Goal: Communication & Community: Answer question/provide support

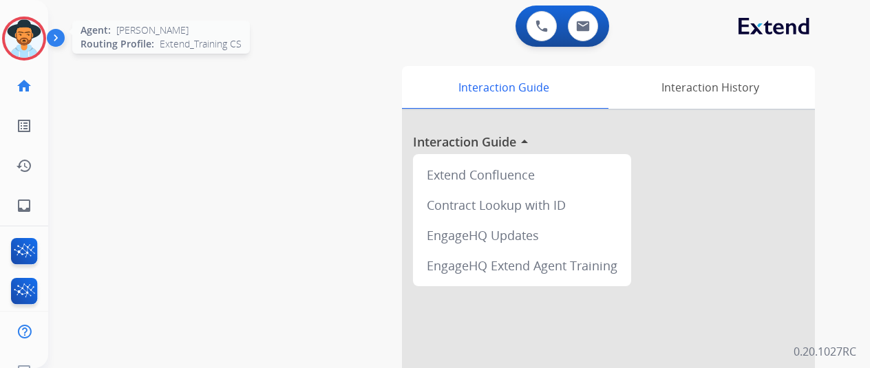
click at [18, 32] on img at bounding box center [24, 38] width 39 height 39
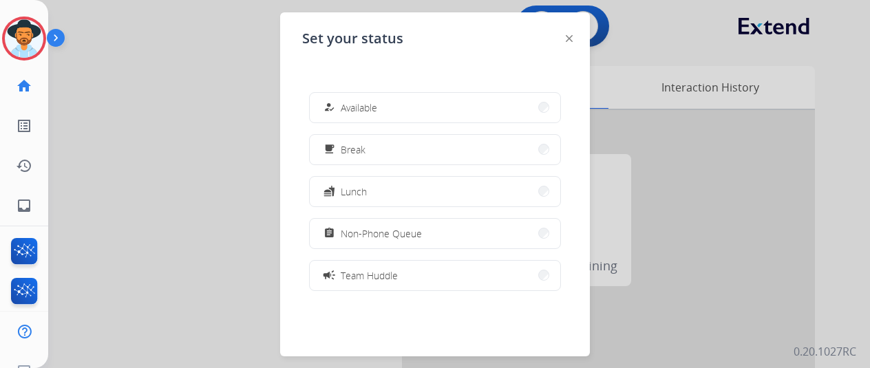
click at [387, 105] on button "how_to_reg Available" at bounding box center [435, 108] width 250 height 30
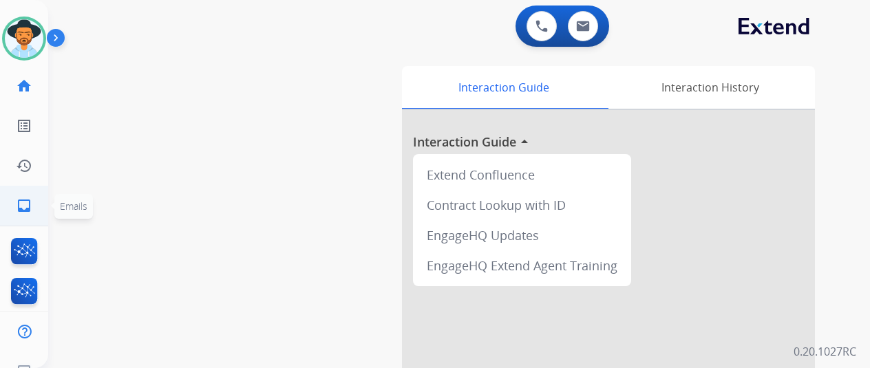
click at [17, 208] on mat-icon "inbox" at bounding box center [24, 205] width 17 height 17
select select "**********"
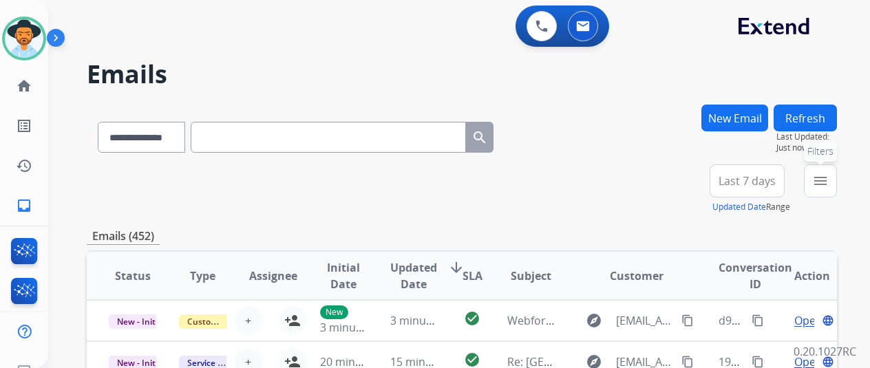
click at [828, 176] on mat-icon "menu" at bounding box center [820, 181] width 17 height 17
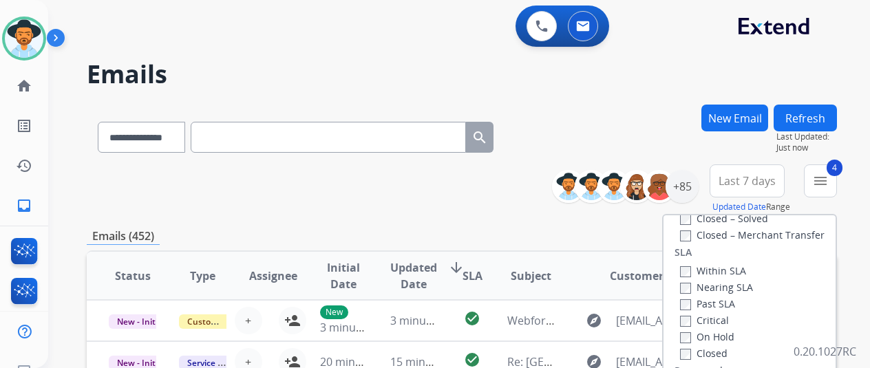
scroll to position [206, 0]
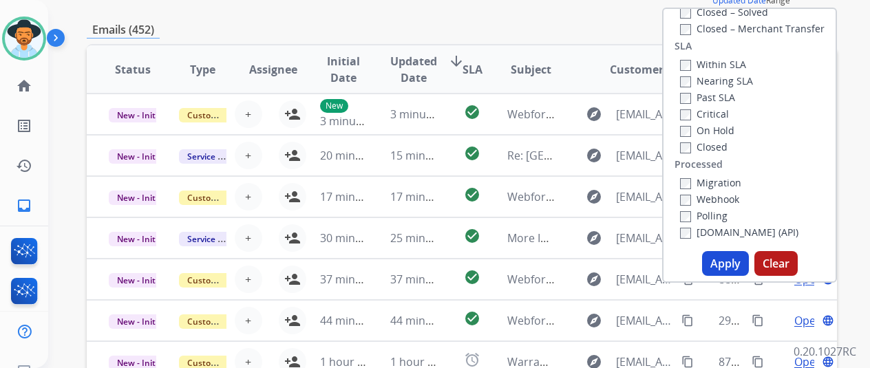
click at [721, 265] on button "Apply" at bounding box center [725, 263] width 47 height 25
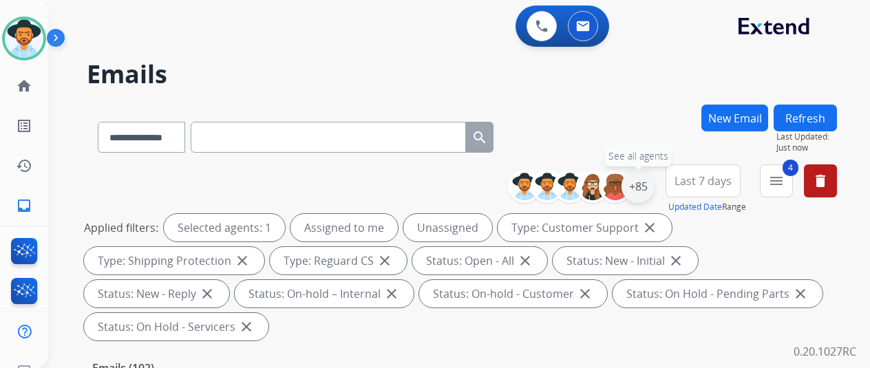
click at [647, 181] on div "+85" at bounding box center [637, 186] width 33 height 33
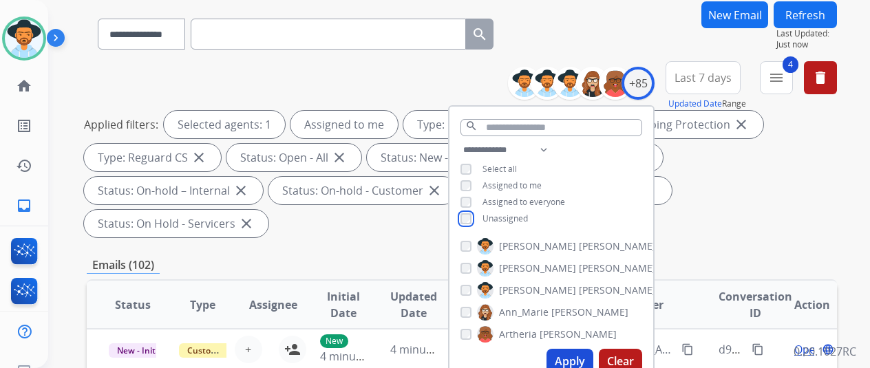
scroll to position [275, 0]
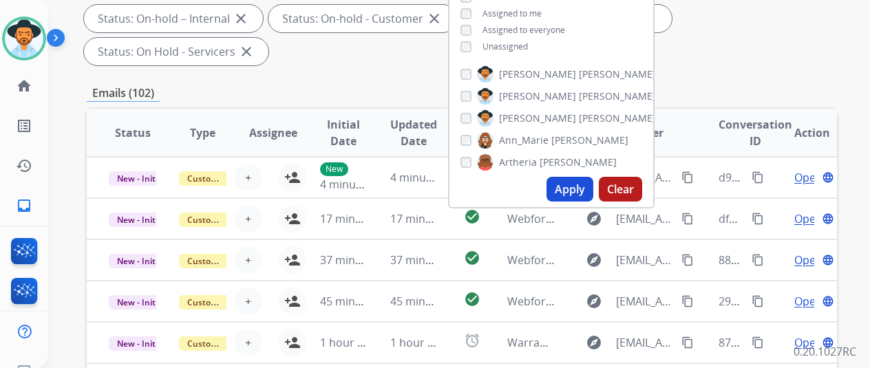
click at [578, 185] on button "Apply" at bounding box center [569, 189] width 47 height 25
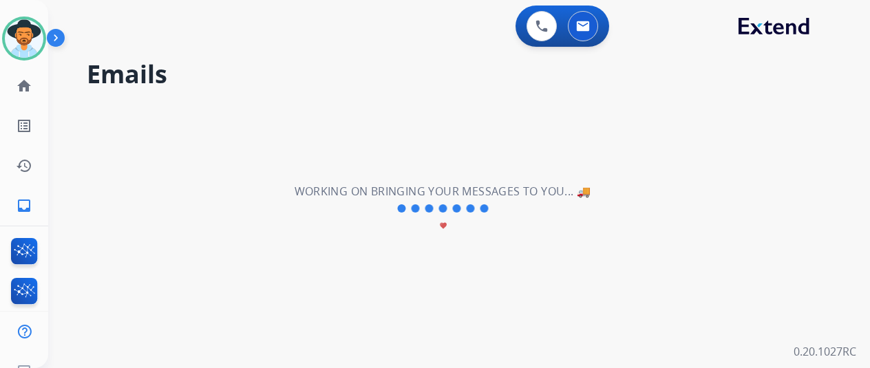
scroll to position [0, 0]
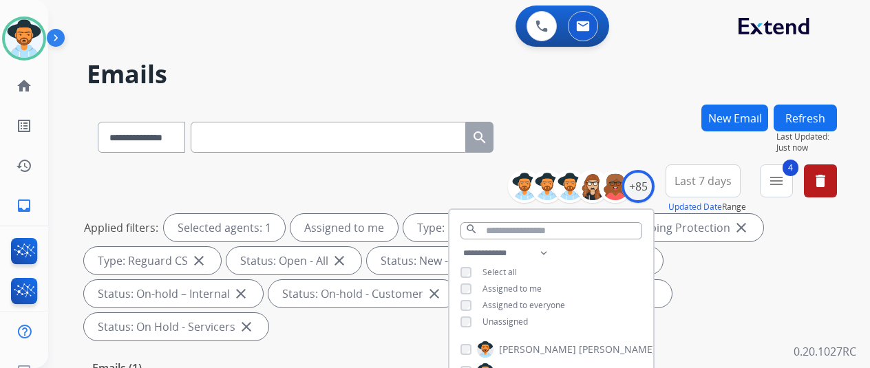
click at [614, 109] on div "**********" at bounding box center [462, 135] width 750 height 60
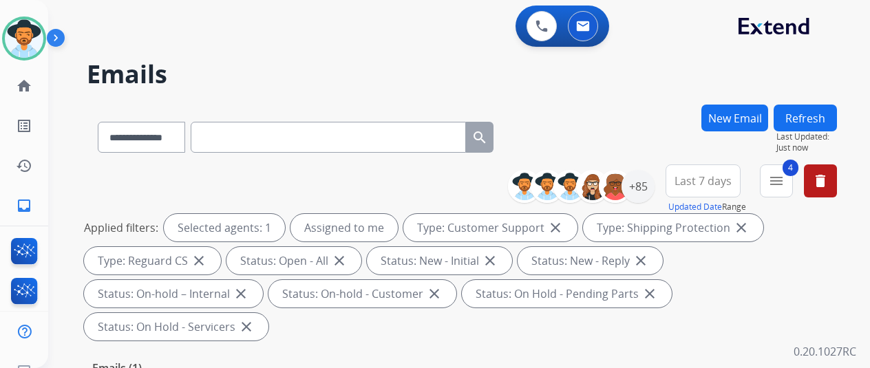
scroll to position [275, 0]
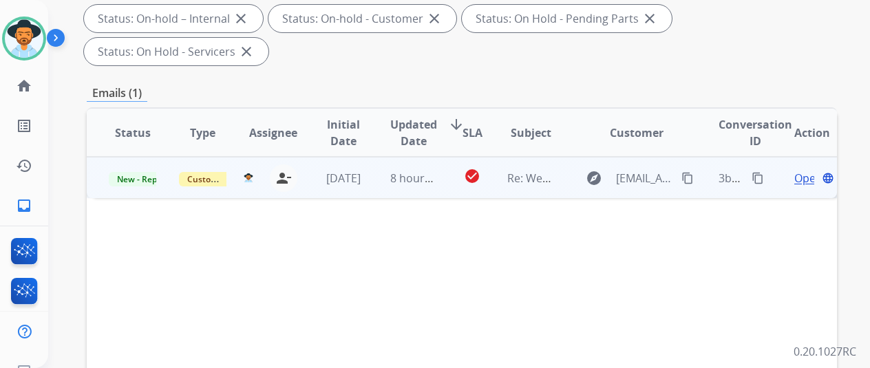
click at [802, 170] on span "Open" at bounding box center [808, 178] width 28 height 17
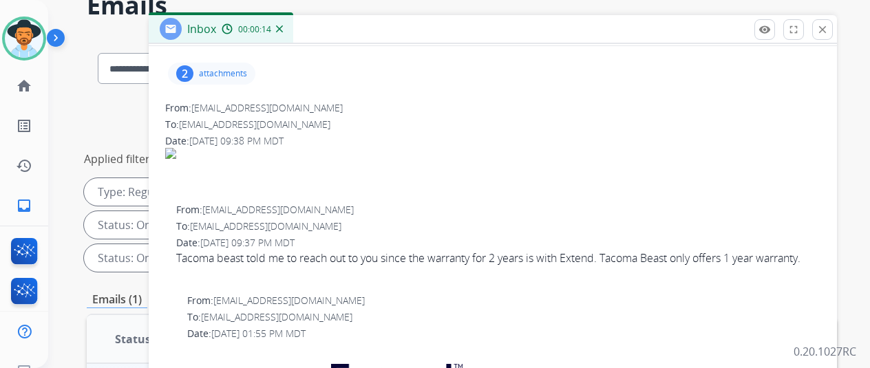
scroll to position [69, 0]
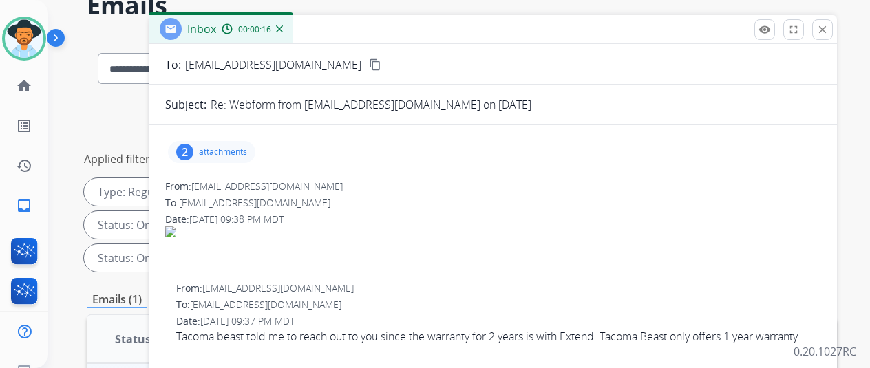
click at [193, 147] on div "2" at bounding box center [184, 152] width 17 height 17
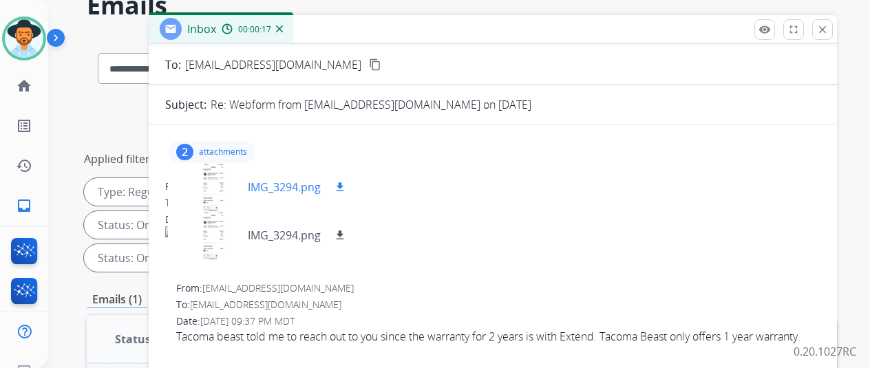
click at [223, 166] on div at bounding box center [213, 187] width 69 height 48
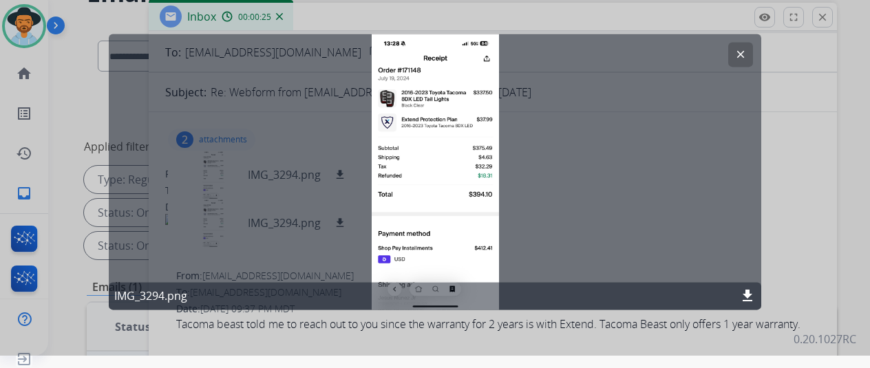
scroll to position [17, 0]
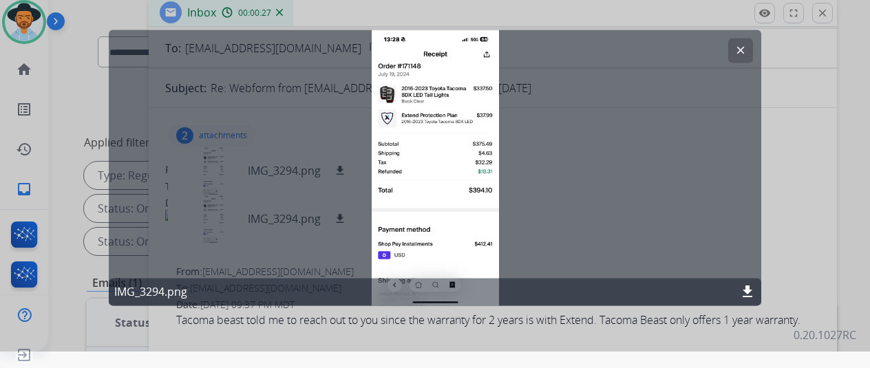
click at [734, 45] on mat-icon "clear" at bounding box center [740, 50] width 12 height 12
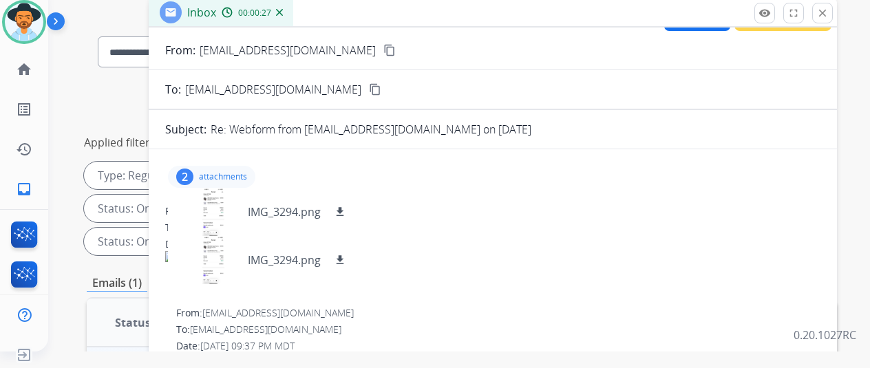
scroll to position [0, 0]
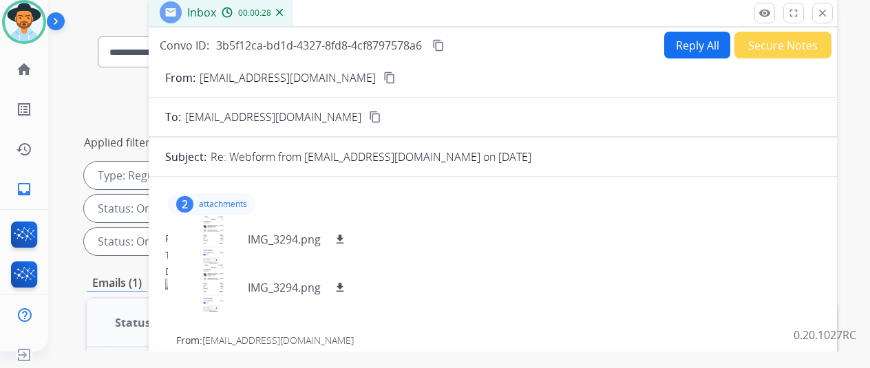
click at [695, 38] on button "Reply All" at bounding box center [697, 45] width 66 height 27
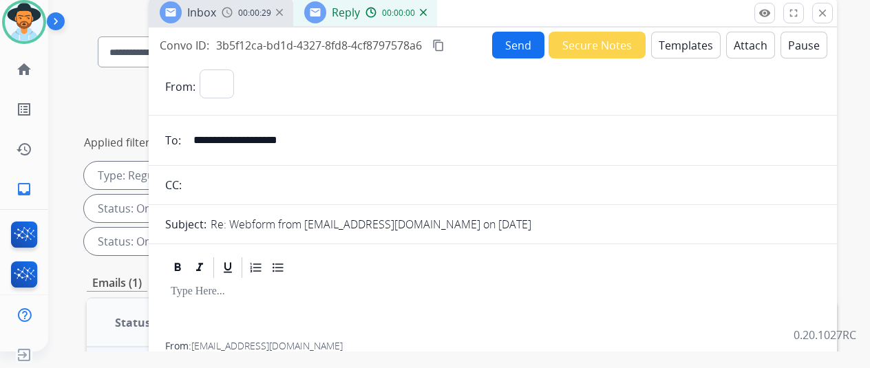
select select "**********"
click at [702, 41] on button "Templates" at bounding box center [685, 45] width 69 height 27
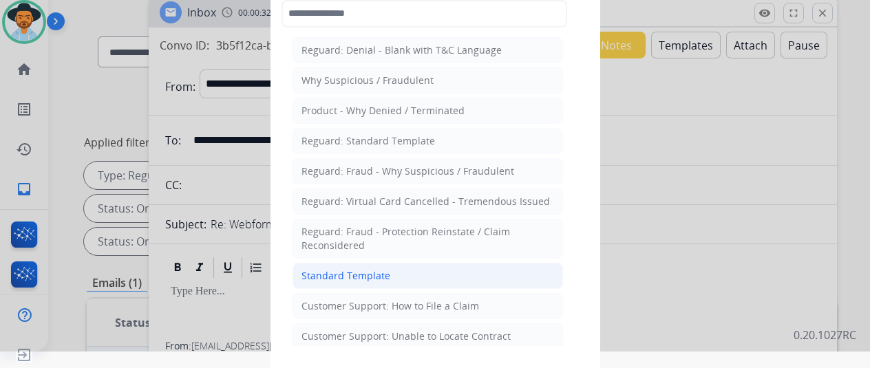
click at [341, 269] on div "Standard Template" at bounding box center [345, 276] width 89 height 14
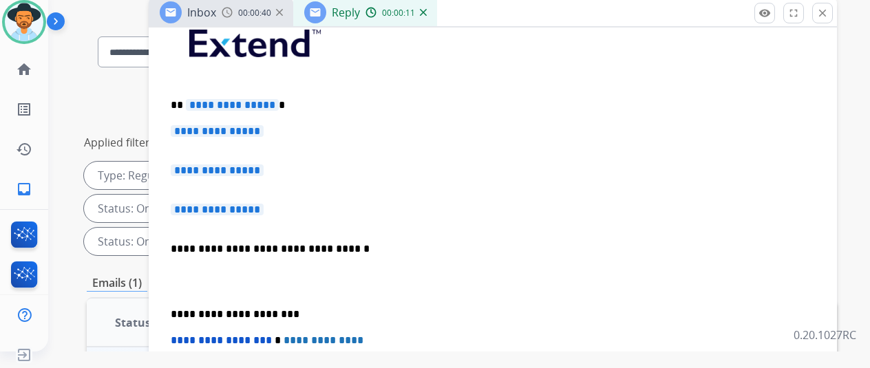
scroll to position [275, 0]
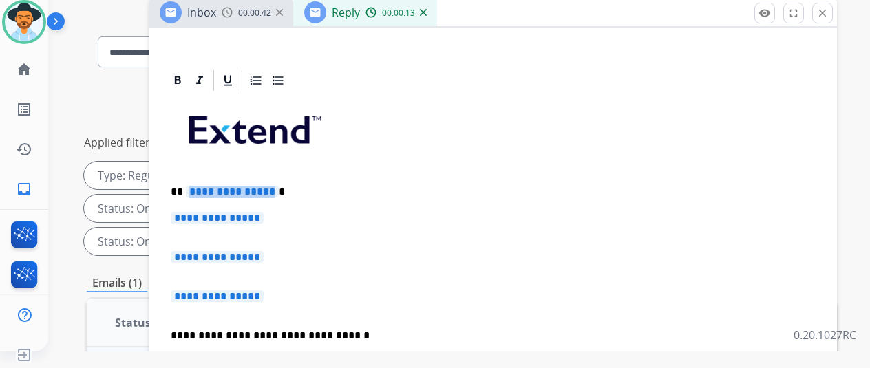
drag, startPoint x: 282, startPoint y: 190, endPoint x: 215, endPoint y: 184, distance: 67.6
click at [215, 186] on p "**********" at bounding box center [487, 192] width 633 height 12
click at [279, 192] on span "**********" at bounding box center [232, 192] width 93 height 12
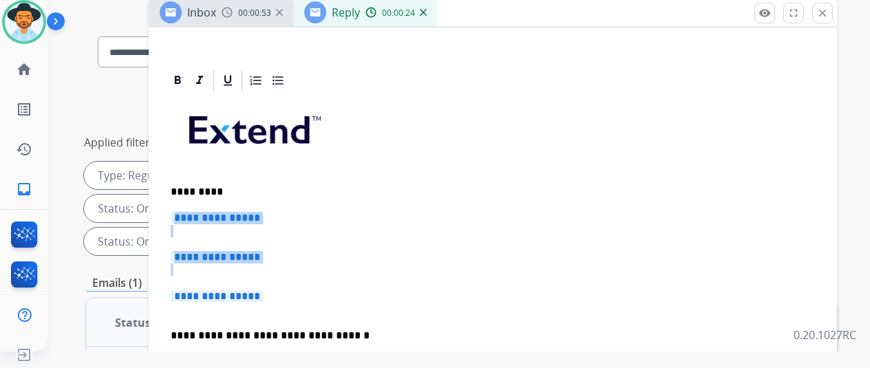
drag, startPoint x: 277, startPoint y: 295, endPoint x: 186, endPoint y: 214, distance: 121.8
click at [186, 214] on div "**********" at bounding box center [492, 348] width 655 height 511
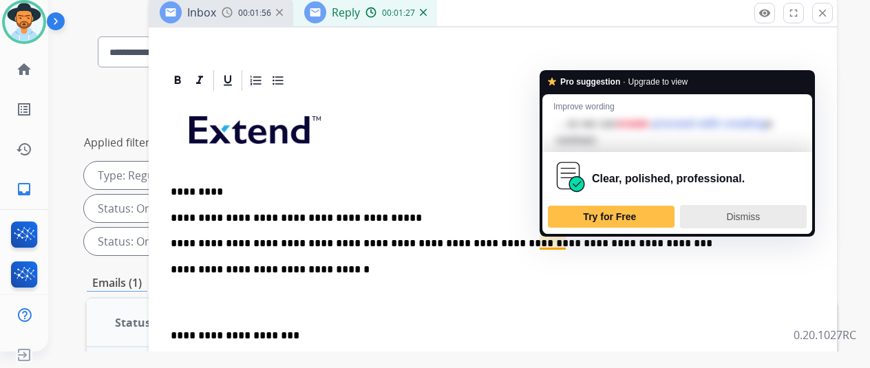
click at [754, 218] on span "Dismiss" at bounding box center [743, 216] width 34 height 11
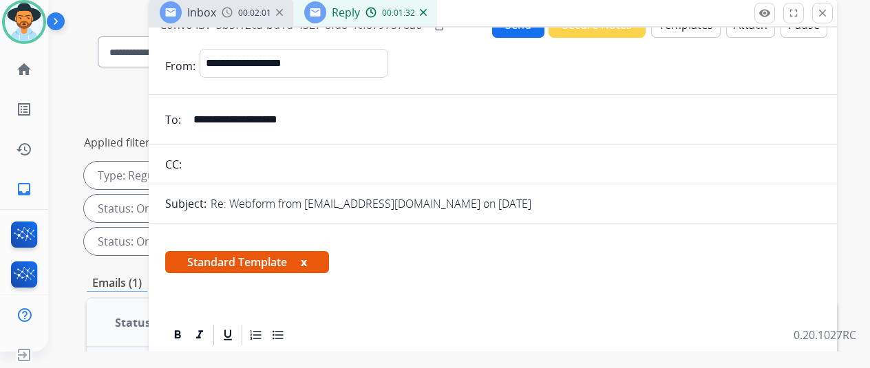
scroll to position [0, 0]
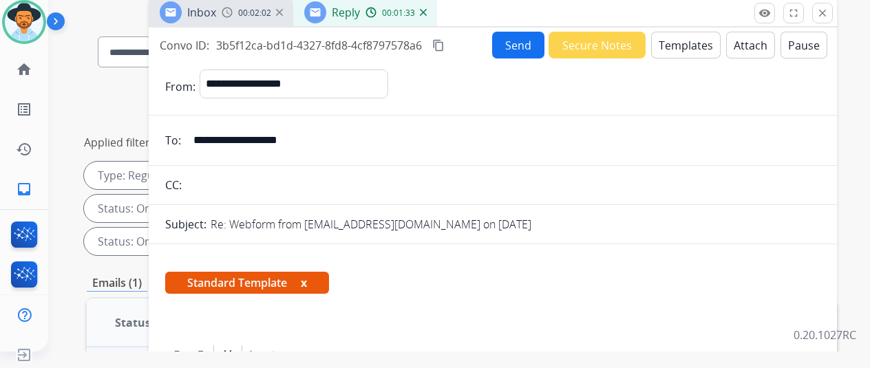
click at [519, 43] on button "Send" at bounding box center [518, 45] width 52 height 27
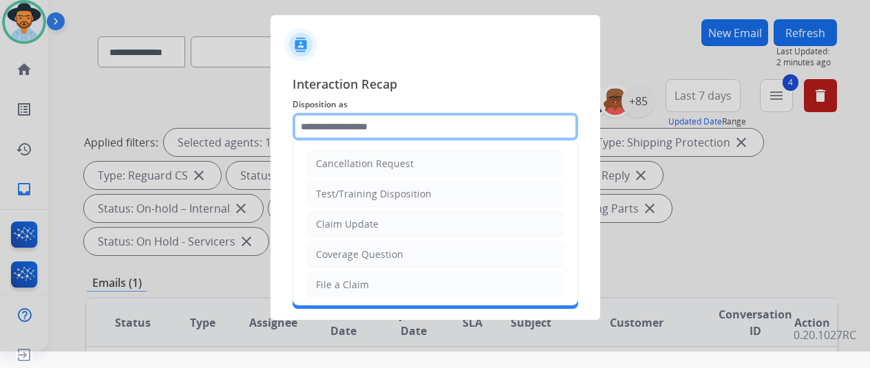
click at [339, 131] on input "text" at bounding box center [435, 127] width 286 height 28
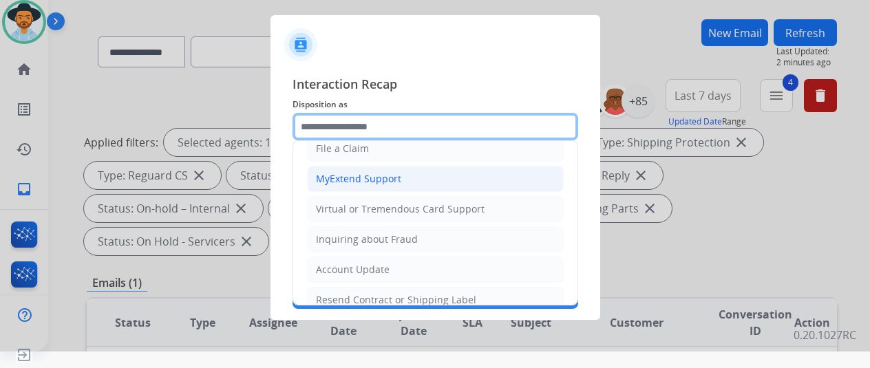
scroll to position [138, 0]
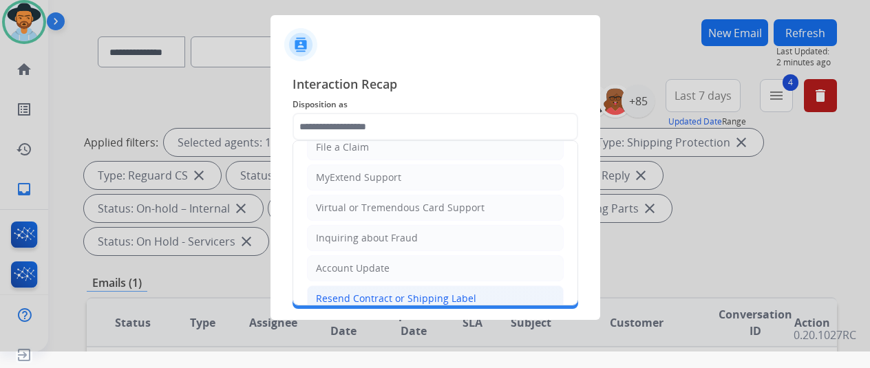
click at [346, 293] on div "Resend Contract or Shipping Label" at bounding box center [396, 299] width 160 height 14
type input "**********"
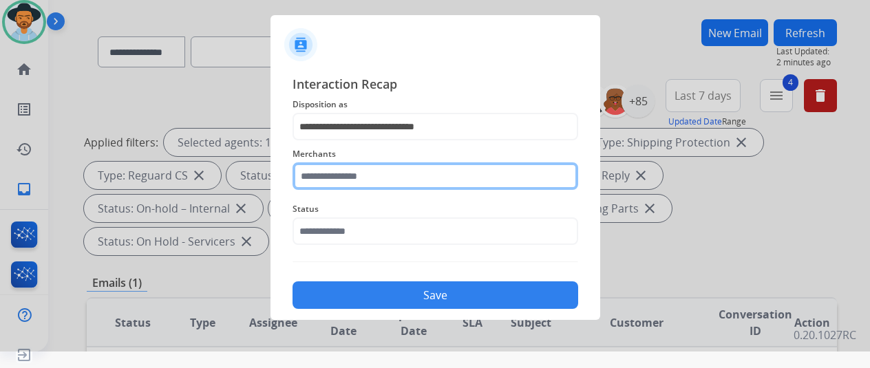
click at [312, 178] on input "text" at bounding box center [435, 176] width 286 height 28
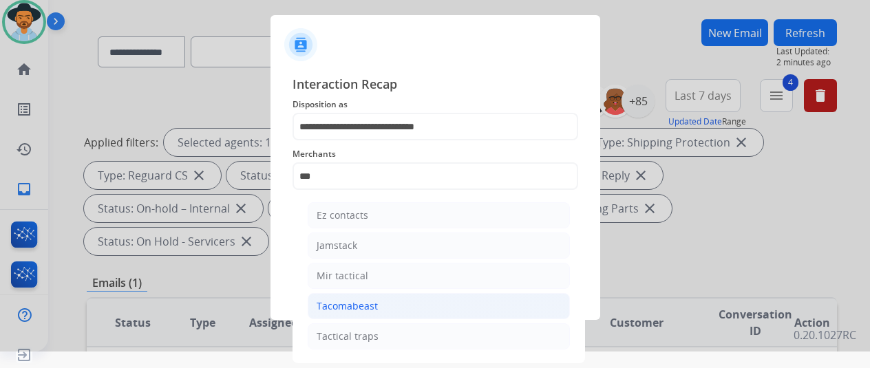
click at [346, 309] on div "Tacomabeast" at bounding box center [346, 306] width 61 height 14
type input "**********"
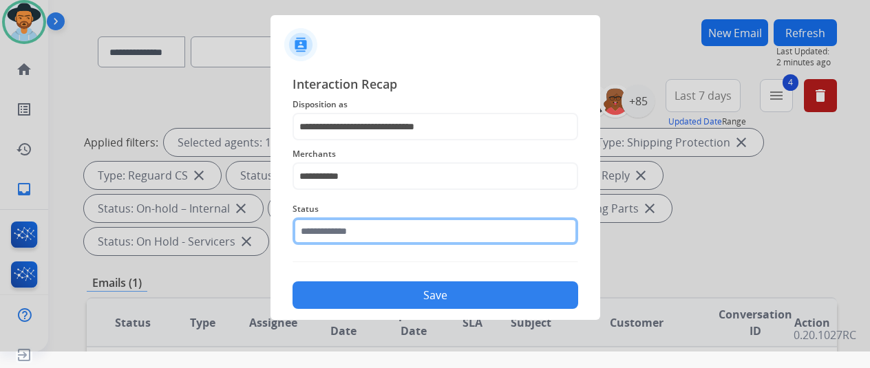
click at [349, 229] on input "text" at bounding box center [435, 231] width 286 height 28
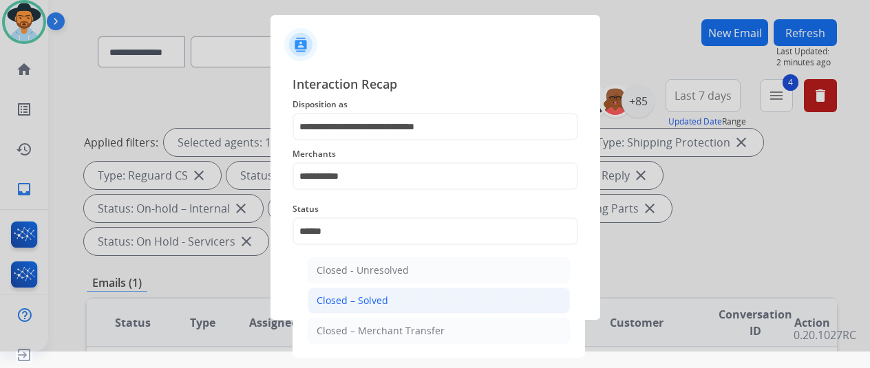
click at [365, 294] on div "Closed – Solved" at bounding box center [352, 301] width 72 height 14
type input "**********"
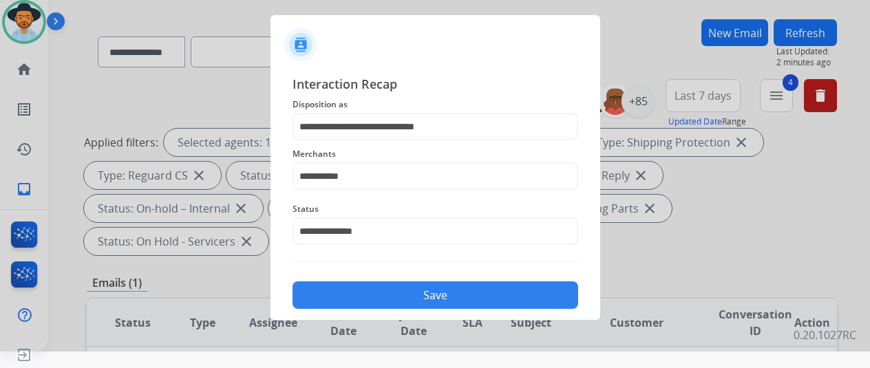
click at [437, 292] on button "Save" at bounding box center [435, 295] width 286 height 28
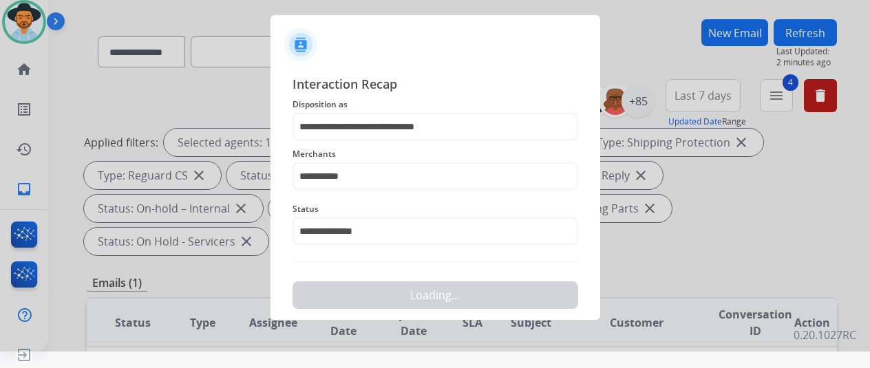
scroll to position [0, 0]
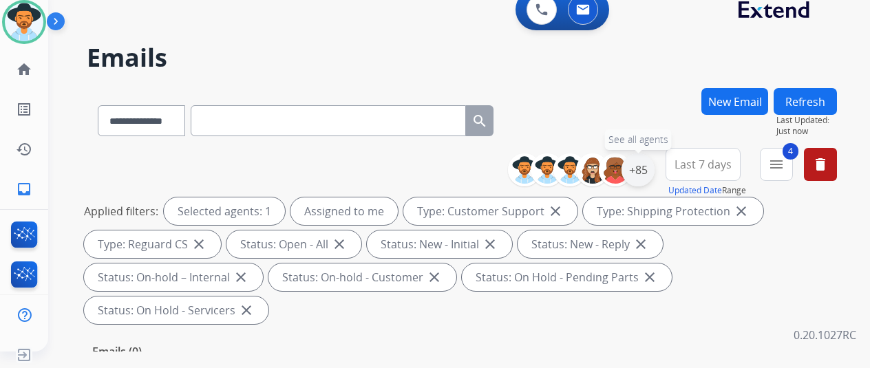
drag, startPoint x: 648, startPoint y: 168, endPoint x: 633, endPoint y: 171, distance: 15.4
click at [649, 169] on div "+85" at bounding box center [637, 169] width 33 height 33
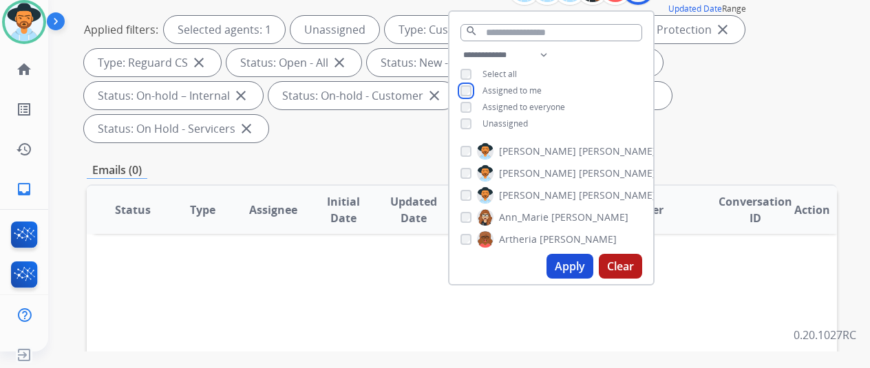
scroll to position [275, 0]
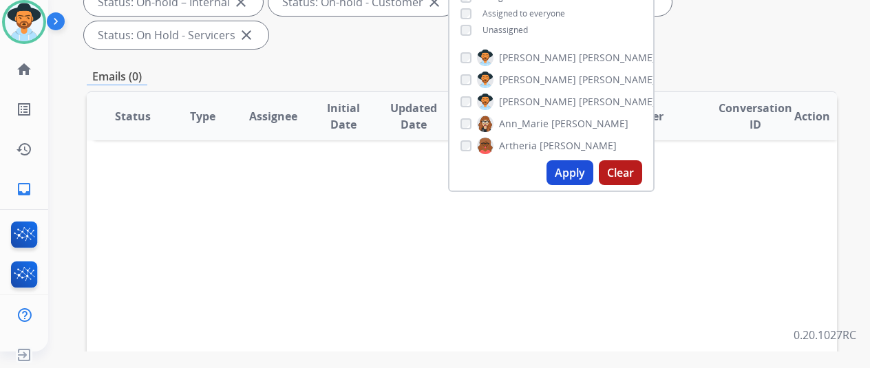
click at [570, 169] on button "Apply" at bounding box center [569, 172] width 47 height 25
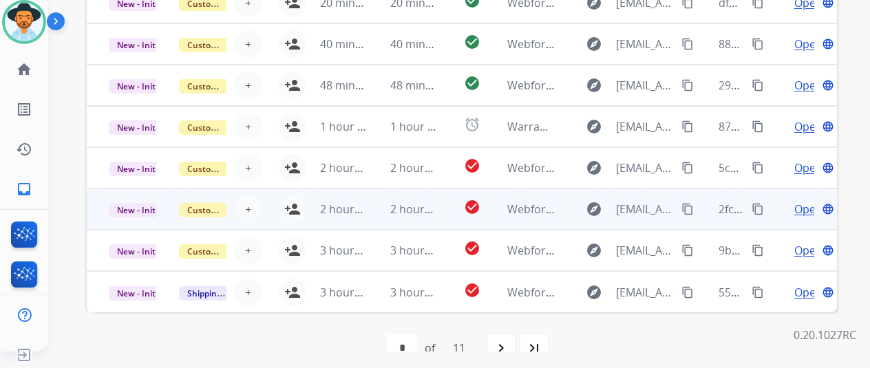
scroll to position [502, 0]
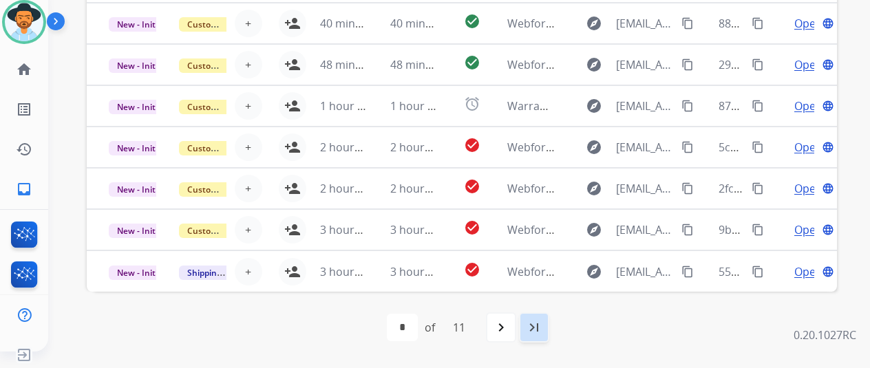
click at [542, 327] on mat-icon "last_page" at bounding box center [534, 327] width 17 height 17
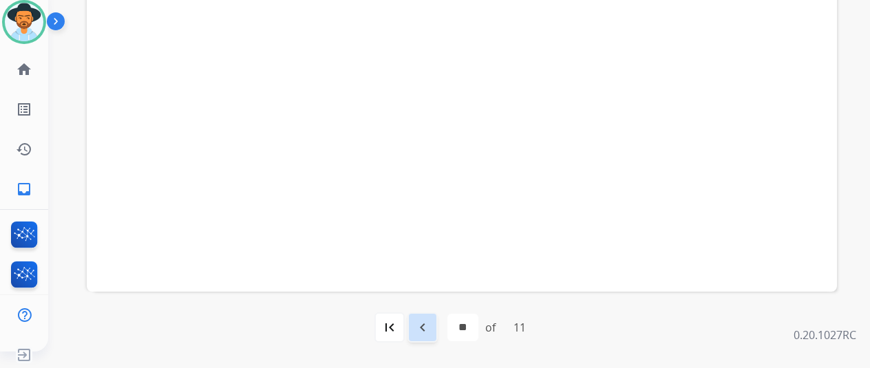
click at [427, 328] on mat-icon "navigate_before" at bounding box center [422, 327] width 17 height 17
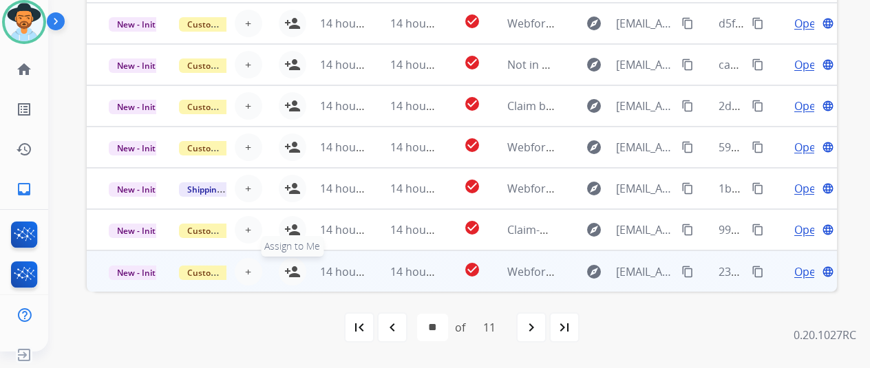
click at [292, 266] on mat-icon "person_add" at bounding box center [292, 271] width 17 height 17
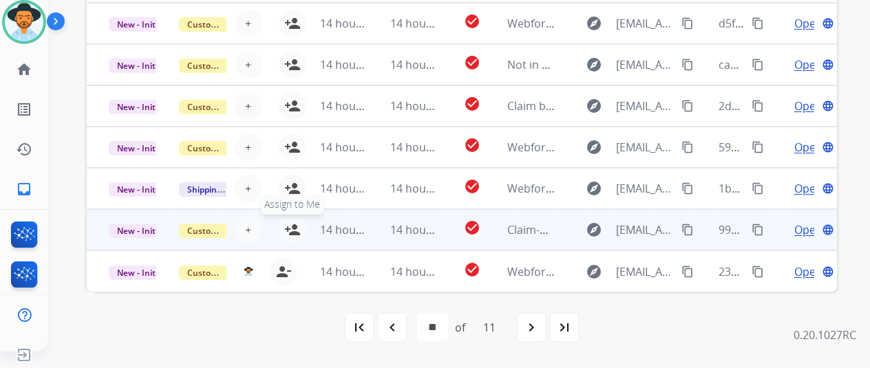
click at [292, 228] on mat-icon "person_add" at bounding box center [292, 230] width 17 height 17
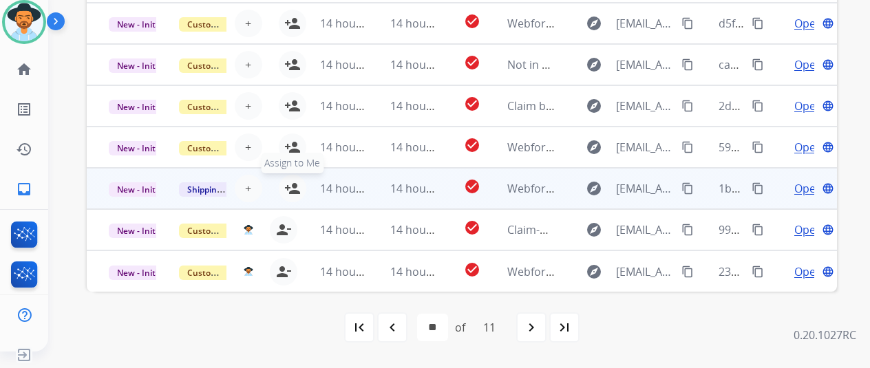
click at [292, 189] on mat-icon "person_add" at bounding box center [292, 188] width 17 height 17
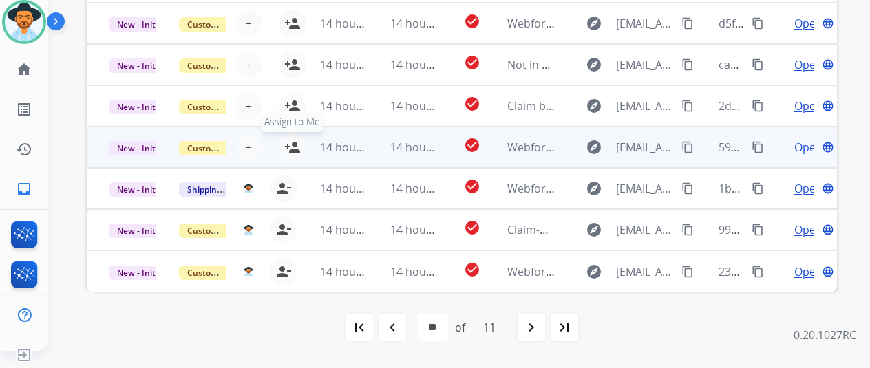
click at [292, 142] on mat-icon "person_add" at bounding box center [292, 147] width 17 height 17
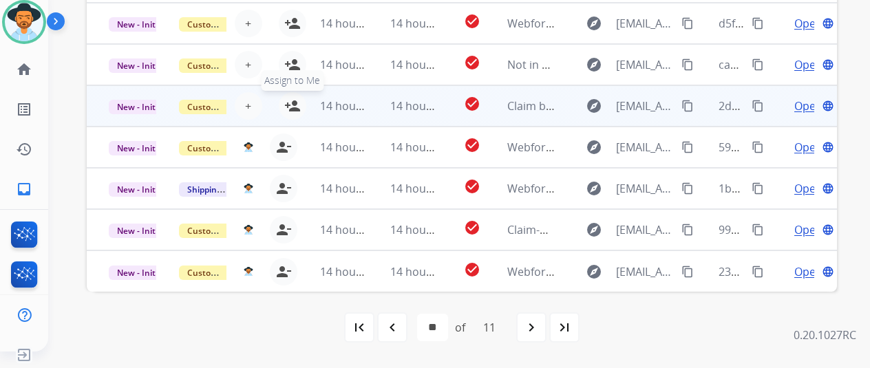
click at [294, 100] on mat-icon "person_add" at bounding box center [292, 106] width 17 height 17
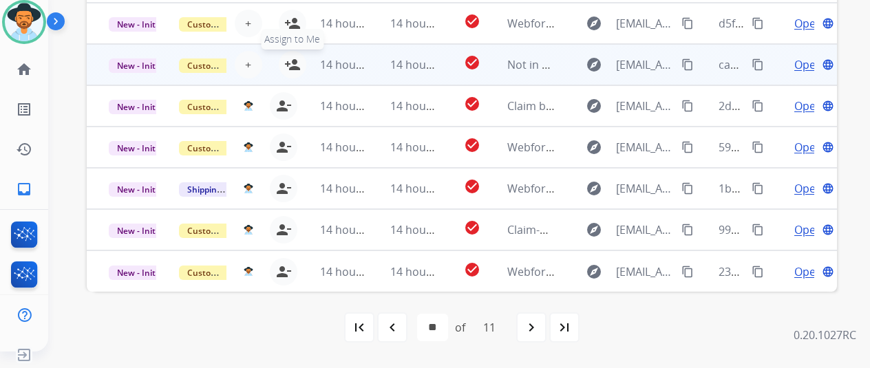
click at [294, 58] on mat-icon "person_add" at bounding box center [292, 64] width 17 height 17
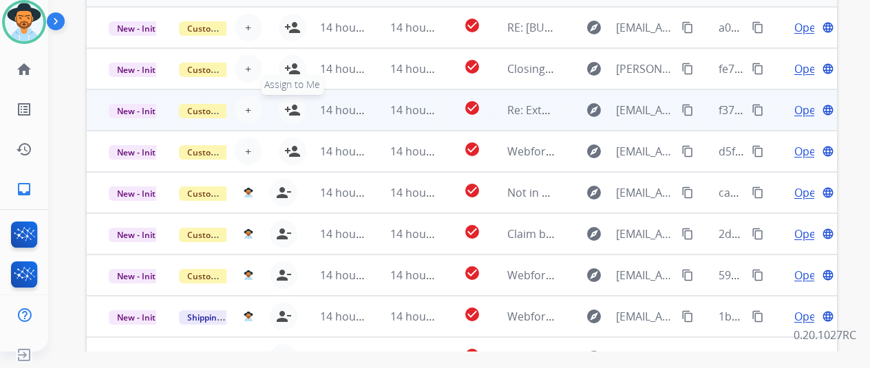
scroll to position [365, 0]
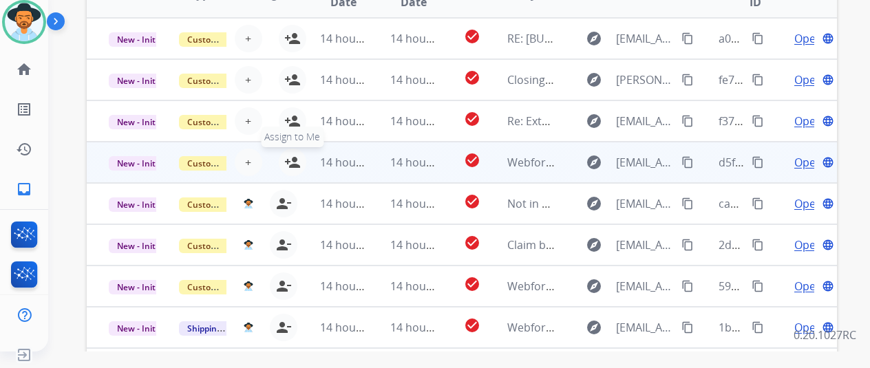
click at [296, 159] on mat-icon "person_add" at bounding box center [292, 162] width 17 height 17
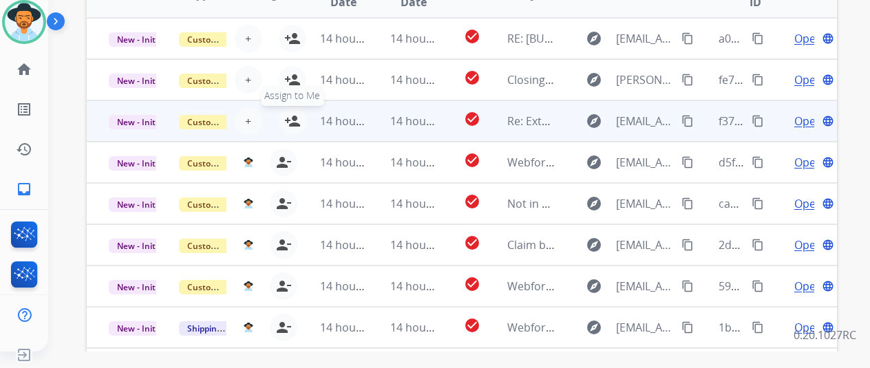
click at [294, 116] on mat-icon "person_add" at bounding box center [292, 121] width 17 height 17
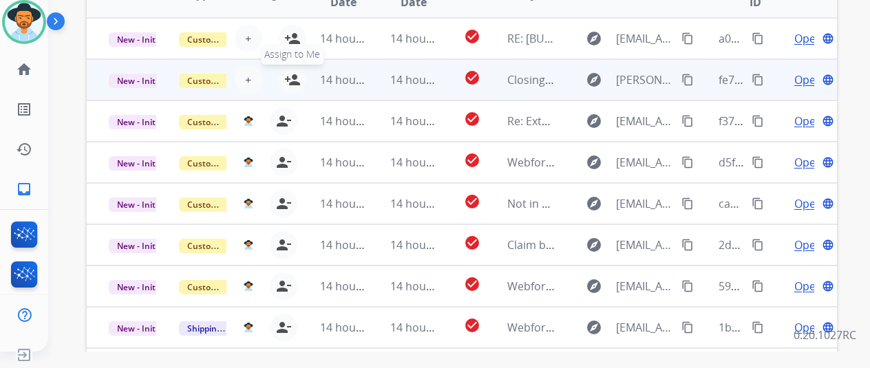
click at [292, 74] on mat-icon "person_add" at bounding box center [292, 80] width 17 height 17
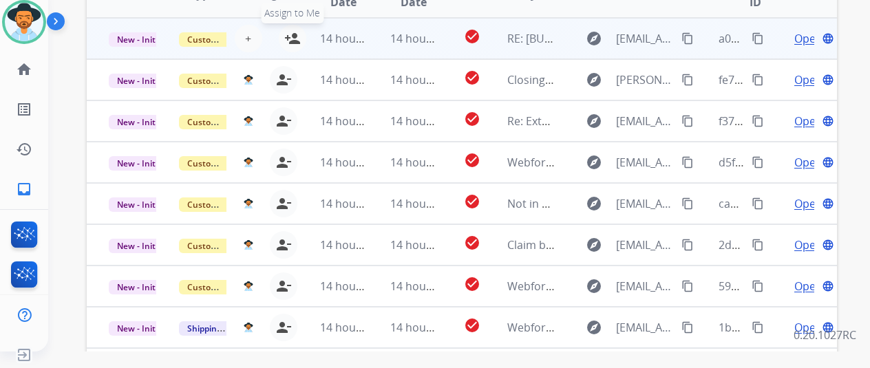
click at [293, 30] on button "person_add Assign to Me" at bounding box center [293, 39] width 28 height 28
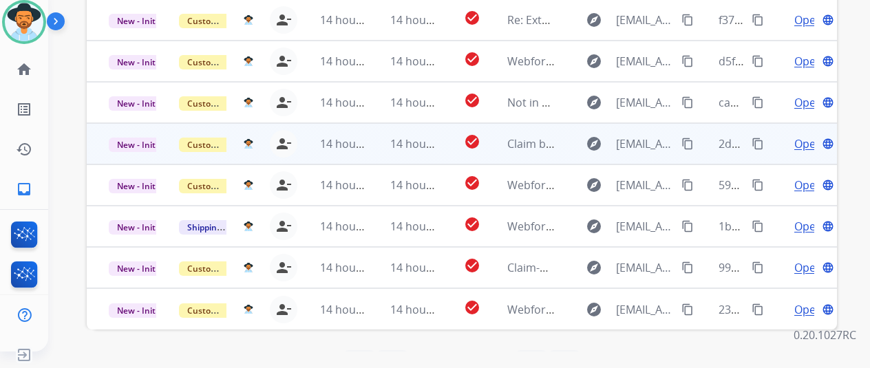
scroll to position [502, 0]
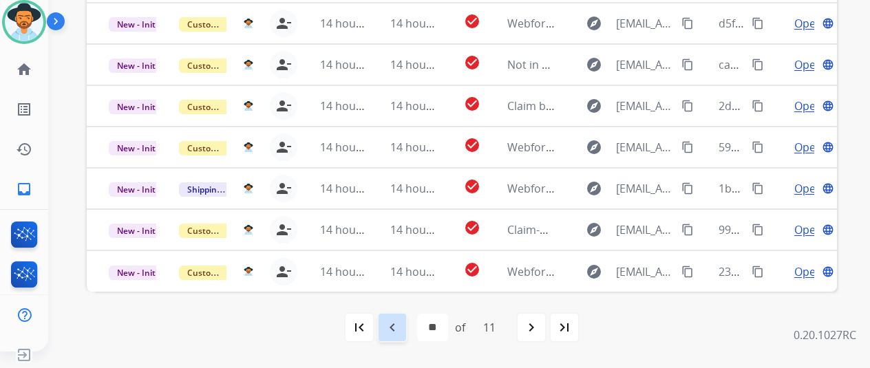
click at [396, 321] on mat-icon "navigate_before" at bounding box center [392, 327] width 17 height 17
select select "*"
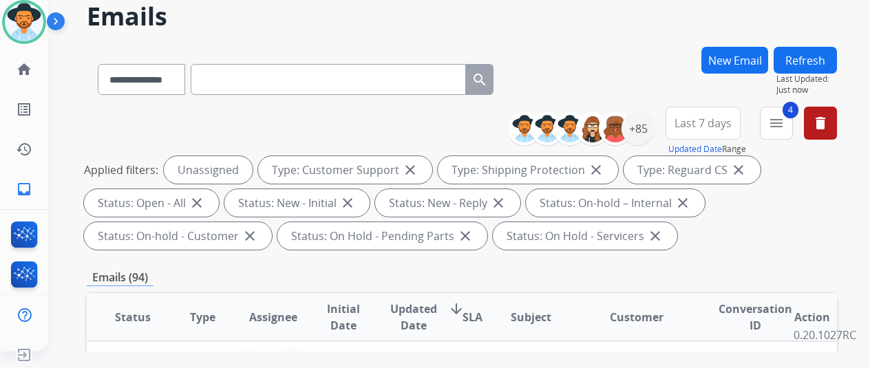
scroll to position [0, 0]
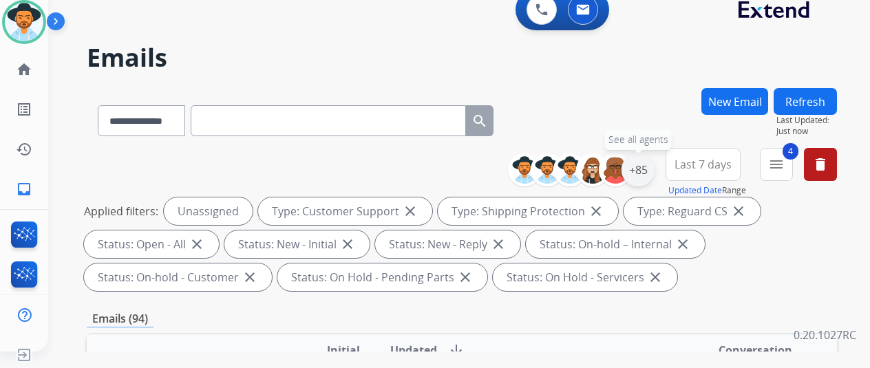
click at [649, 172] on div "+85" at bounding box center [637, 169] width 33 height 33
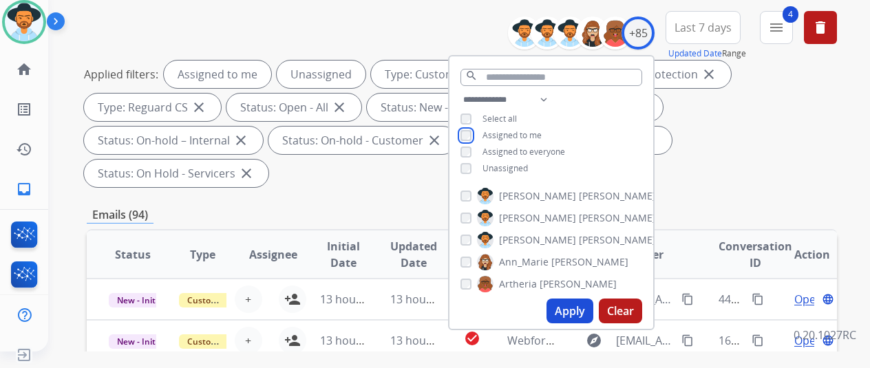
scroll to position [138, 0]
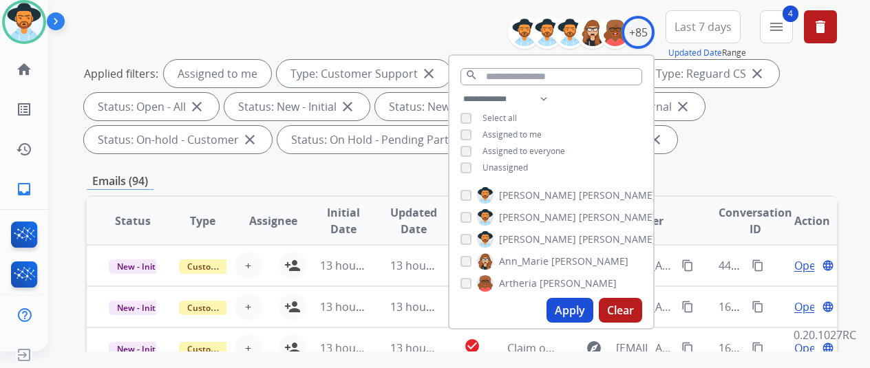
click at [575, 308] on button "Apply" at bounding box center [569, 310] width 47 height 25
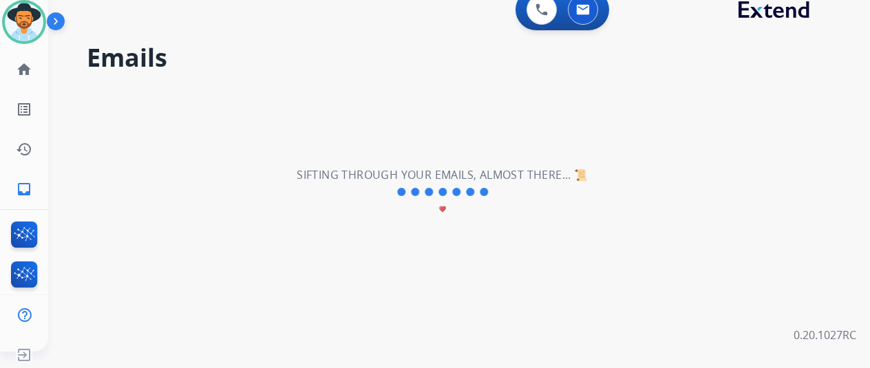
scroll to position [0, 0]
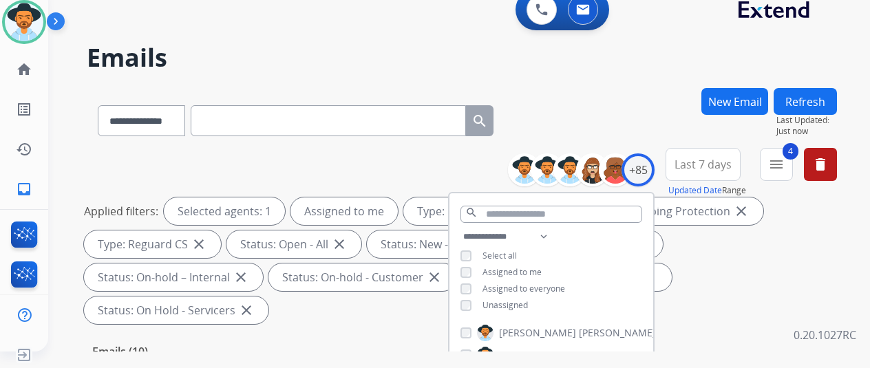
click at [559, 92] on div "**********" at bounding box center [462, 118] width 750 height 60
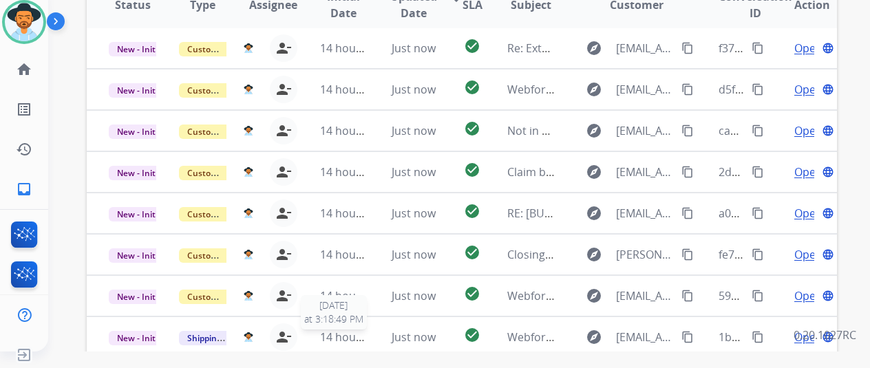
scroll to position [482, 0]
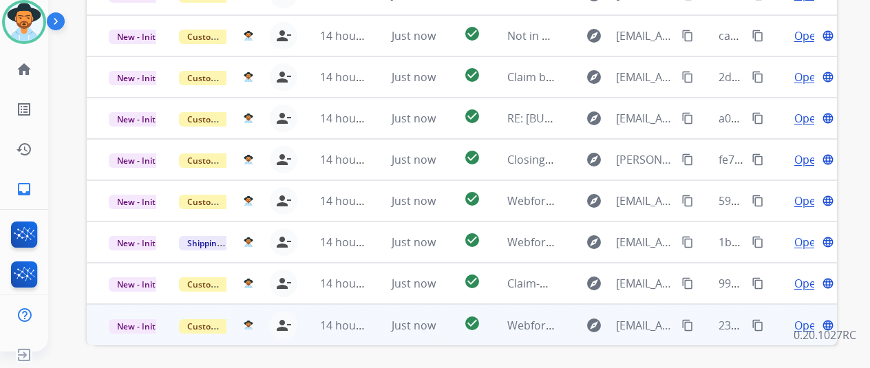
click at [808, 317] on span "Open" at bounding box center [808, 325] width 28 height 17
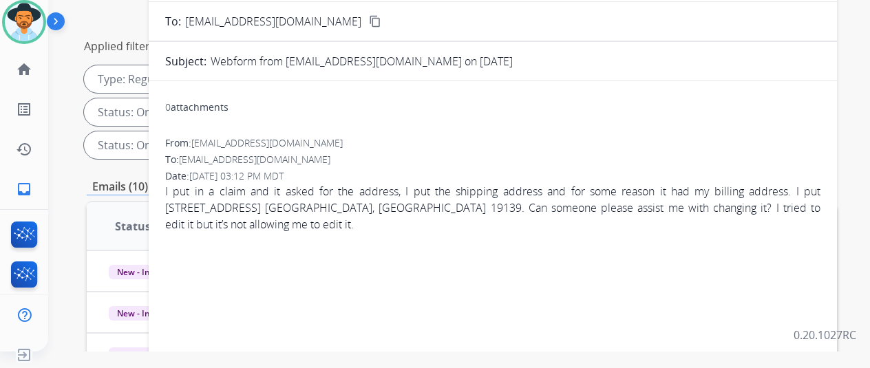
scroll to position [69, 0]
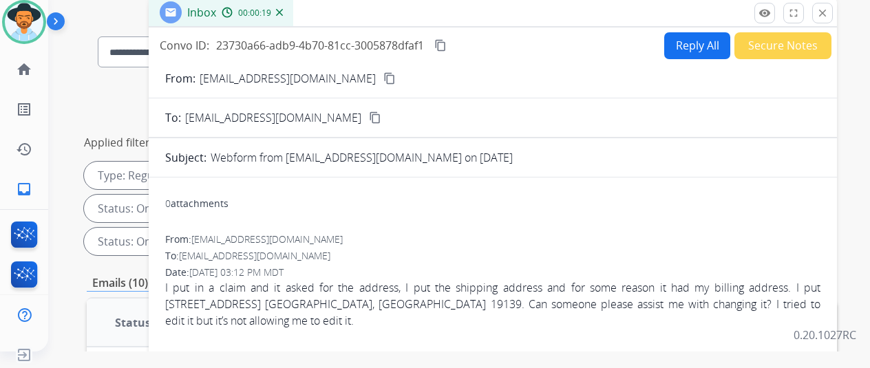
click at [383, 78] on mat-icon "content_copy" at bounding box center [389, 78] width 12 height 12
click at [446, 42] on mat-icon "content_copy" at bounding box center [440, 45] width 12 height 12
click at [699, 44] on button "Reply All" at bounding box center [697, 45] width 66 height 27
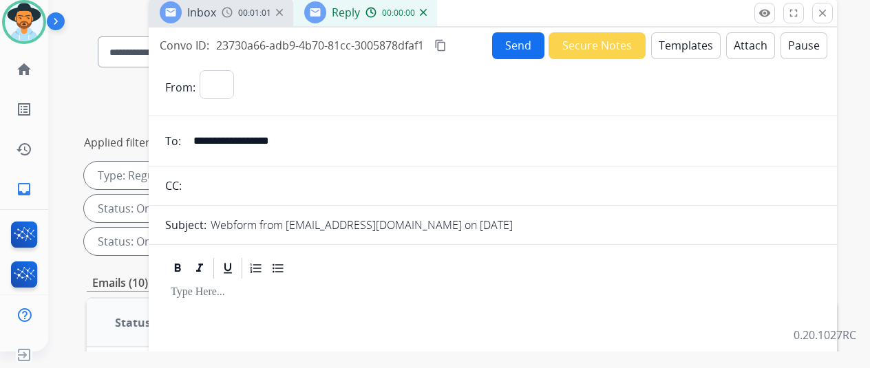
select select "**********"
click at [677, 46] on button "Templates" at bounding box center [685, 45] width 69 height 27
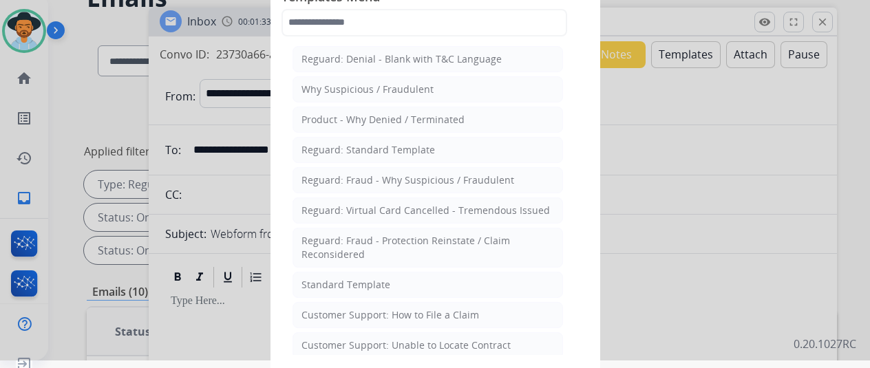
scroll to position [0, 0]
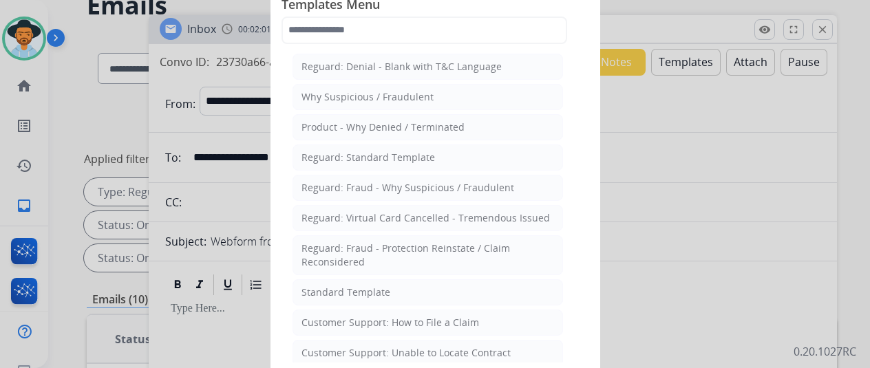
click at [694, 195] on div at bounding box center [435, 184] width 870 height 368
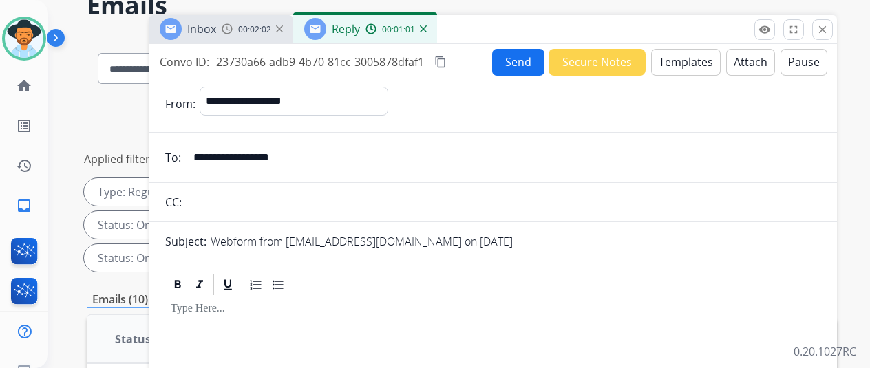
click at [686, 60] on button "Templates" at bounding box center [685, 62] width 69 height 27
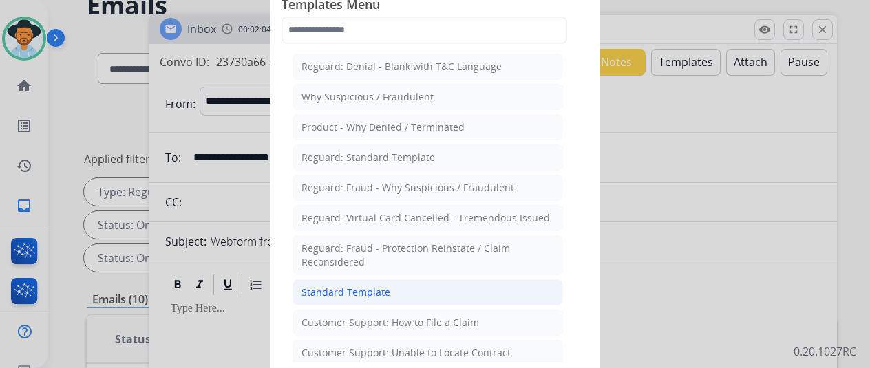
click at [336, 286] on div "Standard Template" at bounding box center [345, 293] width 89 height 14
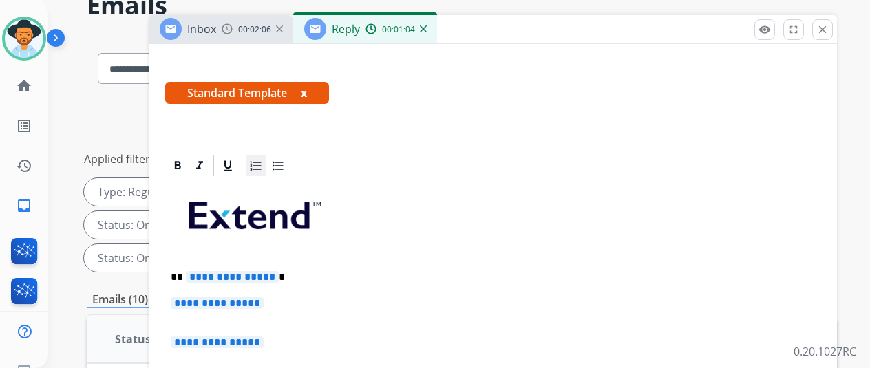
scroll to position [275, 0]
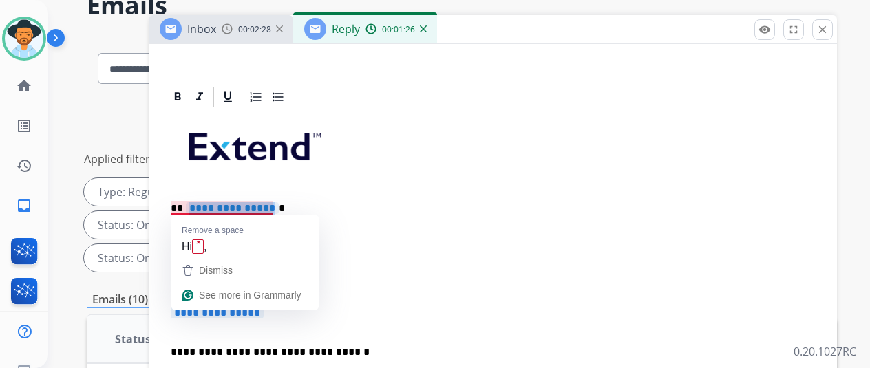
drag, startPoint x: 279, startPoint y: 206, endPoint x: 228, endPoint y: 204, distance: 50.9
click at [228, 204] on span "**********" at bounding box center [232, 208] width 93 height 12
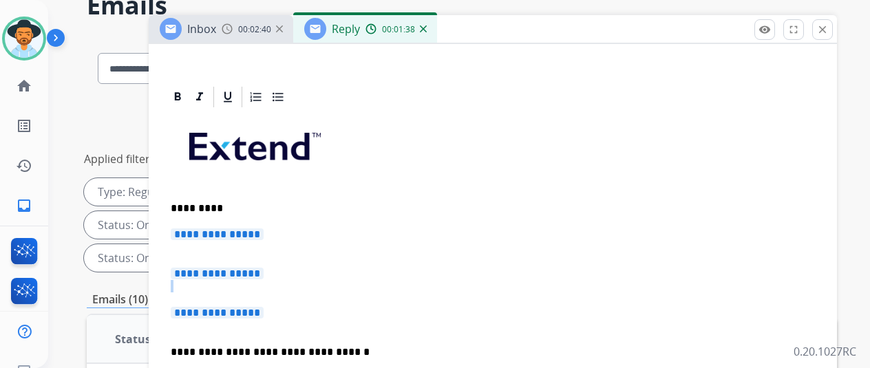
drag, startPoint x: 286, startPoint y: 311, endPoint x: 211, endPoint y: 294, distance: 77.6
click at [206, 291] on div "**********" at bounding box center [492, 364] width 655 height 511
drag, startPoint x: 281, startPoint y: 312, endPoint x: 175, endPoint y: 239, distance: 129.0
click at [176, 237] on div "**********" at bounding box center [492, 364] width 655 height 511
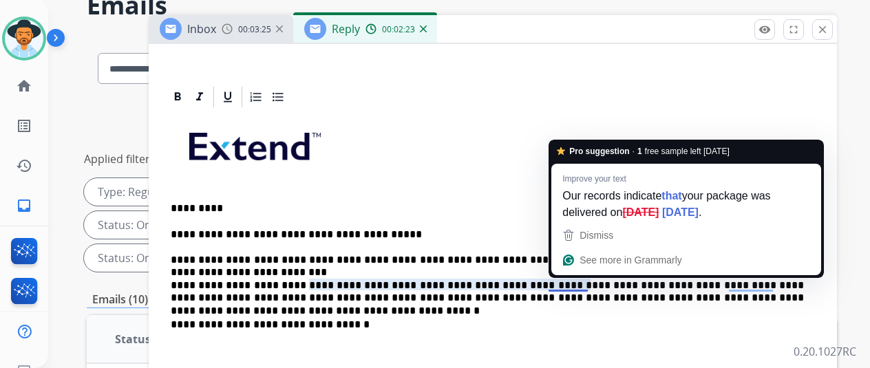
click at [571, 283] on p "**********" at bounding box center [487, 266] width 633 height 76
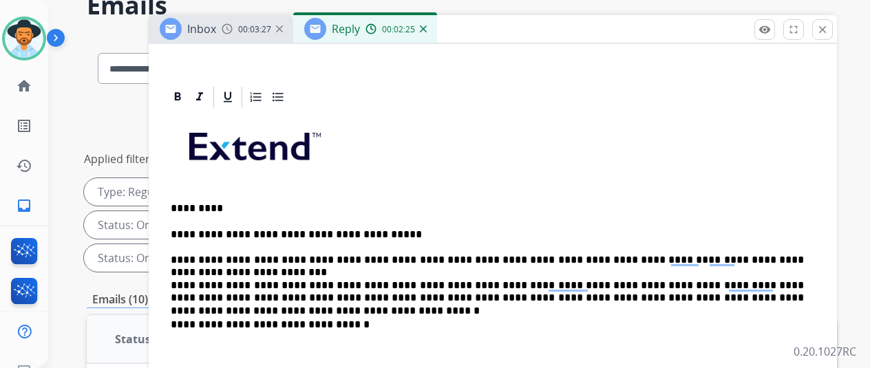
click at [590, 105] on div at bounding box center [492, 97] width 655 height 25
click at [585, 328] on p "**********" at bounding box center [487, 325] width 633 height 12
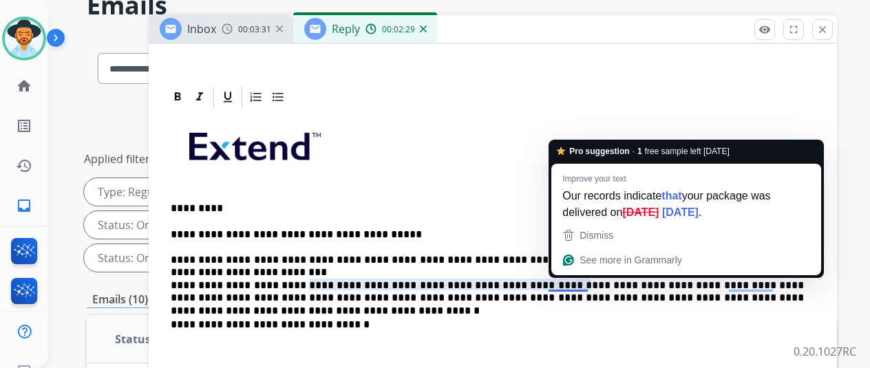
click at [572, 281] on p "**********" at bounding box center [487, 266] width 633 height 76
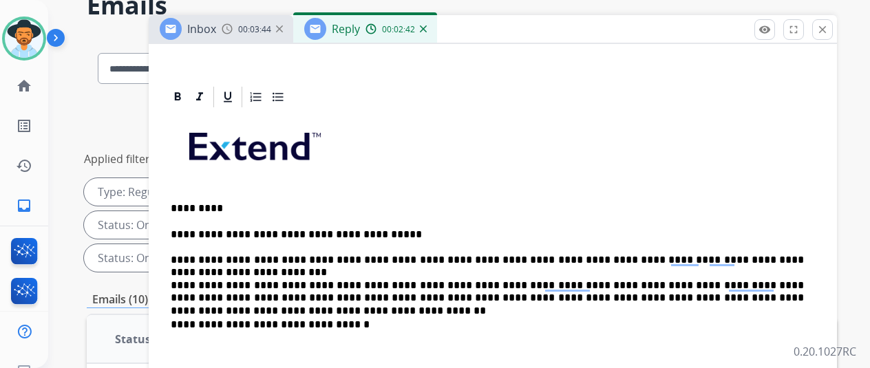
click at [557, 196] on div "**********" at bounding box center [492, 351] width 655 height 484
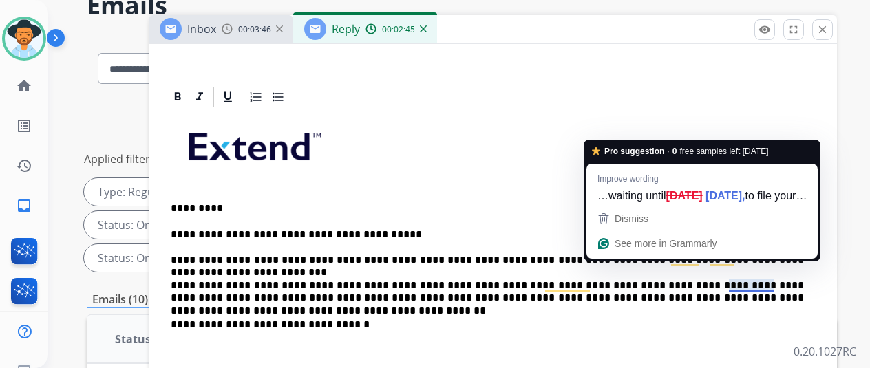
click at [758, 281] on p "**********" at bounding box center [487, 266] width 633 height 76
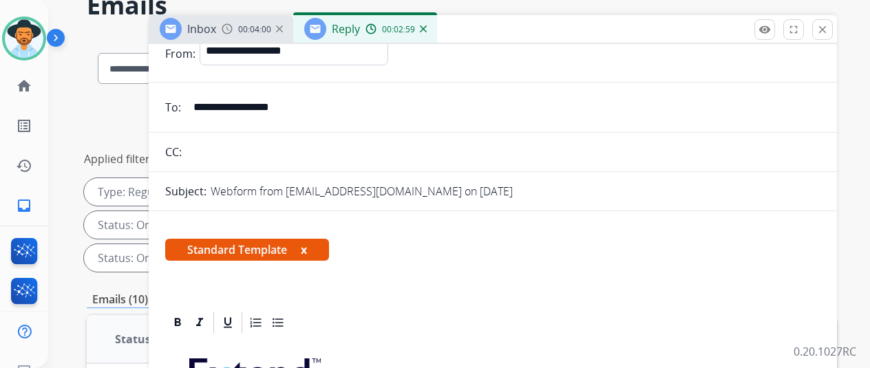
scroll to position [0, 0]
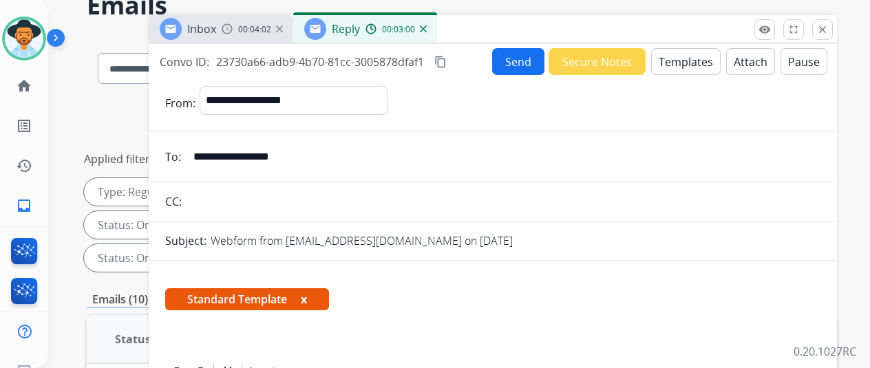
click at [517, 61] on button "Send" at bounding box center [518, 61] width 52 height 27
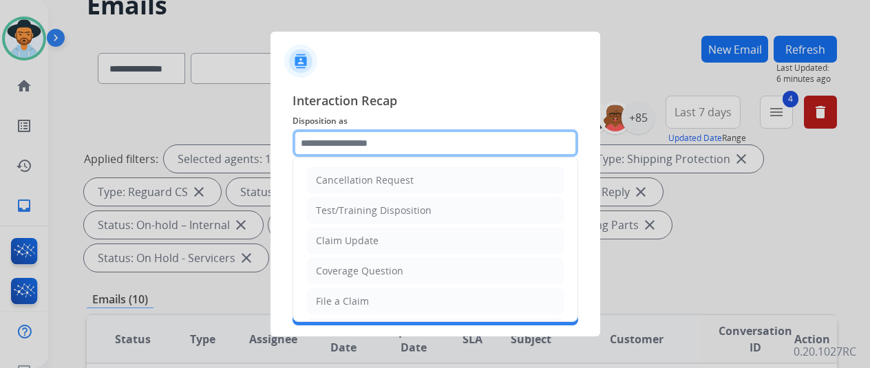
click at [326, 142] on input "text" at bounding box center [435, 143] width 286 height 28
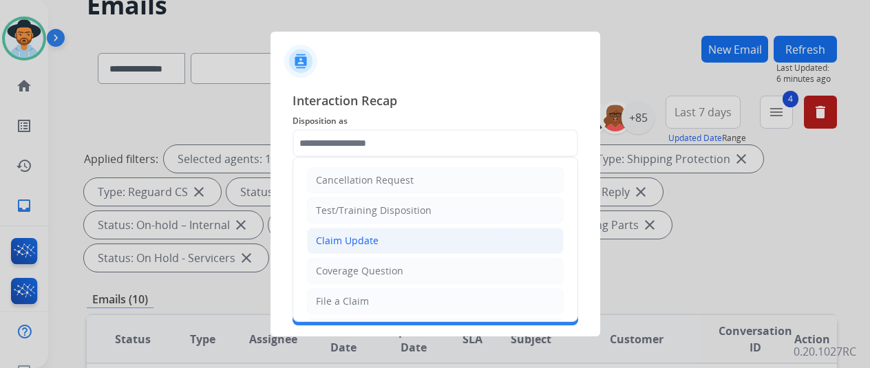
click at [354, 234] on div "Claim Update" at bounding box center [347, 241] width 63 height 14
type input "**********"
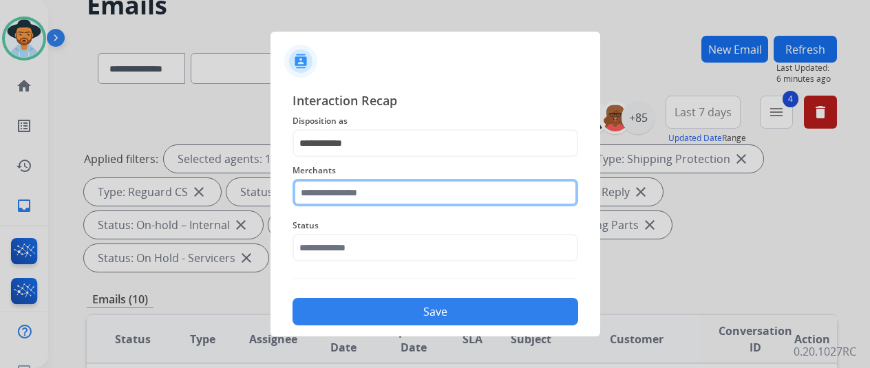
click at [338, 199] on input "text" at bounding box center [435, 193] width 286 height 28
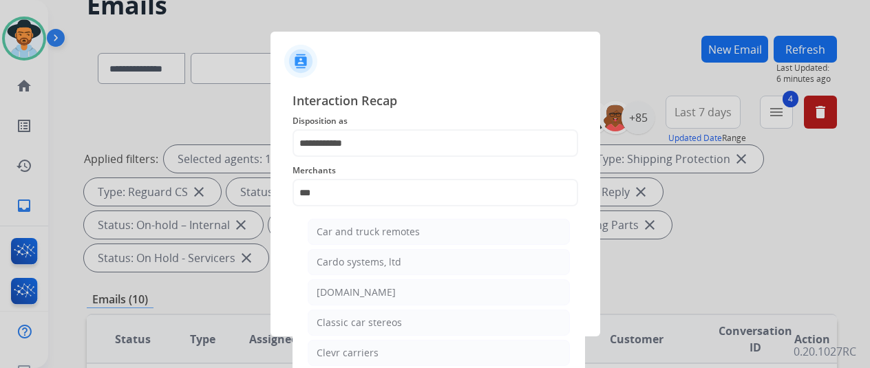
drag, startPoint x: 344, startPoint y: 294, endPoint x: 354, endPoint y: 283, distance: 14.6
click at [346, 292] on div "[DOMAIN_NAME]" at bounding box center [355, 293] width 79 height 14
type input "**********"
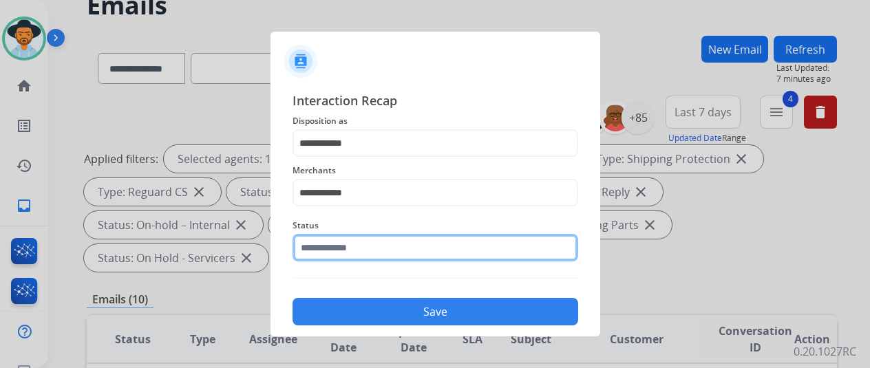
click at [368, 244] on input "text" at bounding box center [435, 248] width 286 height 28
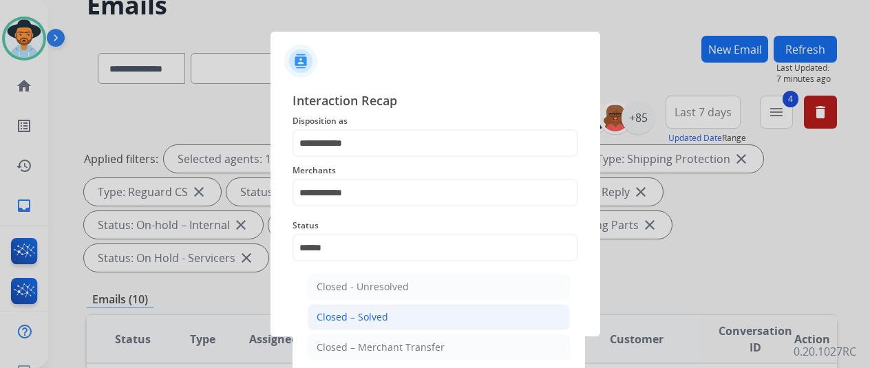
click at [385, 317] on div "Closed – Solved" at bounding box center [352, 317] width 72 height 14
type input "**********"
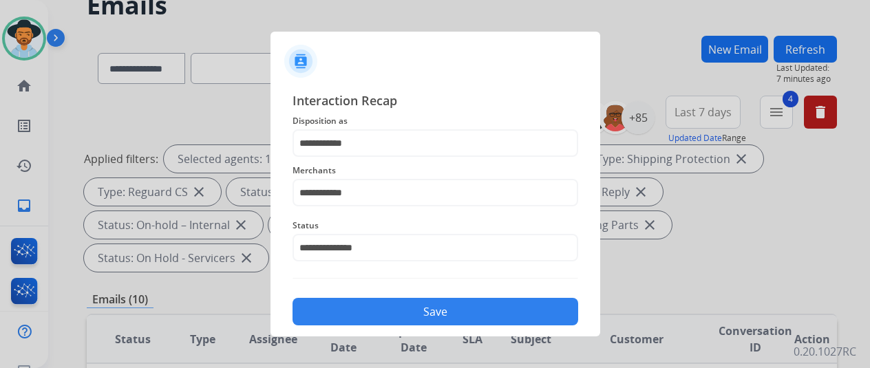
click at [411, 308] on button "Save" at bounding box center [435, 312] width 286 height 28
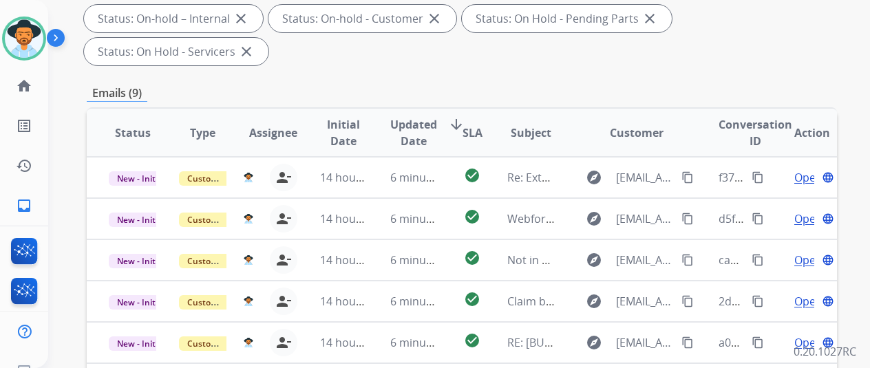
scroll to position [502, 0]
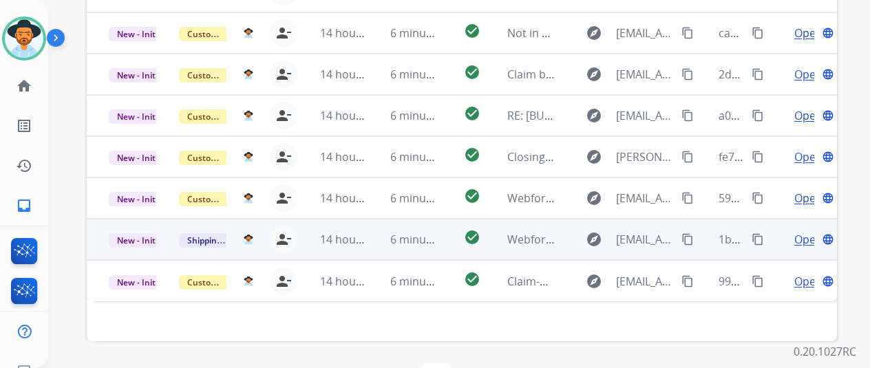
click at [802, 231] on span "Open" at bounding box center [808, 239] width 28 height 17
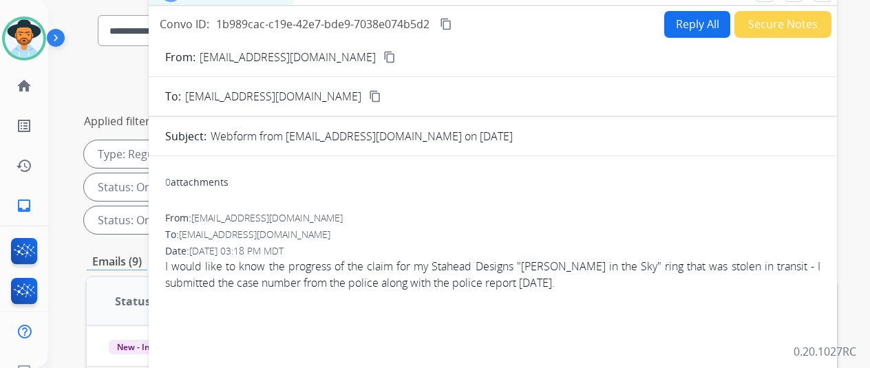
scroll to position [0, 0]
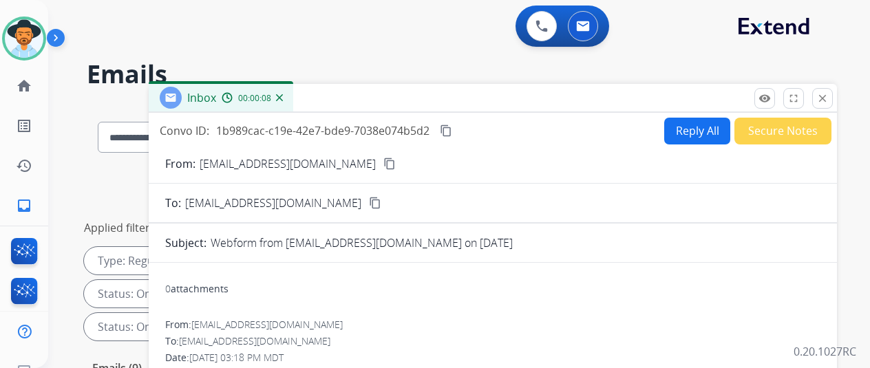
click at [383, 162] on mat-icon "content_copy" at bounding box center [389, 164] width 12 height 12
click at [383, 160] on mat-icon "content_copy" at bounding box center [389, 164] width 12 height 12
click at [706, 120] on button "Reply All" at bounding box center [697, 131] width 66 height 27
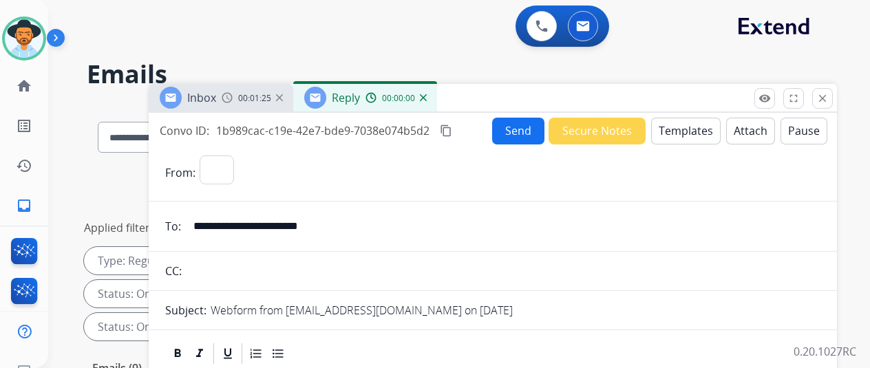
select select "**********"
click at [687, 128] on button "Templates" at bounding box center [685, 131] width 69 height 27
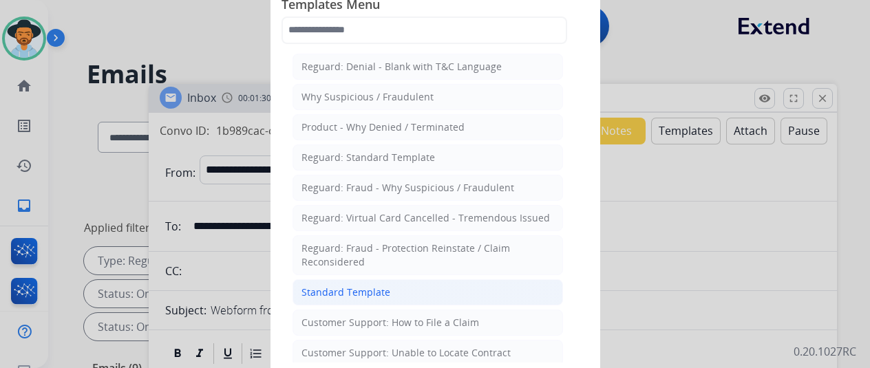
click at [344, 286] on div "Standard Template" at bounding box center [345, 293] width 89 height 14
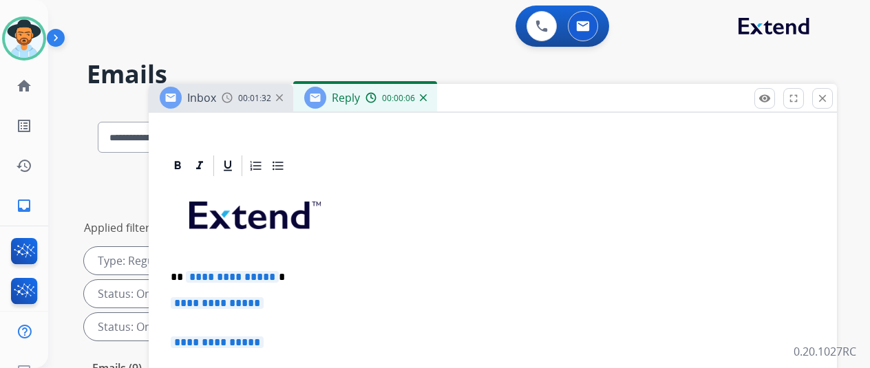
scroll to position [355, 0]
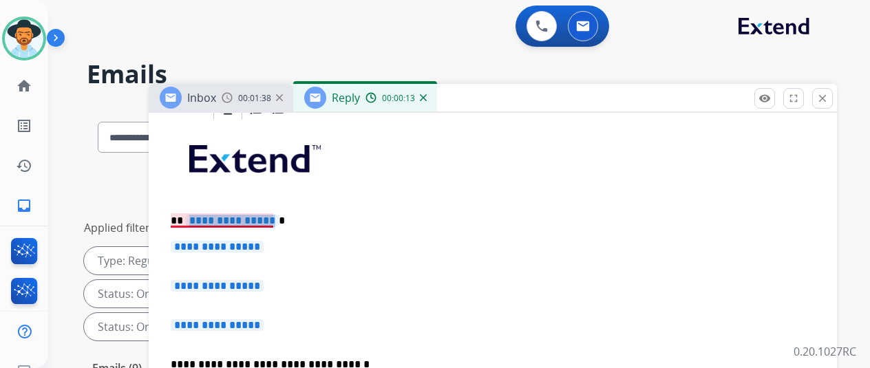
drag, startPoint x: 279, startPoint y: 195, endPoint x: 215, endPoint y: 189, distance: 64.3
click at [215, 215] on span "**********" at bounding box center [232, 221] width 93 height 12
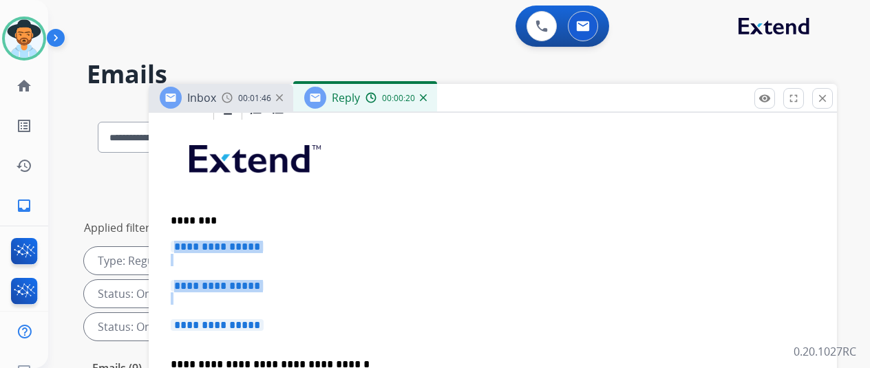
drag, startPoint x: 281, startPoint y: 298, endPoint x: 185, endPoint y: 223, distance: 122.1
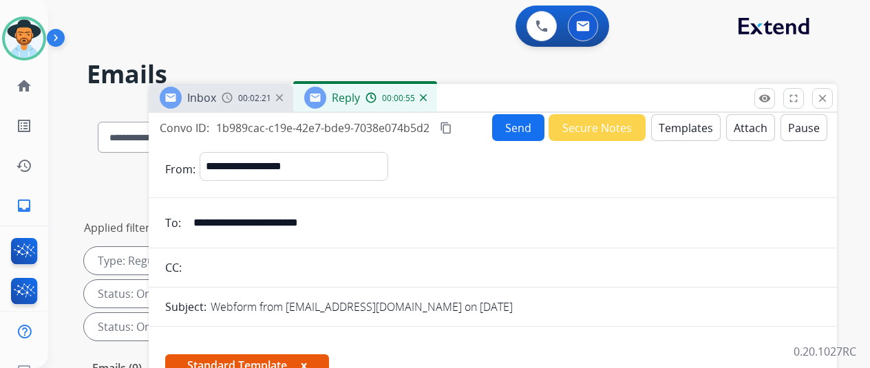
scroll to position [0, 0]
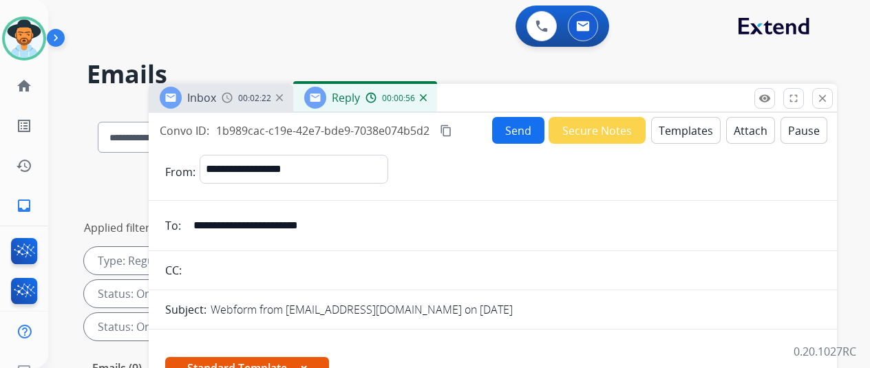
click at [526, 128] on button "Send" at bounding box center [518, 130] width 52 height 27
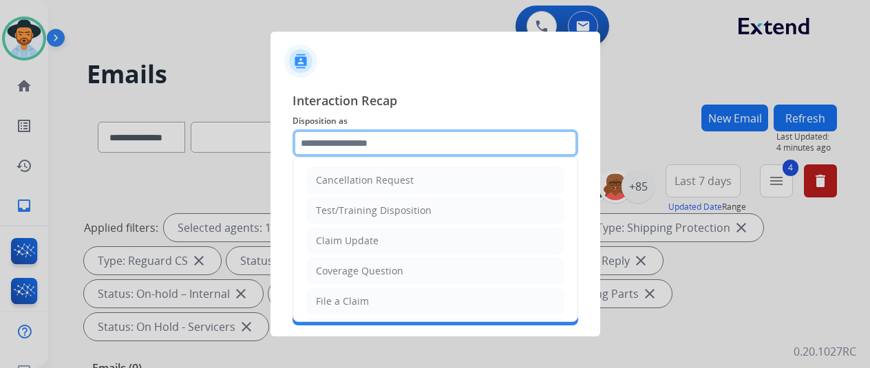
click at [323, 144] on input "text" at bounding box center [435, 143] width 286 height 28
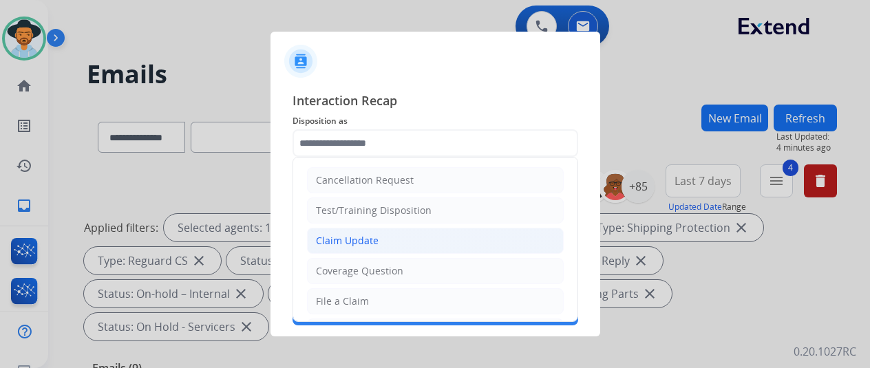
click at [331, 237] on div "Claim Update" at bounding box center [347, 241] width 63 height 14
type input "**********"
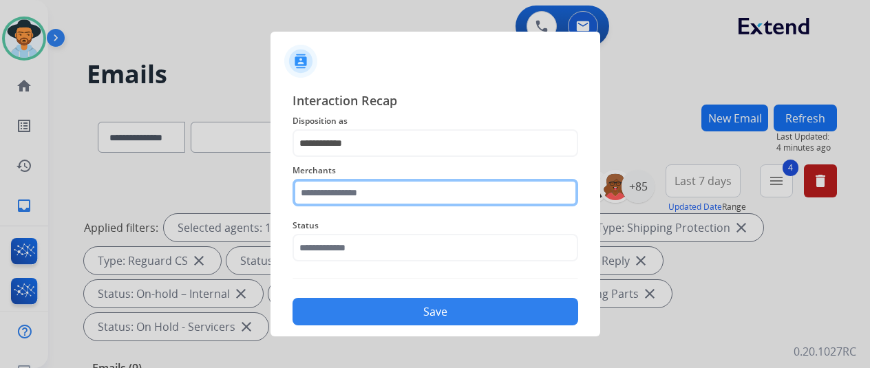
click at [327, 195] on input "text" at bounding box center [435, 193] width 286 height 28
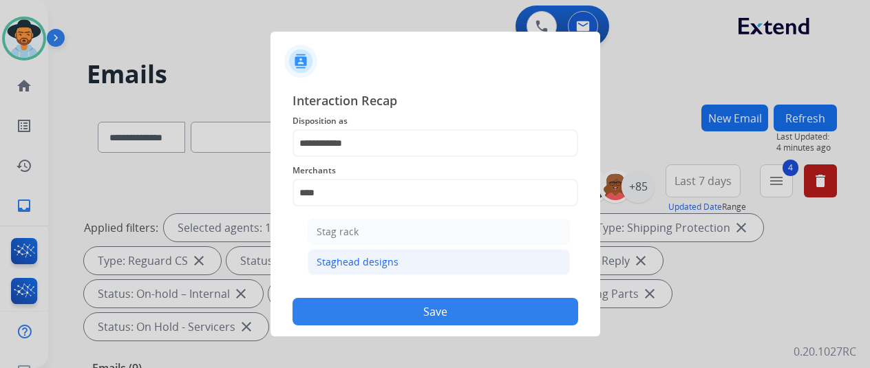
click at [351, 260] on div "Staghead designs" at bounding box center [357, 262] width 82 height 14
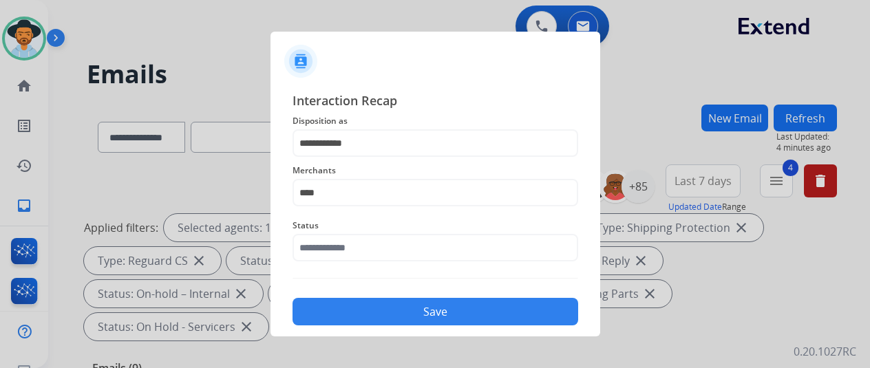
type input "**********"
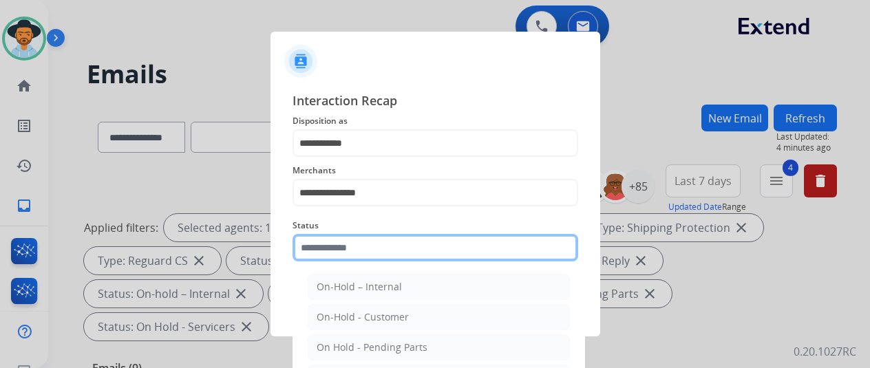
click at [349, 255] on input "text" at bounding box center [435, 248] width 286 height 28
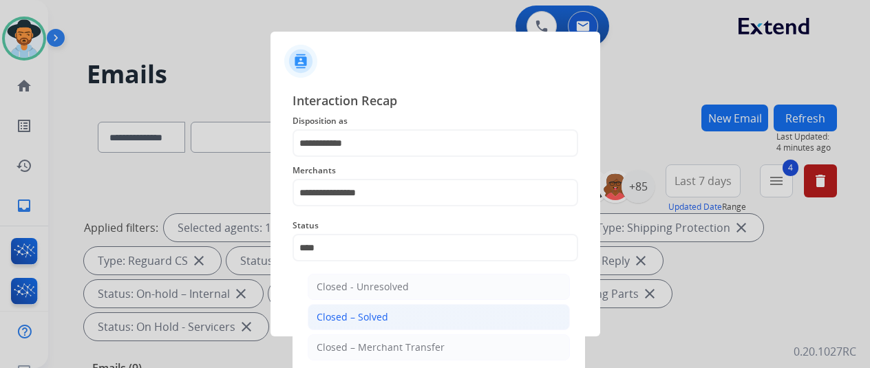
click at [369, 316] on div "Closed – Solved" at bounding box center [352, 317] width 72 height 14
type input "**********"
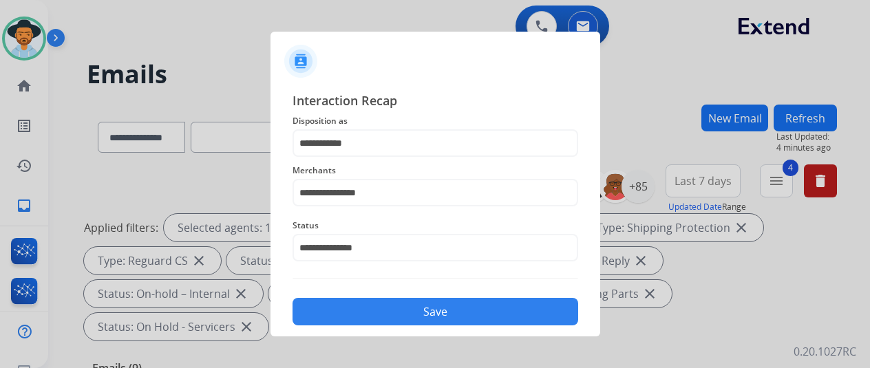
click at [420, 308] on button "Save" at bounding box center [435, 312] width 286 height 28
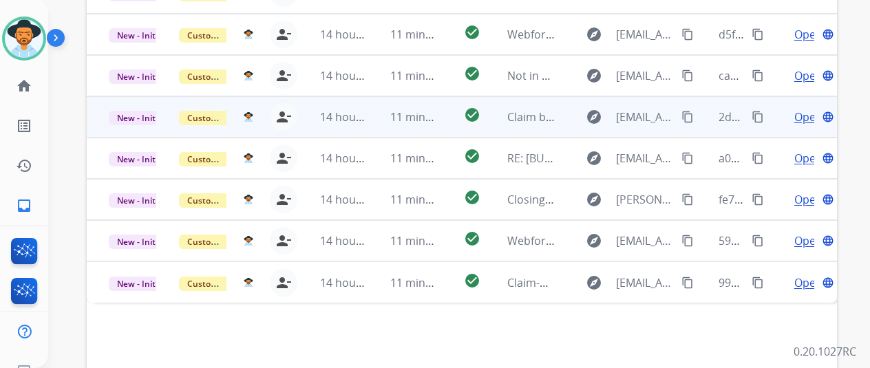
scroll to position [502, 0]
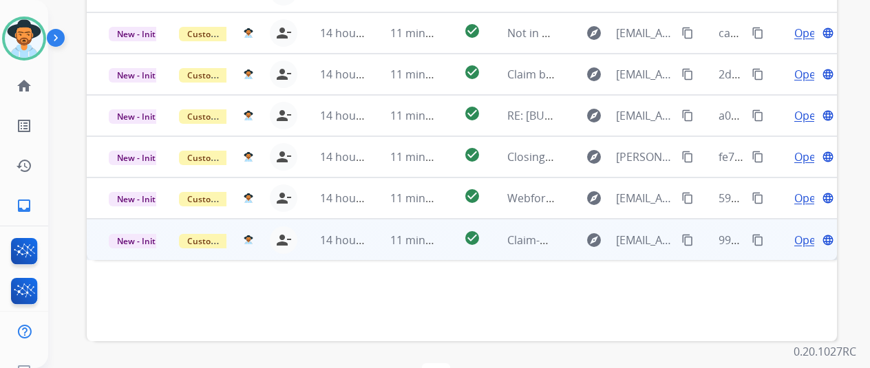
click at [806, 232] on span "Open" at bounding box center [808, 240] width 28 height 17
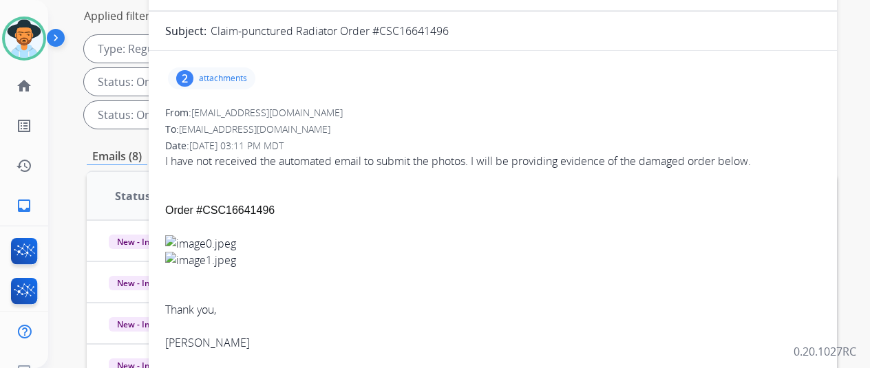
scroll to position [89, 0]
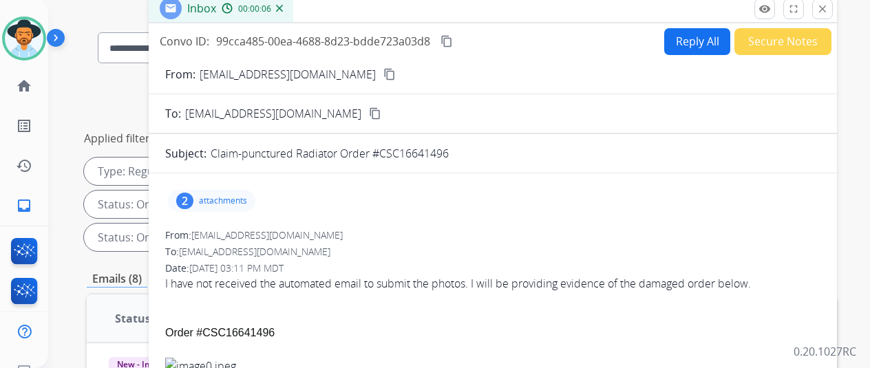
click at [383, 72] on mat-icon "content_copy" at bounding box center [389, 74] width 12 height 12
click at [193, 201] on div "2" at bounding box center [184, 201] width 17 height 17
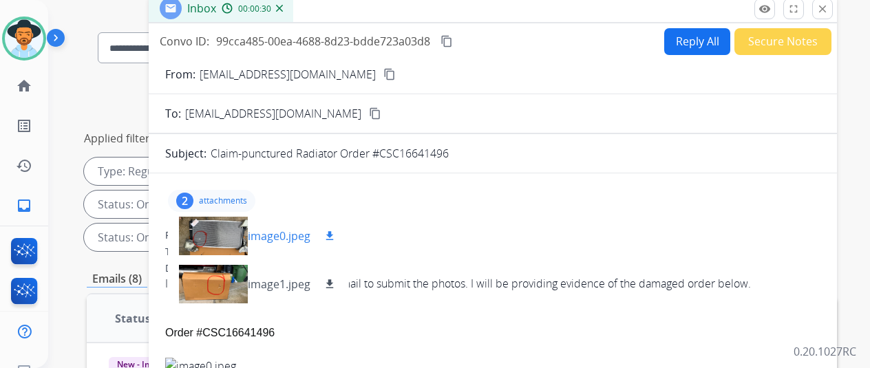
click at [336, 232] on mat-icon "download" at bounding box center [329, 236] width 12 height 12
click at [336, 279] on mat-icon "download" at bounding box center [329, 284] width 12 height 12
click at [383, 69] on mat-icon "content_copy" at bounding box center [389, 74] width 12 height 12
click at [453, 40] on mat-icon "content_copy" at bounding box center [446, 41] width 12 height 12
click at [689, 34] on button "Reply All" at bounding box center [697, 41] width 66 height 27
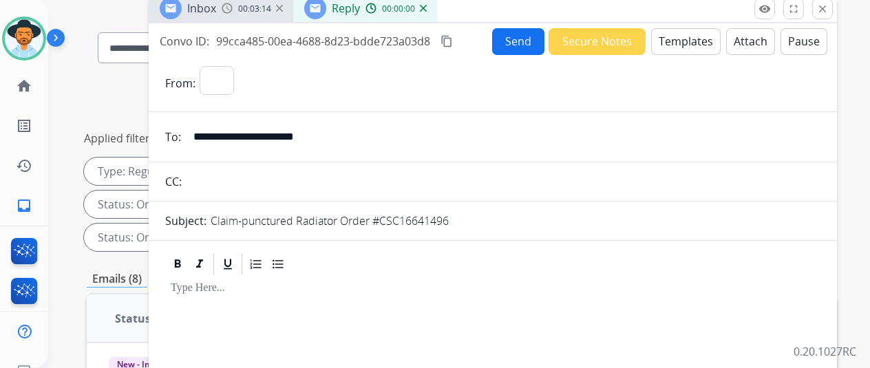
select select "**********"
click at [688, 39] on button "Templates" at bounding box center [685, 41] width 69 height 27
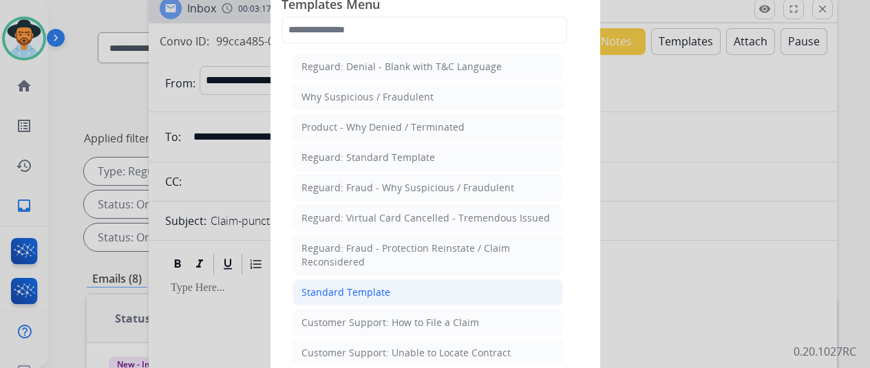
click at [334, 287] on div "Standard Template" at bounding box center [345, 293] width 89 height 14
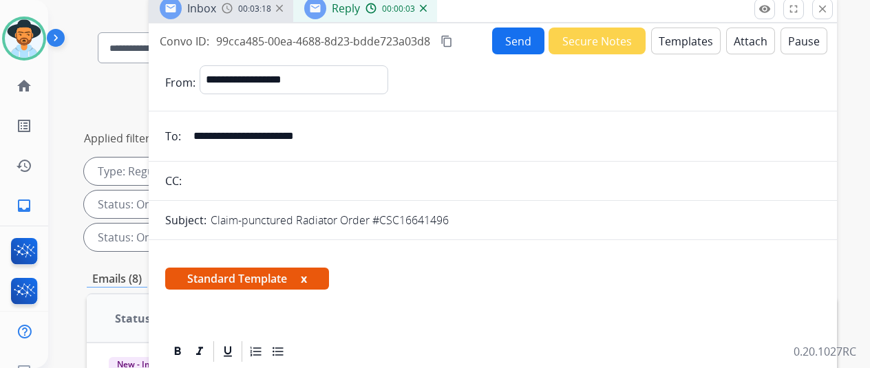
scroll to position [275, 0]
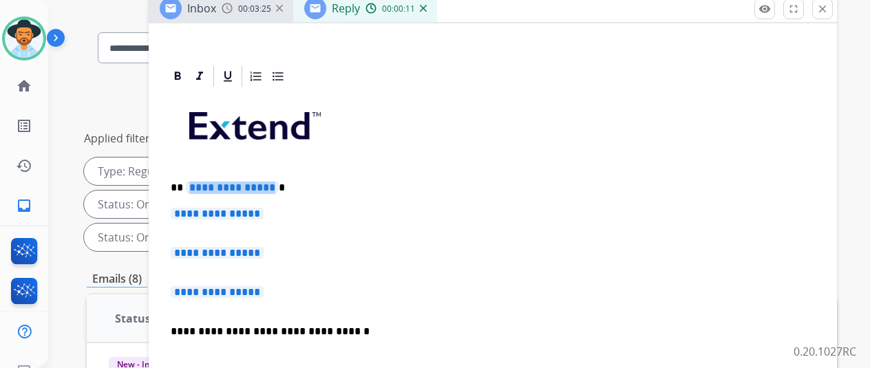
drag, startPoint x: 281, startPoint y: 186, endPoint x: 233, endPoint y: 188, distance: 47.5
click at [233, 188] on span "**********" at bounding box center [232, 188] width 93 height 12
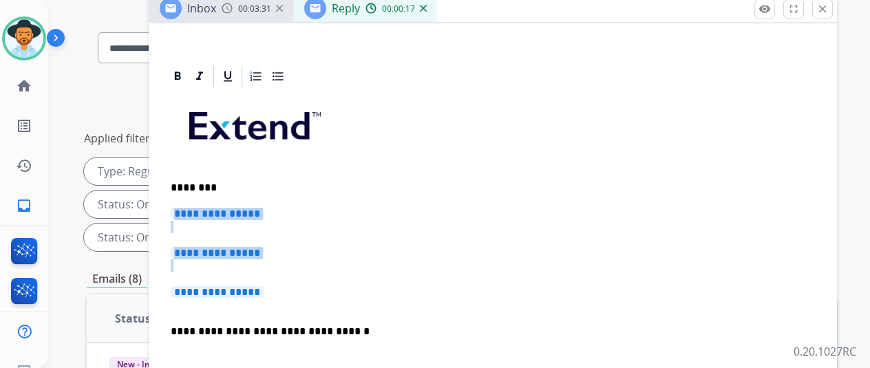
drag, startPoint x: 279, startPoint y: 292, endPoint x: 175, endPoint y: 200, distance: 139.4
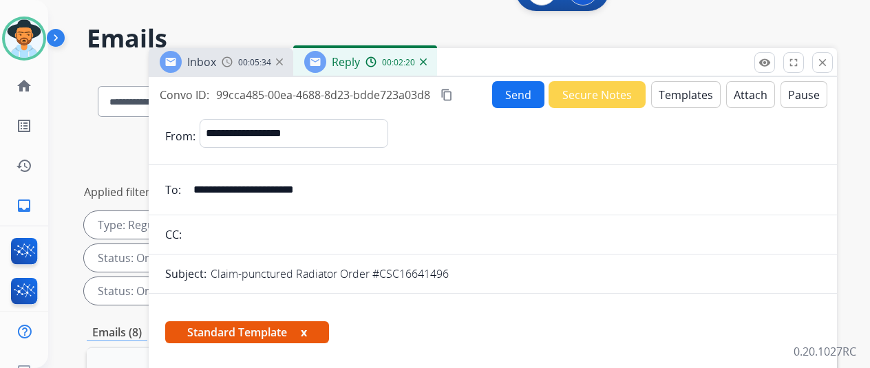
scroll to position [0, 0]
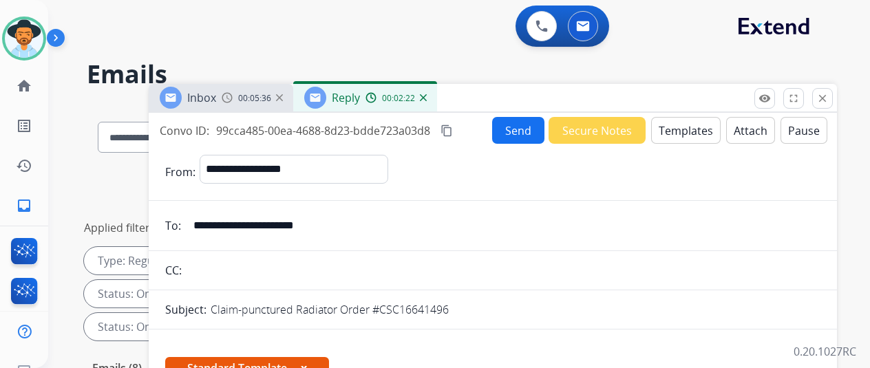
click at [532, 129] on button "Send" at bounding box center [518, 130] width 52 height 27
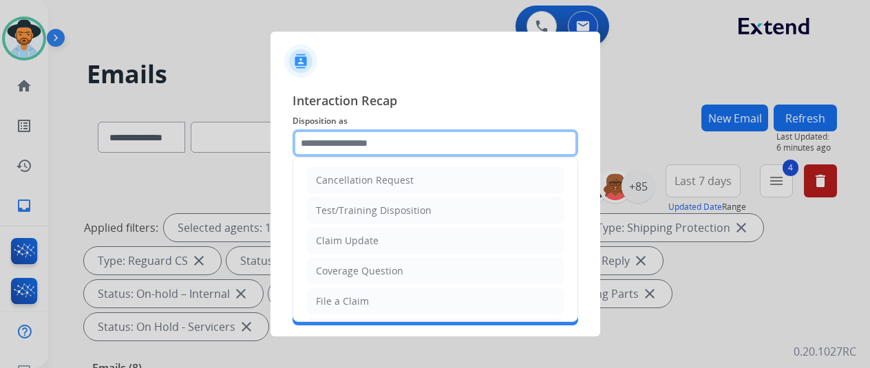
click at [329, 143] on input "text" at bounding box center [435, 143] width 286 height 28
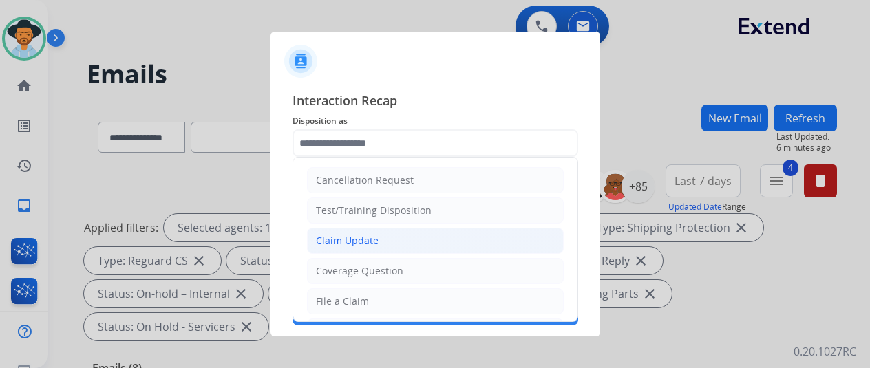
click at [342, 235] on div "Claim Update" at bounding box center [347, 241] width 63 height 14
type input "**********"
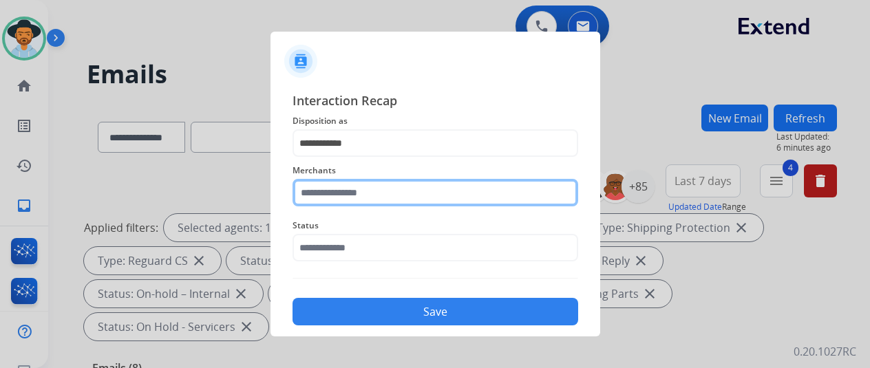
click at [336, 193] on input "text" at bounding box center [435, 193] width 286 height 28
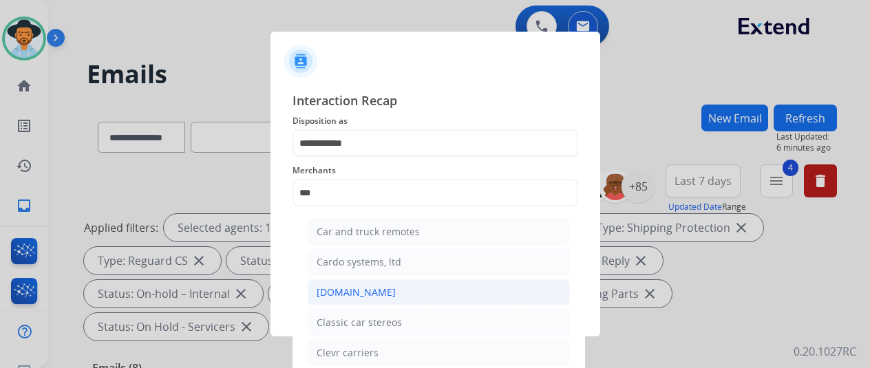
click at [354, 292] on div "[DOMAIN_NAME]" at bounding box center [355, 293] width 79 height 14
type input "**********"
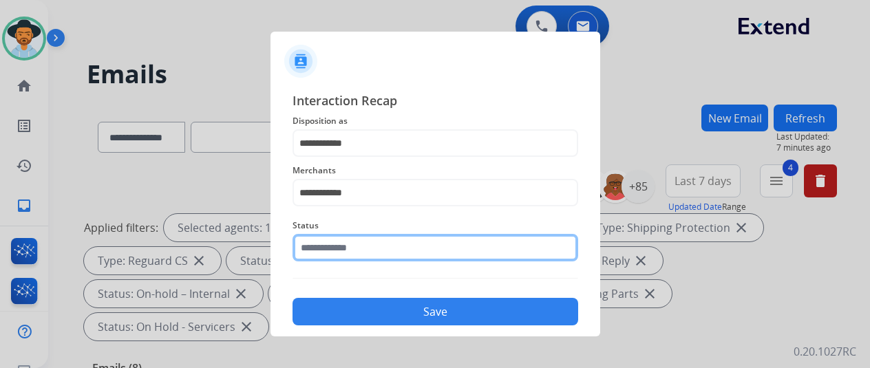
click at [354, 248] on input "text" at bounding box center [435, 248] width 286 height 28
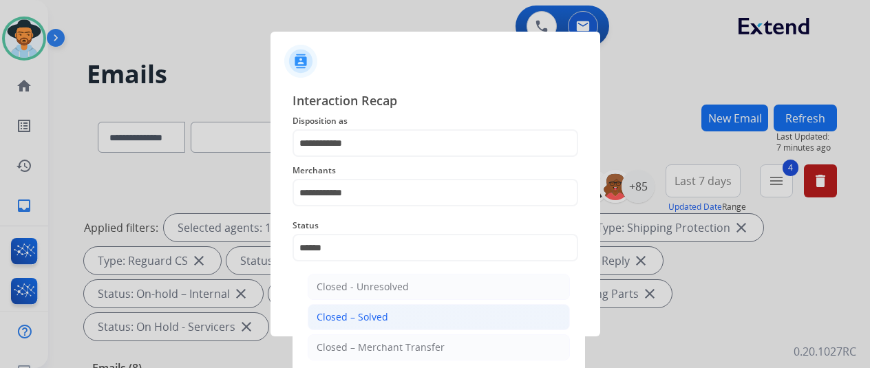
click at [349, 314] on div "Closed – Solved" at bounding box center [352, 317] width 72 height 14
type input "**********"
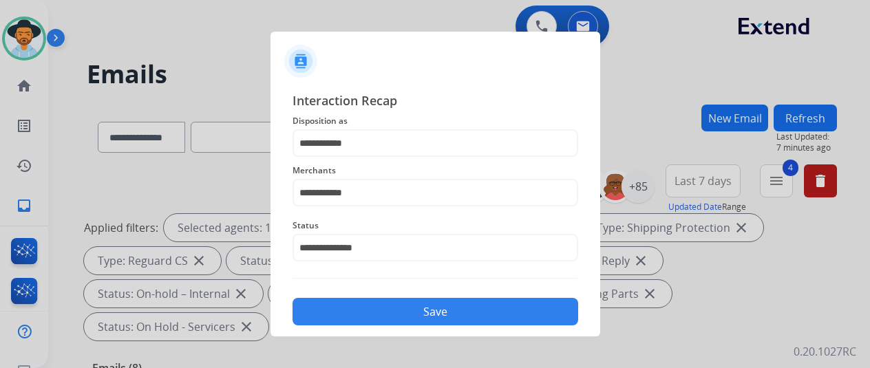
click at [370, 313] on button "Save" at bounding box center [435, 312] width 286 height 28
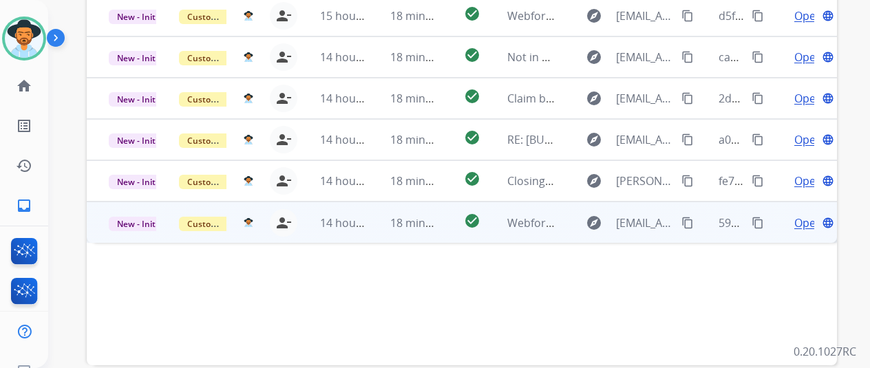
scroll to position [482, 0]
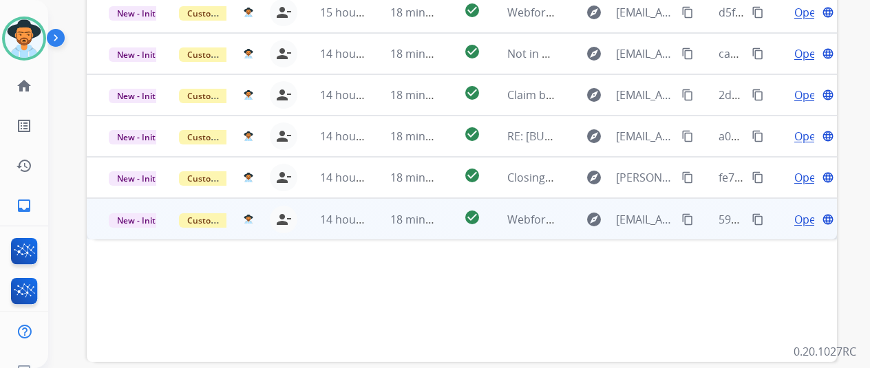
click at [806, 211] on span "Open" at bounding box center [808, 219] width 28 height 17
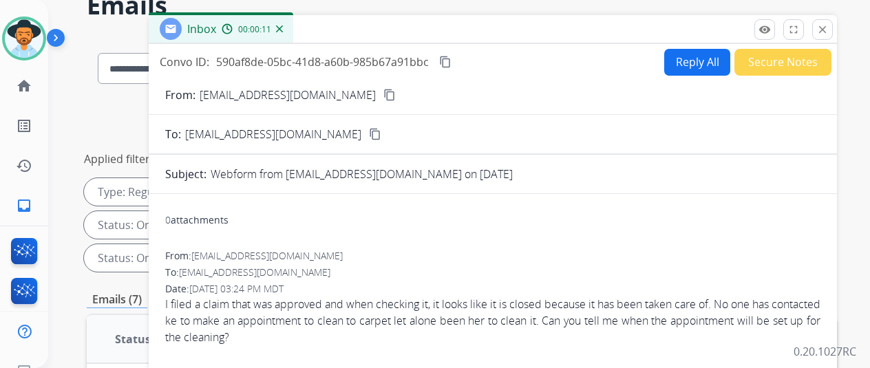
scroll to position [69, 0]
click at [383, 98] on mat-icon "content_copy" at bounding box center [389, 95] width 12 height 12
click at [696, 60] on button "Reply All" at bounding box center [697, 62] width 66 height 27
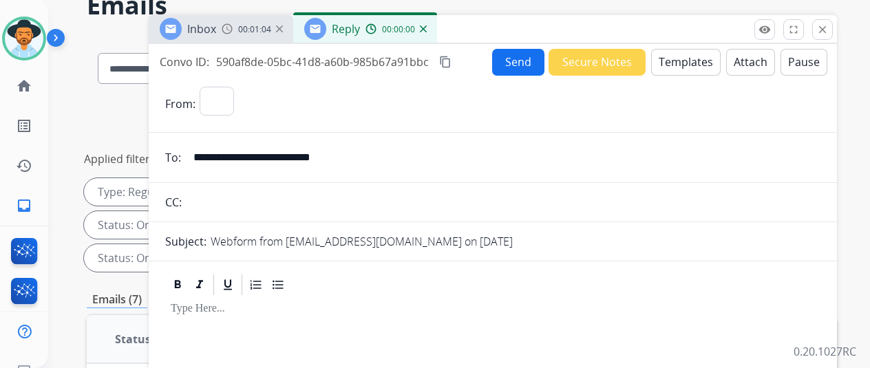
select select "**********"
click at [693, 59] on button "Templates" at bounding box center [685, 62] width 69 height 27
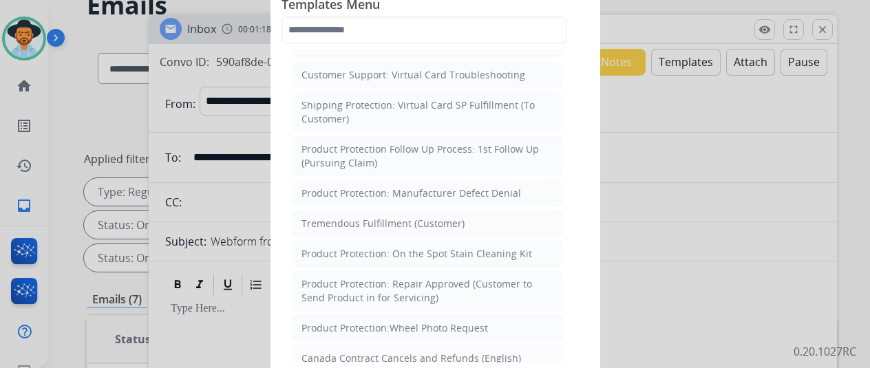
scroll to position [482, 0]
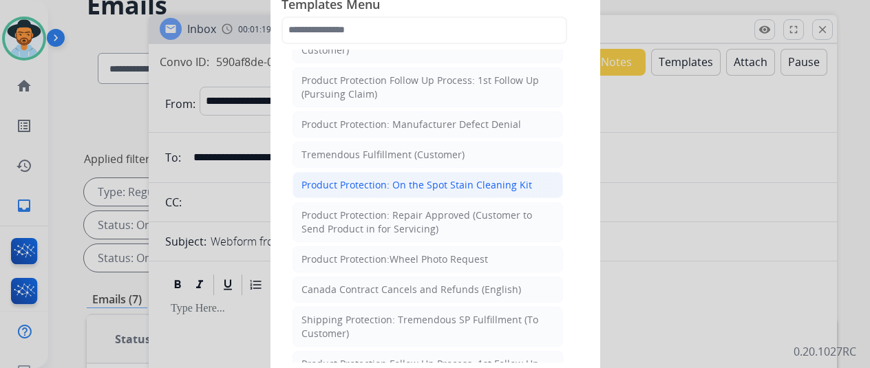
click at [347, 178] on div "Product Protection: On the Spot Stain Cleaning Kit" at bounding box center [416, 185] width 230 height 14
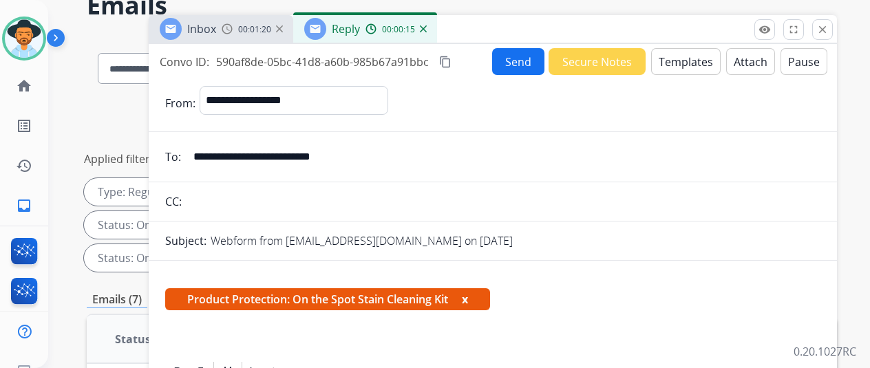
scroll to position [206, 0]
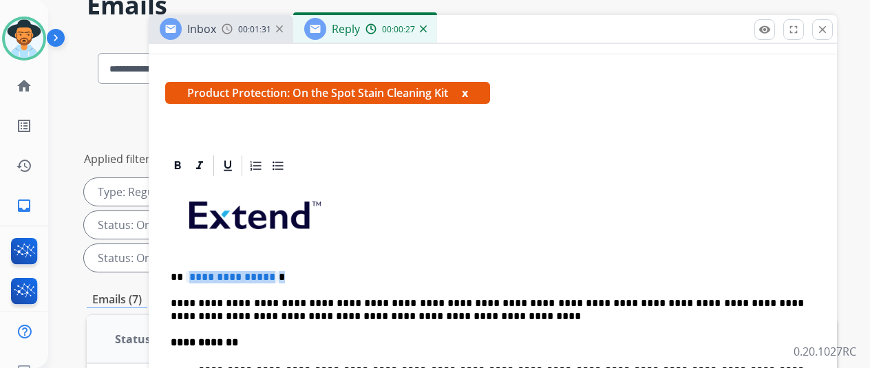
drag, startPoint x: 283, startPoint y: 276, endPoint x: 206, endPoint y: 270, distance: 77.3
click at [206, 271] on p "**********" at bounding box center [487, 277] width 633 height 12
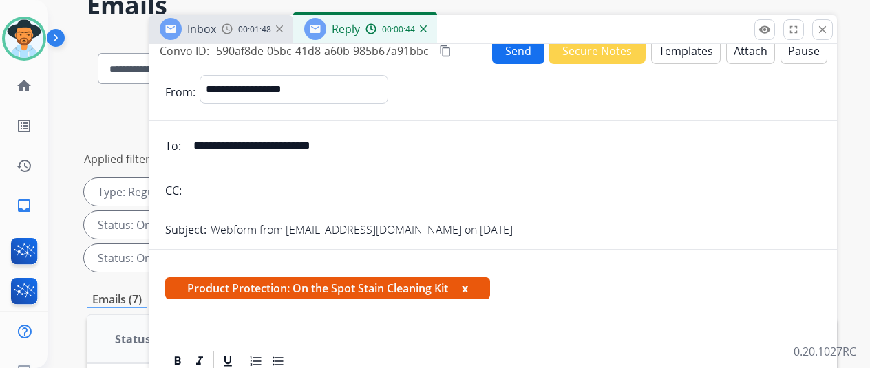
scroll to position [0, 0]
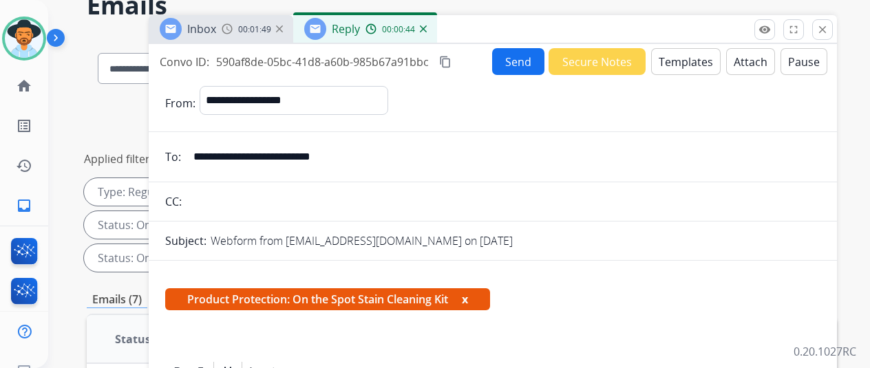
click at [526, 58] on button "Send" at bounding box center [518, 61] width 52 height 27
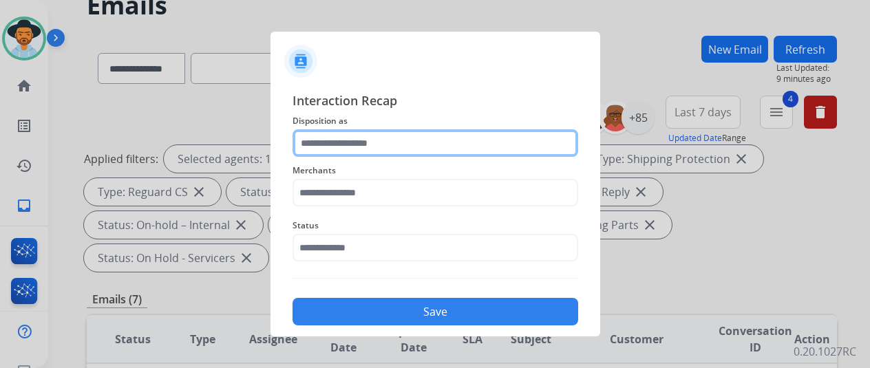
click at [335, 141] on input "text" at bounding box center [435, 143] width 286 height 28
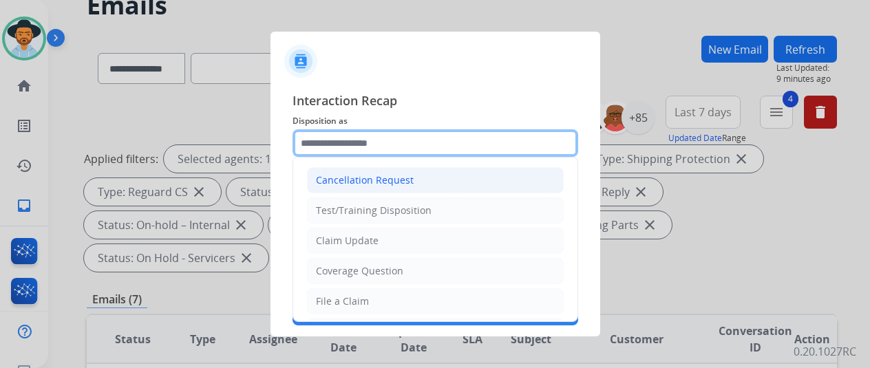
scroll to position [17, 0]
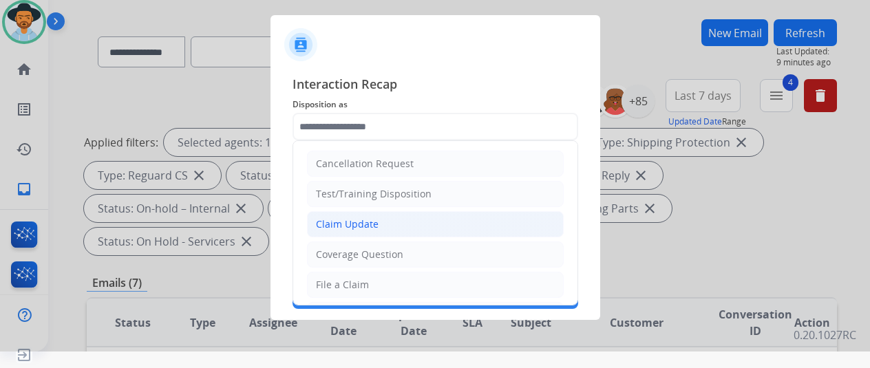
click at [326, 215] on li "Claim Update" at bounding box center [435, 224] width 257 height 26
type input "**********"
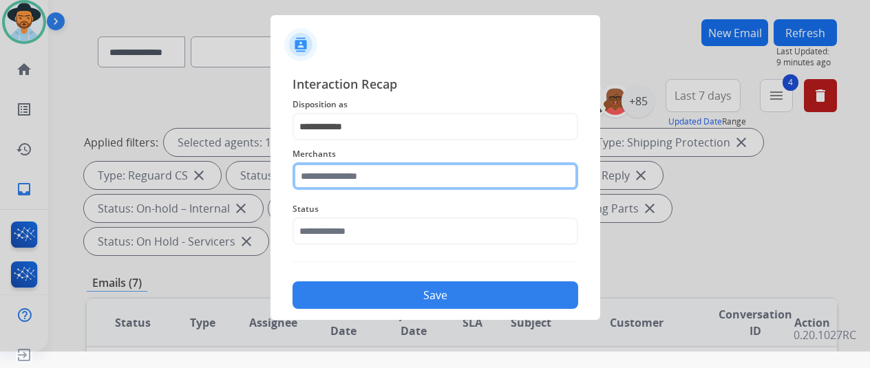
click at [356, 170] on input "text" at bounding box center [435, 176] width 286 height 28
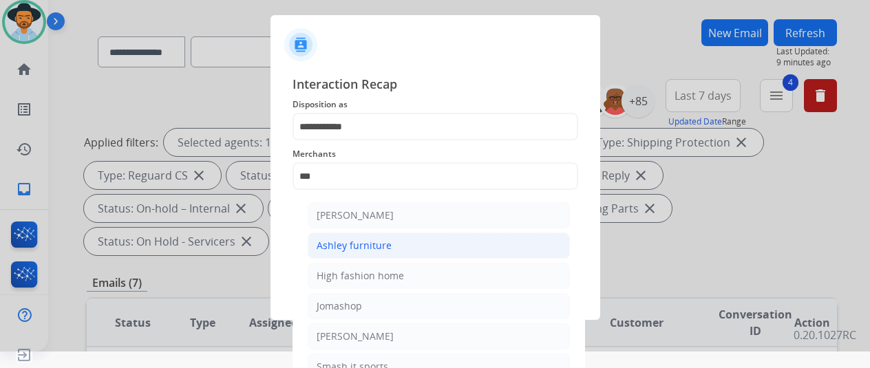
click at [381, 248] on div "Ashley furniture" at bounding box center [353, 246] width 75 height 14
type input "**********"
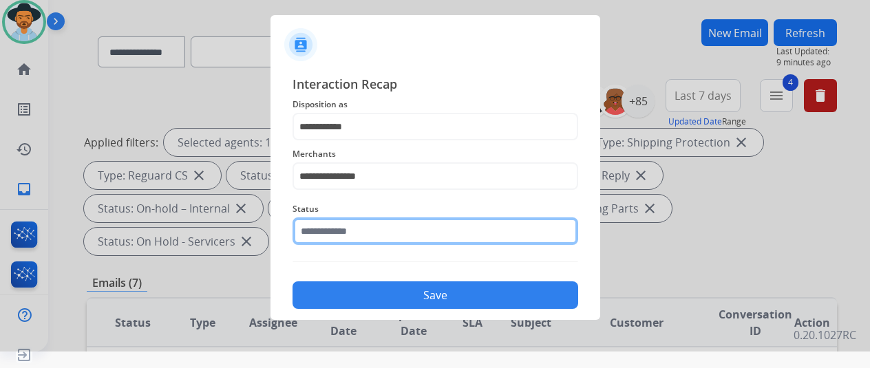
click at [349, 239] on input "text" at bounding box center [435, 231] width 286 height 28
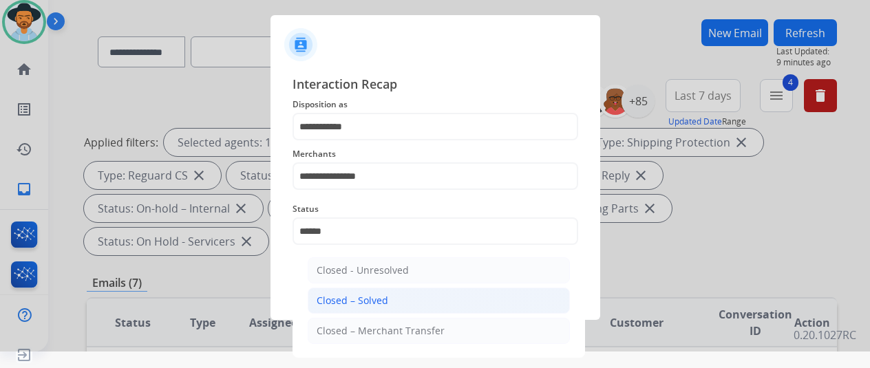
click at [343, 305] on div "Closed – Solved" at bounding box center [352, 301] width 72 height 14
type input "**********"
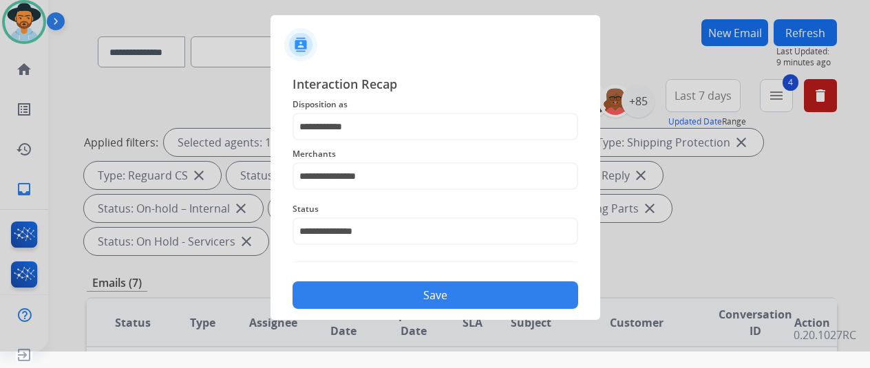
click at [402, 301] on button "Save" at bounding box center [435, 295] width 286 height 28
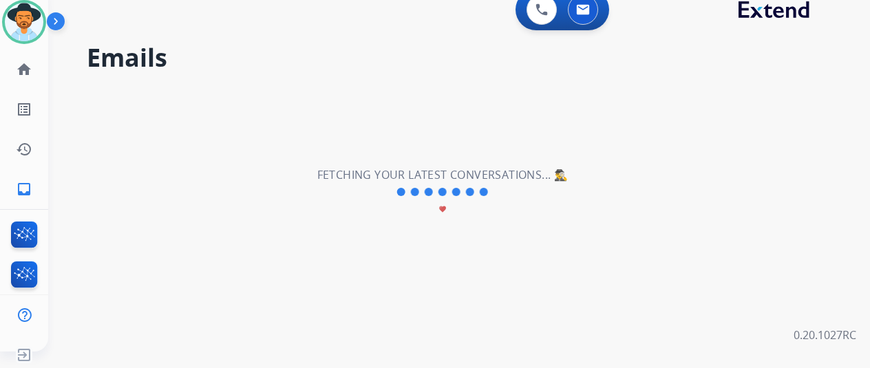
scroll to position [0, 0]
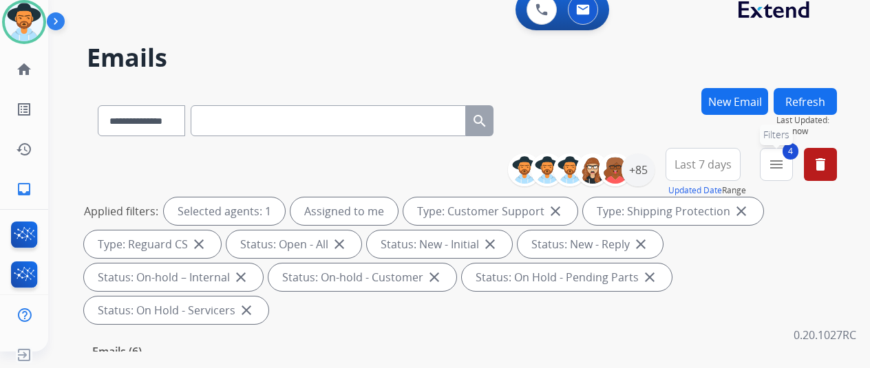
click at [784, 163] on mat-icon "menu" at bounding box center [776, 164] width 17 height 17
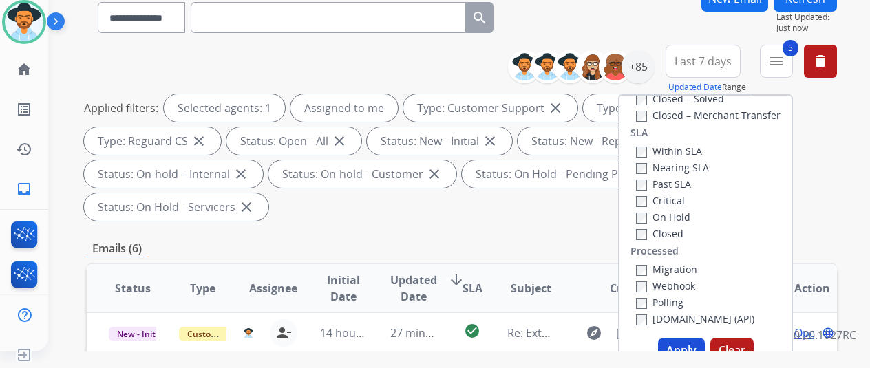
scroll to position [275, 0]
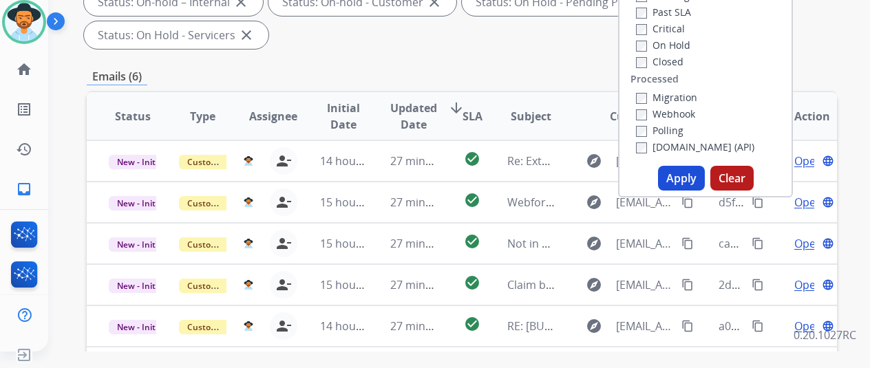
click at [691, 175] on button "Apply" at bounding box center [681, 178] width 47 height 25
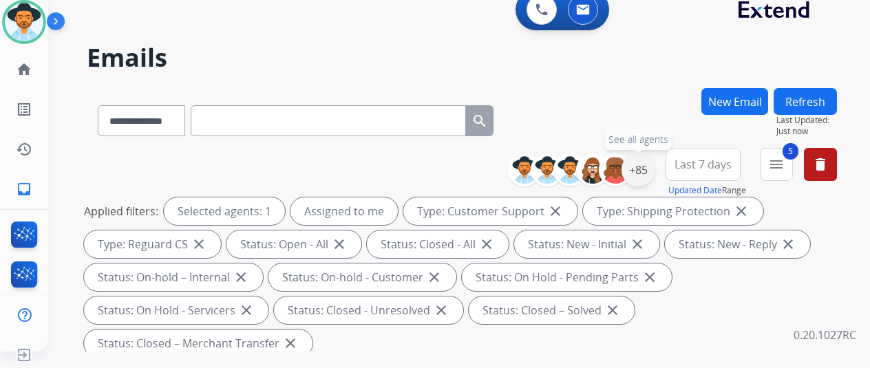
click at [649, 175] on div "+85" at bounding box center [637, 169] width 33 height 33
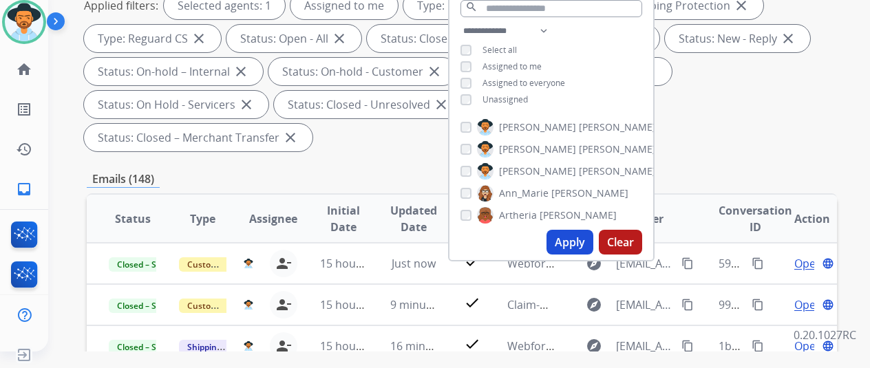
scroll to position [206, 0]
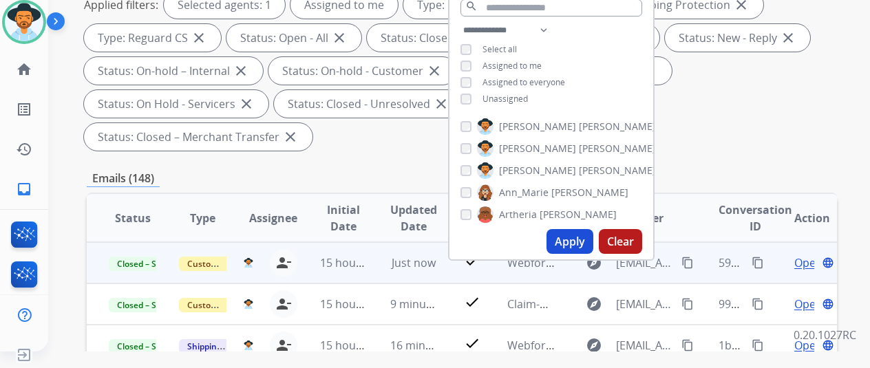
click at [753, 258] on mat-icon "content_copy" at bounding box center [757, 263] width 12 height 12
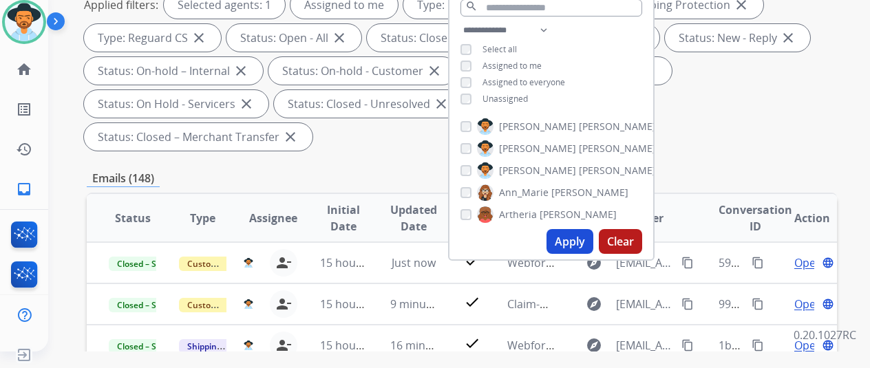
click at [743, 104] on div "Applied filters: Selected agents: 1 Assigned to me Type: Customer Support close…" at bounding box center [459, 71] width 750 height 160
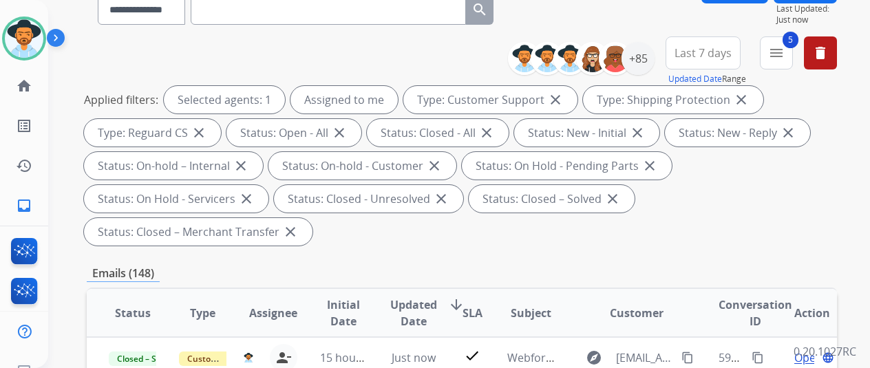
scroll to position [0, 0]
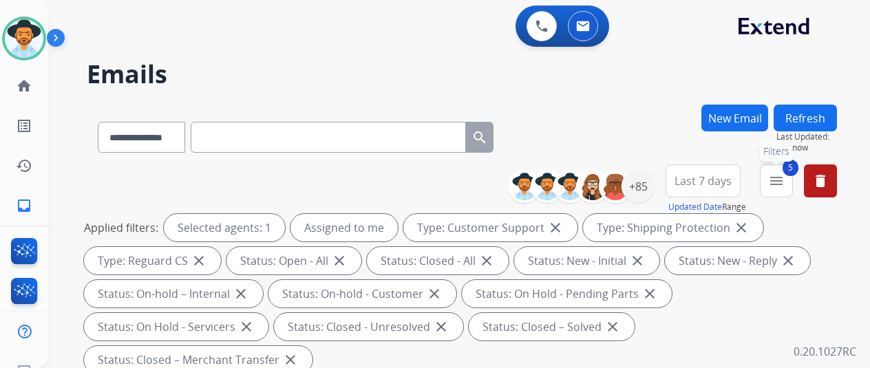
click at [784, 174] on mat-icon "menu" at bounding box center [776, 181] width 17 height 17
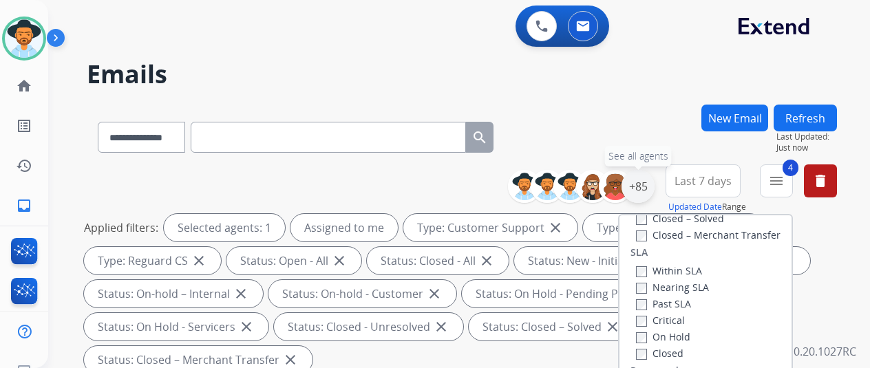
click at [650, 185] on div "+85" at bounding box center [637, 186] width 33 height 33
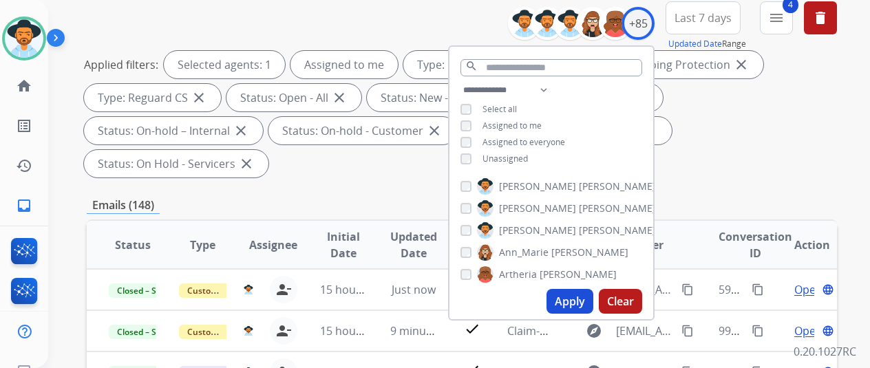
scroll to position [275, 0]
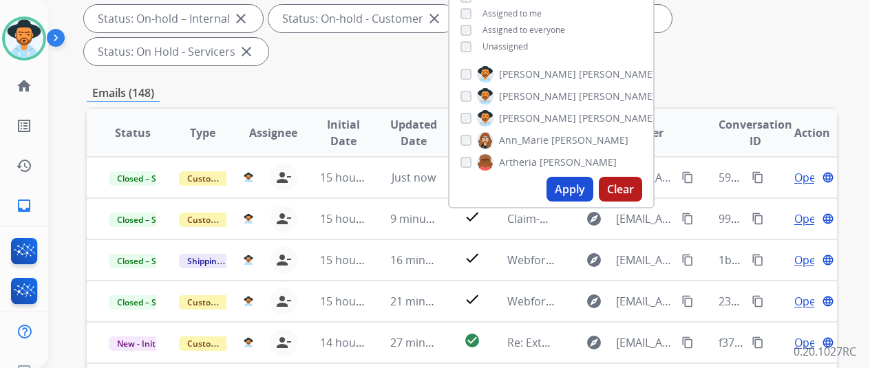
click at [578, 190] on button "Apply" at bounding box center [569, 189] width 47 height 25
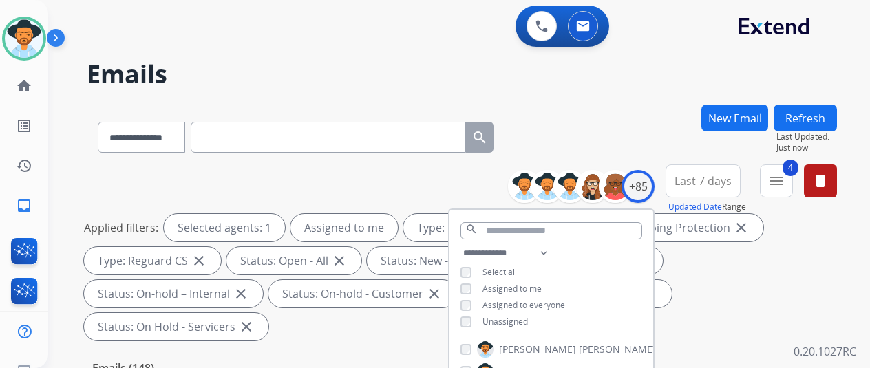
click at [601, 121] on div "**********" at bounding box center [462, 135] width 750 height 60
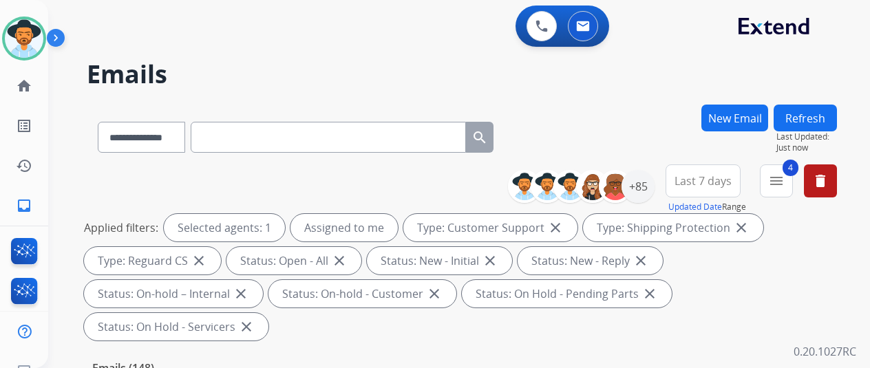
click at [744, 111] on button "New Email" at bounding box center [734, 118] width 67 height 27
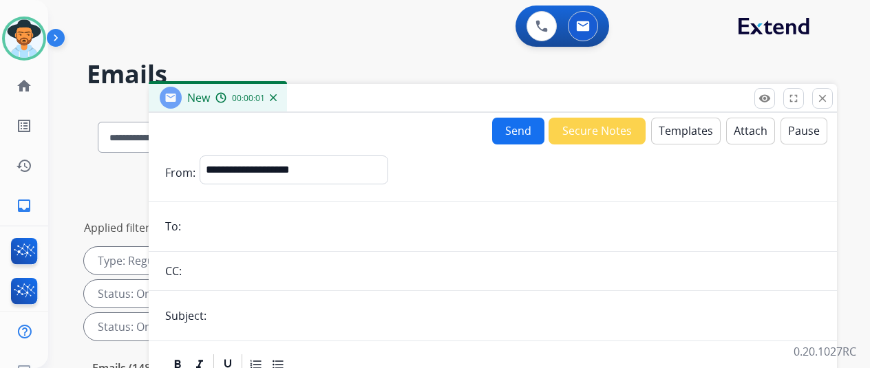
click at [694, 123] on button "Templates" at bounding box center [685, 131] width 69 height 27
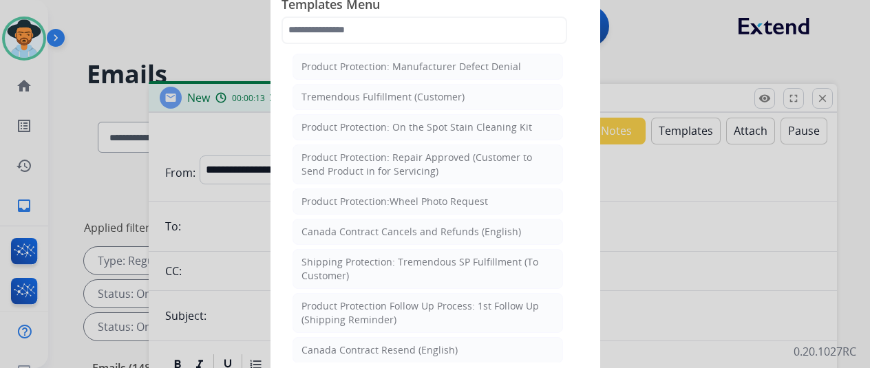
scroll to position [550, 0]
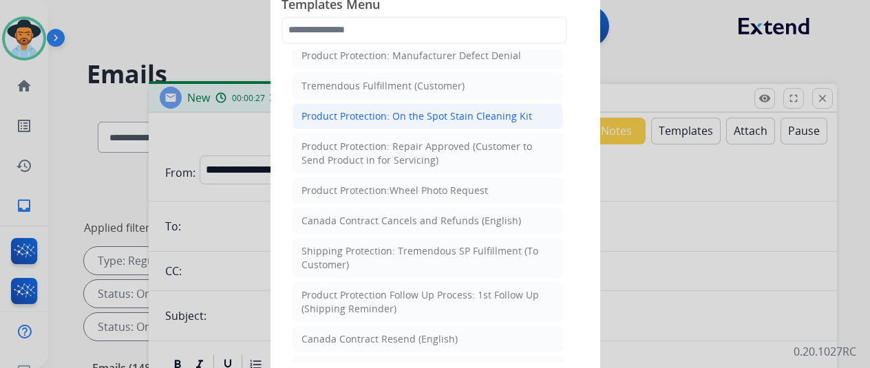
drag, startPoint x: 524, startPoint y: 107, endPoint x: 301, endPoint y: 101, distance: 223.0
click at [301, 109] on div "Product Protection: On the Spot Stain Cleaning Kit" at bounding box center [416, 116] width 230 height 14
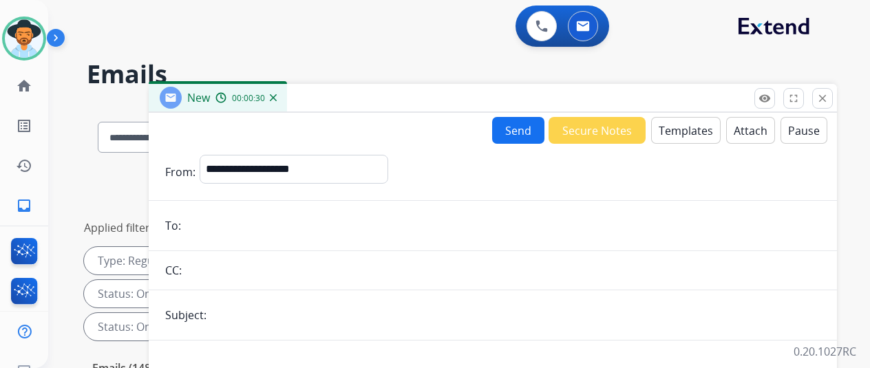
copy div "Product Protection: On the Spot Stain Cleaning Kit"
click at [277, 94] on img at bounding box center [273, 97] width 7 height 7
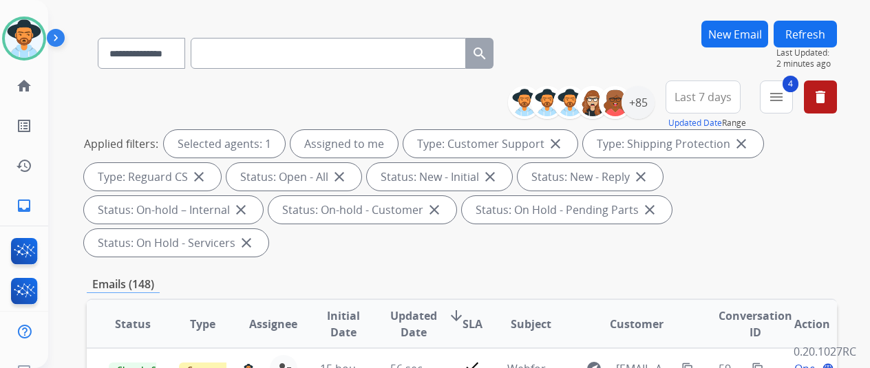
scroll to position [0, 0]
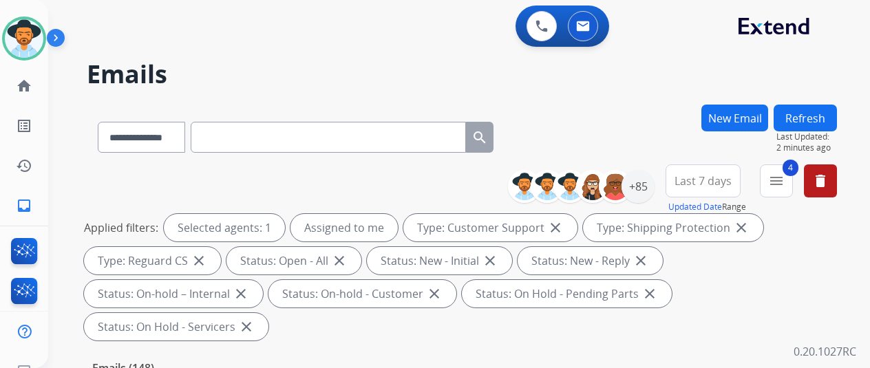
click at [812, 111] on button "Refresh" at bounding box center [804, 118] width 63 height 27
click at [651, 187] on div "+85" at bounding box center [637, 186] width 33 height 33
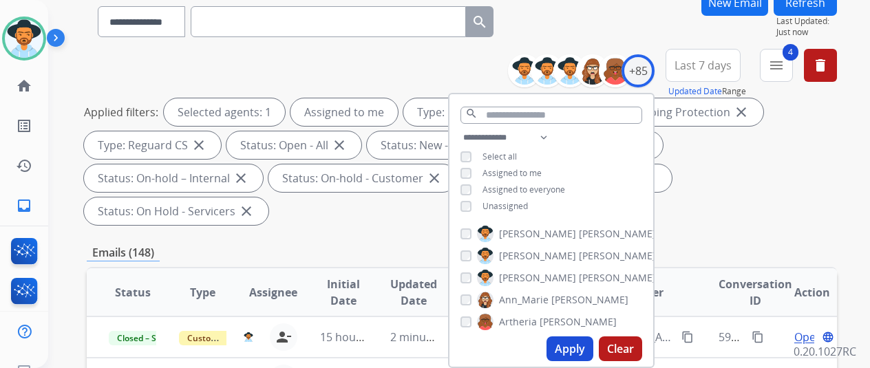
scroll to position [206, 0]
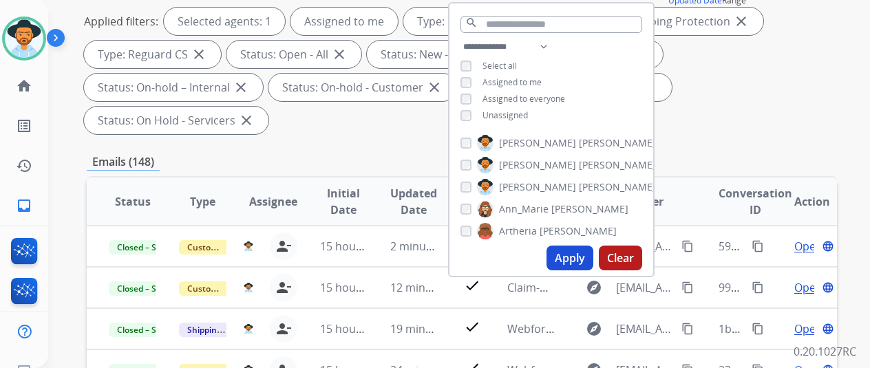
click at [581, 259] on button "Apply" at bounding box center [569, 258] width 47 height 25
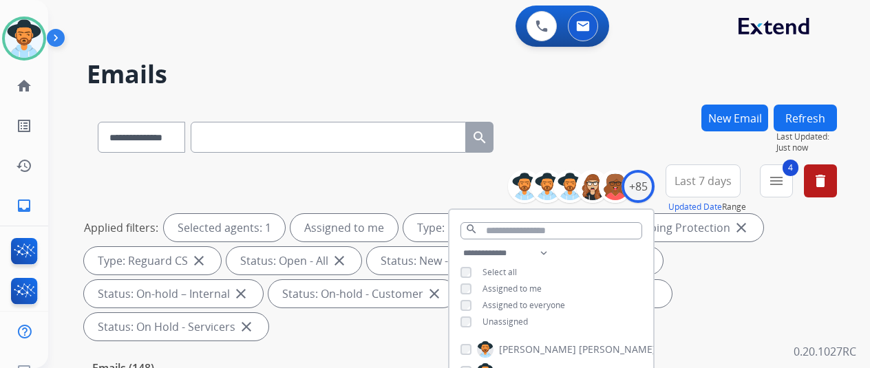
click at [589, 111] on div "**********" at bounding box center [462, 135] width 750 height 60
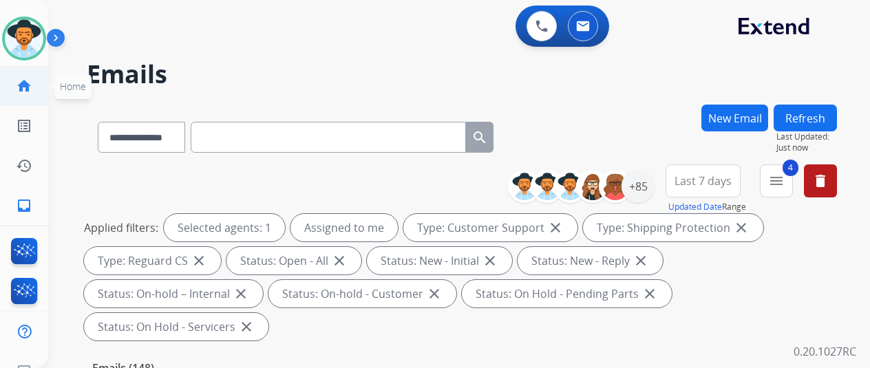
click at [28, 80] on mat-icon "home" at bounding box center [24, 86] width 17 height 17
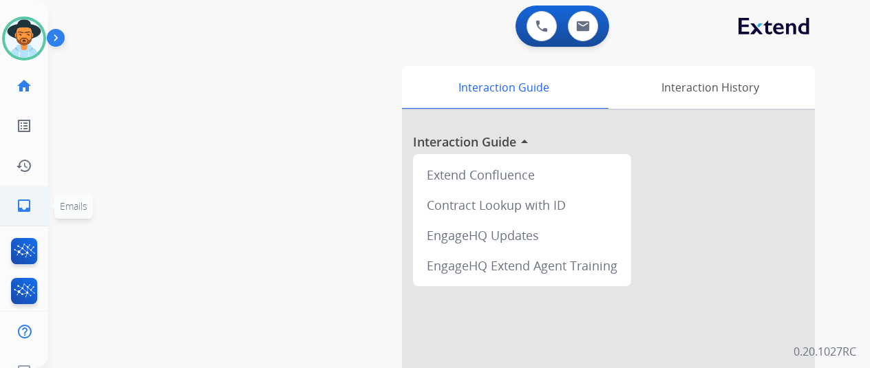
click at [19, 204] on mat-icon "inbox" at bounding box center [24, 205] width 17 height 17
select select "**********"
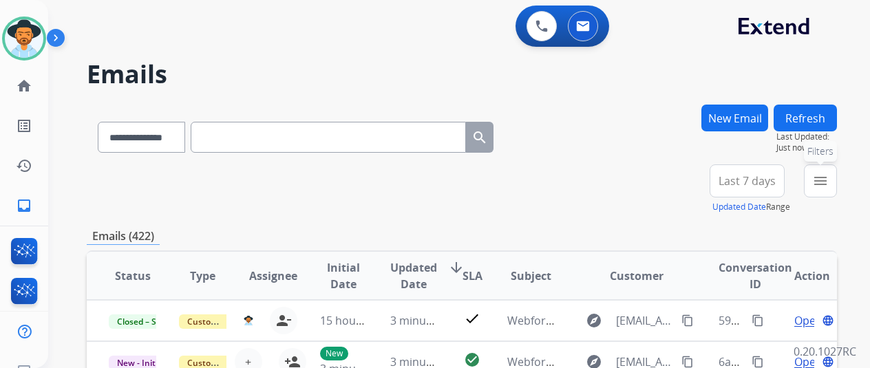
click at [828, 180] on mat-icon "menu" at bounding box center [820, 181] width 17 height 17
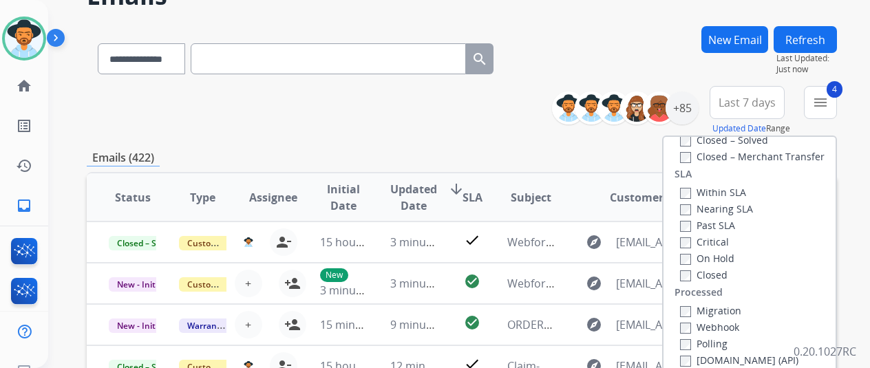
scroll to position [206, 0]
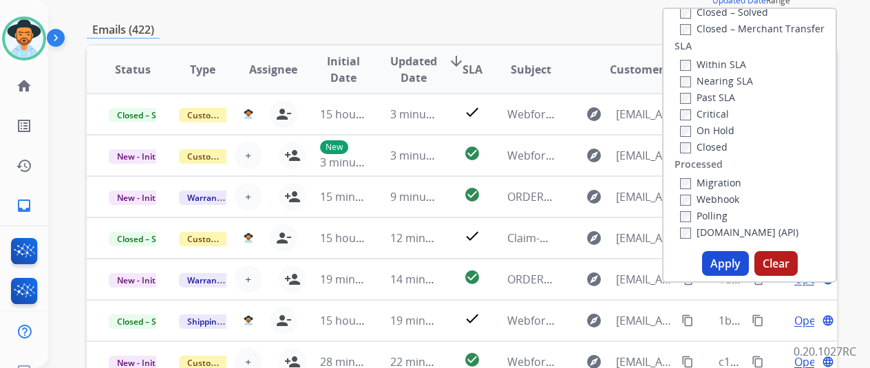
click at [730, 268] on button "Apply" at bounding box center [725, 263] width 47 height 25
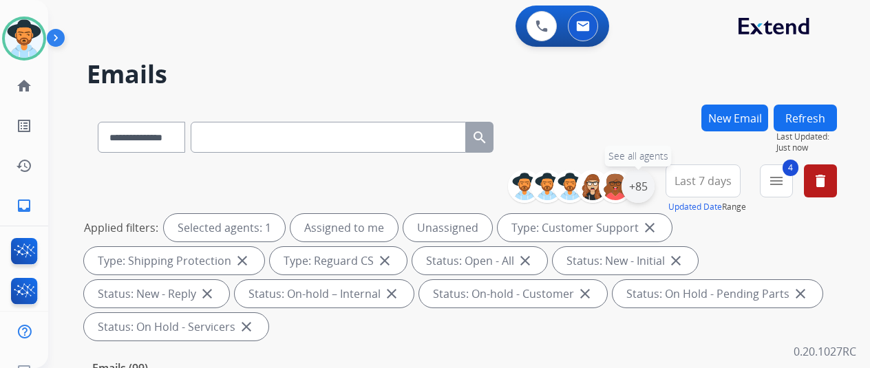
click at [648, 180] on div "+85" at bounding box center [637, 186] width 33 height 33
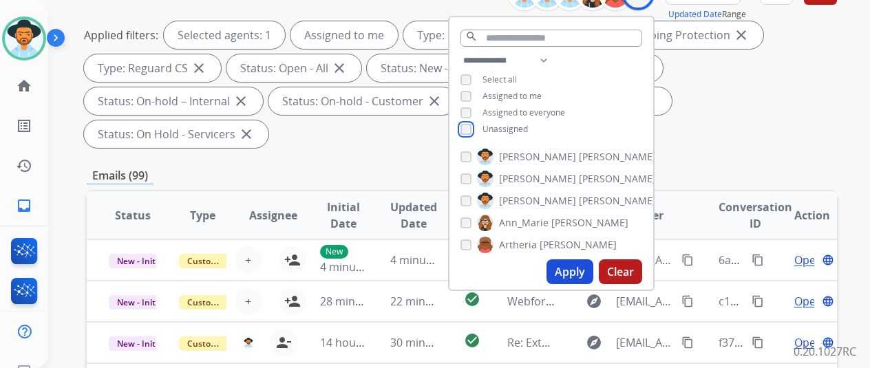
scroll to position [206, 0]
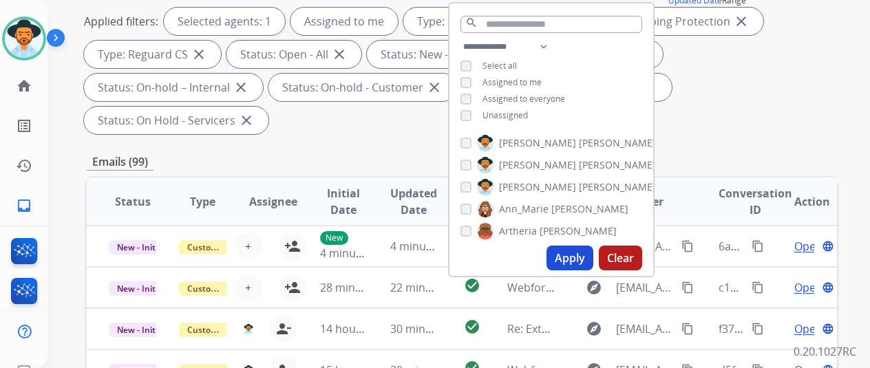
click at [582, 255] on button "Apply" at bounding box center [569, 258] width 47 height 25
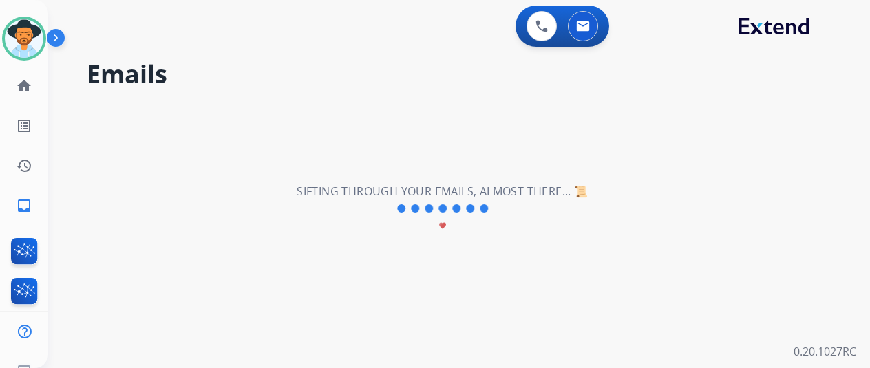
scroll to position [0, 0]
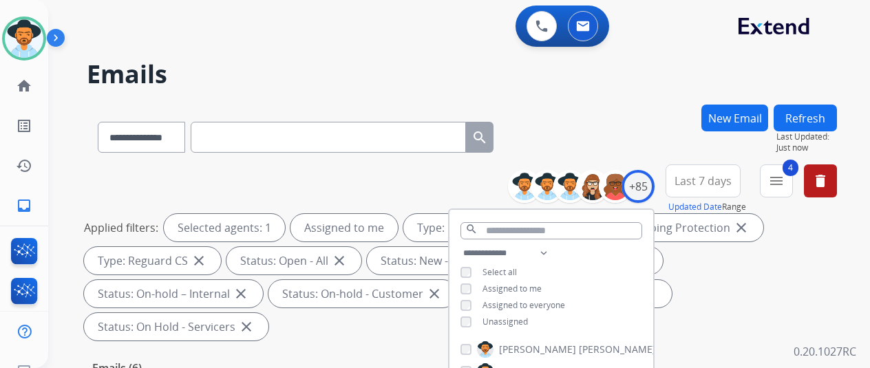
click at [619, 127] on div "**********" at bounding box center [462, 135] width 750 height 60
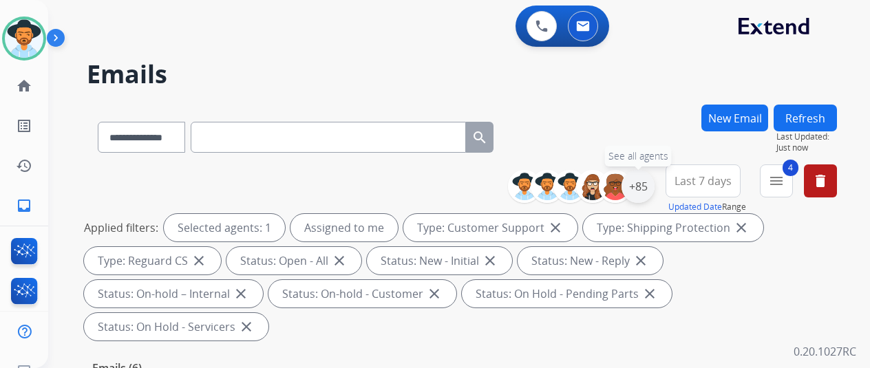
click at [641, 180] on div "+85" at bounding box center [637, 186] width 33 height 33
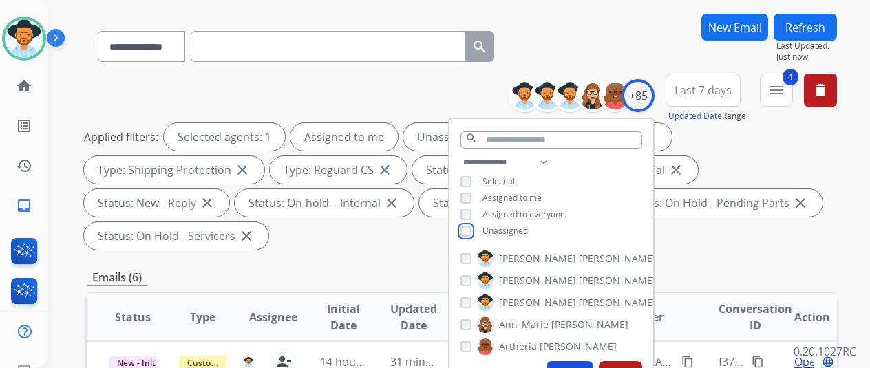
scroll to position [275, 0]
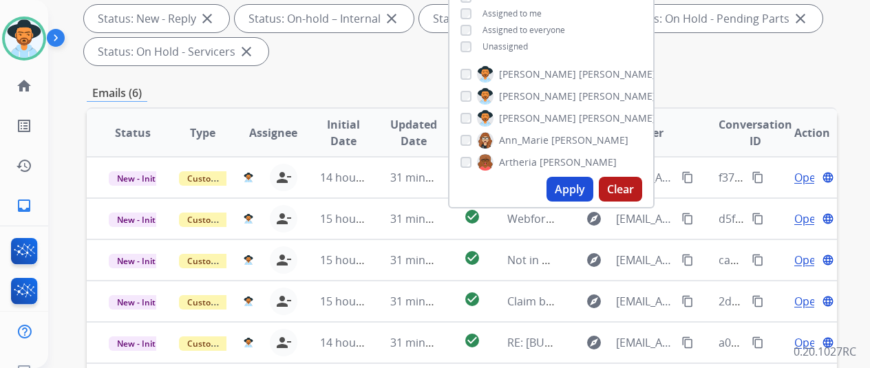
click at [578, 189] on button "Apply" at bounding box center [569, 189] width 47 height 25
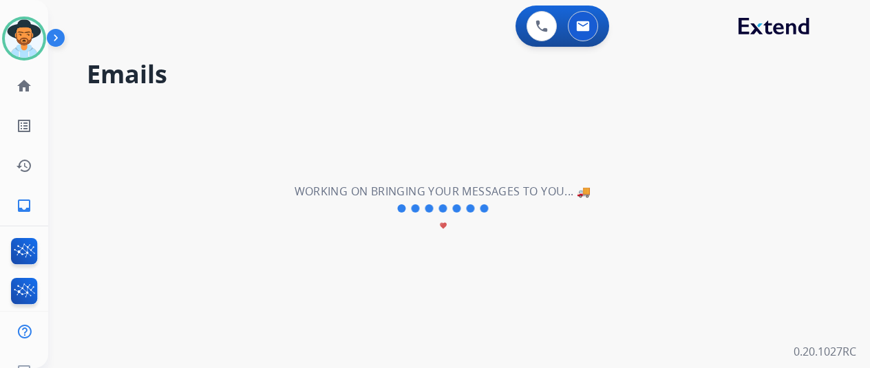
scroll to position [0, 0]
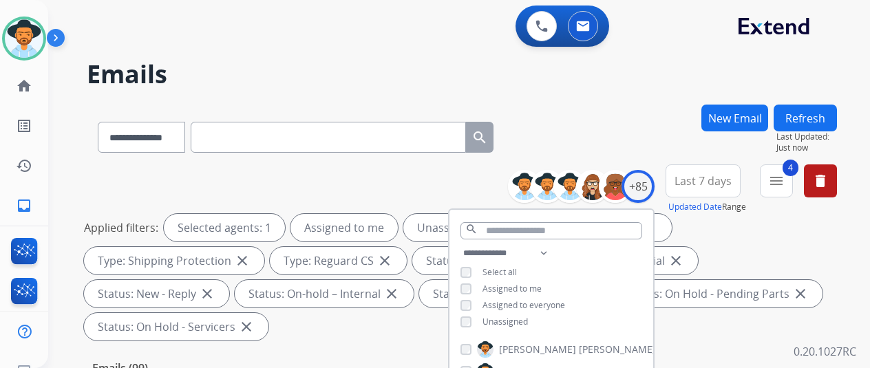
click at [600, 125] on div "**********" at bounding box center [462, 135] width 750 height 60
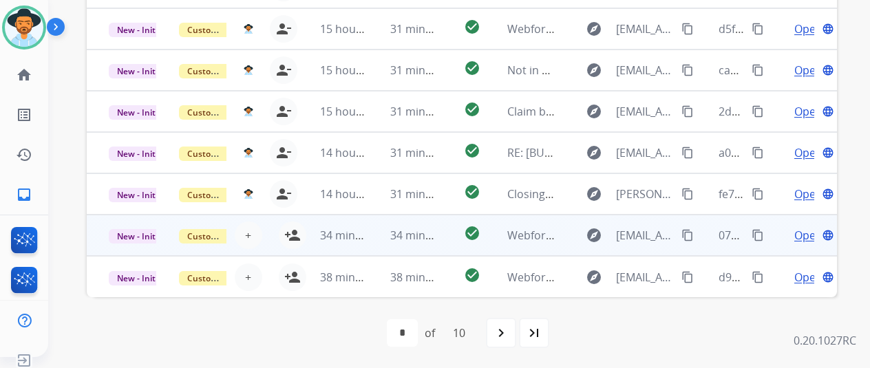
scroll to position [17, 0]
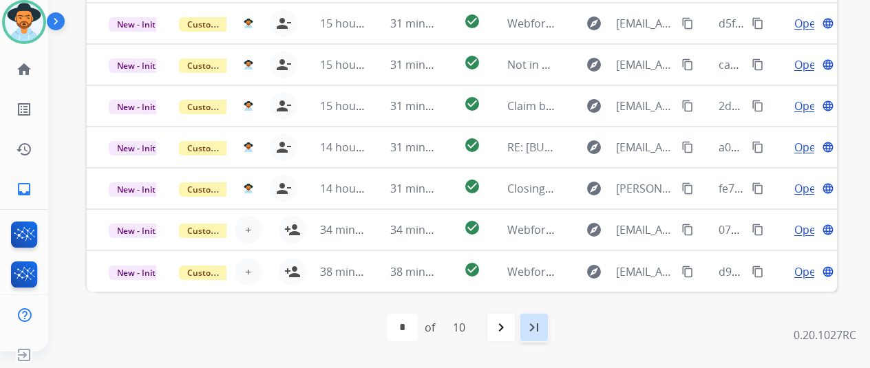
click at [541, 323] on mat-icon "last_page" at bounding box center [534, 327] width 17 height 17
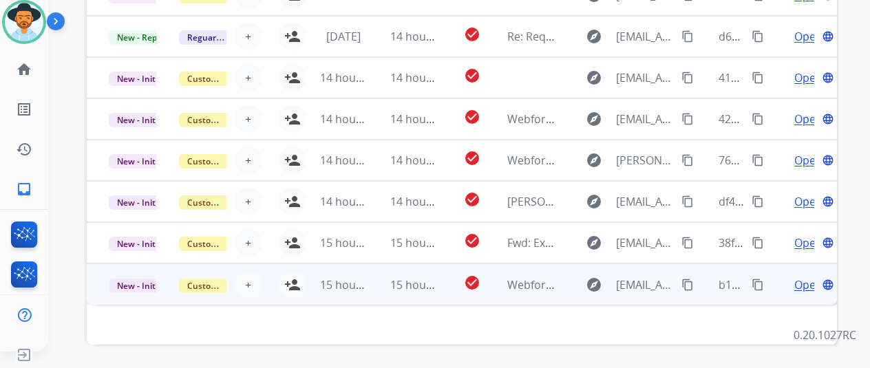
scroll to position [535, 0]
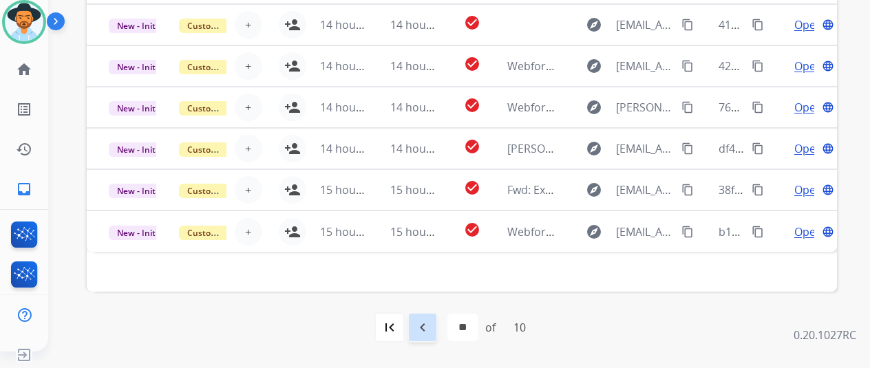
click at [427, 320] on mat-icon "navigate_before" at bounding box center [422, 327] width 17 height 17
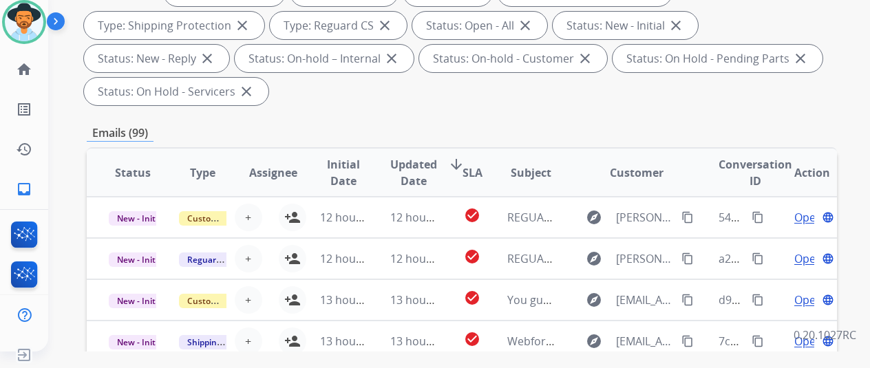
scroll to position [344, 0]
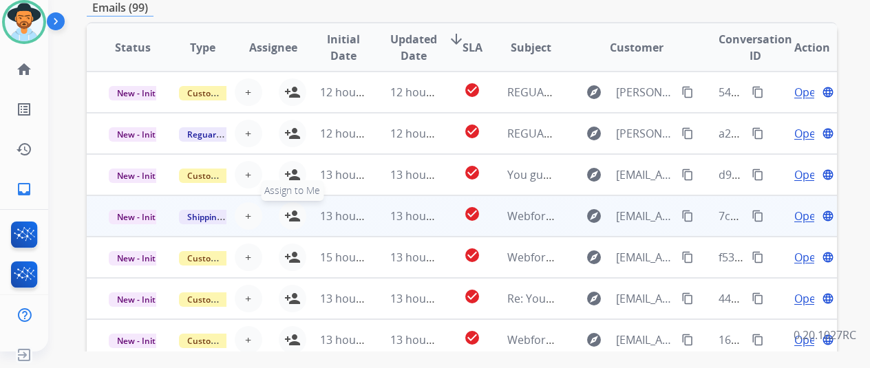
click at [294, 213] on mat-icon "person_add" at bounding box center [292, 216] width 17 height 17
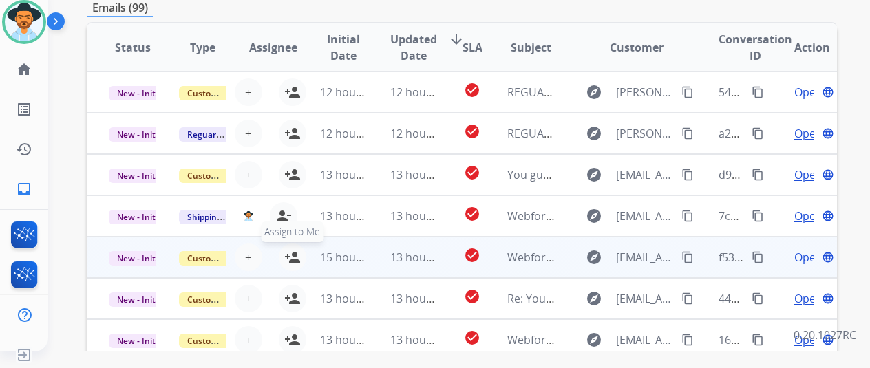
click at [292, 252] on mat-icon "person_add" at bounding box center [292, 257] width 17 height 17
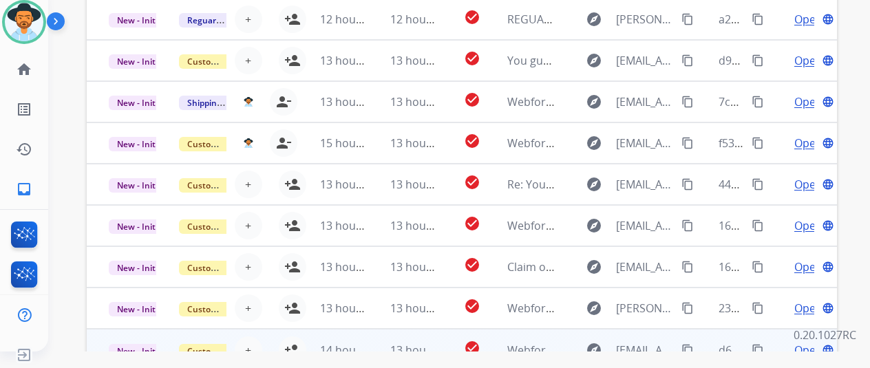
scroll to position [535, 0]
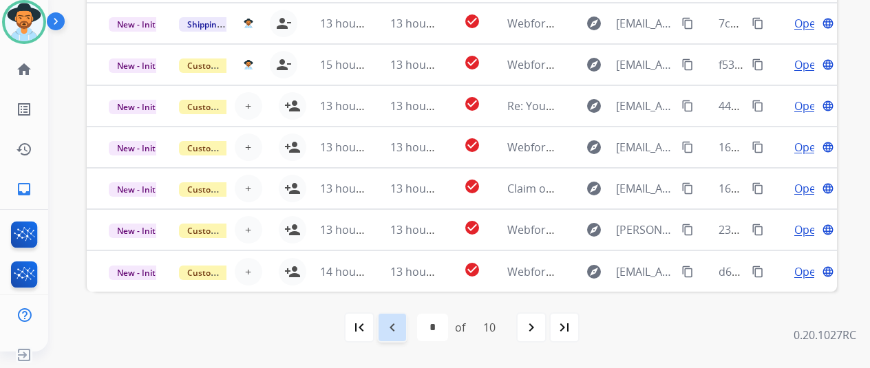
click at [399, 321] on mat-icon "navigate_before" at bounding box center [392, 327] width 17 height 17
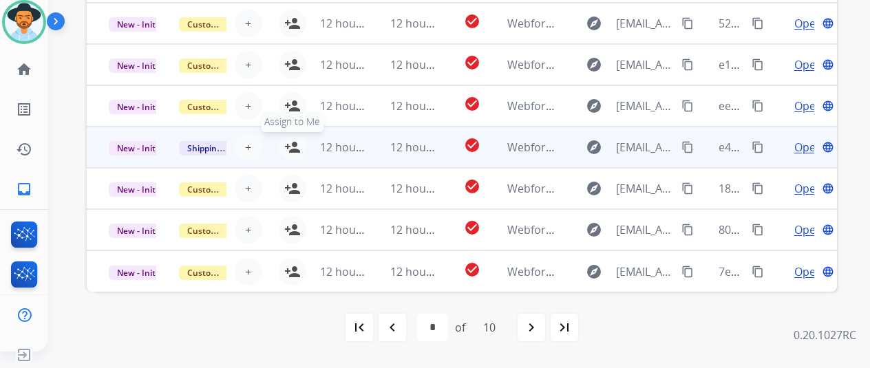
click at [292, 142] on mat-icon "person_add" at bounding box center [292, 147] width 17 height 17
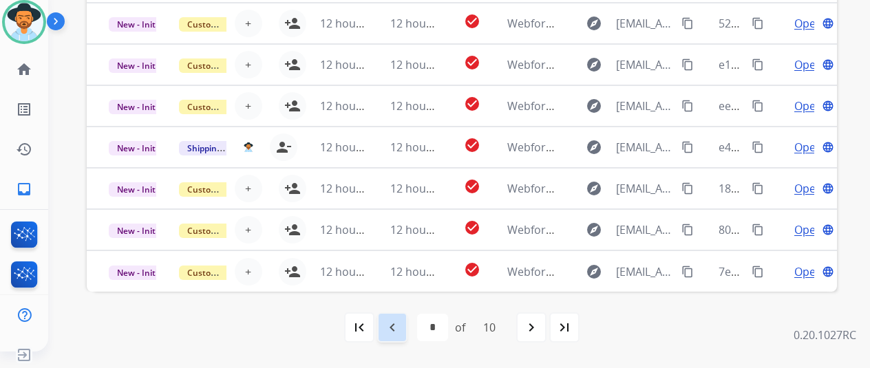
click at [394, 326] on mat-icon "navigate_before" at bounding box center [392, 327] width 17 height 17
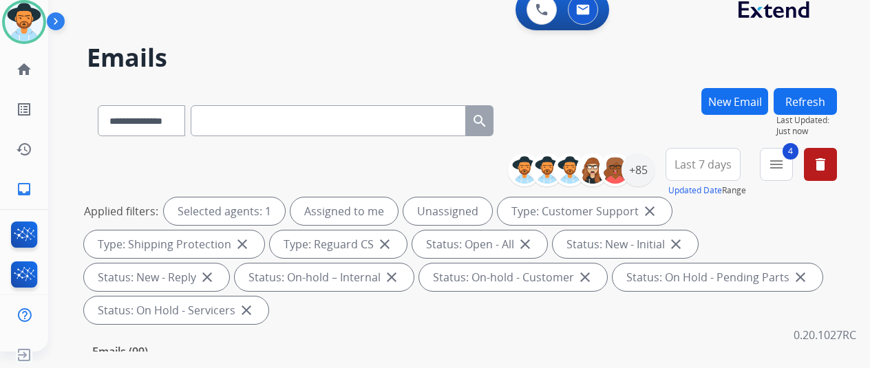
scroll to position [344, 0]
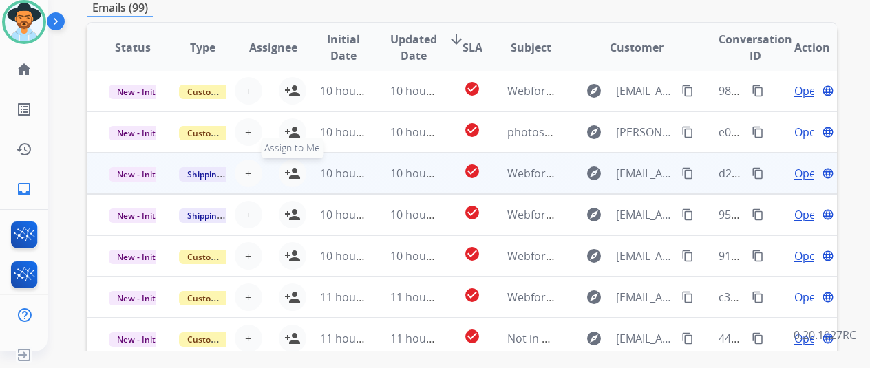
click at [290, 164] on button "person_add Assign to Me" at bounding box center [293, 174] width 28 height 28
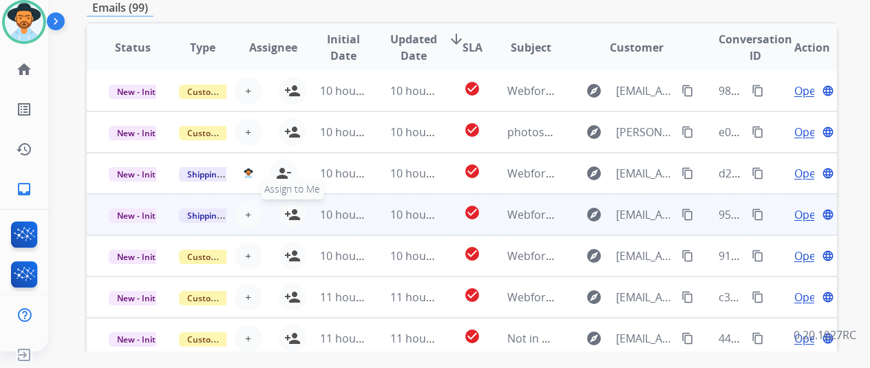
click at [294, 213] on mat-icon "person_add" at bounding box center [292, 214] width 17 height 17
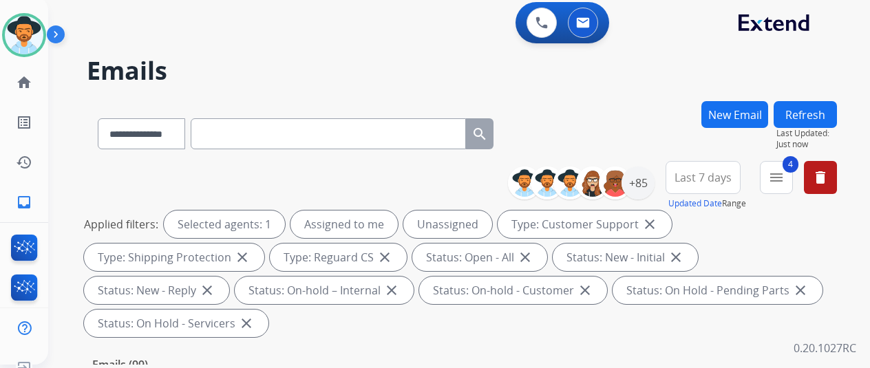
scroll to position [0, 0]
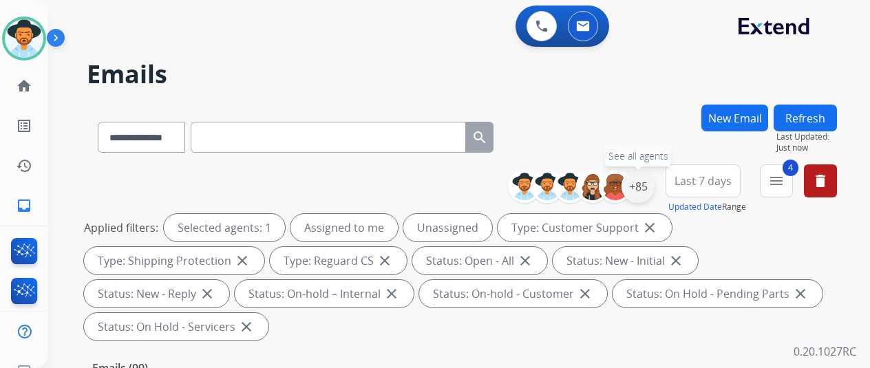
click at [648, 180] on div "+85" at bounding box center [637, 186] width 33 height 33
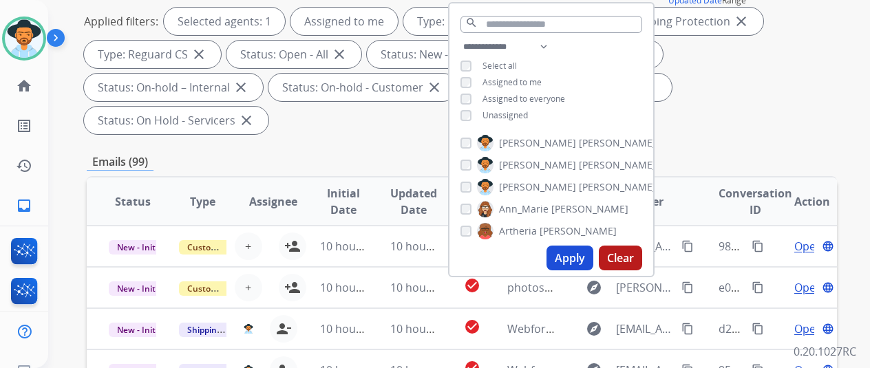
click at [581, 252] on button "Apply" at bounding box center [569, 258] width 47 height 25
select select "*"
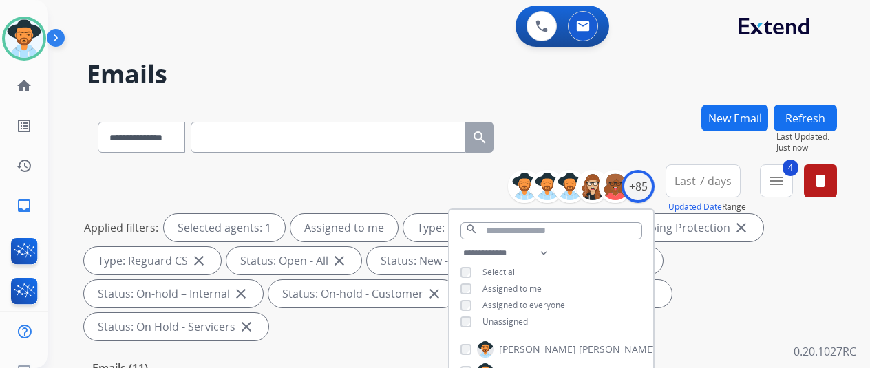
click at [615, 96] on div "**********" at bounding box center [442, 234] width 788 height 368
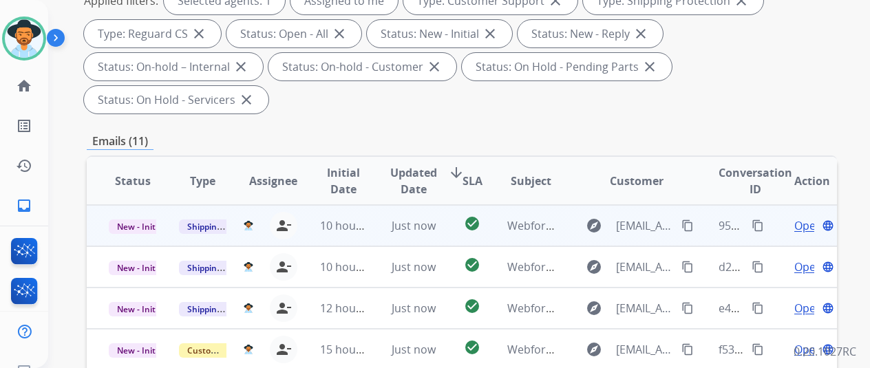
click at [796, 217] on span "Open" at bounding box center [808, 225] width 28 height 17
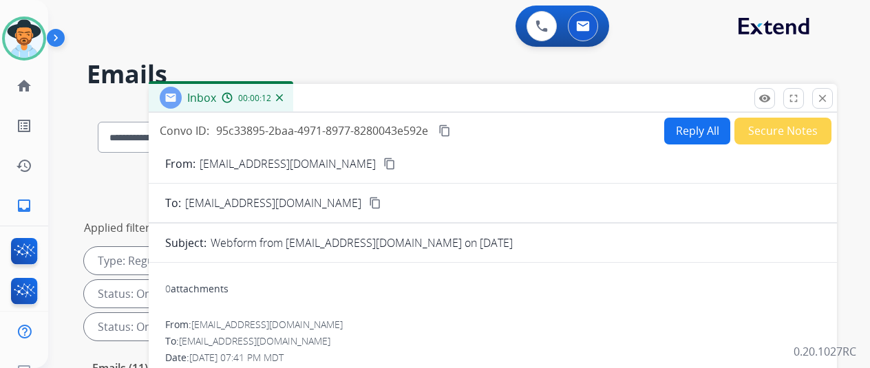
click at [383, 164] on mat-icon "content_copy" at bounding box center [389, 164] width 12 height 12
click at [451, 126] on mat-icon "content_copy" at bounding box center [444, 131] width 12 height 12
click at [699, 127] on button "Reply All" at bounding box center [697, 131] width 66 height 27
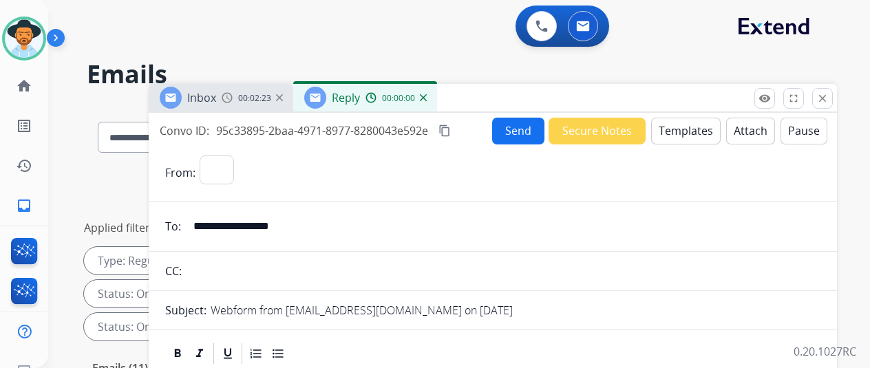
select select "**********"
click at [686, 122] on button "Templates" at bounding box center [685, 131] width 69 height 27
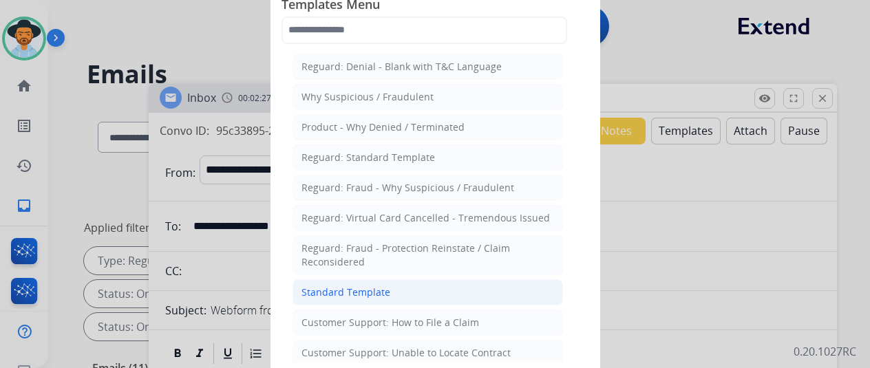
click at [355, 288] on div "Standard Template" at bounding box center [345, 293] width 89 height 14
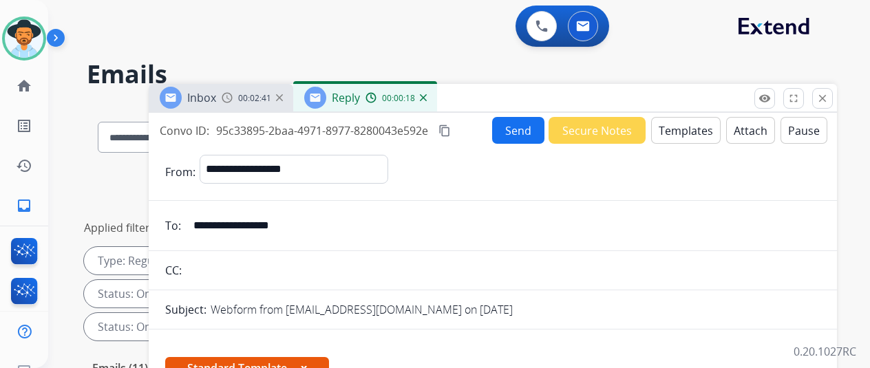
drag, startPoint x: 312, startPoint y: 224, endPoint x: 204, endPoint y: 225, distance: 108.0
click at [204, 225] on input "**********" at bounding box center [502, 226] width 635 height 28
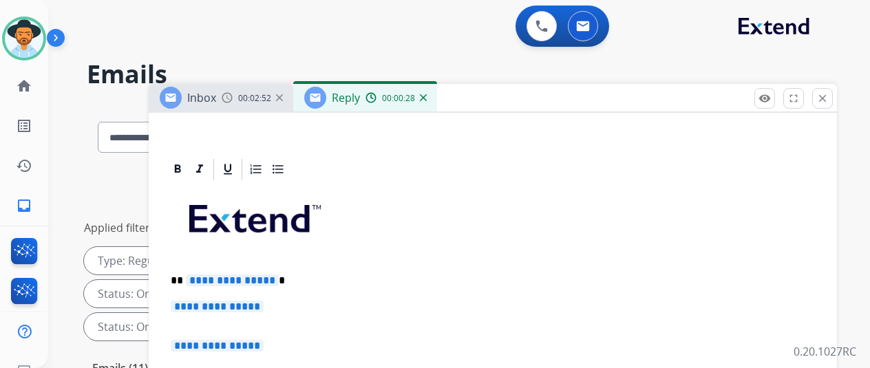
scroll to position [275, 0]
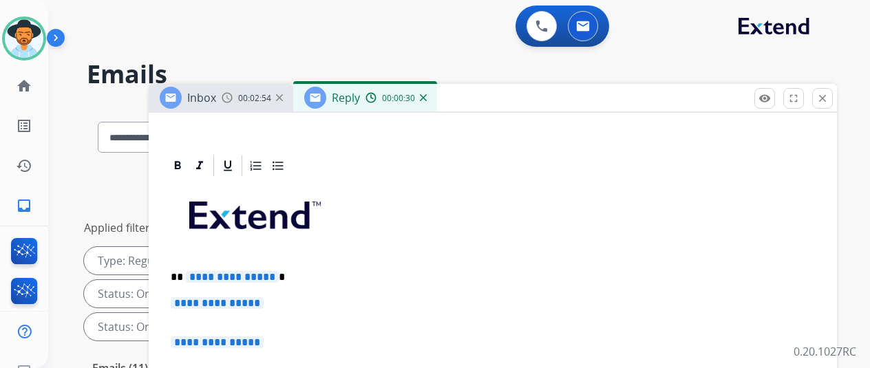
click at [279, 276] on span "**********" at bounding box center [232, 277] width 93 height 12
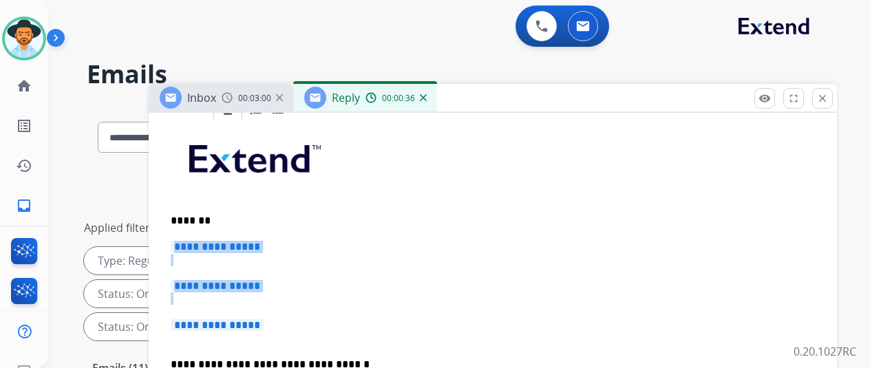
drag, startPoint x: 286, startPoint y: 302, endPoint x: 166, endPoint y: 211, distance: 149.7
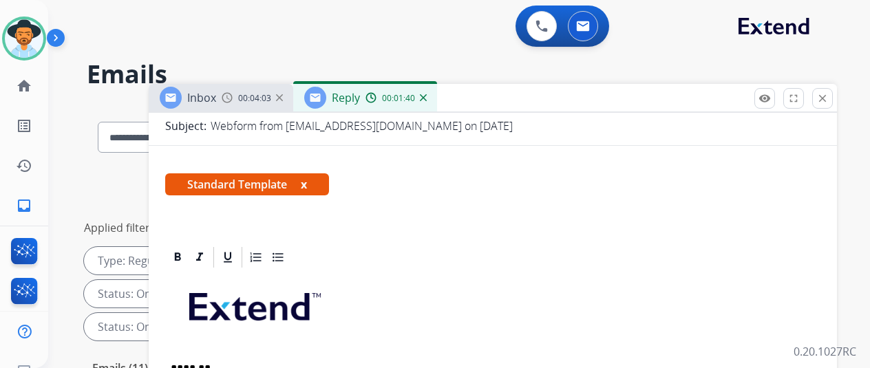
scroll to position [0, 0]
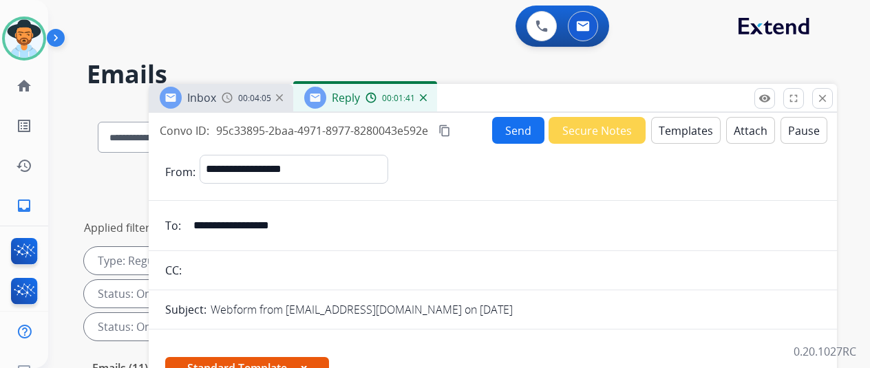
click at [525, 127] on button "Send" at bounding box center [518, 130] width 52 height 27
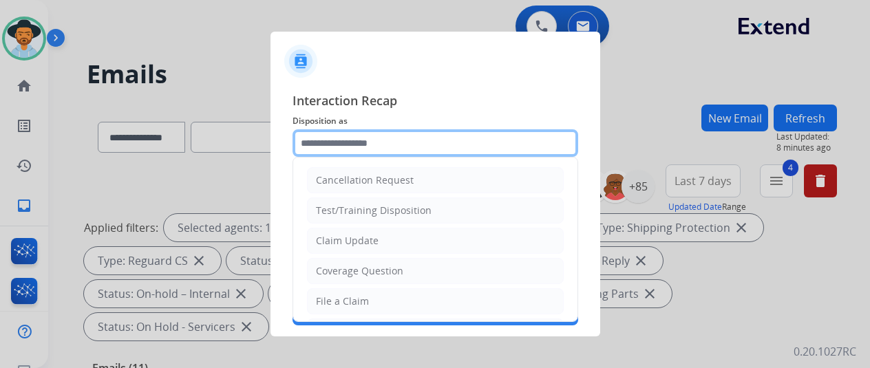
click at [329, 141] on input "text" at bounding box center [435, 143] width 286 height 28
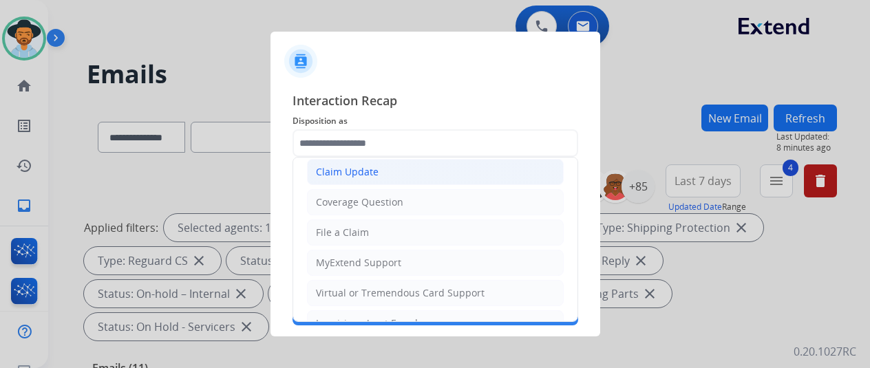
click at [343, 169] on div "Claim Update" at bounding box center [347, 172] width 63 height 14
type input "**********"
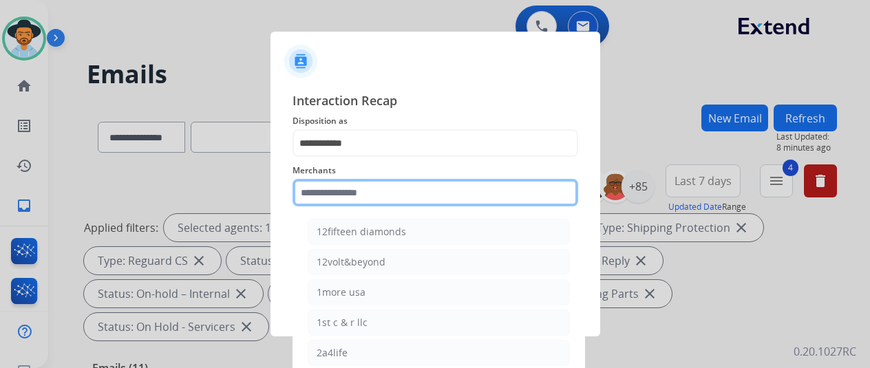
click at [328, 195] on input "text" at bounding box center [435, 193] width 286 height 28
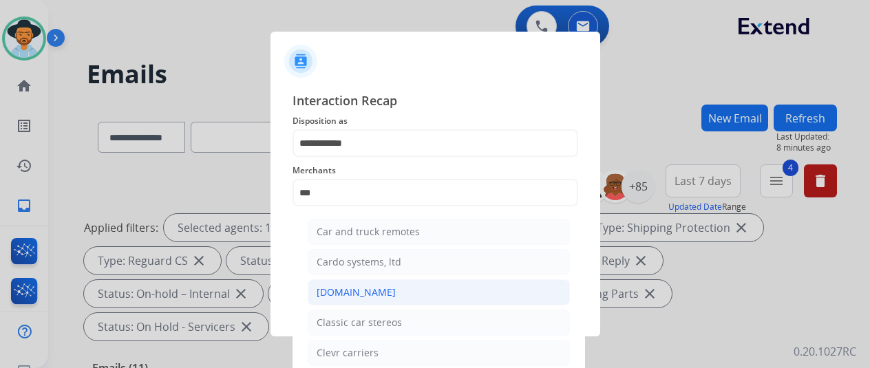
click at [358, 286] on div "[DOMAIN_NAME]" at bounding box center [355, 293] width 79 height 14
type input "**********"
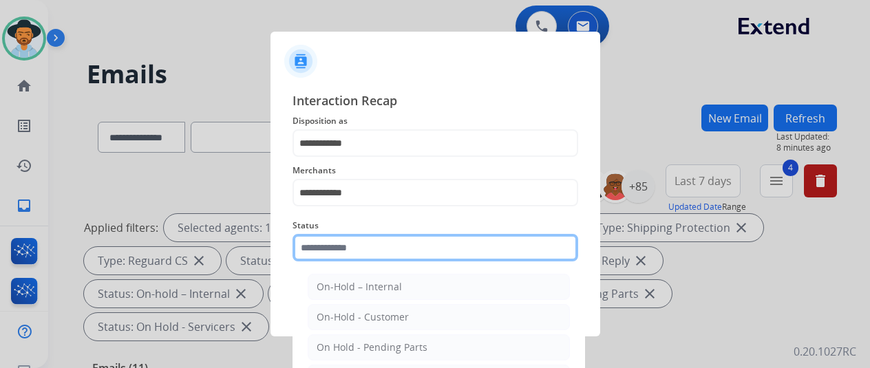
click at [343, 254] on input "text" at bounding box center [435, 248] width 286 height 28
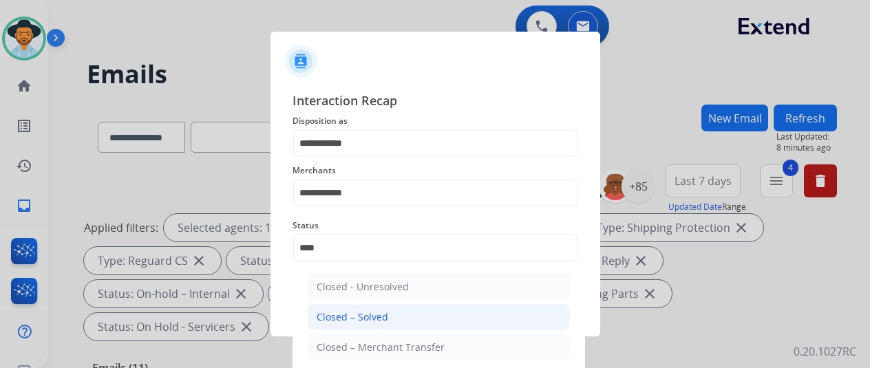
click at [352, 316] on div "Closed – Solved" at bounding box center [352, 317] width 72 height 14
type input "**********"
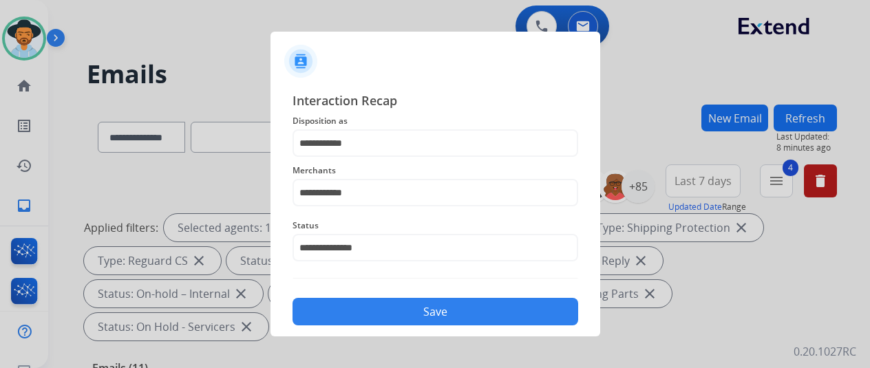
click at [381, 310] on button "Save" at bounding box center [435, 312] width 286 height 28
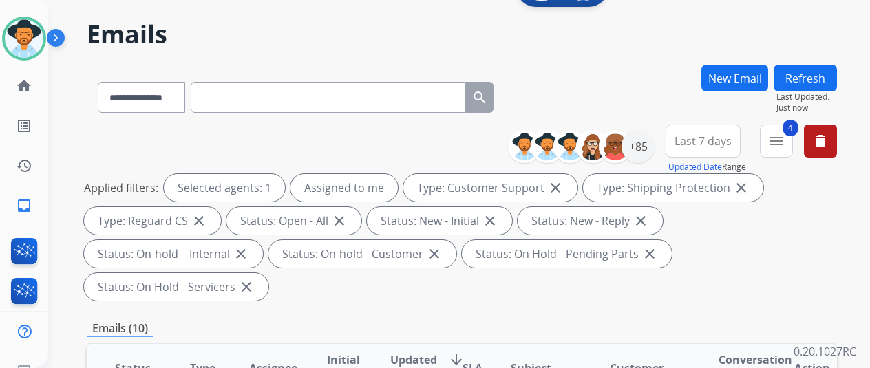
scroll to position [0, 0]
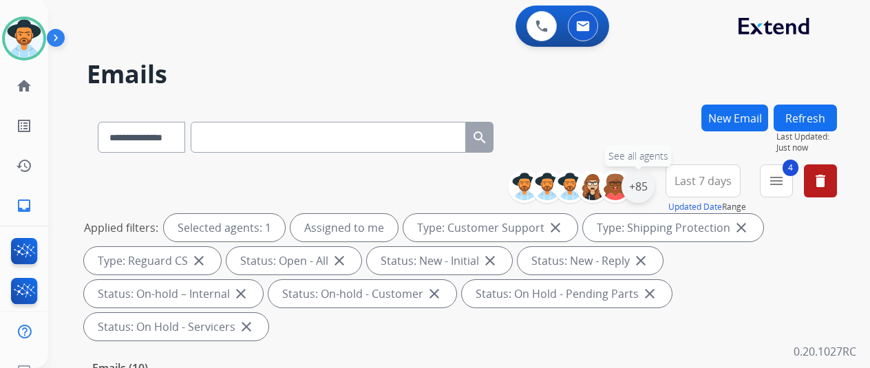
click at [651, 189] on div "+85" at bounding box center [637, 186] width 33 height 33
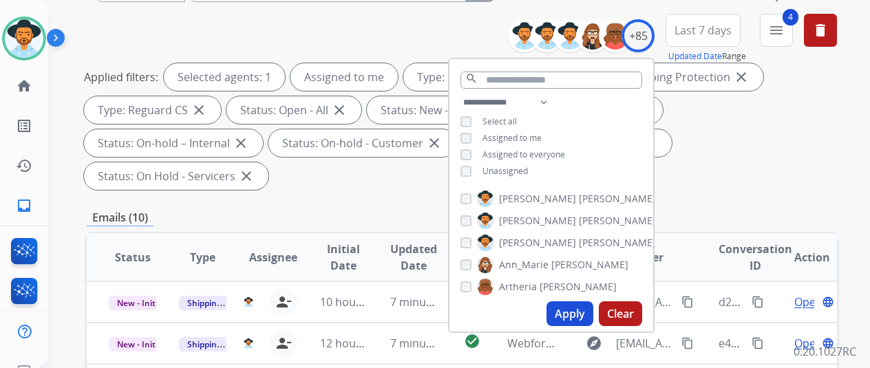
scroll to position [275, 0]
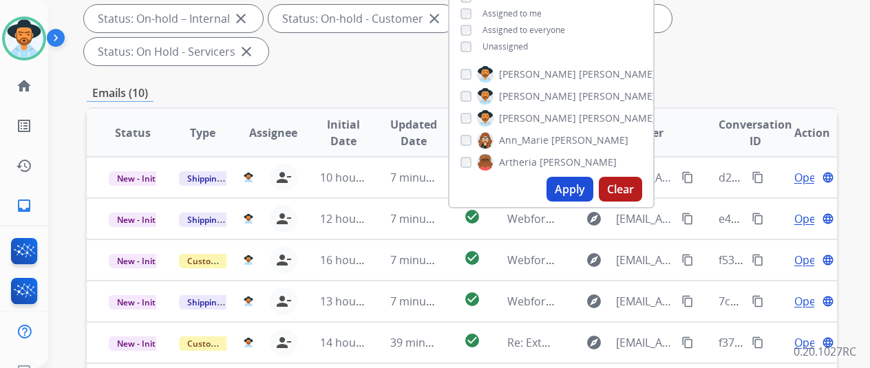
click at [583, 185] on button "Apply" at bounding box center [569, 189] width 47 height 25
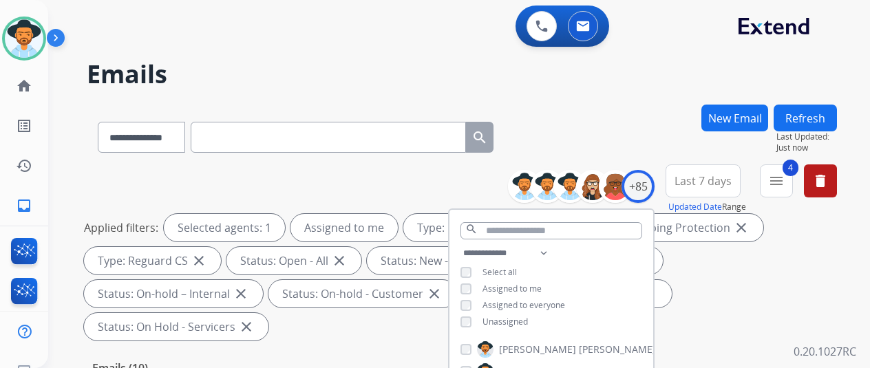
click at [629, 105] on div "**********" at bounding box center [462, 135] width 750 height 60
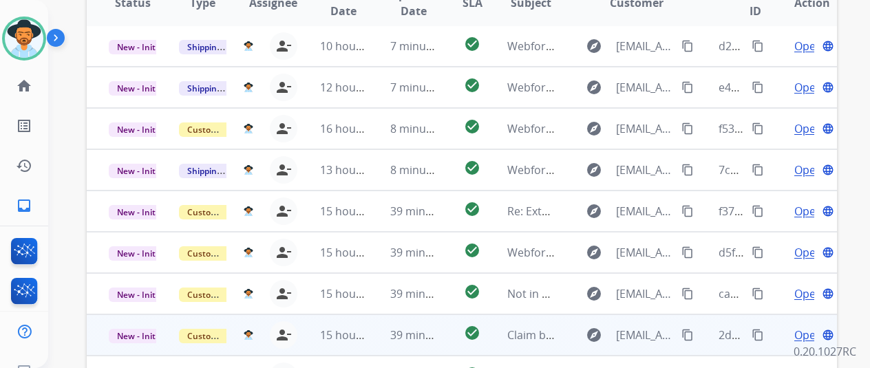
scroll to position [502, 0]
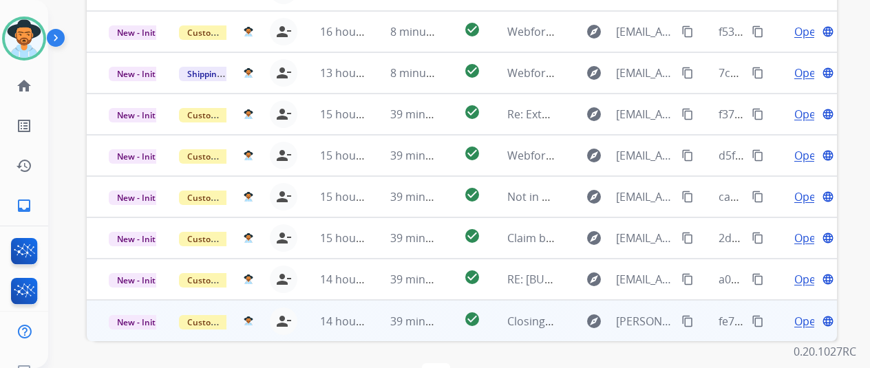
drag, startPoint x: 802, startPoint y: 289, endPoint x: 592, endPoint y: 265, distance: 211.2
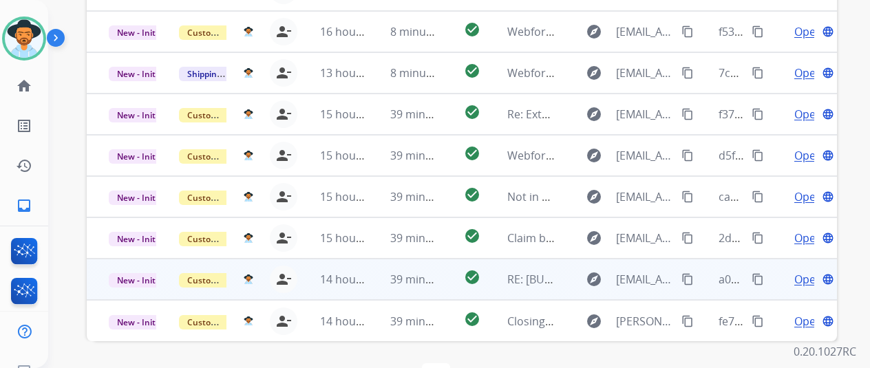
click at [801, 313] on span "Open" at bounding box center [808, 321] width 28 height 17
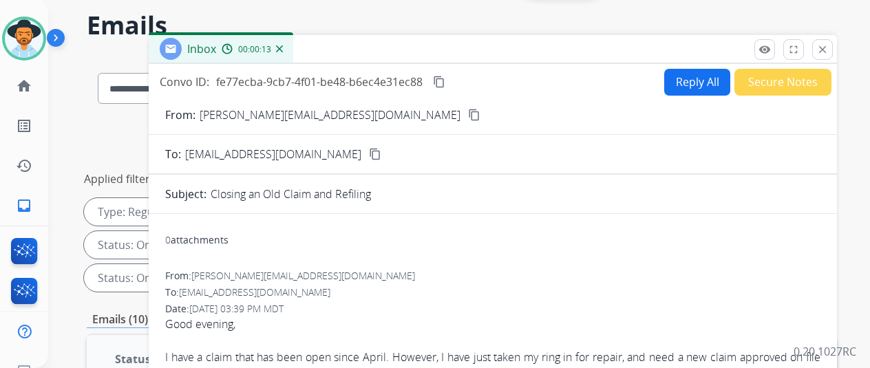
scroll to position [21, 0]
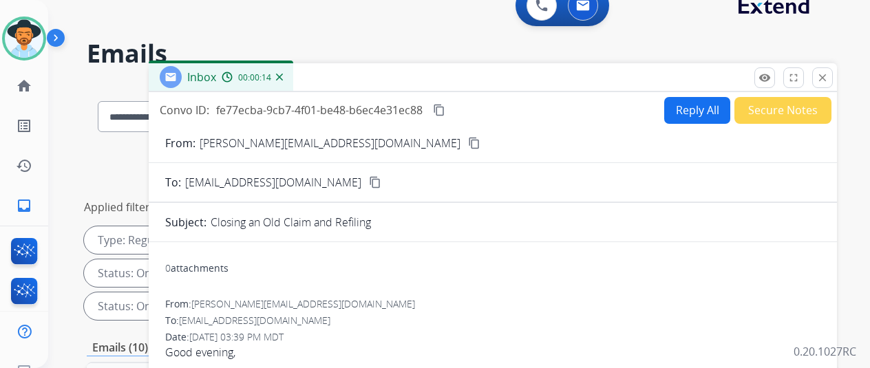
click at [468, 141] on mat-icon "content_copy" at bounding box center [474, 143] width 12 height 12
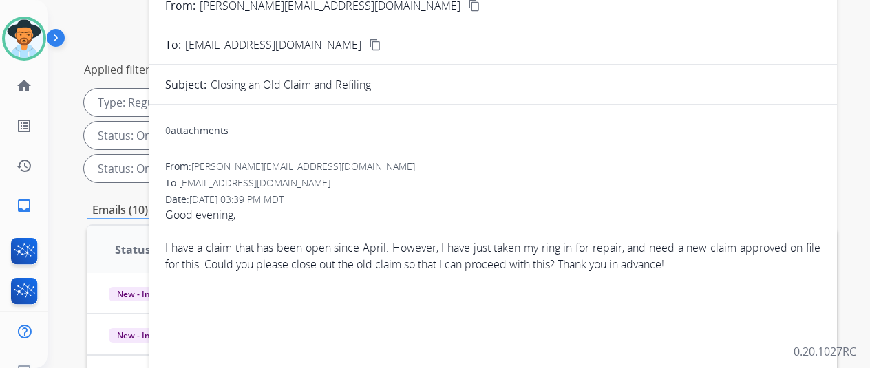
scroll to position [0, 0]
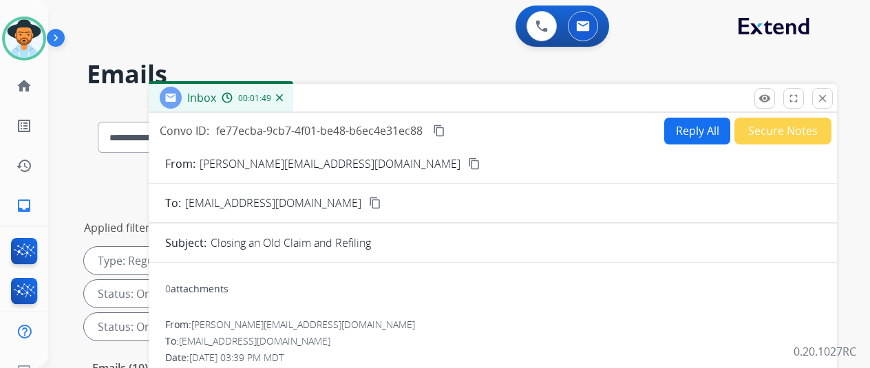
click at [445, 133] on mat-icon "content_copy" at bounding box center [439, 131] width 12 height 12
click at [691, 132] on button "Reply All" at bounding box center [697, 131] width 66 height 27
select select "**********"
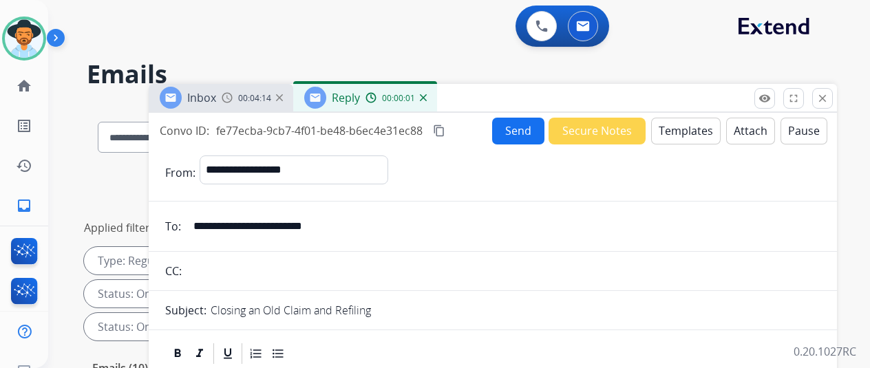
click at [687, 127] on button "Templates" at bounding box center [685, 131] width 69 height 27
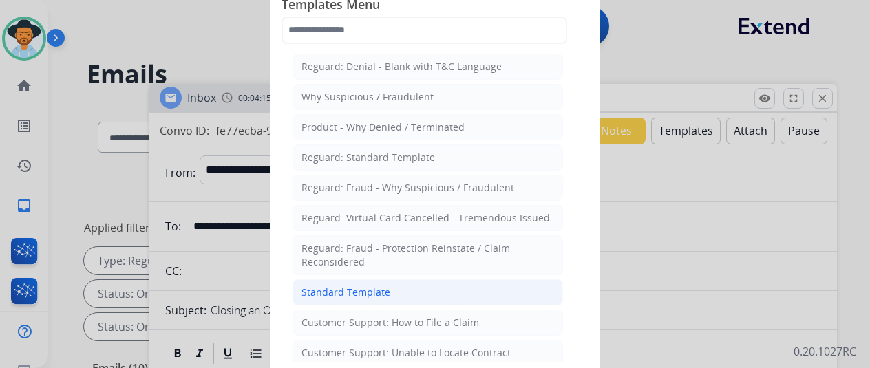
click at [341, 290] on div "Standard Template" at bounding box center [345, 293] width 89 height 14
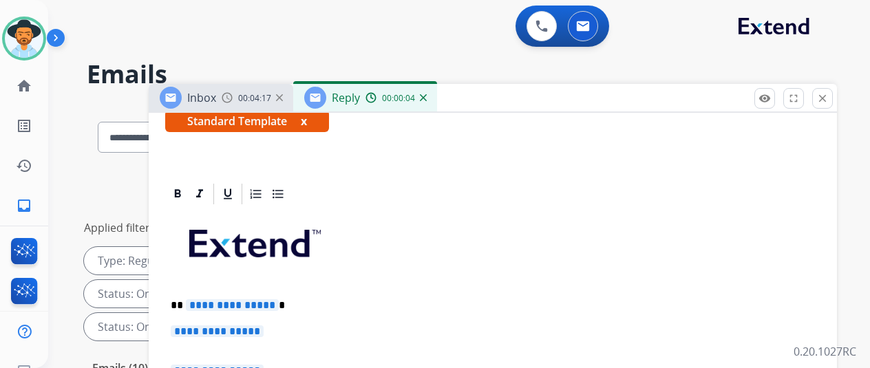
scroll to position [344, 0]
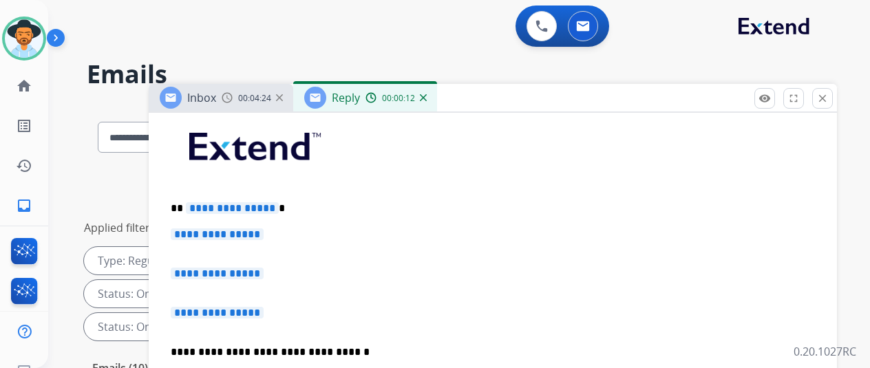
click at [279, 208] on span "**********" at bounding box center [232, 208] width 93 height 12
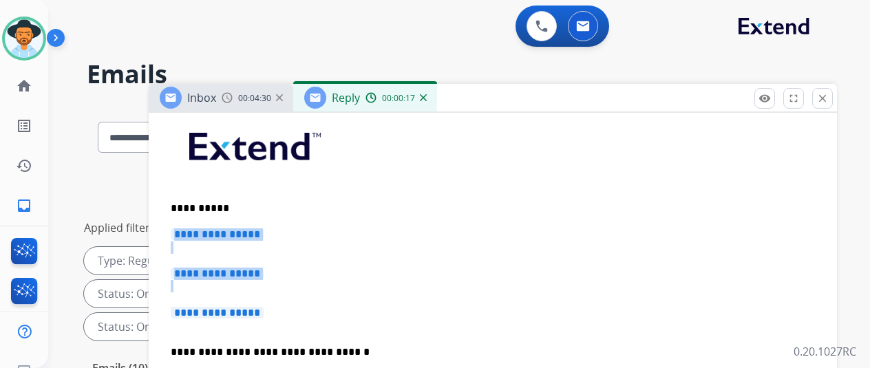
drag, startPoint x: 279, startPoint y: 313, endPoint x: 167, endPoint y: 226, distance: 141.7
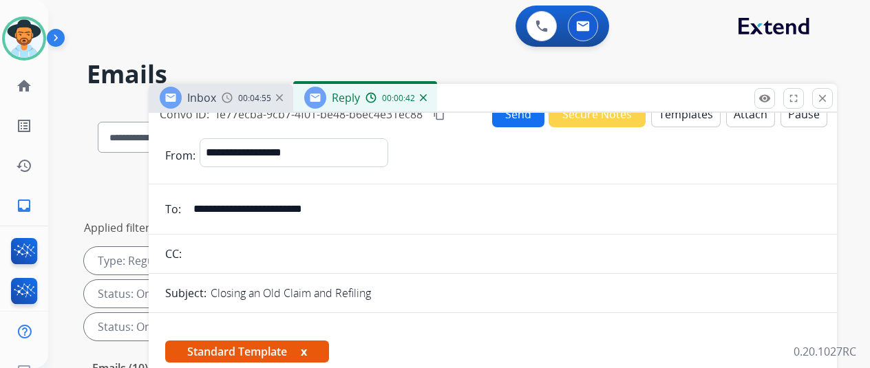
scroll to position [0, 0]
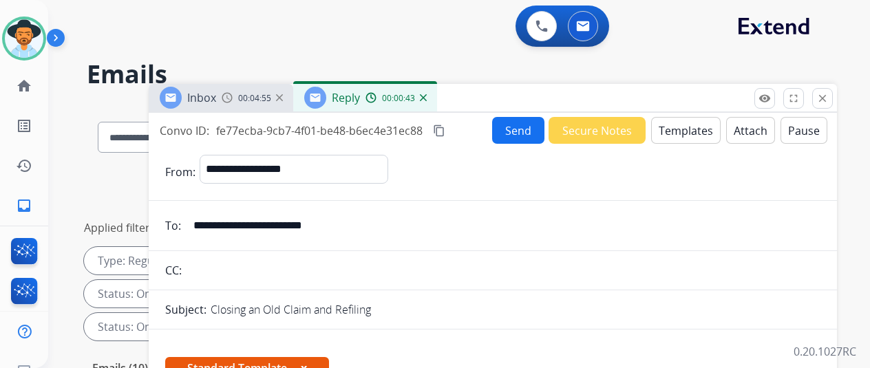
click at [524, 125] on button "Send" at bounding box center [518, 130] width 52 height 27
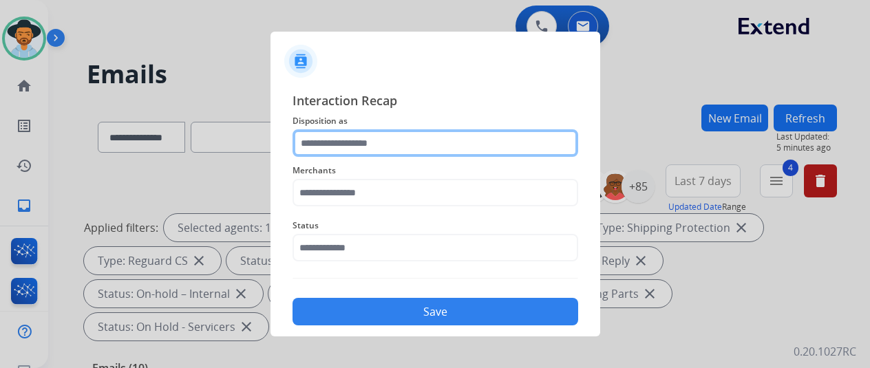
click at [337, 139] on input "text" at bounding box center [435, 143] width 286 height 28
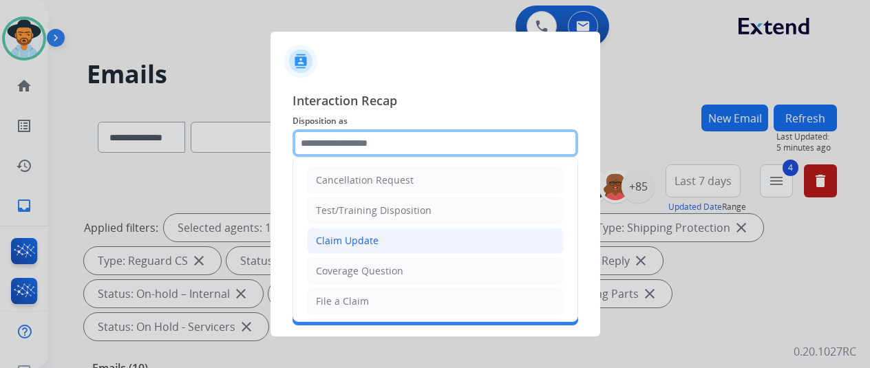
scroll to position [69, 0]
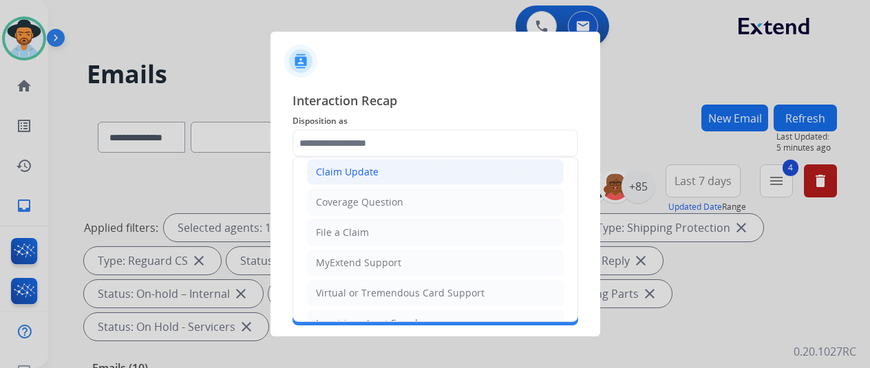
click at [349, 173] on div "Claim Update" at bounding box center [347, 172] width 63 height 14
type input "**********"
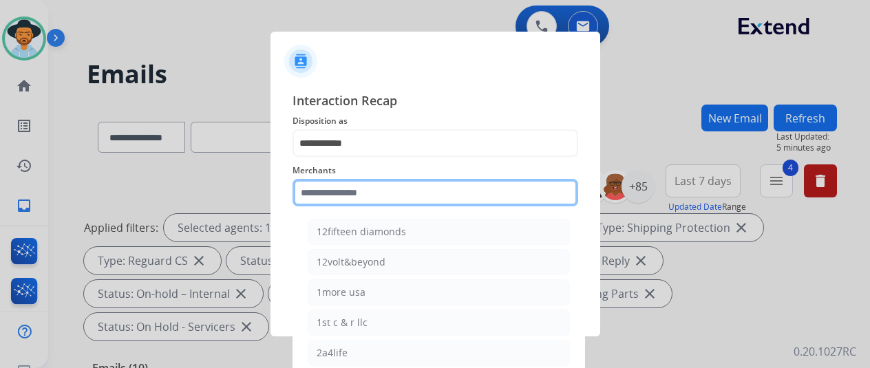
click at [309, 197] on input "text" at bounding box center [435, 193] width 286 height 28
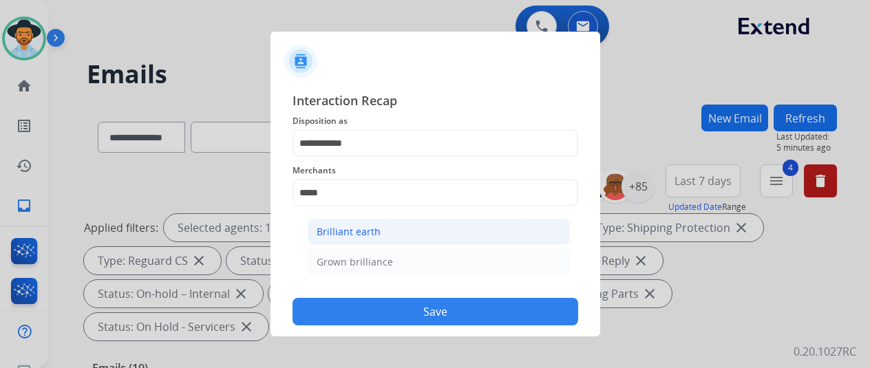
click at [387, 235] on li "Brilliant earth" at bounding box center [439, 232] width 262 height 26
type input "**********"
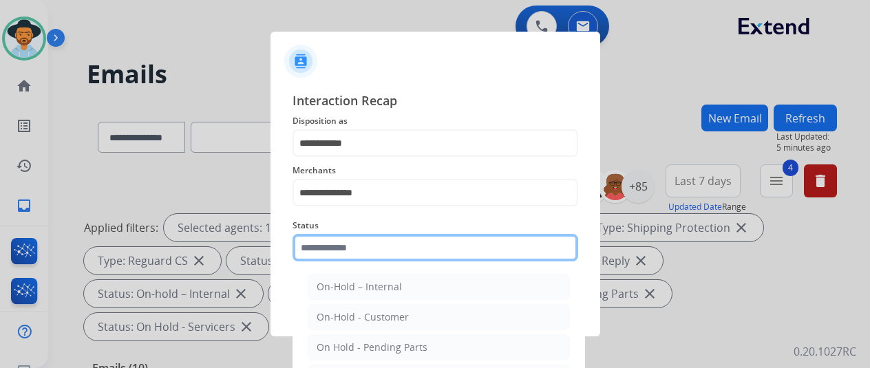
click at [343, 250] on input "text" at bounding box center [435, 248] width 286 height 28
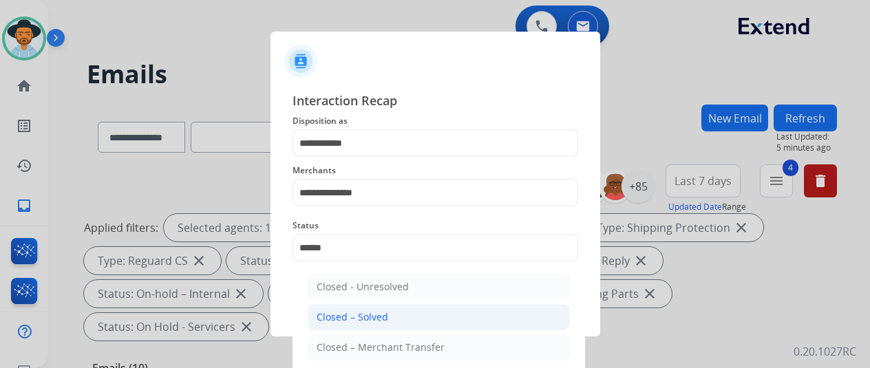
click at [350, 316] on div "Closed – Solved" at bounding box center [352, 317] width 72 height 14
type input "**********"
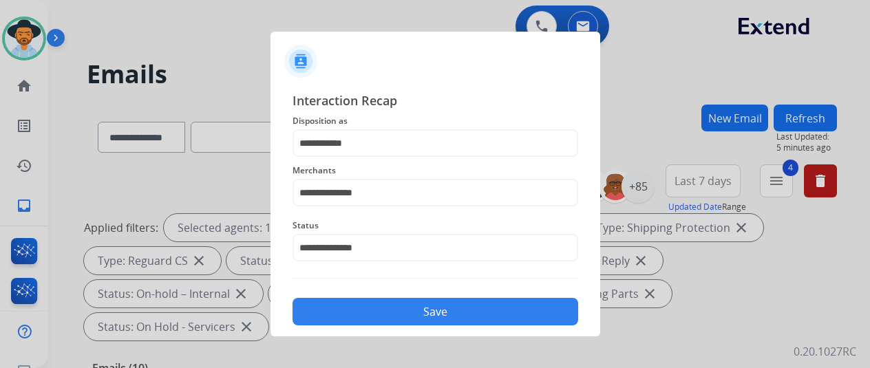
click at [405, 314] on button "Save" at bounding box center [435, 312] width 286 height 28
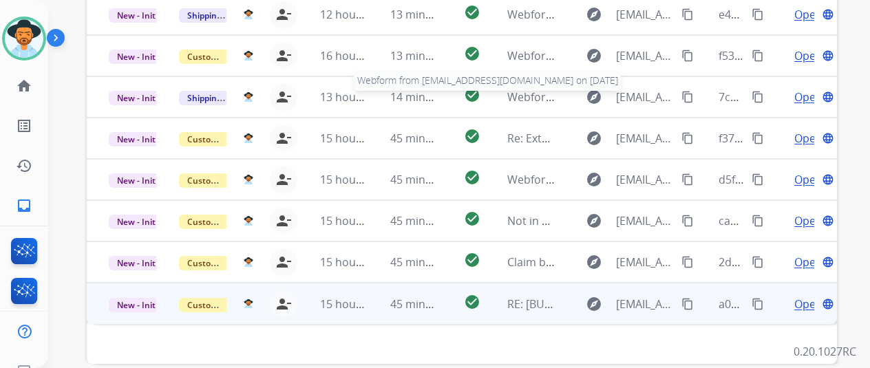
scroll to position [482, 0]
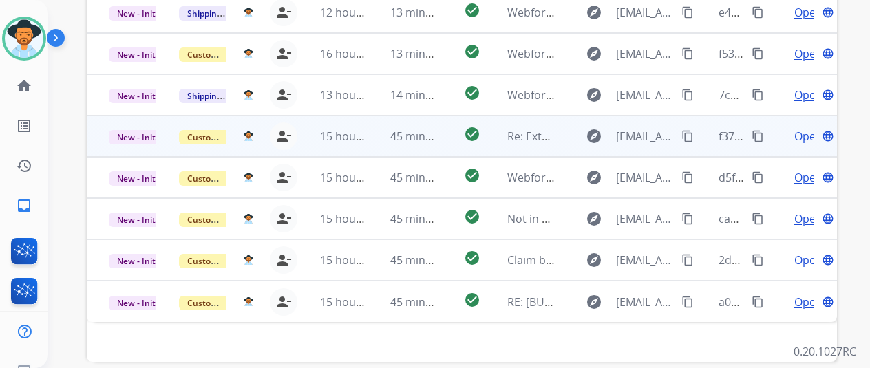
click at [799, 128] on span "Open" at bounding box center [808, 136] width 28 height 17
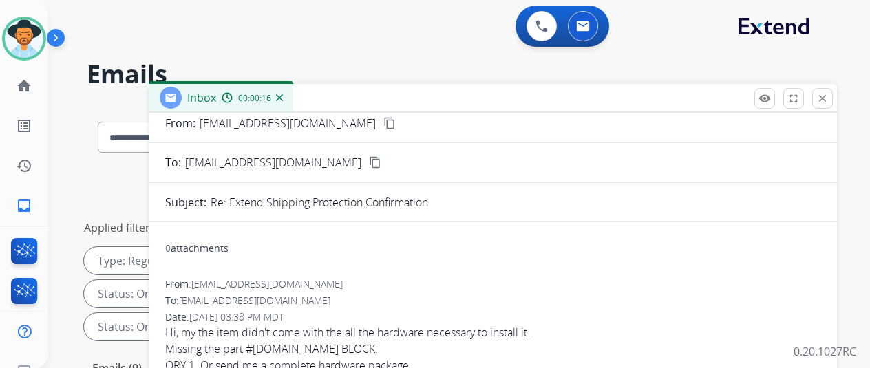
scroll to position [0, 0]
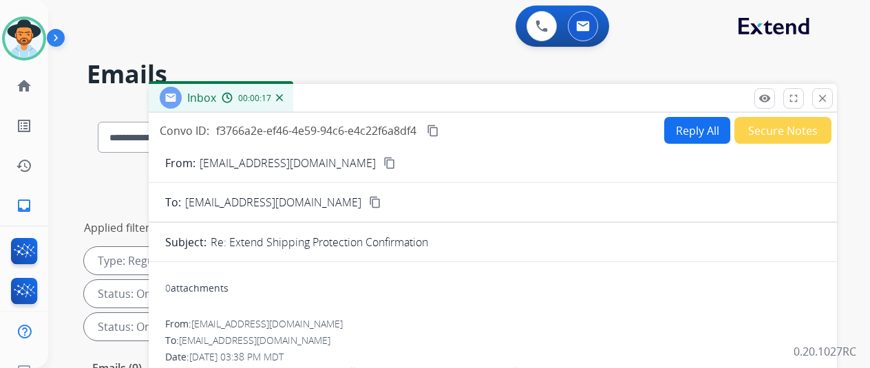
click at [690, 130] on button "Reply All" at bounding box center [697, 130] width 66 height 27
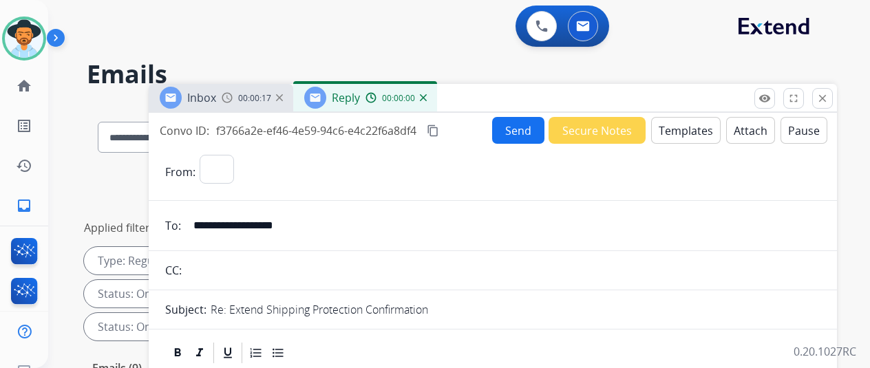
select select "**********"
click at [682, 127] on button "Templates" at bounding box center [685, 130] width 69 height 27
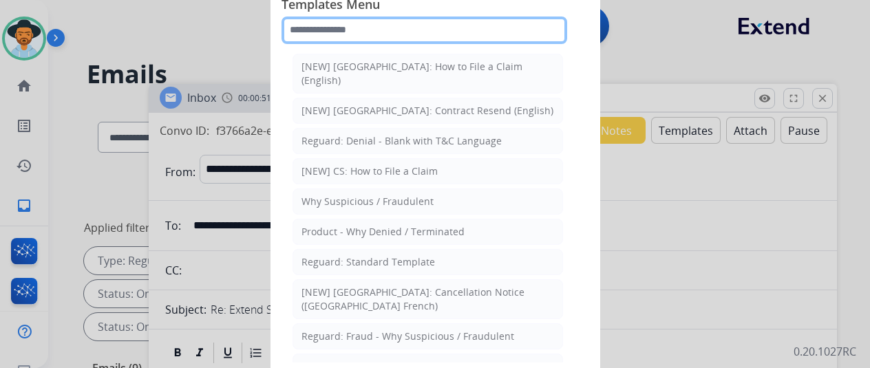
click at [358, 30] on input "text" at bounding box center [424, 31] width 286 height 28
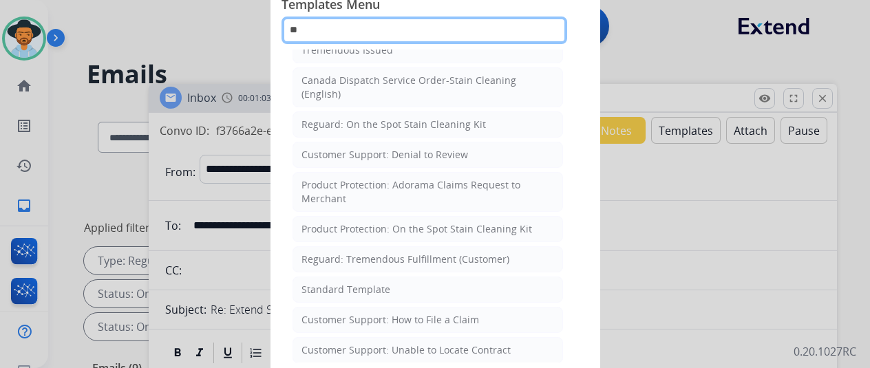
scroll to position [275, 0]
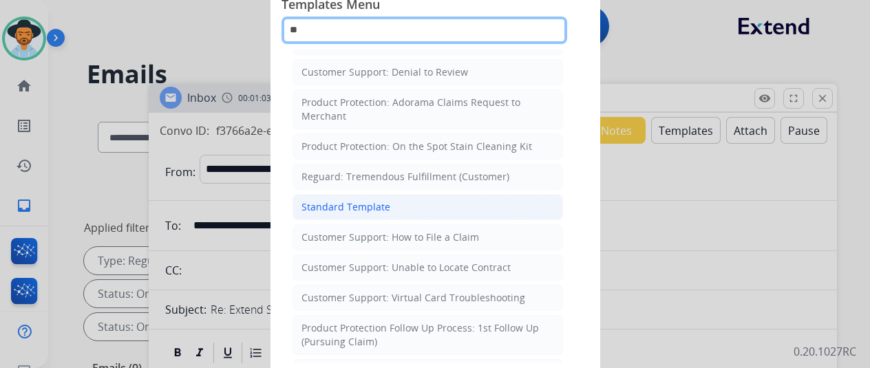
type input "**"
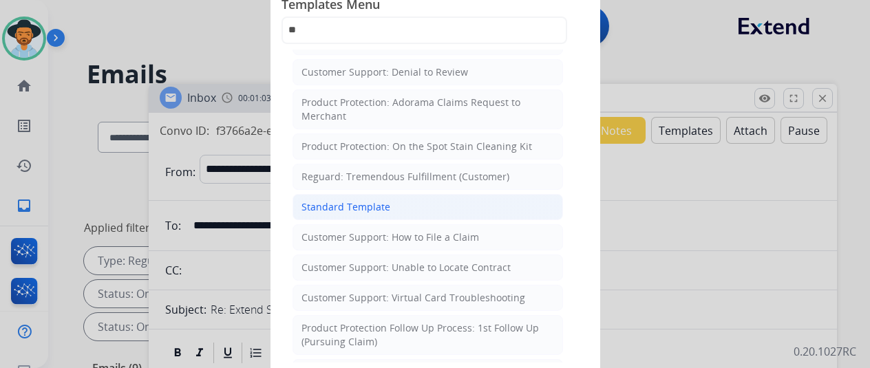
click at [347, 202] on div "Standard Template" at bounding box center [345, 207] width 89 height 14
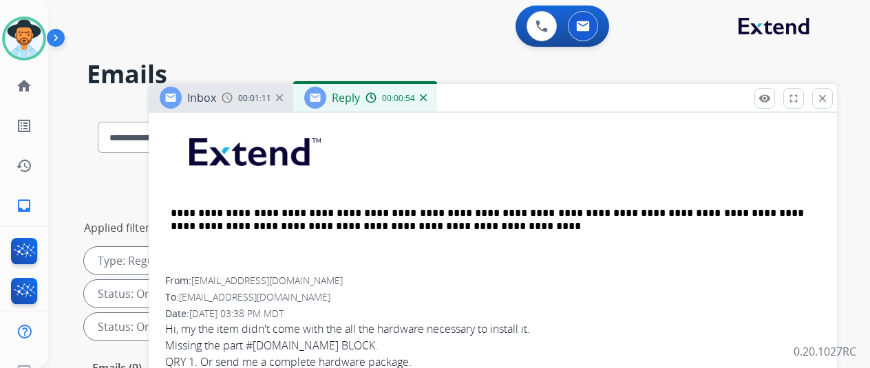
scroll to position [757, 0]
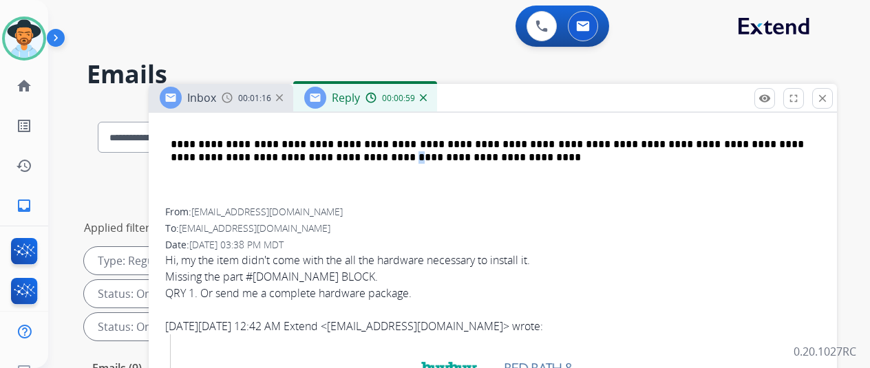
drag, startPoint x: 298, startPoint y: 206, endPoint x: 281, endPoint y: 204, distance: 16.7
click at [281, 205] on span "[EMAIL_ADDRESS][DOMAIN_NAME]" at bounding box center [266, 211] width 151 height 13
click at [293, 211] on span "[EMAIL_ADDRESS][DOMAIN_NAME]" at bounding box center [266, 211] width 151 height 13
drag, startPoint x: 299, startPoint y: 206, endPoint x: 300, endPoint y: 214, distance: 7.7
click at [301, 214] on div "From: [EMAIL_ADDRESS][DOMAIN_NAME]" at bounding box center [492, 212] width 655 height 14
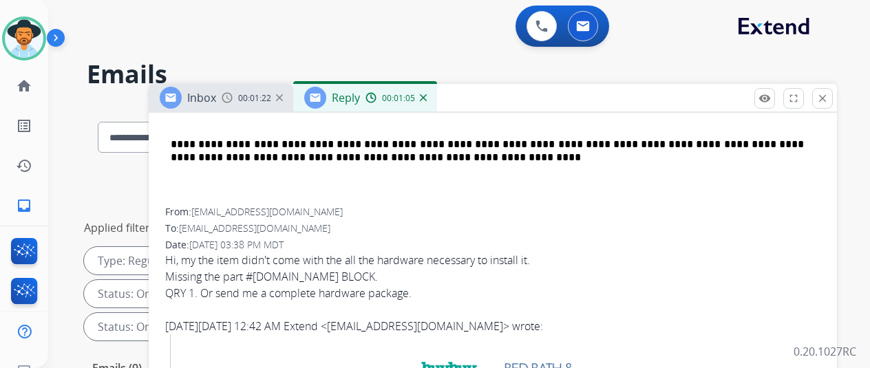
click at [294, 210] on span "[EMAIL_ADDRESS][DOMAIN_NAME]" at bounding box center [266, 211] width 151 height 13
click at [427, 96] on img at bounding box center [423, 97] width 7 height 7
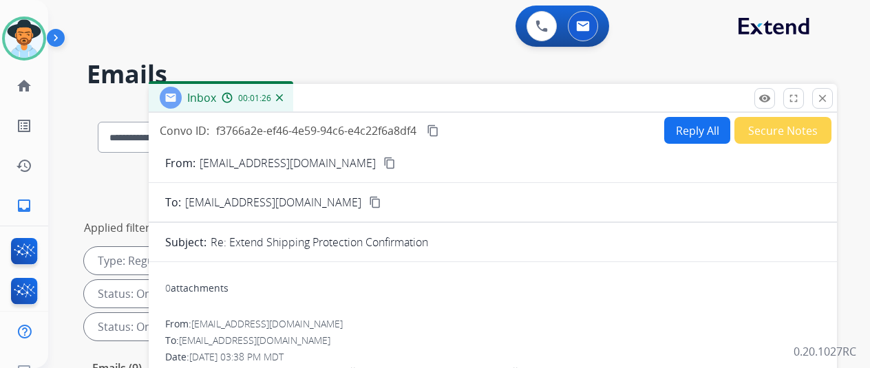
click at [383, 158] on mat-icon "content_copy" at bounding box center [389, 163] width 12 height 12
click at [439, 128] on mat-icon "content_copy" at bounding box center [433, 131] width 12 height 12
click at [698, 127] on button "Reply All" at bounding box center [697, 130] width 66 height 27
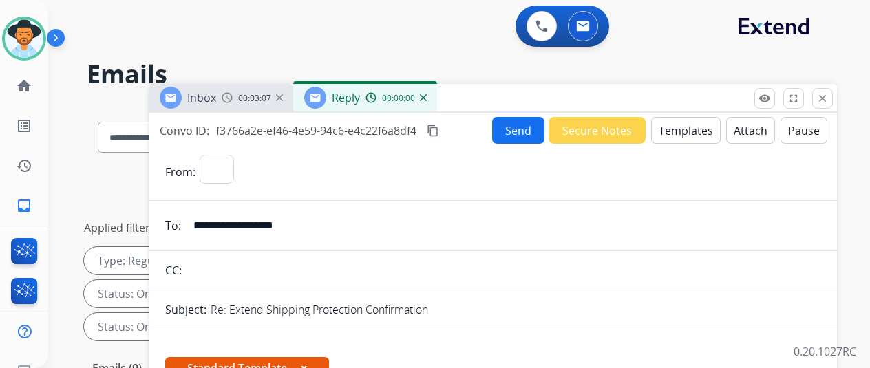
select select "**********"
click at [687, 123] on button "Templates" at bounding box center [685, 130] width 69 height 27
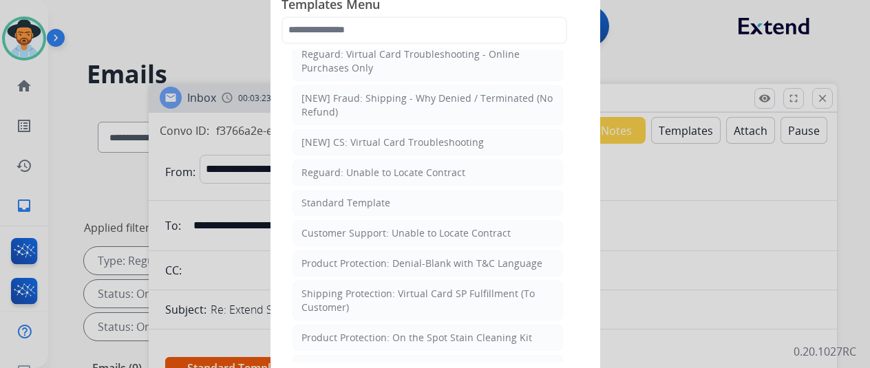
scroll to position [1454, 0]
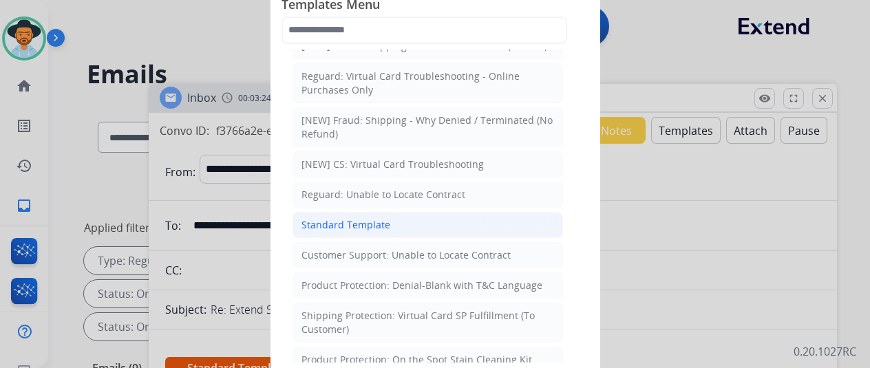
click at [358, 218] on div "Standard Template" at bounding box center [345, 225] width 89 height 14
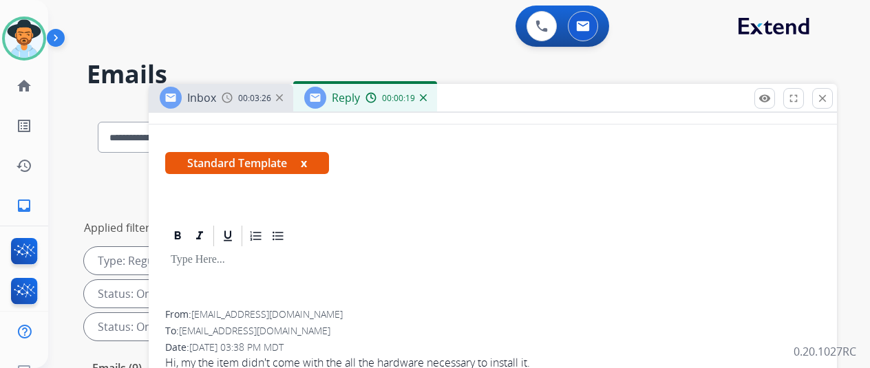
scroll to position [69, 0]
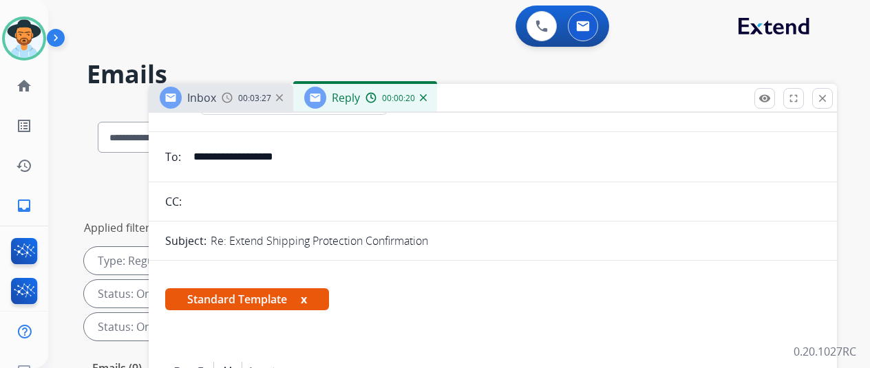
click at [427, 98] on img at bounding box center [423, 97] width 7 height 7
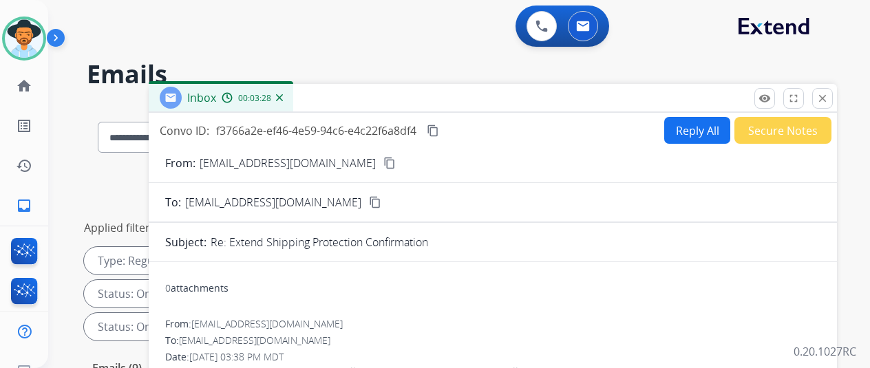
click at [696, 129] on button "Reply All" at bounding box center [697, 130] width 66 height 27
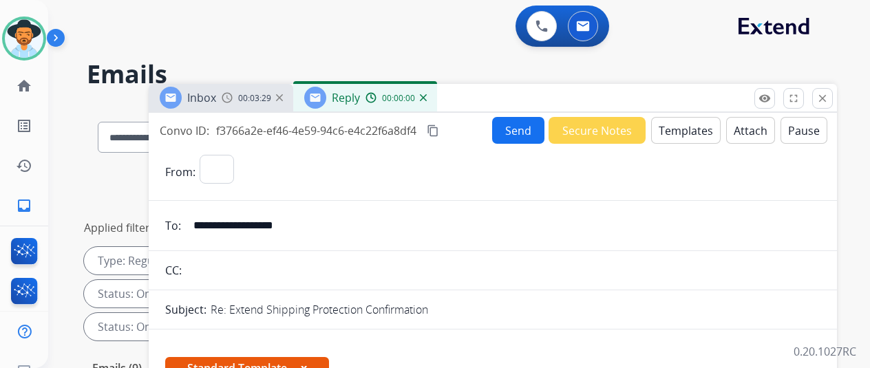
select select "**********"
click at [685, 122] on button "Templates" at bounding box center [685, 130] width 69 height 27
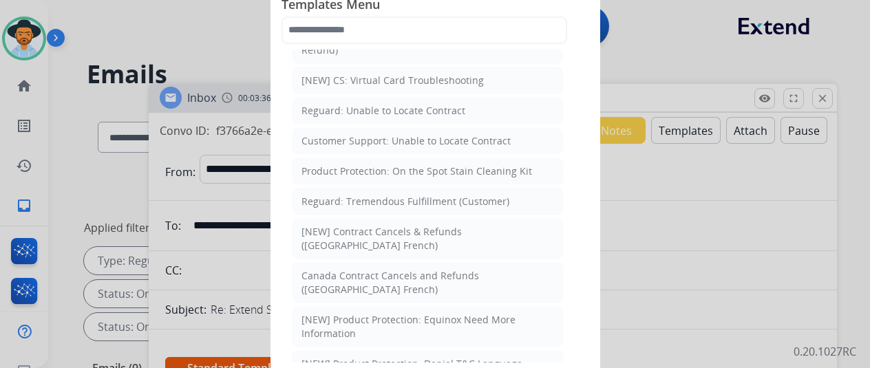
scroll to position [1720, 0]
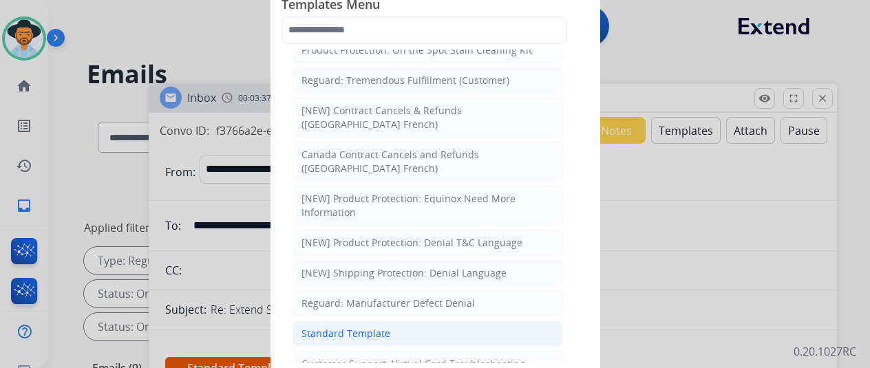
click at [334, 327] on div "Standard Template" at bounding box center [345, 334] width 89 height 14
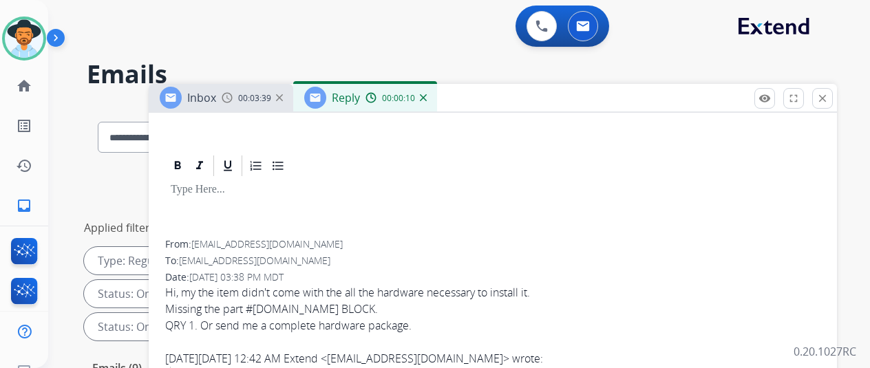
scroll to position [0, 0]
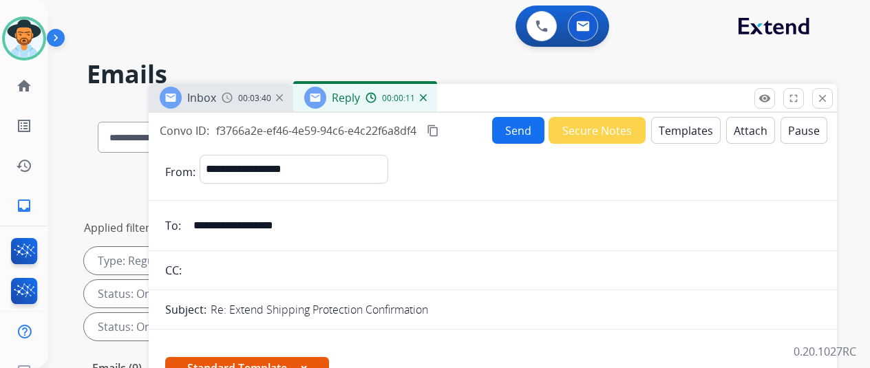
click at [427, 96] on img at bounding box center [423, 97] width 7 height 7
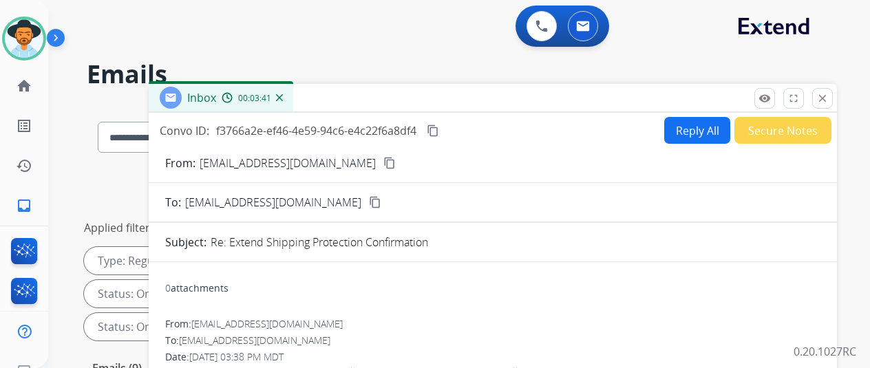
click at [283, 97] on img at bounding box center [279, 97] width 7 height 7
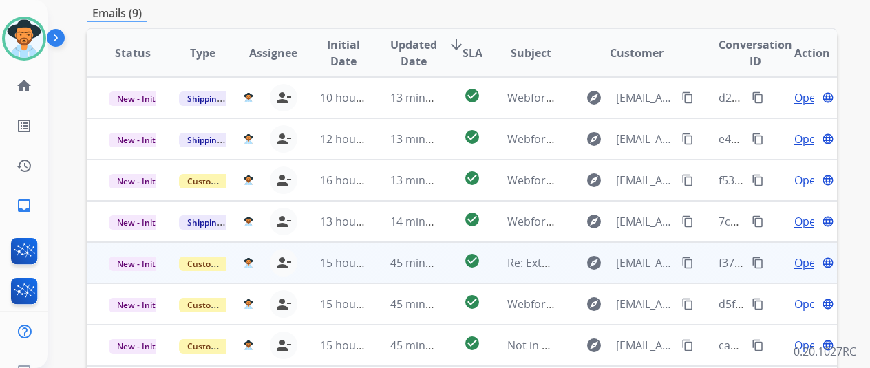
scroll to position [365, 0]
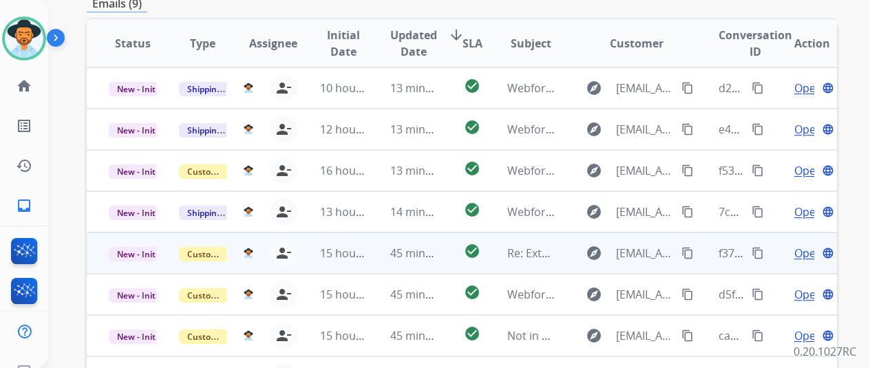
click at [800, 245] on span "Open" at bounding box center [808, 253] width 28 height 17
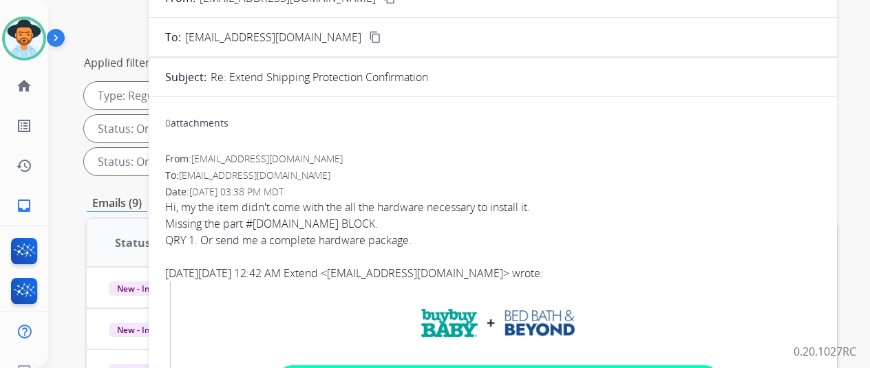
scroll to position [89, 0]
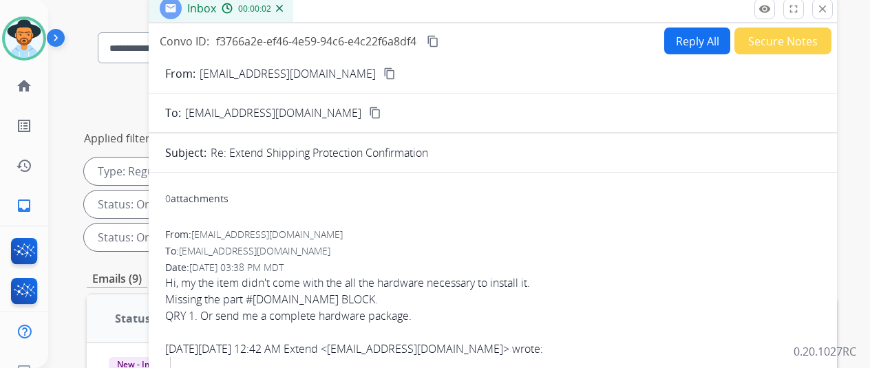
click at [687, 31] on button "Reply All" at bounding box center [697, 41] width 66 height 27
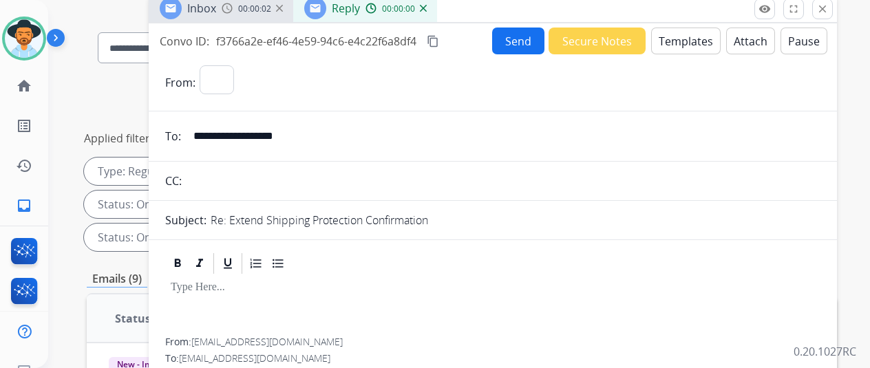
select select "**********"
click at [695, 38] on button "Templates" at bounding box center [685, 41] width 69 height 27
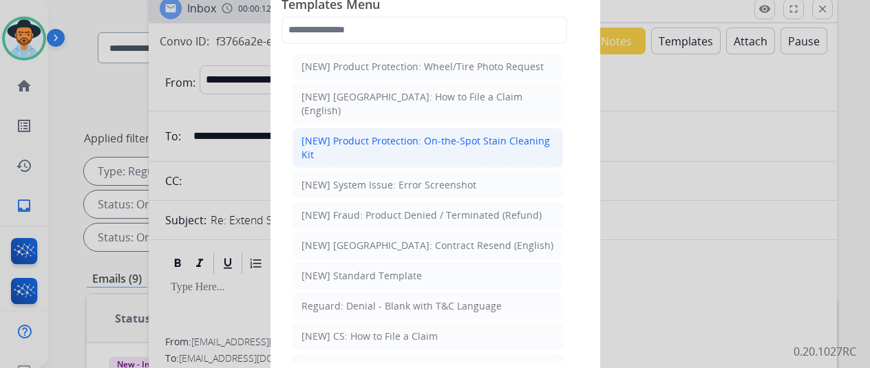
scroll to position [69, 0]
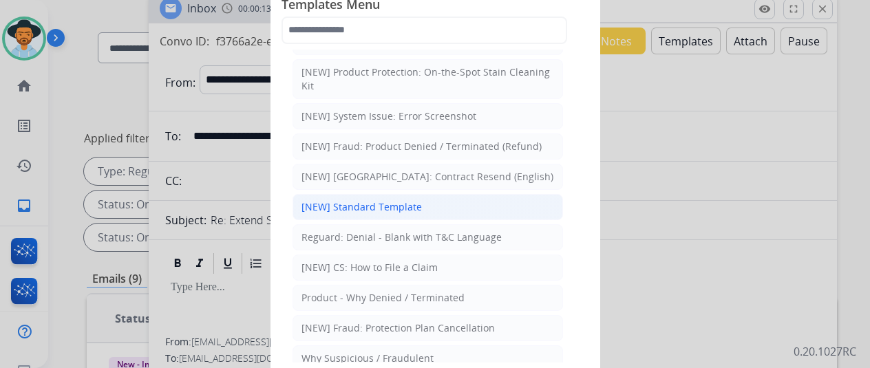
click at [345, 200] on div "[NEW] Standard Template" at bounding box center [361, 207] width 120 height 14
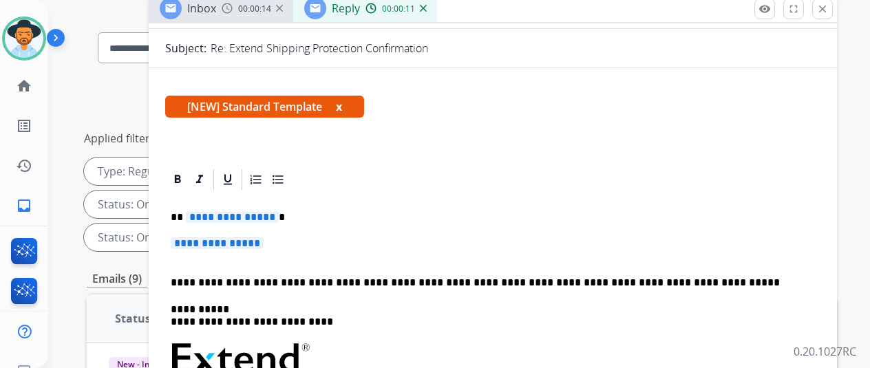
scroll to position [206, 0]
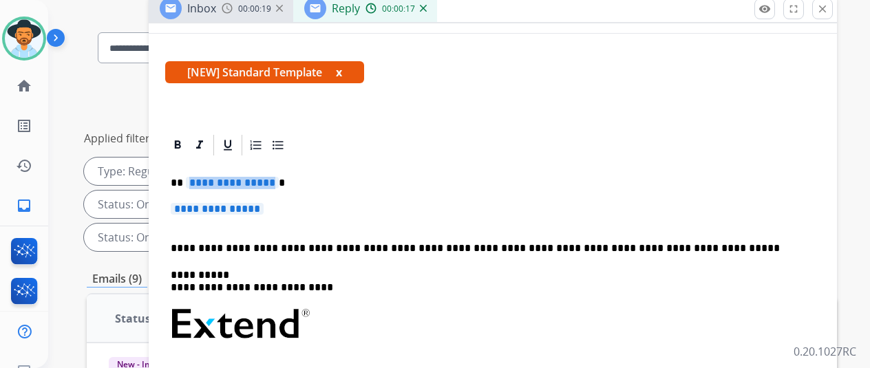
drag, startPoint x: 279, startPoint y: 181, endPoint x: 237, endPoint y: 176, distance: 42.2
click at [237, 177] on span "**********" at bounding box center [232, 183] width 93 height 12
click at [263, 209] on span "**********" at bounding box center [217, 209] width 93 height 12
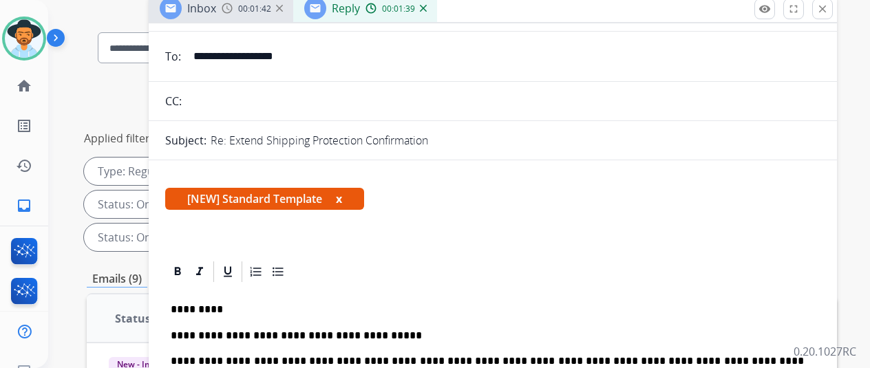
scroll to position [0, 0]
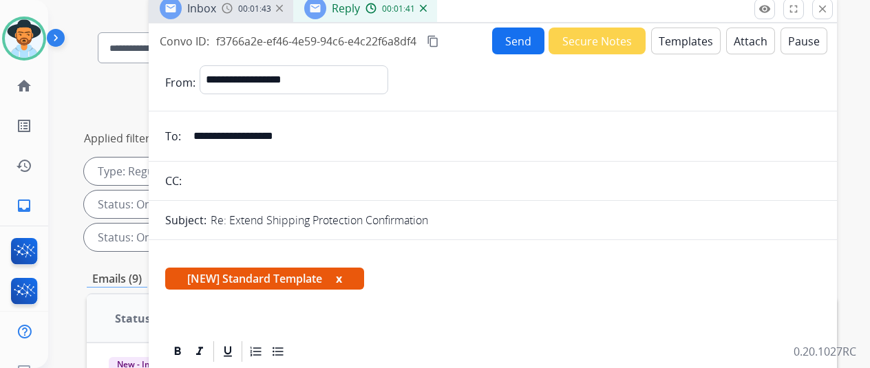
click at [516, 40] on button "Send" at bounding box center [518, 41] width 52 height 27
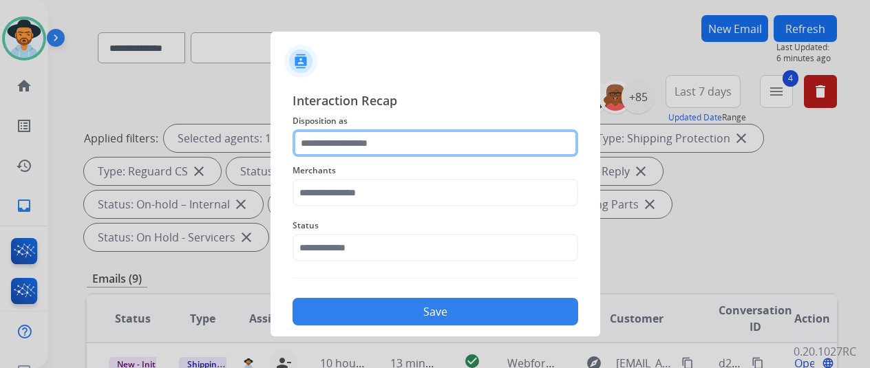
click at [321, 142] on input "text" at bounding box center [435, 143] width 286 height 28
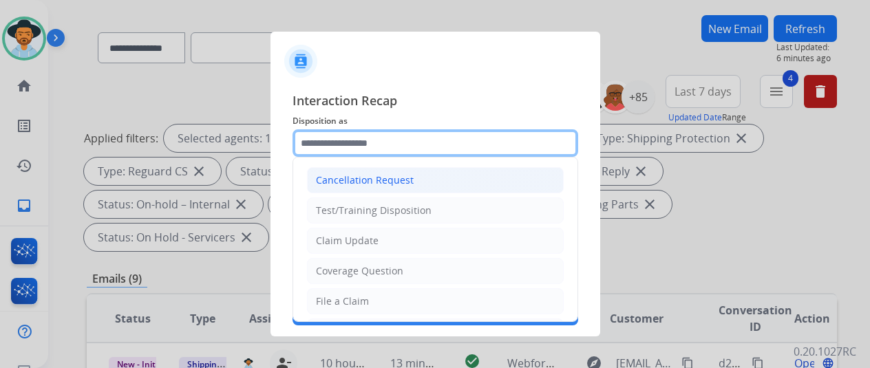
scroll to position [69, 0]
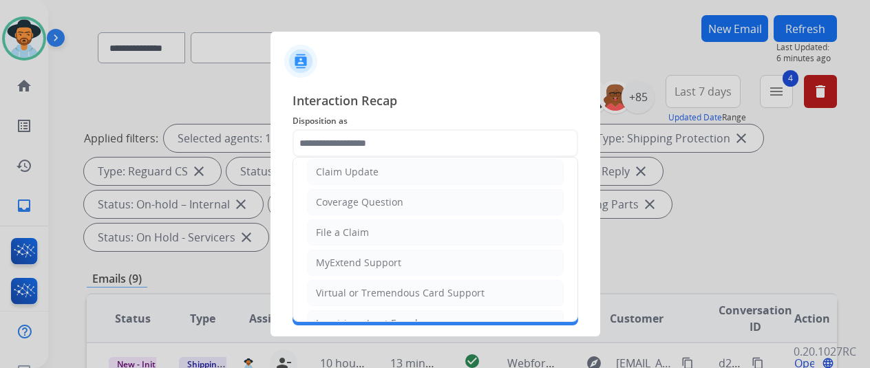
click at [347, 172] on div "Claim Update" at bounding box center [347, 172] width 63 height 14
type input "**********"
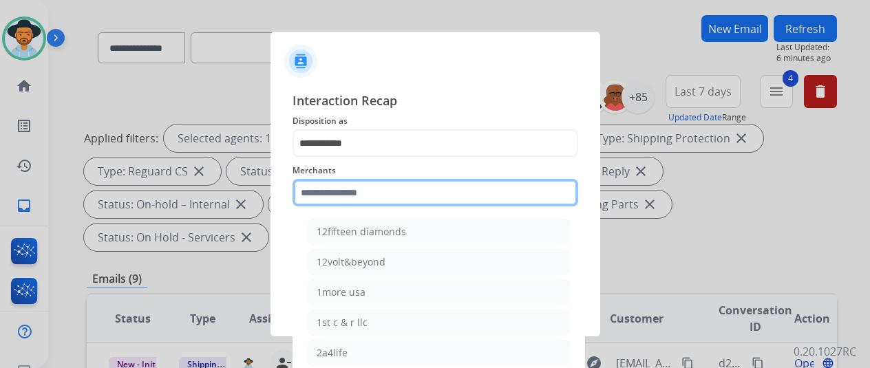
click at [322, 204] on input "text" at bounding box center [435, 193] width 286 height 28
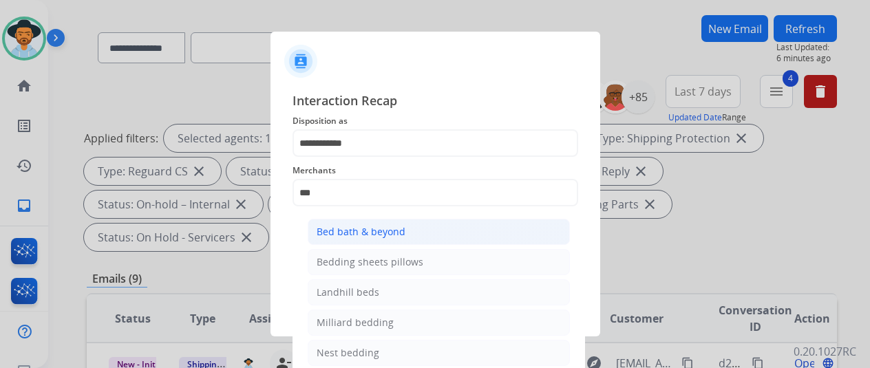
click at [343, 228] on div "Bed bath & beyond" at bounding box center [360, 232] width 89 height 14
type input "**********"
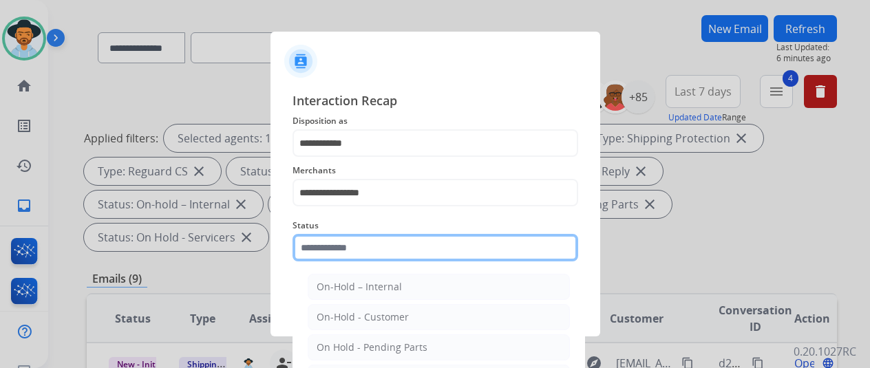
click at [330, 244] on input "text" at bounding box center [435, 248] width 286 height 28
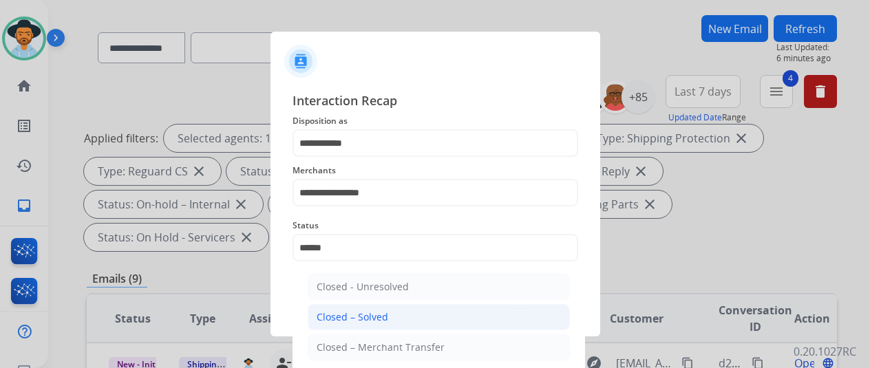
click at [363, 319] on div "Closed – Solved" at bounding box center [352, 317] width 72 height 14
type input "**********"
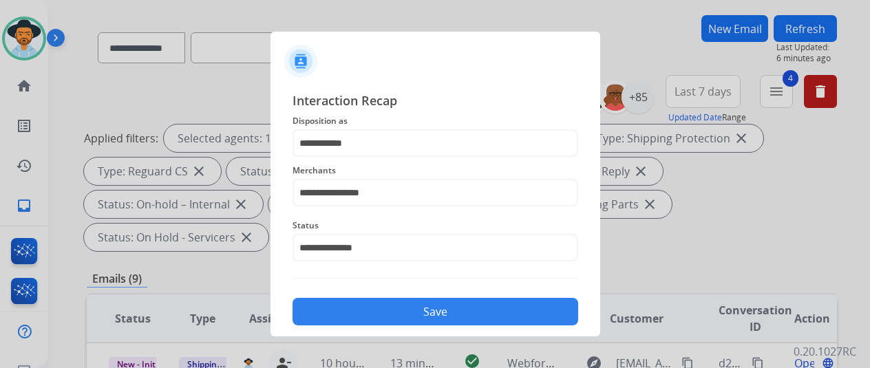
click at [416, 317] on button "Save" at bounding box center [435, 312] width 286 height 28
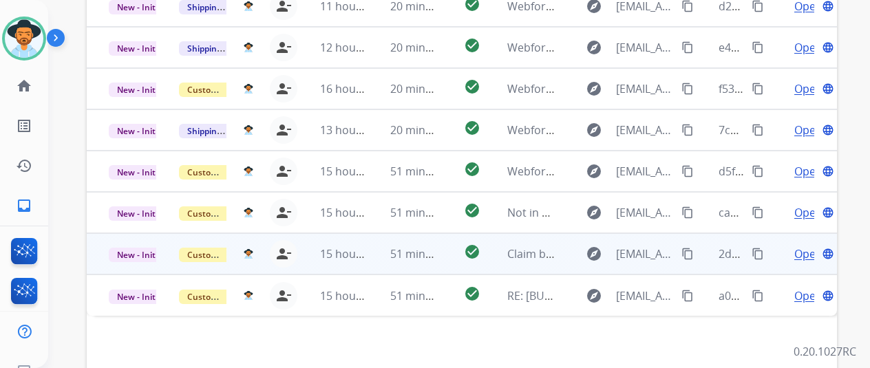
scroll to position [502, 0]
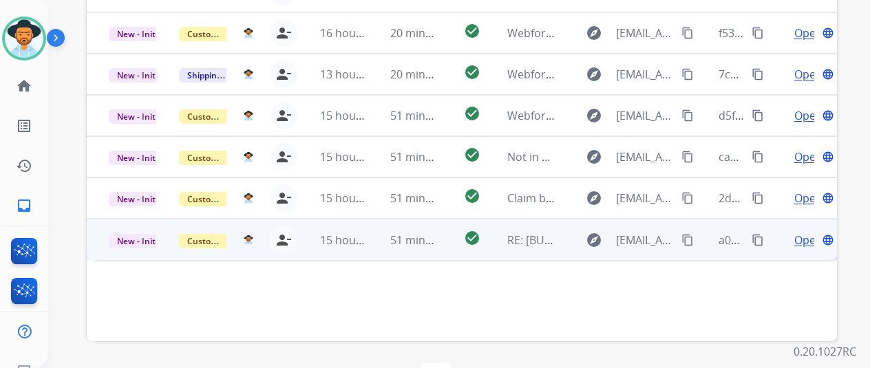
click at [797, 232] on span "Open" at bounding box center [808, 240] width 28 height 17
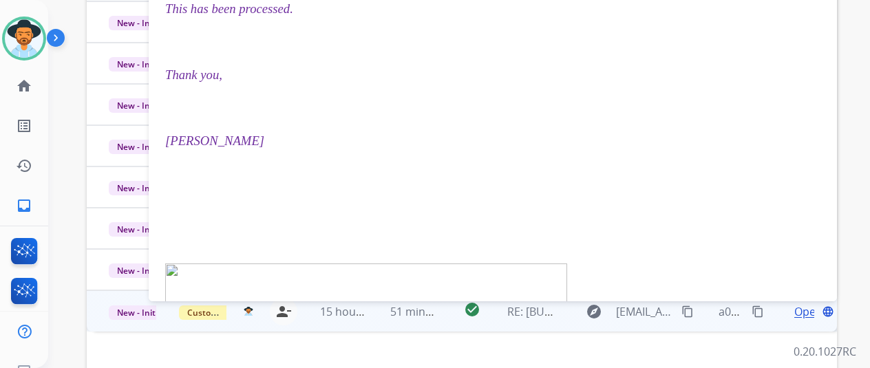
scroll to position [158, 0]
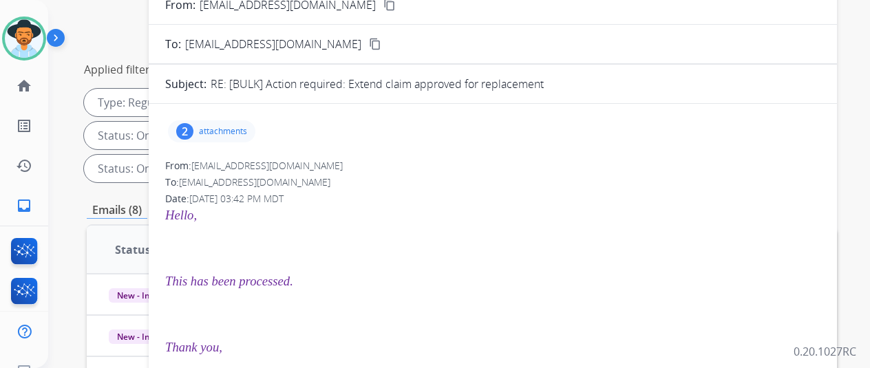
click at [192, 127] on div "2" at bounding box center [184, 131] width 17 height 17
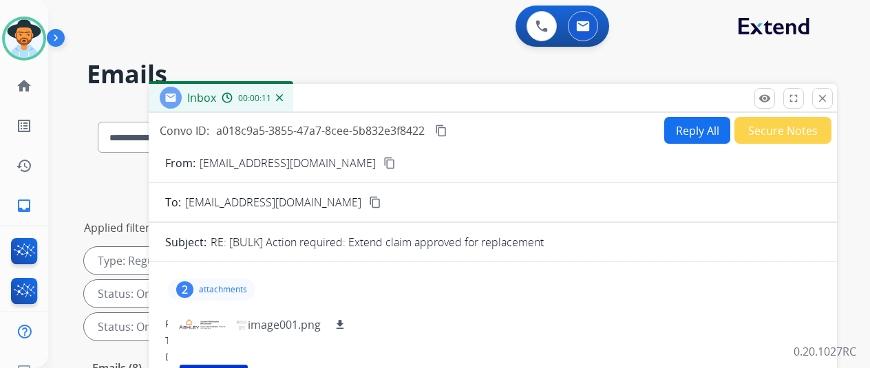
scroll to position [0, 0]
click at [283, 98] on img at bounding box center [279, 97] width 7 height 7
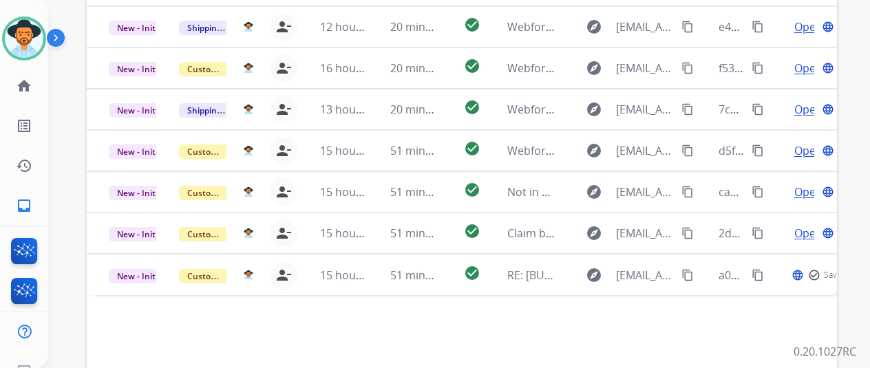
scroll to position [482, 0]
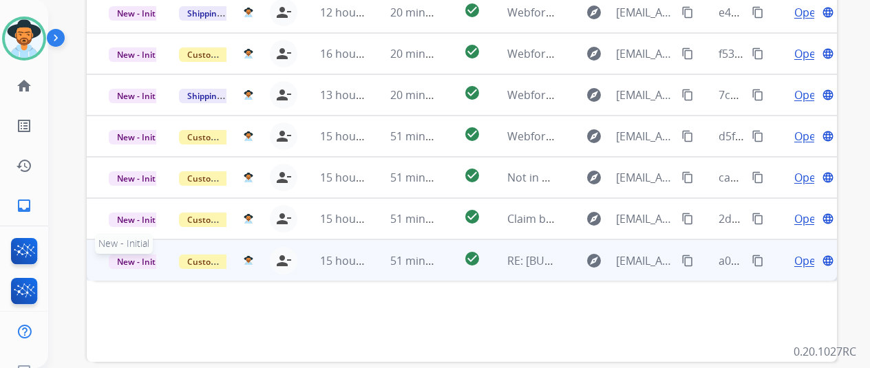
click at [131, 255] on span "New - Initial" at bounding box center [141, 262] width 64 height 14
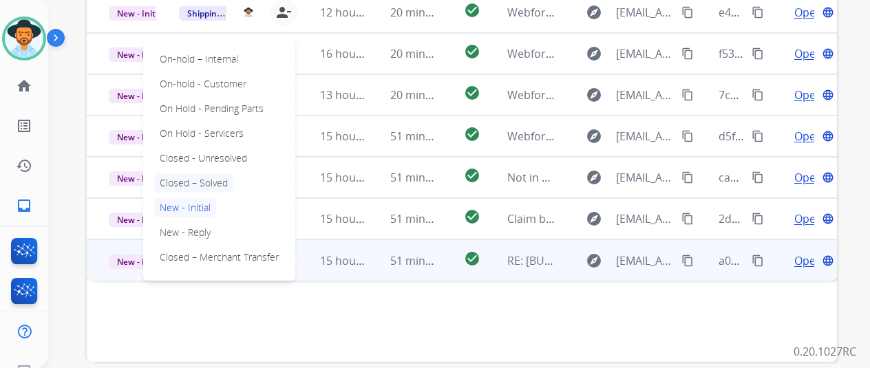
click at [193, 173] on p "Closed – Solved" at bounding box center [193, 182] width 79 height 19
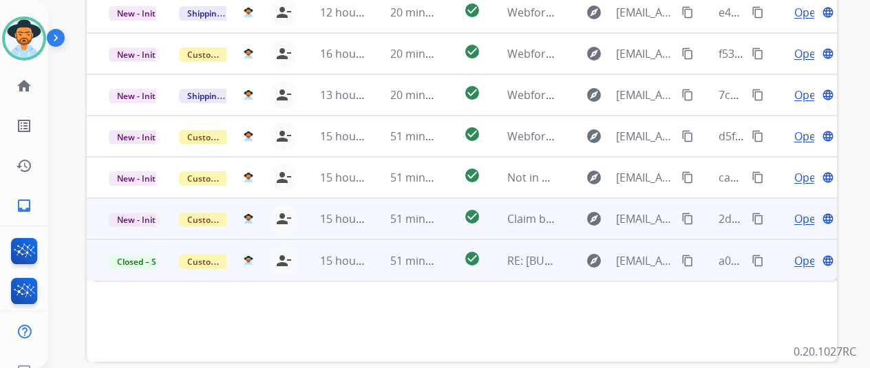
click at [804, 211] on span "Open" at bounding box center [808, 219] width 28 height 17
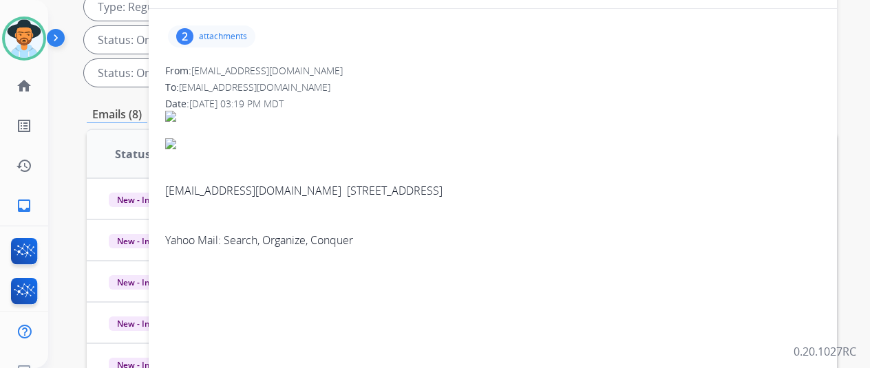
scroll to position [206, 0]
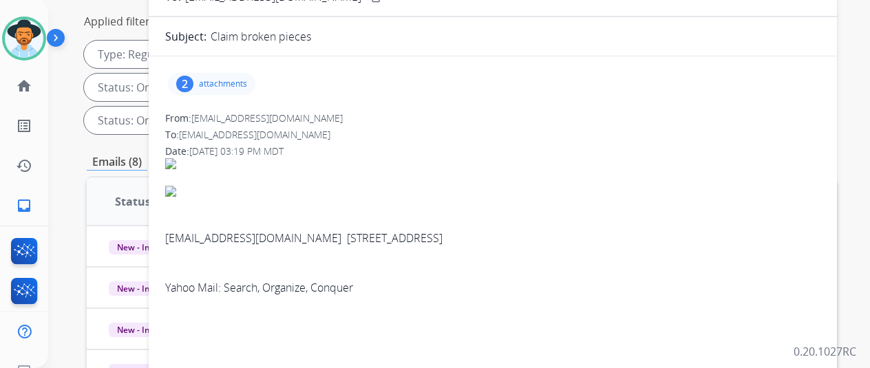
click at [193, 81] on div "2" at bounding box center [184, 84] width 17 height 17
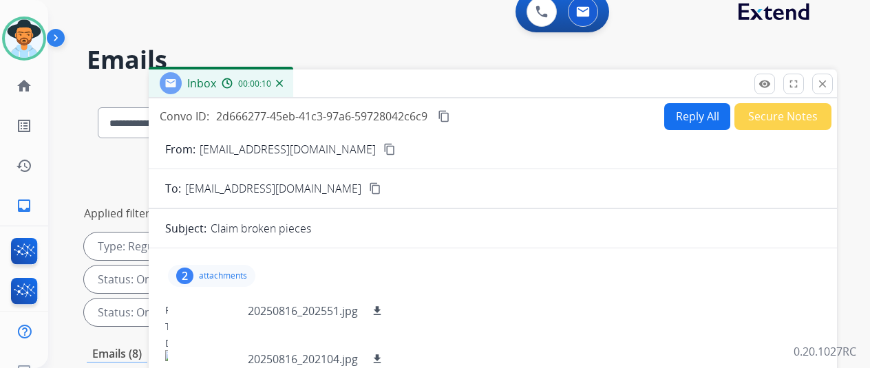
scroll to position [0, 0]
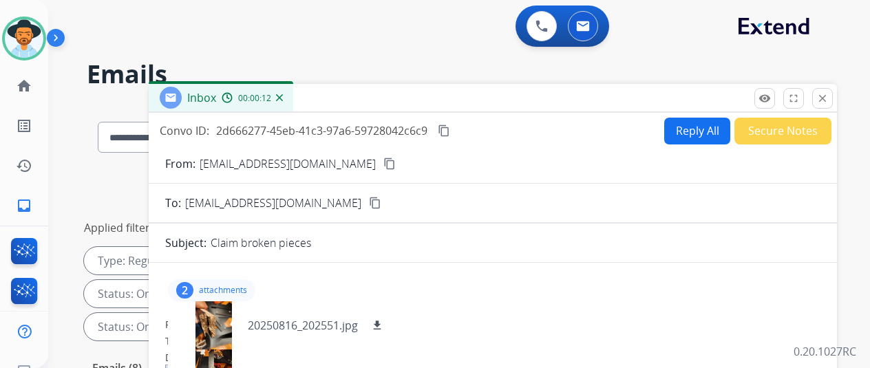
drag, startPoint x: 340, startPoint y: 163, endPoint x: 343, endPoint y: 134, distance: 29.0
click at [383, 159] on mat-icon "content_copy" at bounding box center [389, 164] width 12 height 12
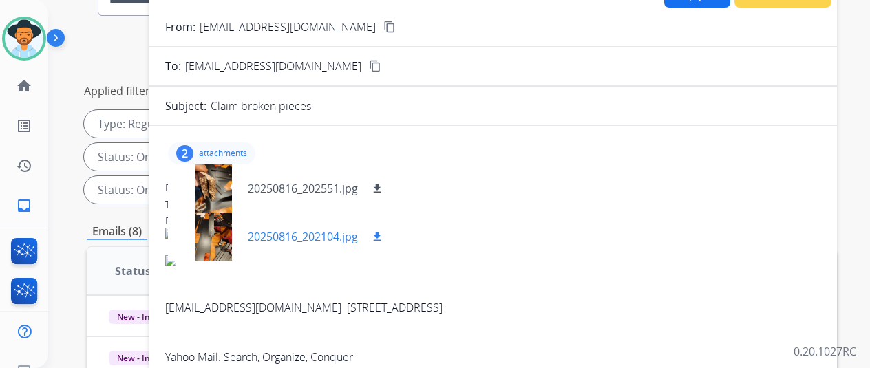
scroll to position [138, 0]
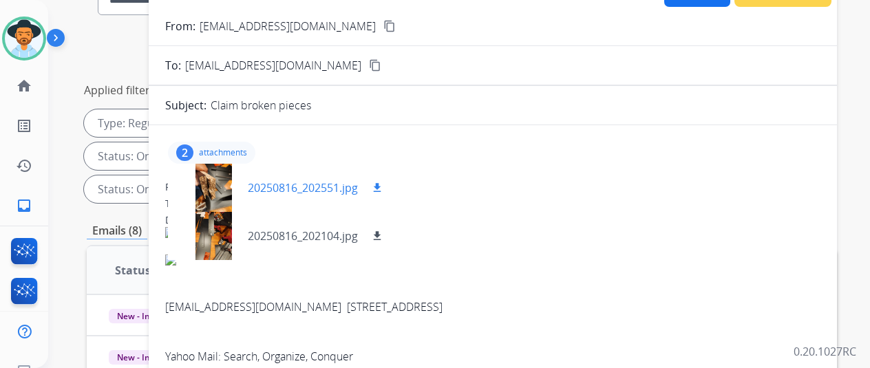
click at [383, 182] on mat-icon "download" at bounding box center [377, 188] width 12 height 12
click at [383, 235] on mat-icon "download" at bounding box center [377, 236] width 12 height 12
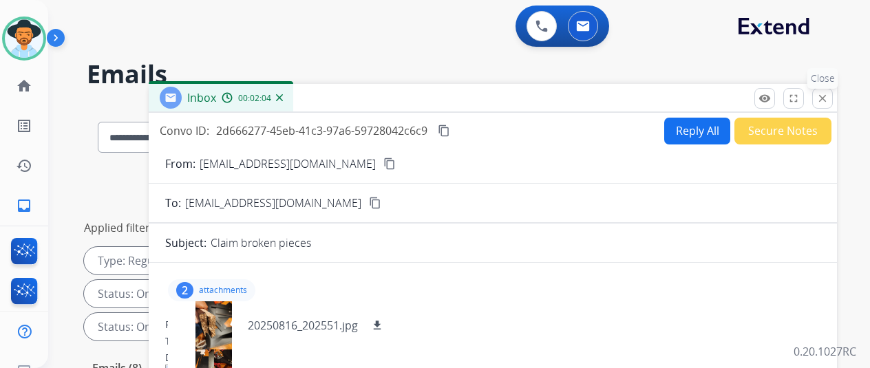
click at [828, 99] on mat-icon "close" at bounding box center [822, 98] width 12 height 12
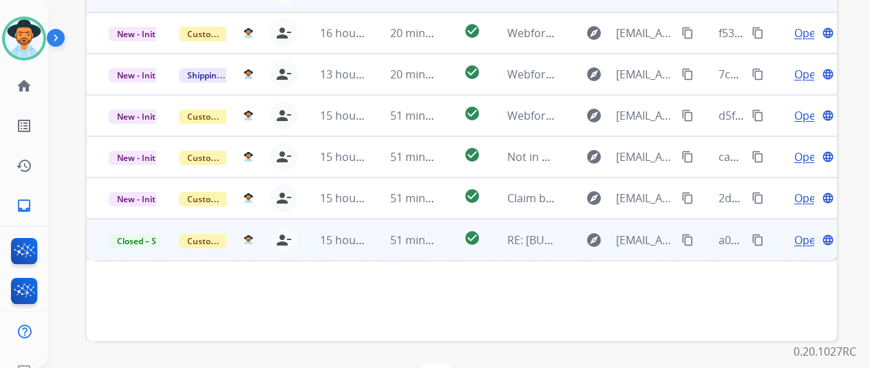
scroll to position [227, 0]
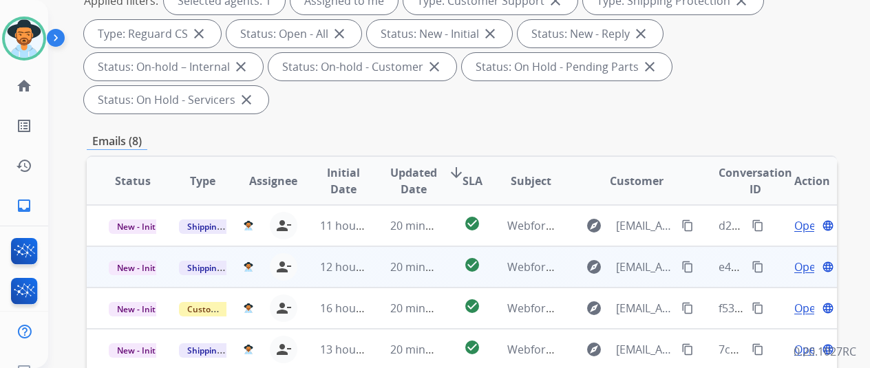
click at [804, 259] on span "Open" at bounding box center [808, 267] width 28 height 17
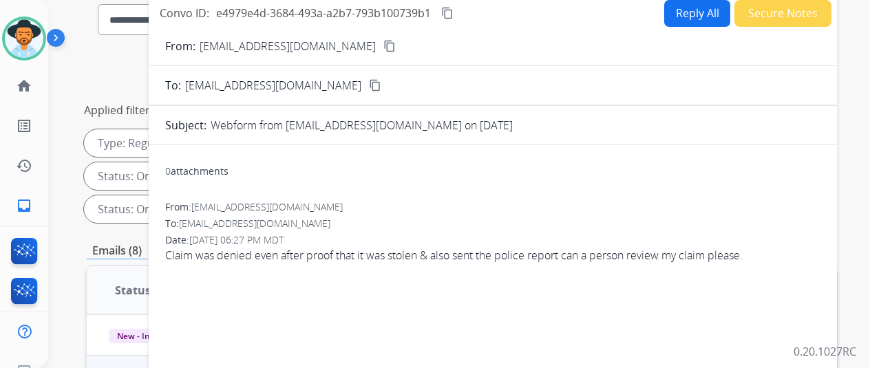
scroll to position [21, 0]
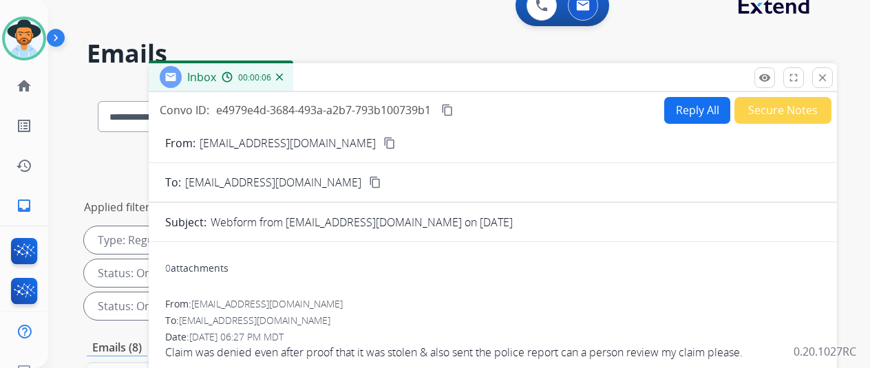
click at [383, 144] on mat-icon "content_copy" at bounding box center [389, 143] width 12 height 12
click at [695, 109] on button "Reply All" at bounding box center [697, 110] width 66 height 27
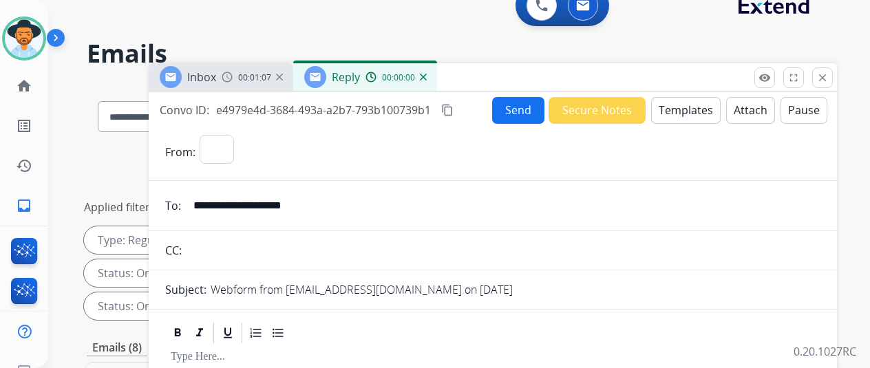
select select "**********"
click at [689, 100] on button "Templates" at bounding box center [685, 110] width 69 height 27
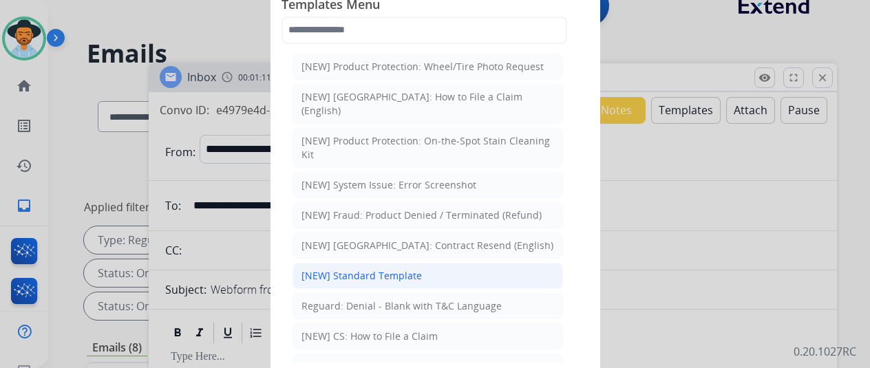
click at [330, 269] on div "[NEW] Standard Template" at bounding box center [361, 276] width 120 height 14
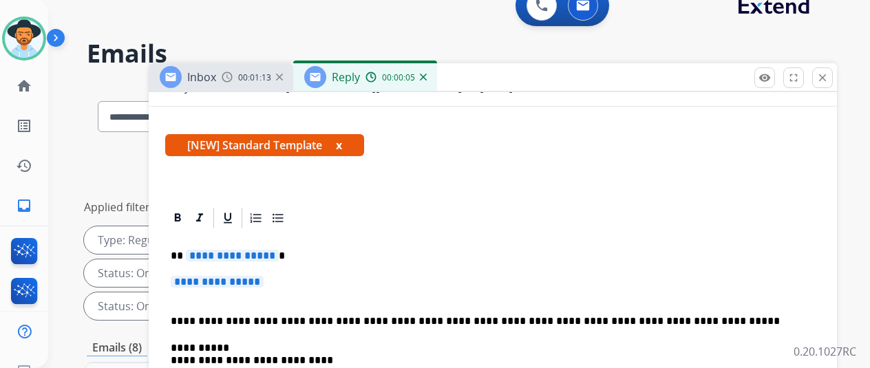
scroll to position [226, 0]
drag, startPoint x: 281, startPoint y: 231, endPoint x: 274, endPoint y: 231, distance: 7.6
click at [274, 250] on p "**********" at bounding box center [487, 256] width 633 height 12
click at [283, 276] on p "**********" at bounding box center [493, 288] width 644 height 25
drag, startPoint x: 283, startPoint y: 258, endPoint x: 270, endPoint y: 257, distance: 13.1
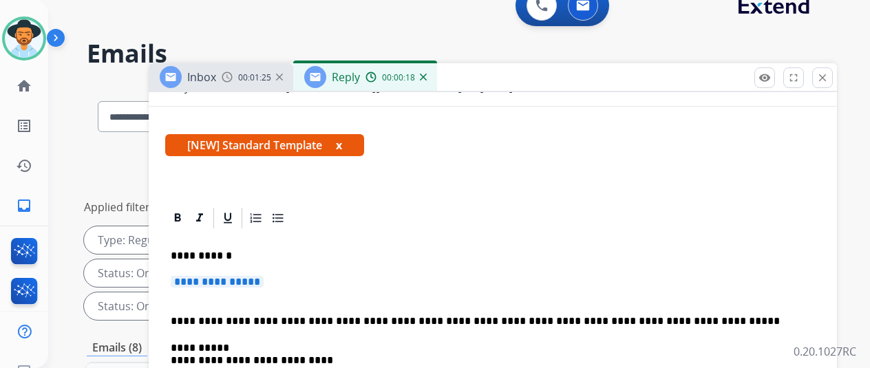
click at [270, 276] on p "**********" at bounding box center [493, 288] width 644 height 25
click at [282, 276] on p "**********" at bounding box center [493, 288] width 644 height 25
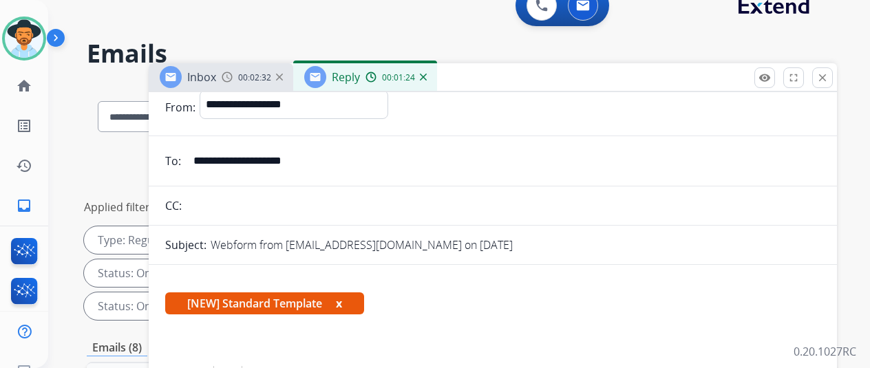
scroll to position [0, 0]
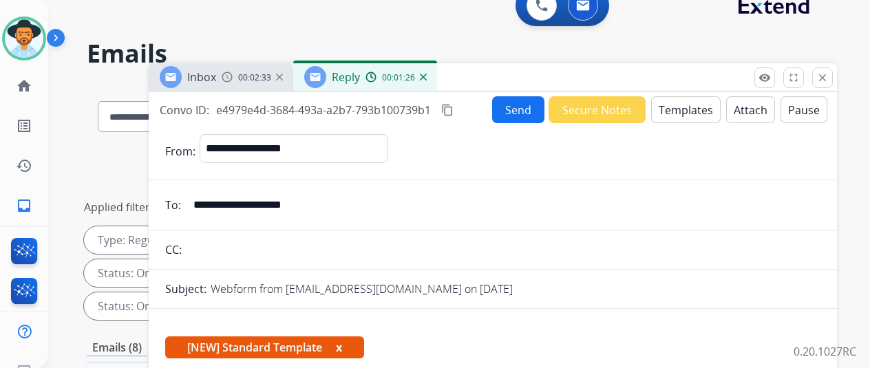
click at [453, 108] on mat-icon "content_copy" at bounding box center [447, 110] width 12 height 12
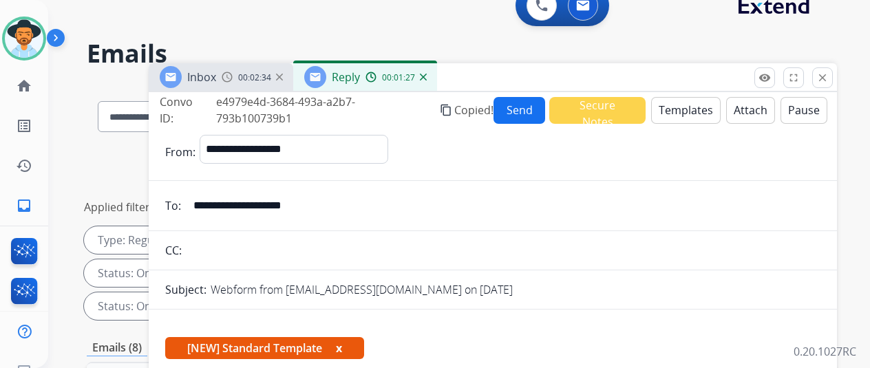
click at [531, 105] on button "Send" at bounding box center [519, 110] width 52 height 27
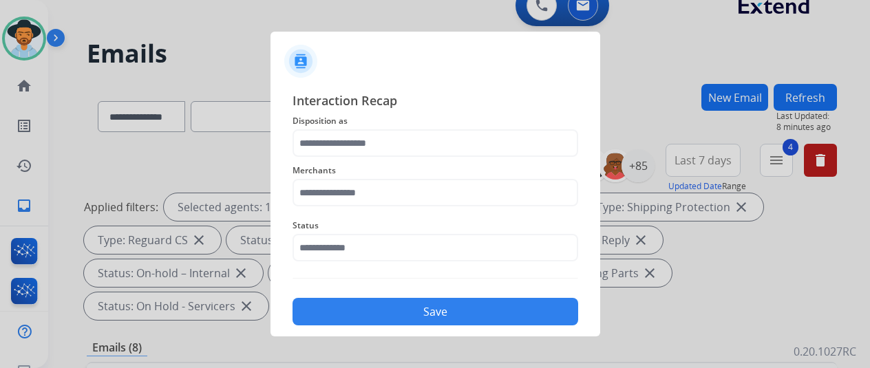
click at [446, 67] on div at bounding box center [435, 56] width 330 height 48
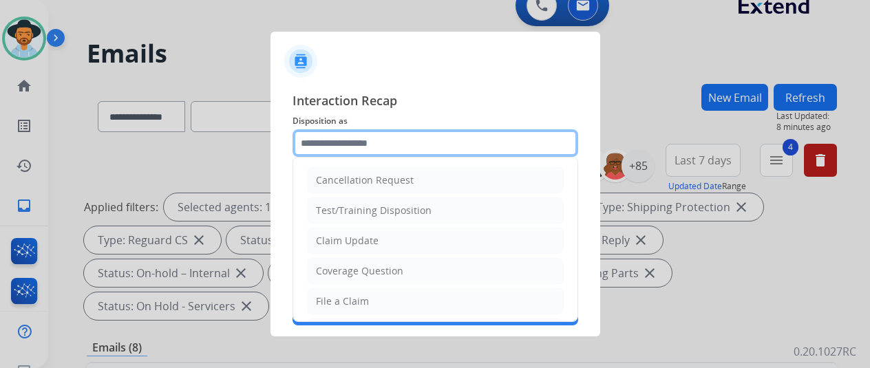
click at [333, 151] on input "text" at bounding box center [435, 143] width 286 height 28
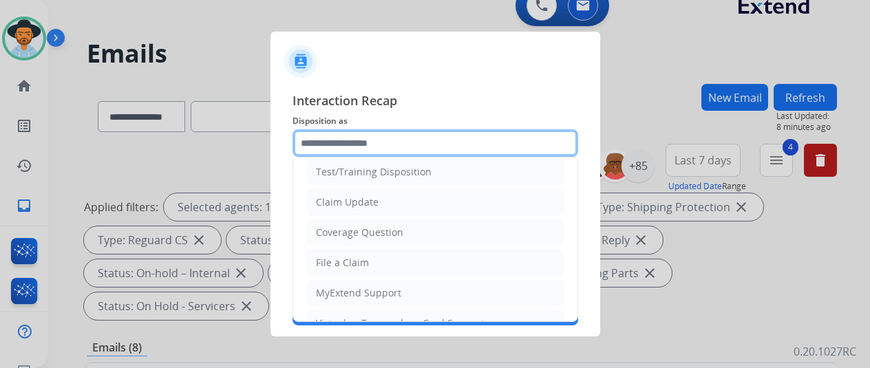
scroll to position [69, 0]
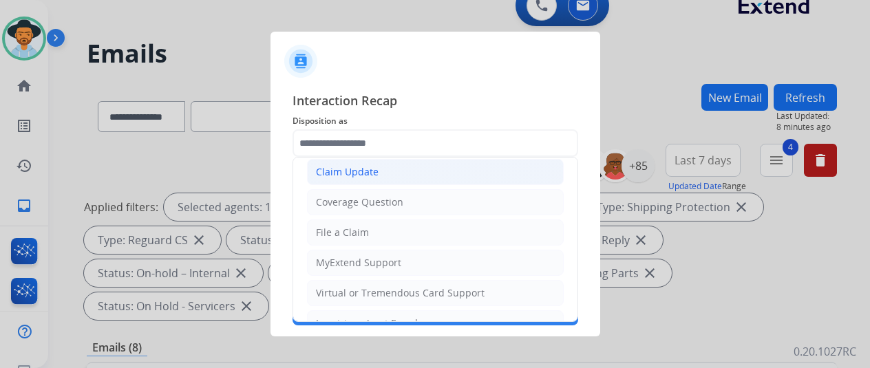
click at [343, 170] on div "Claim Update" at bounding box center [347, 172] width 63 height 14
type input "**********"
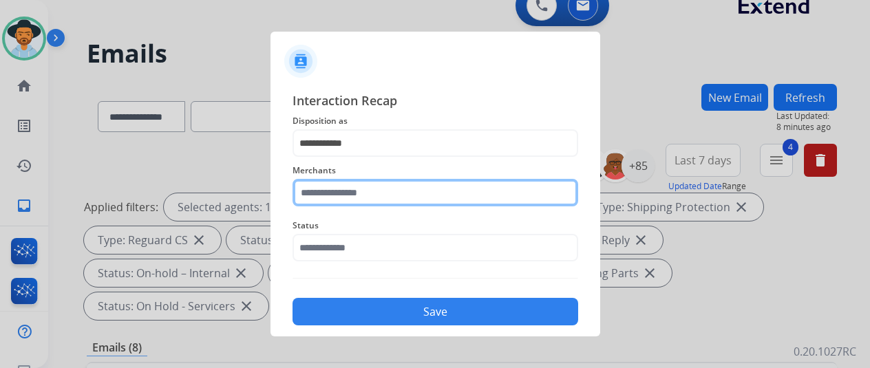
click at [334, 200] on input "text" at bounding box center [435, 193] width 286 height 28
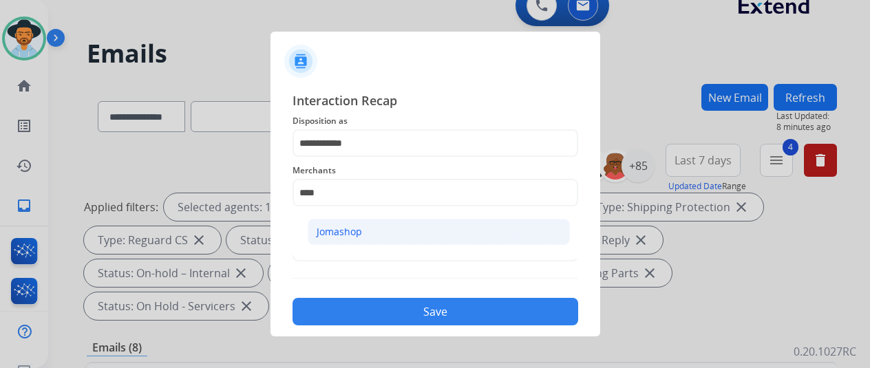
click at [326, 226] on div "Jomashop" at bounding box center [338, 232] width 45 height 14
type input "********"
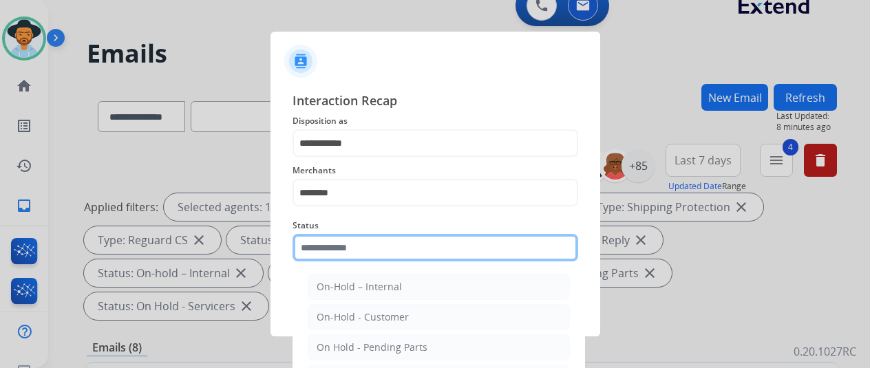
click at [338, 246] on input "text" at bounding box center [435, 248] width 286 height 28
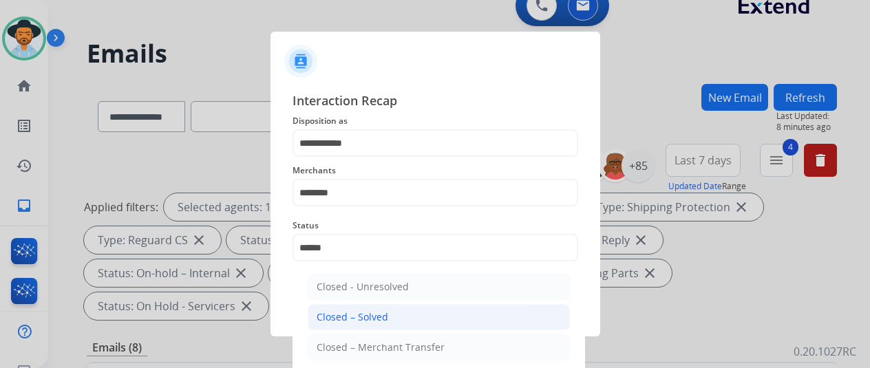
click at [354, 315] on div "Closed – Solved" at bounding box center [352, 317] width 72 height 14
type input "**********"
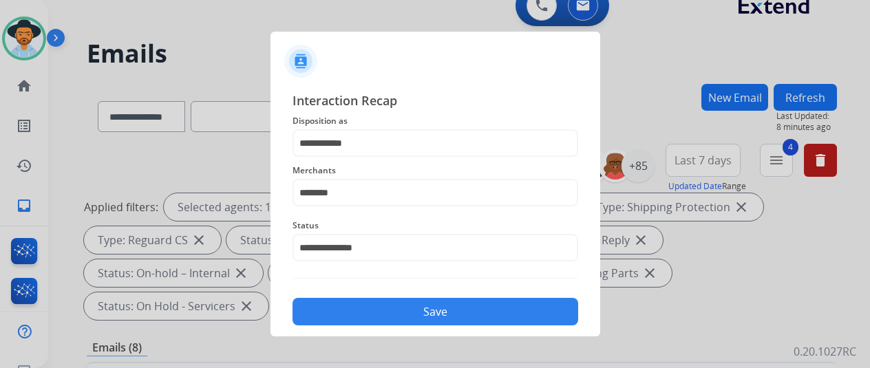
click at [407, 303] on button "Save" at bounding box center [435, 312] width 286 height 28
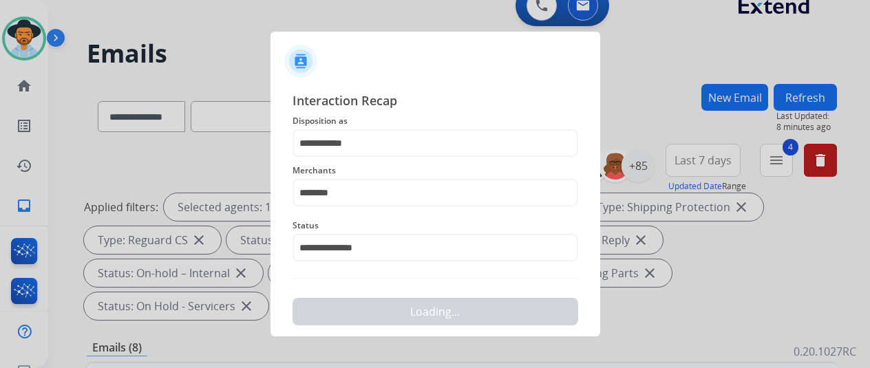
scroll to position [0, 0]
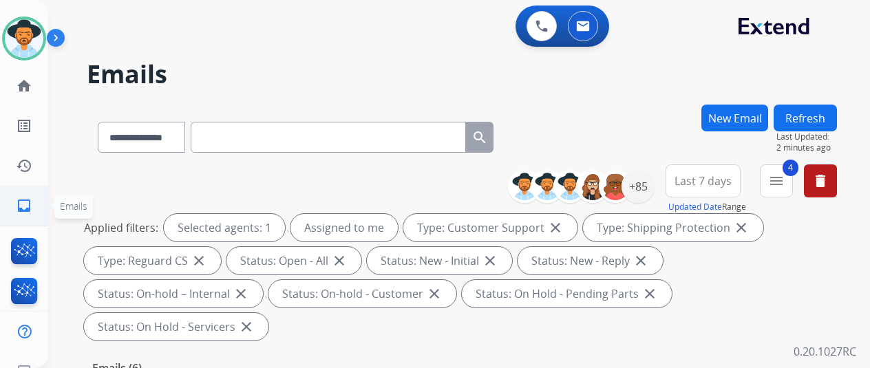
click at [28, 204] on mat-icon "inbox" at bounding box center [24, 205] width 17 height 17
click at [650, 185] on div "+85" at bounding box center [637, 186] width 33 height 33
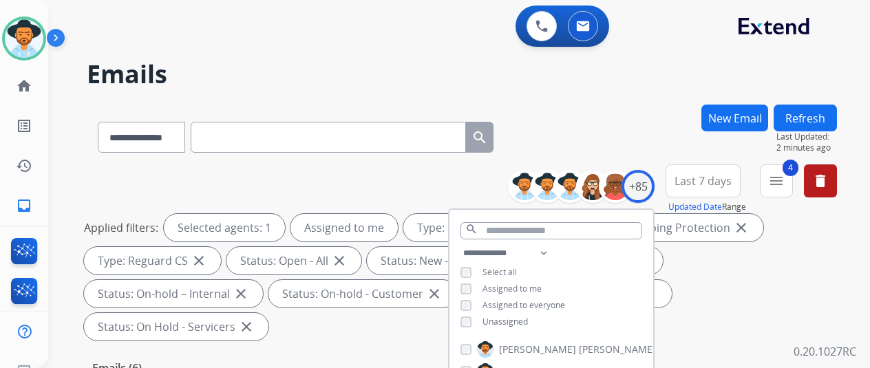
scroll to position [275, 0]
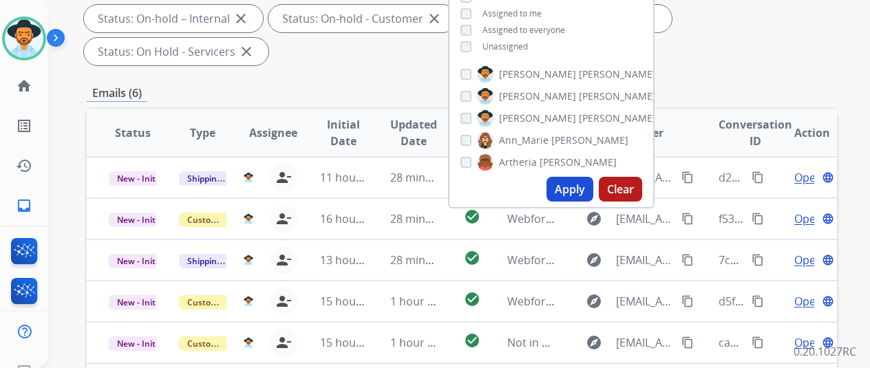
click at [577, 186] on button "Apply" at bounding box center [569, 189] width 47 height 25
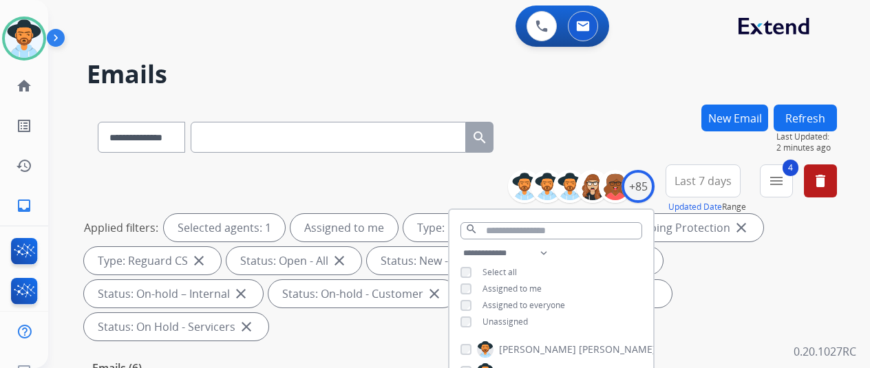
click at [624, 123] on div "**********" at bounding box center [462, 135] width 750 height 60
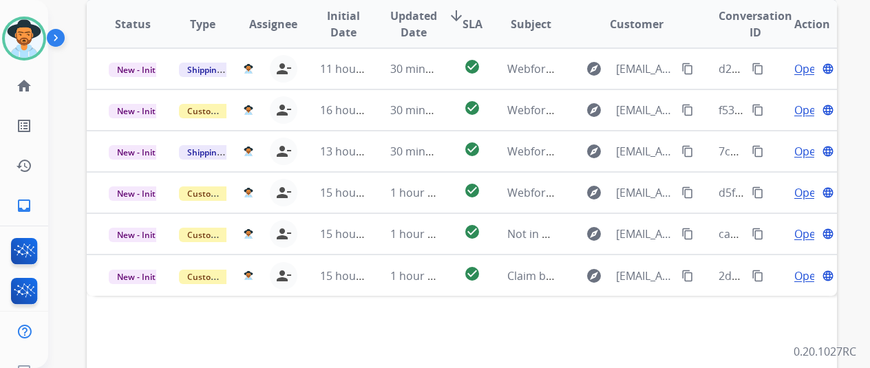
scroll to position [502, 0]
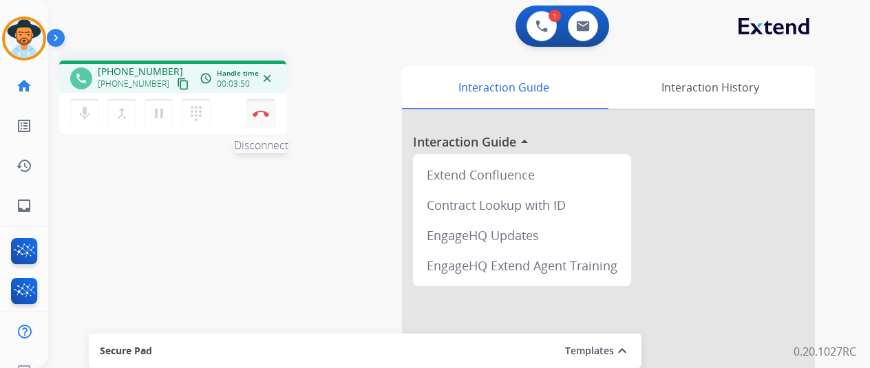
click at [264, 109] on button "Disconnect" at bounding box center [260, 113] width 29 height 29
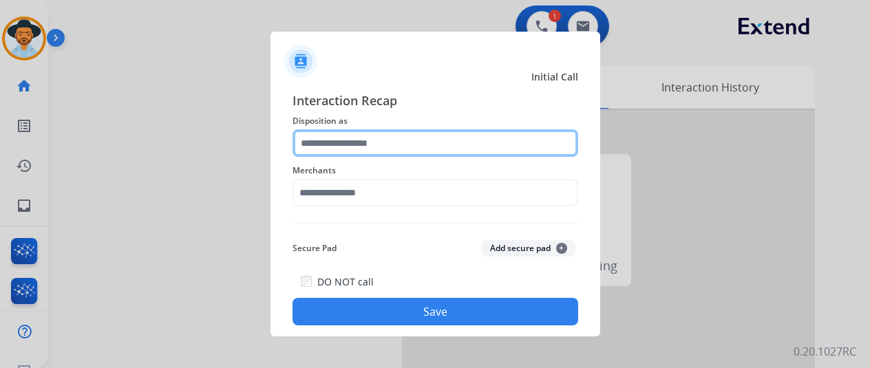
click at [350, 136] on input "text" at bounding box center [435, 143] width 286 height 28
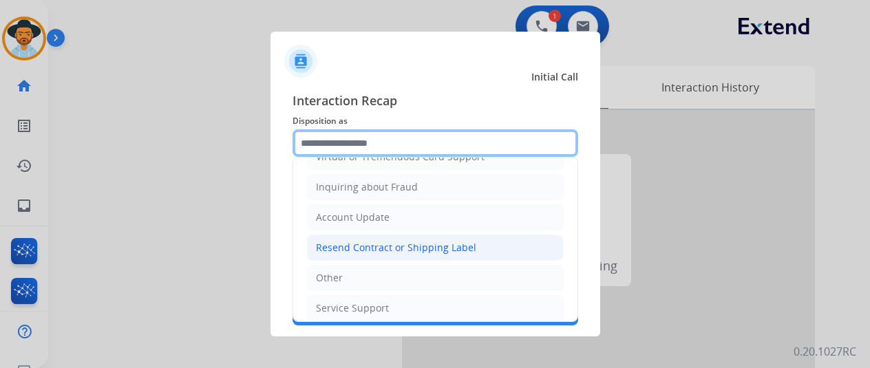
scroll to position [206, 0]
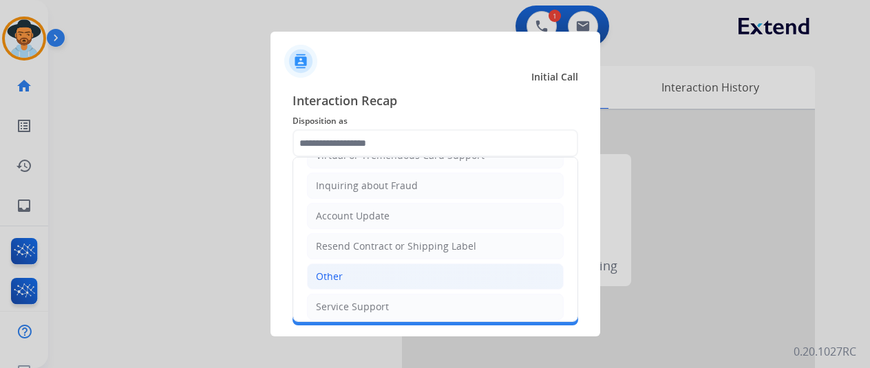
click at [339, 272] on div "Other" at bounding box center [329, 277] width 27 height 14
type input "*****"
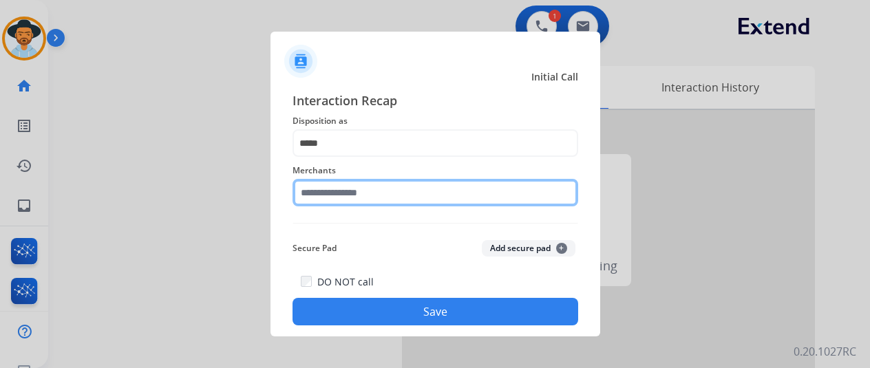
click at [334, 191] on input "text" at bounding box center [435, 193] width 286 height 28
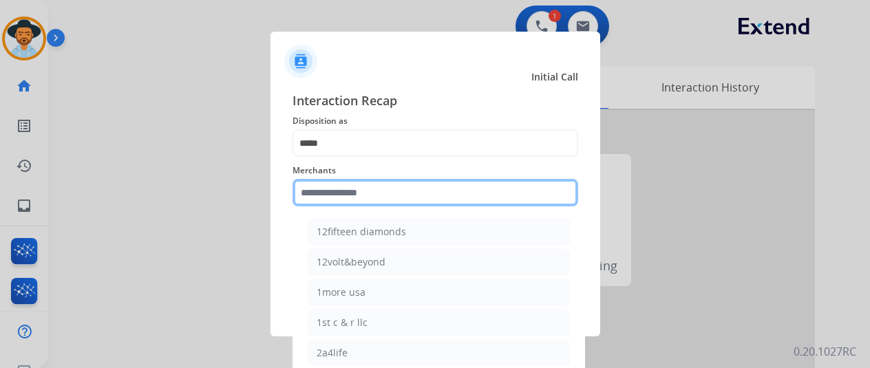
drag, startPoint x: 348, startPoint y: 203, endPoint x: 363, endPoint y: 199, distance: 15.7
click at [348, 203] on input "text" at bounding box center [435, 193] width 286 height 28
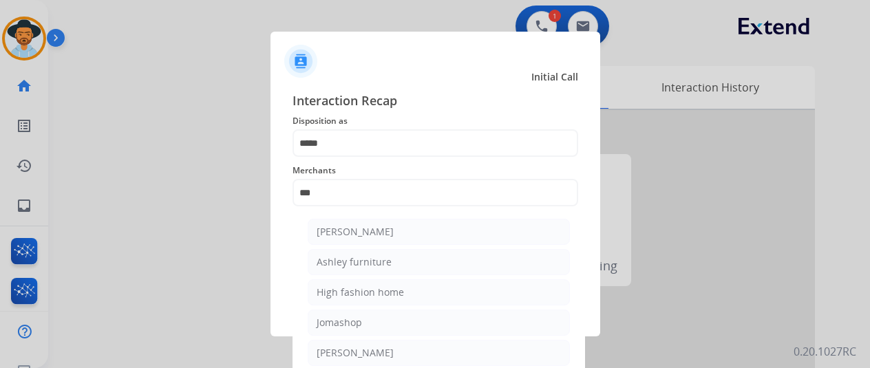
click at [407, 238] on li "[PERSON_NAME]" at bounding box center [439, 232] width 262 height 26
type input "**********"
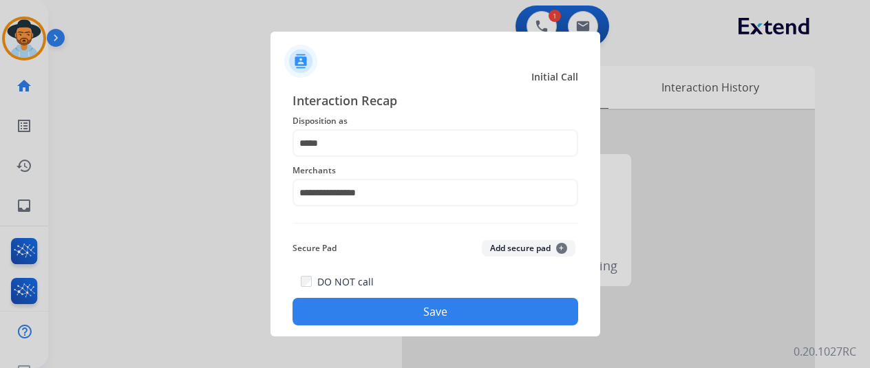
click at [418, 310] on button "Save" at bounding box center [435, 312] width 286 height 28
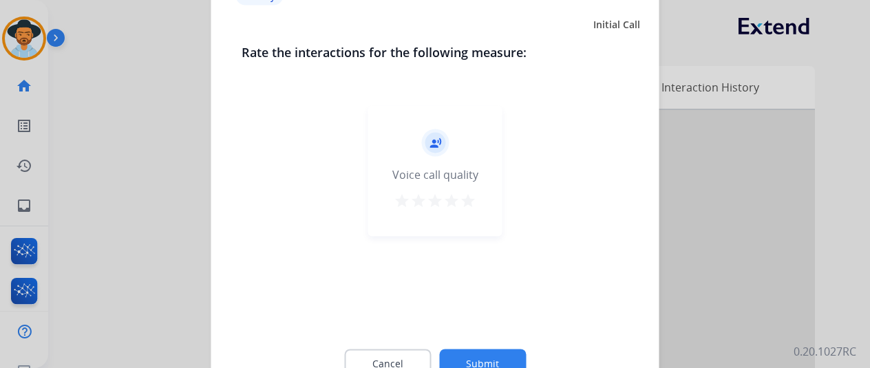
click at [473, 361] on button "Submit" at bounding box center [482, 363] width 87 height 29
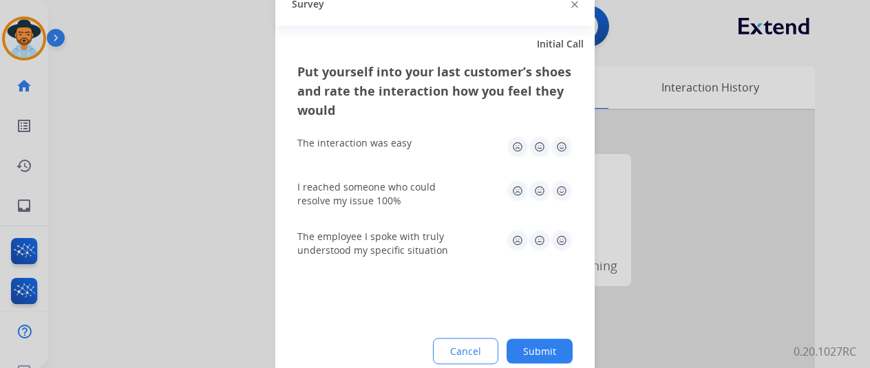
click at [554, 349] on button "Submit" at bounding box center [539, 350] width 66 height 25
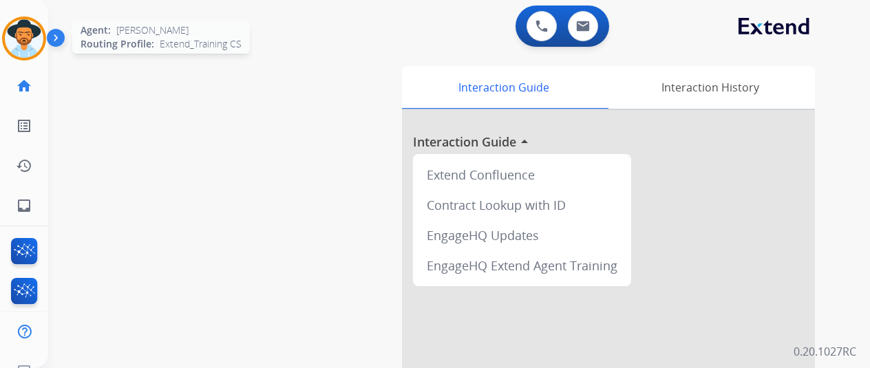
click at [23, 39] on img at bounding box center [24, 38] width 39 height 39
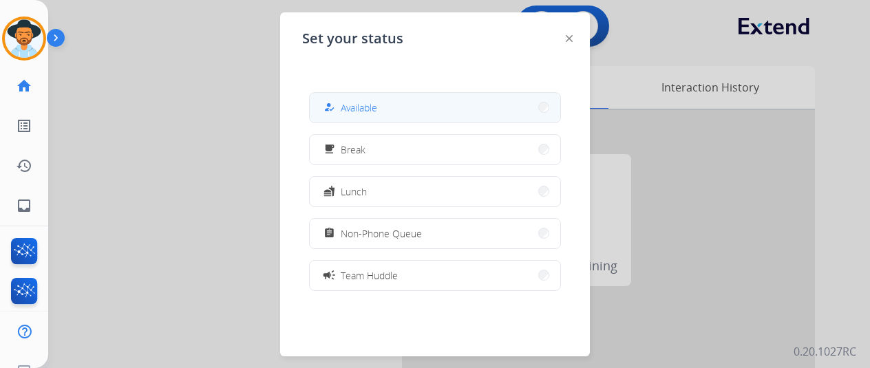
click at [429, 112] on button "how_to_reg Available" at bounding box center [435, 108] width 250 height 30
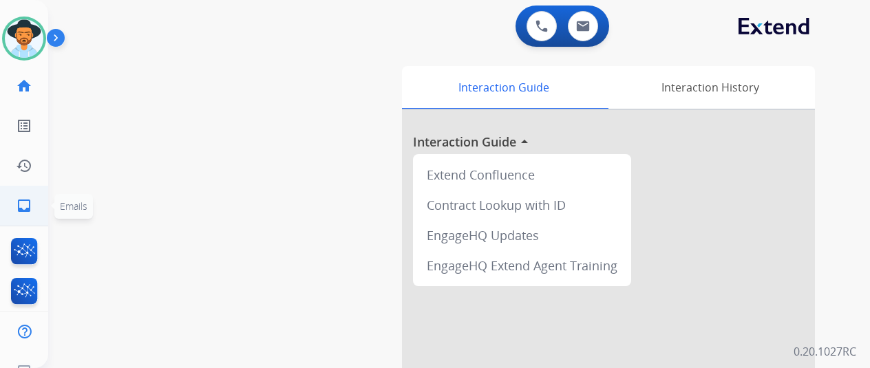
click at [20, 205] on mat-icon "inbox" at bounding box center [24, 205] width 17 height 17
select select "**********"
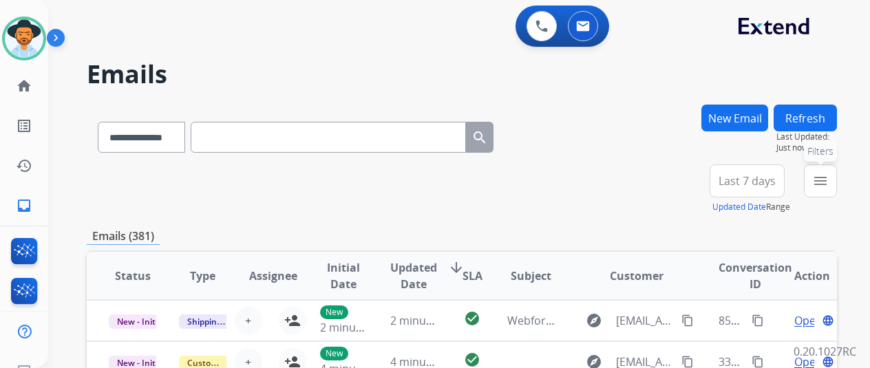
click at [828, 174] on mat-icon "menu" at bounding box center [820, 181] width 17 height 17
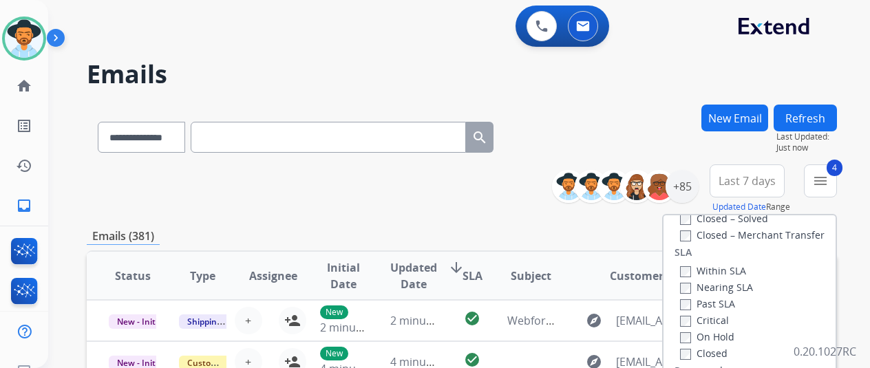
scroll to position [206, 0]
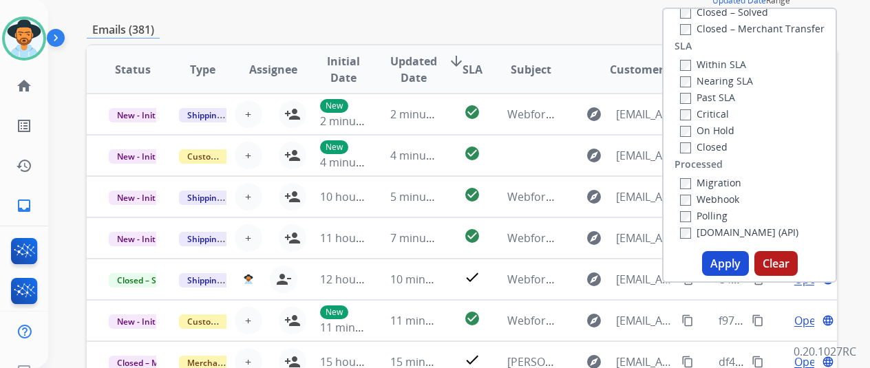
click at [727, 258] on button "Apply" at bounding box center [725, 263] width 47 height 25
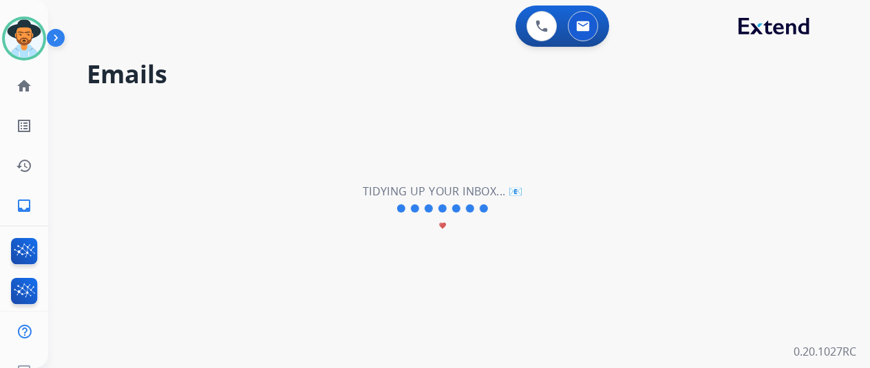
scroll to position [0, 0]
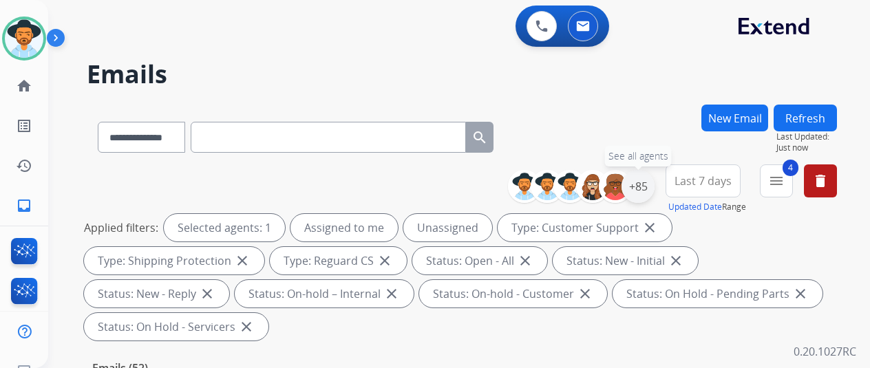
click at [654, 184] on div "+85" at bounding box center [637, 186] width 33 height 33
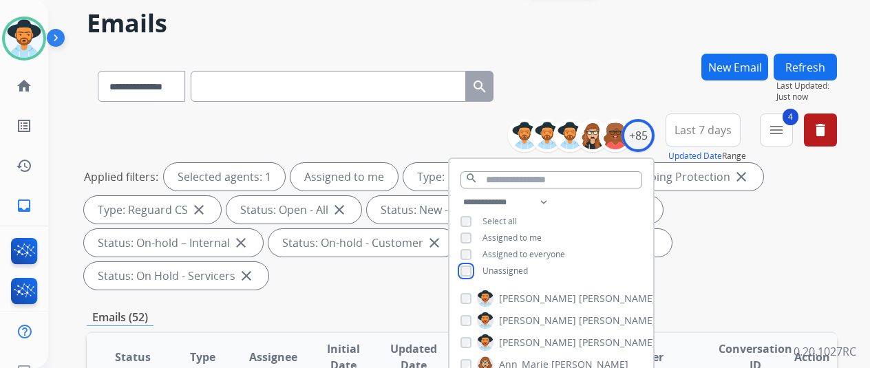
scroll to position [206, 0]
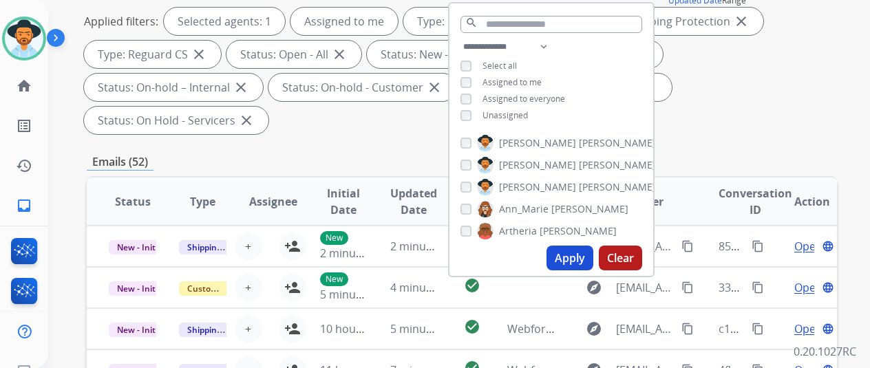
click at [570, 261] on button "Apply" at bounding box center [569, 258] width 47 height 25
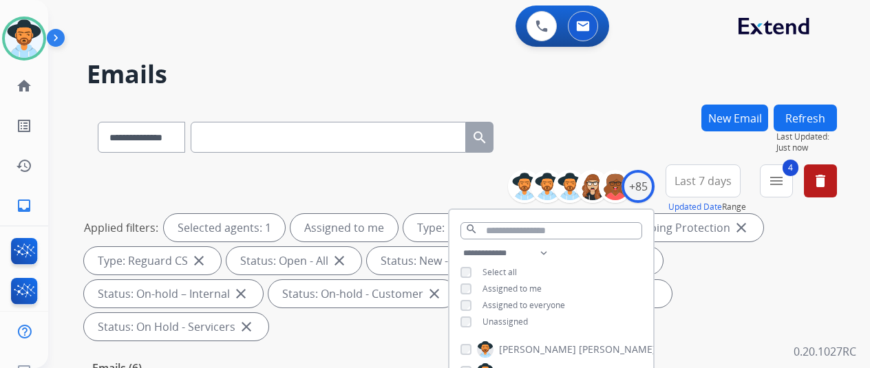
click at [616, 92] on div "**********" at bounding box center [442, 234] width 788 height 368
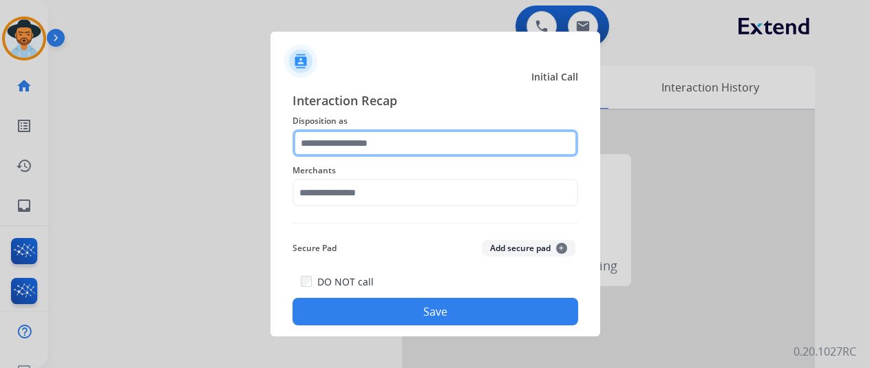
click at [340, 143] on input "text" at bounding box center [435, 143] width 286 height 28
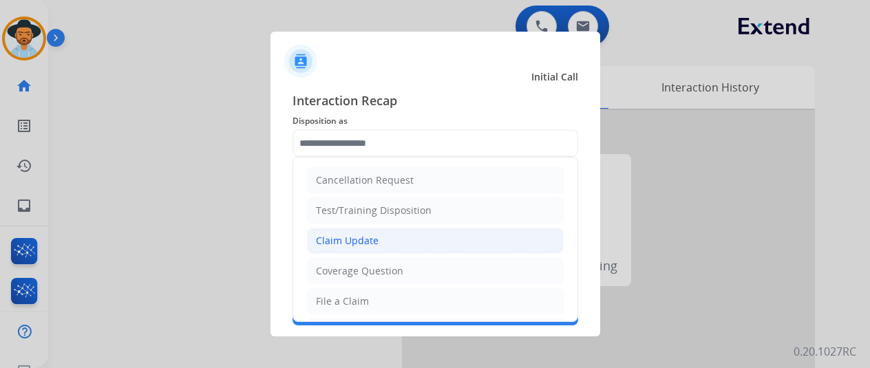
drag, startPoint x: 345, startPoint y: 236, endPoint x: 359, endPoint y: 225, distance: 18.2
click at [347, 234] on div "Claim Update" at bounding box center [347, 241] width 63 height 14
type input "**********"
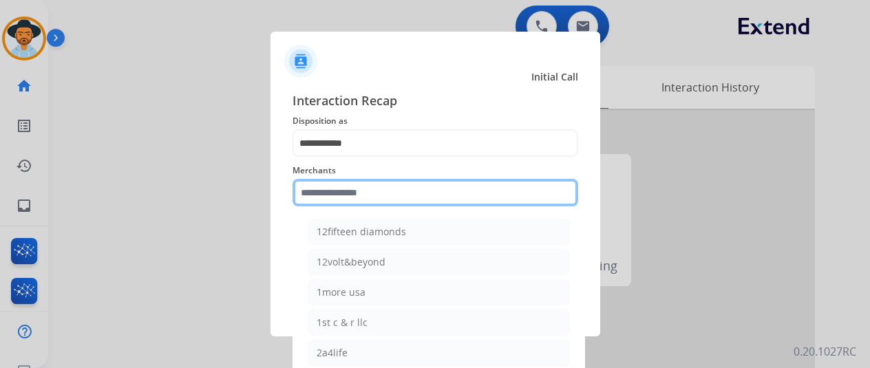
click at [338, 195] on input "text" at bounding box center [435, 193] width 286 height 28
click at [353, 199] on input "text" at bounding box center [435, 193] width 286 height 28
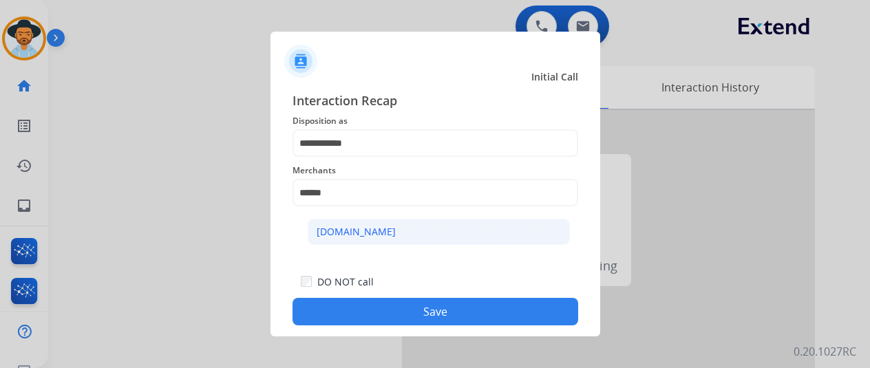
click at [383, 230] on li "[DOMAIN_NAME]" at bounding box center [439, 232] width 262 height 26
type input "**********"
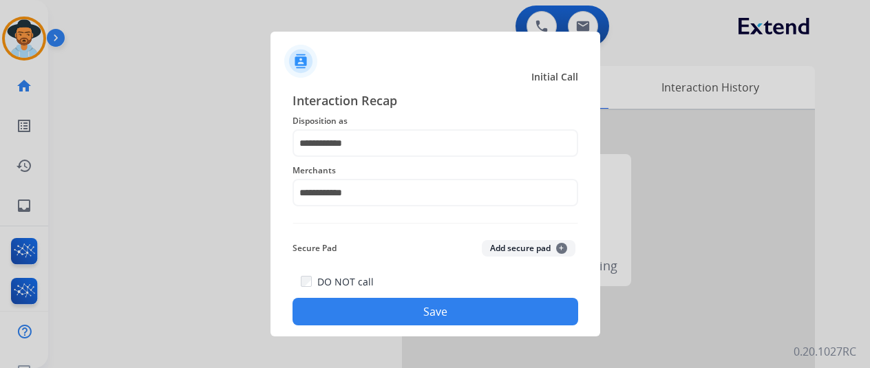
click at [413, 314] on button "Save" at bounding box center [435, 312] width 286 height 28
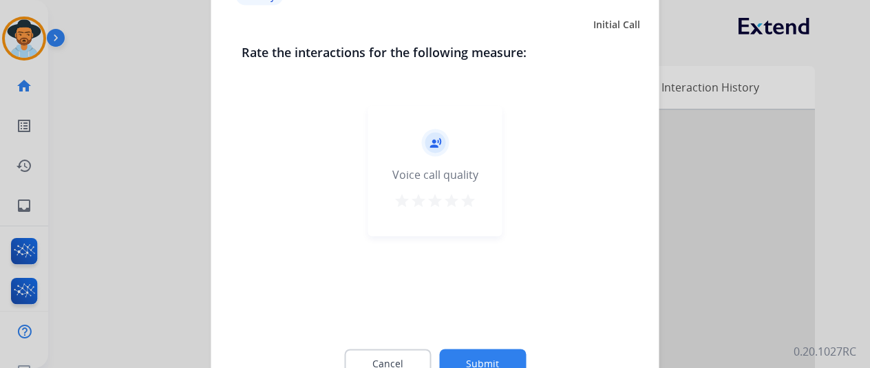
click at [483, 363] on button "Submit" at bounding box center [482, 363] width 87 height 29
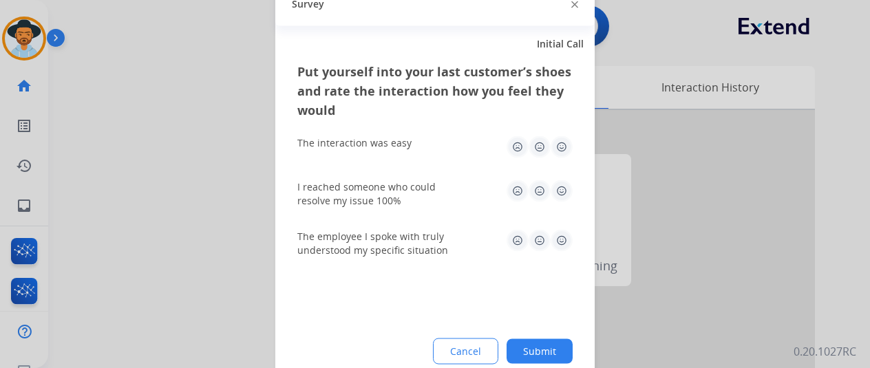
drag, startPoint x: 555, startPoint y: 349, endPoint x: 411, endPoint y: 236, distance: 183.7
click at [556, 349] on button "Submit" at bounding box center [539, 350] width 66 height 25
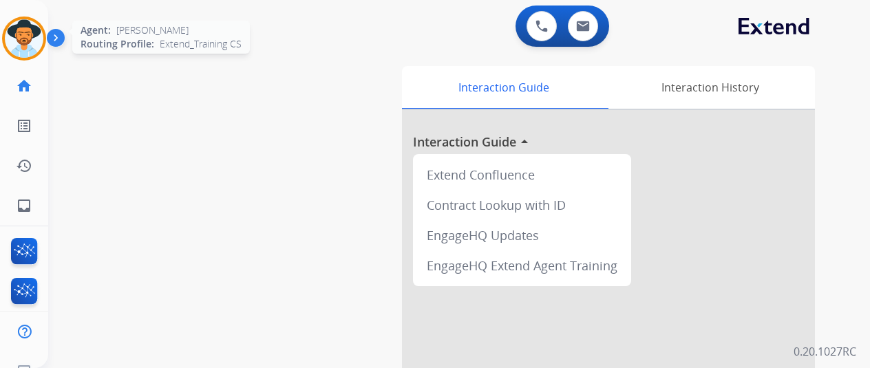
click at [42, 32] on img at bounding box center [24, 38] width 39 height 39
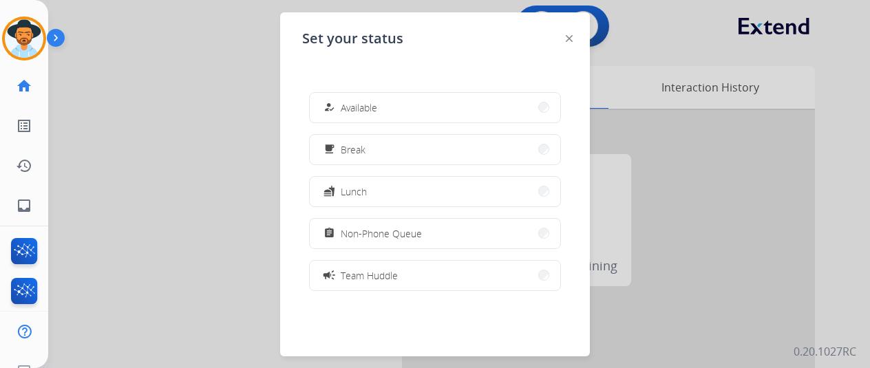
click at [345, 105] on span "Available" at bounding box center [359, 107] width 36 height 14
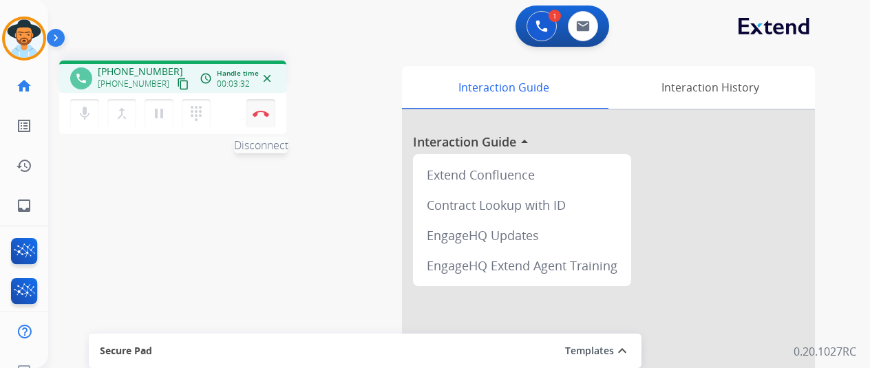
click at [256, 107] on button "Disconnect" at bounding box center [260, 113] width 29 height 29
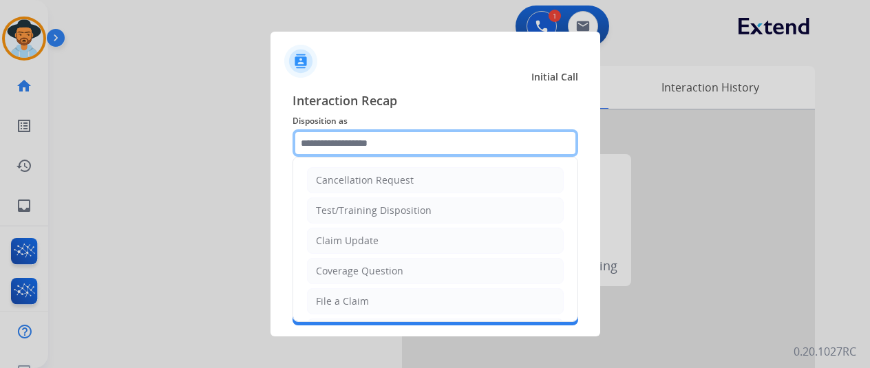
click at [354, 140] on input "text" at bounding box center [435, 143] width 286 height 28
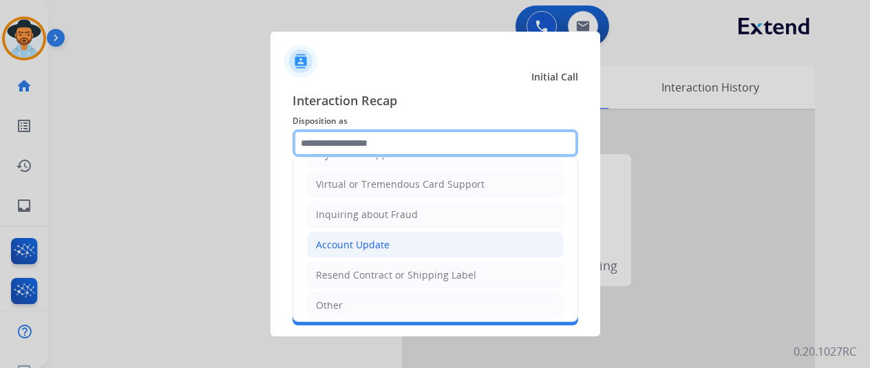
scroll to position [208, 0]
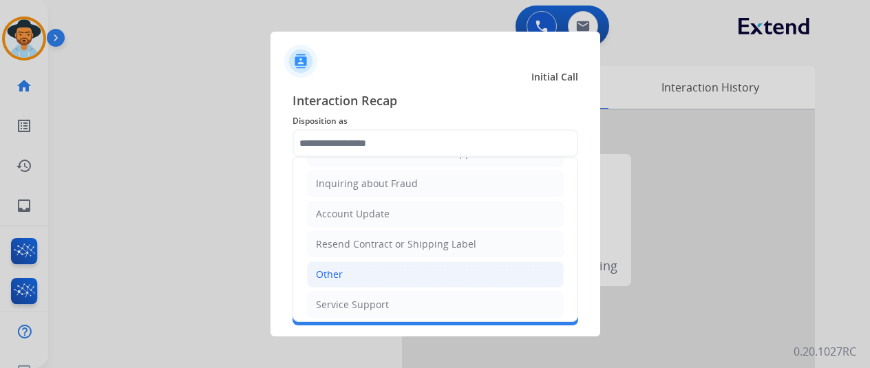
click at [341, 271] on div "Other" at bounding box center [329, 275] width 27 height 14
type input "*****"
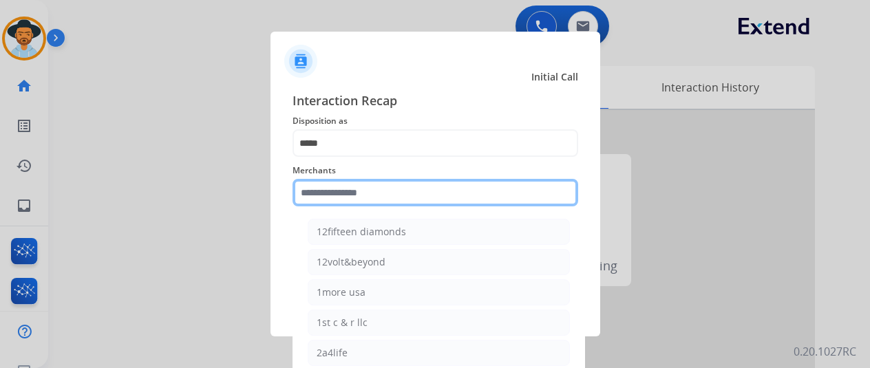
click at [329, 197] on input "text" at bounding box center [435, 193] width 286 height 28
type input "*"
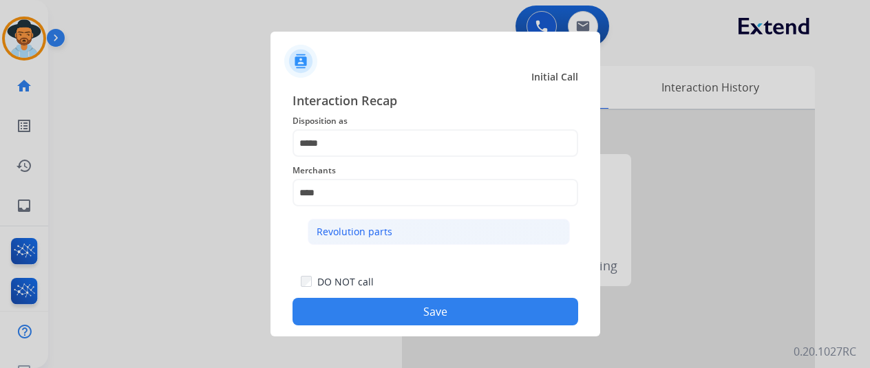
click at [333, 234] on div "Revolution parts" at bounding box center [354, 232] width 76 height 14
type input "**********"
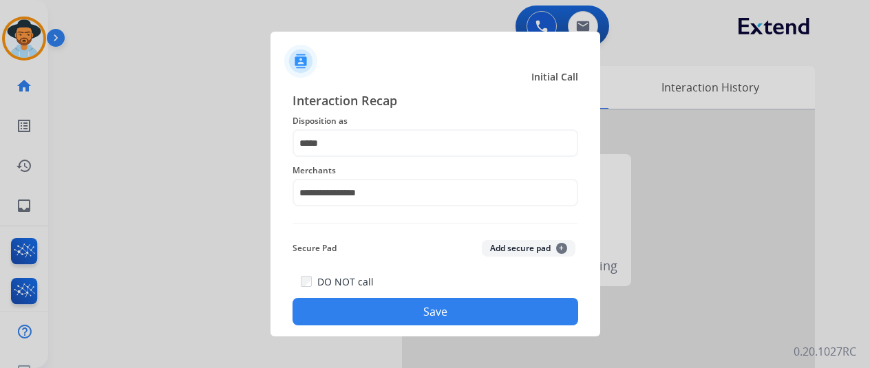
click at [456, 307] on button "Save" at bounding box center [435, 312] width 286 height 28
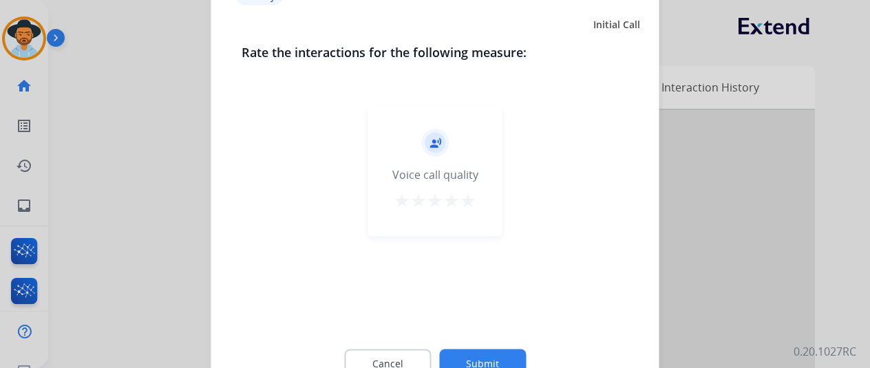
click at [465, 353] on button "Submit" at bounding box center [482, 363] width 87 height 29
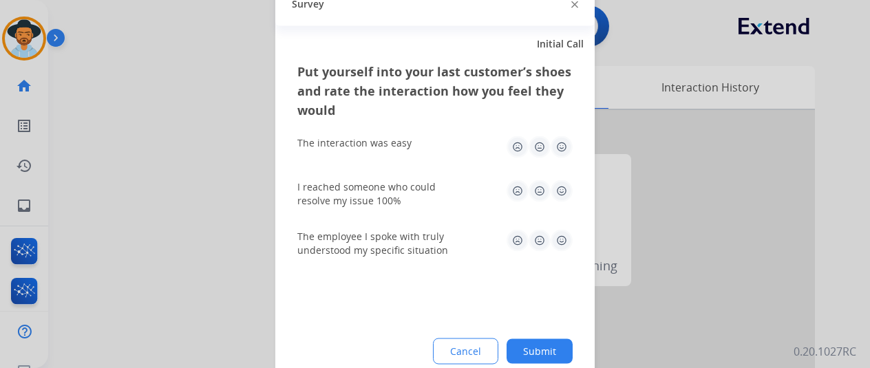
click at [521, 352] on button "Submit" at bounding box center [539, 350] width 66 height 25
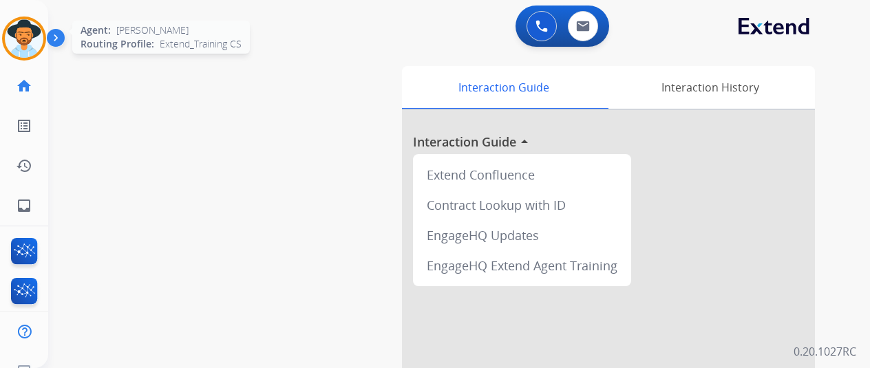
drag, startPoint x: 25, startPoint y: 27, endPoint x: 42, endPoint y: 28, distance: 16.6
click at [25, 28] on img at bounding box center [24, 38] width 39 height 39
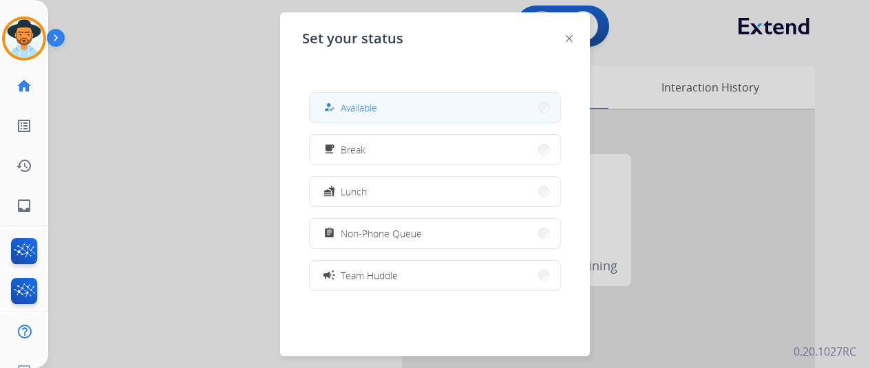
click at [387, 105] on button "how_to_reg Available" at bounding box center [435, 108] width 250 height 30
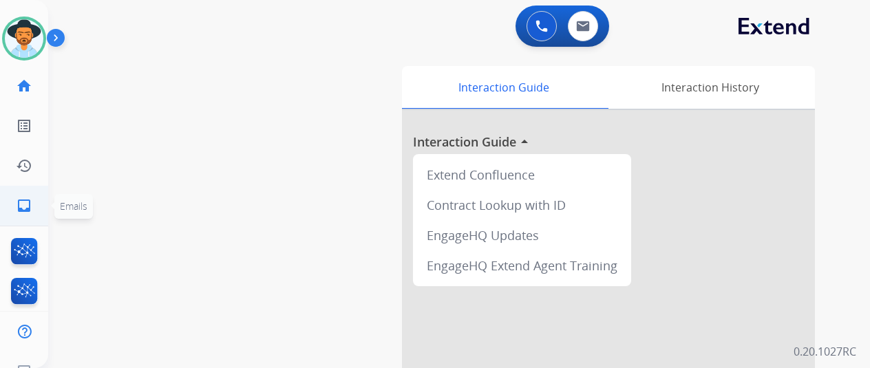
click at [23, 205] on mat-icon "inbox" at bounding box center [24, 205] width 17 height 17
select select "**********"
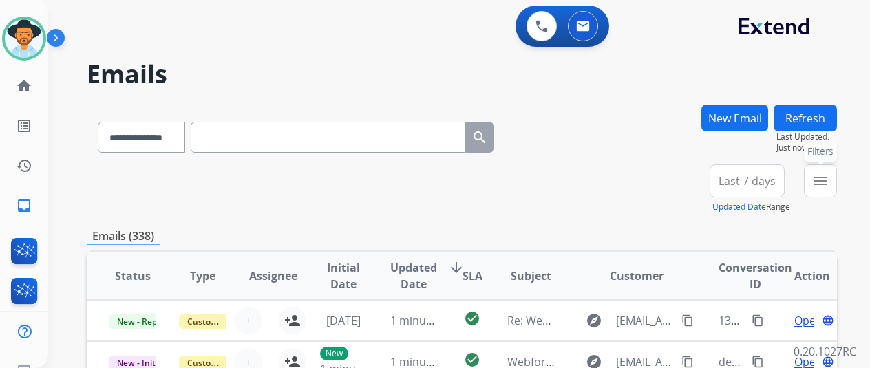
drag, startPoint x: 834, startPoint y: 175, endPoint x: 628, endPoint y: 149, distance: 207.4
click at [828, 173] on mat-icon "menu" at bounding box center [820, 181] width 17 height 17
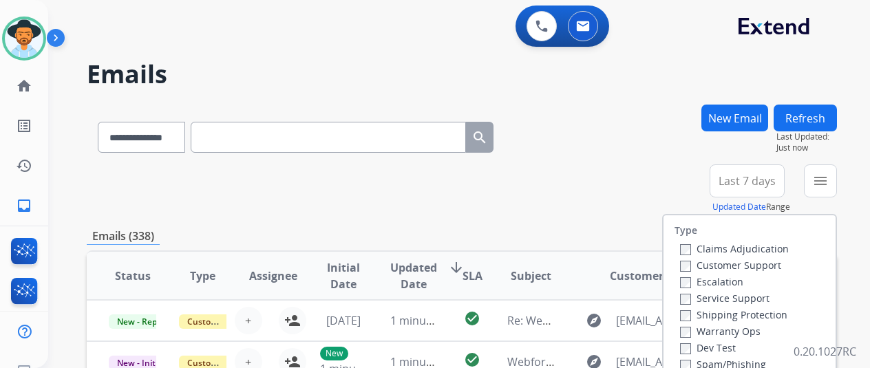
drag, startPoint x: 693, startPoint y: 267, endPoint x: 684, endPoint y: 292, distance: 27.2
click at [695, 267] on label "Customer Support" at bounding box center [730, 265] width 101 height 13
click at [693, 314] on label "Shipping Protection" at bounding box center [733, 314] width 107 height 13
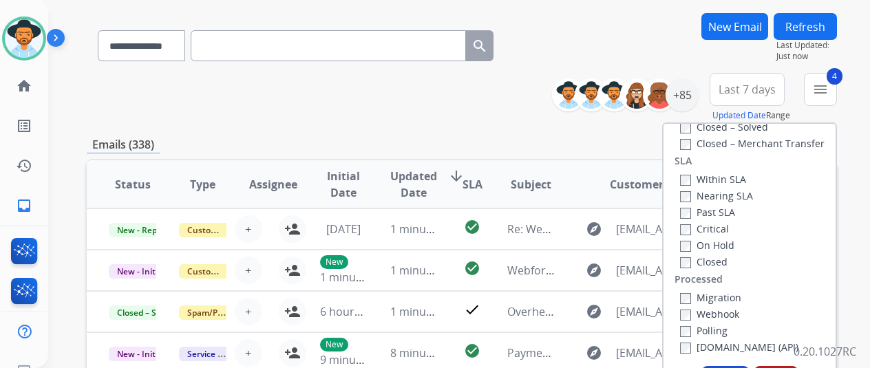
scroll to position [206, 0]
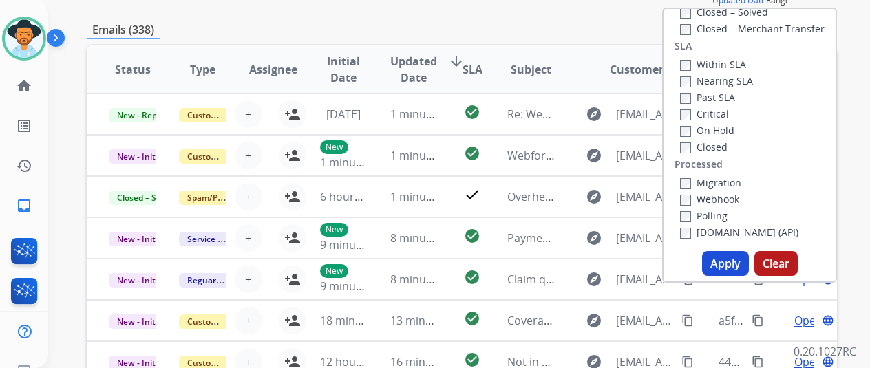
click at [735, 270] on button "Apply" at bounding box center [725, 263] width 47 height 25
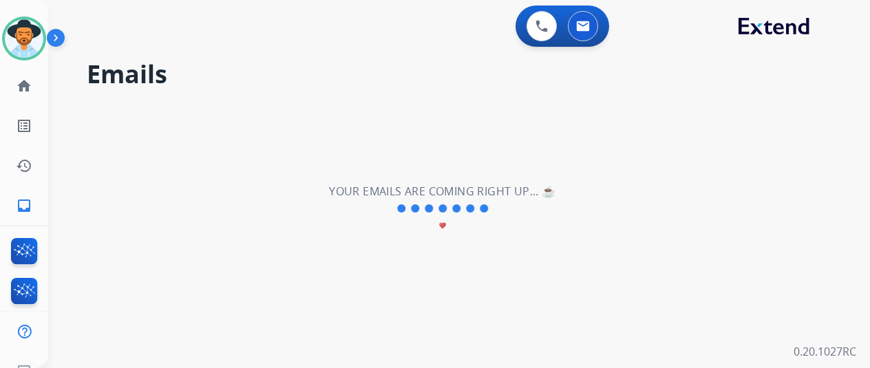
scroll to position [0, 0]
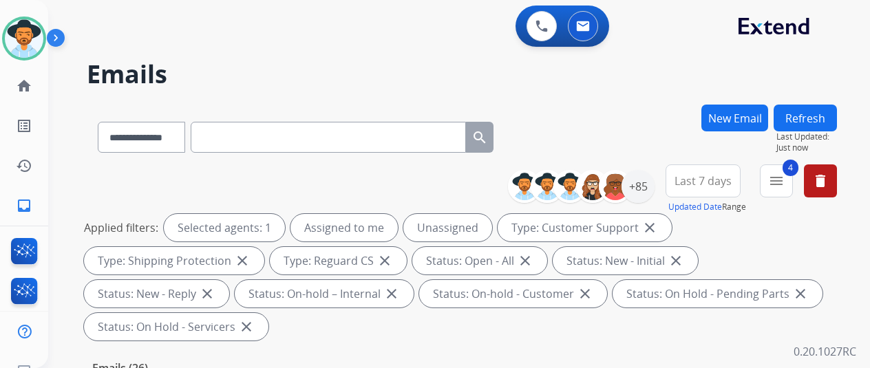
click at [550, 138] on div "**********" at bounding box center [462, 135] width 750 height 60
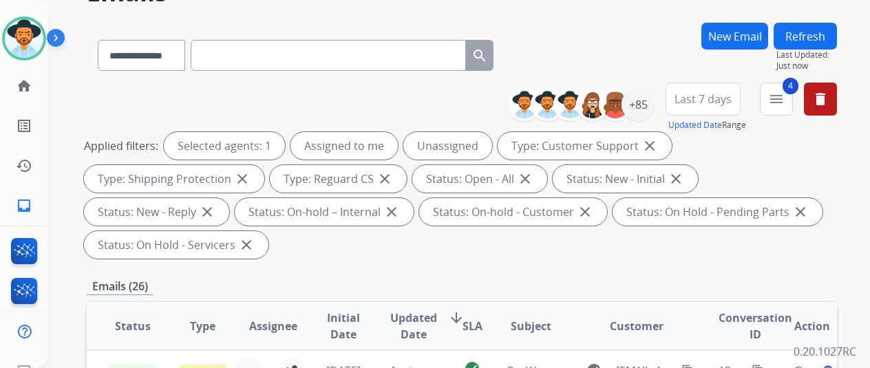
scroll to position [138, 0]
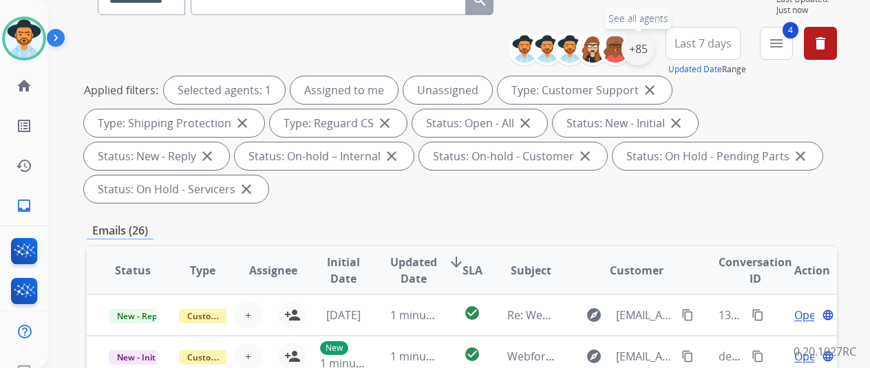
click at [647, 50] on div "+85" at bounding box center [637, 48] width 33 height 33
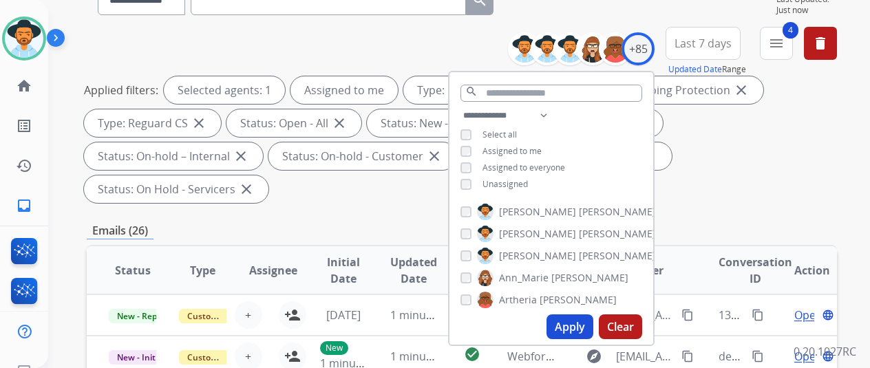
click at [577, 320] on button "Apply" at bounding box center [569, 326] width 47 height 25
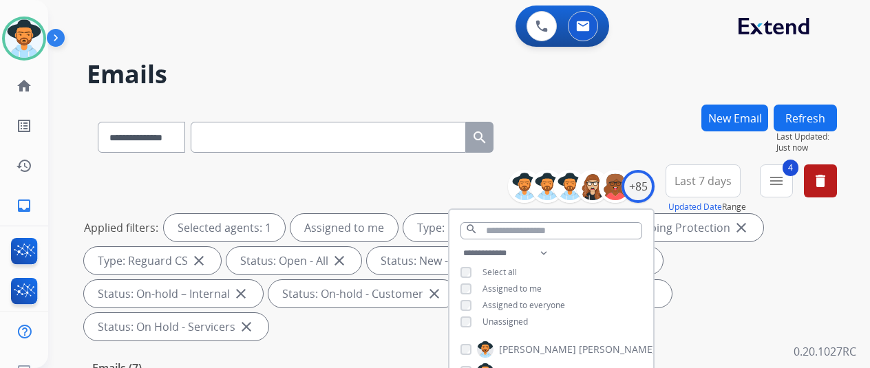
click at [614, 101] on div "**********" at bounding box center [442, 234] width 788 height 368
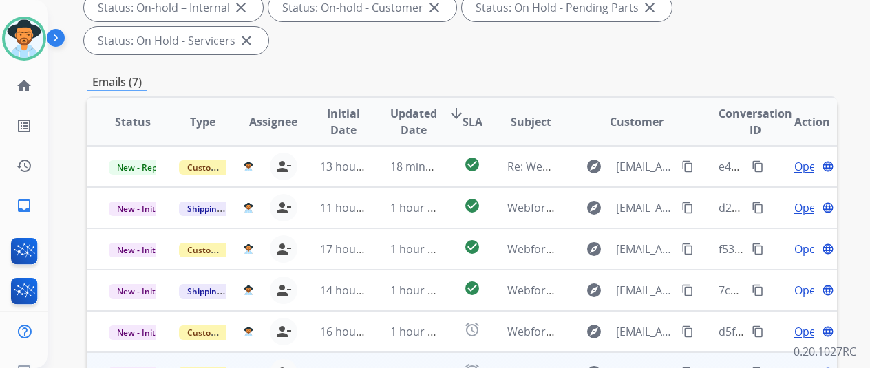
scroll to position [413, 0]
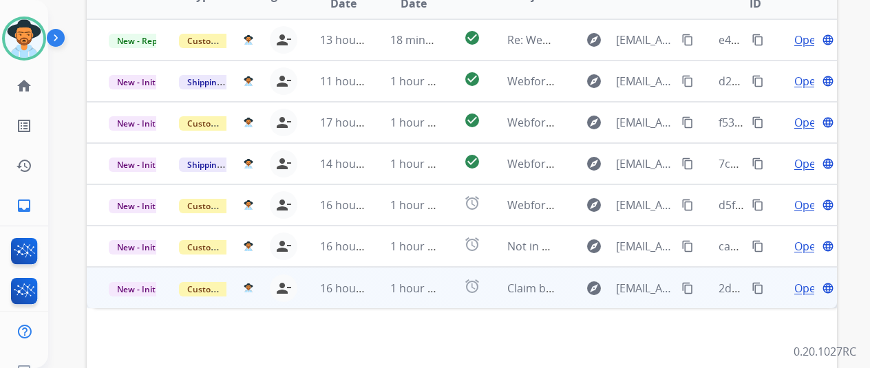
click at [805, 280] on span "Open" at bounding box center [808, 288] width 28 height 17
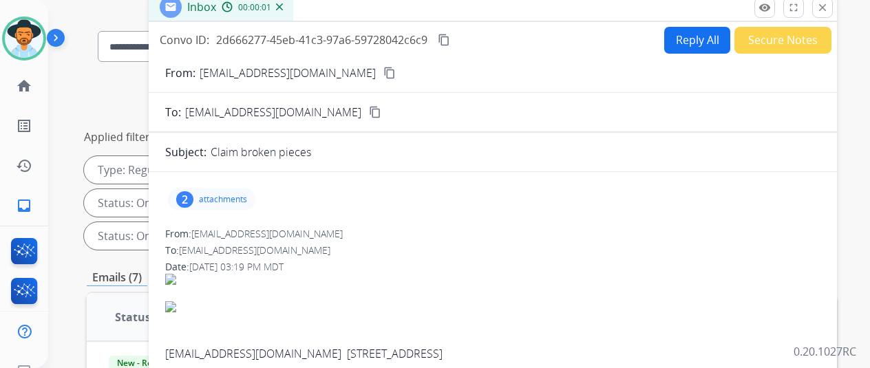
scroll to position [0, 0]
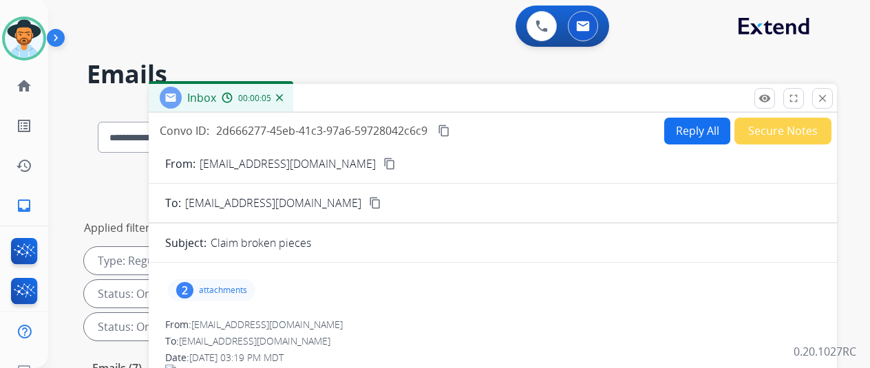
click at [193, 283] on div "2" at bounding box center [184, 290] width 17 height 17
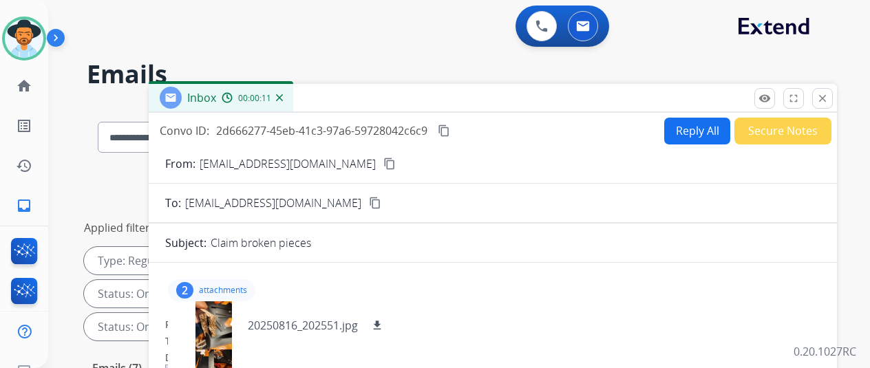
drag, startPoint x: 340, startPoint y: 165, endPoint x: 369, endPoint y: 104, distance: 67.7
click at [383, 165] on mat-icon "content_copy" at bounding box center [389, 164] width 12 height 12
click at [832, 91] on button "close Close" at bounding box center [822, 98] width 21 height 21
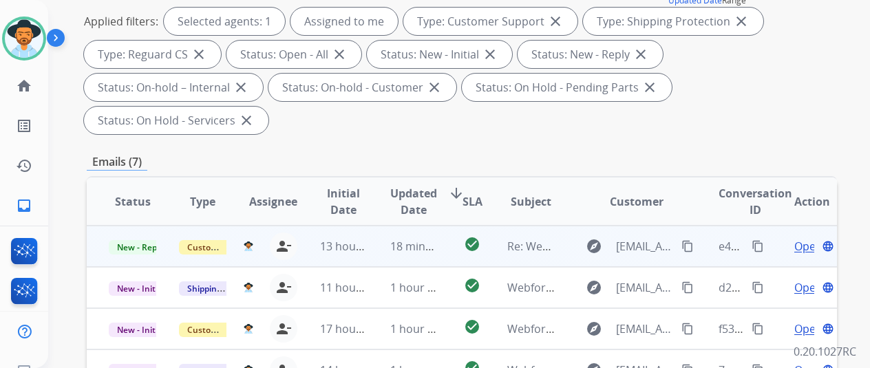
scroll to position [344, 0]
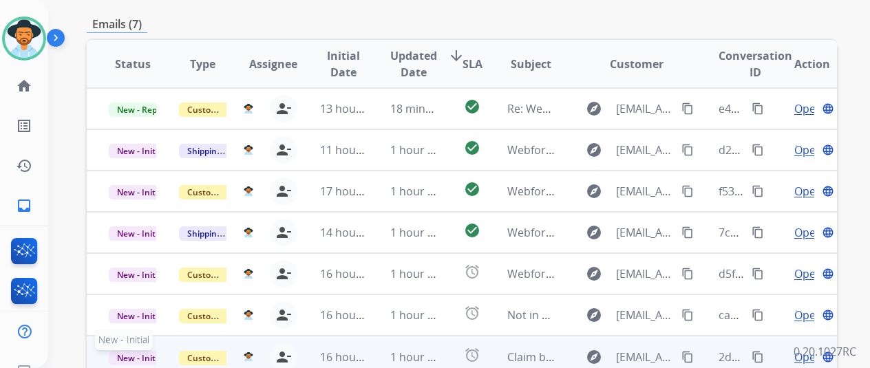
click at [137, 351] on span "New - Initial" at bounding box center [141, 358] width 64 height 14
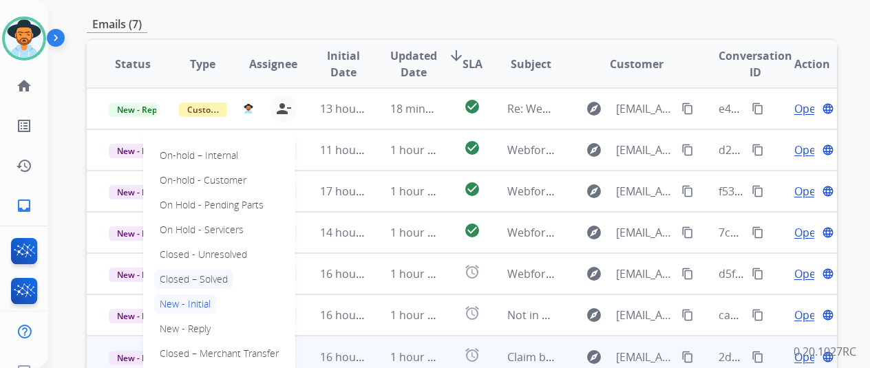
click at [202, 270] on p "Closed – Solved" at bounding box center [193, 279] width 79 height 19
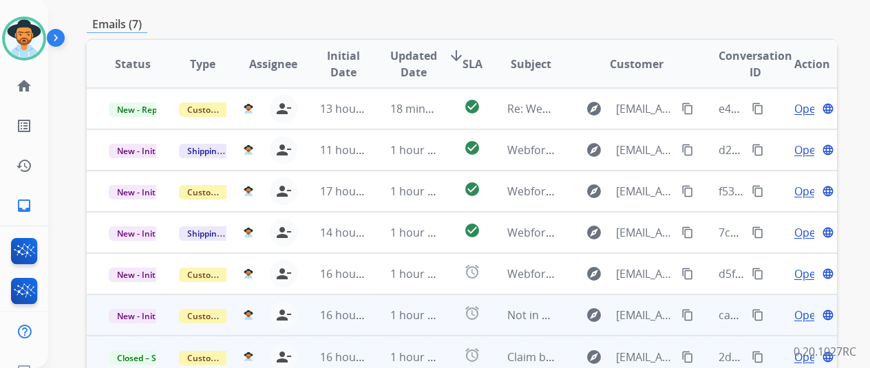
click at [805, 307] on span "Open" at bounding box center [808, 315] width 28 height 17
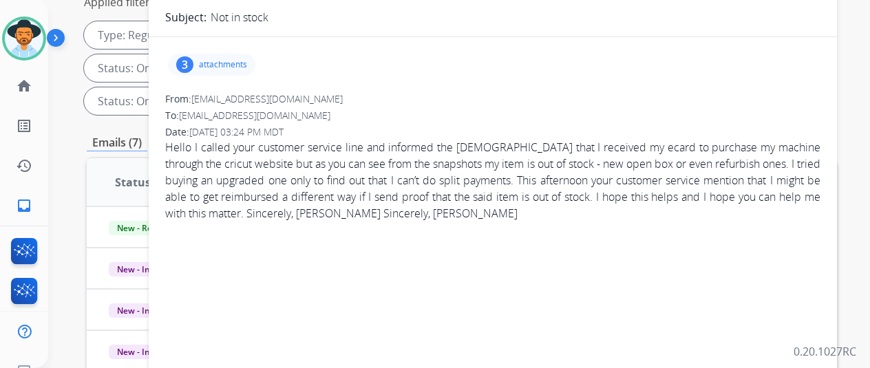
scroll to position [138, 0]
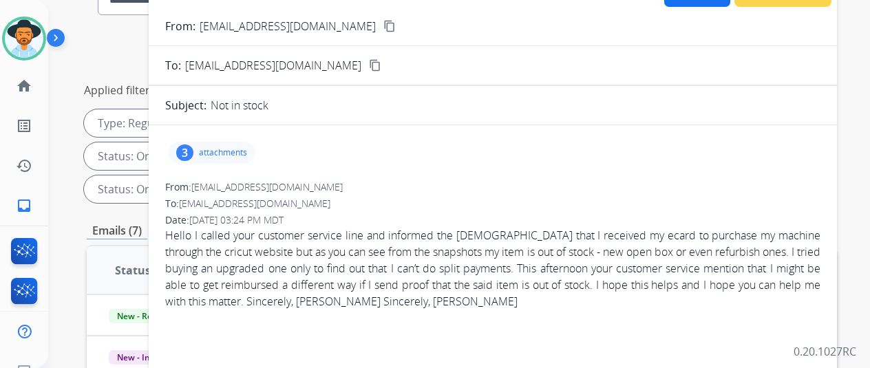
click at [383, 24] on mat-icon "content_copy" at bounding box center [389, 26] width 12 height 12
click at [193, 150] on div "3" at bounding box center [184, 152] width 17 height 17
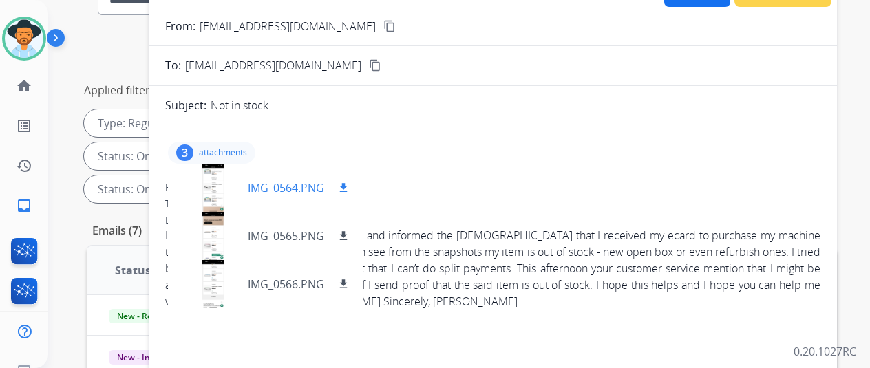
click at [227, 184] on div at bounding box center [213, 188] width 69 height 48
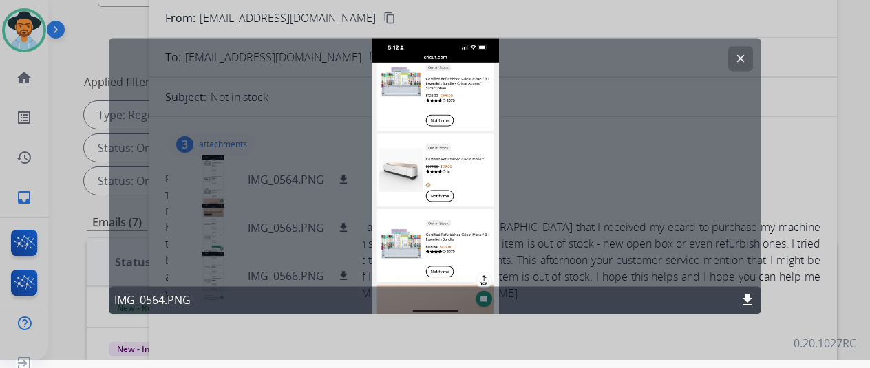
scroll to position [17, 0]
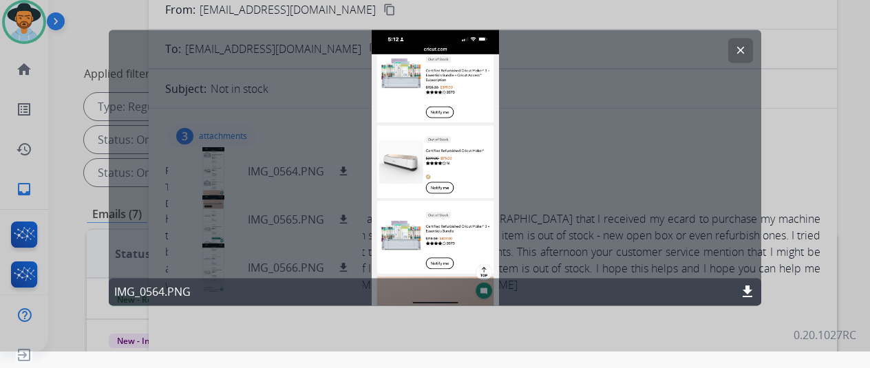
click at [743, 45] on mat-icon "clear" at bounding box center [740, 50] width 12 height 12
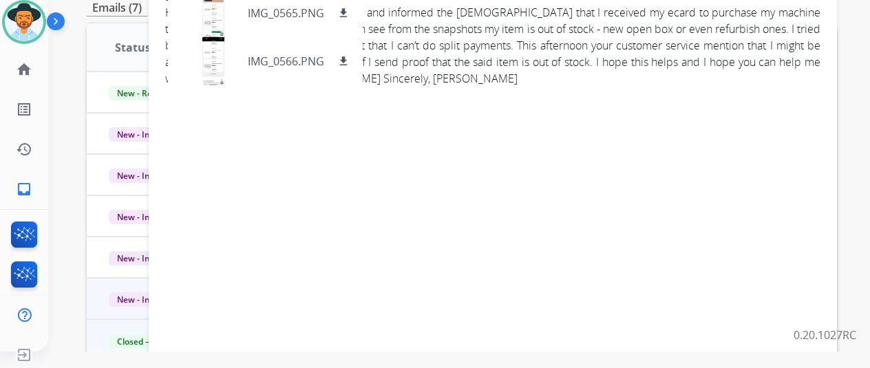
scroll to position [0, 0]
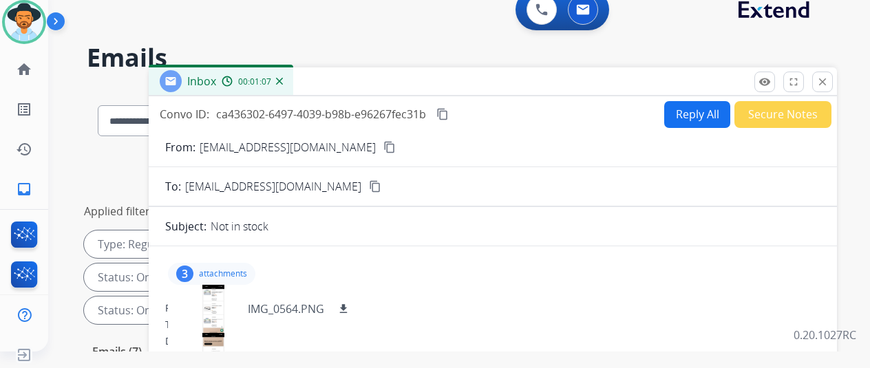
click at [283, 82] on img at bounding box center [279, 81] width 7 height 7
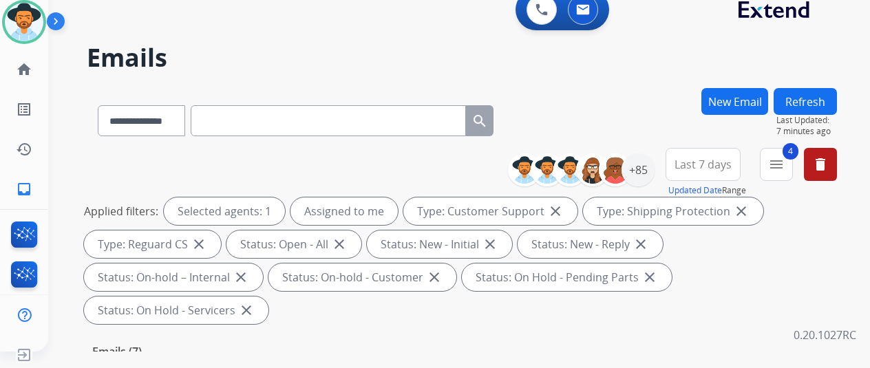
click at [616, 82] on div "**********" at bounding box center [442, 217] width 788 height 368
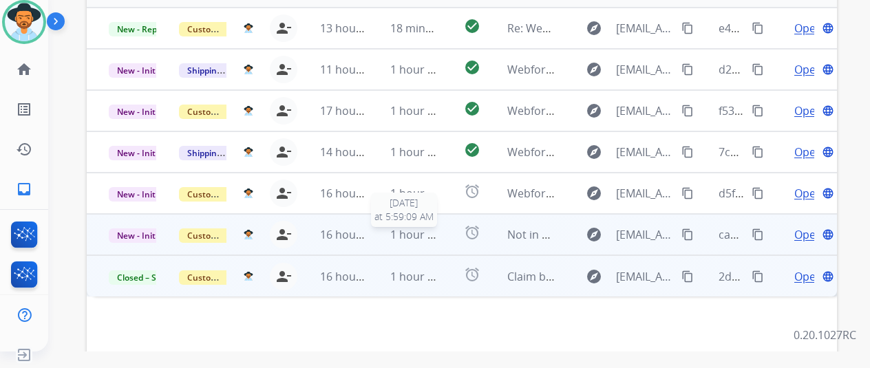
scroll to position [482, 0]
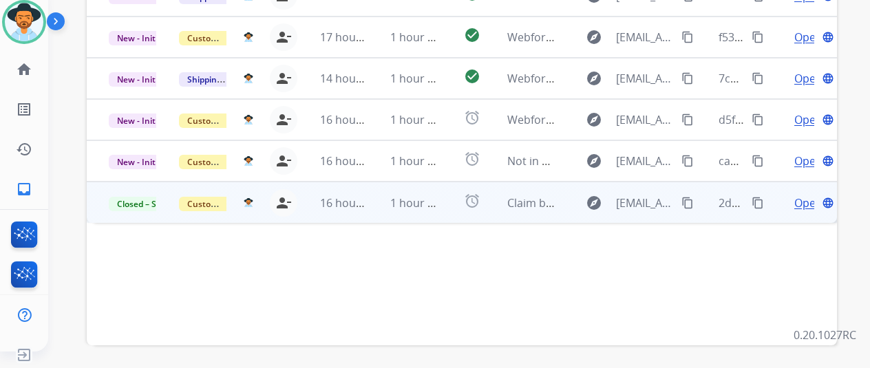
click at [802, 195] on span "Open" at bounding box center [808, 203] width 28 height 17
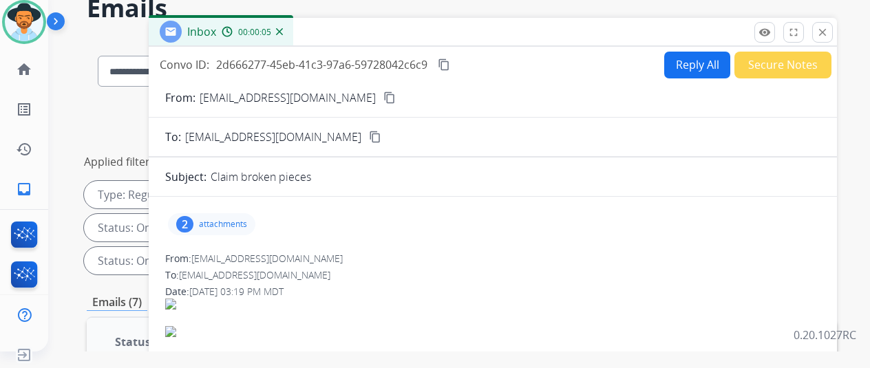
scroll to position [0, 0]
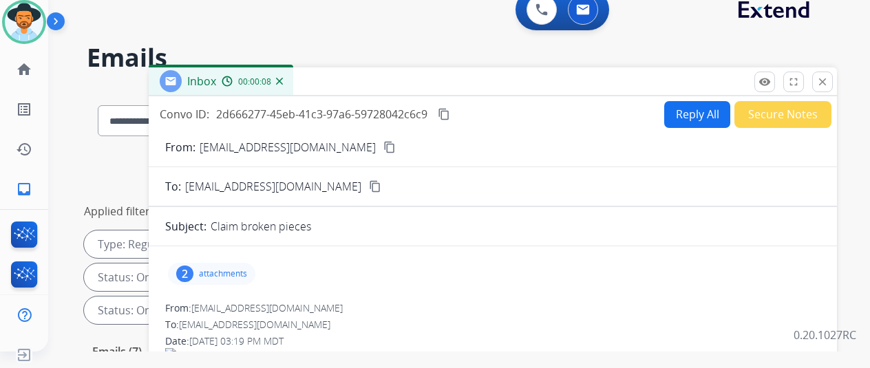
click at [283, 82] on img at bounding box center [279, 81] width 7 height 7
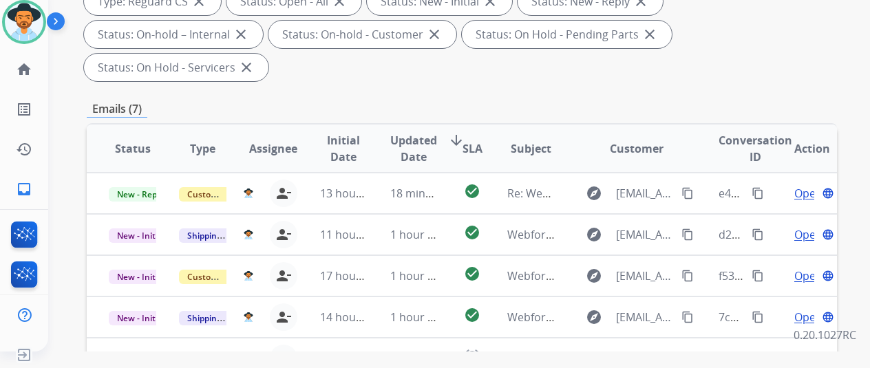
scroll to position [69, 0]
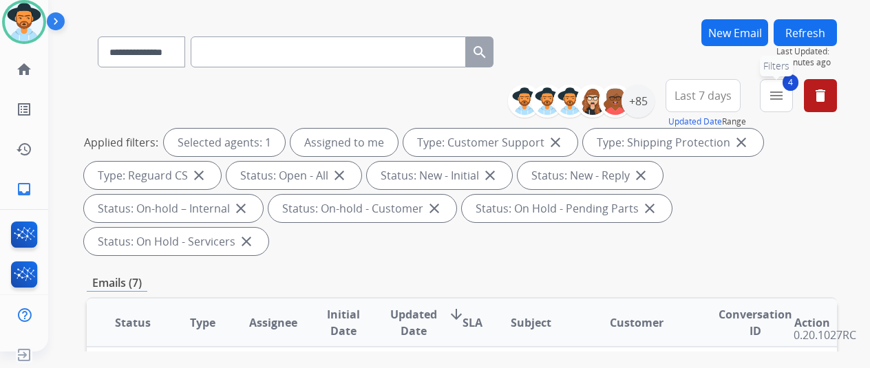
click at [784, 98] on mat-icon "menu" at bounding box center [776, 95] width 17 height 17
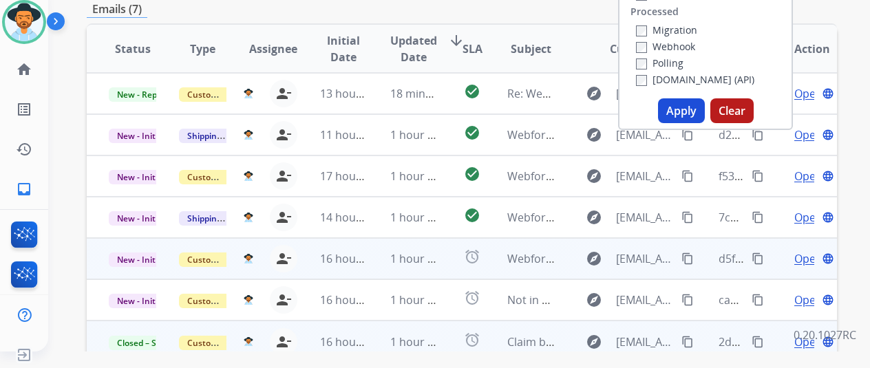
scroll to position [344, 0]
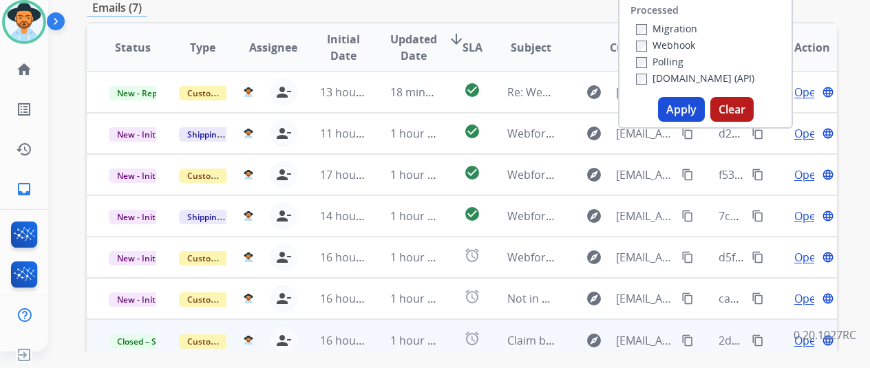
click at [683, 108] on button "Apply" at bounding box center [681, 109] width 47 height 25
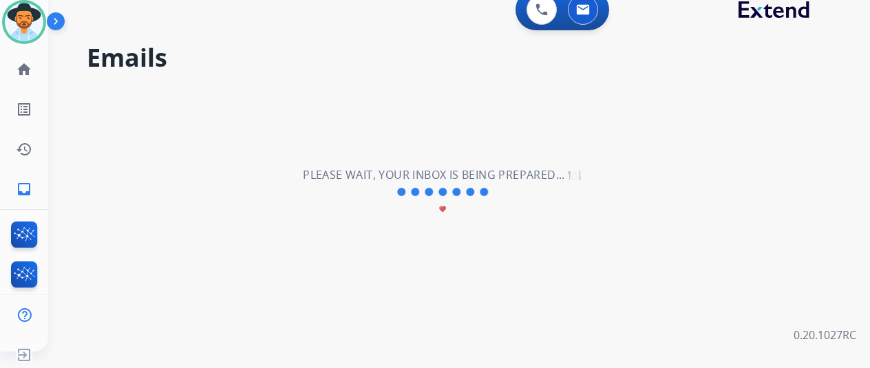
scroll to position [0, 0]
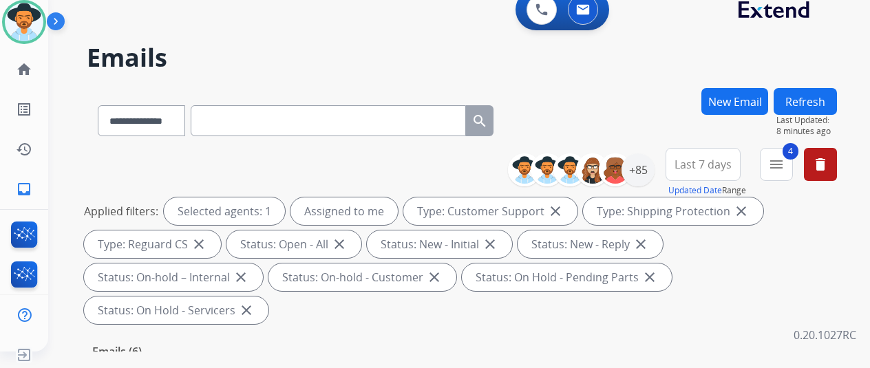
click at [683, 109] on div "**********" at bounding box center [462, 118] width 750 height 60
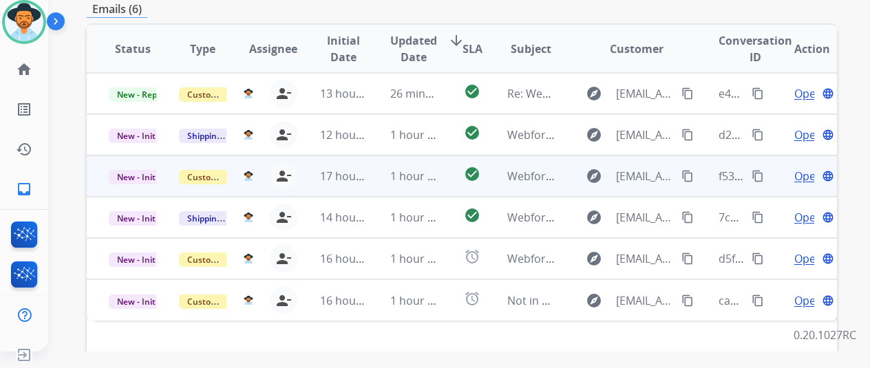
scroll to position [344, 0]
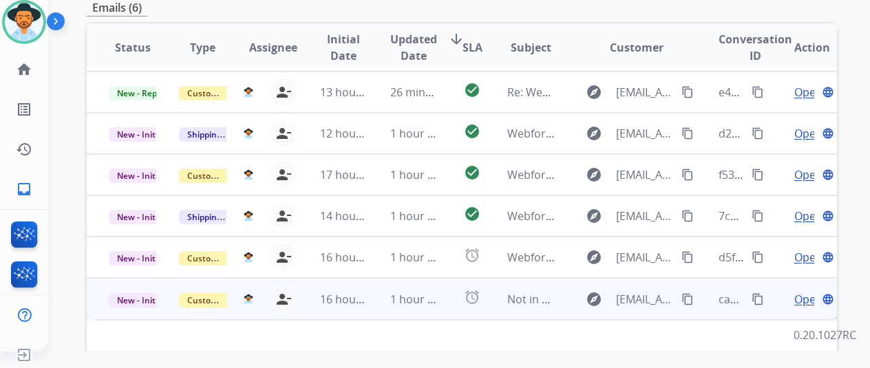
click at [801, 291] on span "Open" at bounding box center [808, 299] width 28 height 17
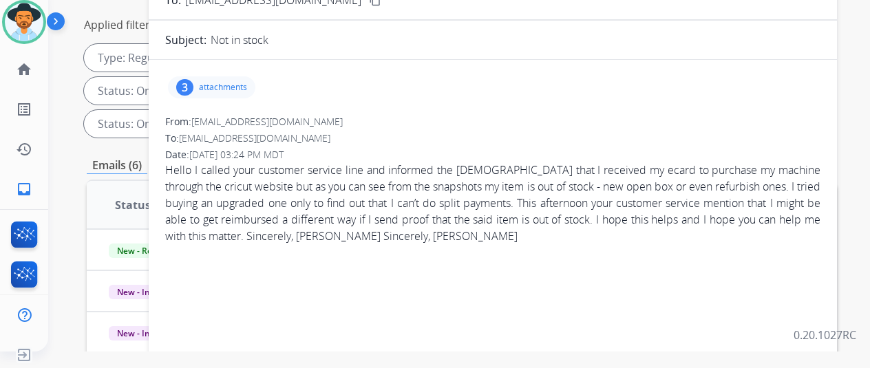
scroll to position [69, 0]
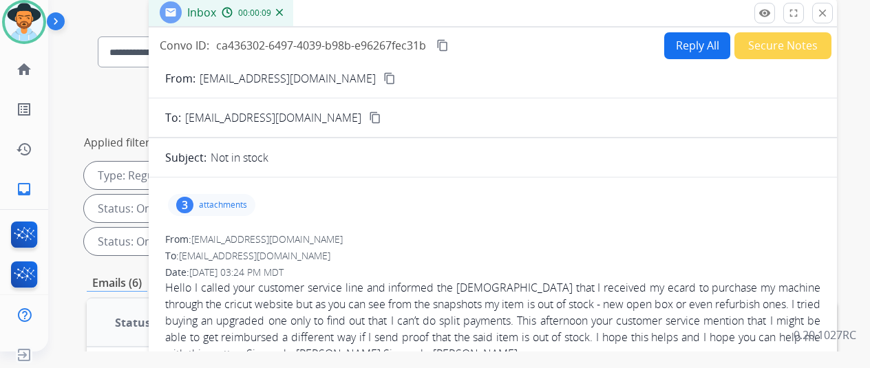
click at [383, 79] on mat-icon "content_copy" at bounding box center [389, 78] width 12 height 12
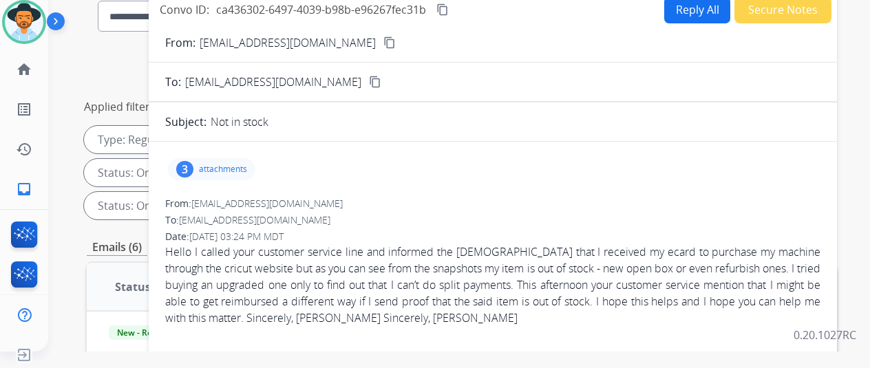
scroll to position [0, 0]
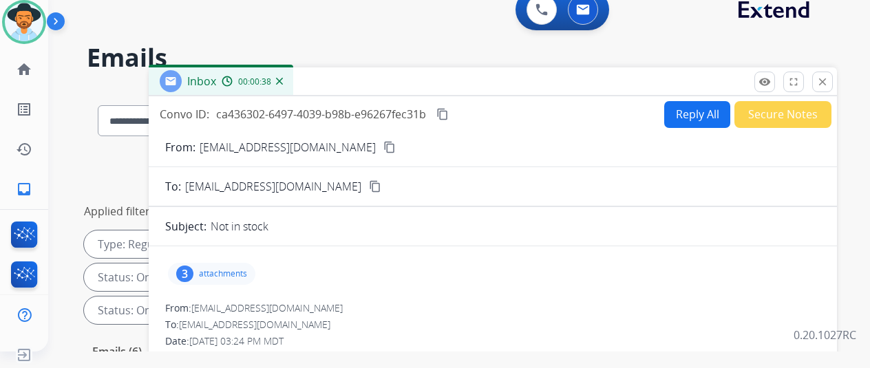
click at [703, 108] on button "Reply All" at bounding box center [697, 114] width 66 height 27
select select "**********"
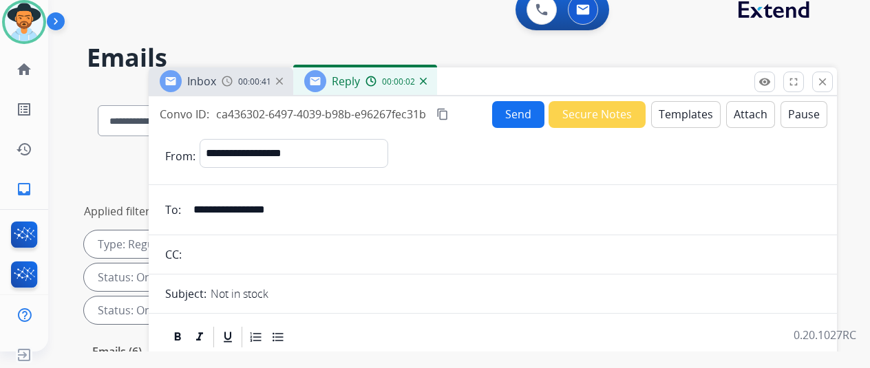
drag, startPoint x: 691, startPoint y: 111, endPoint x: 681, endPoint y: 109, distance: 10.4
click at [681, 109] on button "Templates" at bounding box center [685, 114] width 69 height 27
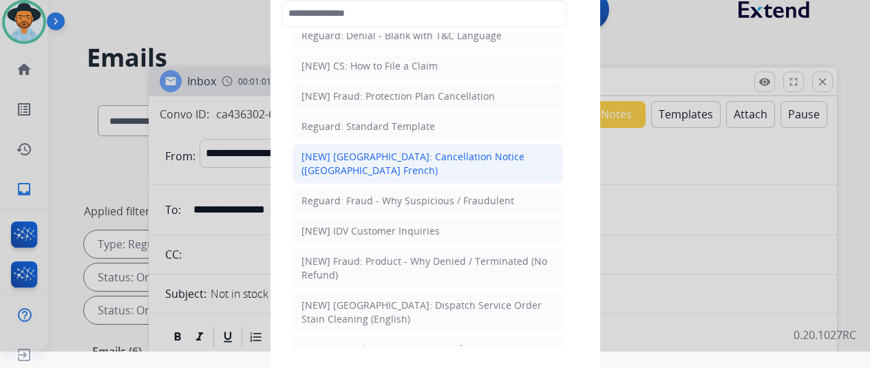
scroll to position [275, 0]
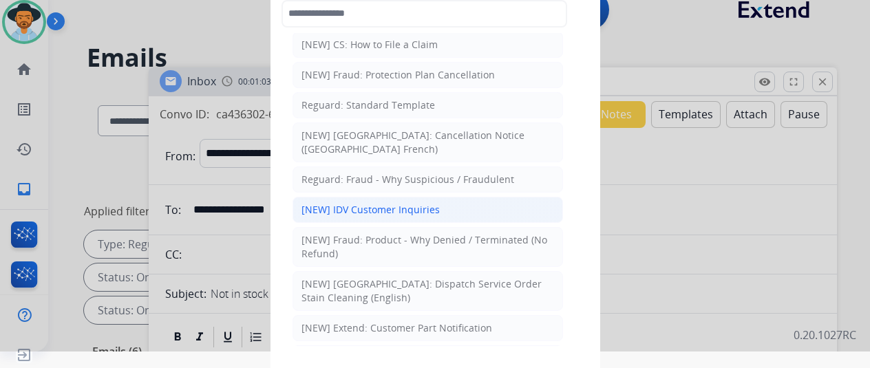
click at [409, 203] on div "[NEW] IDV Customer Inquiries" at bounding box center [370, 210] width 138 height 14
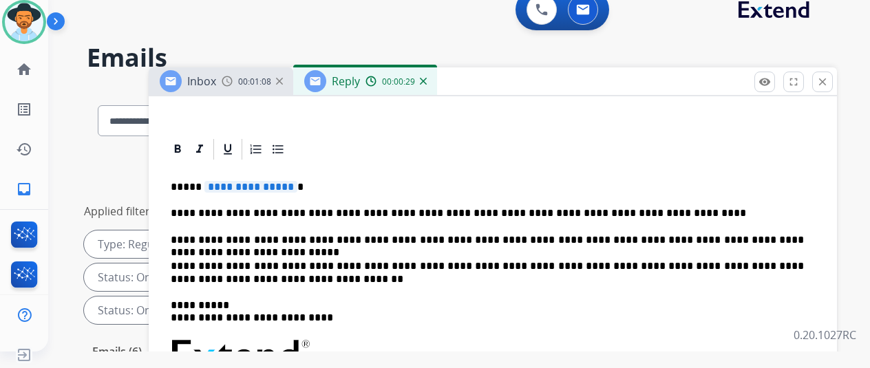
scroll to position [0, 0]
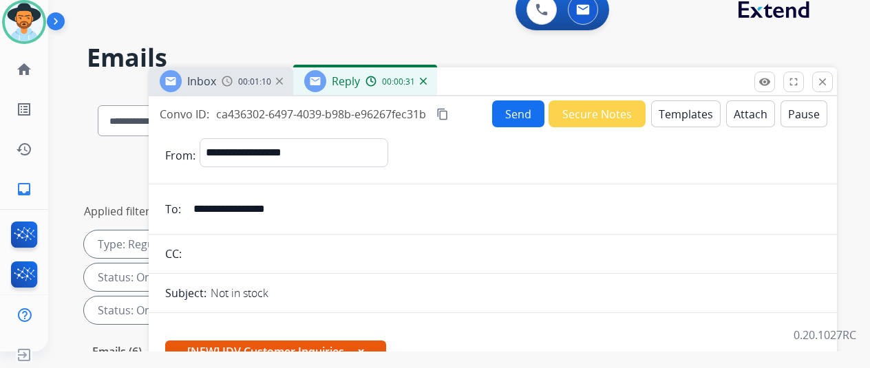
click at [697, 105] on button "Templates" at bounding box center [685, 113] width 69 height 27
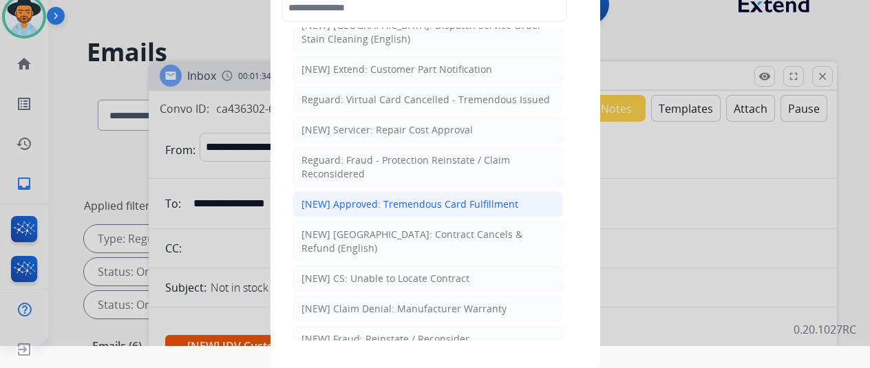
scroll to position [550, 0]
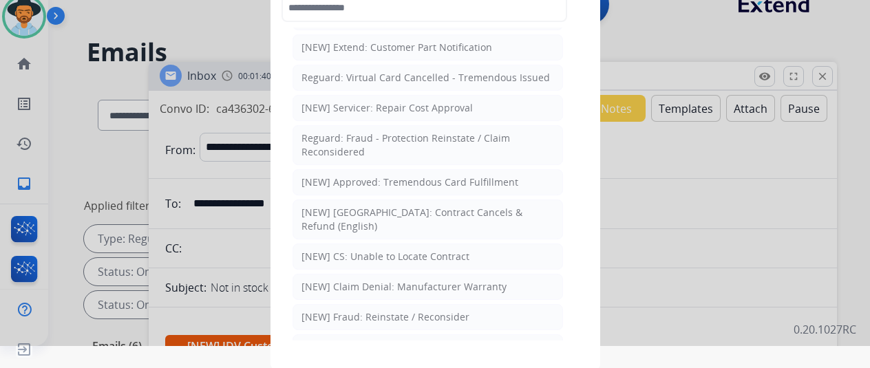
click at [508, 175] on div "[NEW] Approved: Tremendous Card Fulfillment" at bounding box center [409, 182] width 217 height 14
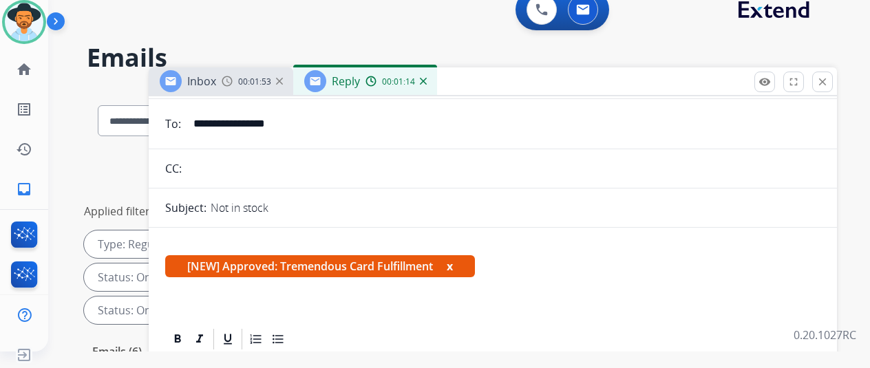
scroll to position [0, 0]
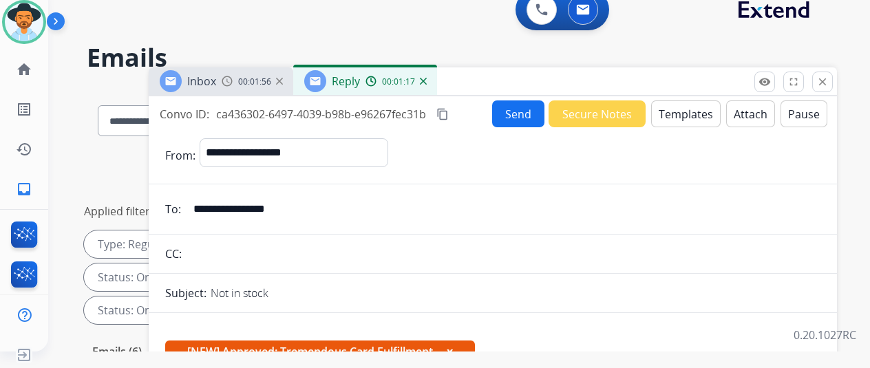
click at [684, 112] on button "Templates" at bounding box center [685, 113] width 69 height 27
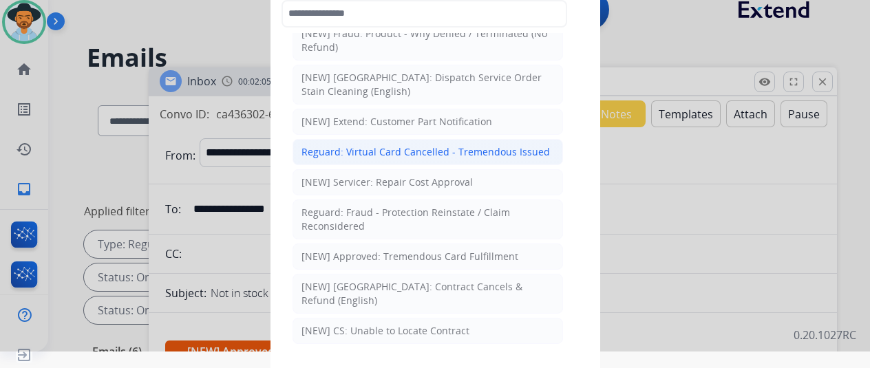
scroll to position [550, 0]
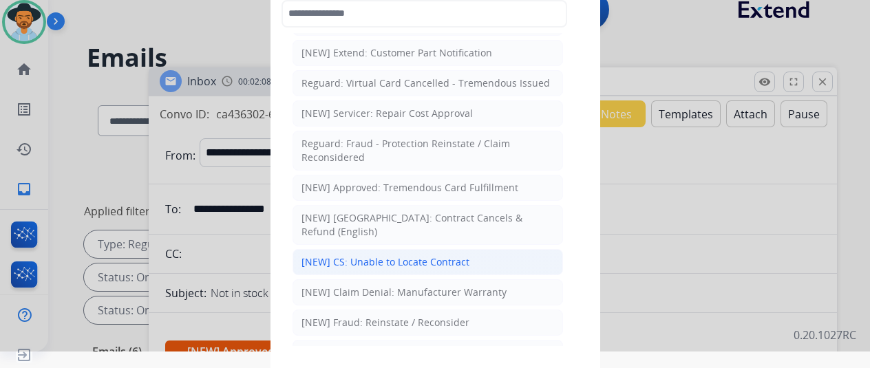
click at [336, 255] on div "[NEW] CS: Unable to Locate Contract" at bounding box center [385, 262] width 168 height 14
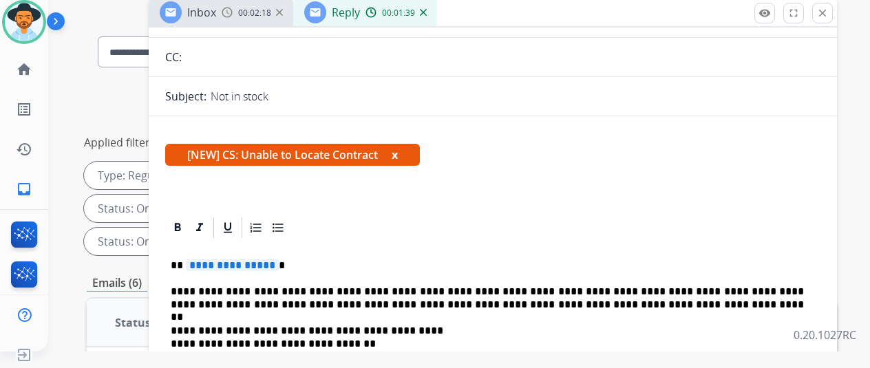
scroll to position [150, 0]
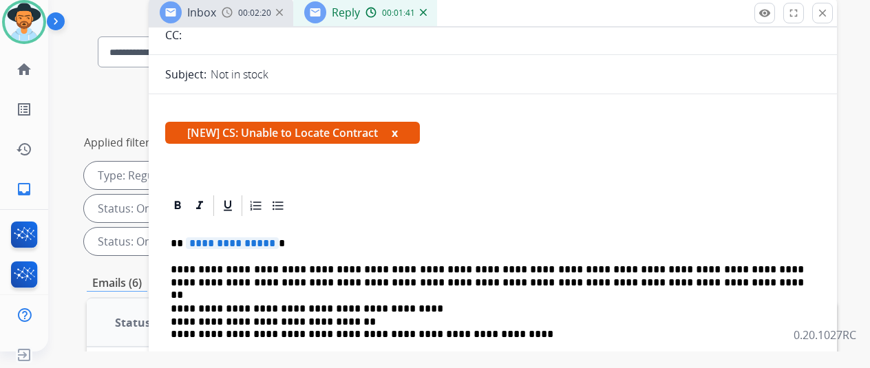
click at [279, 241] on span "**********" at bounding box center [232, 243] width 93 height 12
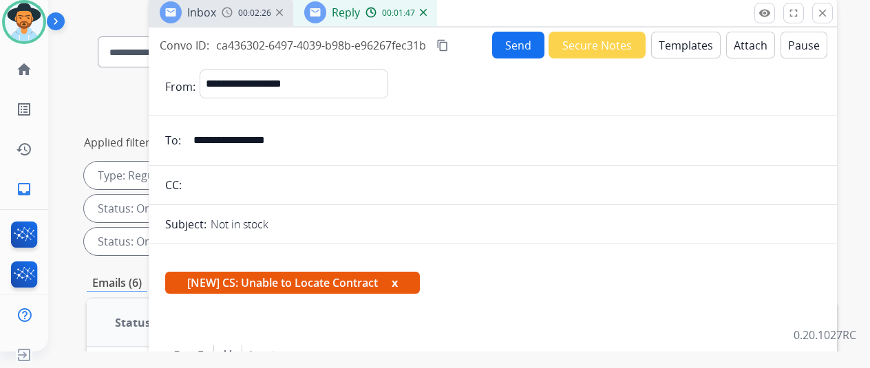
click at [528, 41] on button "Send" at bounding box center [518, 45] width 52 height 27
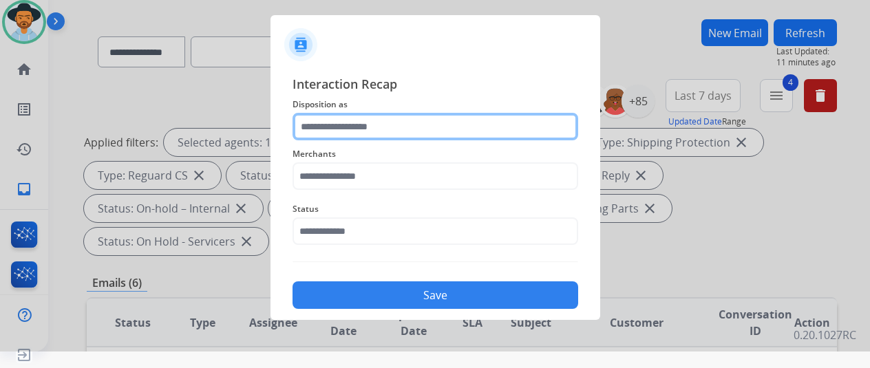
click at [337, 126] on input "text" at bounding box center [435, 127] width 286 height 28
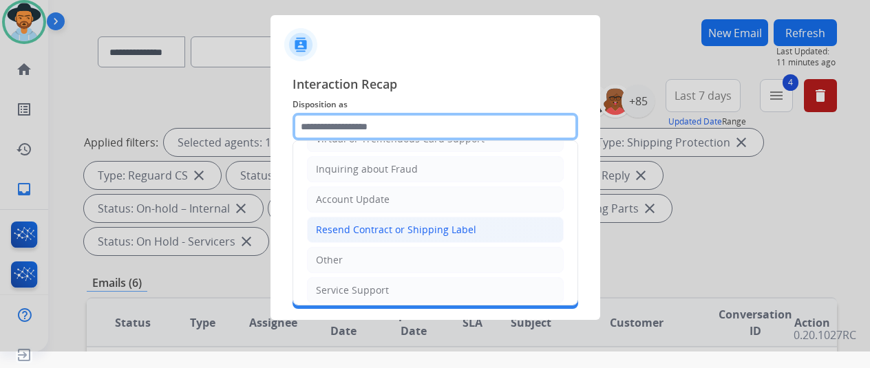
scroll to position [208, 0]
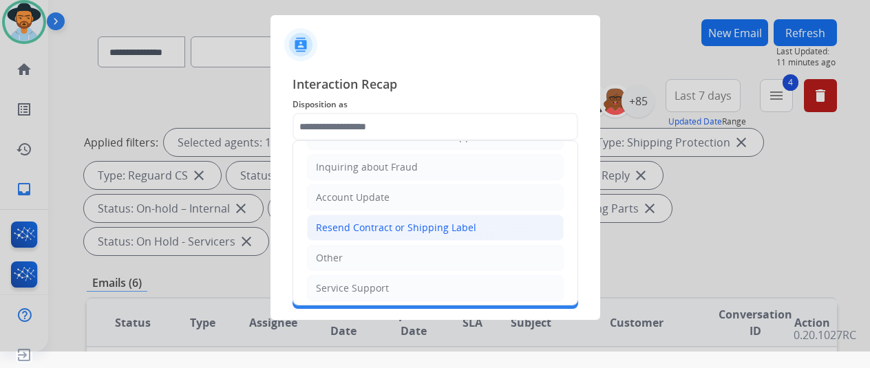
click at [358, 221] on div "Resend Contract or Shipping Label" at bounding box center [396, 228] width 160 height 14
type input "**********"
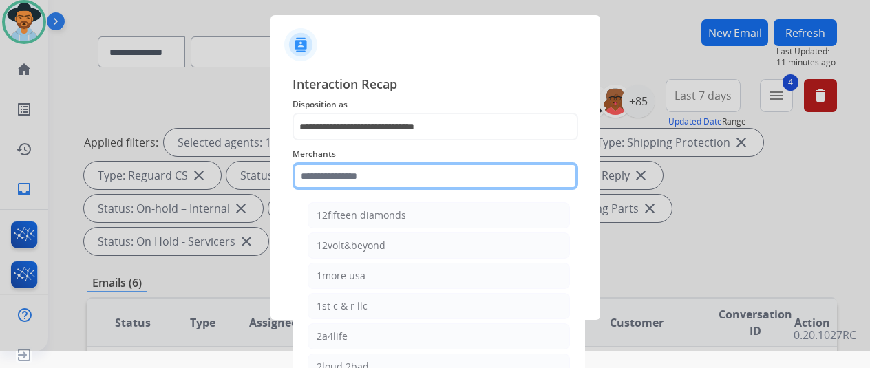
click at [318, 178] on input "text" at bounding box center [435, 176] width 286 height 28
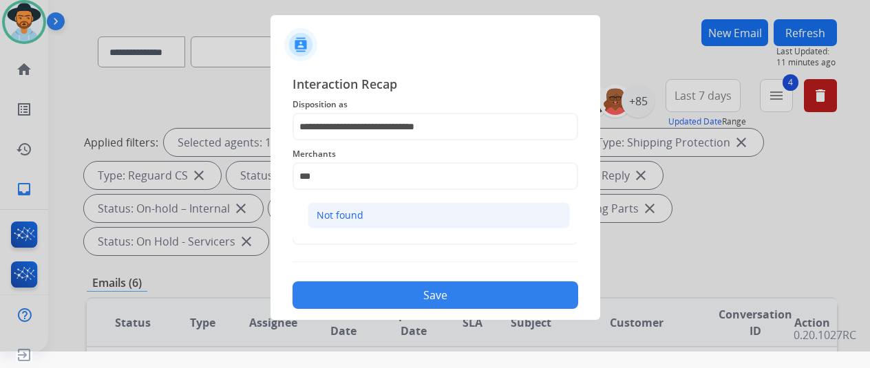
click at [385, 215] on li "Not found" at bounding box center [439, 215] width 262 height 26
type input "*********"
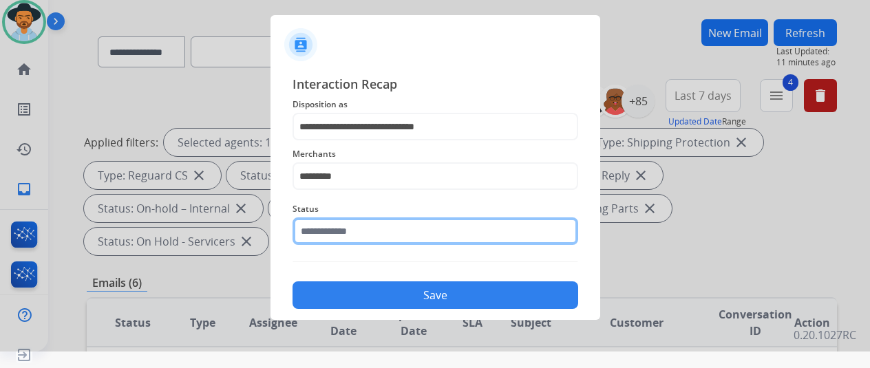
click at [327, 235] on input "text" at bounding box center [435, 231] width 286 height 28
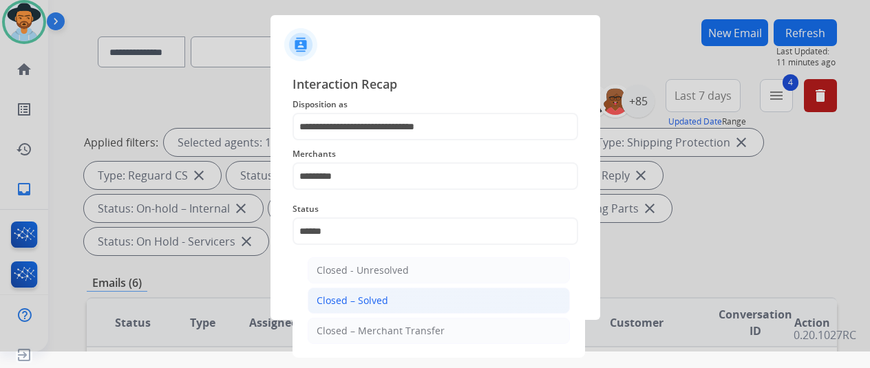
click at [362, 300] on div "Closed – Solved" at bounding box center [352, 301] width 72 height 14
type input "**********"
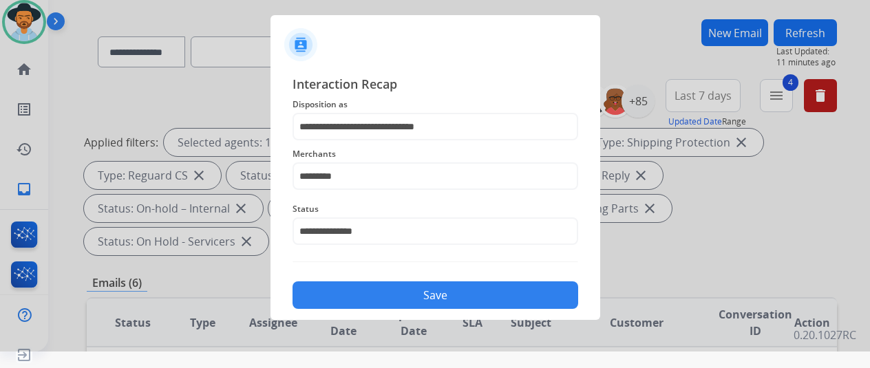
click at [407, 300] on button "Save" at bounding box center [435, 295] width 286 height 28
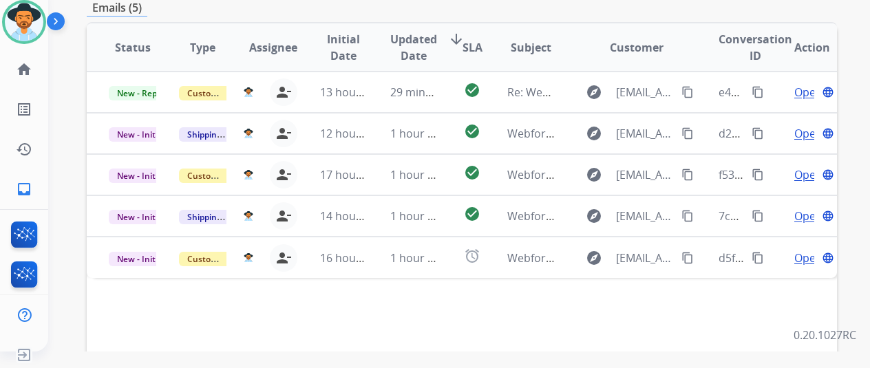
scroll to position [344, 0]
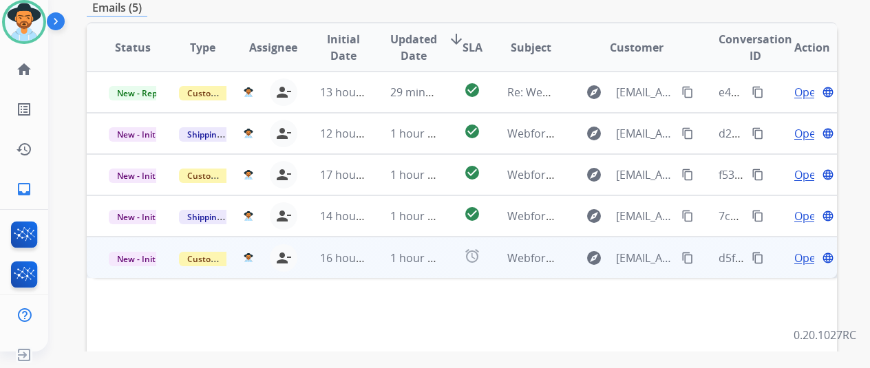
click at [804, 250] on span "Open" at bounding box center [808, 258] width 28 height 17
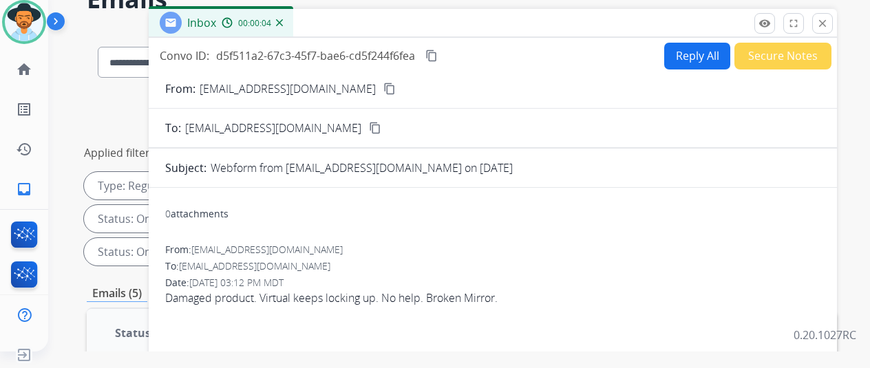
scroll to position [0, 0]
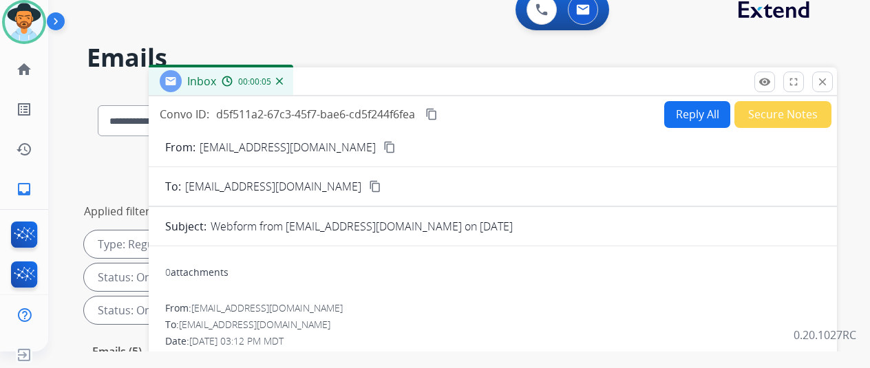
click at [383, 149] on mat-icon "content_copy" at bounding box center [389, 147] width 12 height 12
click at [707, 111] on button "Reply All" at bounding box center [697, 114] width 66 height 27
select select "**********"
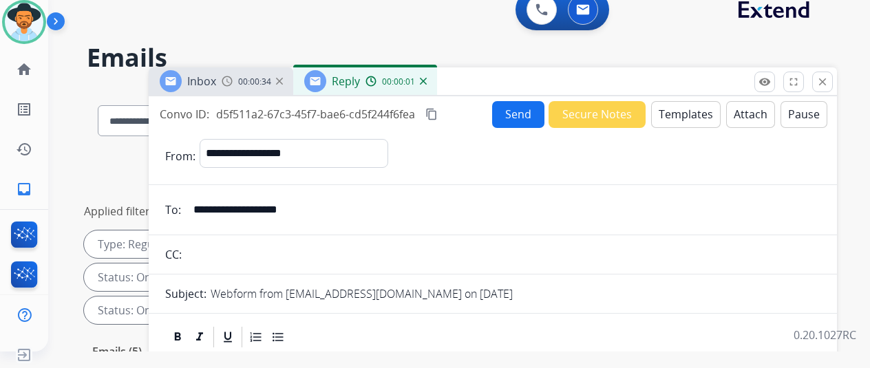
click at [680, 107] on button "Templates" at bounding box center [685, 114] width 69 height 27
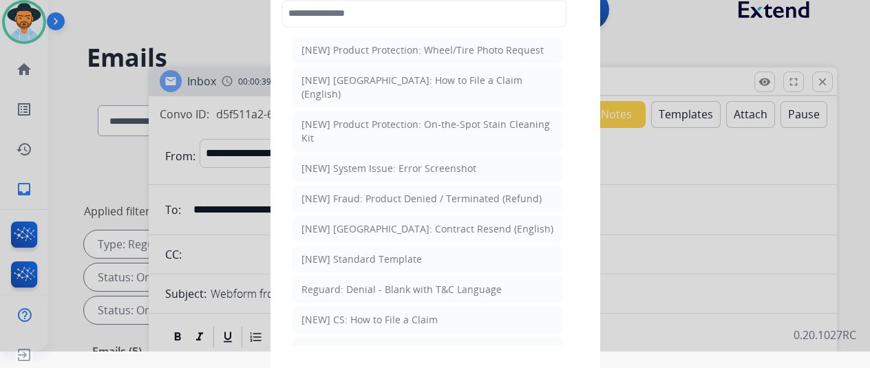
drag, startPoint x: 354, startPoint y: 305, endPoint x: 360, endPoint y: 301, distance: 7.8
click at [356, 313] on div "[NEW] CS: How to File a Claim" at bounding box center [369, 320] width 136 height 14
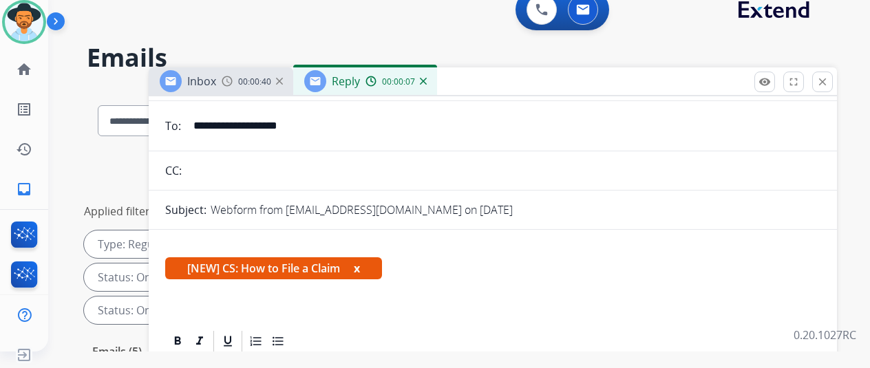
scroll to position [200, 0]
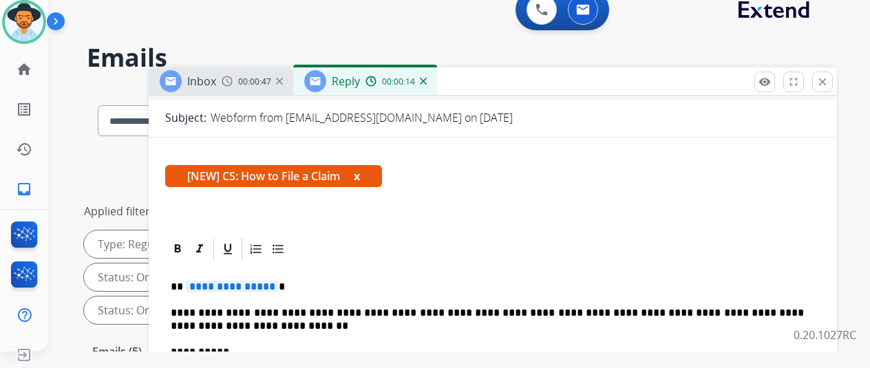
click at [277, 281] on span "**********" at bounding box center [232, 287] width 93 height 12
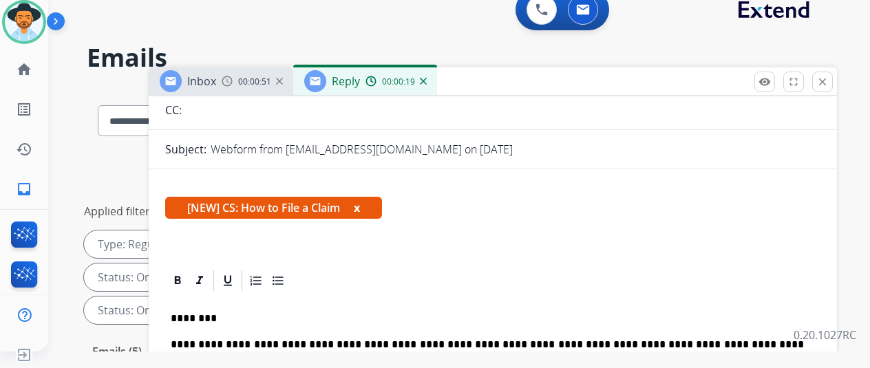
scroll to position [0, 0]
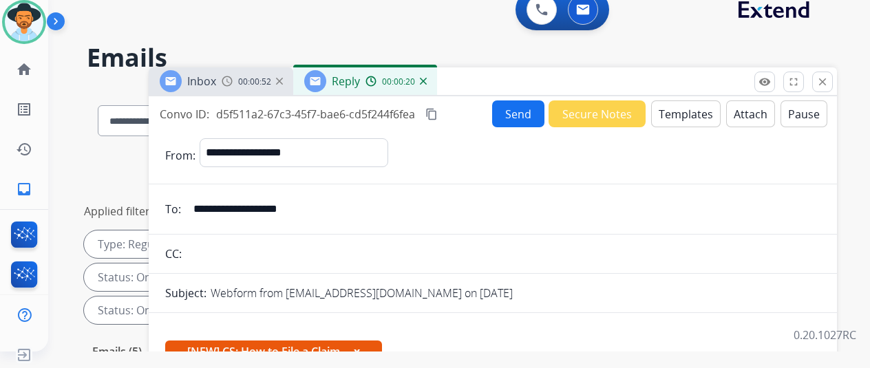
click at [517, 115] on button "Send" at bounding box center [518, 113] width 52 height 27
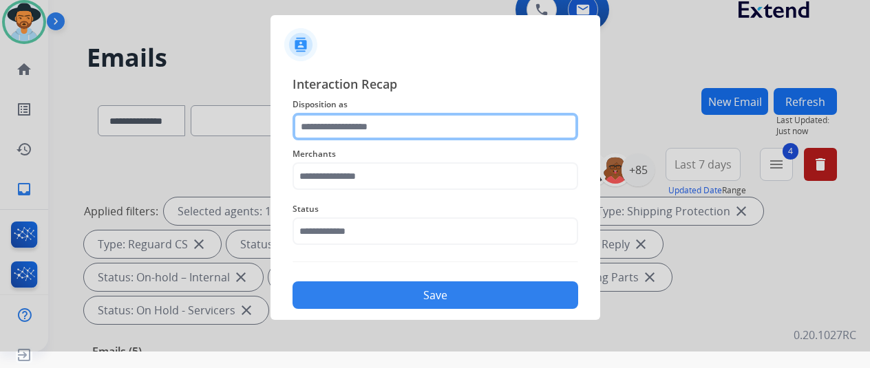
click at [343, 122] on input "text" at bounding box center [435, 127] width 286 height 28
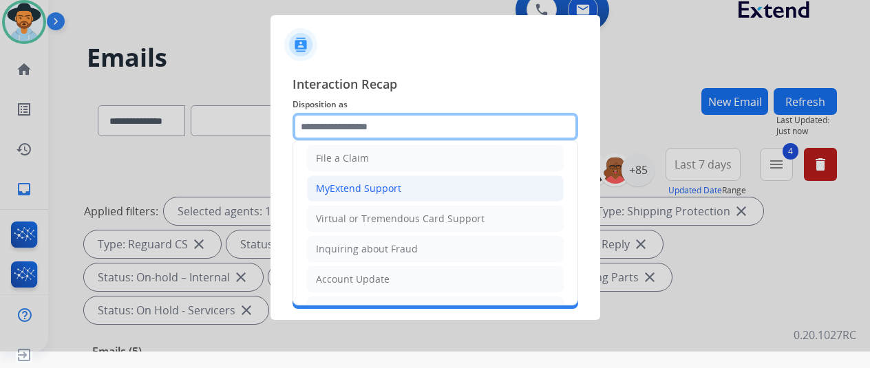
scroll to position [138, 0]
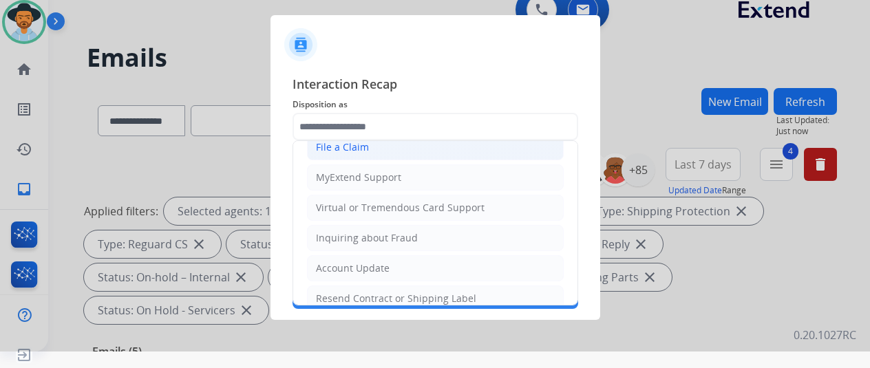
click at [338, 144] on div "File a Claim" at bounding box center [342, 147] width 53 height 14
type input "**********"
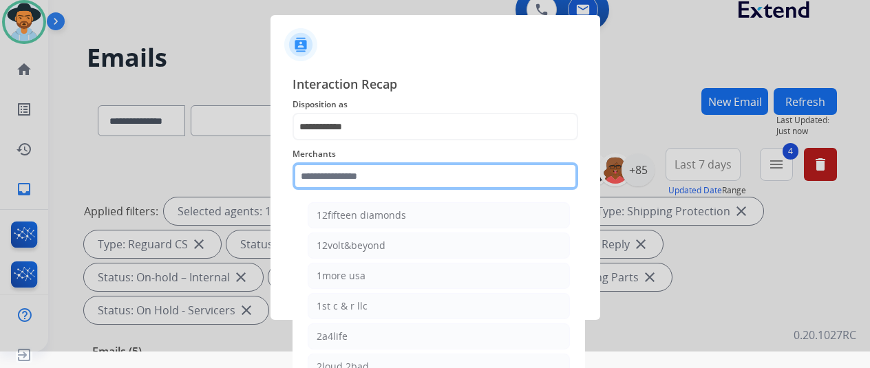
drag, startPoint x: 330, startPoint y: 185, endPoint x: 374, endPoint y: 172, distance: 45.9
click at [332, 184] on input "text" at bounding box center [435, 176] width 286 height 28
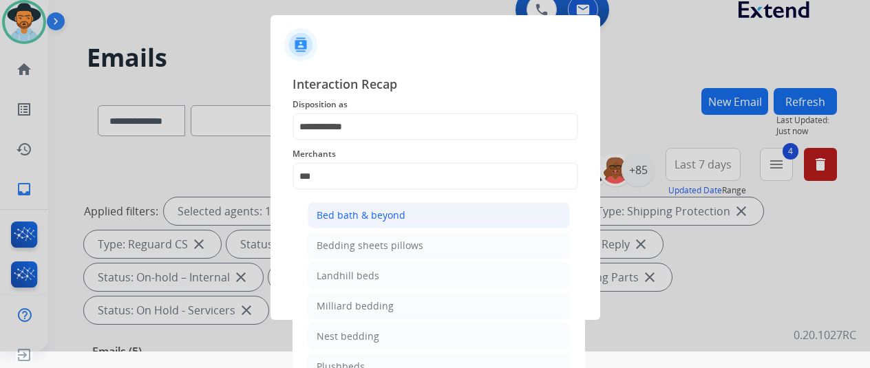
click at [382, 217] on div "Bed bath & beyond" at bounding box center [360, 215] width 89 height 14
type input "**********"
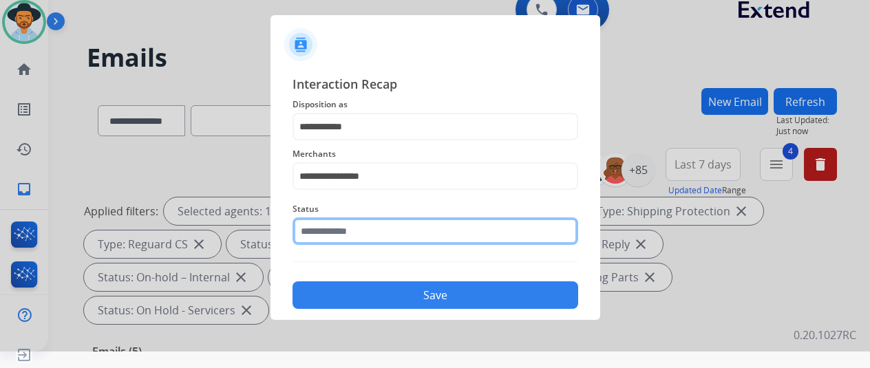
click at [363, 235] on input "text" at bounding box center [435, 231] width 286 height 28
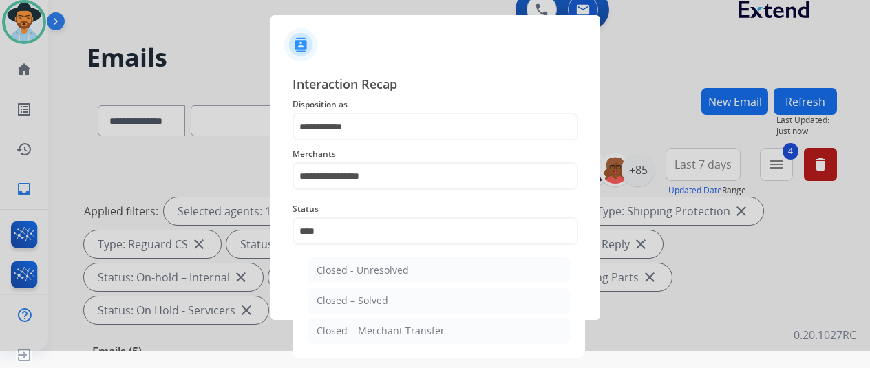
drag, startPoint x: 371, startPoint y: 305, endPoint x: 383, endPoint y: 305, distance: 11.7
click at [375, 305] on div "Closed – Solved" at bounding box center [352, 301] width 72 height 14
type input "**********"
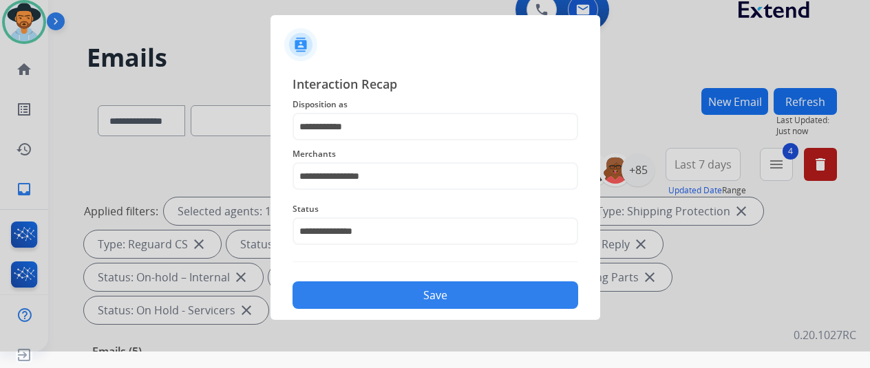
click at [449, 291] on button "Save" at bounding box center [435, 295] width 286 height 28
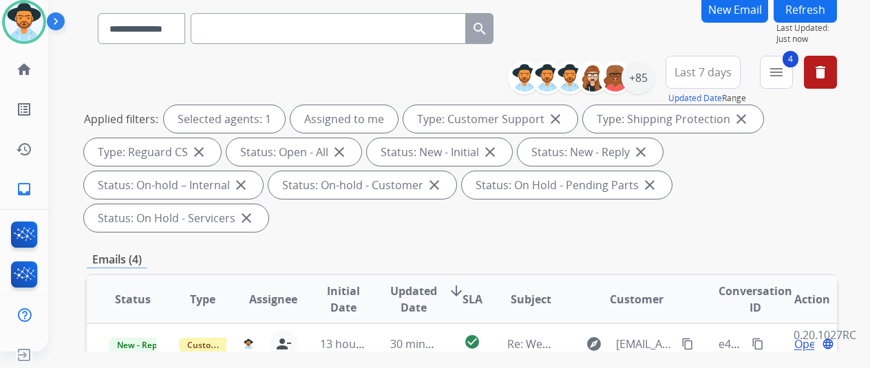
scroll to position [0, 0]
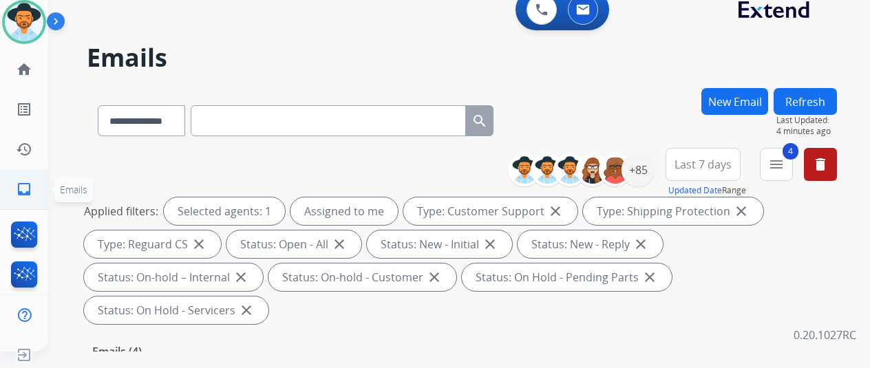
click at [35, 189] on link "inbox Emails" at bounding box center [24, 189] width 39 height 39
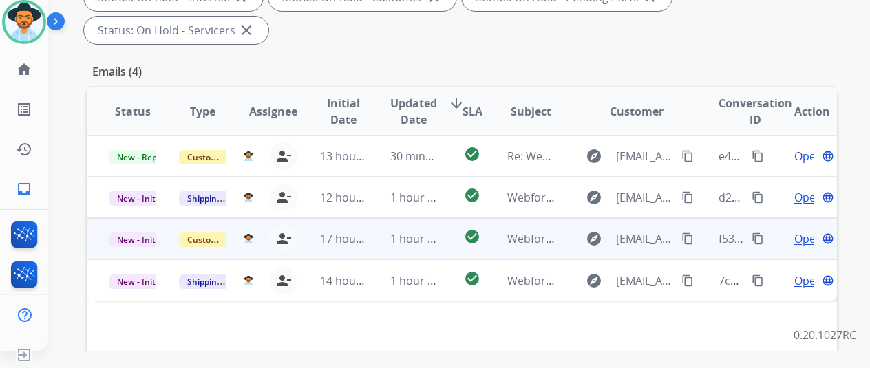
scroll to position [206, 0]
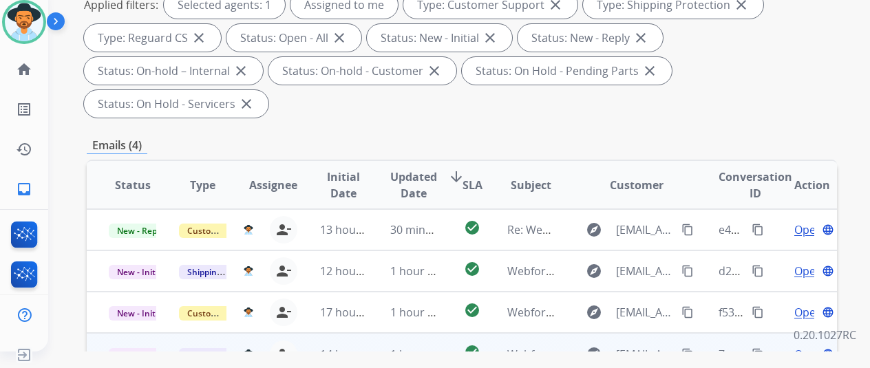
click at [805, 346] on span "Open" at bounding box center [808, 354] width 28 height 17
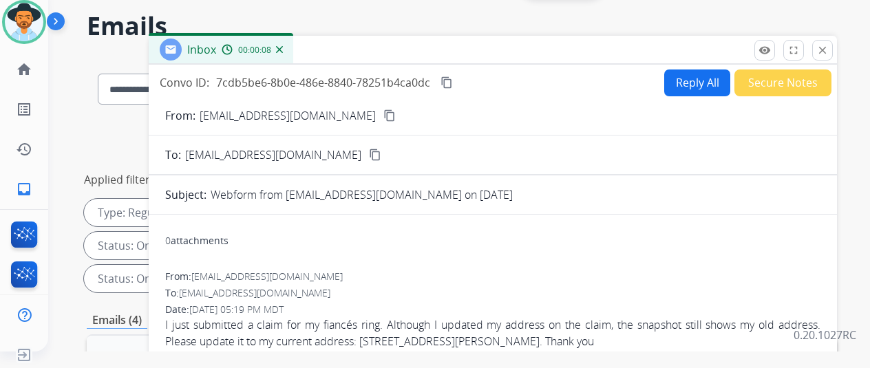
scroll to position [0, 0]
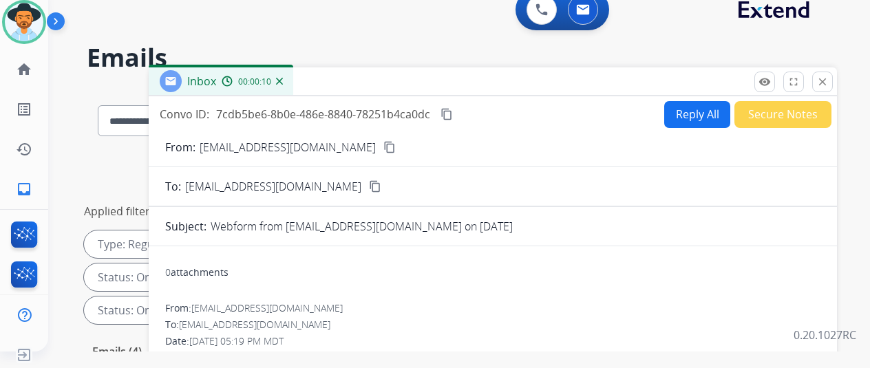
click at [383, 144] on mat-icon "content_copy" at bounding box center [389, 147] width 12 height 12
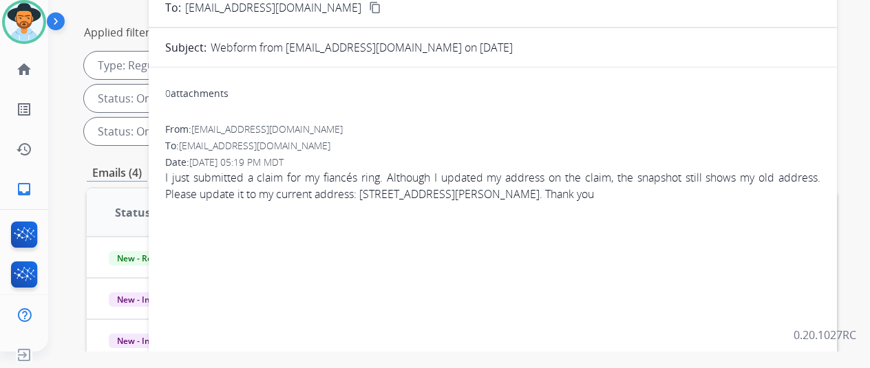
scroll to position [206, 0]
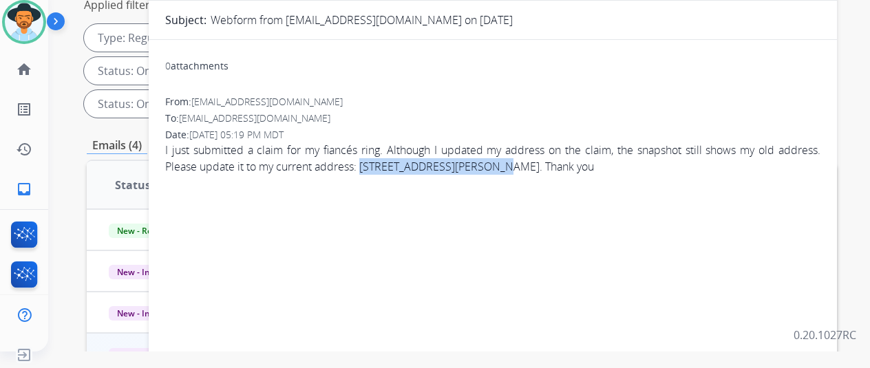
drag, startPoint x: 502, startPoint y: 165, endPoint x: 374, endPoint y: 161, distance: 128.0
click at [374, 161] on span "I just submitted a claim for my fiancés ring. Although I updated my address on …" at bounding box center [492, 158] width 655 height 33
copy span "1732 Plaza De San Joaquin"
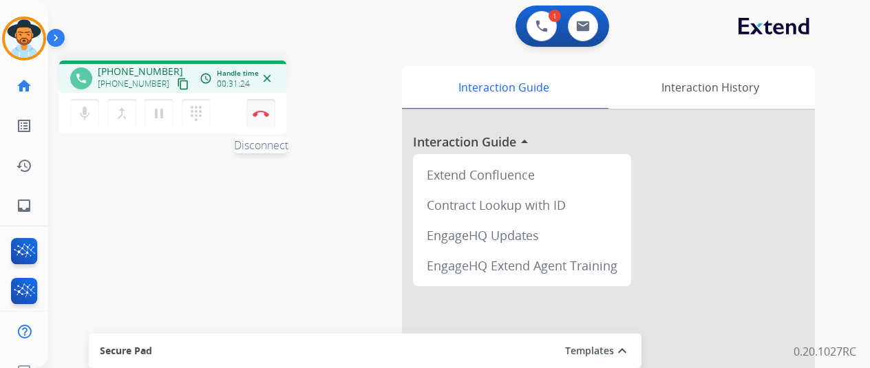
click at [259, 109] on button "Disconnect" at bounding box center [260, 113] width 29 height 29
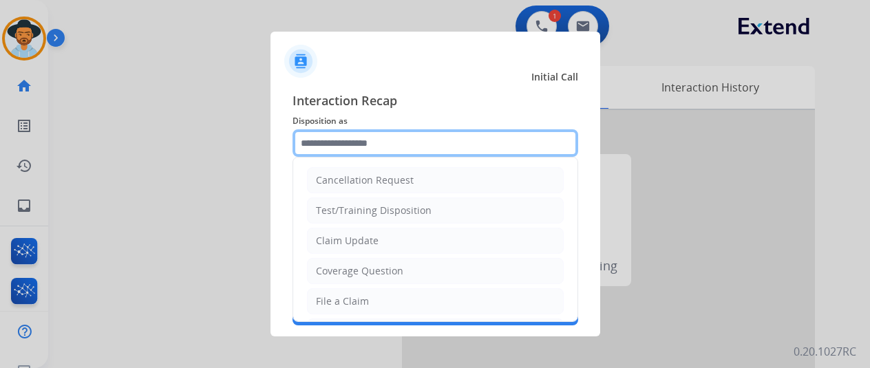
click at [314, 143] on input "text" at bounding box center [435, 143] width 286 height 28
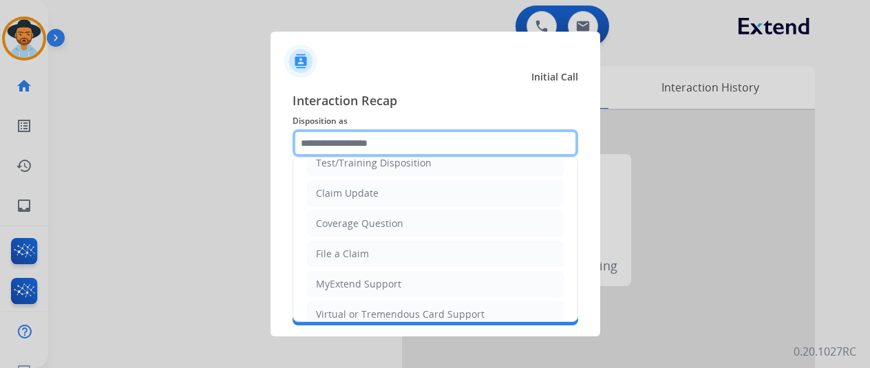
scroll to position [69, 0]
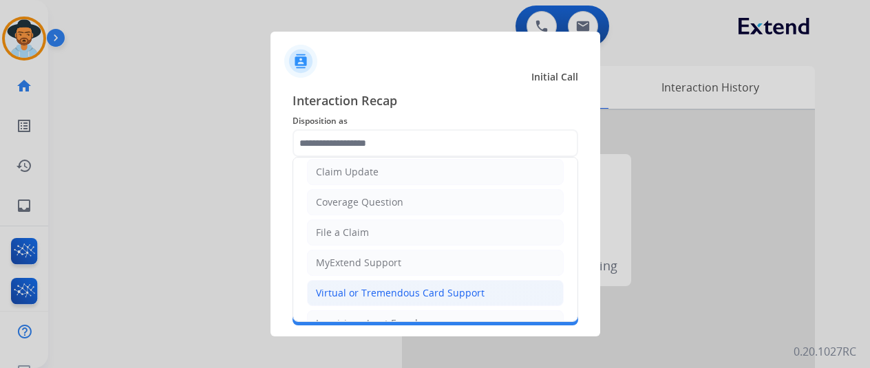
click at [349, 290] on div "Virtual or Tremendous Card Support" at bounding box center [400, 293] width 169 height 14
type input "**********"
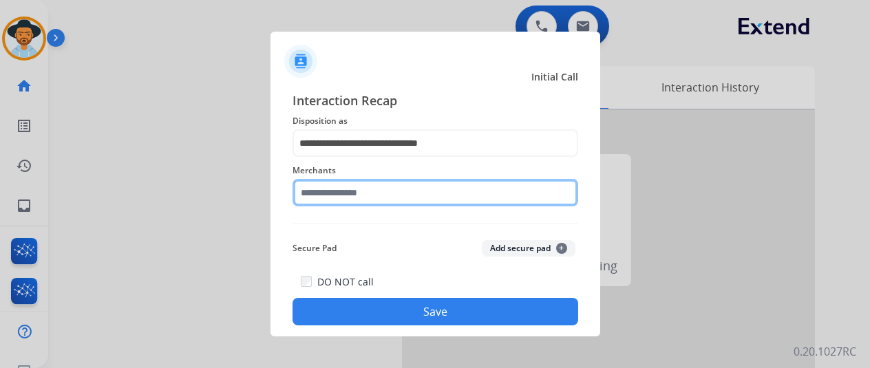
click at [349, 187] on input "text" at bounding box center [435, 193] width 286 height 28
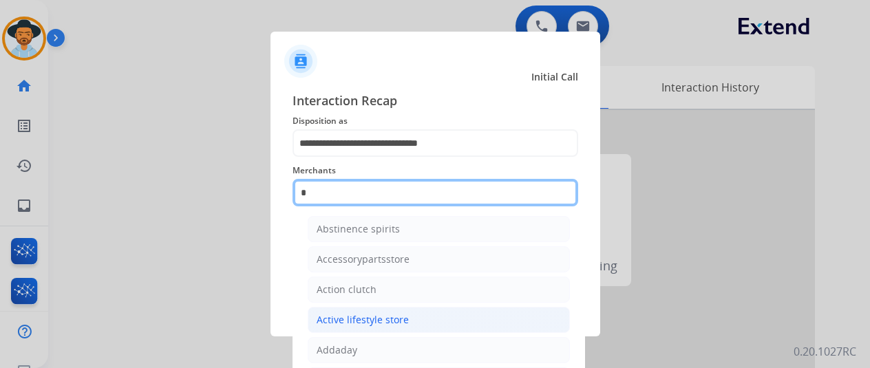
scroll to position [66, 0]
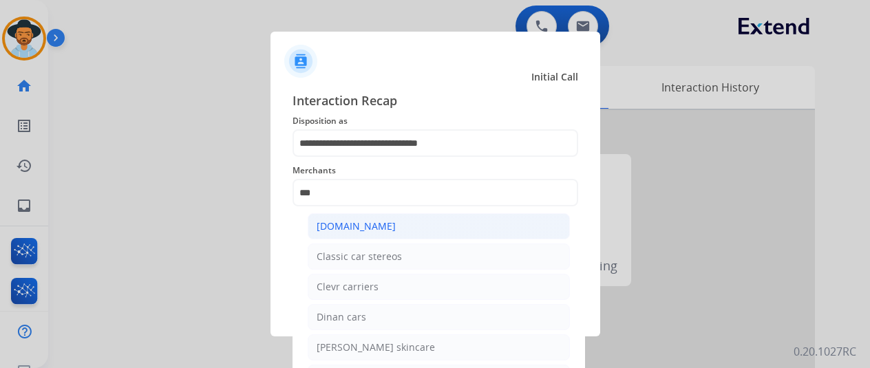
click at [349, 225] on div "[DOMAIN_NAME]" at bounding box center [355, 226] width 79 height 14
type input "**********"
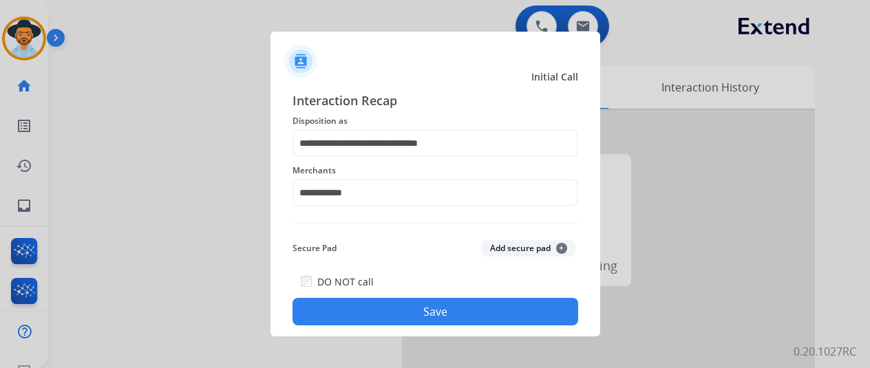
click at [398, 309] on button "Save" at bounding box center [435, 312] width 286 height 28
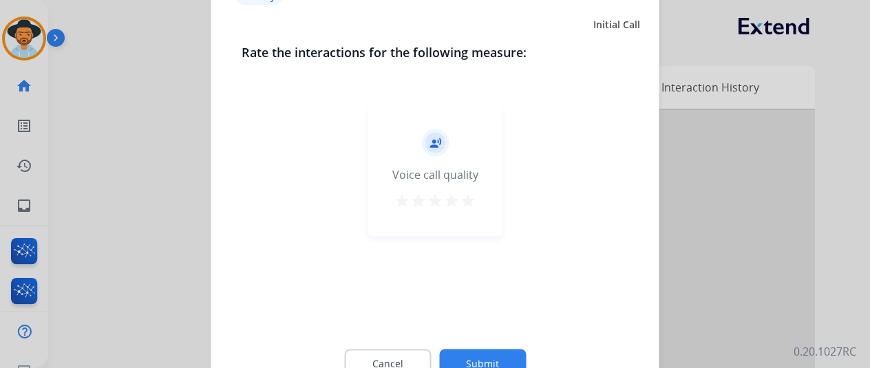
click at [482, 352] on button "Submit" at bounding box center [482, 363] width 87 height 29
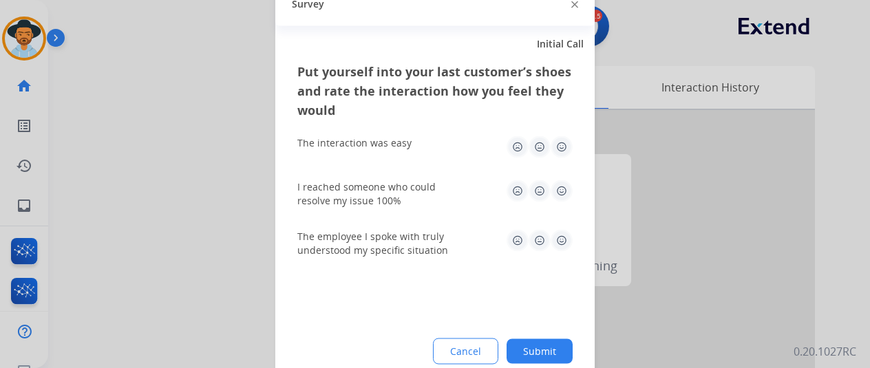
click at [541, 344] on button "Submit" at bounding box center [539, 350] width 66 height 25
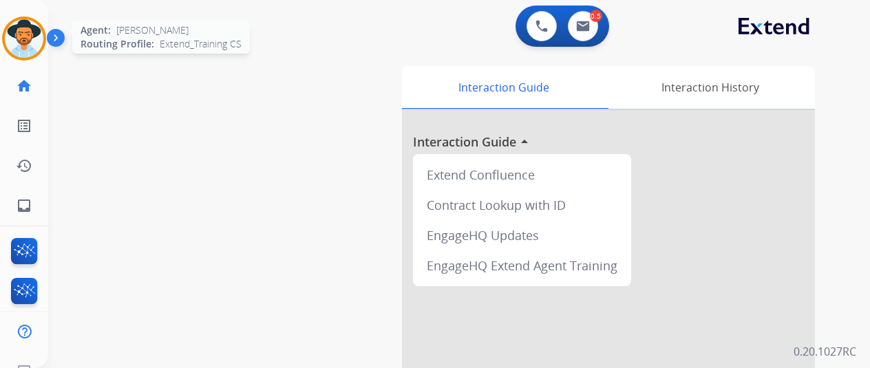
click at [23, 31] on img at bounding box center [24, 38] width 39 height 39
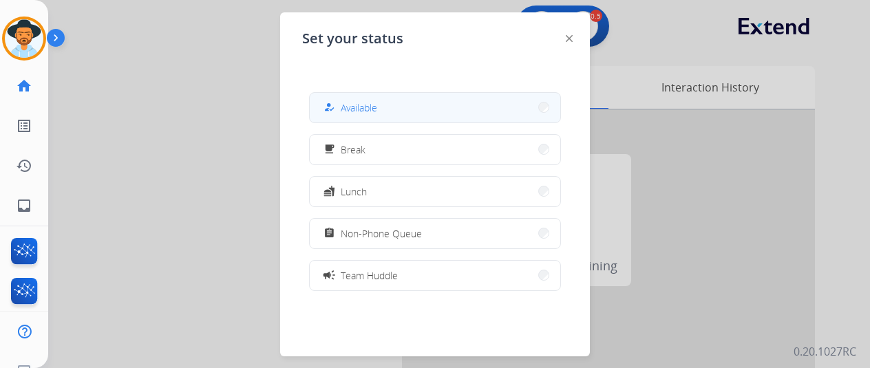
click at [355, 111] on span "Available" at bounding box center [359, 107] width 36 height 14
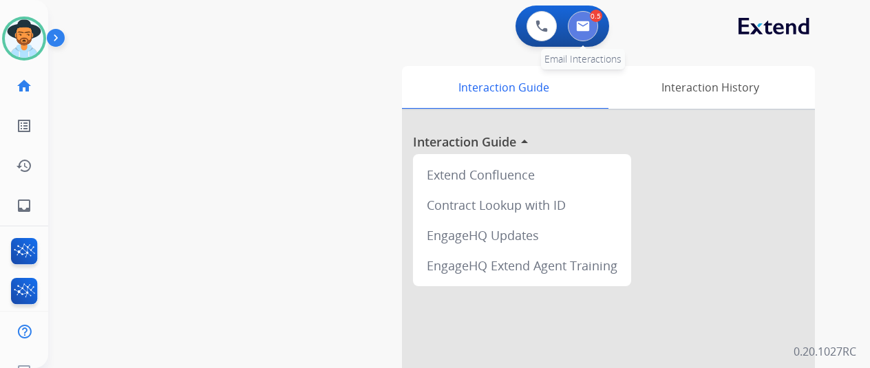
click at [586, 27] on img at bounding box center [583, 26] width 14 height 11
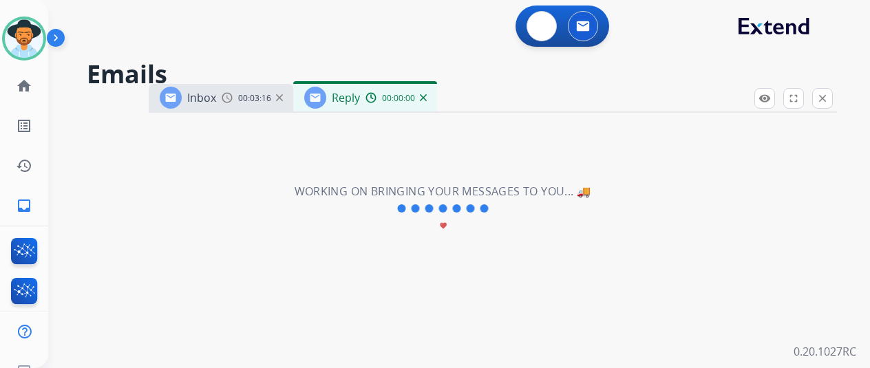
select select "**********"
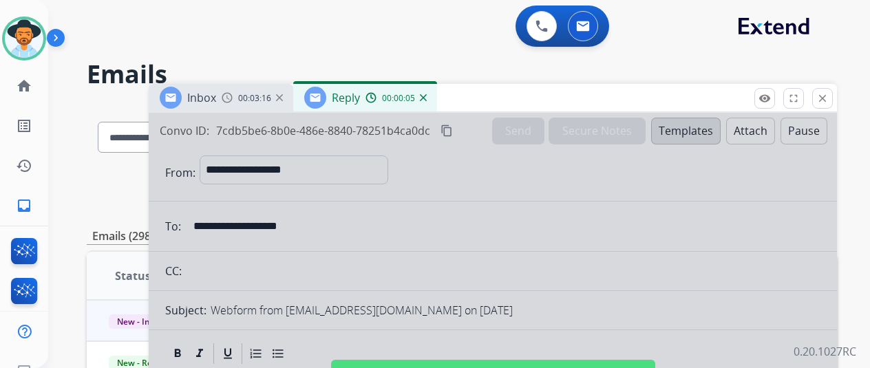
click at [427, 97] on img at bounding box center [423, 97] width 7 height 7
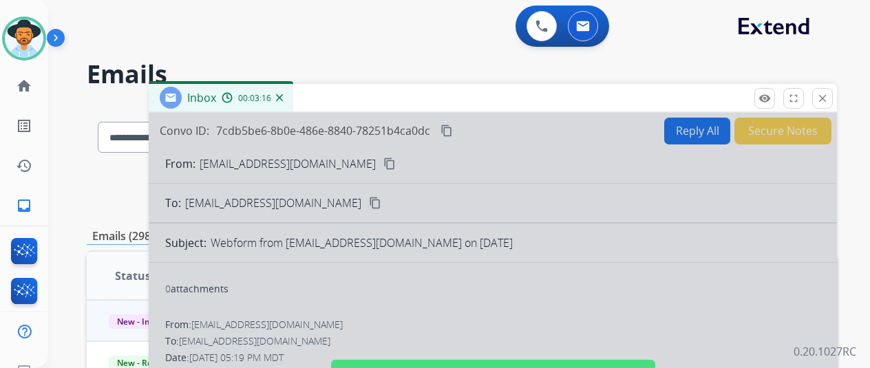
click at [283, 96] on img at bounding box center [279, 97] width 7 height 7
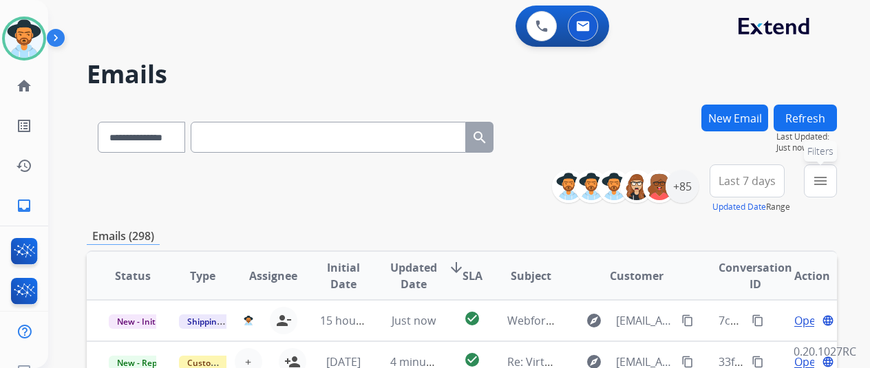
click at [828, 182] on mat-icon "menu" at bounding box center [820, 181] width 17 height 17
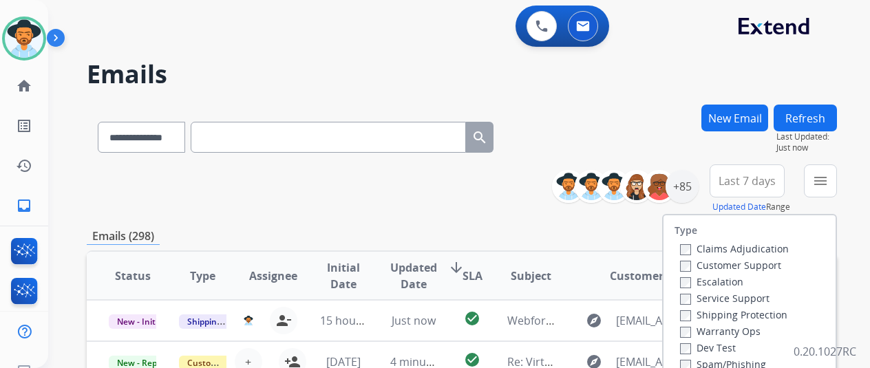
click at [764, 61] on h2 "Emails" at bounding box center [462, 75] width 750 height 28
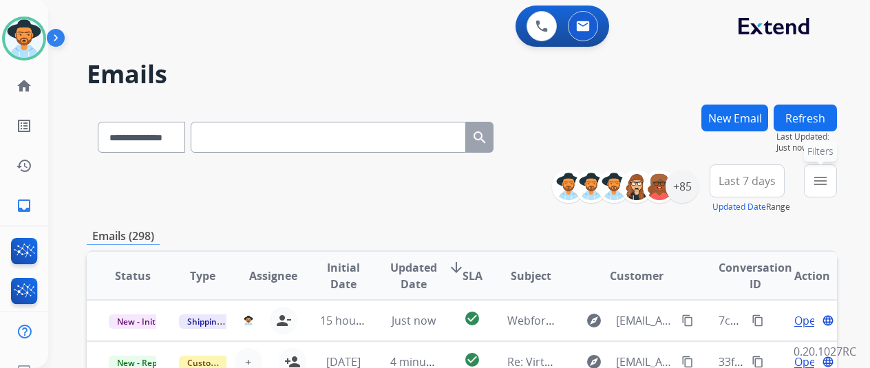
click at [828, 181] on mat-icon "menu" at bounding box center [820, 181] width 17 height 17
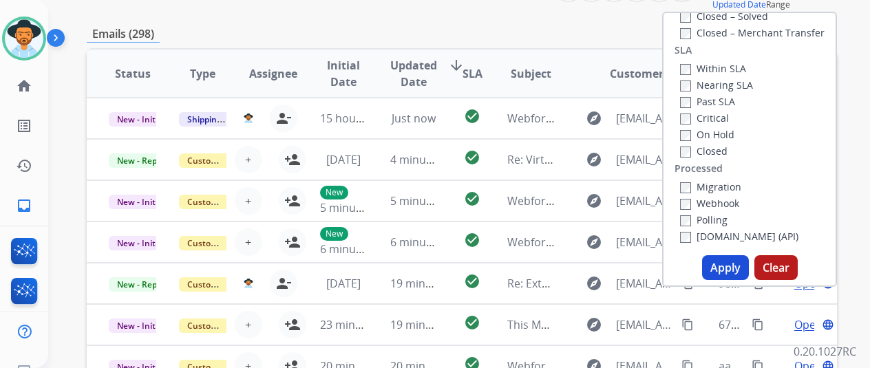
scroll to position [206, 0]
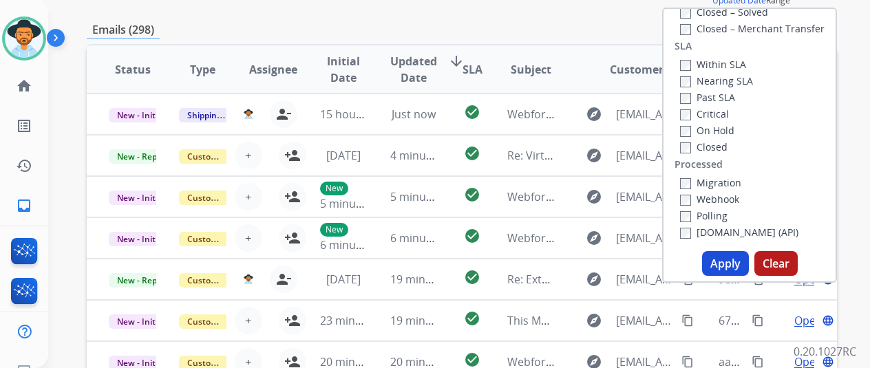
drag, startPoint x: 727, startPoint y: 263, endPoint x: 727, endPoint y: 248, distance: 15.2
click at [728, 263] on button "Apply" at bounding box center [725, 263] width 47 height 25
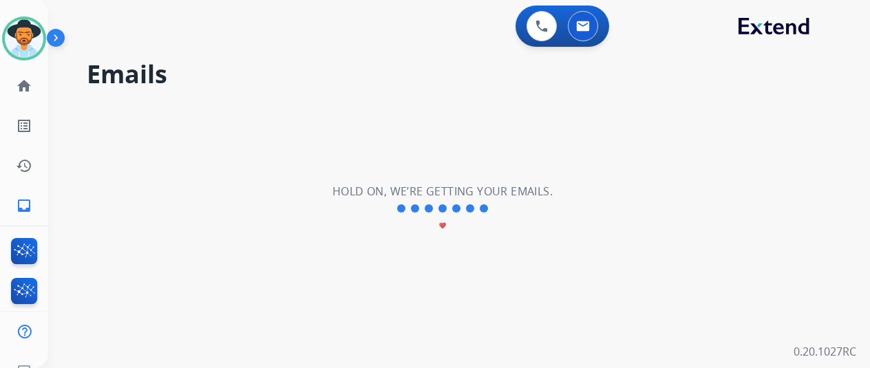
scroll to position [0, 0]
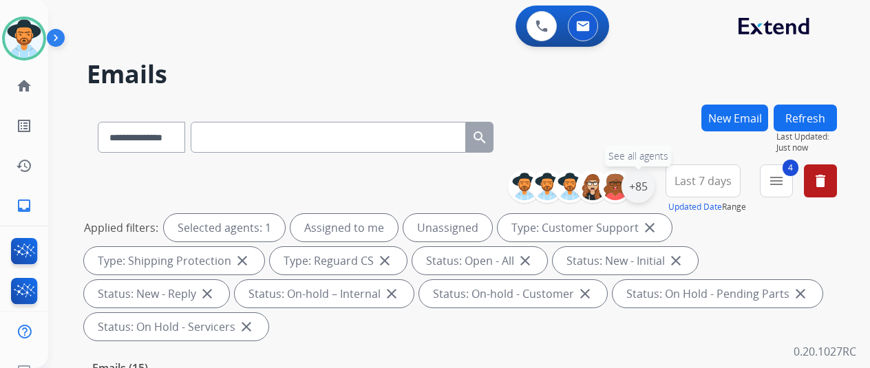
click at [648, 181] on div "+85" at bounding box center [637, 186] width 33 height 33
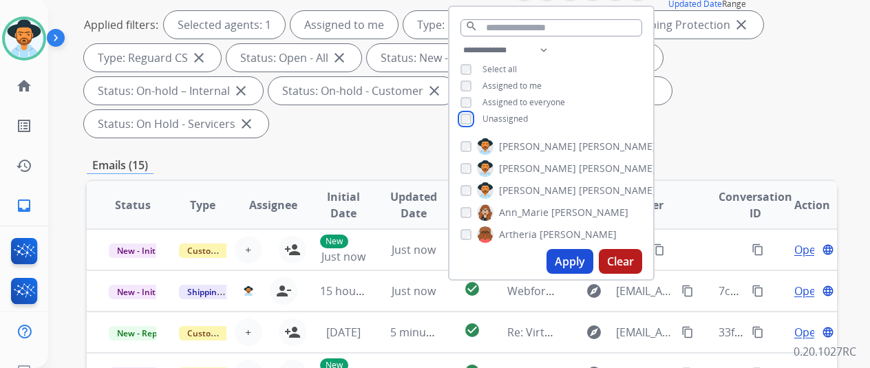
scroll to position [206, 0]
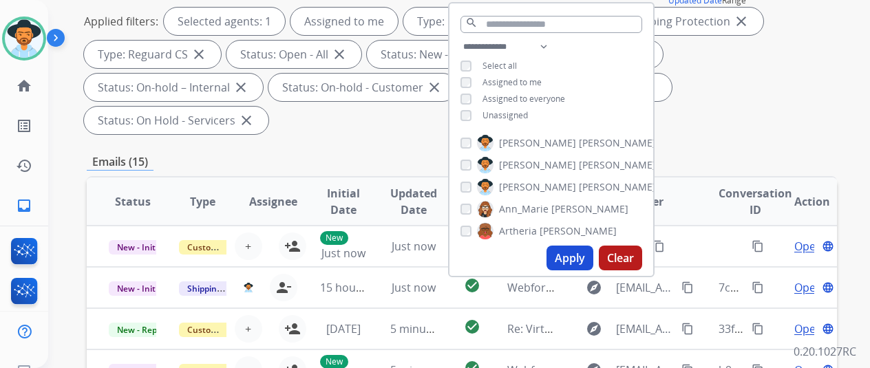
click at [577, 254] on button "Apply" at bounding box center [569, 258] width 47 height 25
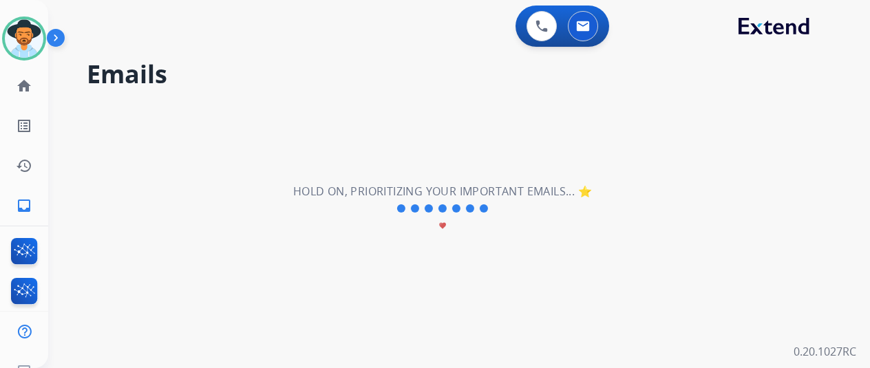
scroll to position [0, 0]
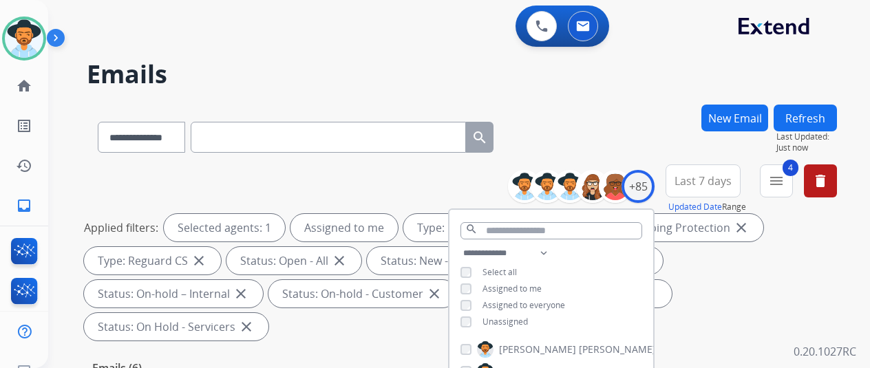
click at [630, 109] on div "**********" at bounding box center [462, 135] width 750 height 60
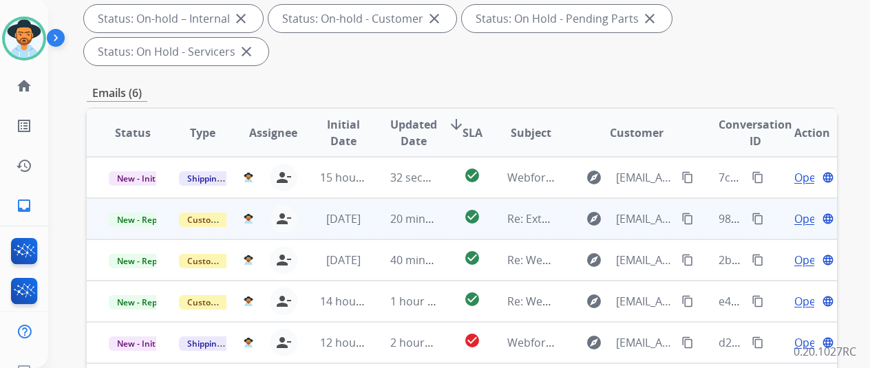
scroll to position [482, 0]
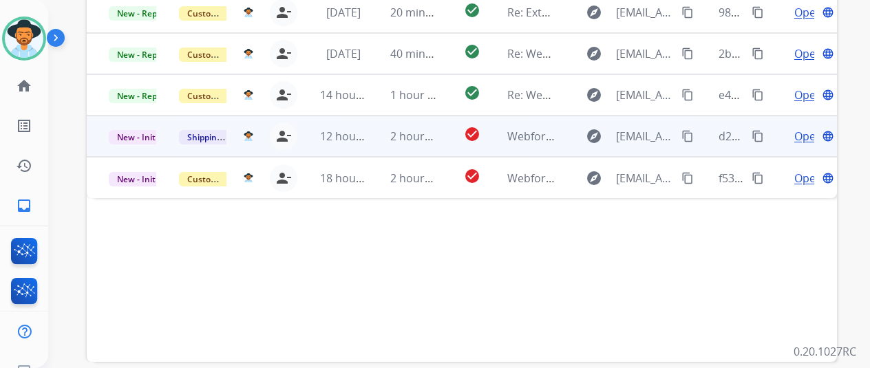
click at [806, 128] on span "Open" at bounding box center [808, 136] width 28 height 17
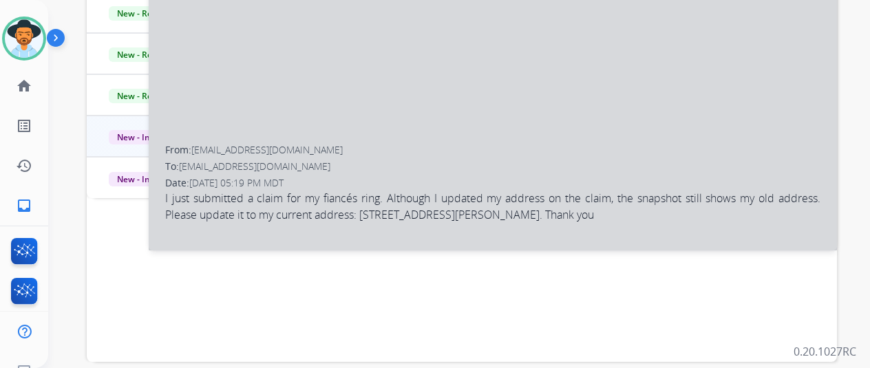
select select "**********"
select select
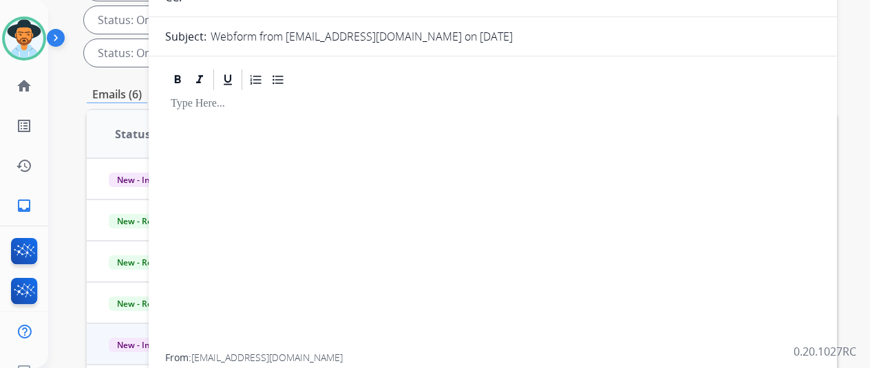
scroll to position [206, 0]
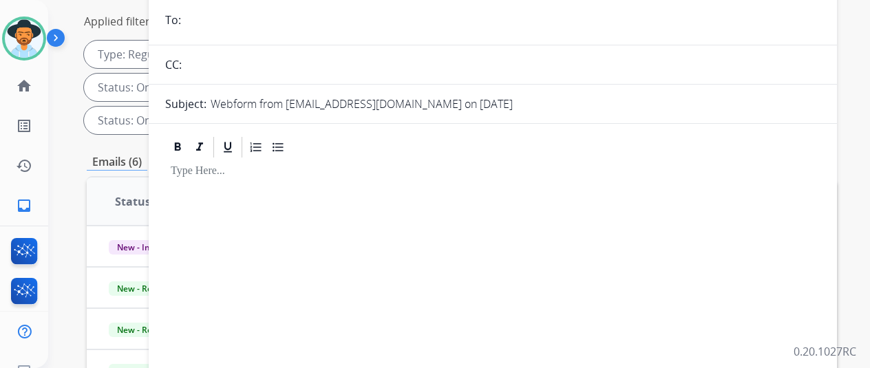
click at [369, 224] on div at bounding box center [492, 290] width 655 height 261
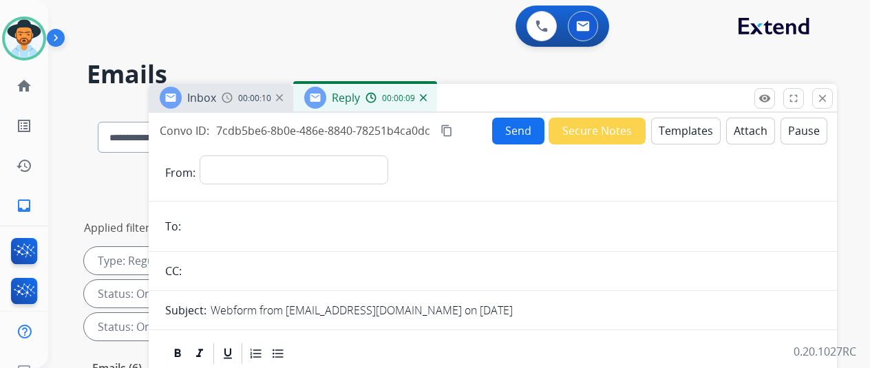
click at [427, 98] on img at bounding box center [423, 97] width 7 height 7
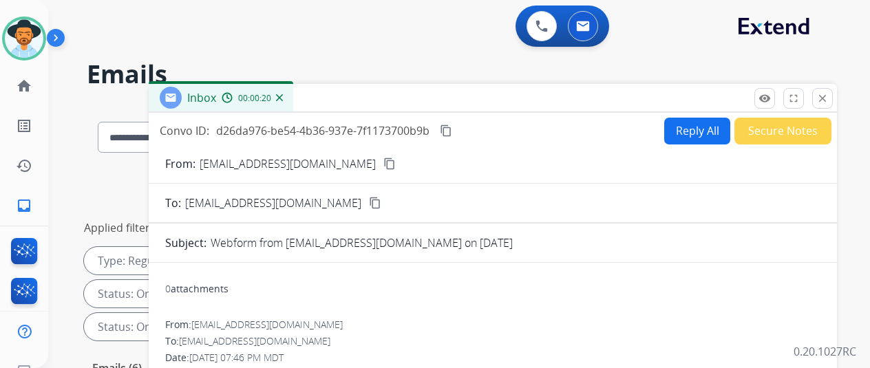
click at [383, 162] on mat-icon "content_copy" at bounding box center [389, 164] width 12 height 12
click at [452, 131] on mat-icon "content_copy" at bounding box center [446, 131] width 12 height 12
click at [828, 95] on mat-icon "close" at bounding box center [822, 98] width 12 height 12
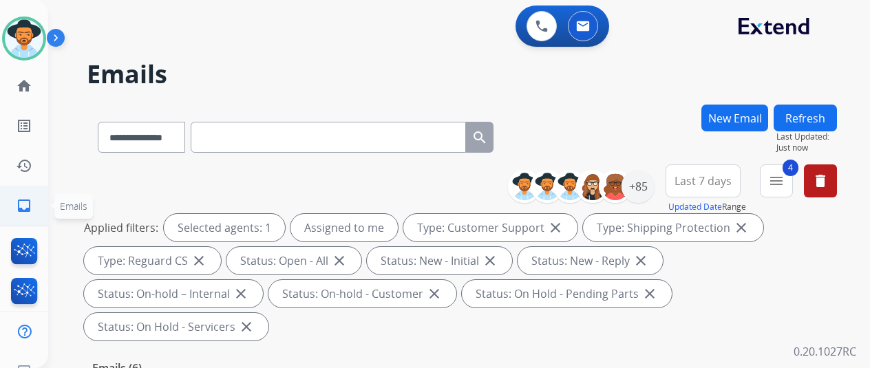
click at [22, 202] on mat-icon "inbox" at bounding box center [24, 205] width 17 height 17
click at [649, 181] on div "+85" at bounding box center [637, 186] width 33 height 33
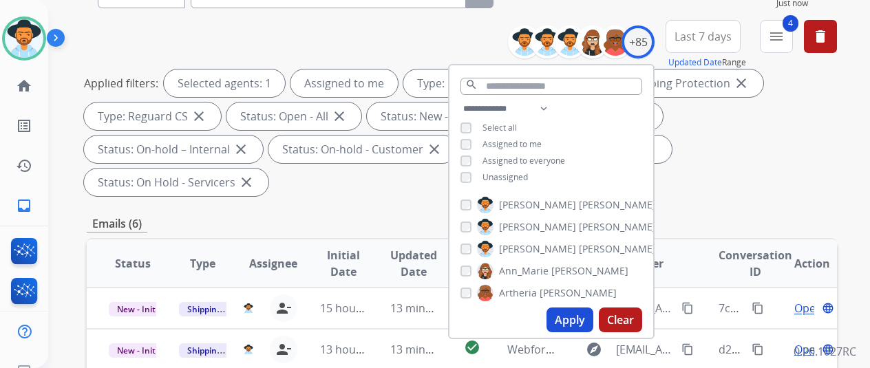
scroll to position [275, 0]
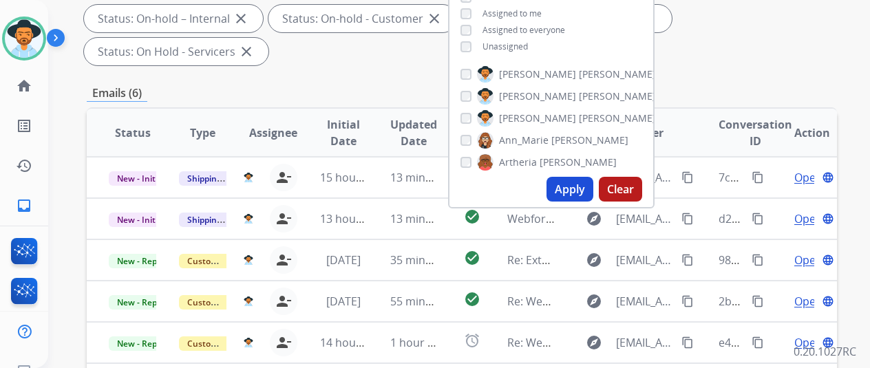
click at [583, 191] on button "Apply" at bounding box center [569, 189] width 47 height 25
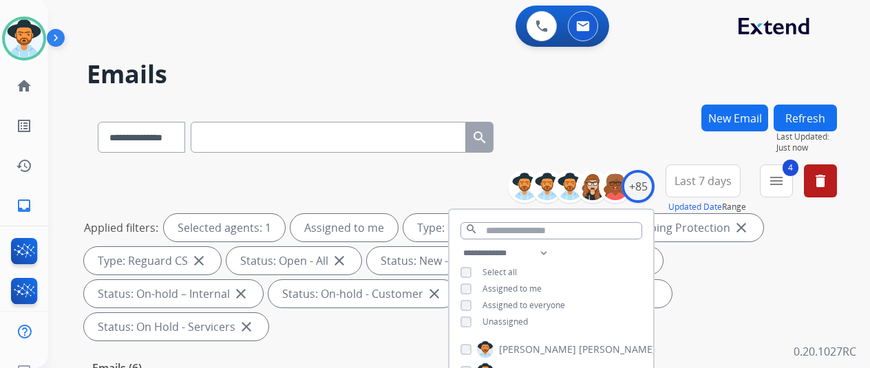
click at [582, 114] on div "**********" at bounding box center [462, 135] width 750 height 60
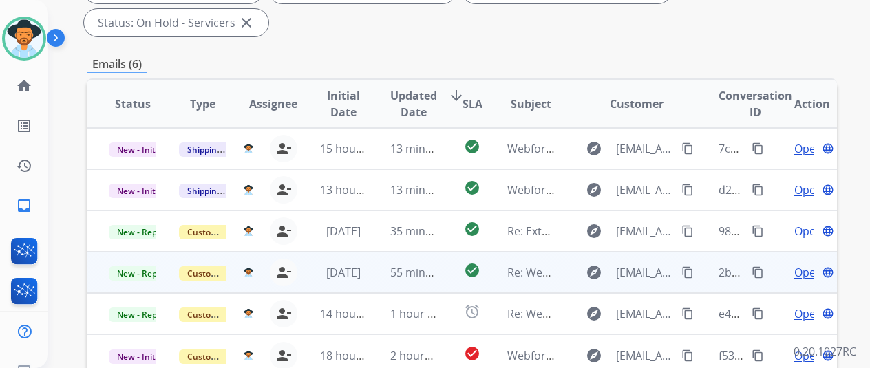
scroll to position [413, 0]
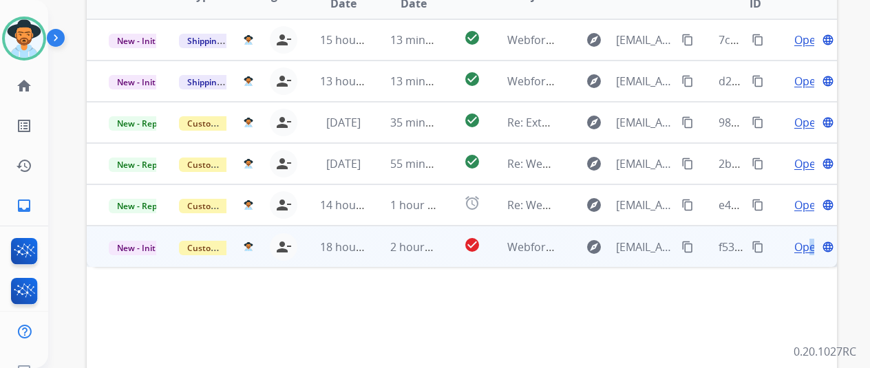
click at [812, 239] on span "Open" at bounding box center [808, 247] width 28 height 17
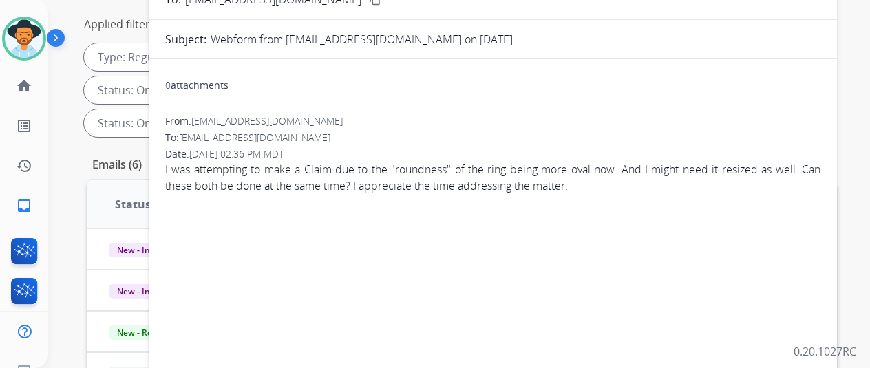
scroll to position [138, 0]
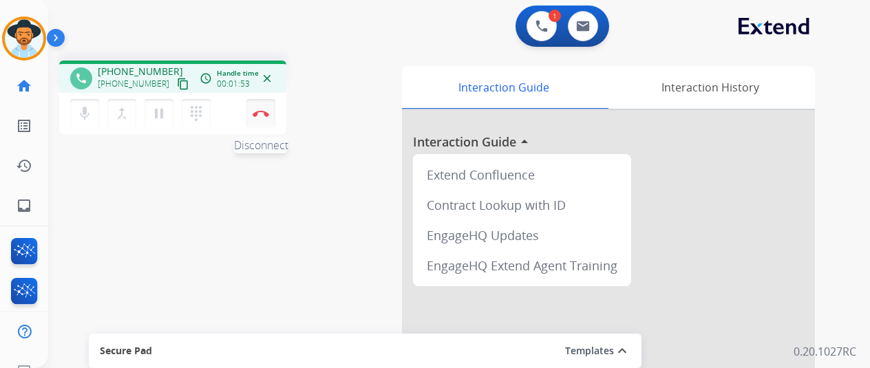
click at [260, 114] on img at bounding box center [260, 113] width 17 height 7
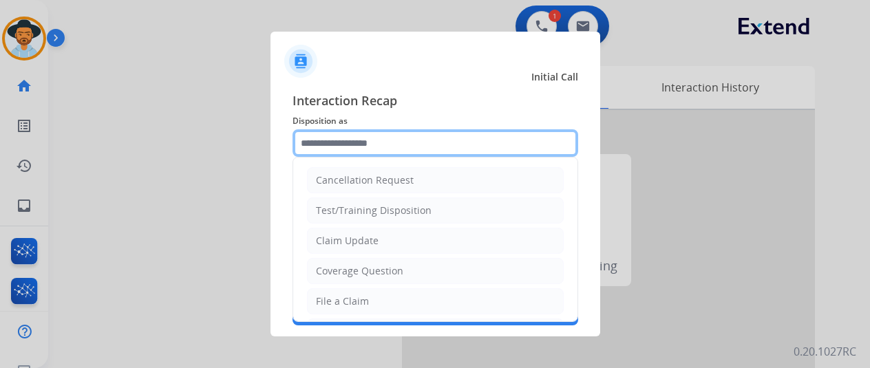
click at [330, 146] on input "text" at bounding box center [435, 143] width 286 height 28
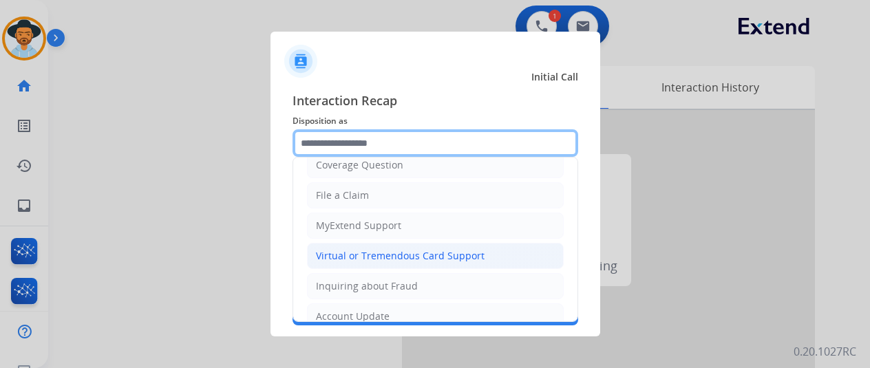
scroll to position [138, 0]
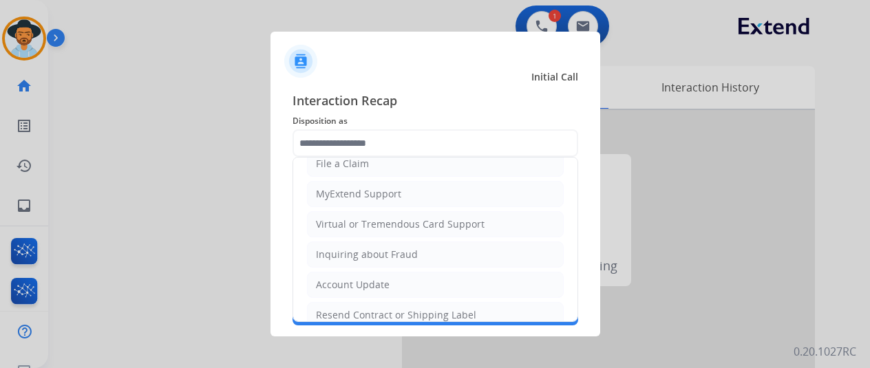
drag, startPoint x: 354, startPoint y: 310, endPoint x: 335, endPoint y: 254, distance: 59.4
click at [353, 309] on div "Resend Contract or Shipping Label" at bounding box center [396, 315] width 160 height 14
type input "**********"
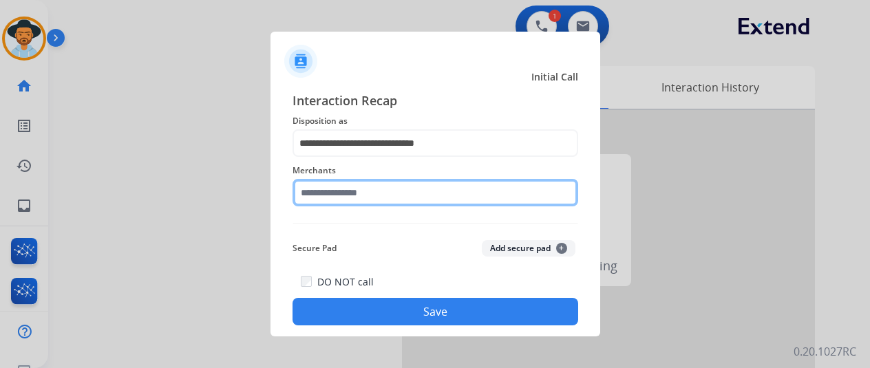
click at [336, 194] on input "text" at bounding box center [435, 193] width 286 height 28
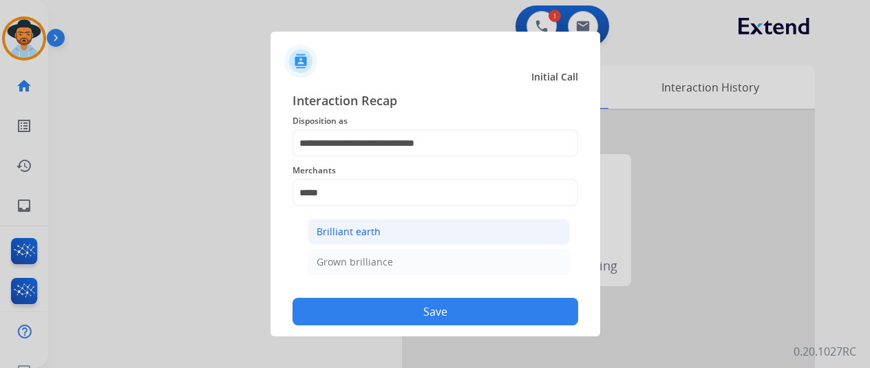
click at [365, 237] on div "Brilliant earth" at bounding box center [348, 232] width 64 height 14
type input "**********"
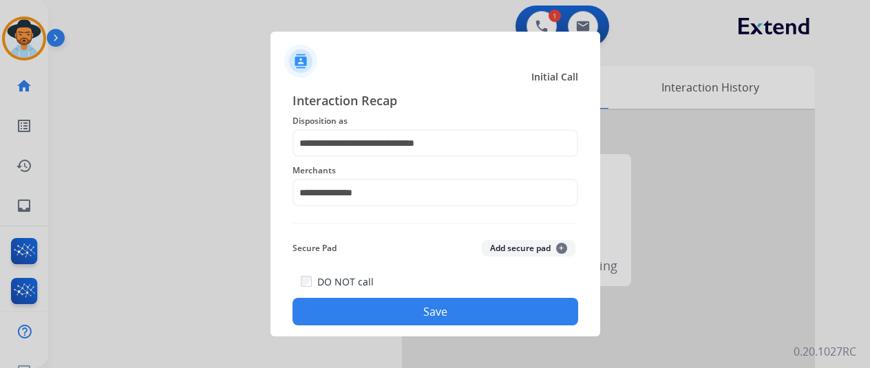
click at [431, 319] on button "Save" at bounding box center [435, 312] width 286 height 28
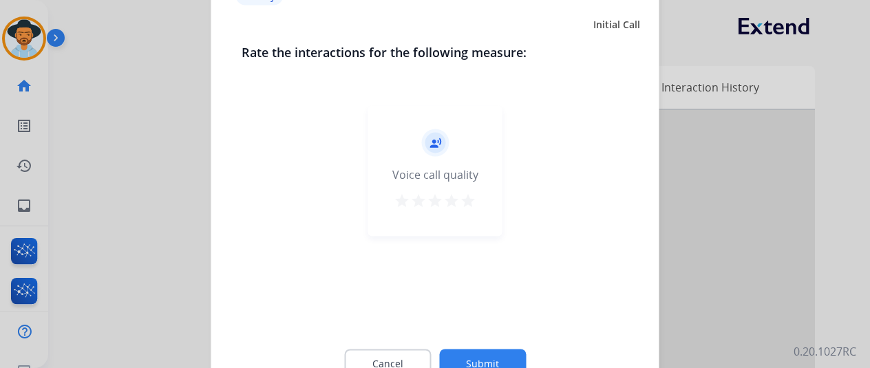
click at [479, 353] on button "Submit" at bounding box center [482, 363] width 87 height 29
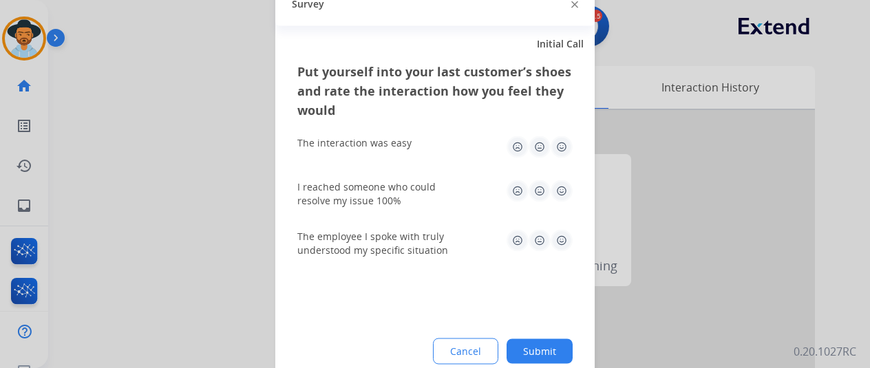
click at [557, 349] on button "Submit" at bounding box center [539, 350] width 66 height 25
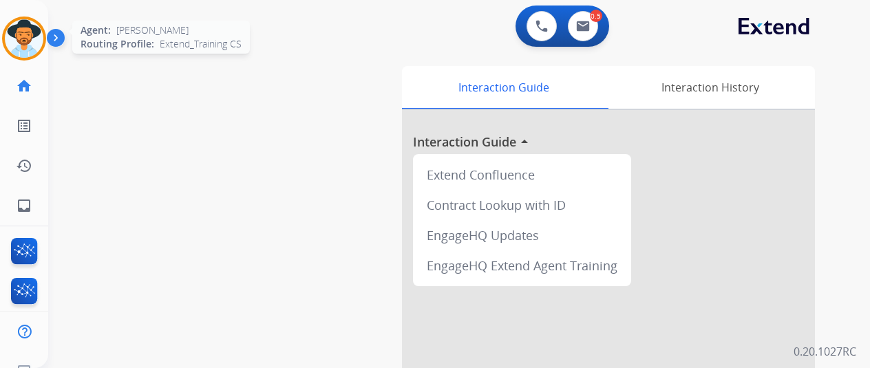
click at [21, 34] on img at bounding box center [24, 38] width 39 height 39
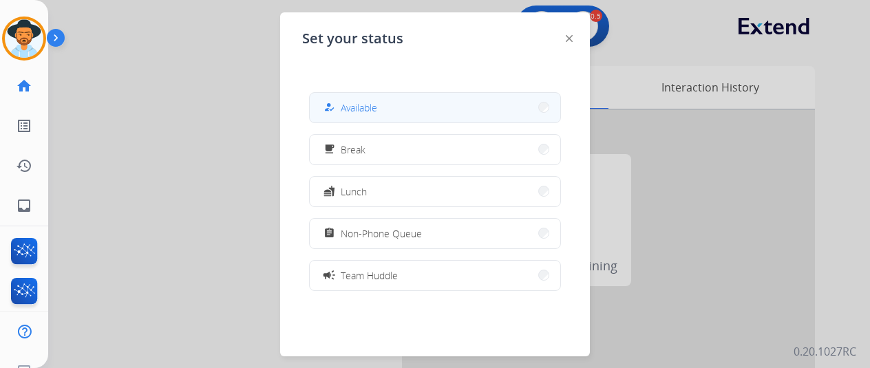
click at [403, 105] on button "how_to_reg Available" at bounding box center [435, 108] width 250 height 30
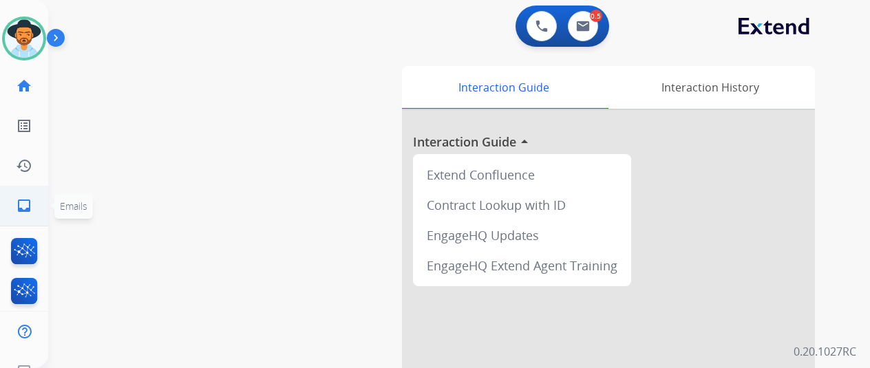
click at [23, 210] on mat-icon "inbox" at bounding box center [24, 205] width 17 height 17
select select "**********"
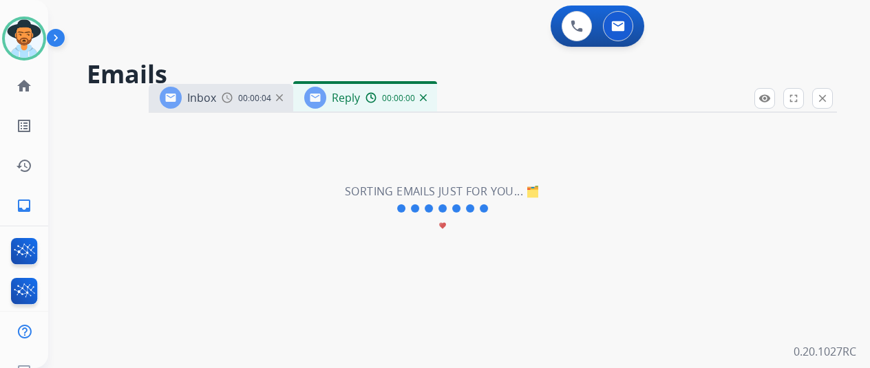
select select "**********"
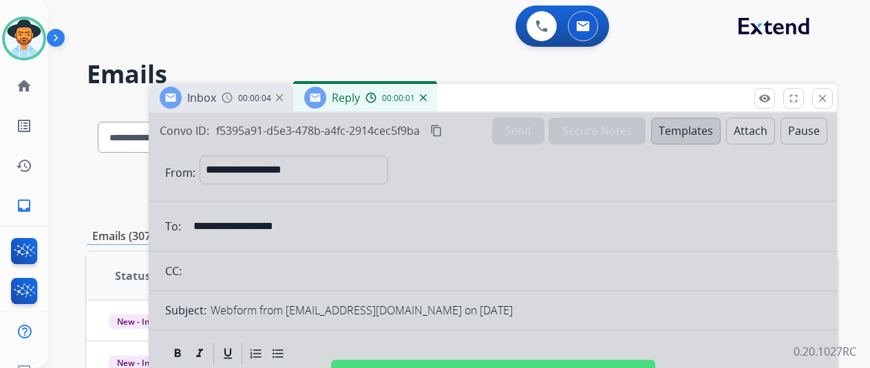
click at [384, 185] on div at bounding box center [493, 370] width 688 height 514
select select
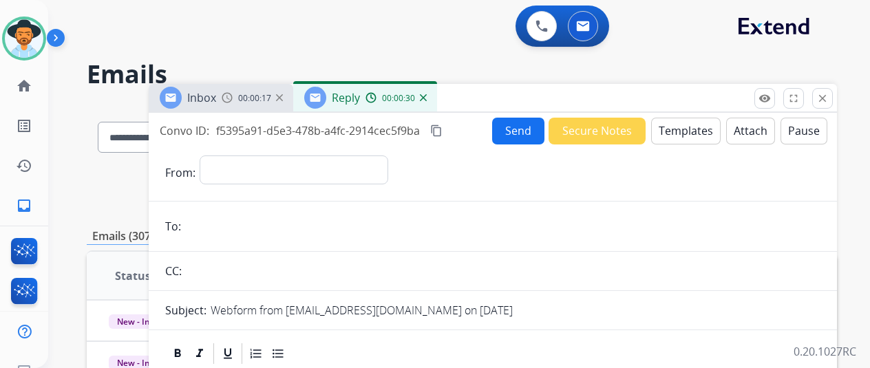
click at [427, 96] on img at bounding box center [423, 97] width 7 height 7
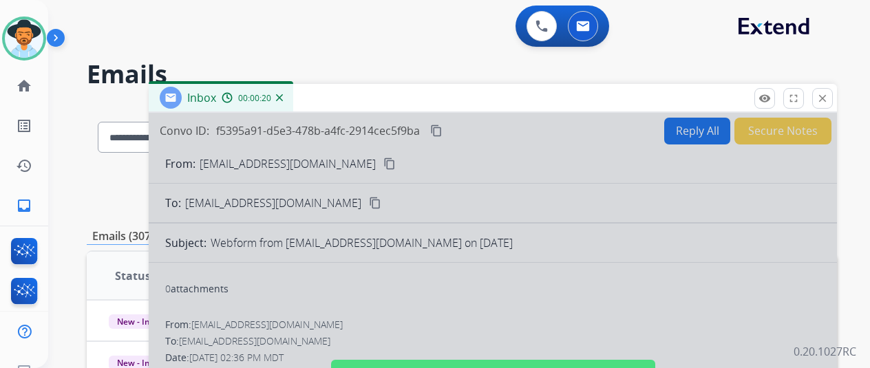
click at [293, 98] on div "Inbox 00:00:20" at bounding box center [221, 98] width 144 height 28
click at [283, 95] on img at bounding box center [279, 97] width 7 height 7
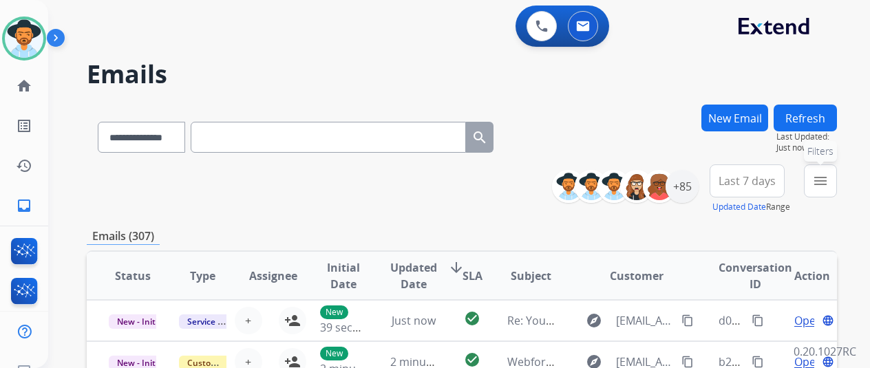
click at [828, 185] on mat-icon "menu" at bounding box center [820, 181] width 17 height 17
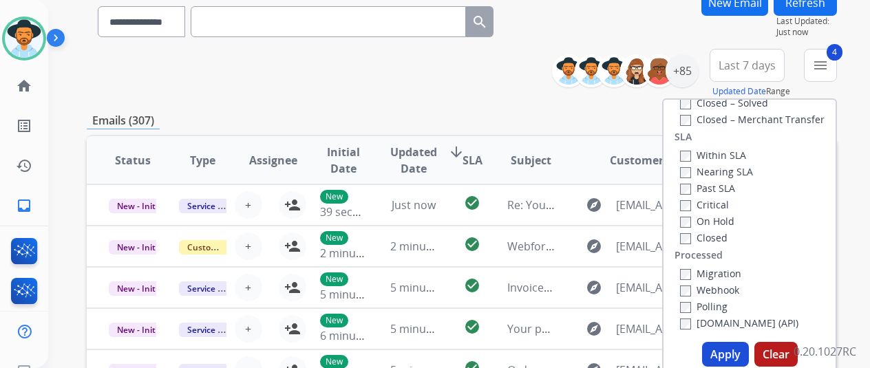
scroll to position [275, 0]
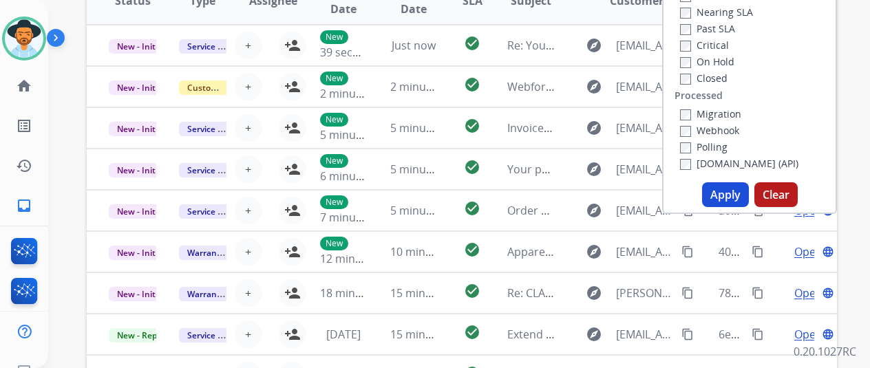
click at [730, 188] on button "Apply" at bounding box center [725, 194] width 47 height 25
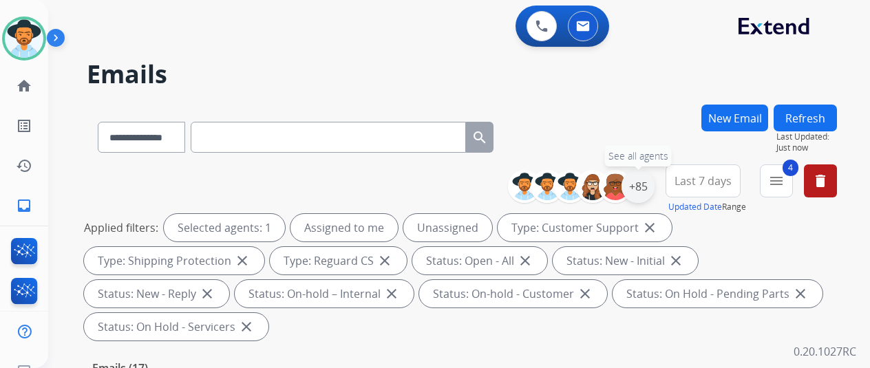
click at [647, 182] on div "+85" at bounding box center [637, 186] width 33 height 33
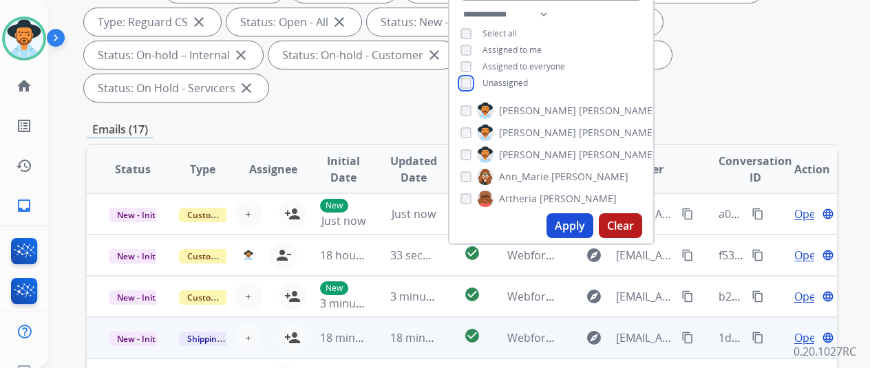
scroll to position [275, 0]
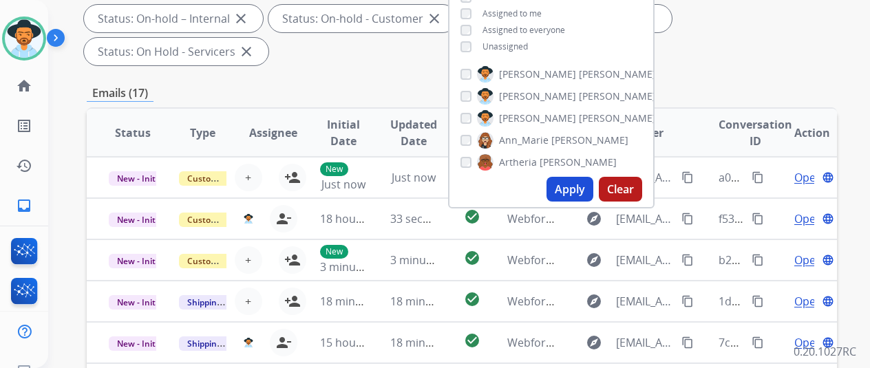
click at [579, 187] on button "Apply" at bounding box center [569, 189] width 47 height 25
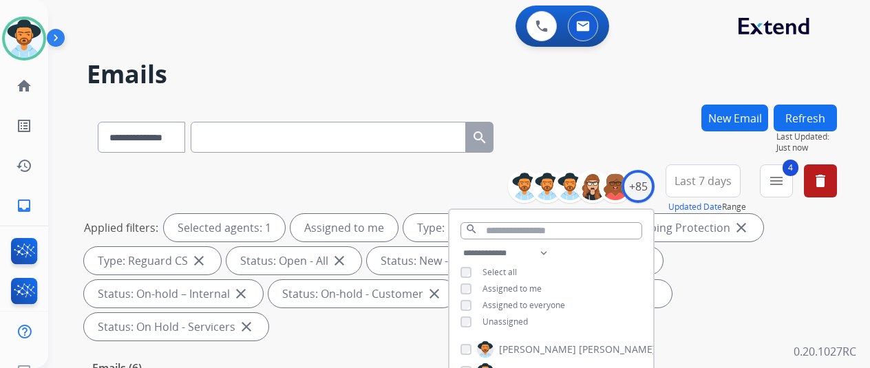
click at [591, 94] on div "**********" at bounding box center [442, 234] width 788 height 368
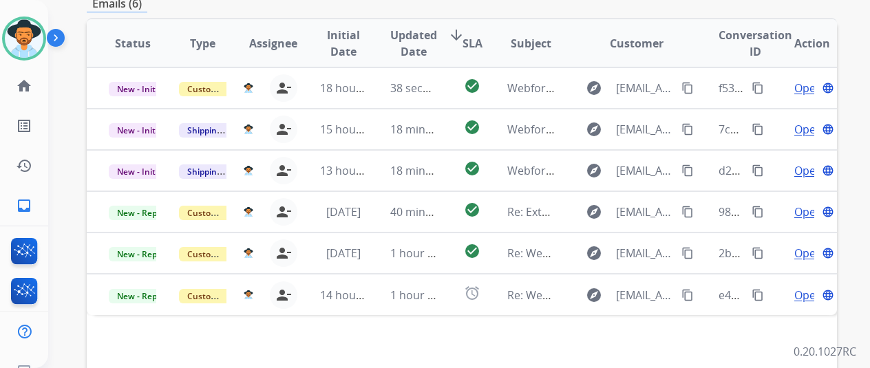
scroll to position [344, 0]
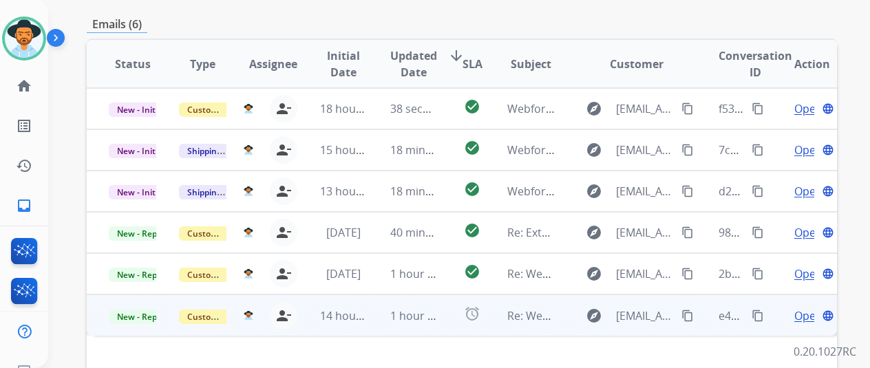
click at [799, 308] on span "Open" at bounding box center [808, 316] width 28 height 17
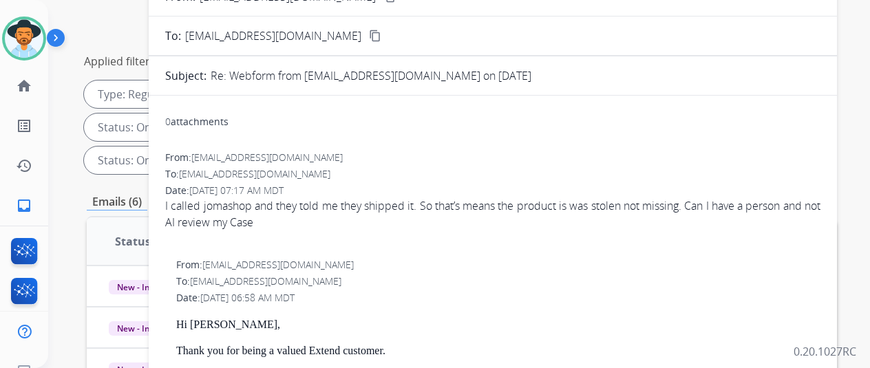
scroll to position [138, 0]
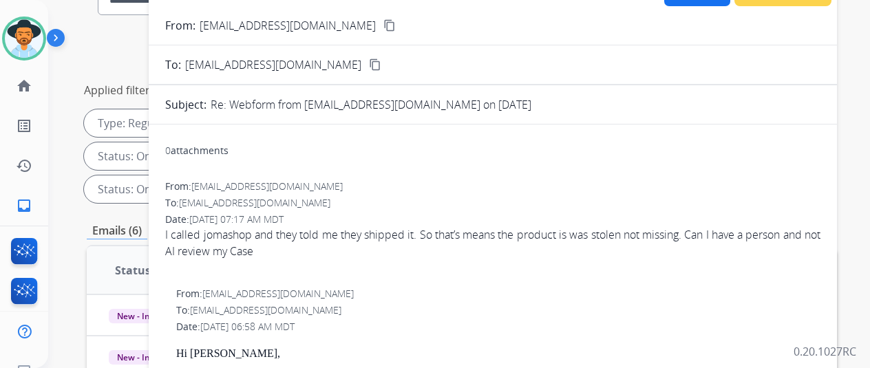
click at [383, 27] on mat-icon "content_copy" at bounding box center [389, 25] width 12 height 12
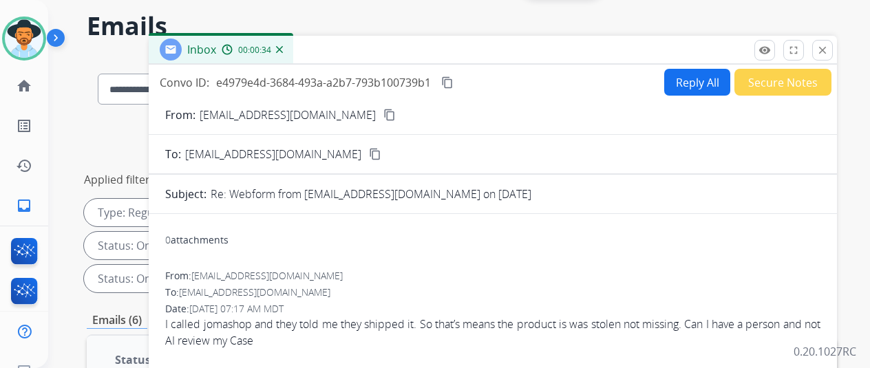
scroll to position [0, 0]
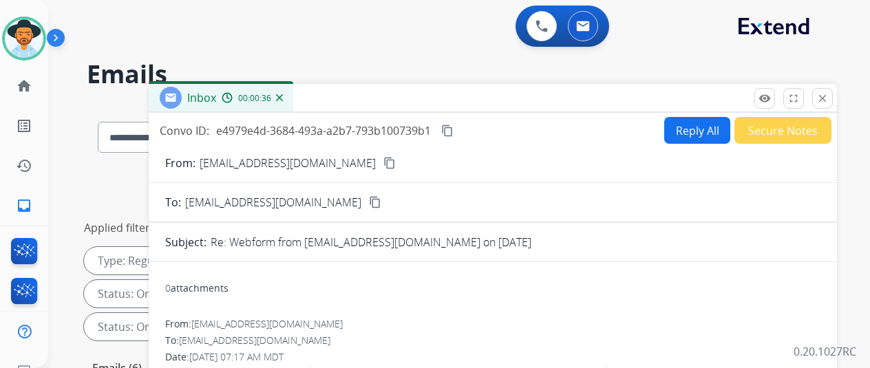
click at [283, 98] on img at bounding box center [279, 97] width 7 height 7
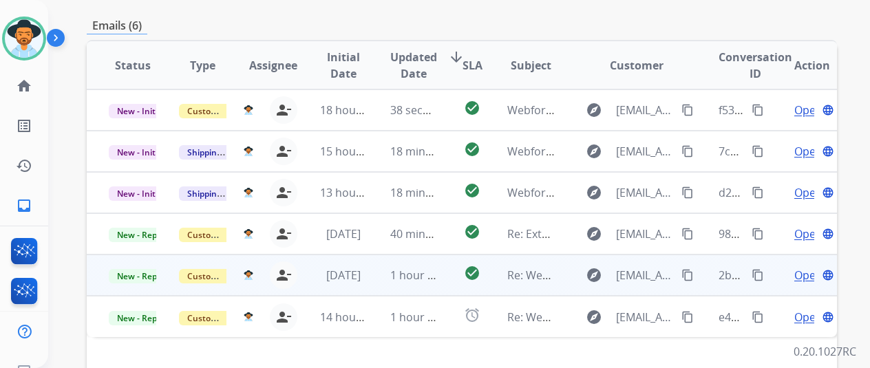
scroll to position [344, 0]
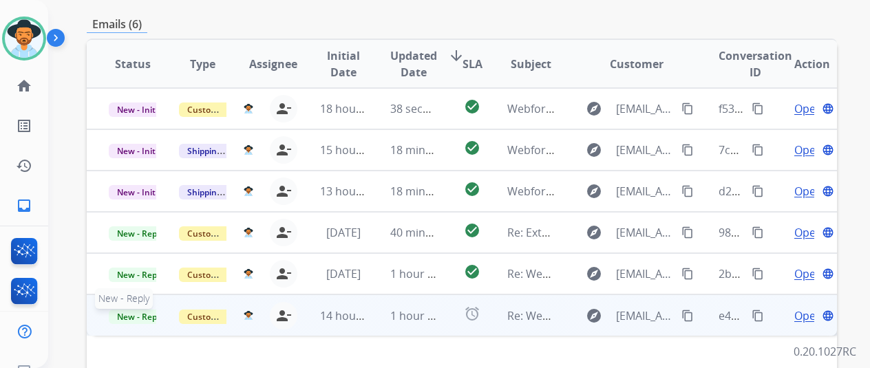
click at [123, 310] on span "New - Reply" at bounding box center [140, 317] width 63 height 14
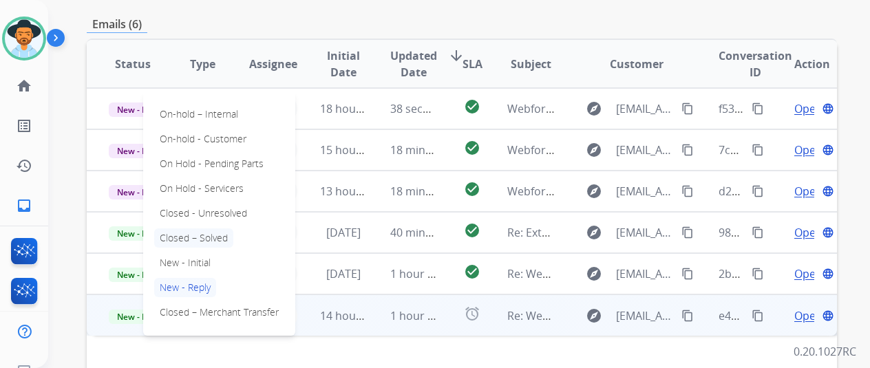
click at [221, 228] on p "Closed – Solved" at bounding box center [193, 237] width 79 height 19
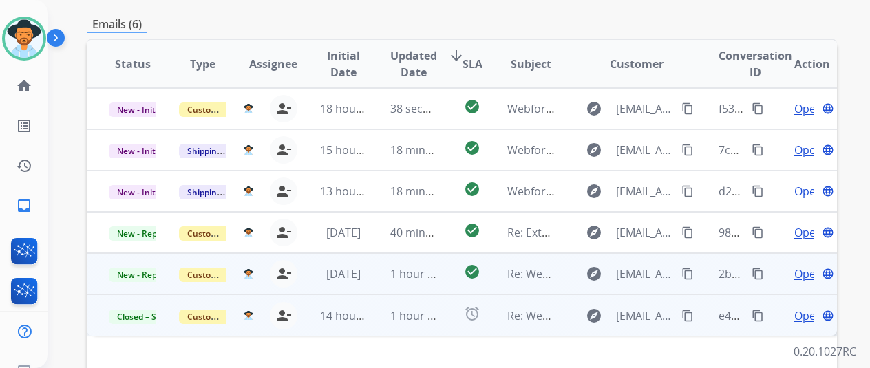
click at [797, 266] on span "Open" at bounding box center [808, 274] width 28 height 17
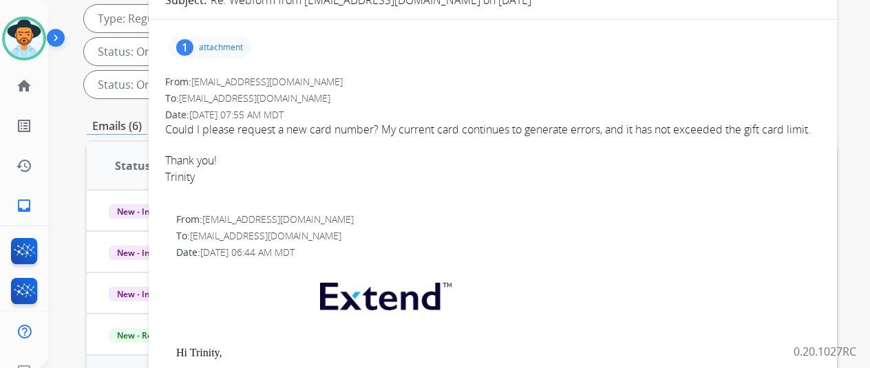
scroll to position [69, 0]
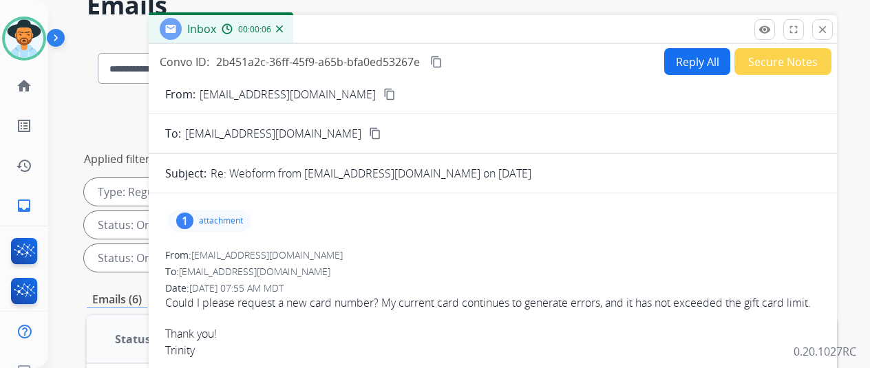
click at [383, 90] on mat-icon "content_copy" at bounding box center [389, 94] width 12 height 12
click at [193, 216] on div "1" at bounding box center [184, 221] width 17 height 17
click at [221, 254] on div at bounding box center [213, 256] width 69 height 48
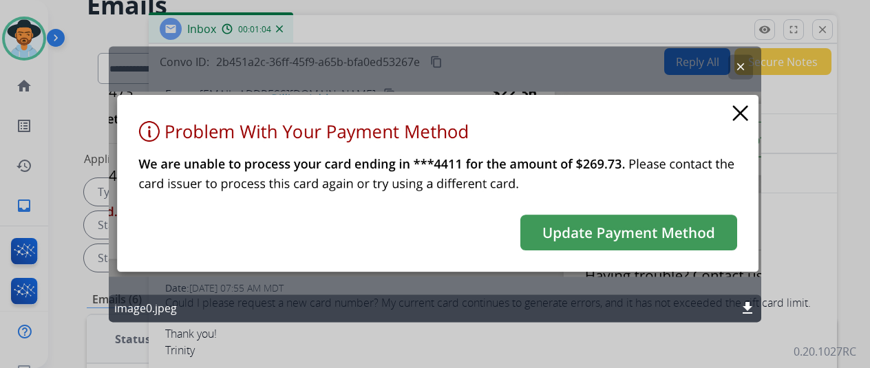
click at [736, 111] on div "clear image0.jpeg download" at bounding box center [435, 184] width 652 height 276
click at [746, 58] on button "clear" at bounding box center [740, 66] width 25 height 25
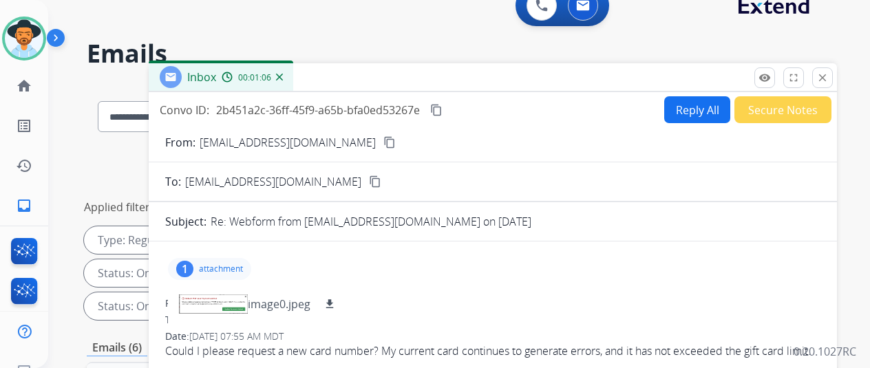
scroll to position [0, 0]
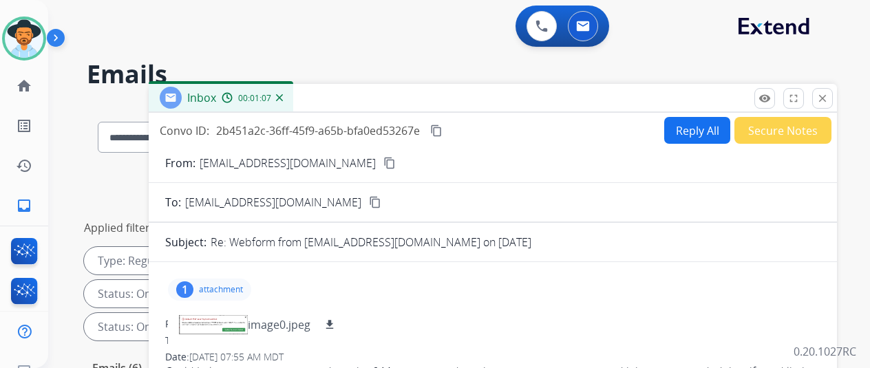
click at [692, 127] on button "Reply All" at bounding box center [697, 130] width 66 height 27
select select "**********"
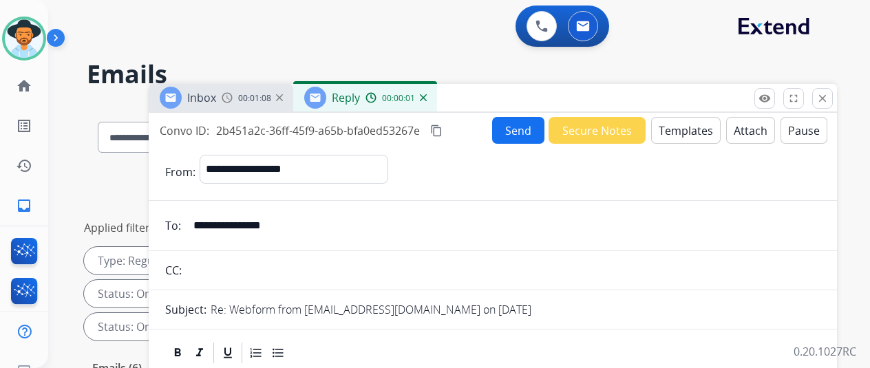
click at [688, 129] on button "Templates" at bounding box center [685, 130] width 69 height 27
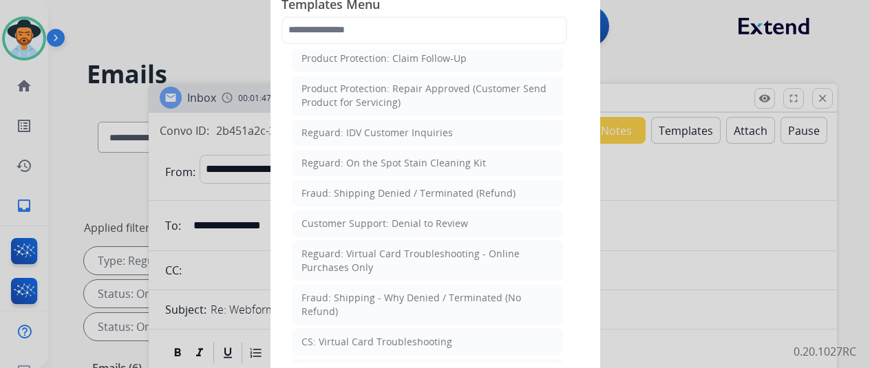
scroll to position [963, 0]
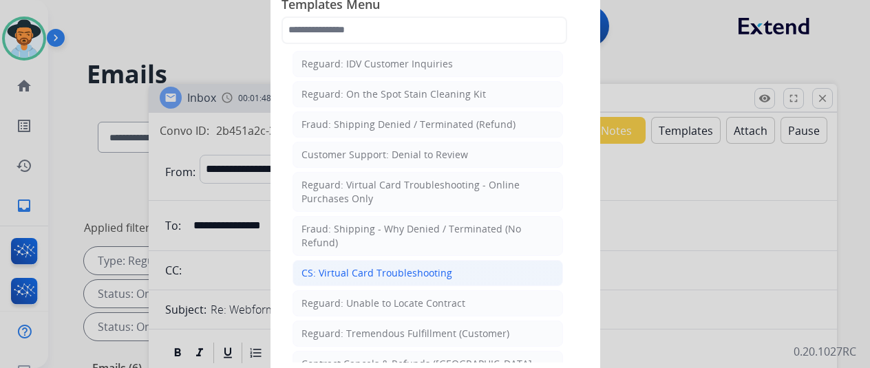
click at [386, 266] on div "CS: Virtual Card Troubleshooting" at bounding box center [376, 273] width 151 height 14
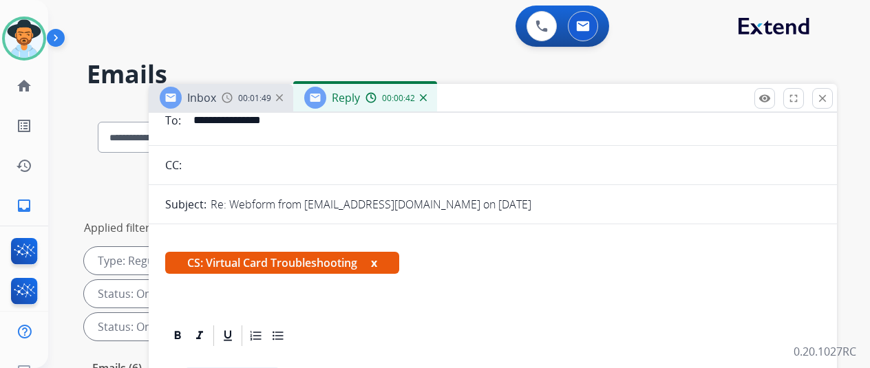
scroll to position [206, 0]
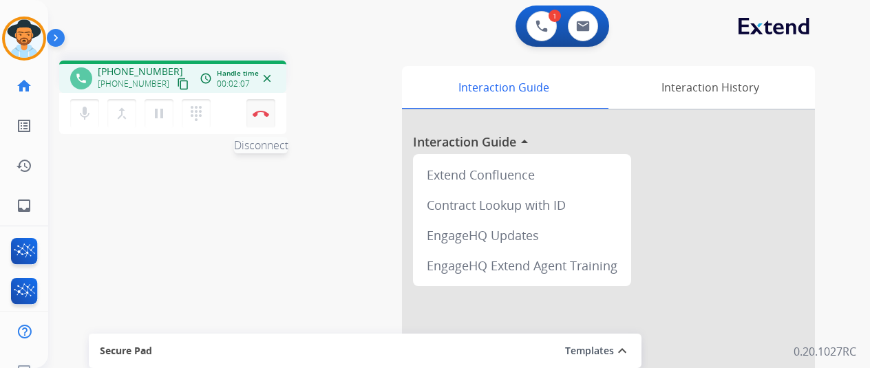
click at [259, 114] on img at bounding box center [260, 113] width 17 height 7
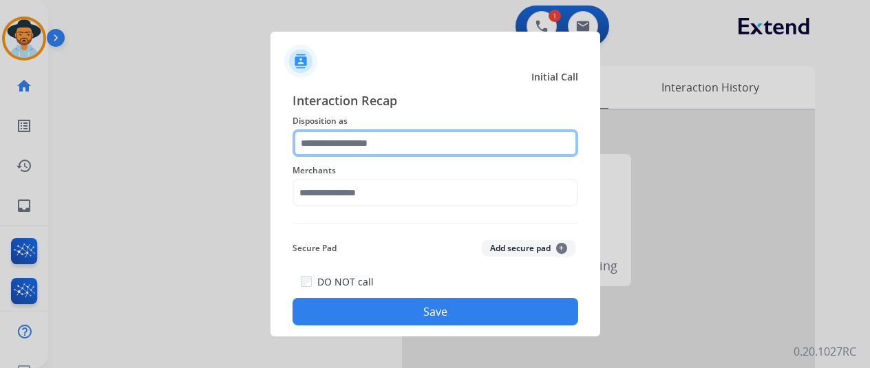
click at [334, 144] on input "text" at bounding box center [435, 143] width 286 height 28
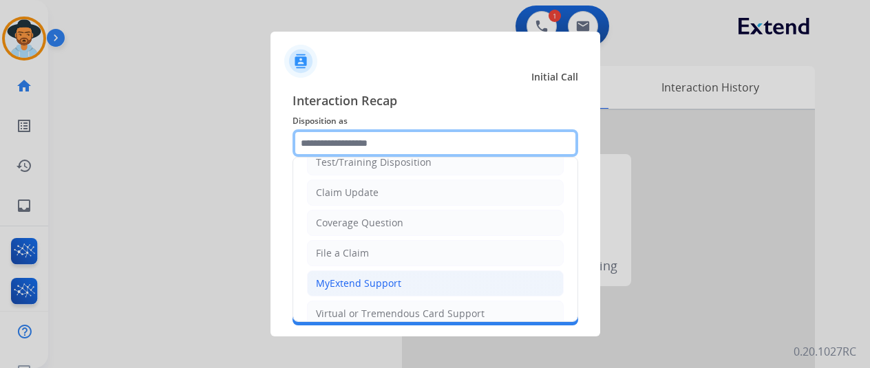
scroll to position [138, 0]
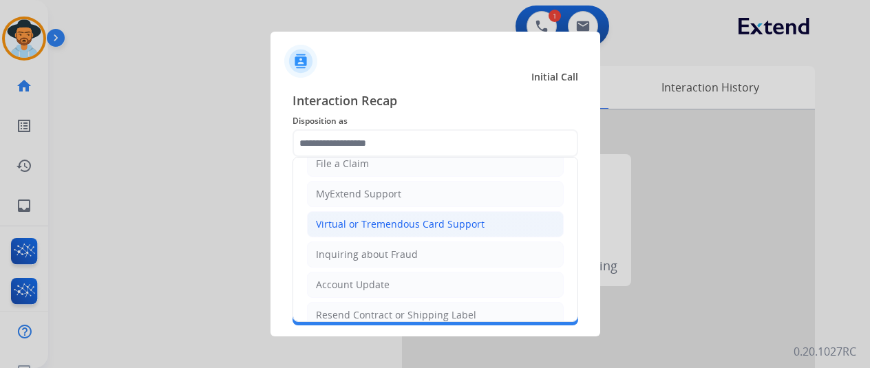
click at [325, 222] on div "Virtual or Tremendous Card Support" at bounding box center [400, 224] width 169 height 14
type input "**********"
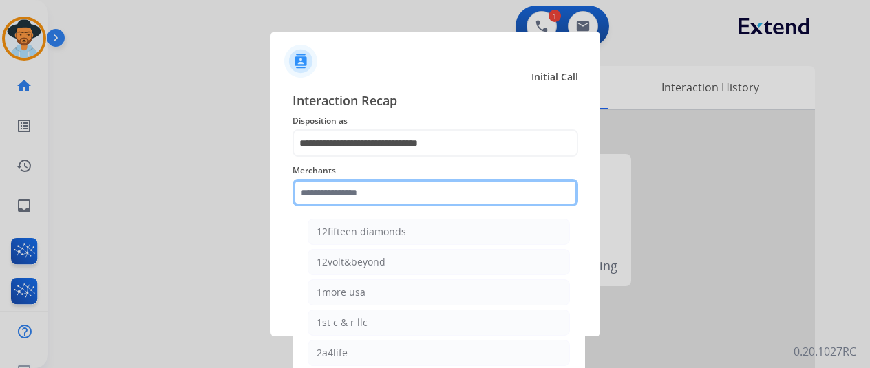
click at [324, 190] on input "text" at bounding box center [435, 193] width 286 height 28
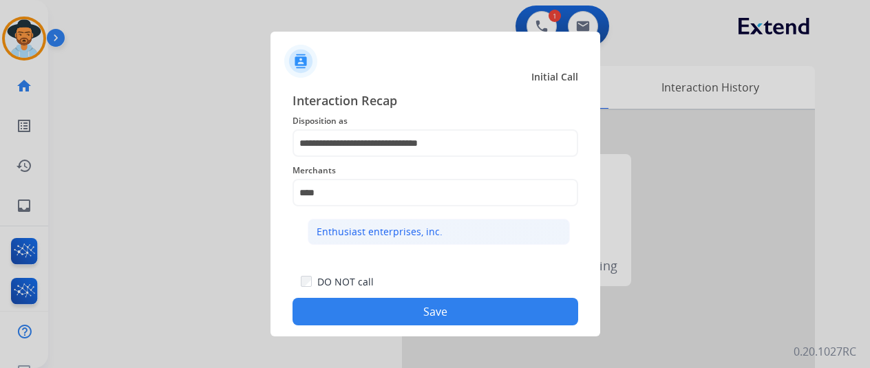
click at [357, 228] on div "Enthusiast enterprises, inc." at bounding box center [379, 232] width 126 height 14
type input "**********"
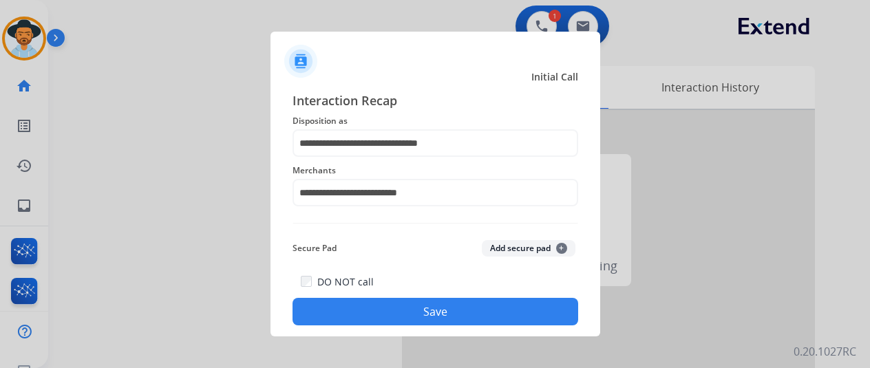
click at [432, 306] on button "Save" at bounding box center [435, 312] width 286 height 28
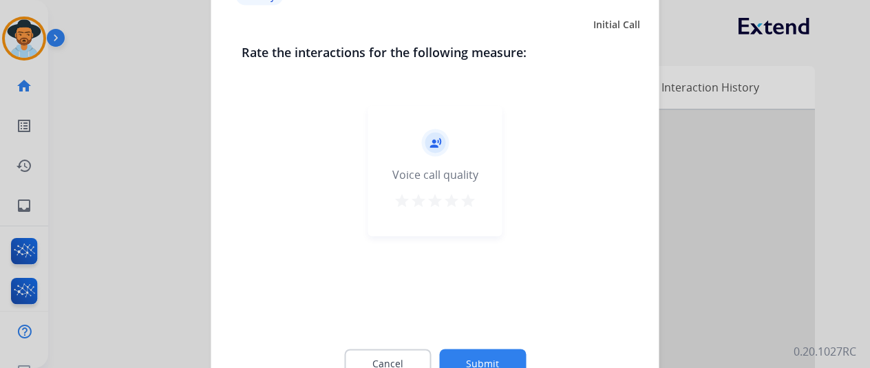
click at [480, 356] on button "Submit" at bounding box center [482, 363] width 87 height 29
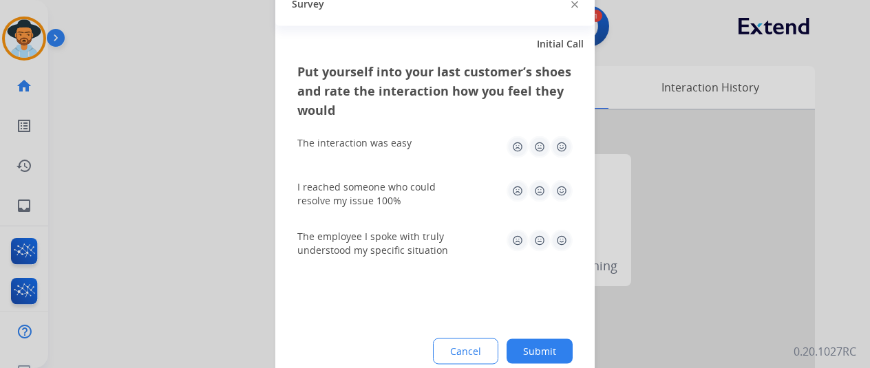
click at [545, 345] on button "Submit" at bounding box center [539, 350] width 66 height 25
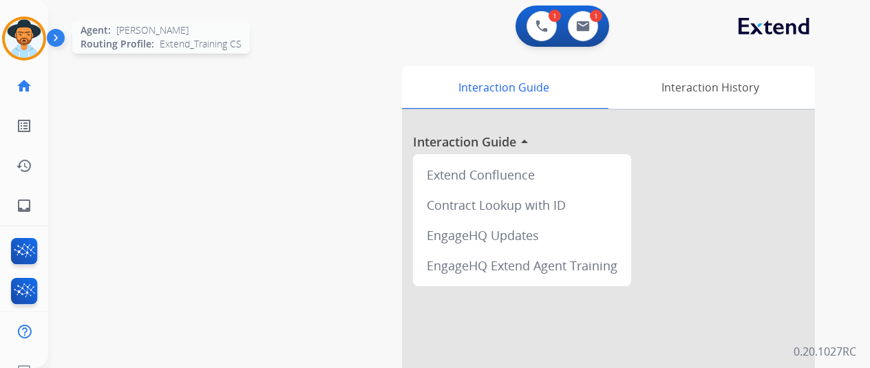
click at [30, 30] on img at bounding box center [24, 38] width 39 height 39
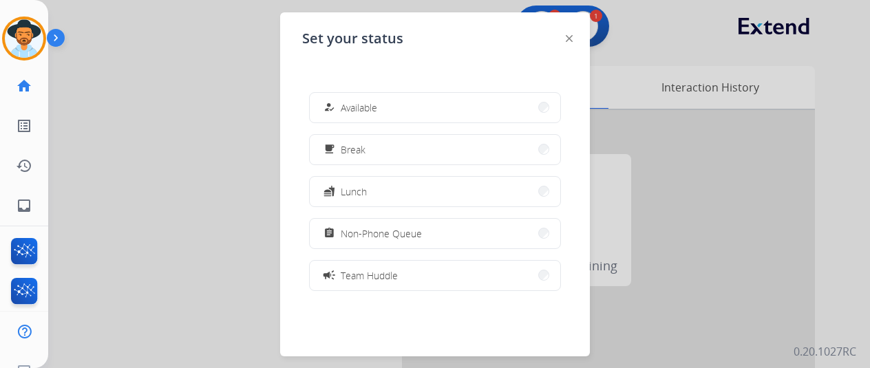
click at [353, 106] on span "Available" at bounding box center [359, 107] width 36 height 14
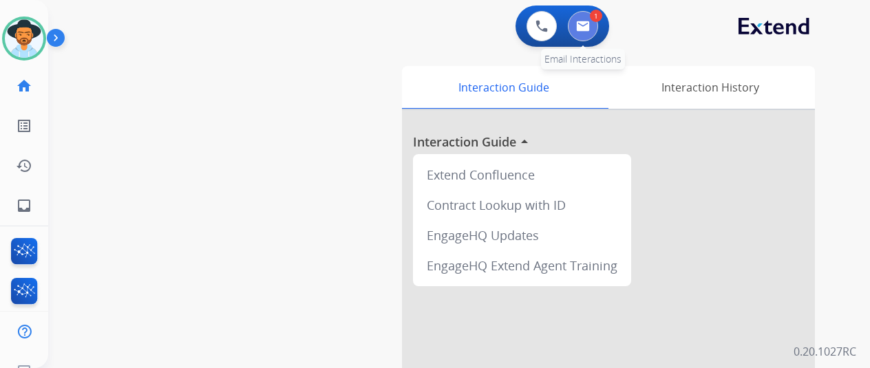
click at [595, 31] on button at bounding box center [583, 26] width 30 height 30
select select "**********"
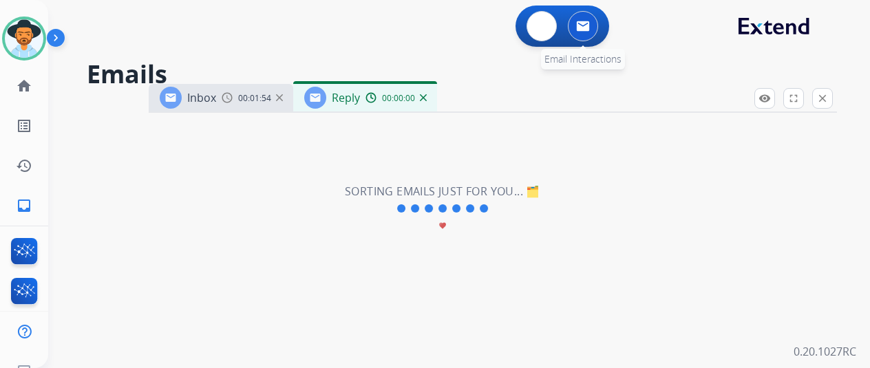
select select "**********"
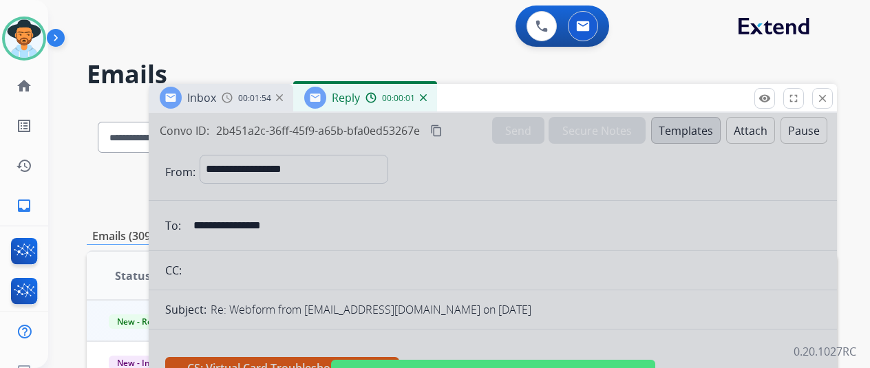
click at [385, 247] on div at bounding box center [493, 370] width 688 height 514
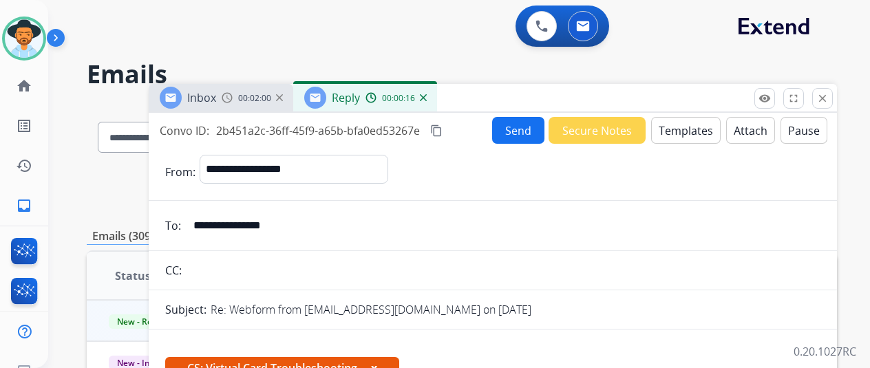
click at [426, 101] on div "00:00:16" at bounding box center [395, 98] width 61 height 12
click at [427, 98] on img at bounding box center [423, 97] width 7 height 7
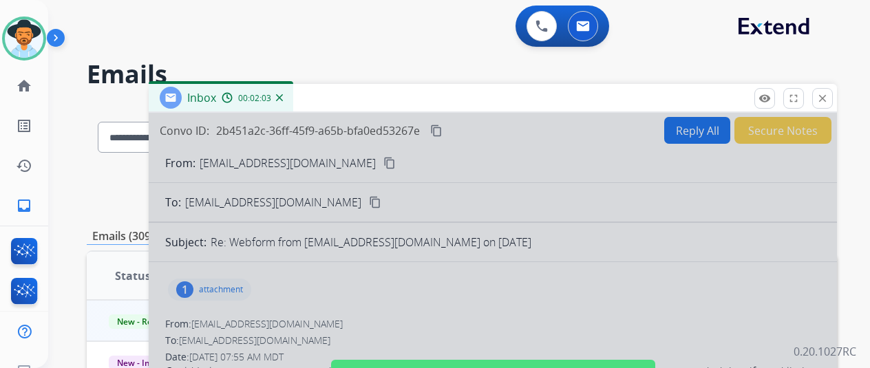
click at [357, 329] on div at bounding box center [493, 370] width 688 height 514
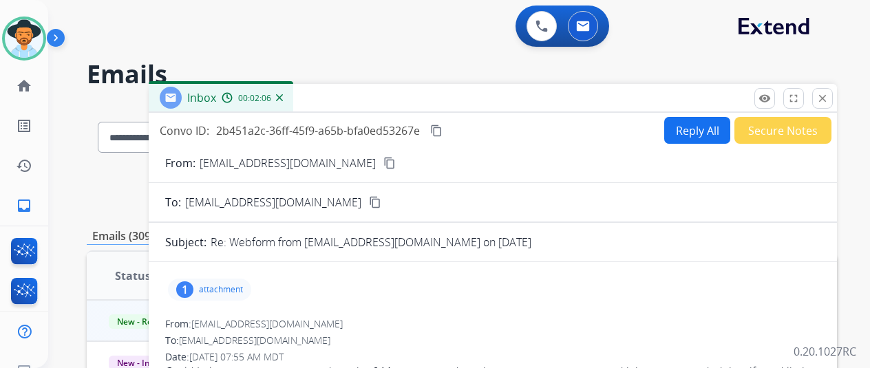
click at [702, 122] on button "Reply All" at bounding box center [697, 130] width 66 height 27
select select "**********"
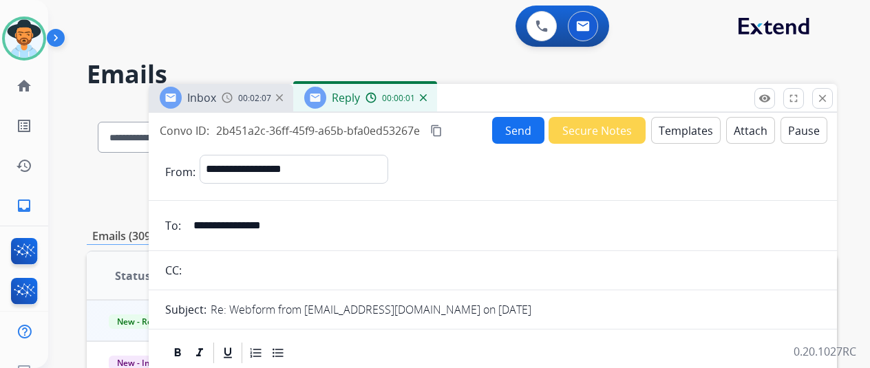
click at [687, 126] on button "Templates" at bounding box center [685, 130] width 69 height 27
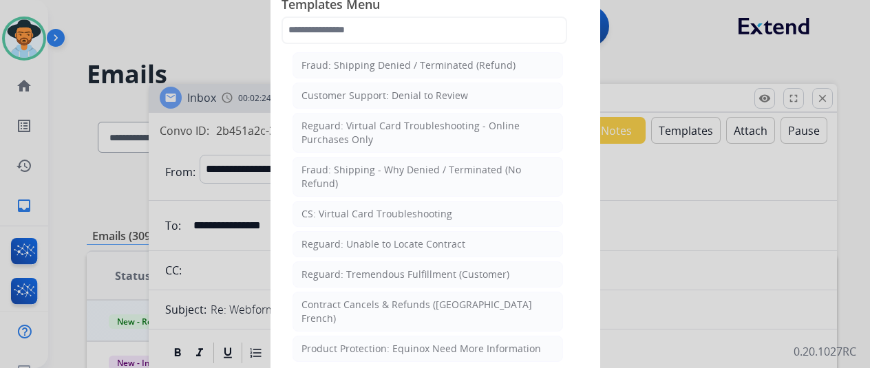
scroll to position [1032, 0]
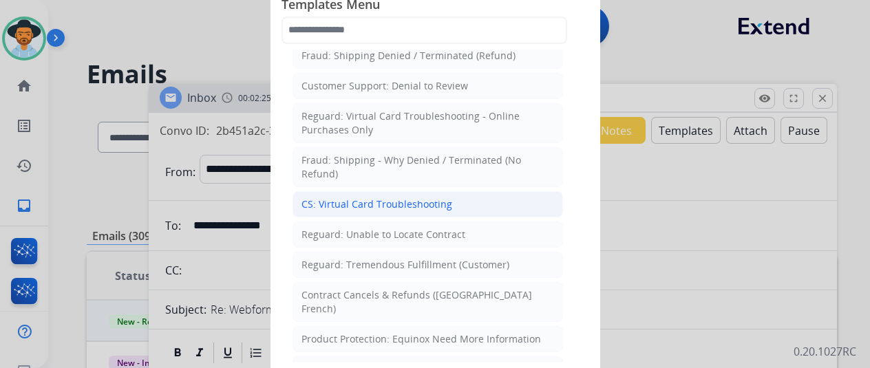
click at [347, 197] on div "CS: Virtual Card Troubleshooting" at bounding box center [376, 204] width 151 height 14
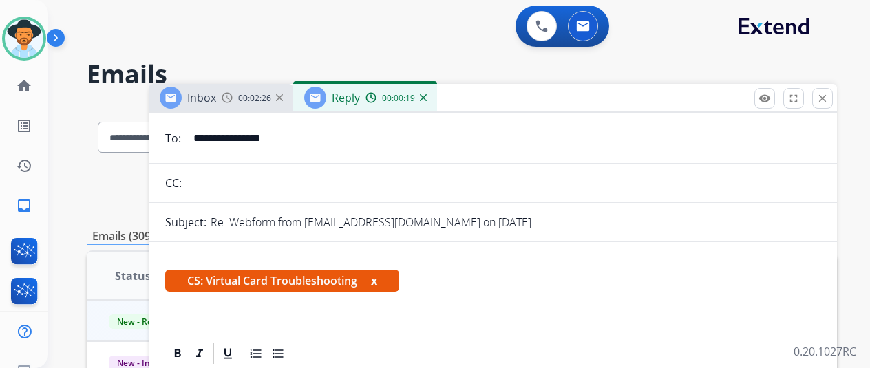
scroll to position [206, 0]
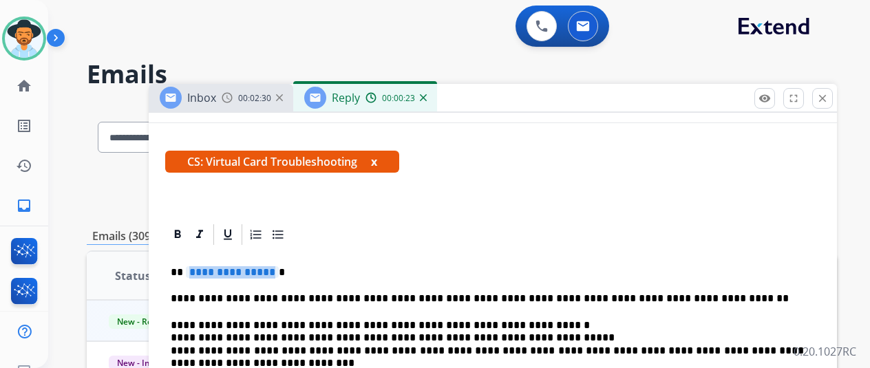
drag, startPoint x: 282, startPoint y: 270, endPoint x: 217, endPoint y: 270, distance: 64.7
click at [217, 270] on p "**********" at bounding box center [487, 272] width 633 height 12
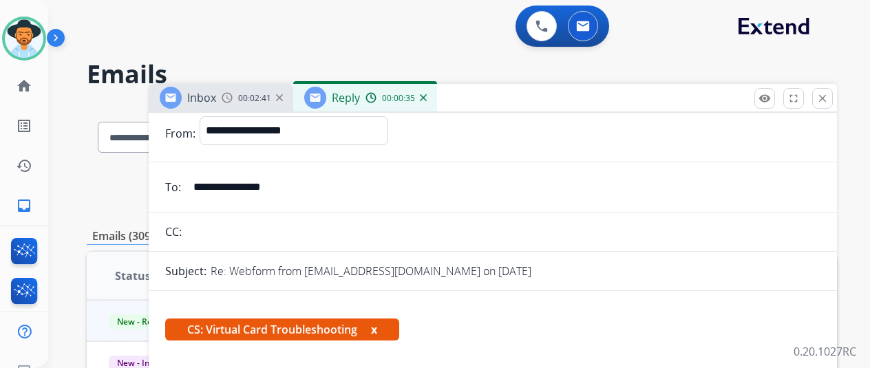
scroll to position [0, 0]
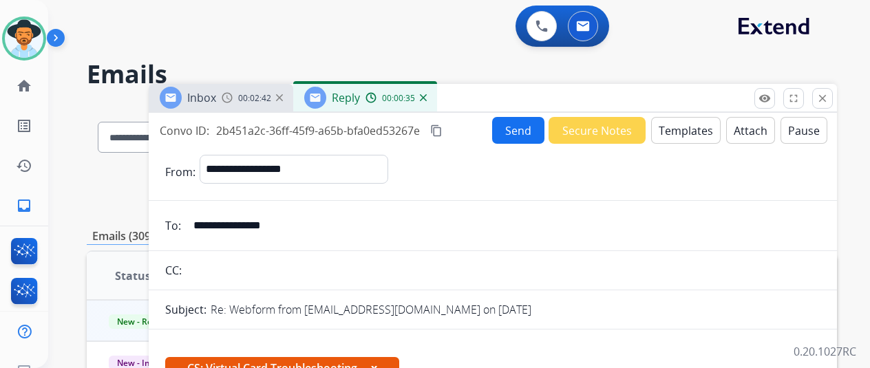
click at [519, 129] on button "Send" at bounding box center [518, 130] width 52 height 27
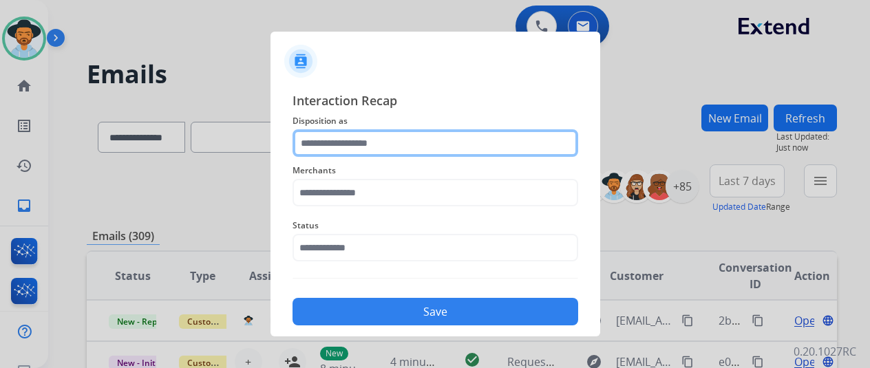
click at [344, 140] on input "text" at bounding box center [435, 143] width 286 height 28
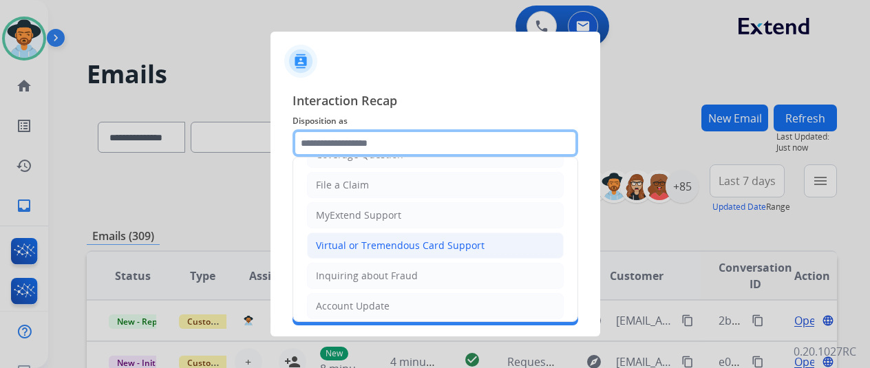
scroll to position [138, 0]
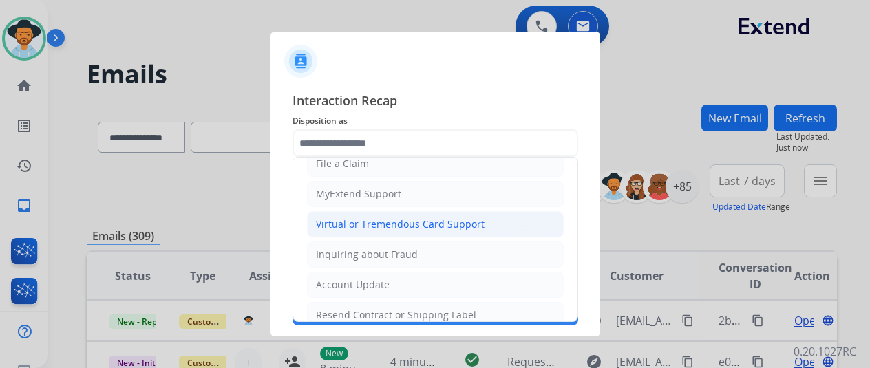
click at [352, 228] on div "Virtual or Tremendous Card Support" at bounding box center [400, 224] width 169 height 14
type input "**********"
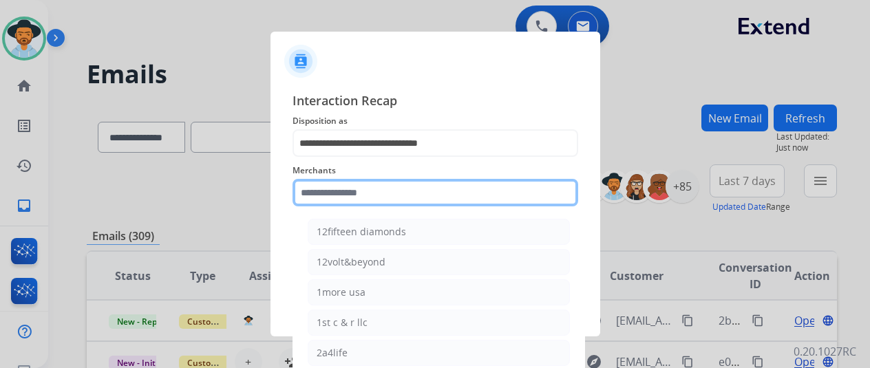
click at [328, 196] on input "text" at bounding box center [435, 193] width 286 height 28
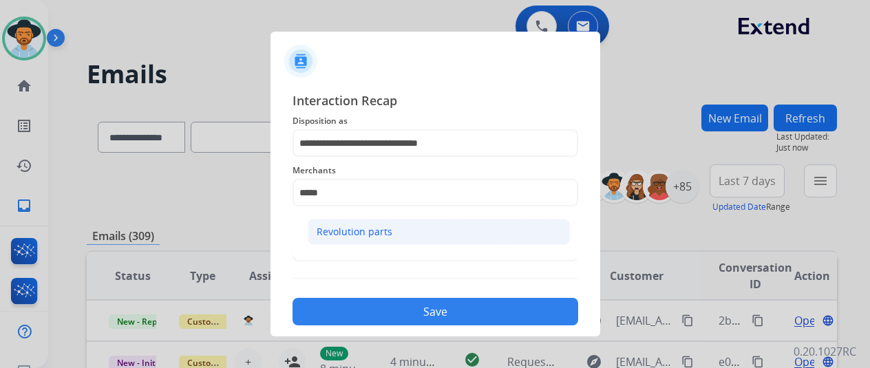
click at [353, 241] on li "Revolution parts" at bounding box center [439, 232] width 262 height 26
type input "**********"
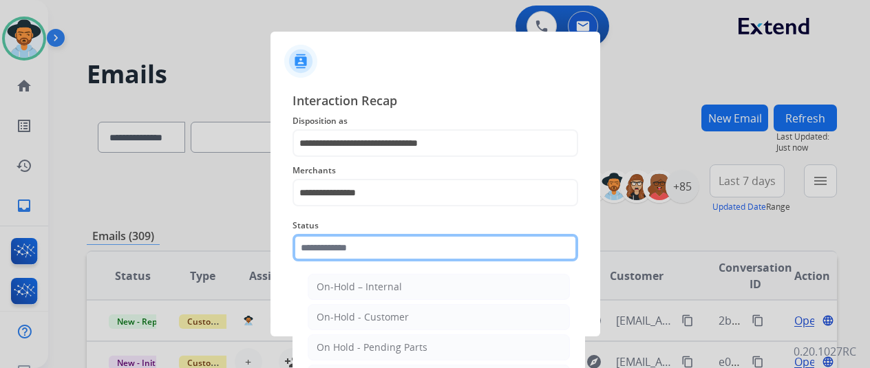
click at [351, 247] on input "text" at bounding box center [435, 248] width 286 height 28
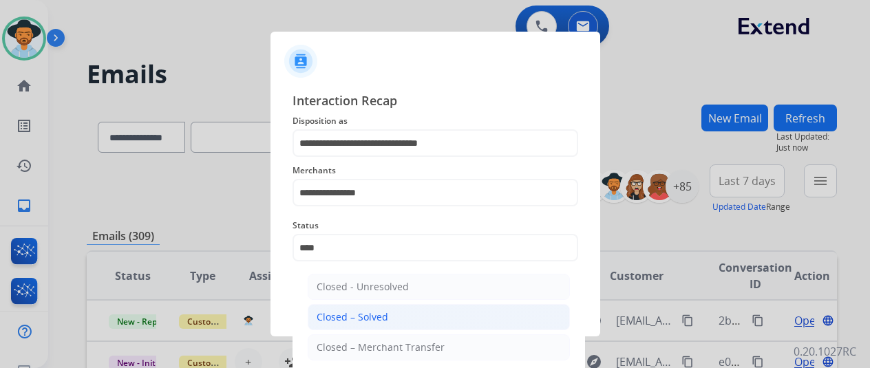
click at [360, 317] on div "Closed – Solved" at bounding box center [352, 317] width 72 height 14
type input "**********"
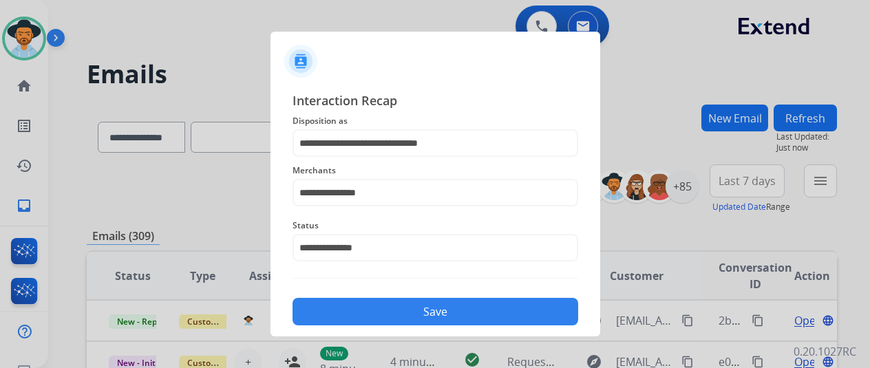
click at [410, 311] on button "Save" at bounding box center [435, 312] width 286 height 28
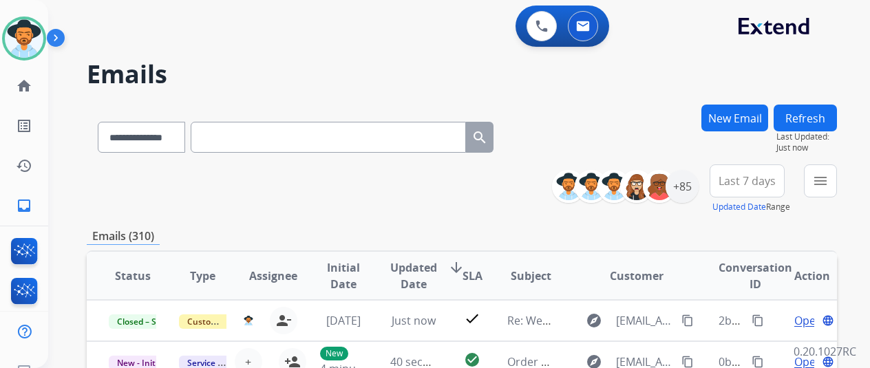
click at [747, 118] on button "New Email" at bounding box center [734, 118] width 67 height 27
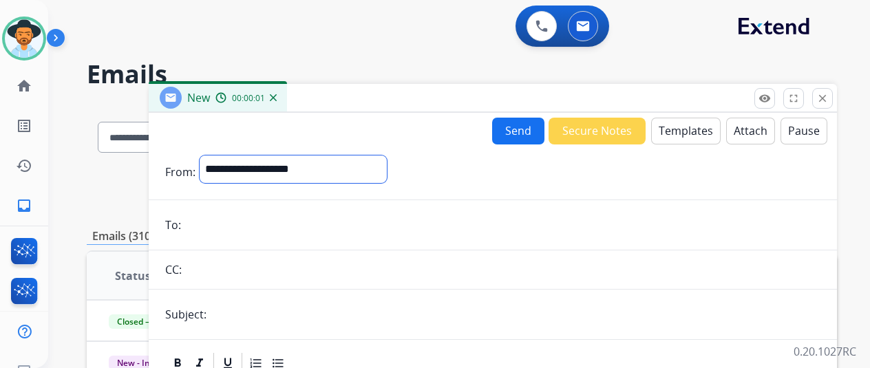
click at [246, 169] on select "**********" at bounding box center [293, 169] width 187 height 28
select select "**********"
click at [210, 155] on select "**********" at bounding box center [293, 169] width 187 height 28
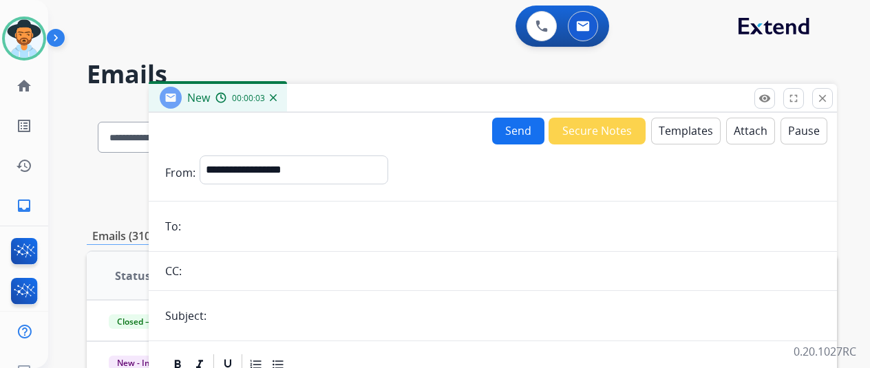
click at [213, 233] on input "email" at bounding box center [502, 227] width 635 height 28
paste input "**********"
type input "**********"
click at [681, 127] on button "Templates" at bounding box center [685, 131] width 69 height 27
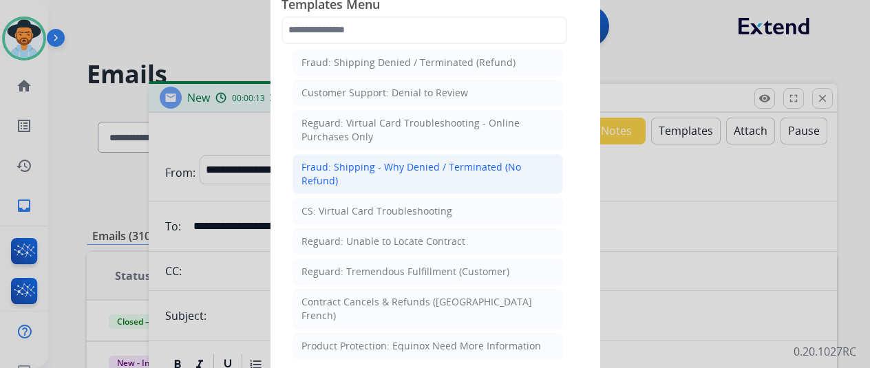
scroll to position [1032, 0]
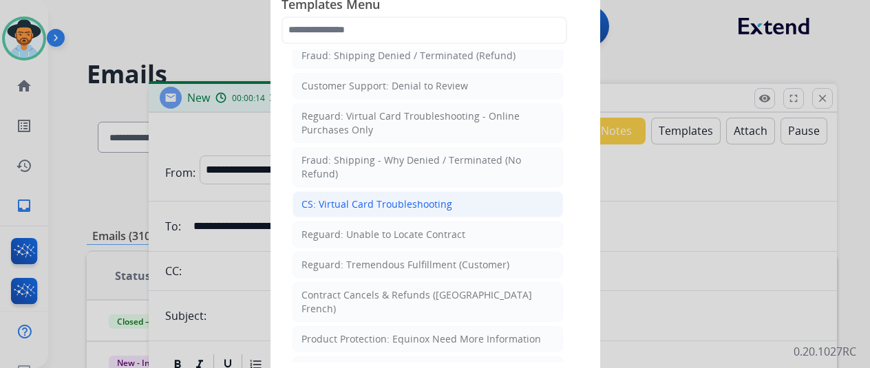
click at [354, 197] on div "CS: Virtual Card Troubleshooting" at bounding box center [376, 204] width 151 height 14
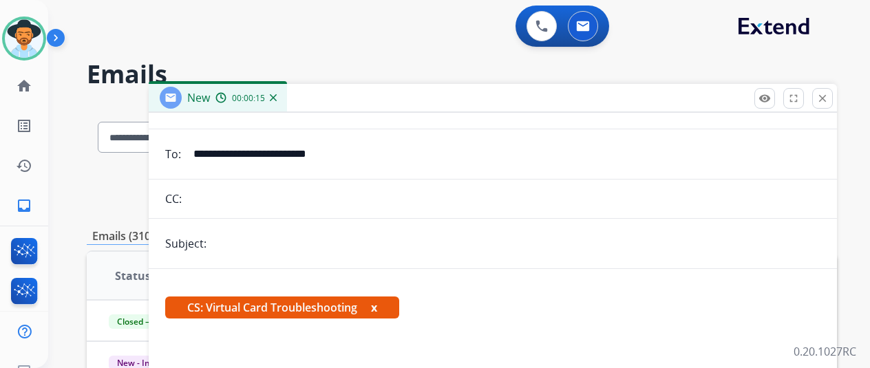
scroll to position [206, 0]
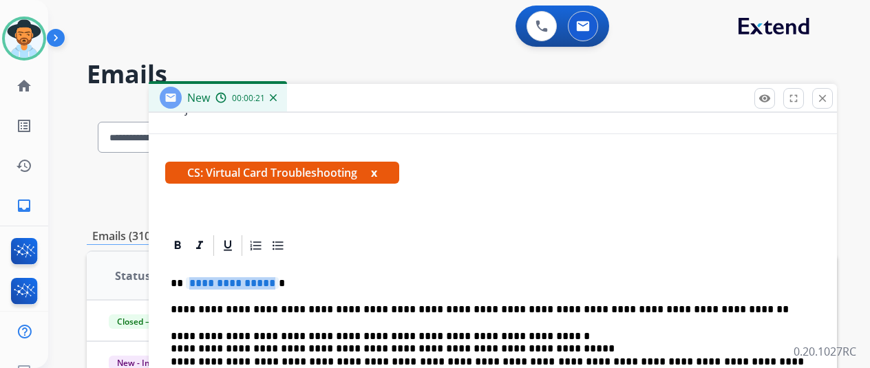
drag, startPoint x: 280, startPoint y: 284, endPoint x: 271, endPoint y: 284, distance: 8.9
click at [271, 284] on span "**********" at bounding box center [232, 283] width 93 height 12
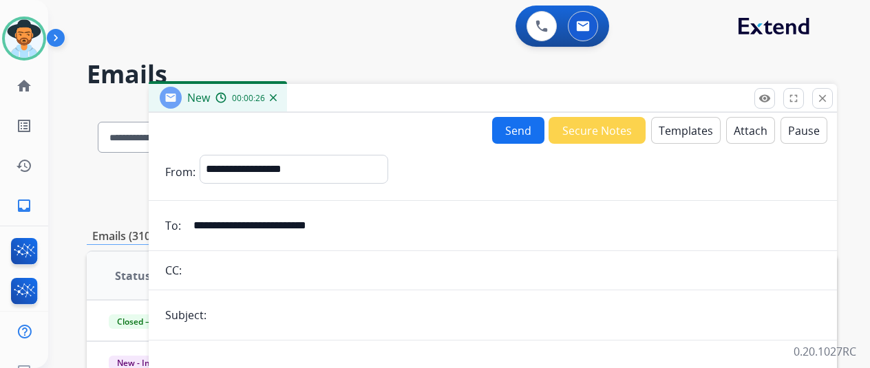
click at [529, 129] on button "Send" at bounding box center [518, 130] width 52 height 27
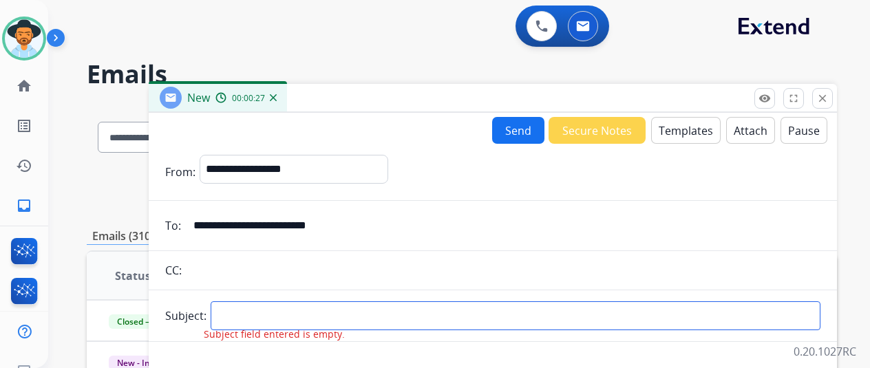
click at [243, 321] on input "text" at bounding box center [516, 315] width 610 height 29
type input "**********"
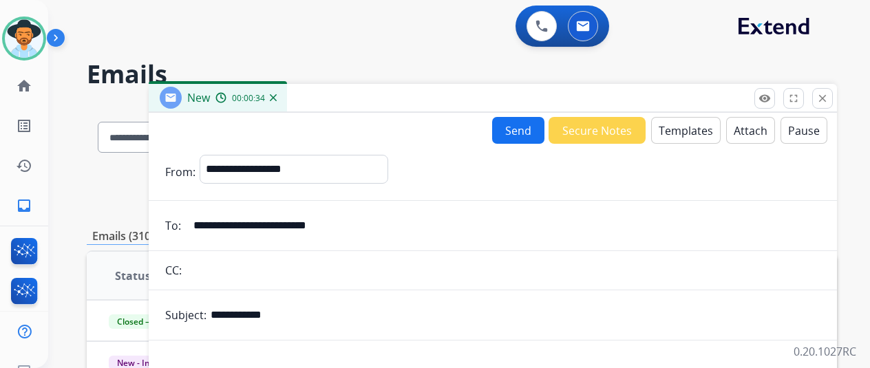
click at [524, 137] on button "Send" at bounding box center [518, 130] width 52 height 27
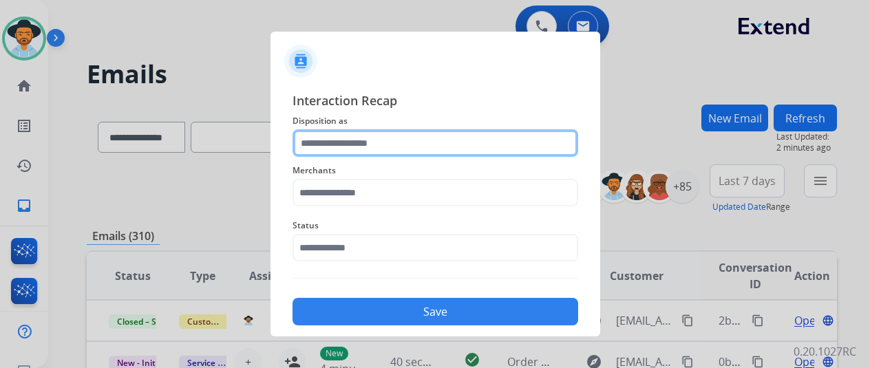
click at [346, 144] on input "text" at bounding box center [435, 143] width 286 height 28
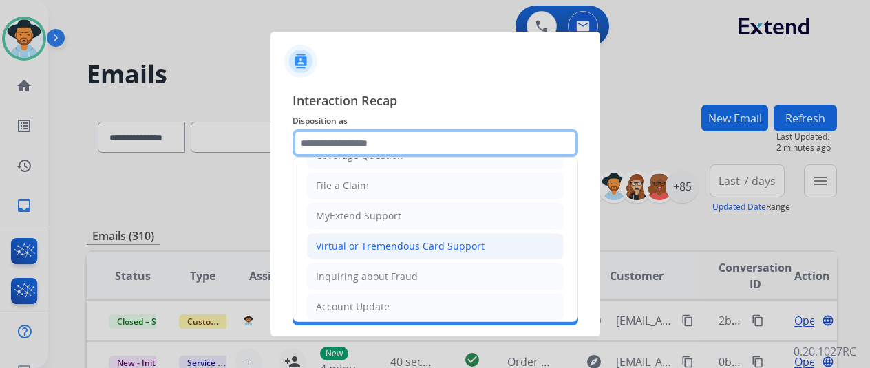
scroll to position [138, 0]
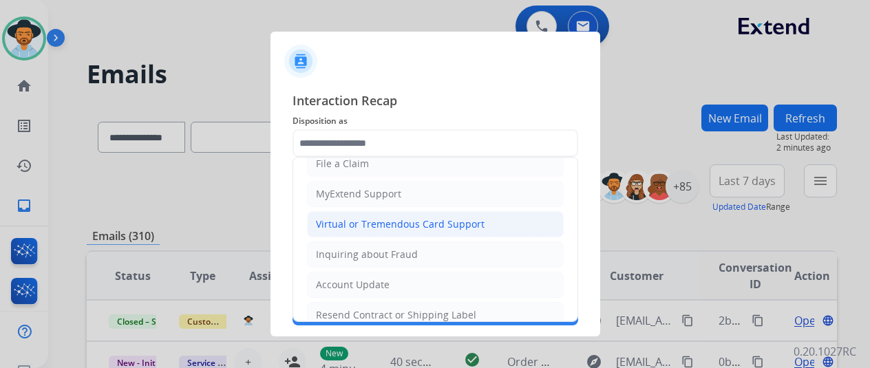
click at [374, 211] on li "Virtual or Tremendous Card Support" at bounding box center [435, 224] width 257 height 26
type input "**********"
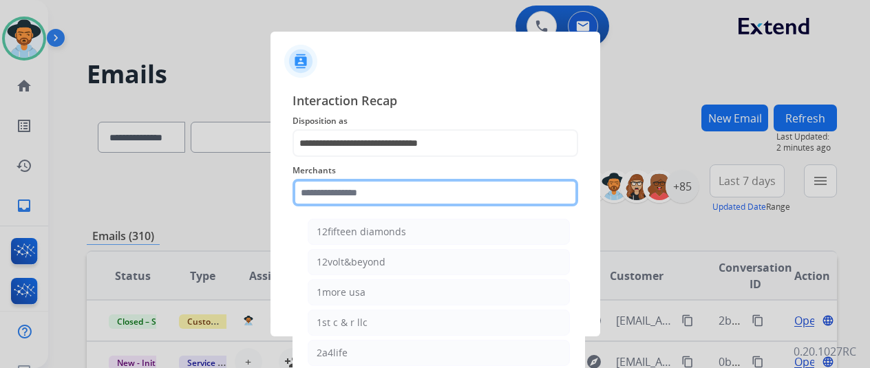
click at [331, 189] on input "text" at bounding box center [435, 193] width 286 height 28
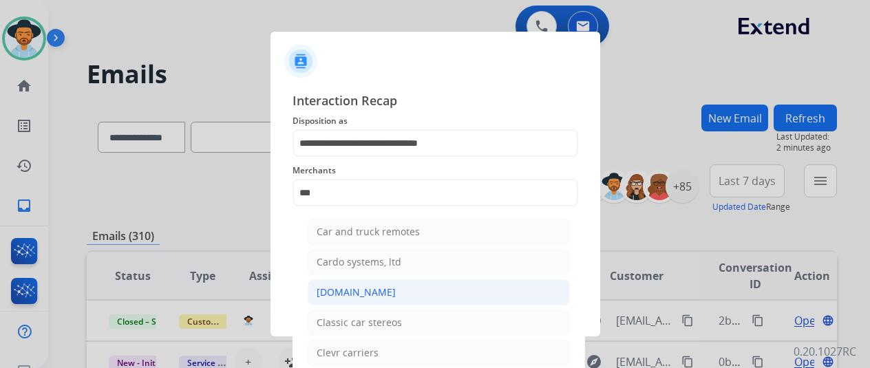
click at [351, 292] on div "[DOMAIN_NAME]" at bounding box center [355, 293] width 79 height 14
type input "**********"
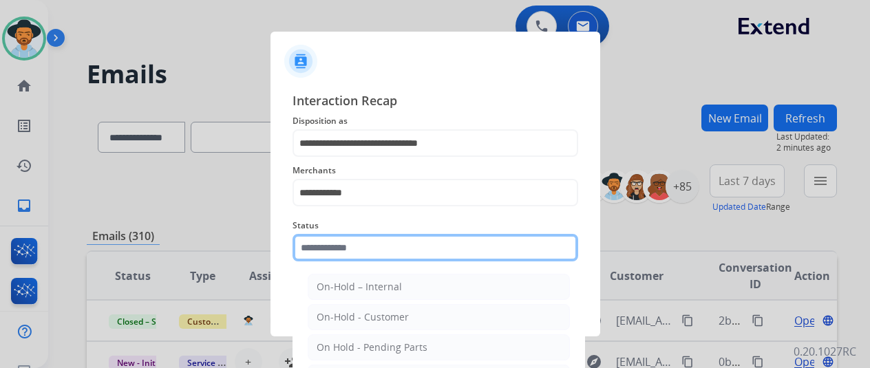
click at [363, 248] on input "text" at bounding box center [435, 248] width 286 height 28
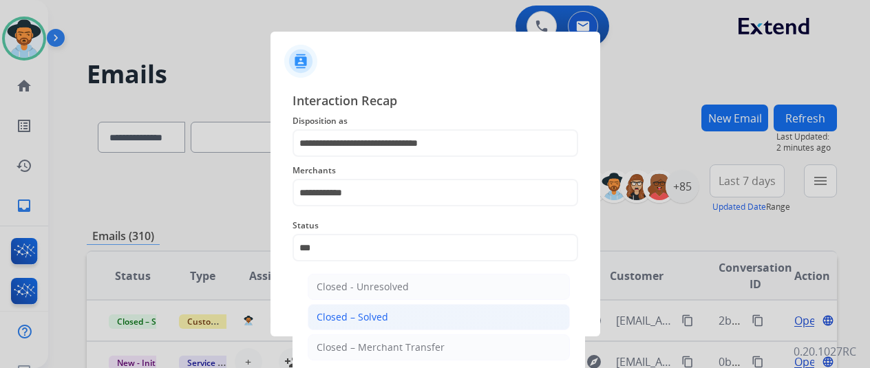
click at [375, 310] on div "Closed – Solved" at bounding box center [352, 317] width 72 height 14
type input "**********"
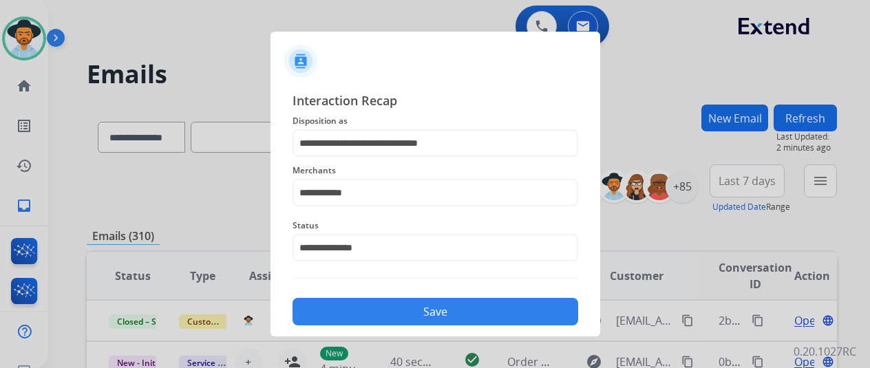
click at [400, 318] on button "Save" at bounding box center [435, 312] width 286 height 28
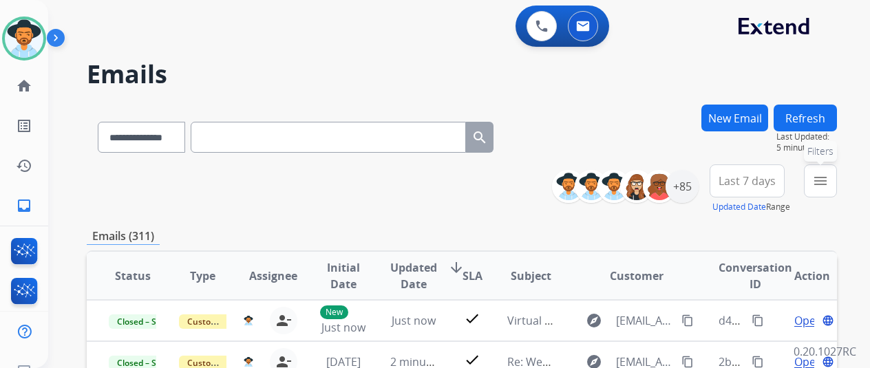
click at [828, 184] on mat-icon "menu" at bounding box center [820, 181] width 17 height 17
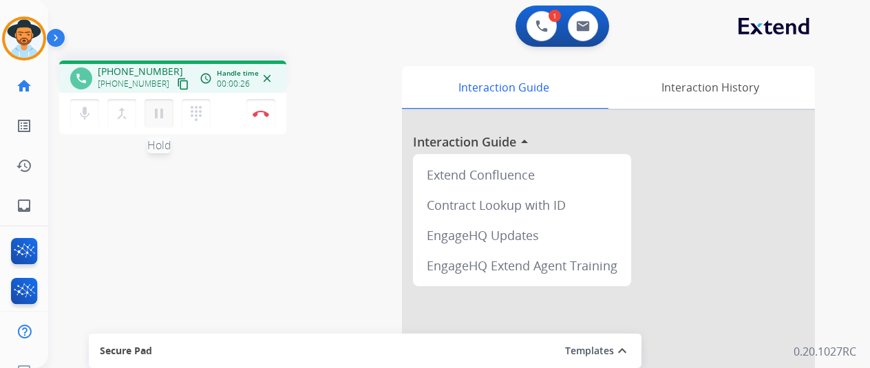
click at [165, 113] on mat-icon "pause" at bounding box center [159, 113] width 17 height 17
click at [548, 27] on img at bounding box center [541, 26] width 12 height 12
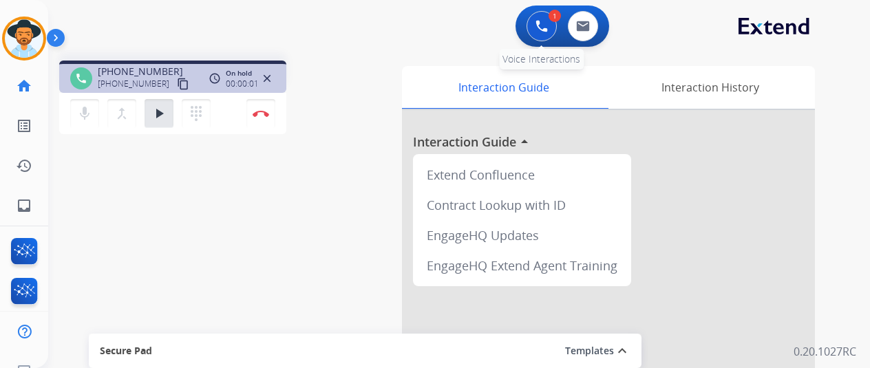
click at [548, 21] on img at bounding box center [541, 26] width 12 height 12
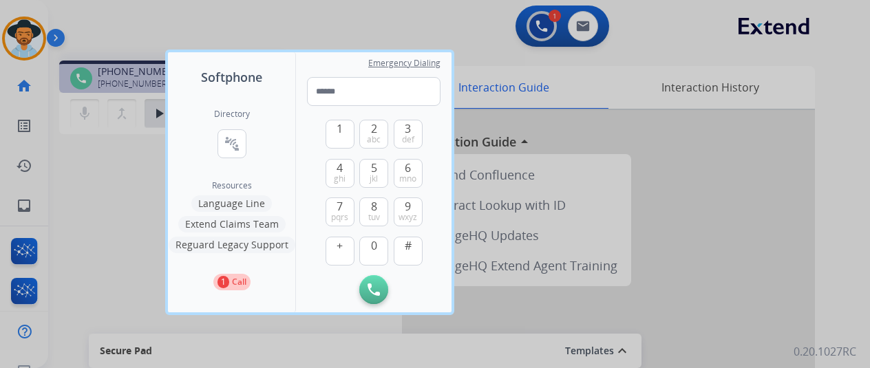
click at [250, 205] on button "Language Line" at bounding box center [231, 203] width 80 height 17
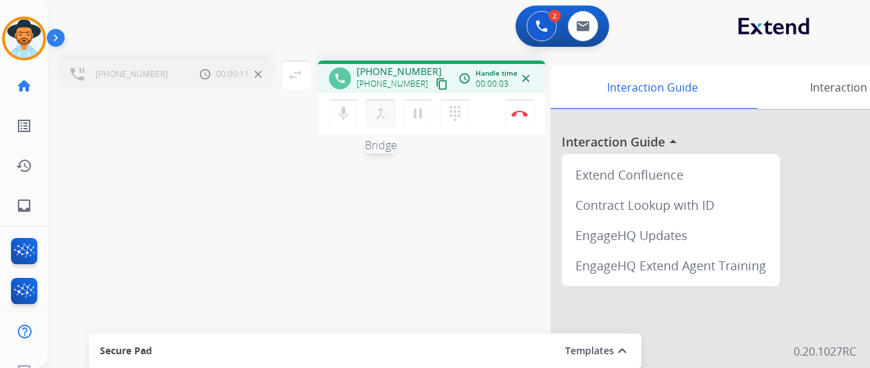
click at [377, 111] on mat-icon "merge_type" at bounding box center [380, 113] width 17 height 17
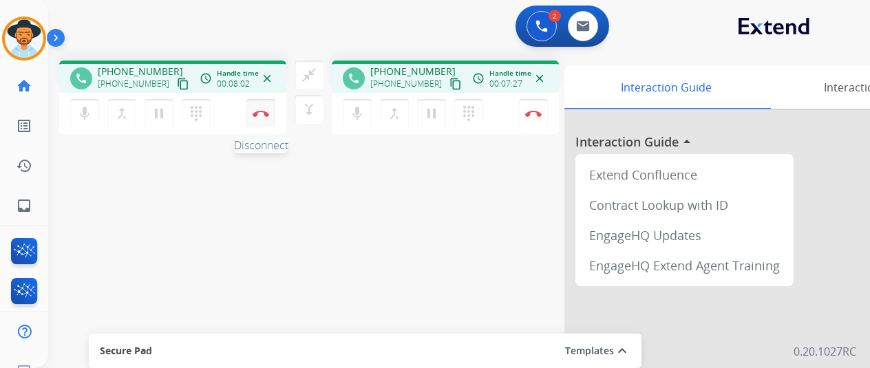
click at [262, 107] on button "Disconnect" at bounding box center [260, 113] width 29 height 29
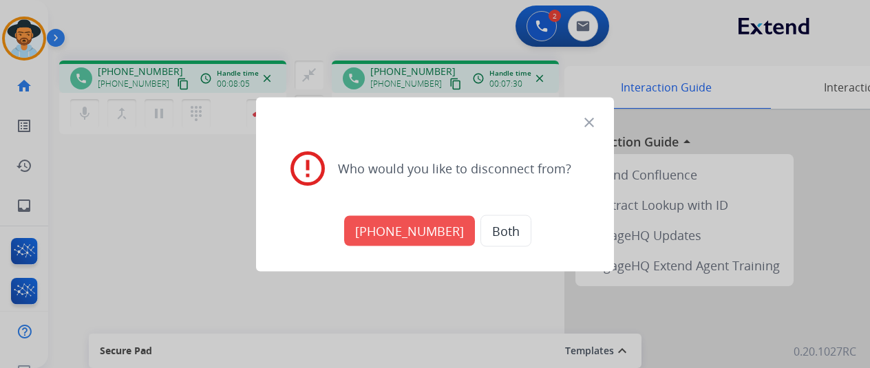
click at [491, 233] on button "Both" at bounding box center [505, 231] width 51 height 32
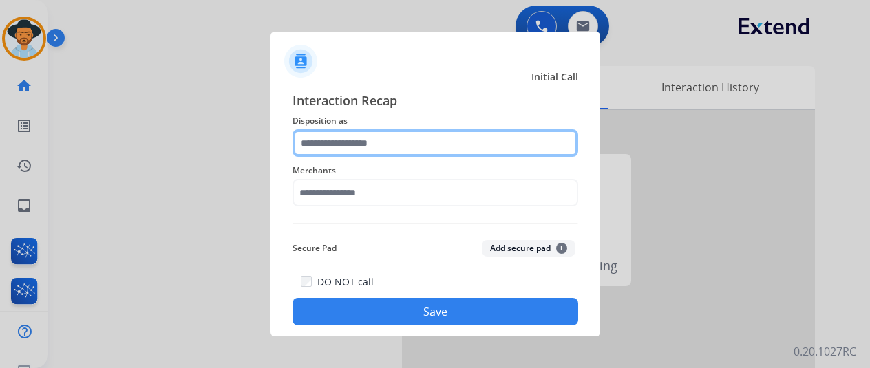
click at [343, 138] on input "text" at bounding box center [435, 143] width 286 height 28
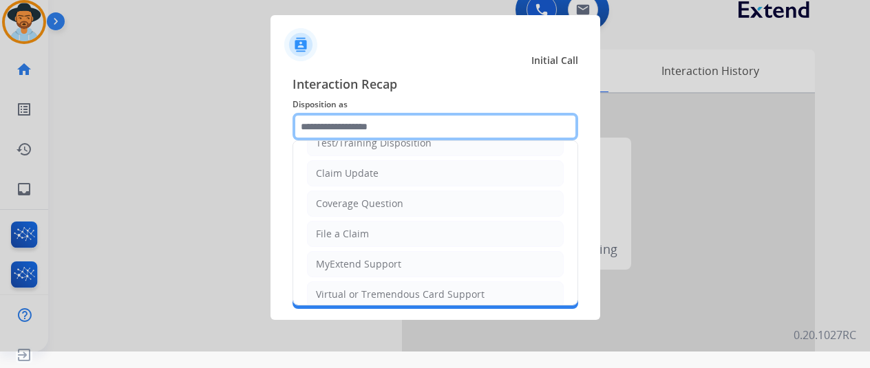
scroll to position [69, 0]
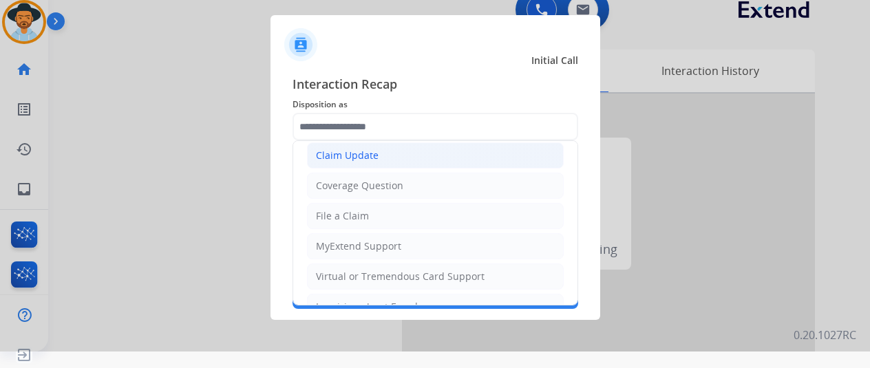
click at [327, 153] on div "Claim Update" at bounding box center [347, 156] width 63 height 14
type input "**********"
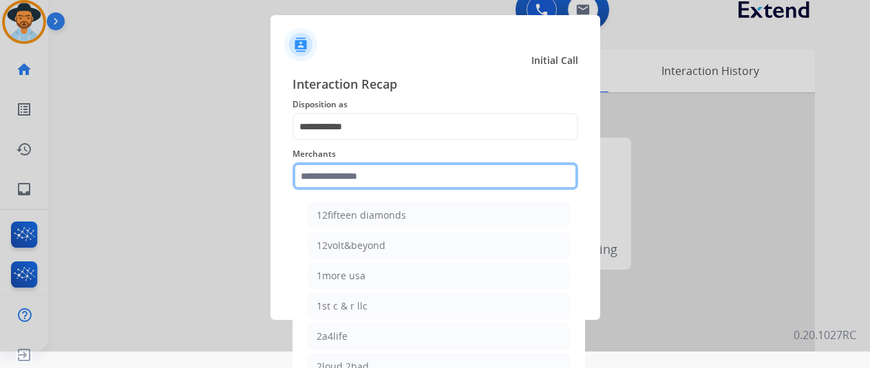
click at [338, 178] on input "text" at bounding box center [435, 176] width 286 height 28
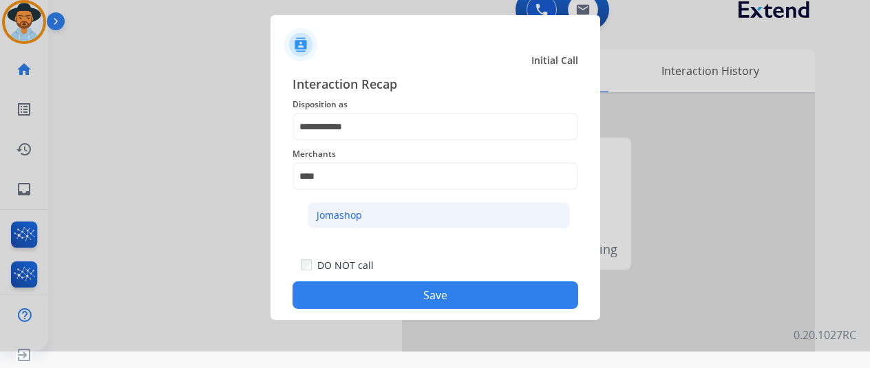
click at [366, 217] on li "Jomashop" at bounding box center [439, 215] width 262 height 26
type input "********"
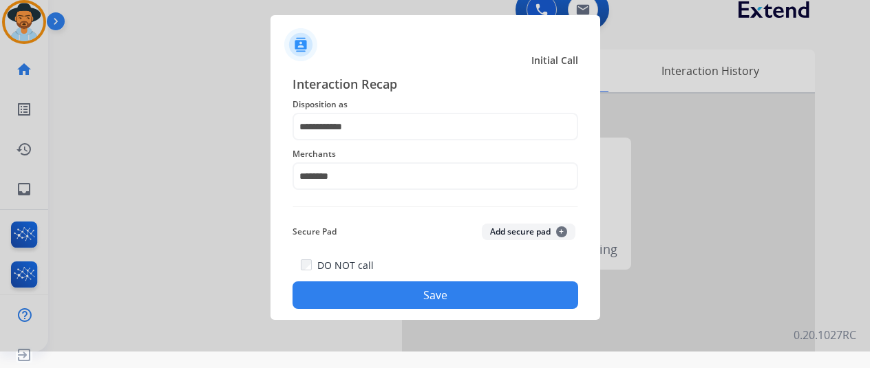
click at [418, 295] on button "Save" at bounding box center [435, 295] width 286 height 28
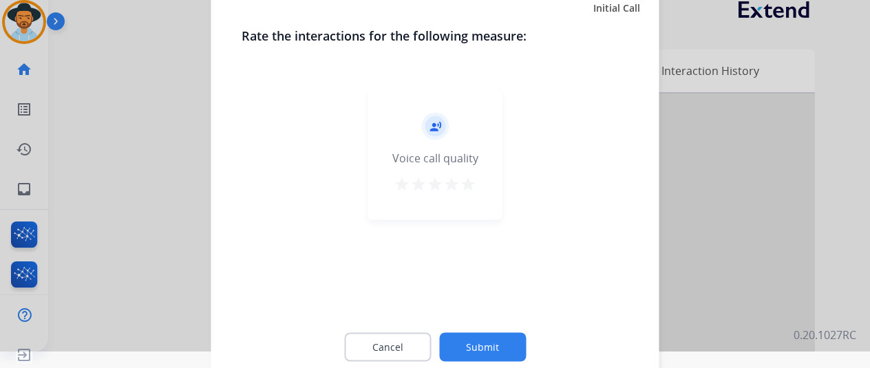
click at [488, 336] on button "Submit" at bounding box center [482, 346] width 87 height 29
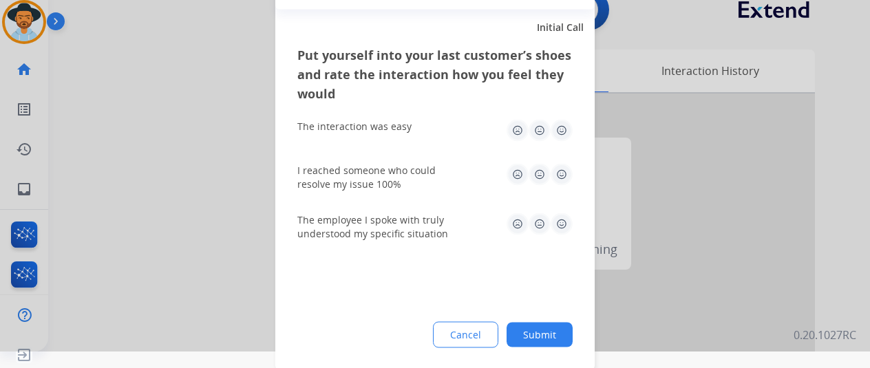
click at [530, 331] on button "Submit" at bounding box center [539, 334] width 66 height 25
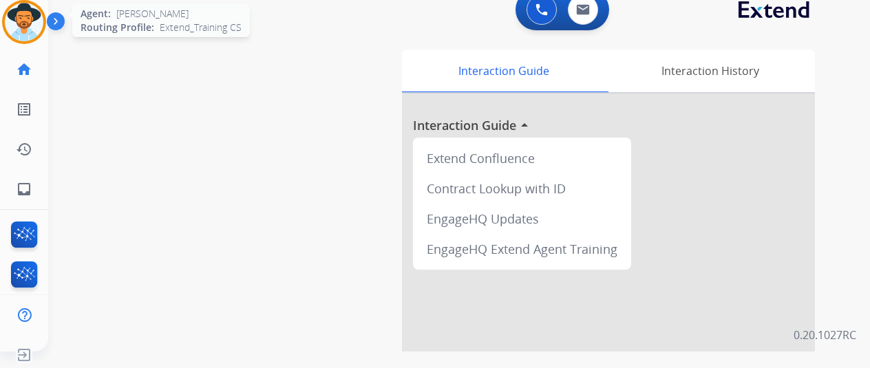
click at [18, 16] on img at bounding box center [24, 22] width 39 height 39
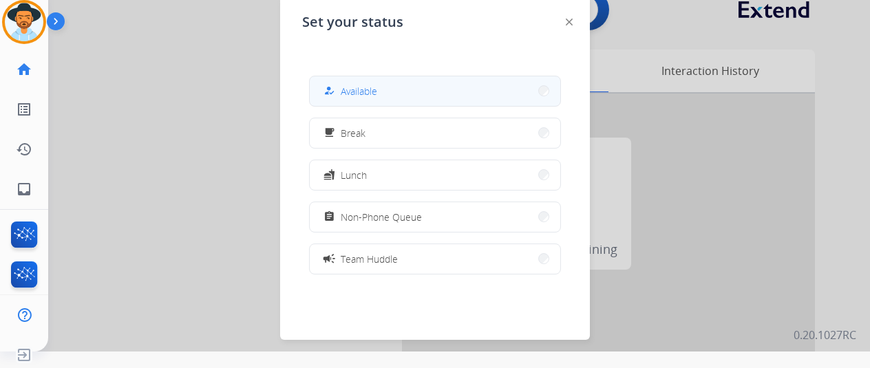
click at [372, 89] on span "Available" at bounding box center [359, 91] width 36 height 14
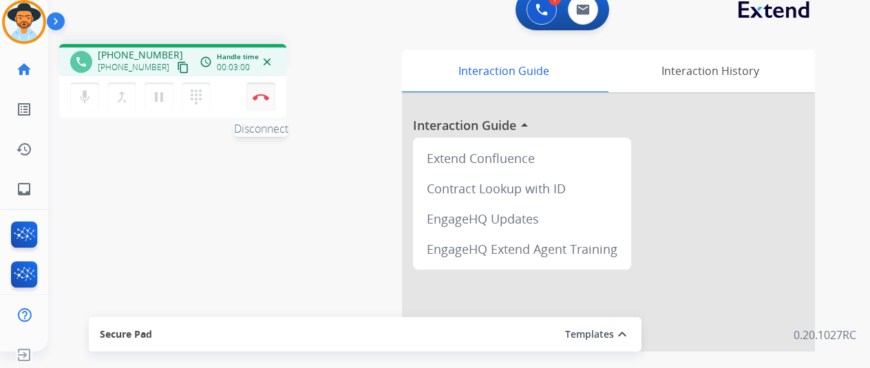
drag, startPoint x: 257, startPoint y: 92, endPoint x: 257, endPoint y: 100, distance: 8.3
click at [257, 100] on button "Disconnect" at bounding box center [260, 97] width 29 height 29
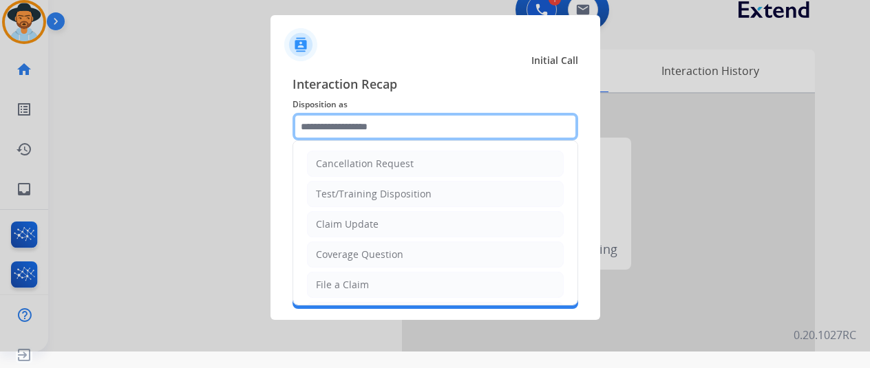
click at [358, 125] on input "text" at bounding box center [435, 127] width 286 height 28
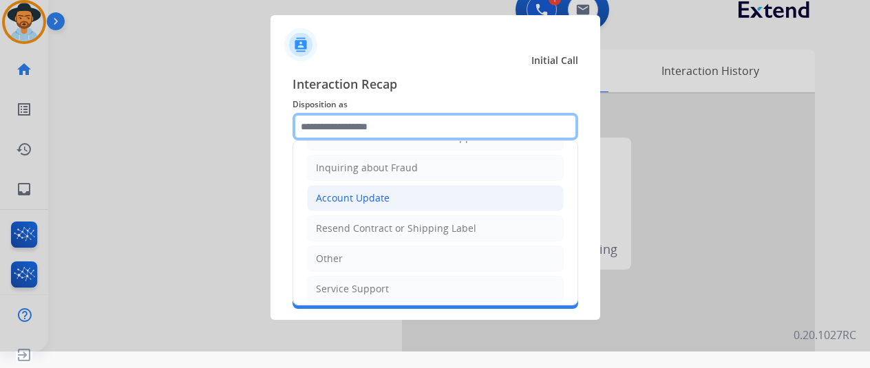
scroll to position [208, 0]
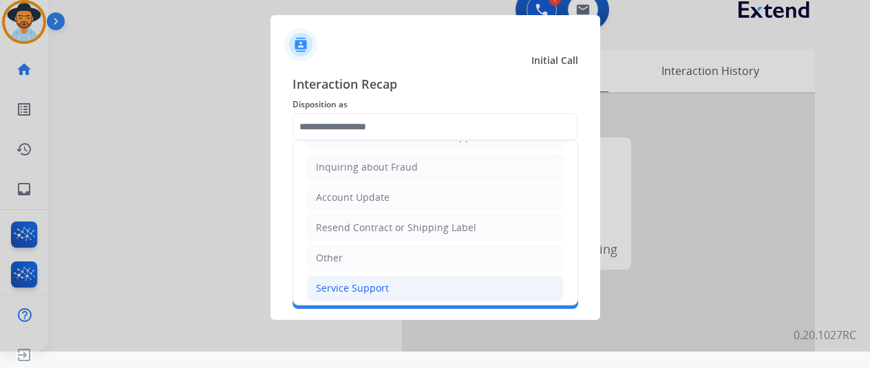
click at [364, 284] on div "Service Support" at bounding box center [352, 288] width 73 height 14
type input "**********"
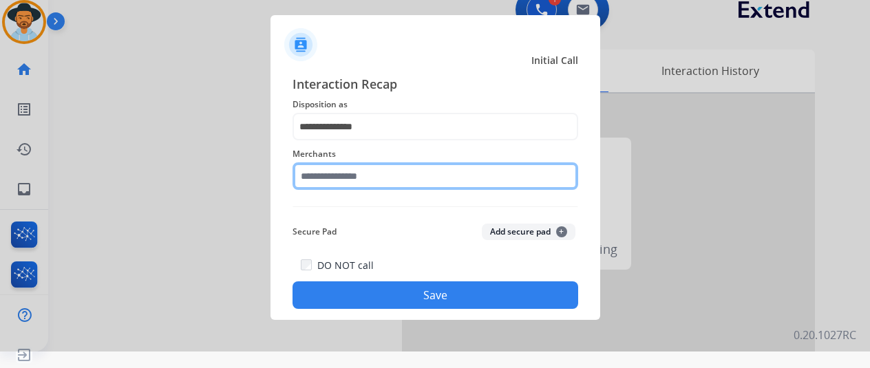
click at [322, 182] on input "text" at bounding box center [435, 176] width 286 height 28
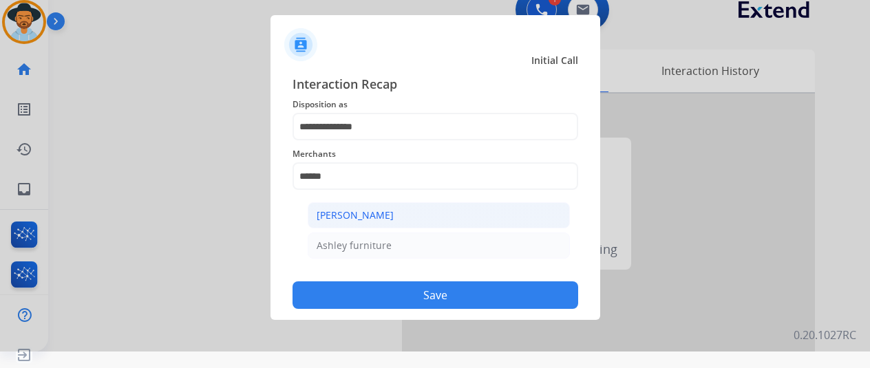
click at [359, 213] on div "[PERSON_NAME]" at bounding box center [354, 215] width 77 height 14
type input "**********"
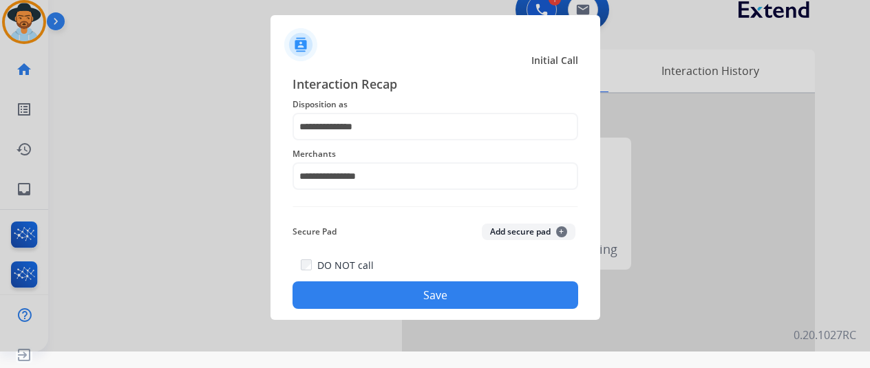
click at [431, 297] on button "Save" at bounding box center [435, 295] width 286 height 28
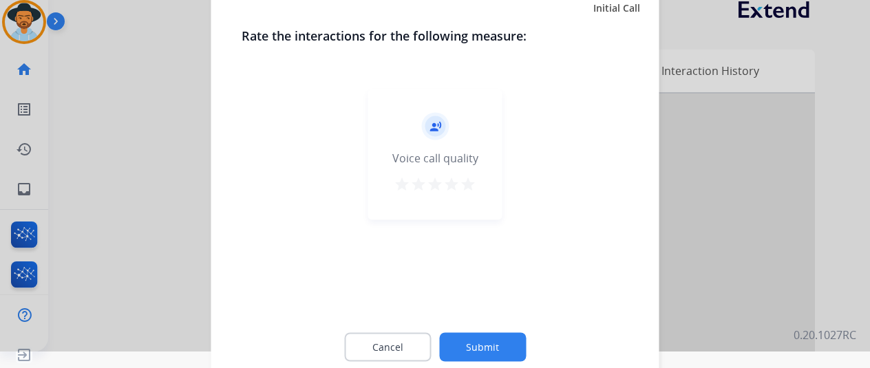
click at [481, 343] on button "Submit" at bounding box center [482, 346] width 87 height 29
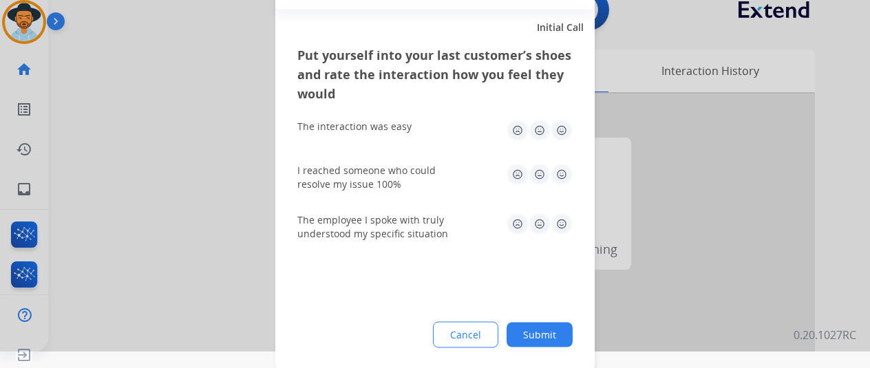
click at [539, 333] on button "Submit" at bounding box center [539, 334] width 66 height 25
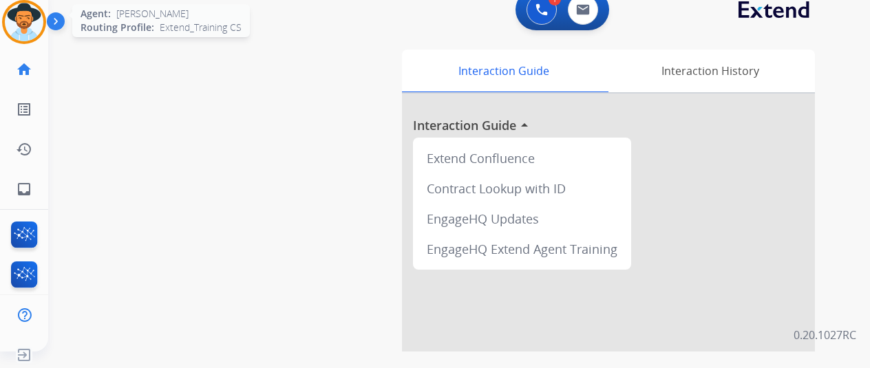
click at [33, 14] on img at bounding box center [24, 22] width 39 height 39
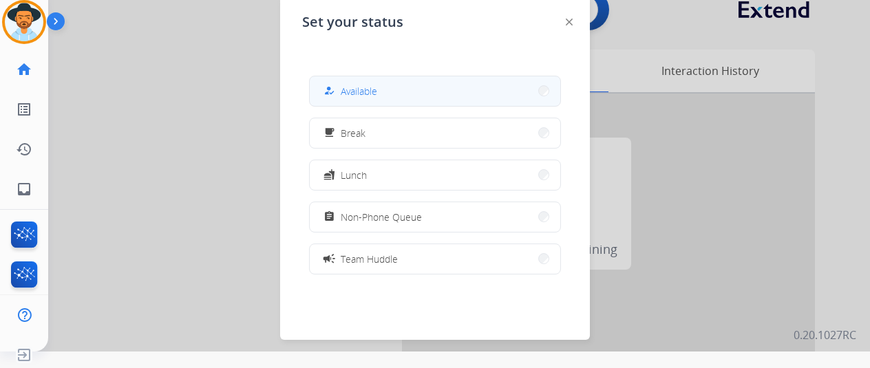
click at [357, 89] on span "Available" at bounding box center [359, 91] width 36 height 14
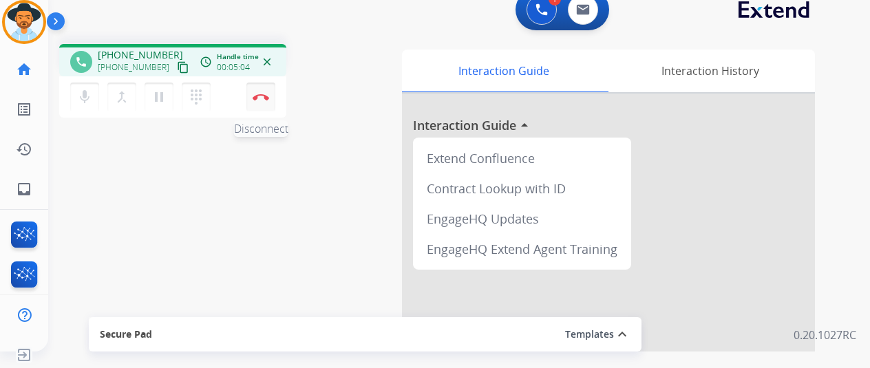
click at [264, 94] on img at bounding box center [260, 97] width 17 height 7
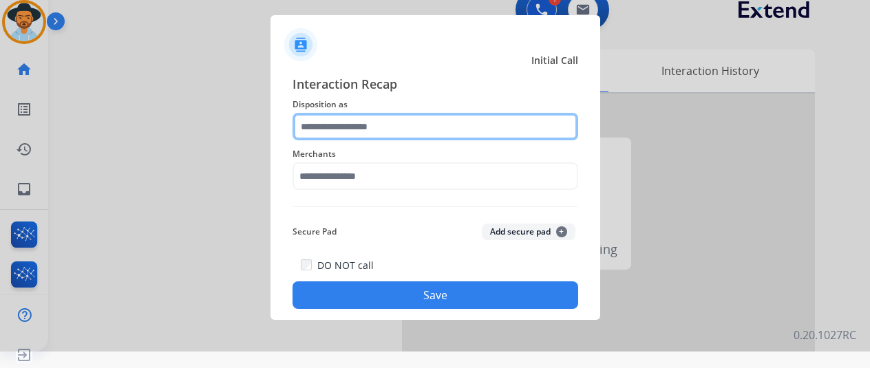
click at [325, 126] on input "text" at bounding box center [435, 127] width 286 height 28
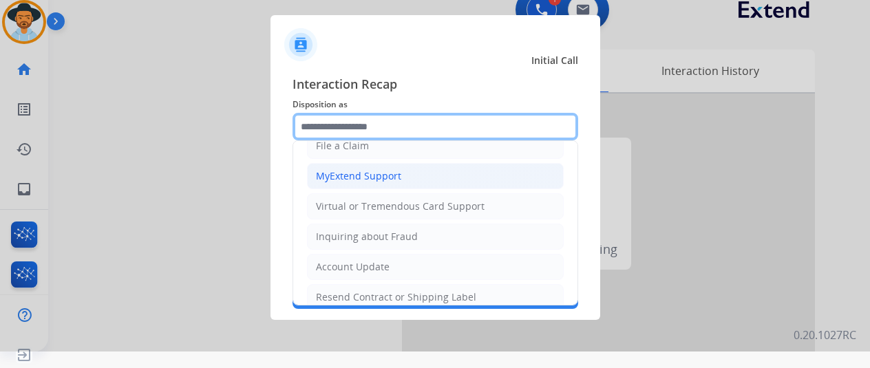
scroll to position [71, 0]
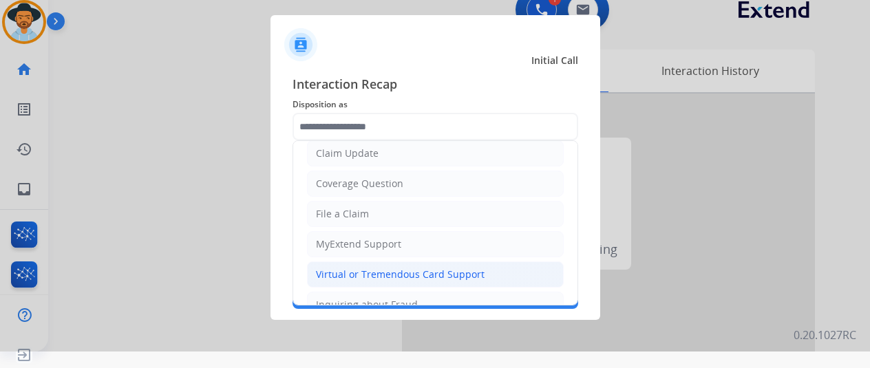
click at [354, 268] on div "Virtual or Tremendous Card Support" at bounding box center [400, 275] width 169 height 14
type input "**********"
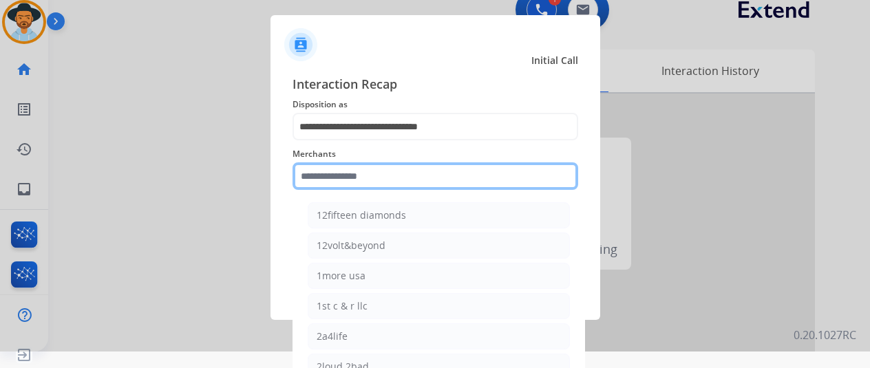
click at [357, 177] on input "text" at bounding box center [435, 176] width 286 height 28
click at [321, 175] on input "text" at bounding box center [435, 176] width 286 height 28
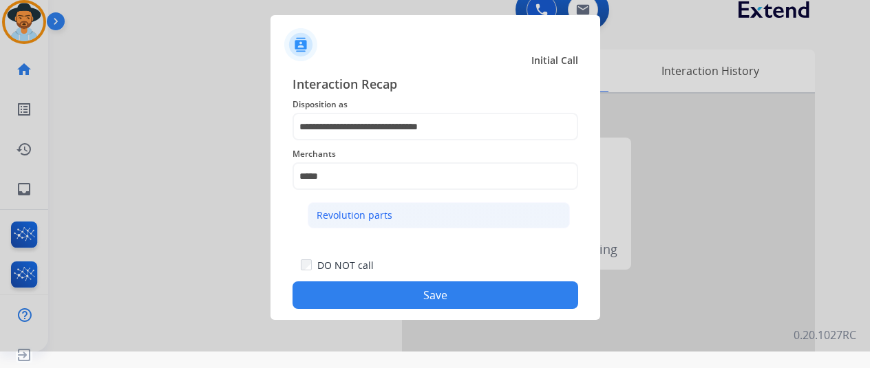
click at [355, 212] on div "Revolution parts" at bounding box center [354, 215] width 76 height 14
type input "**********"
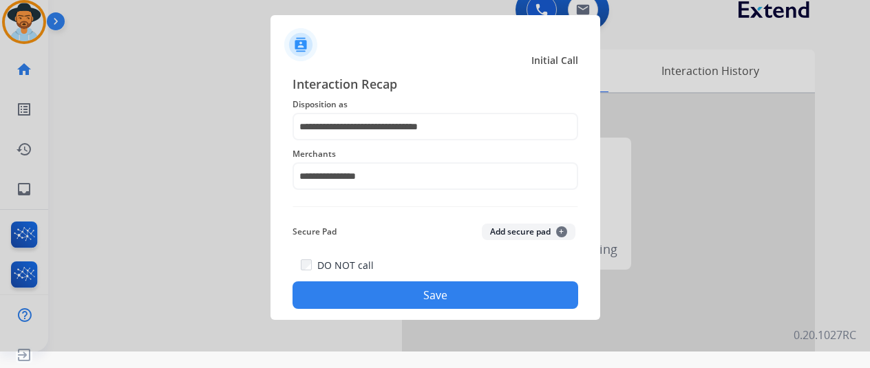
click at [446, 296] on button "Save" at bounding box center [435, 295] width 286 height 28
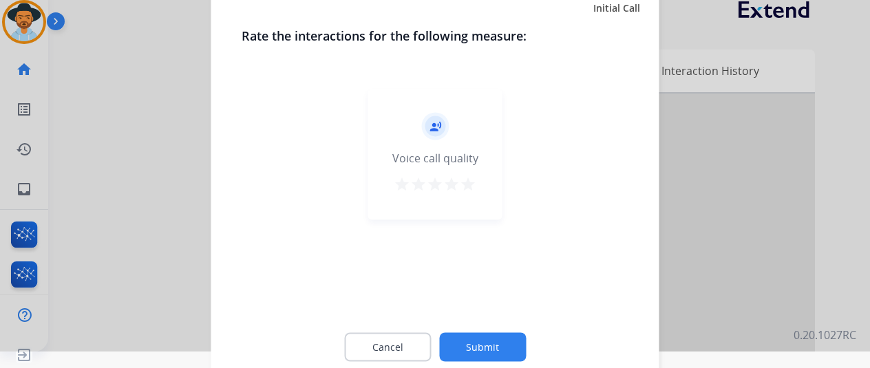
click at [487, 352] on button "Submit" at bounding box center [482, 346] width 87 height 29
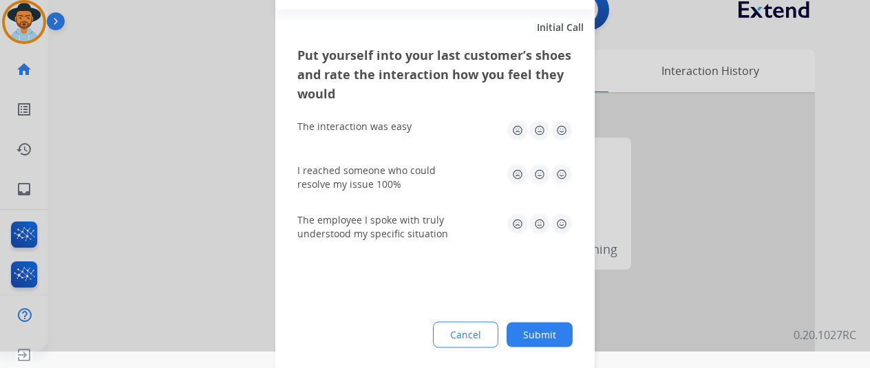
click at [534, 330] on button "Submit" at bounding box center [539, 334] width 66 height 25
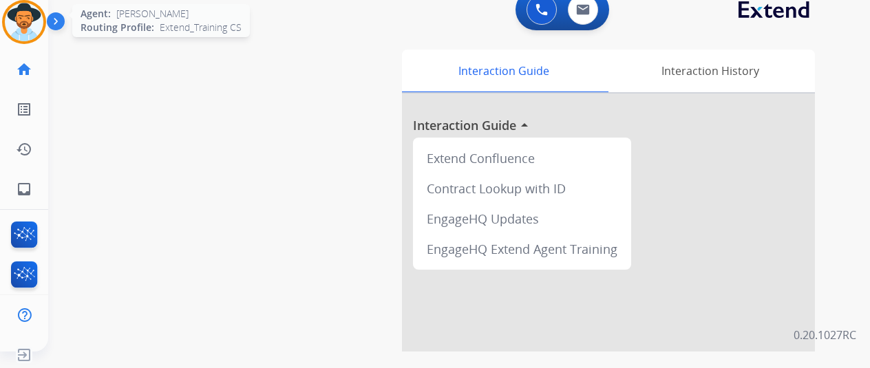
click at [28, 10] on img at bounding box center [24, 22] width 39 height 39
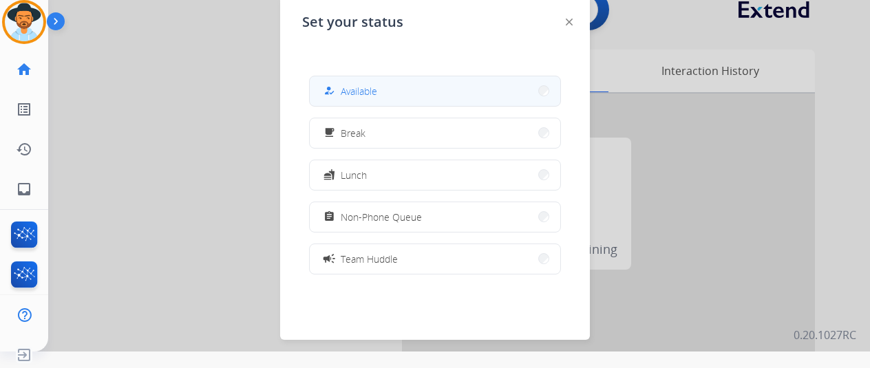
click at [351, 89] on span "Available" at bounding box center [359, 91] width 36 height 14
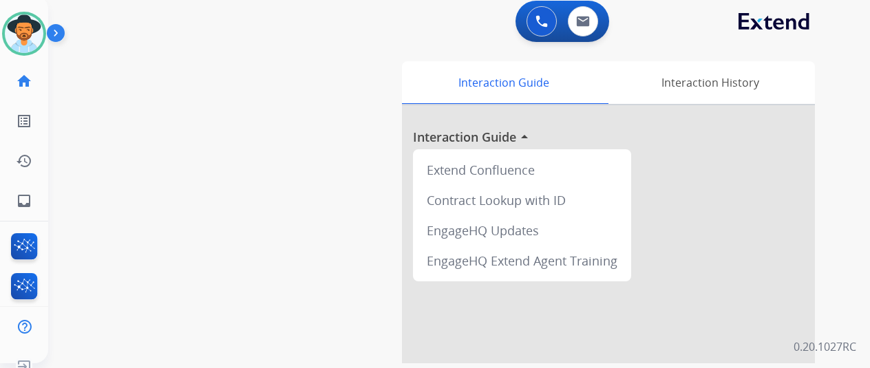
scroll to position [0, 0]
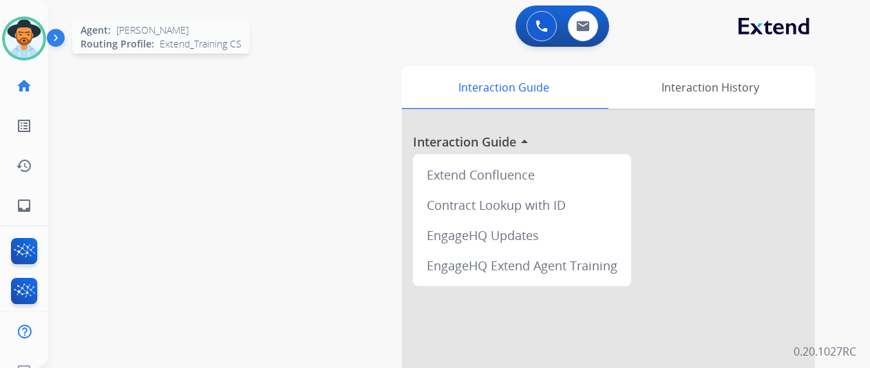
click at [40, 30] on img at bounding box center [24, 38] width 39 height 39
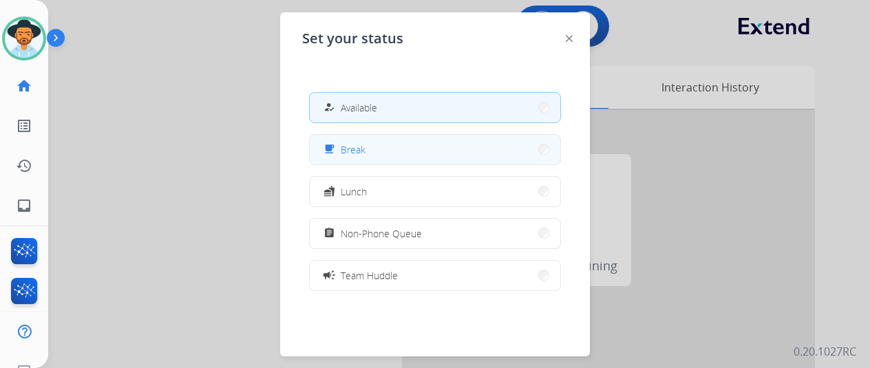
click at [353, 151] on span "Break" at bounding box center [353, 149] width 25 height 14
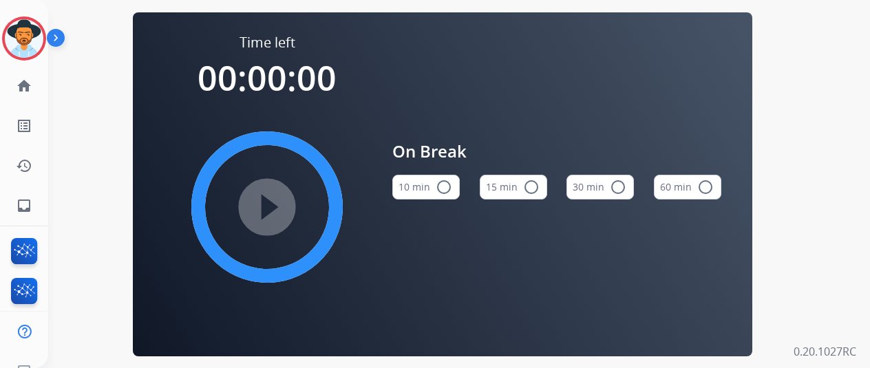
click at [446, 189] on mat-icon "radio_button_unchecked" at bounding box center [443, 187] width 17 height 17
click at [271, 203] on mat-icon "play_circle_filled" at bounding box center [267, 207] width 17 height 17
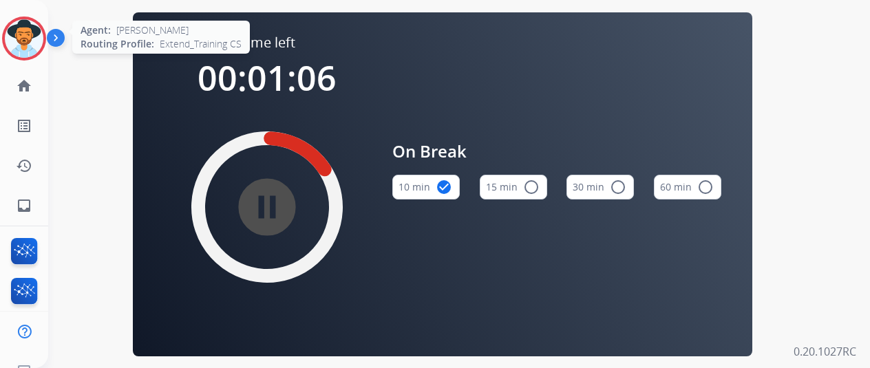
click at [12, 31] on img at bounding box center [24, 38] width 39 height 39
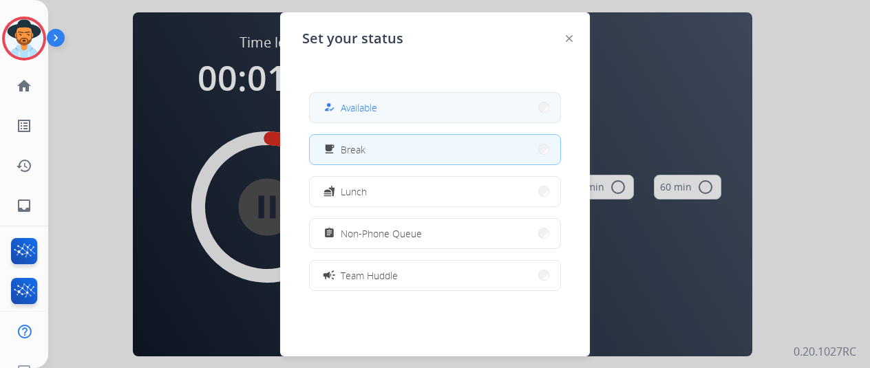
click at [352, 102] on span "Available" at bounding box center [359, 107] width 36 height 14
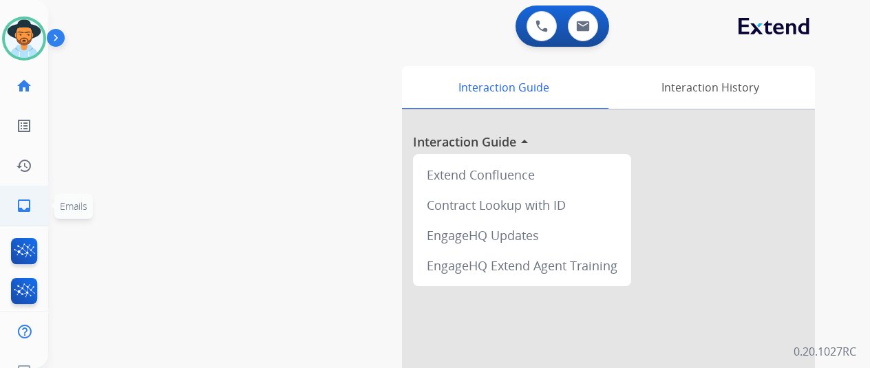
click at [23, 206] on mat-icon "inbox" at bounding box center [24, 205] width 17 height 17
select select "**********"
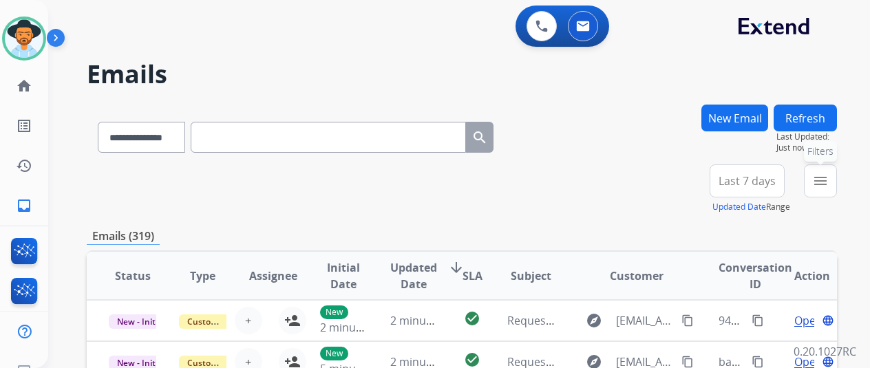
click at [827, 181] on mat-icon "menu" at bounding box center [820, 181] width 17 height 17
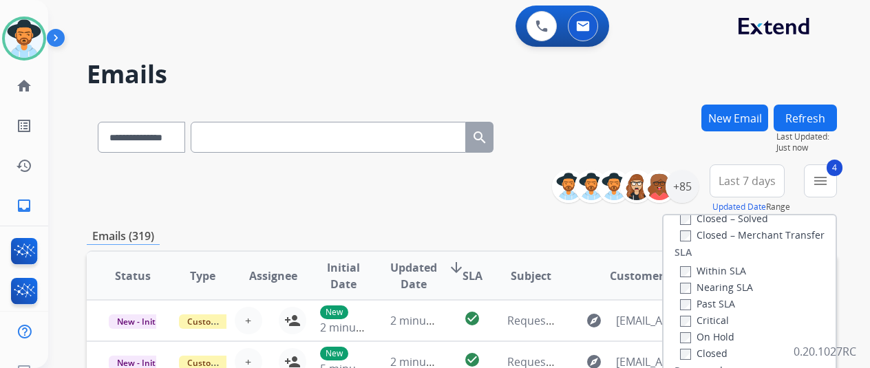
scroll to position [206, 0]
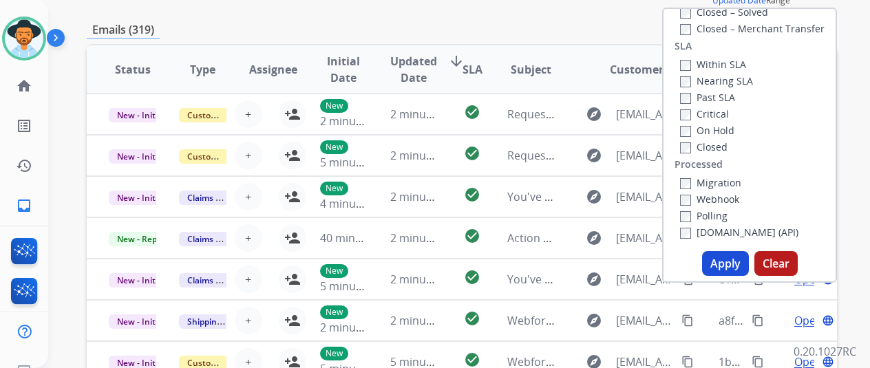
click at [724, 263] on button "Apply" at bounding box center [725, 263] width 47 height 25
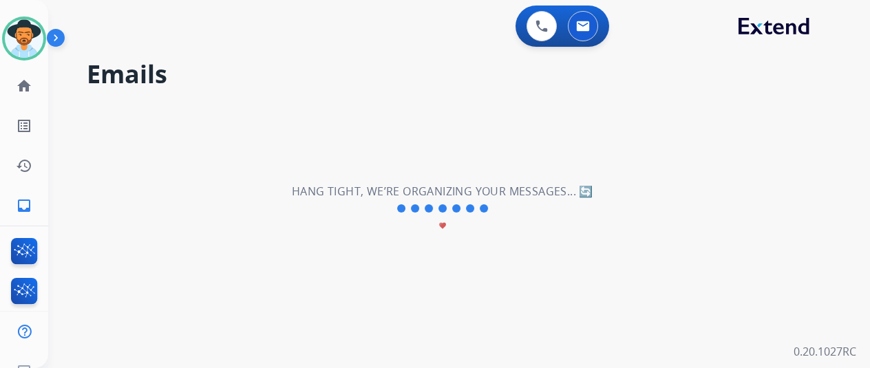
scroll to position [0, 0]
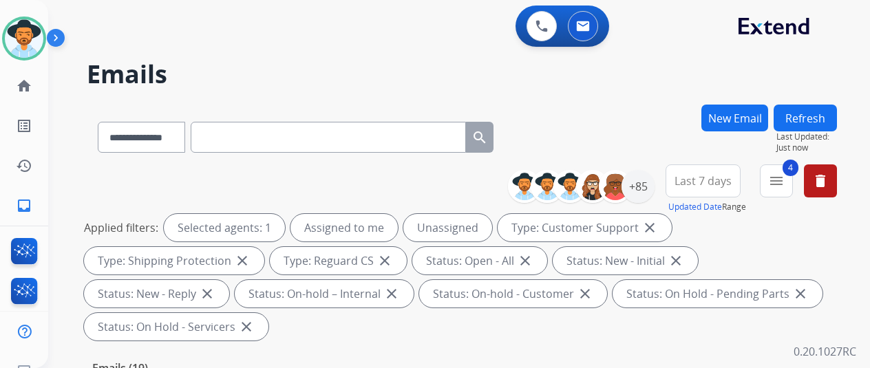
click at [594, 105] on div "**********" at bounding box center [462, 135] width 750 height 60
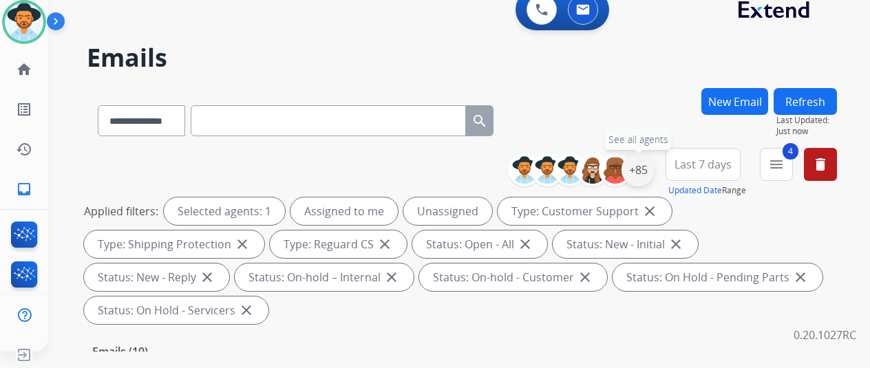
click at [647, 164] on div "+85" at bounding box center [637, 169] width 33 height 33
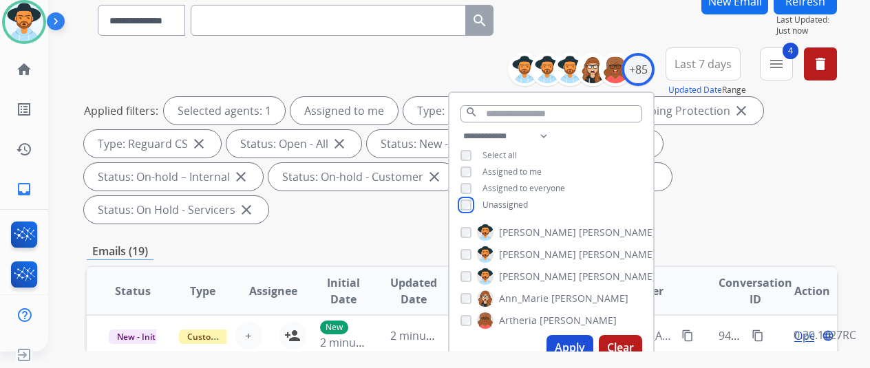
scroll to position [206, 0]
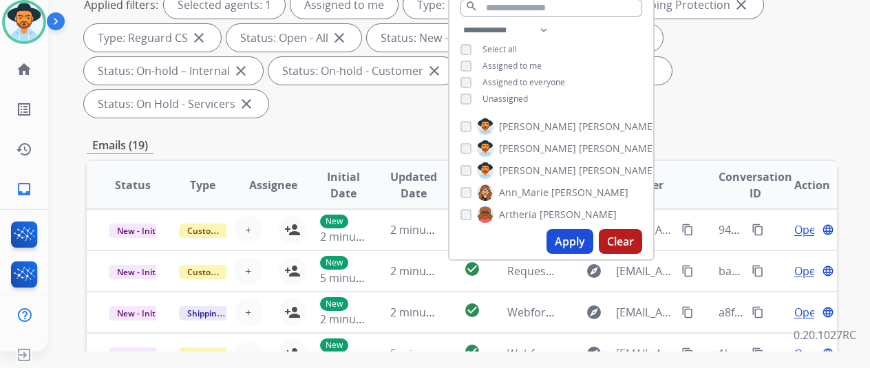
click at [577, 240] on button "Apply" at bounding box center [569, 241] width 47 height 25
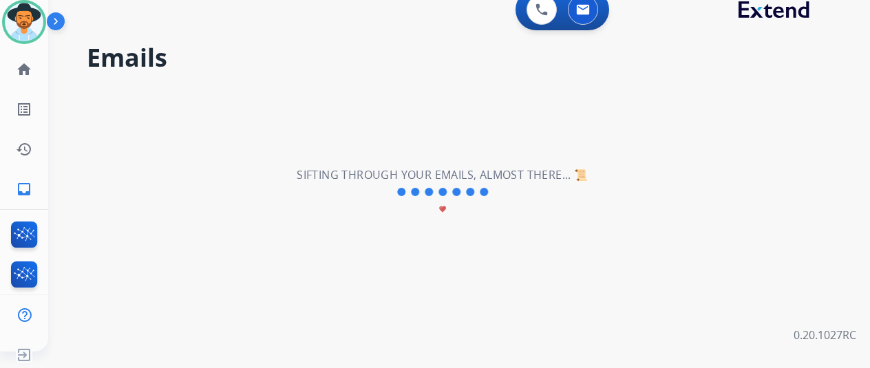
scroll to position [0, 0]
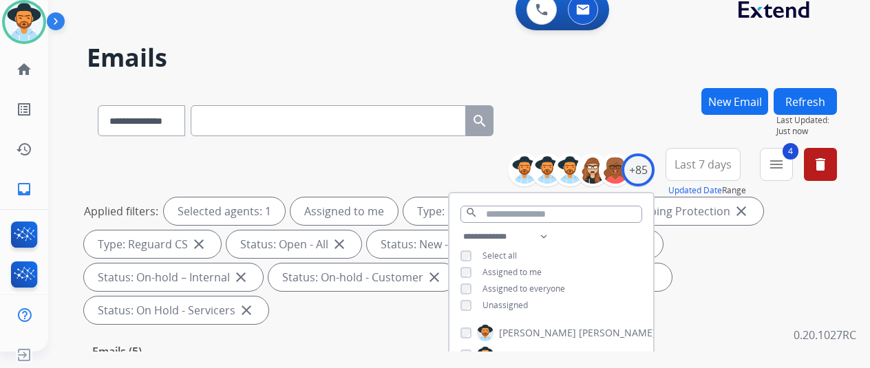
click at [636, 93] on div "**********" at bounding box center [462, 118] width 750 height 60
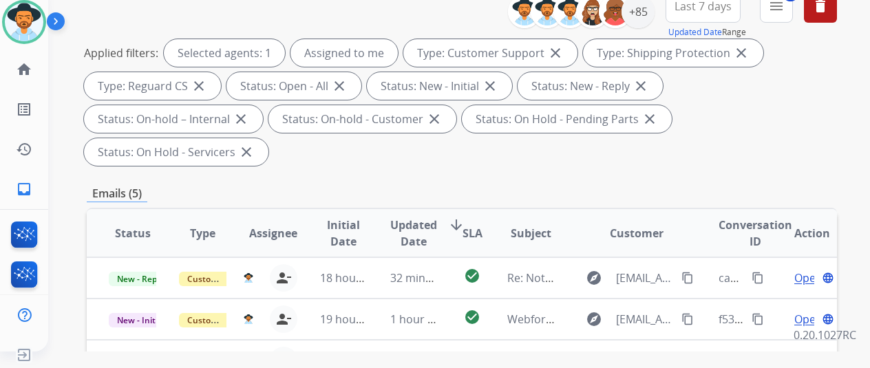
scroll to position [344, 0]
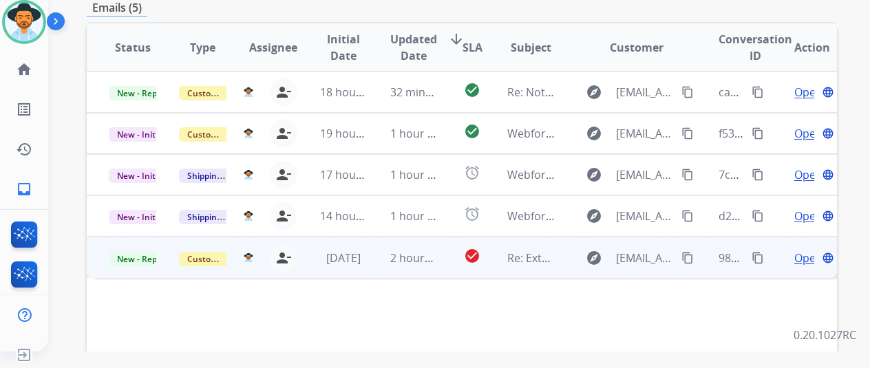
click at [801, 250] on span "Open" at bounding box center [808, 258] width 28 height 17
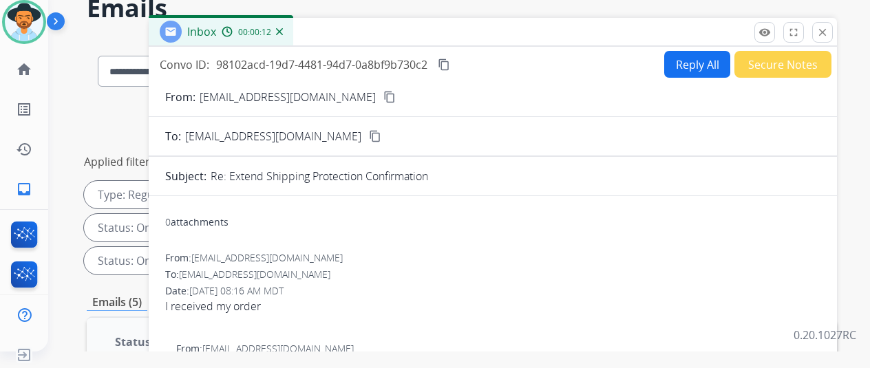
scroll to position [0, 0]
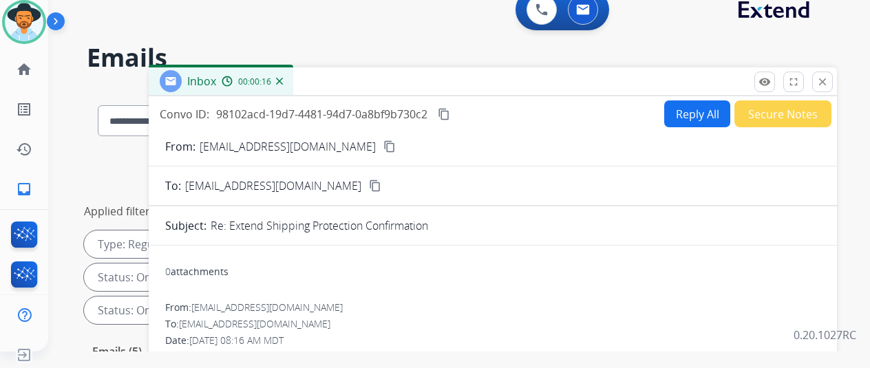
click at [383, 143] on mat-icon "content_copy" at bounding box center [389, 146] width 12 height 12
click at [293, 80] on div "Inbox 00:00:36" at bounding box center [221, 81] width 144 height 28
click at [283, 78] on img at bounding box center [279, 81] width 7 height 7
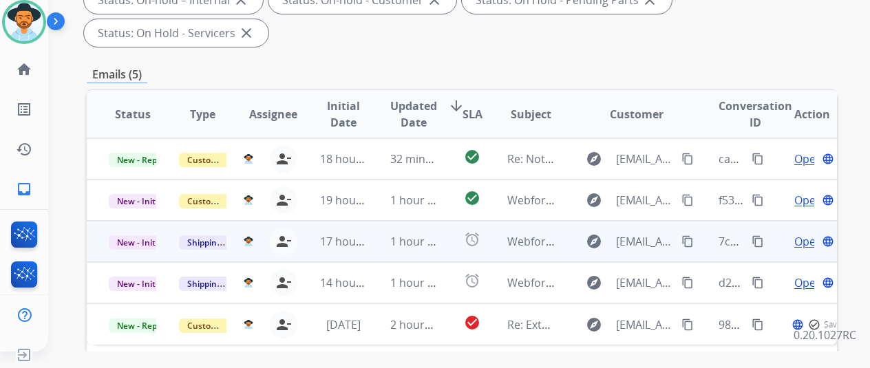
scroll to position [344, 0]
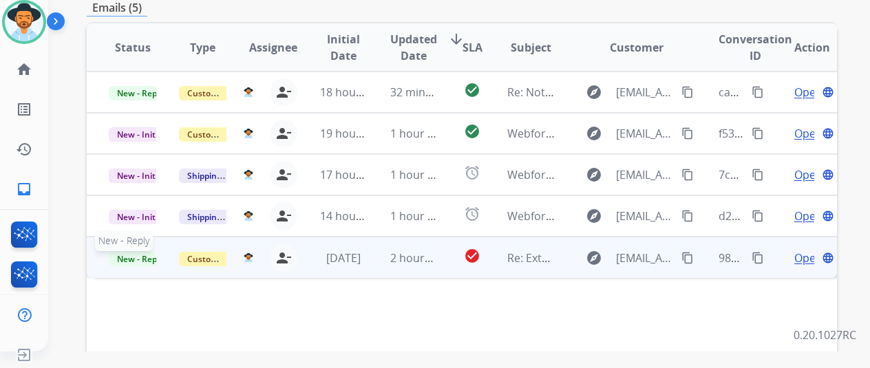
click at [136, 252] on span "New - Reply" at bounding box center [140, 259] width 63 height 14
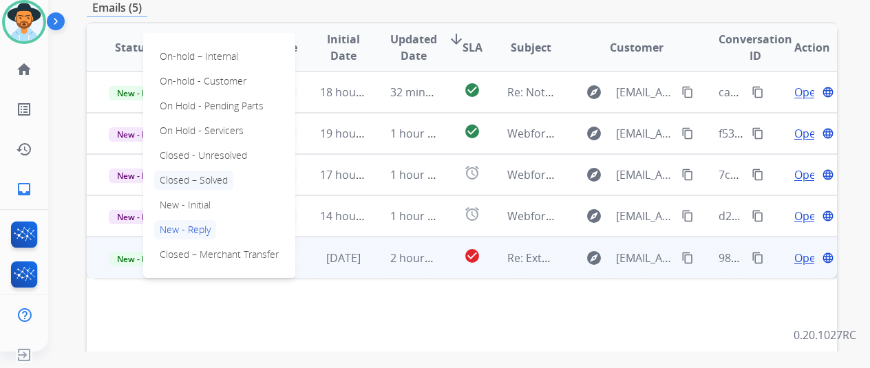
click at [186, 171] on p "Closed – Solved" at bounding box center [193, 180] width 79 height 19
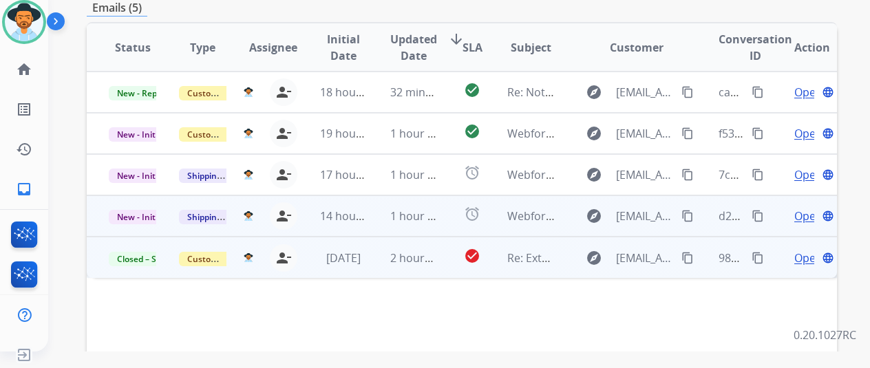
click at [802, 208] on span "Open" at bounding box center [808, 216] width 28 height 17
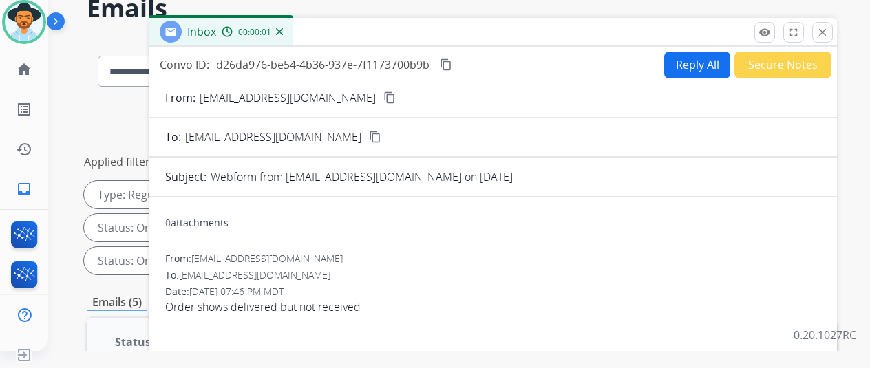
scroll to position [0, 0]
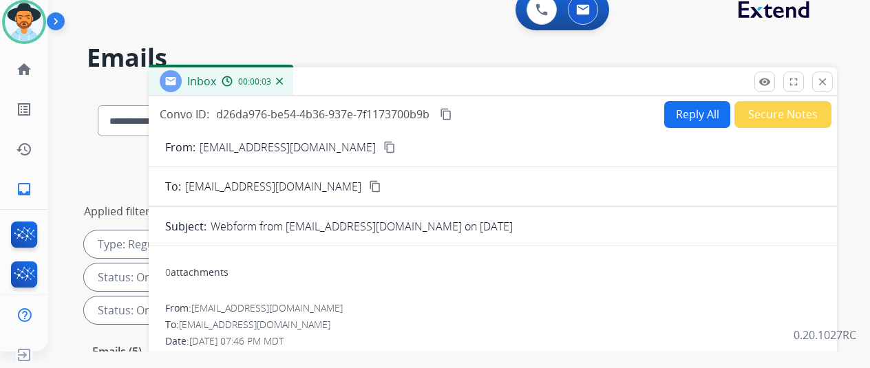
click at [383, 147] on mat-icon "content_copy" at bounding box center [389, 147] width 12 height 12
click at [283, 80] on img at bounding box center [279, 81] width 7 height 7
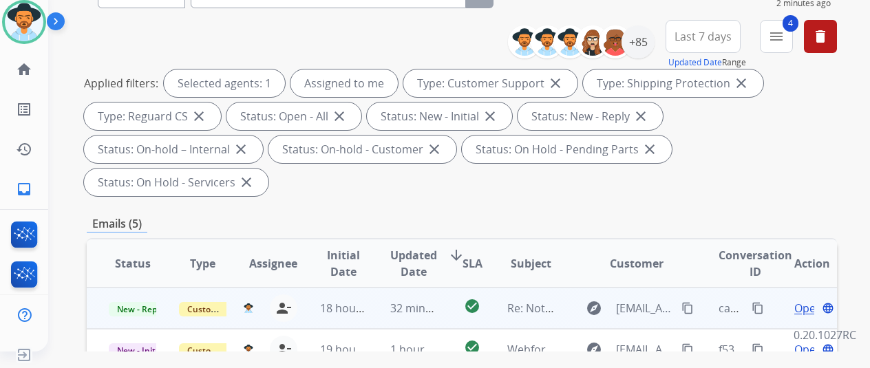
scroll to position [275, 0]
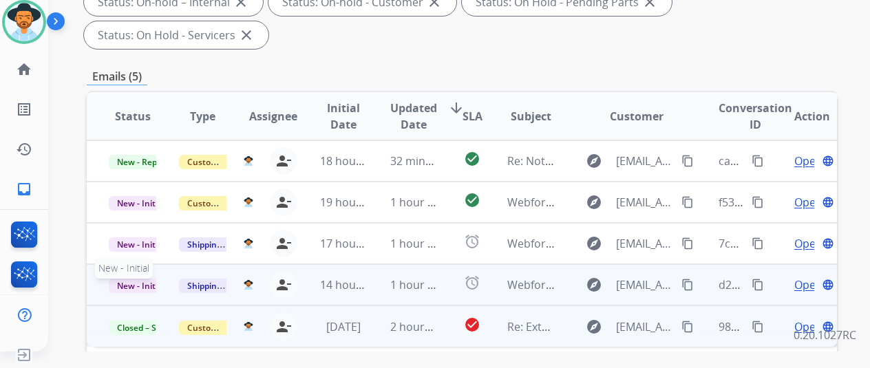
click at [140, 279] on span "New - Initial" at bounding box center [141, 286] width 64 height 14
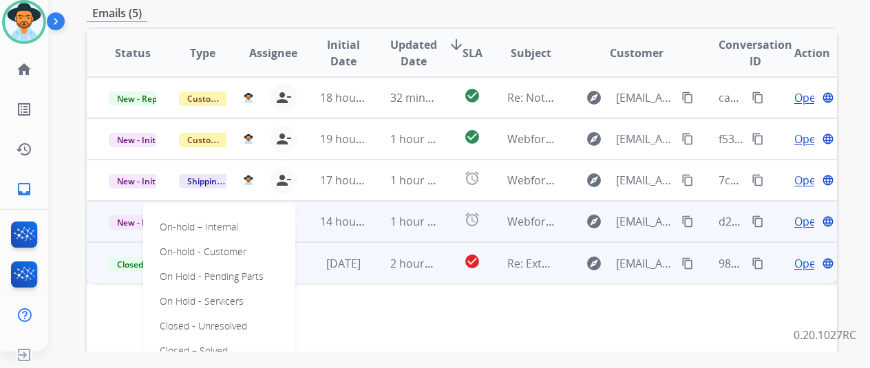
scroll to position [413, 0]
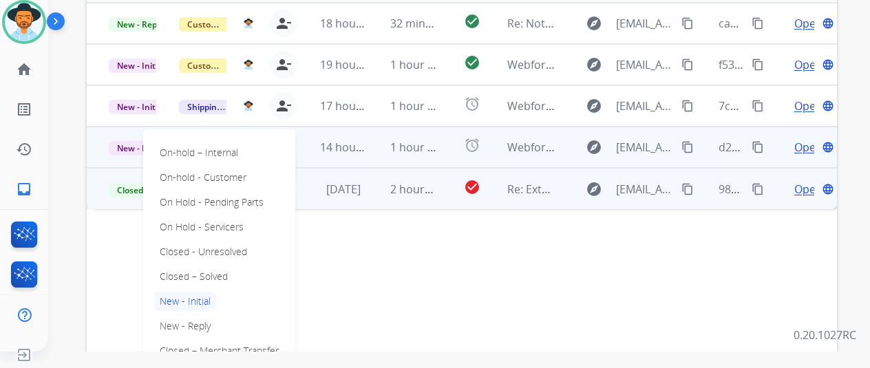
click at [800, 139] on span "Open" at bounding box center [808, 147] width 28 height 17
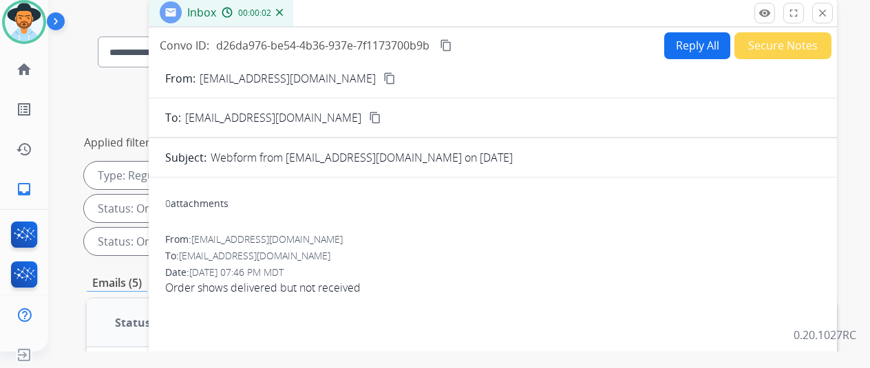
scroll to position [0, 0]
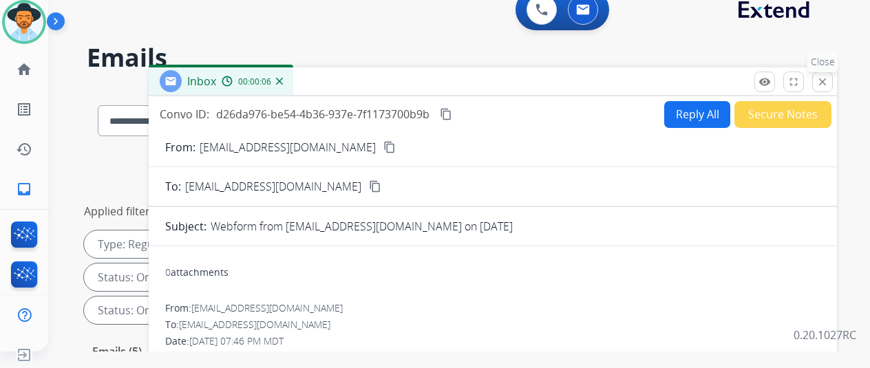
click at [828, 79] on mat-icon "close" at bounding box center [822, 82] width 12 height 12
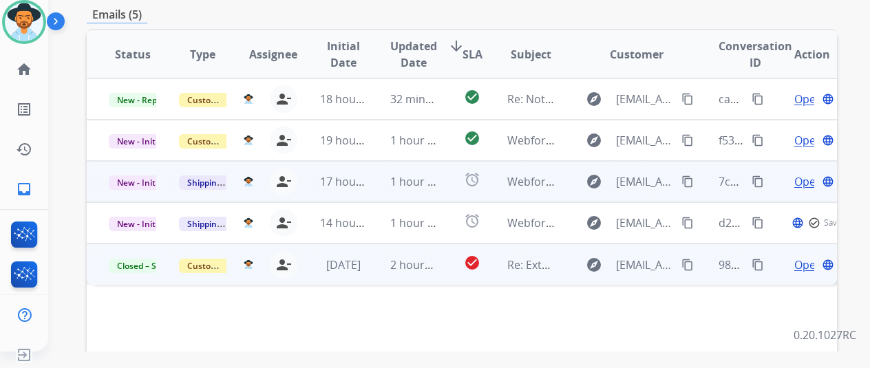
scroll to position [275, 0]
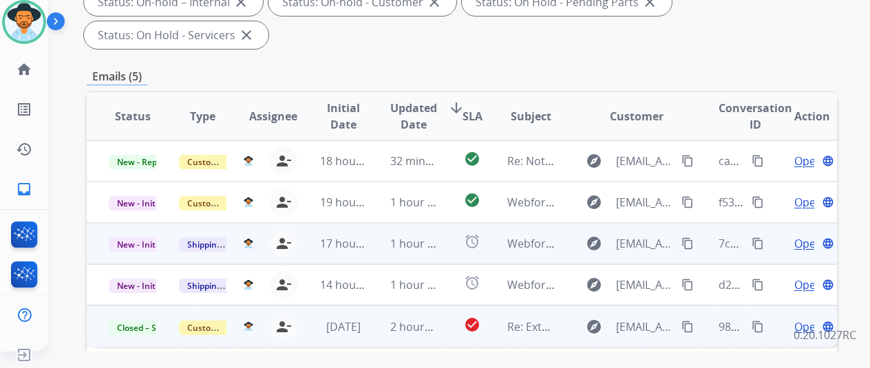
click at [808, 235] on span "Open" at bounding box center [808, 243] width 28 height 17
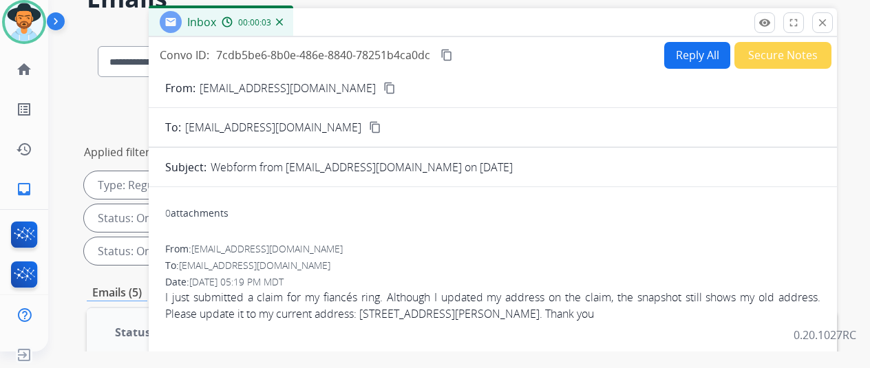
scroll to position [0, 0]
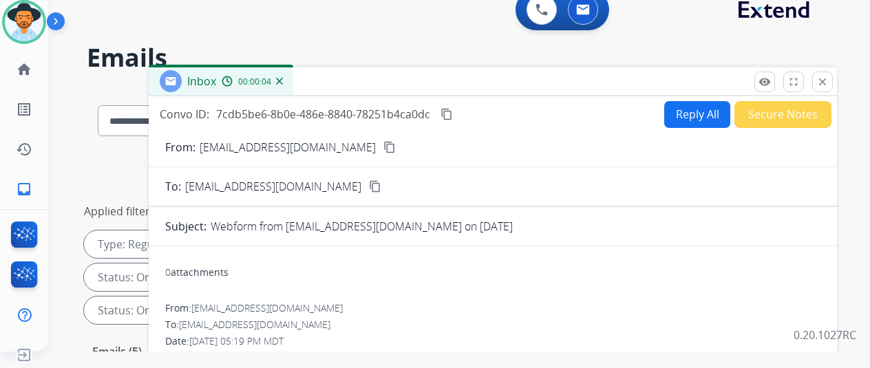
click at [282, 76] on div "00:00:04" at bounding box center [252, 81] width 61 height 12
click at [283, 83] on img at bounding box center [279, 81] width 7 height 7
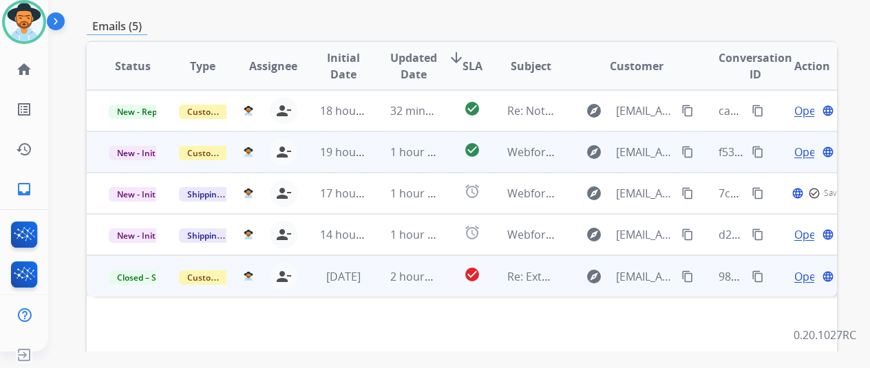
scroll to position [275, 0]
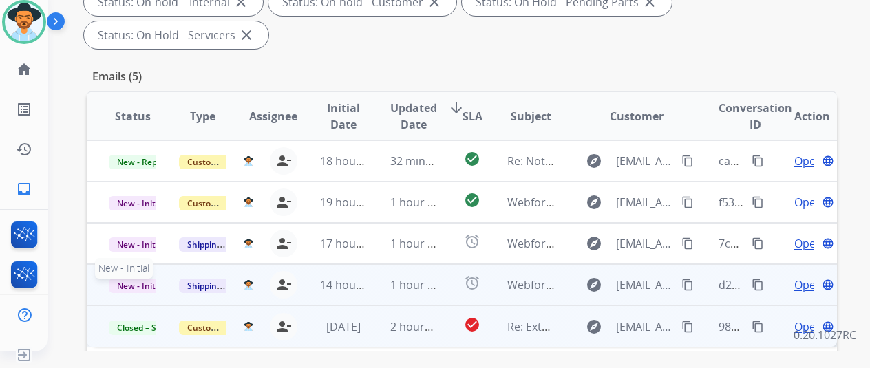
click at [127, 279] on span "New - Initial" at bounding box center [141, 286] width 64 height 14
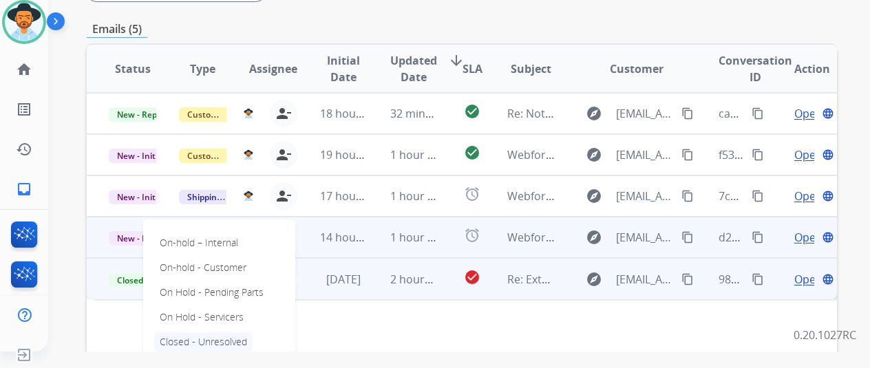
scroll to position [344, 0]
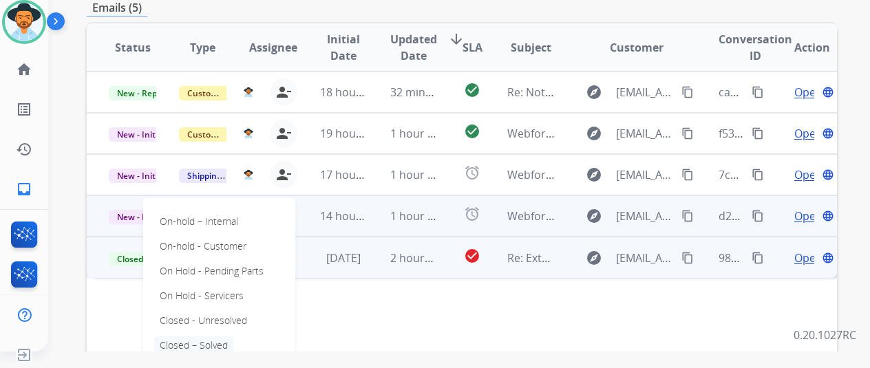
click at [186, 336] on p "Closed – Solved" at bounding box center [193, 345] width 79 height 19
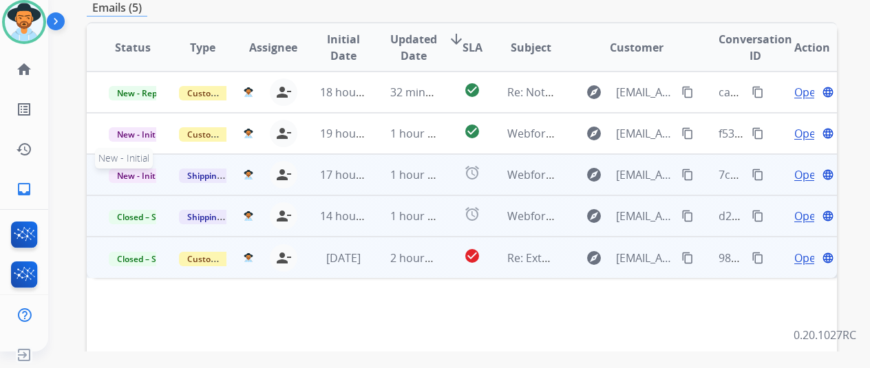
click at [133, 169] on span "New - Initial" at bounding box center [141, 176] width 64 height 14
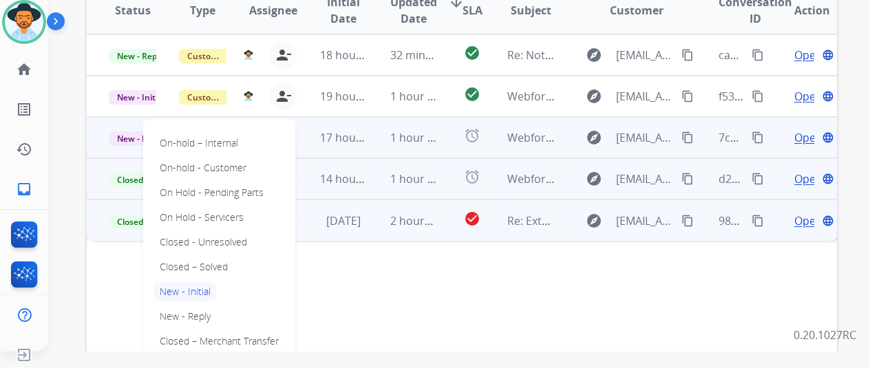
scroll to position [413, 0]
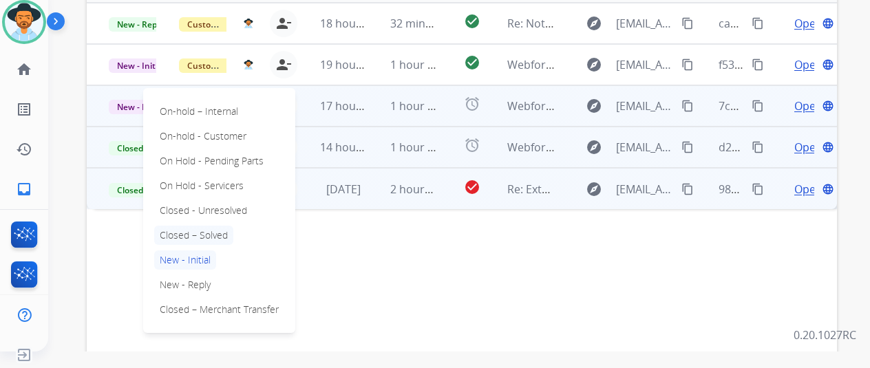
click at [194, 226] on p "Closed – Solved" at bounding box center [193, 235] width 79 height 19
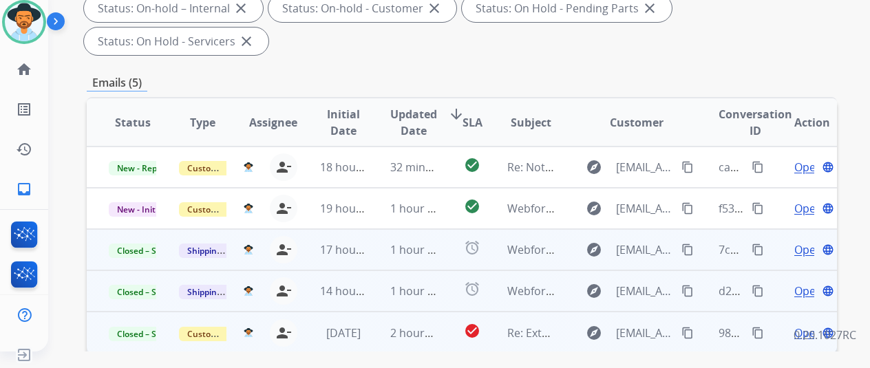
scroll to position [138, 0]
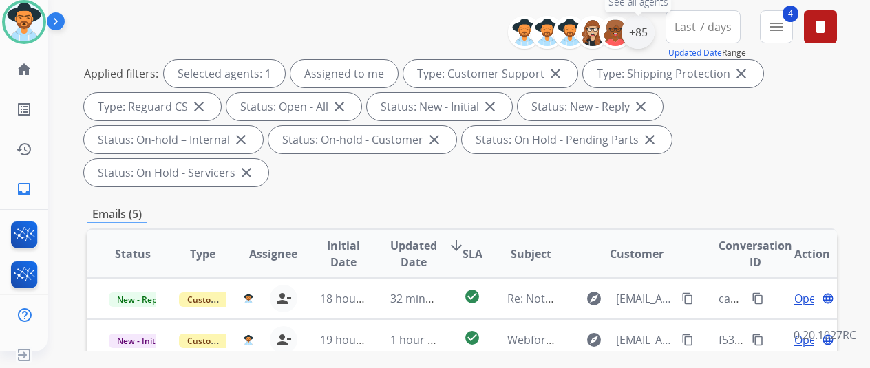
click at [652, 28] on div "+85" at bounding box center [637, 32] width 33 height 33
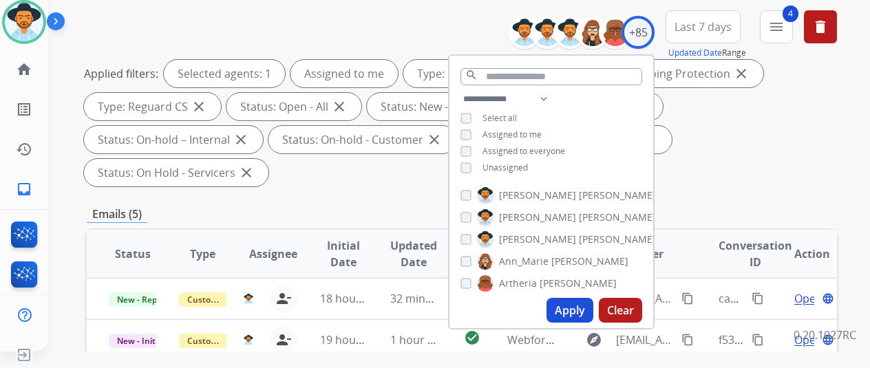
click at [575, 308] on button "Apply" at bounding box center [569, 310] width 47 height 25
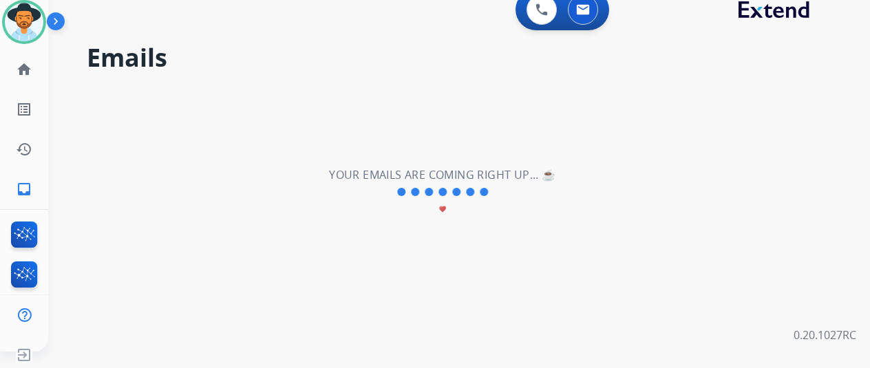
scroll to position [0, 0]
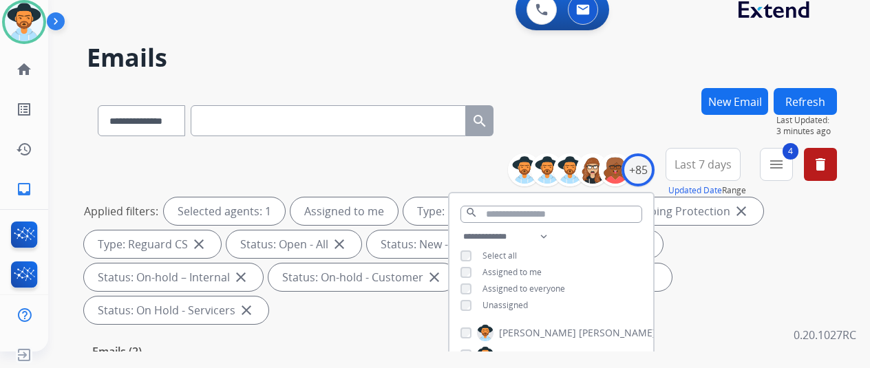
click at [593, 73] on div "**********" at bounding box center [442, 217] width 788 height 368
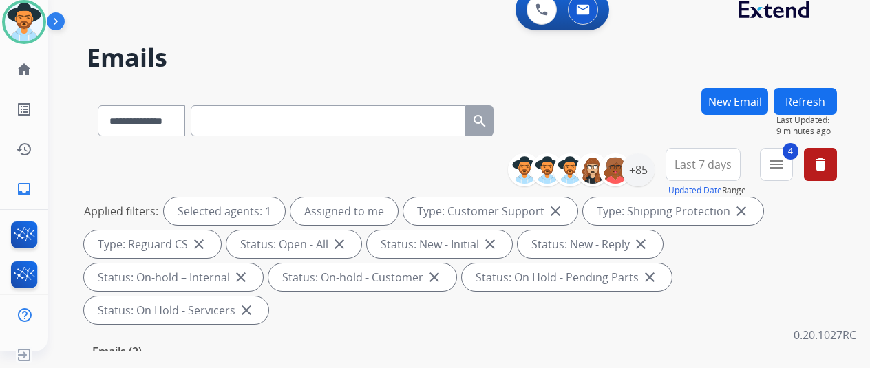
click at [91, 152] on div "**********" at bounding box center [462, 239] width 750 height 182
click at [19, 194] on mat-icon "inbox" at bounding box center [24, 189] width 17 height 17
click at [654, 161] on div "+85" at bounding box center [637, 169] width 33 height 33
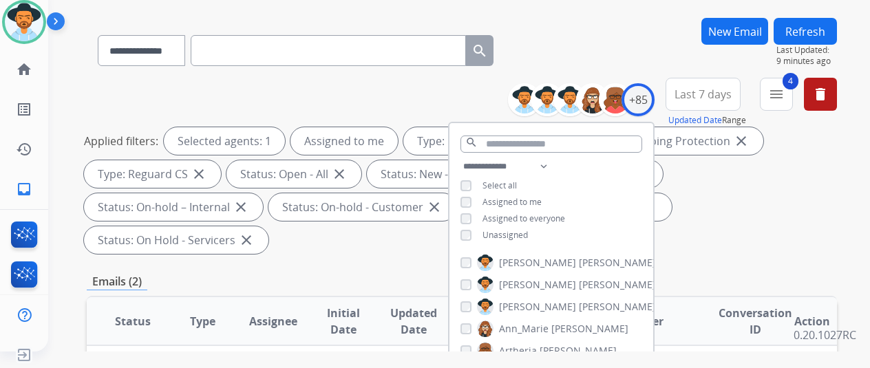
scroll to position [206, 0]
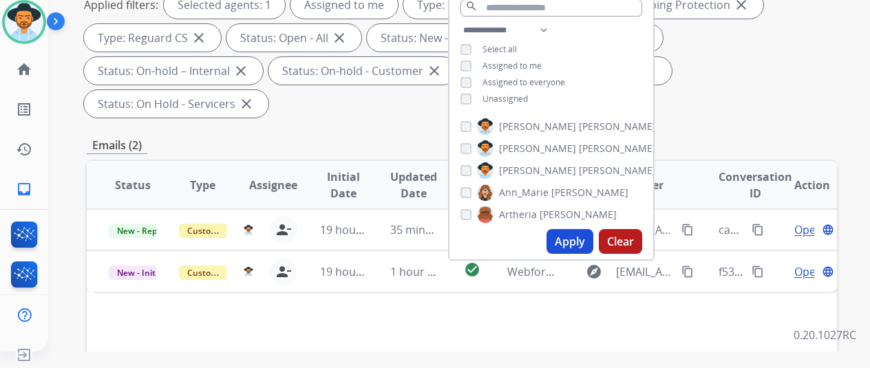
click at [584, 241] on button "Apply" at bounding box center [569, 241] width 47 height 25
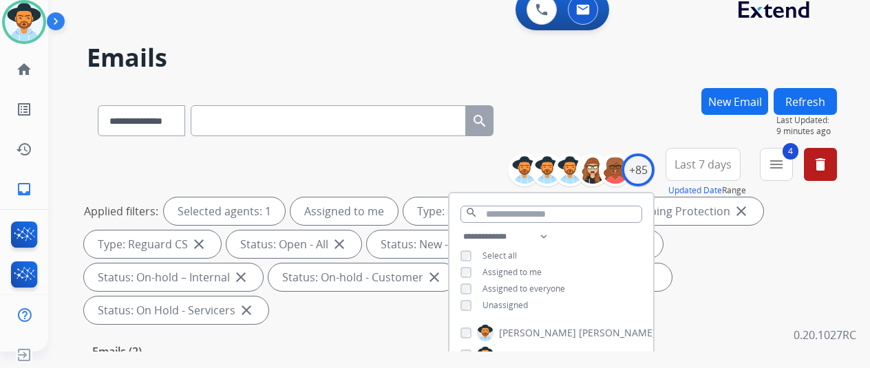
click at [595, 97] on div "**********" at bounding box center [462, 118] width 750 height 60
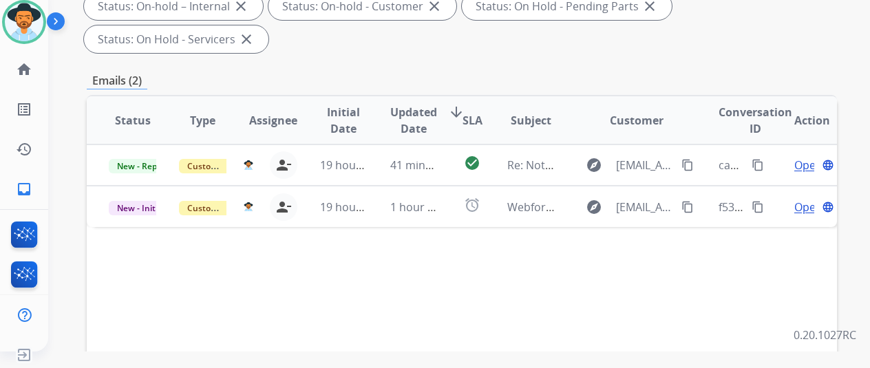
scroll to position [275, 0]
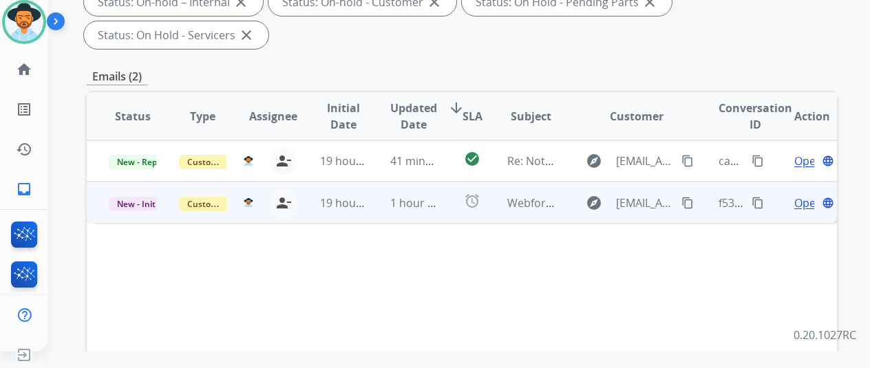
click at [797, 195] on span "Open" at bounding box center [808, 203] width 28 height 17
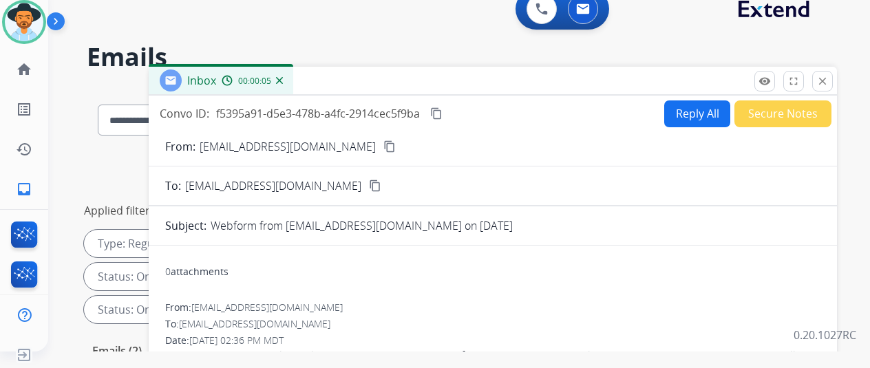
scroll to position [0, 0]
click at [383, 147] on mat-icon "content_copy" at bounding box center [389, 147] width 12 height 12
click at [283, 80] on img at bounding box center [279, 81] width 7 height 7
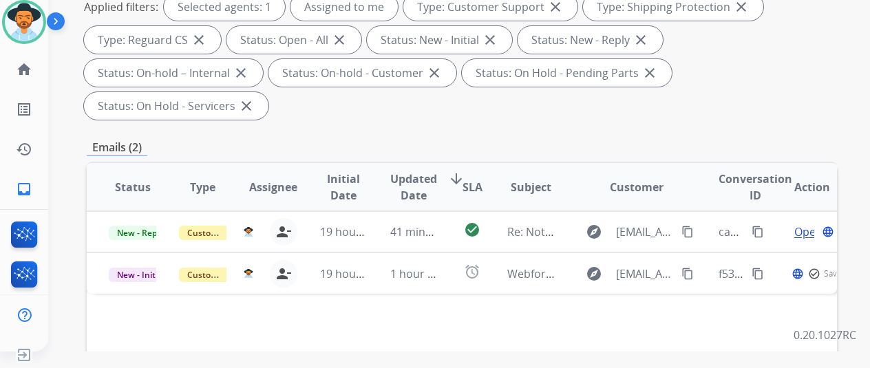
scroll to position [206, 0]
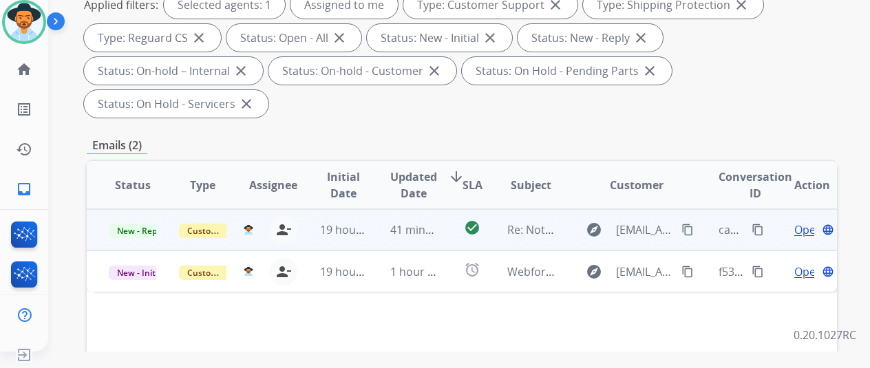
click at [805, 222] on span "Open" at bounding box center [808, 230] width 28 height 17
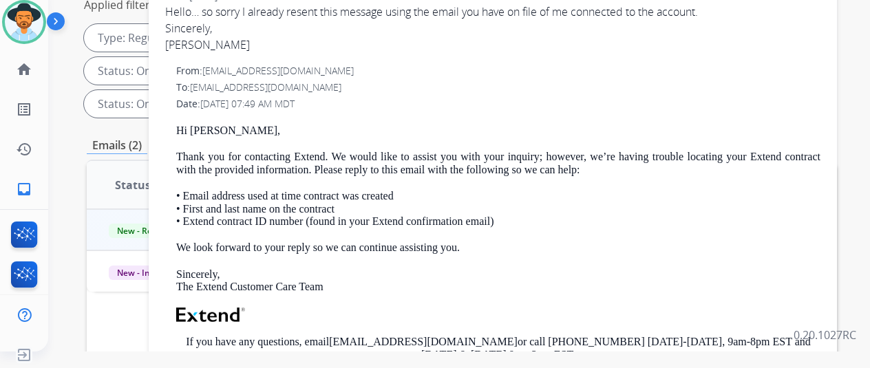
scroll to position [0, 0]
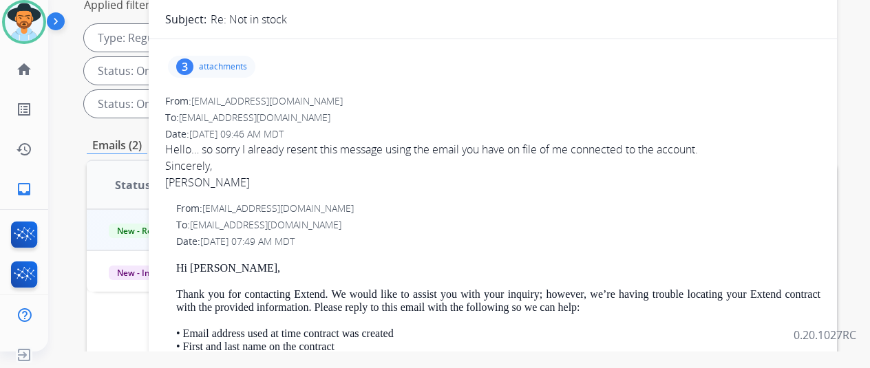
click at [63, 76] on div "**********" at bounding box center [442, 11] width 788 height 368
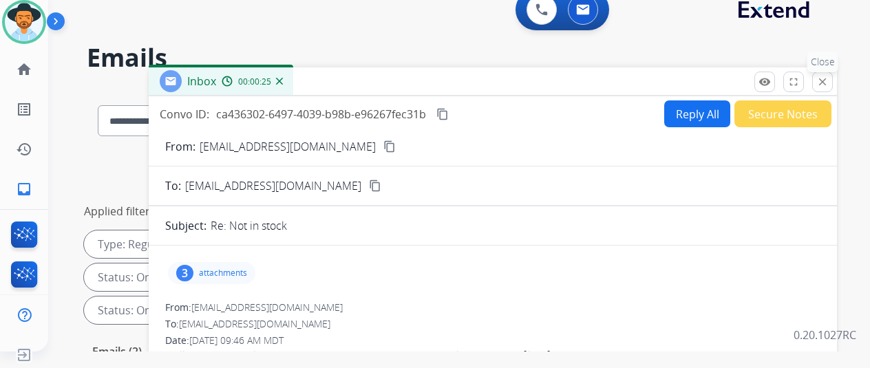
click at [828, 82] on mat-icon "close" at bounding box center [822, 82] width 12 height 12
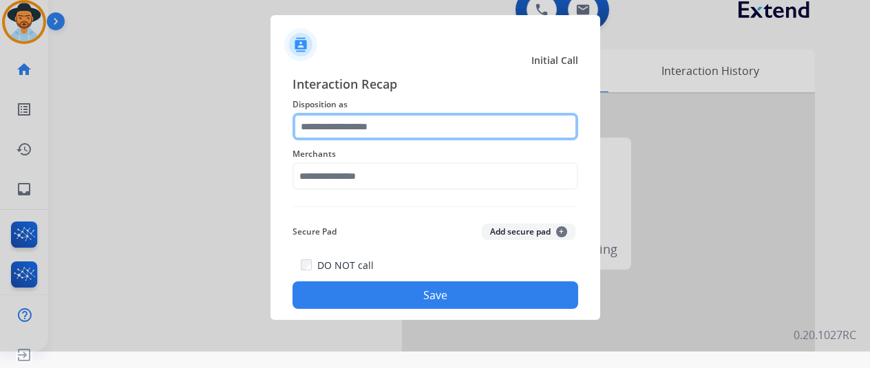
click at [332, 133] on input "text" at bounding box center [435, 127] width 286 height 28
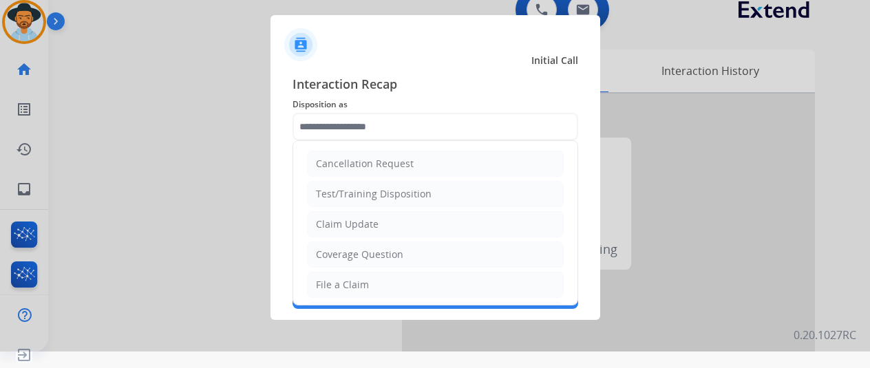
drag, startPoint x: 330, startPoint y: 280, endPoint x: 338, endPoint y: 247, distance: 34.0
click at [330, 279] on div "File a Claim" at bounding box center [342, 285] width 53 height 14
type input "**********"
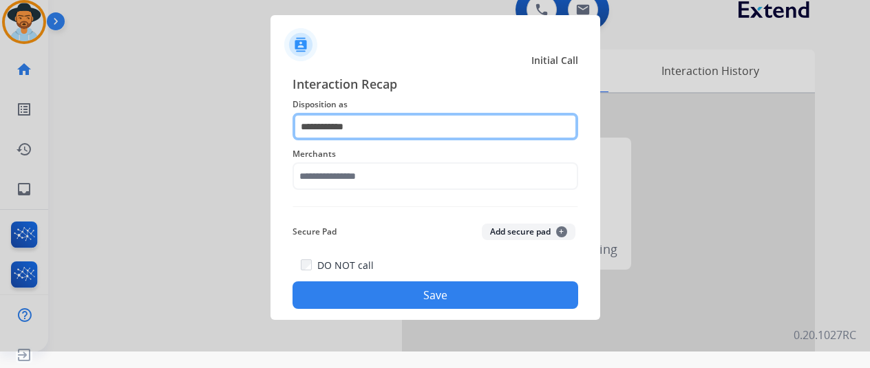
click at [333, 122] on input "**********" at bounding box center [435, 127] width 286 height 28
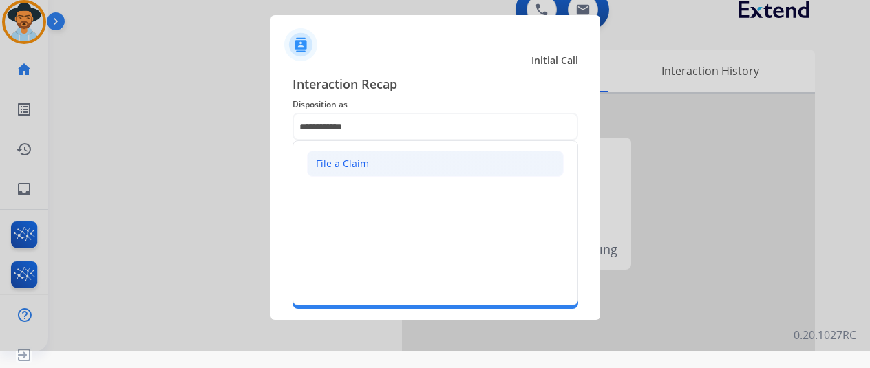
click at [357, 169] on div "File a Claim" at bounding box center [342, 164] width 53 height 14
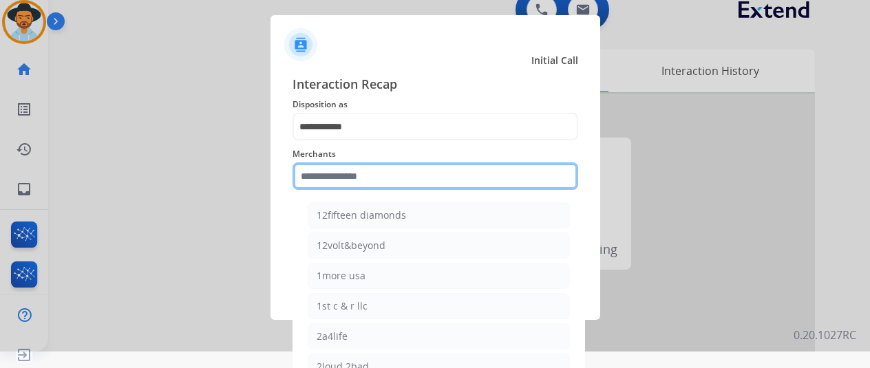
drag, startPoint x: 345, startPoint y: 175, endPoint x: 339, endPoint y: 170, distance: 8.3
click at [345, 175] on input "text" at bounding box center [435, 176] width 286 height 28
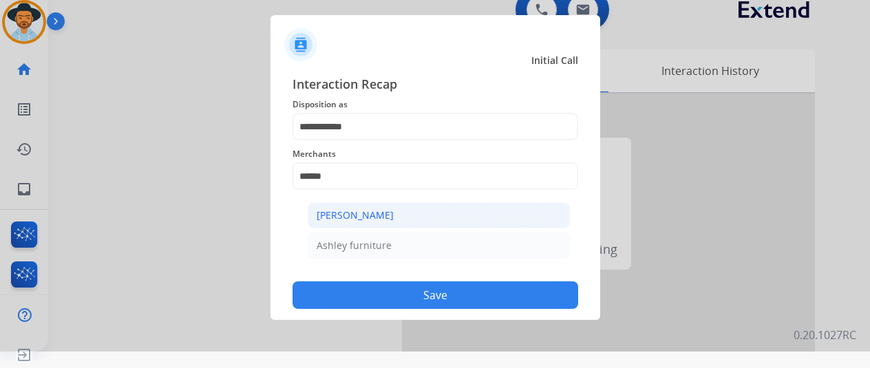
click at [333, 209] on div "[PERSON_NAME]" at bounding box center [354, 215] width 77 height 14
type input "**********"
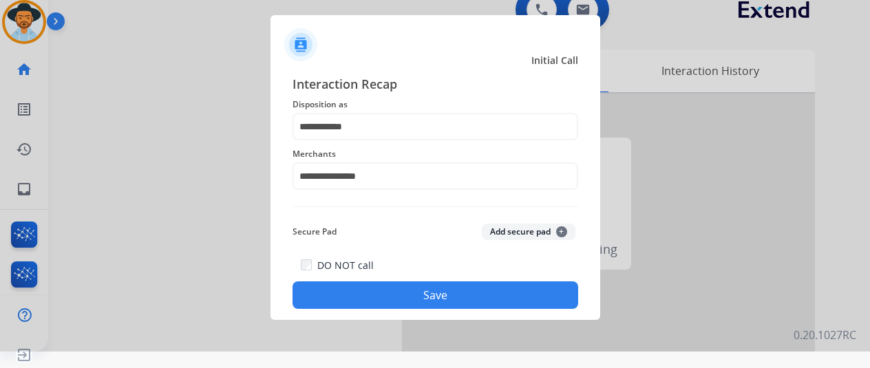
click at [439, 295] on button "Save" at bounding box center [435, 295] width 286 height 28
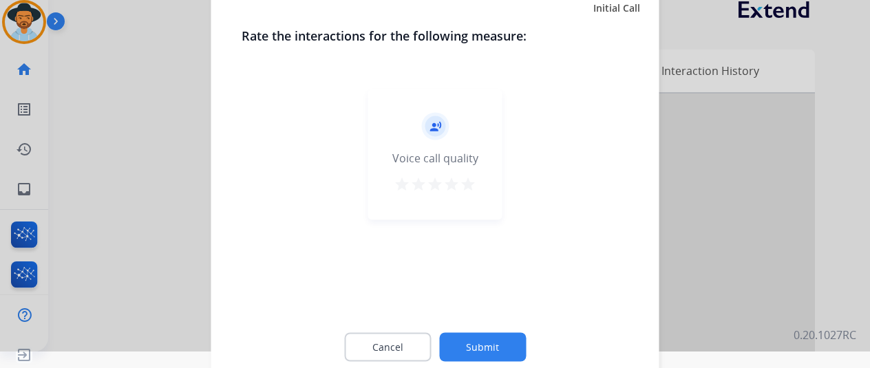
click at [493, 344] on button "Submit" at bounding box center [482, 346] width 87 height 29
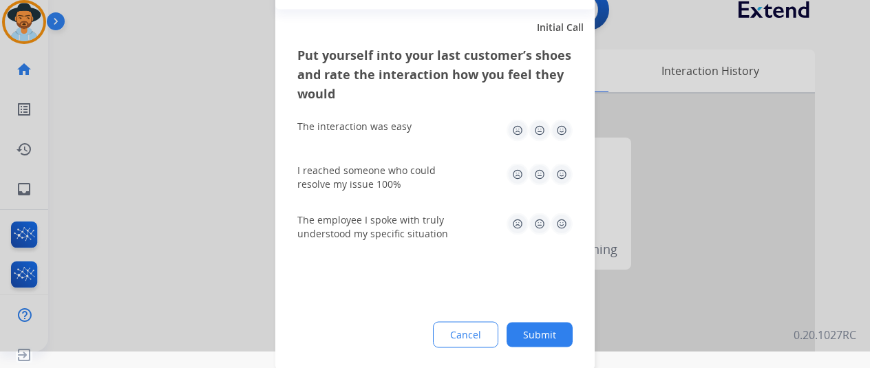
click at [541, 327] on button "Submit" at bounding box center [539, 334] width 66 height 25
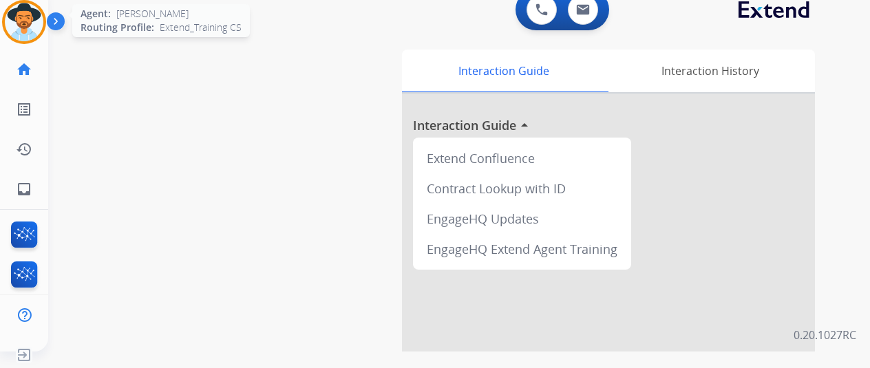
click at [17, 17] on img at bounding box center [24, 22] width 39 height 39
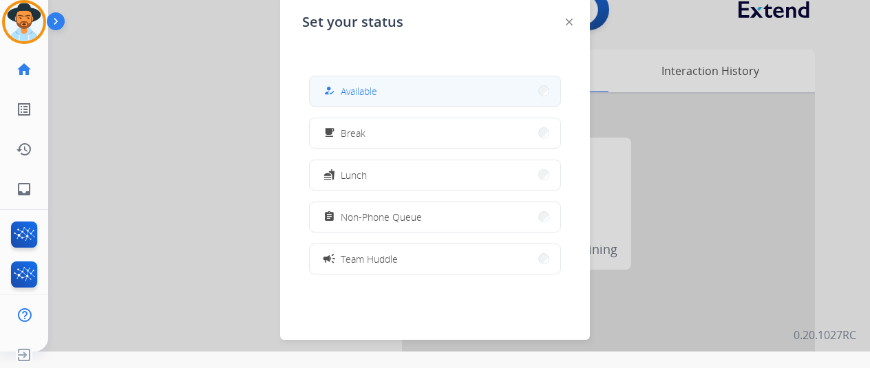
click at [385, 85] on button "how_to_reg Available" at bounding box center [435, 91] width 250 height 30
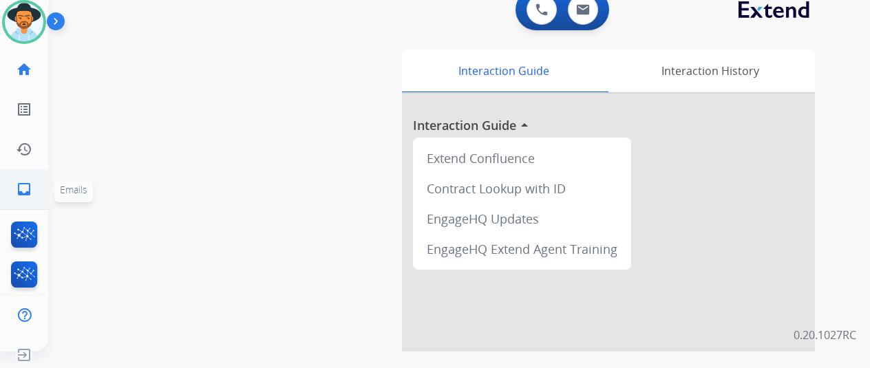
click at [21, 189] on mat-icon "inbox" at bounding box center [24, 189] width 17 height 17
select select "**********"
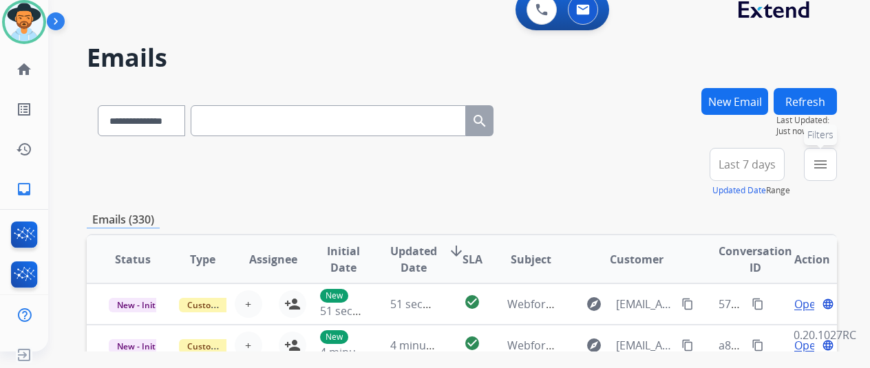
click at [828, 162] on mat-icon "menu" at bounding box center [820, 164] width 17 height 17
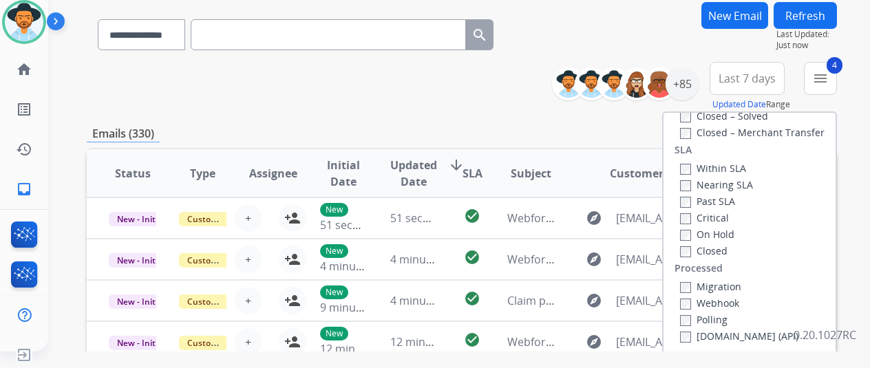
scroll to position [206, 0]
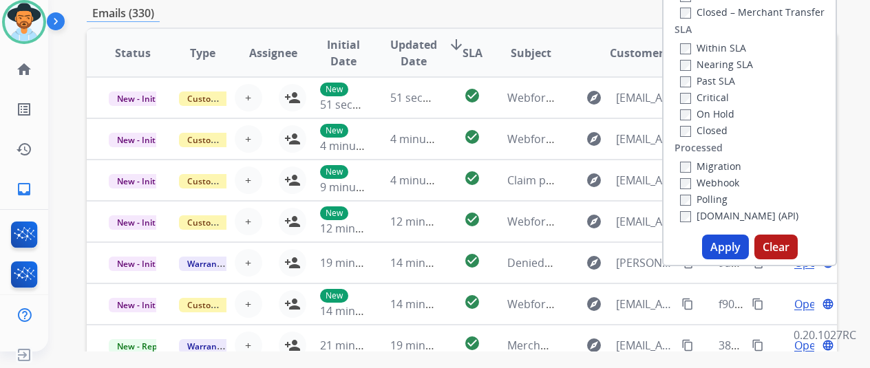
click at [728, 241] on button "Apply" at bounding box center [725, 247] width 47 height 25
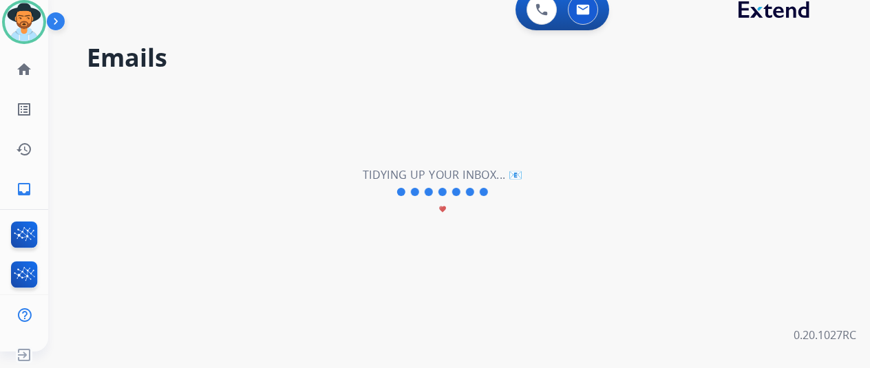
scroll to position [0, 0]
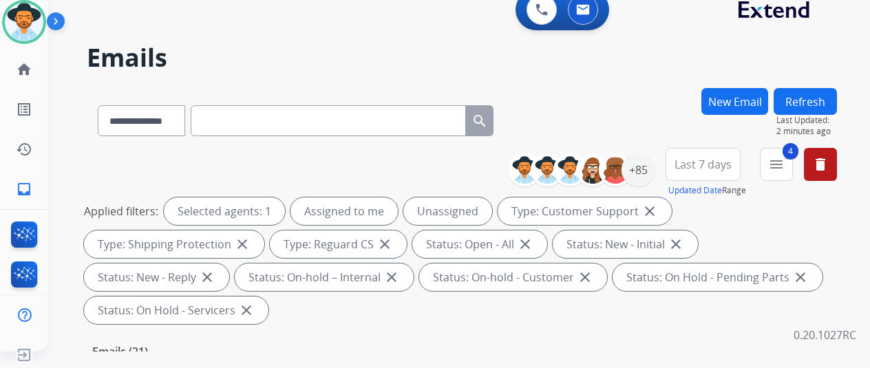
drag, startPoint x: 74, startPoint y: 156, endPoint x: 76, endPoint y: 147, distance: 9.7
click at [76, 148] on div "**********" at bounding box center [442, 217] width 788 height 368
click at [17, 15] on img at bounding box center [24, 22] width 39 height 39
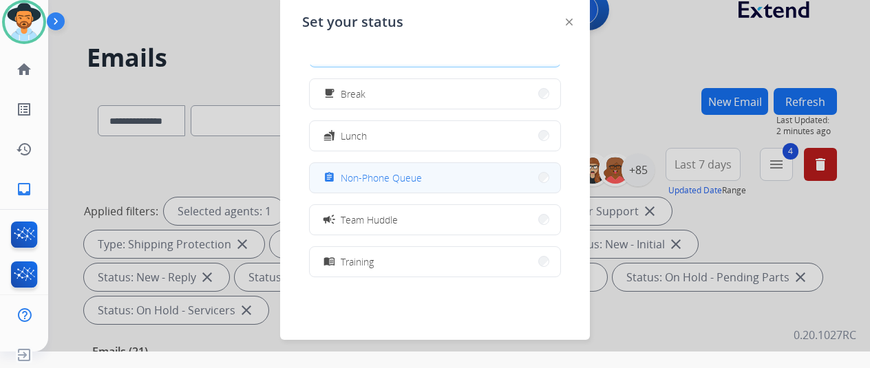
scroll to position [138, 0]
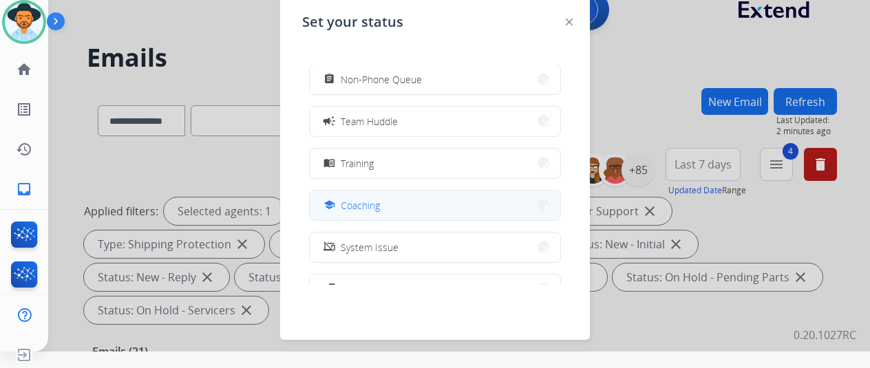
click at [365, 202] on span "Coaching" at bounding box center [360, 205] width 39 height 14
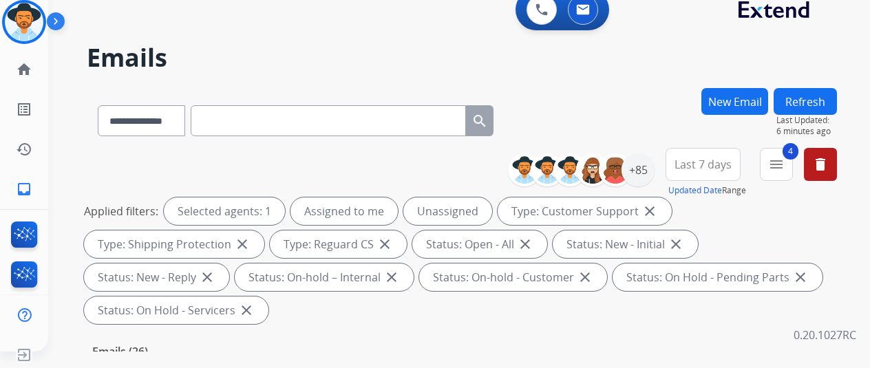
click at [100, 171] on div "**********" at bounding box center [462, 239] width 750 height 182
click at [28, 19] on img at bounding box center [24, 22] width 39 height 39
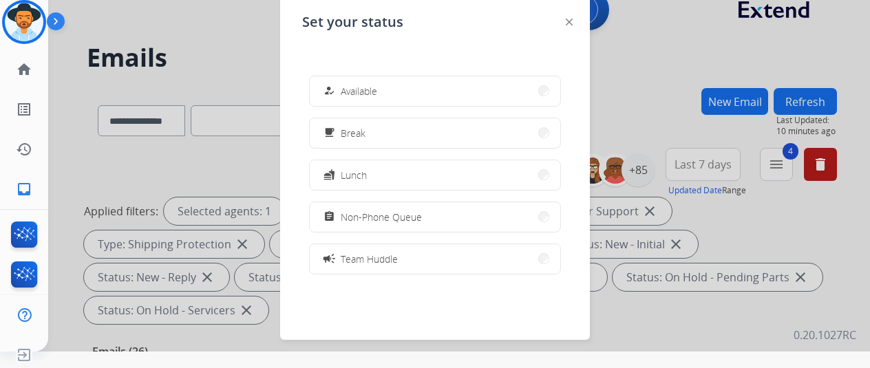
click at [356, 86] on span "Available" at bounding box center [359, 91] width 36 height 14
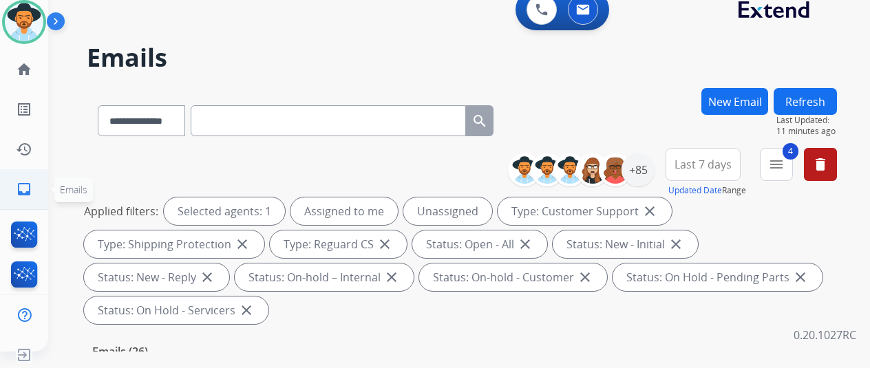
click at [27, 186] on mat-icon "inbox" at bounding box center [24, 189] width 17 height 17
click at [647, 169] on div "+85" at bounding box center [637, 169] width 33 height 33
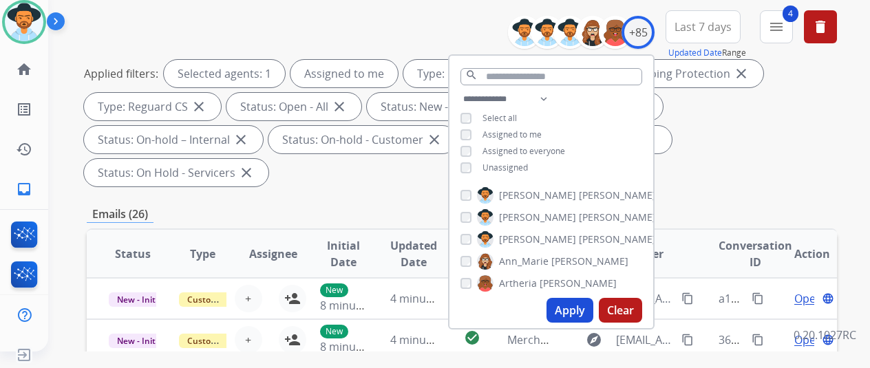
click at [572, 307] on button "Apply" at bounding box center [569, 310] width 47 height 25
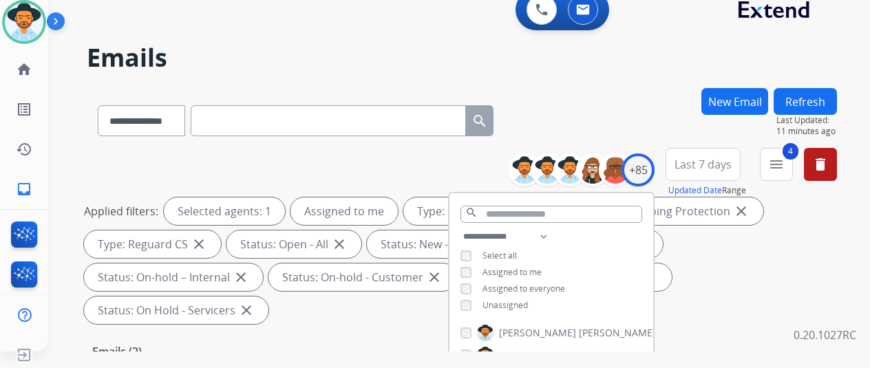
click at [570, 120] on div "**********" at bounding box center [462, 118] width 750 height 60
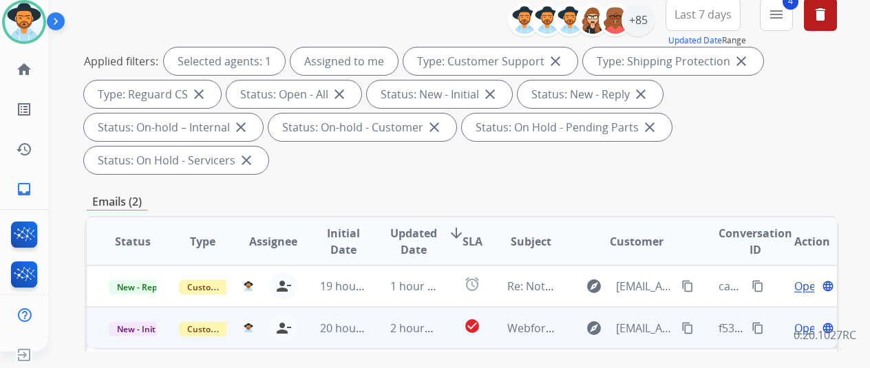
scroll to position [275, 0]
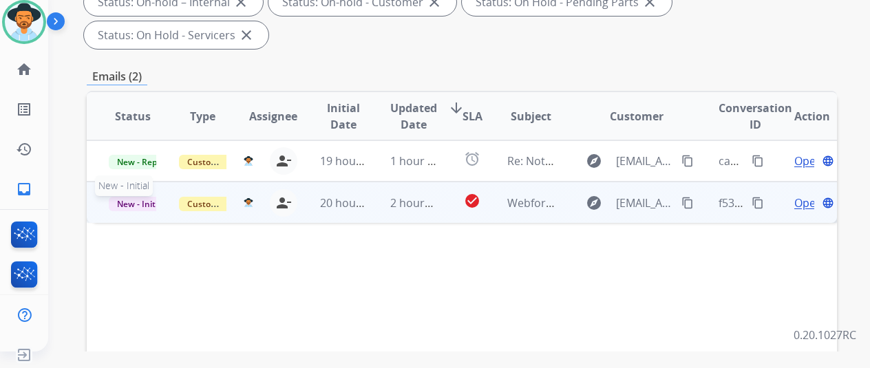
click at [143, 197] on span "New - Initial" at bounding box center [141, 204] width 64 height 14
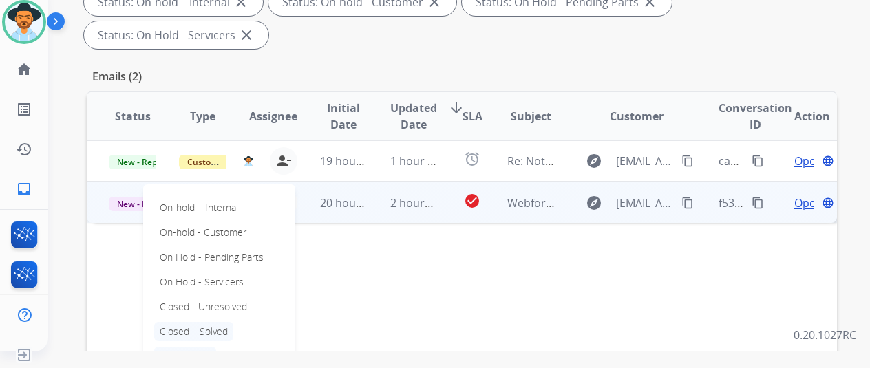
click at [191, 322] on p "Closed – Solved" at bounding box center [193, 331] width 79 height 19
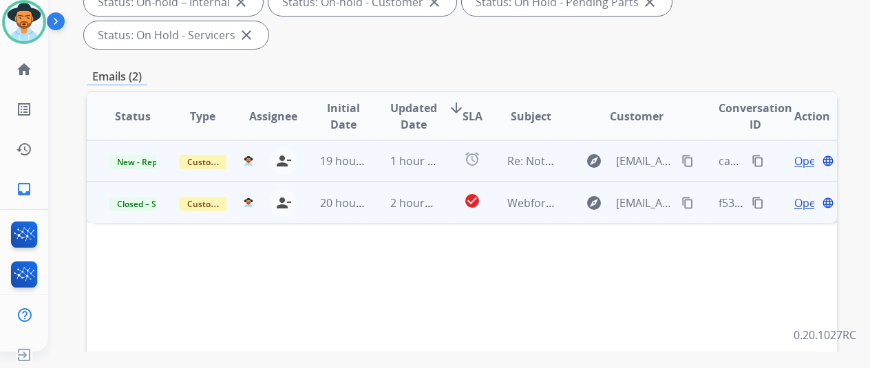
click at [805, 153] on span "Open" at bounding box center [808, 161] width 28 height 17
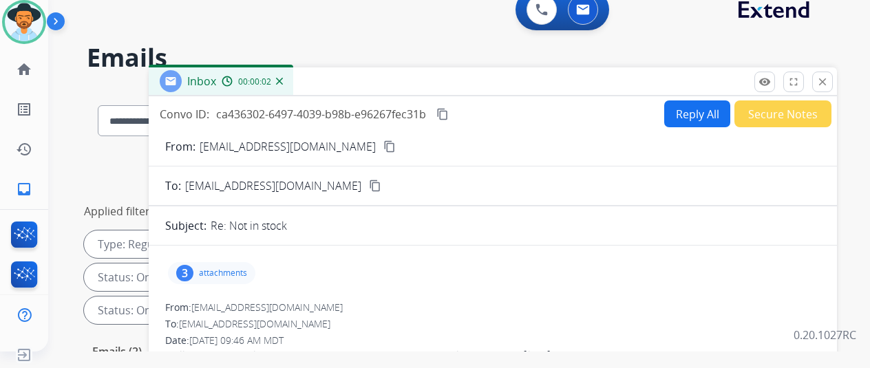
scroll to position [0, 0]
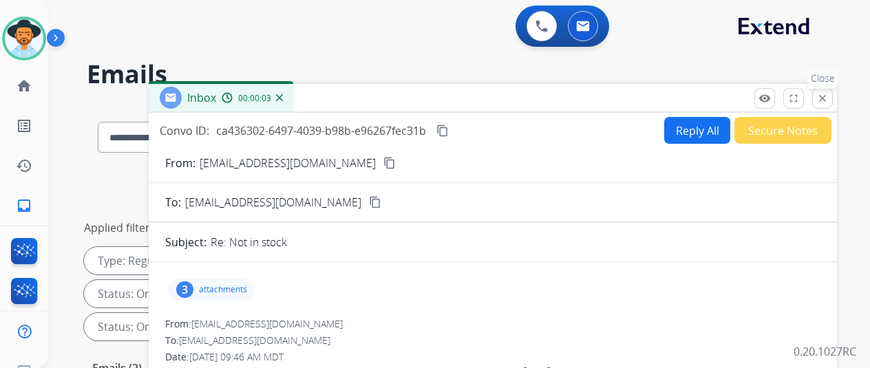
click at [828, 95] on mat-icon "close" at bounding box center [822, 98] width 12 height 12
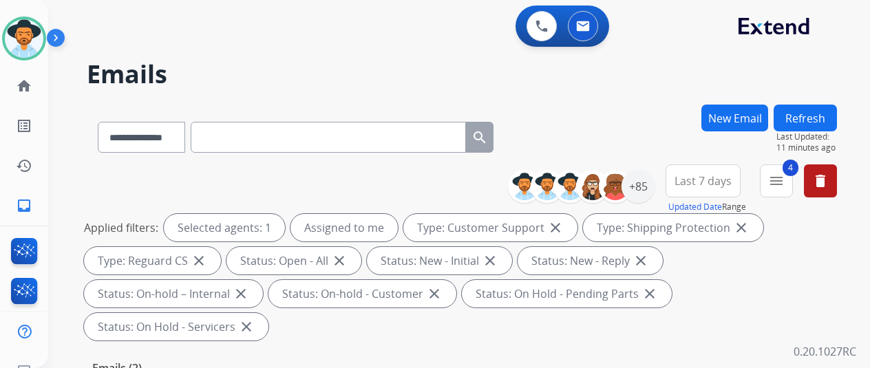
click at [815, 109] on button "Refresh" at bounding box center [804, 118] width 63 height 27
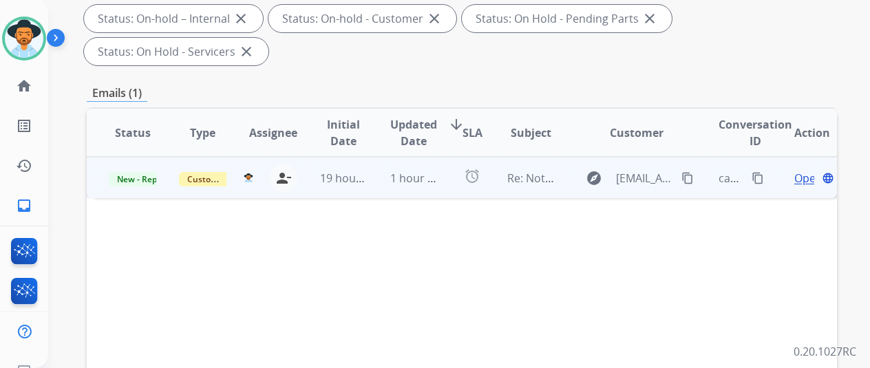
click at [801, 170] on span "Open" at bounding box center [808, 178] width 28 height 17
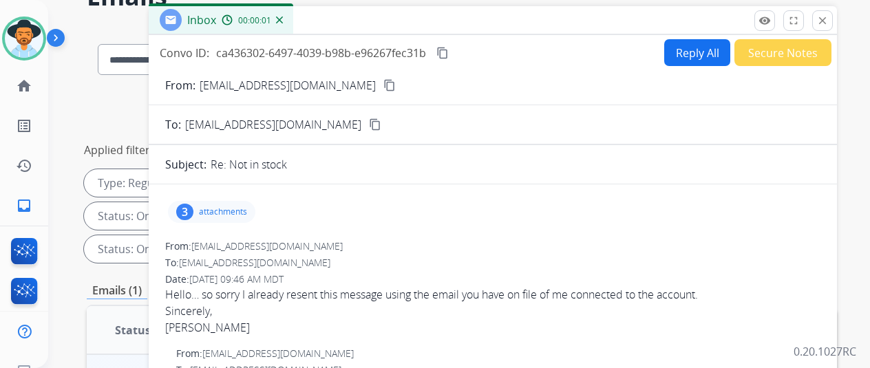
scroll to position [0, 0]
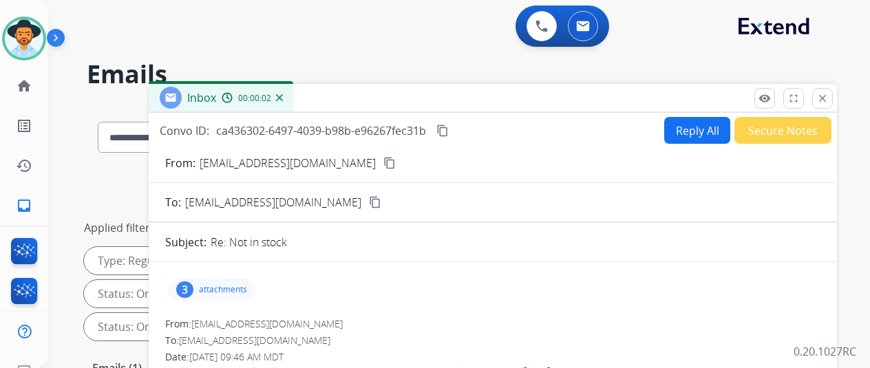
click at [193, 284] on div "3" at bounding box center [184, 289] width 17 height 17
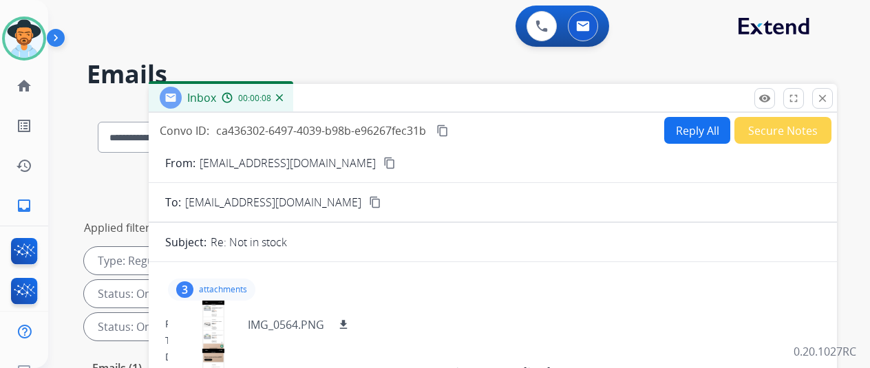
click at [383, 164] on mat-icon "content_copy" at bounding box center [389, 163] width 12 height 12
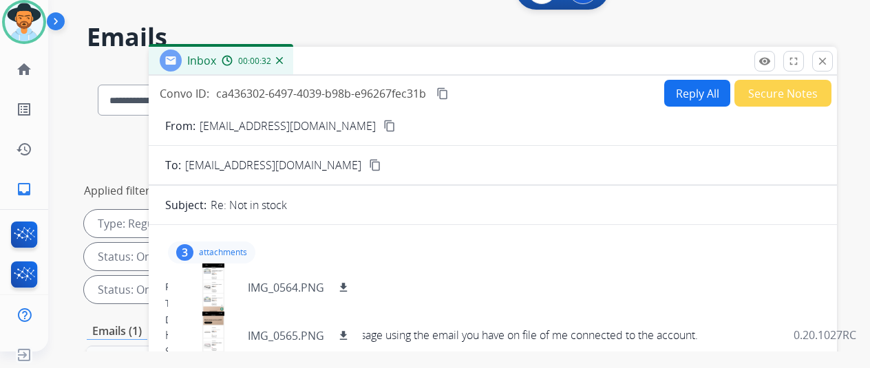
scroll to position [138, 0]
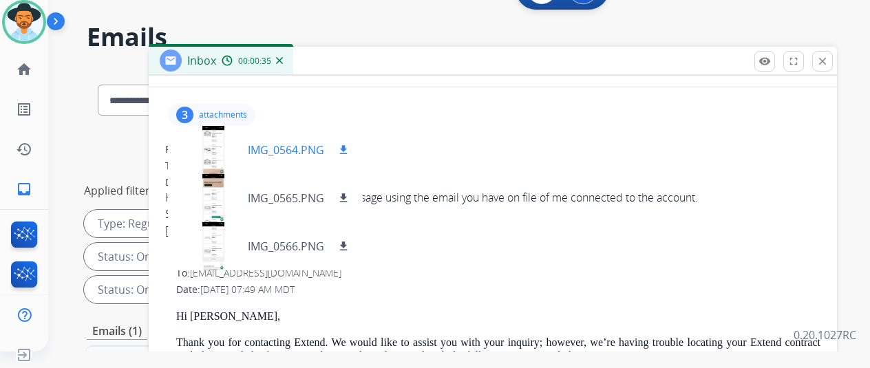
click at [349, 144] on mat-icon "download" at bounding box center [343, 150] width 12 height 12
click at [349, 197] on mat-icon "download" at bounding box center [343, 198] width 12 height 12
drag, startPoint x: 354, startPoint y: 243, endPoint x: 393, endPoint y: 217, distance: 46.8
click at [349, 243] on mat-icon "download" at bounding box center [343, 246] width 12 height 12
click at [557, 195] on div "﻿Hello… so sorry I already resent this message using the email you have on file…" at bounding box center [492, 214] width 655 height 50
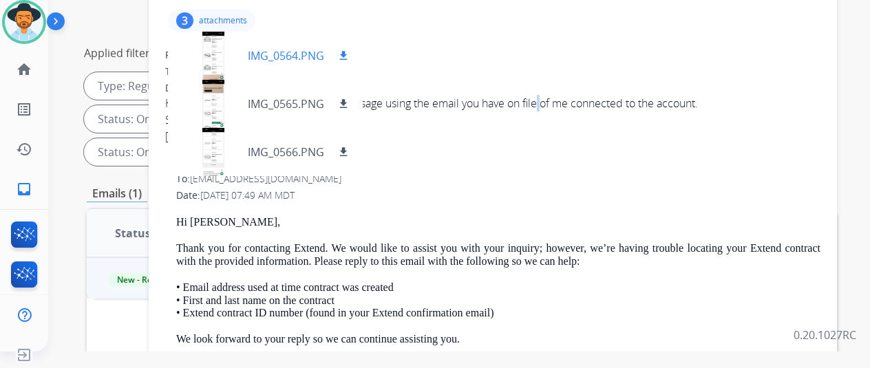
scroll to position [0, 0]
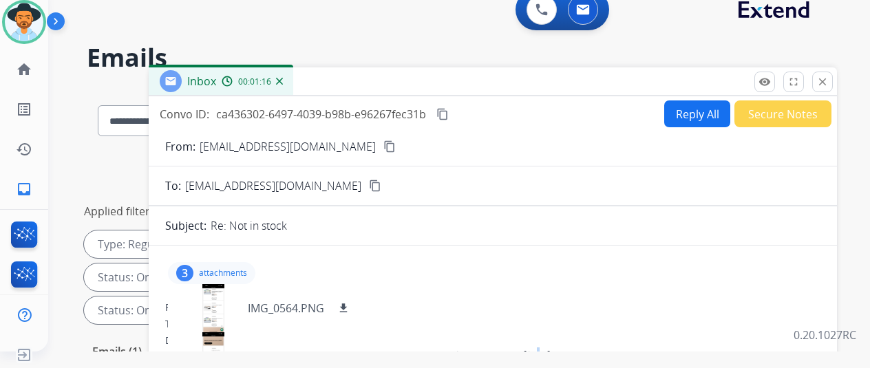
click at [383, 143] on mat-icon "content_copy" at bounding box center [389, 146] width 12 height 12
click at [282, 77] on div "00:01:28" at bounding box center [252, 81] width 61 height 12
click at [282, 82] on div "00:01:29" at bounding box center [252, 81] width 61 height 12
click at [283, 82] on img at bounding box center [279, 81] width 7 height 7
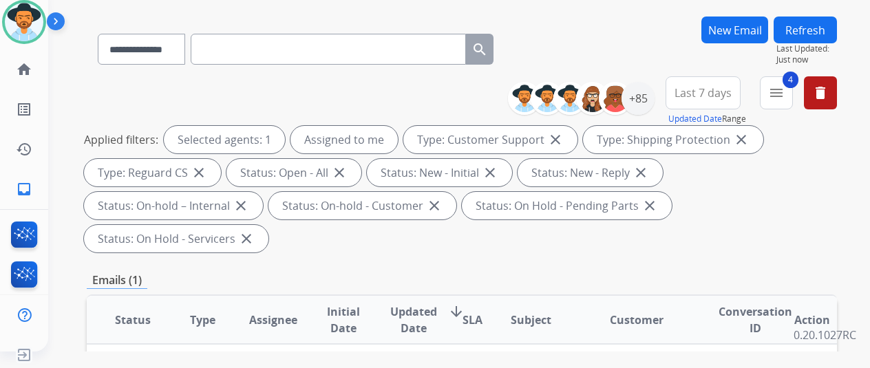
scroll to position [206, 0]
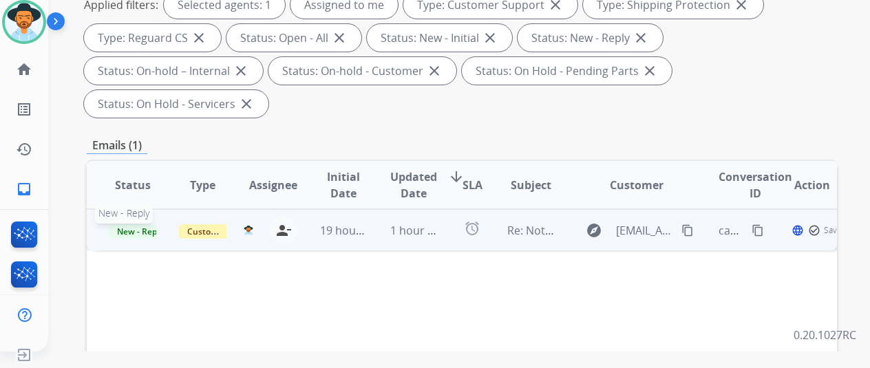
click at [129, 224] on span "New - Reply" at bounding box center [140, 231] width 63 height 14
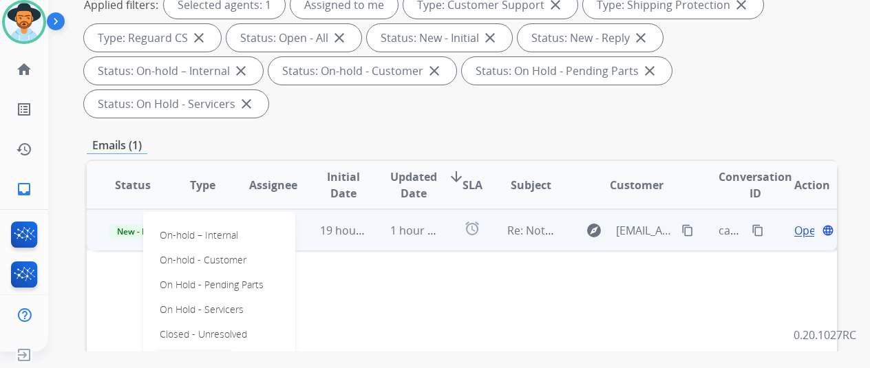
click at [189, 349] on p "Closed – Solved" at bounding box center [193, 358] width 79 height 19
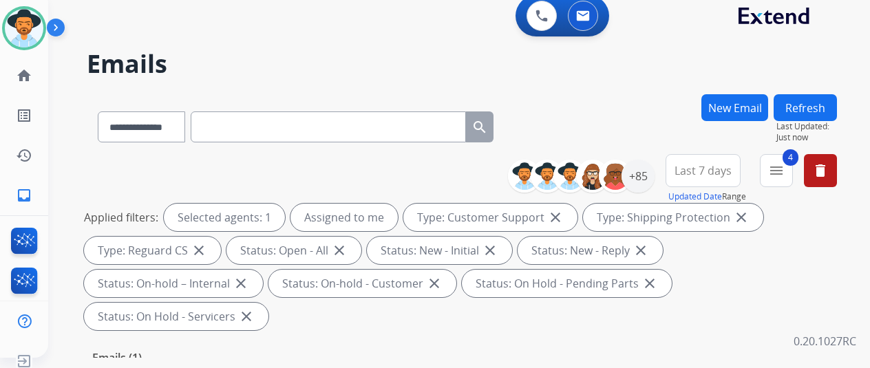
scroll to position [0, 0]
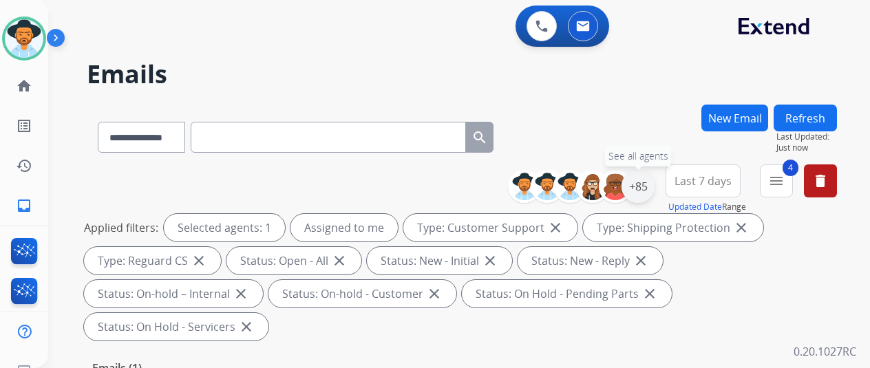
click at [651, 188] on div "+85" at bounding box center [637, 186] width 33 height 33
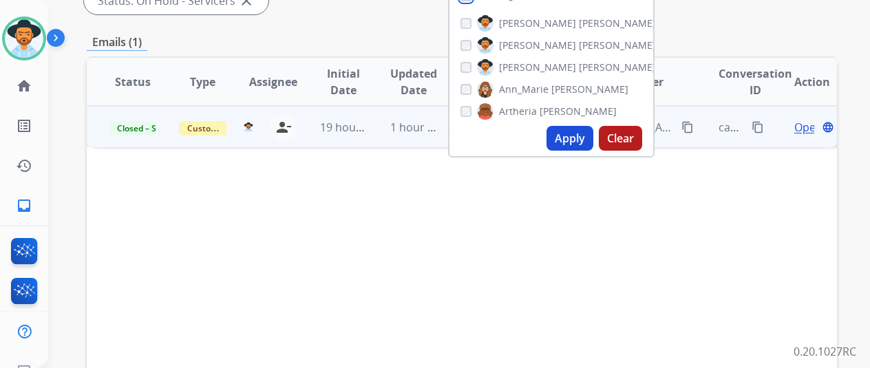
scroll to position [344, 0]
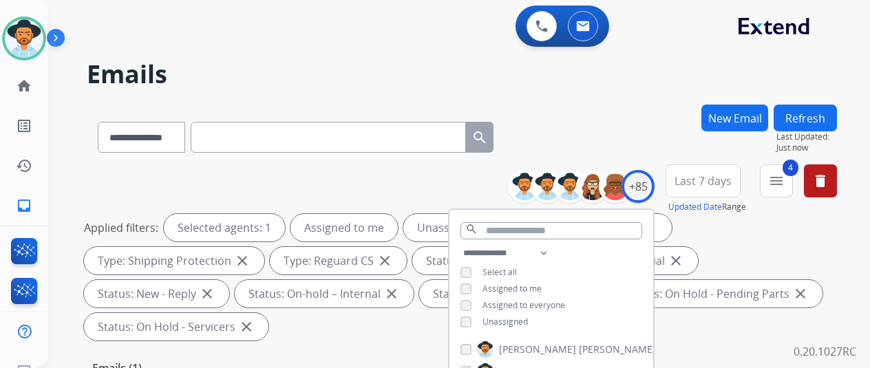
select select "**********"
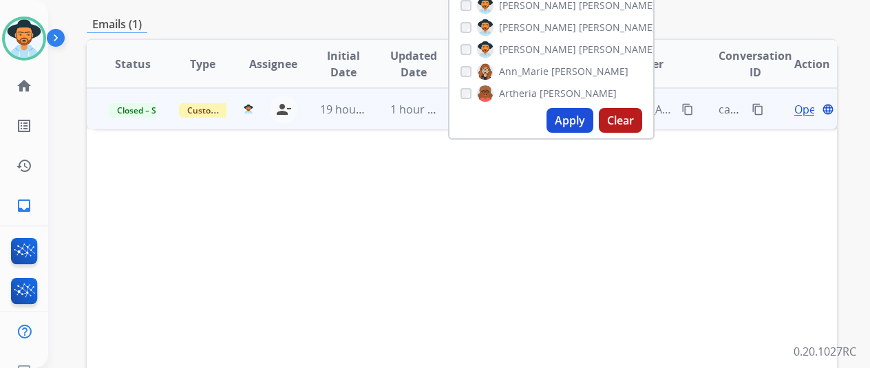
click at [572, 120] on button "Apply" at bounding box center [569, 120] width 47 height 25
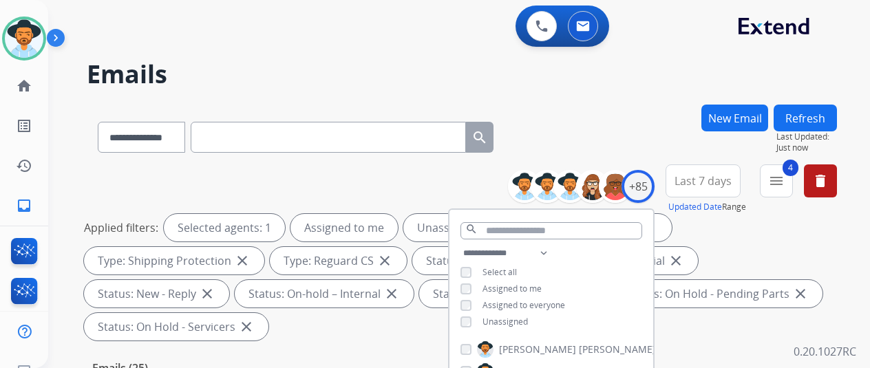
click at [579, 144] on div "**********" at bounding box center [462, 135] width 750 height 60
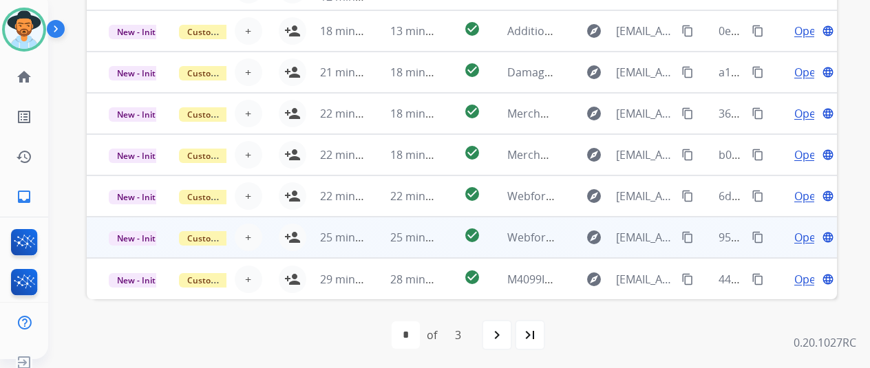
scroll to position [17, 0]
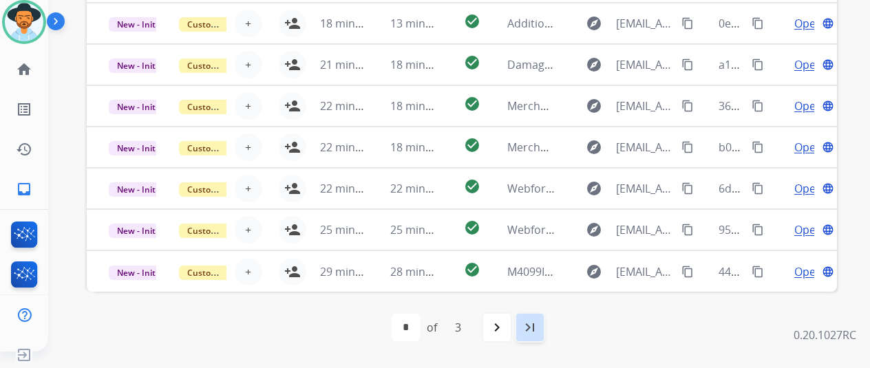
click at [530, 320] on mat-icon "last_page" at bounding box center [529, 327] width 17 height 17
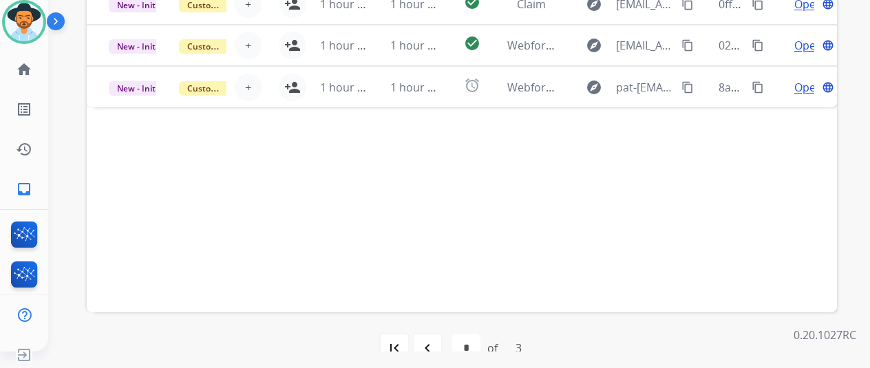
scroll to position [535, 0]
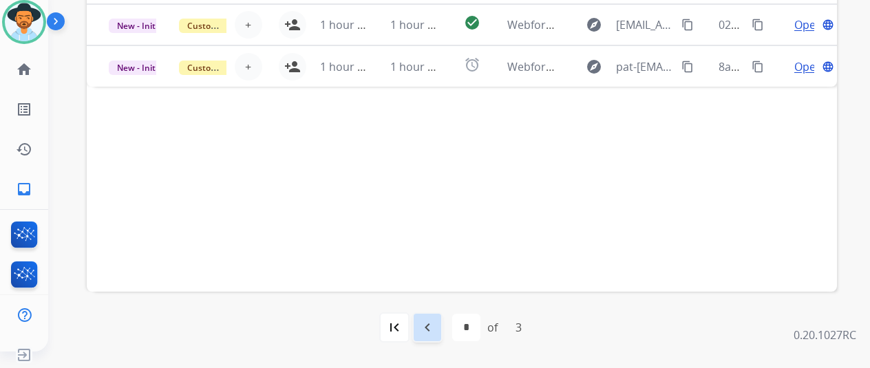
click at [433, 330] on mat-icon "navigate_before" at bounding box center [427, 327] width 17 height 17
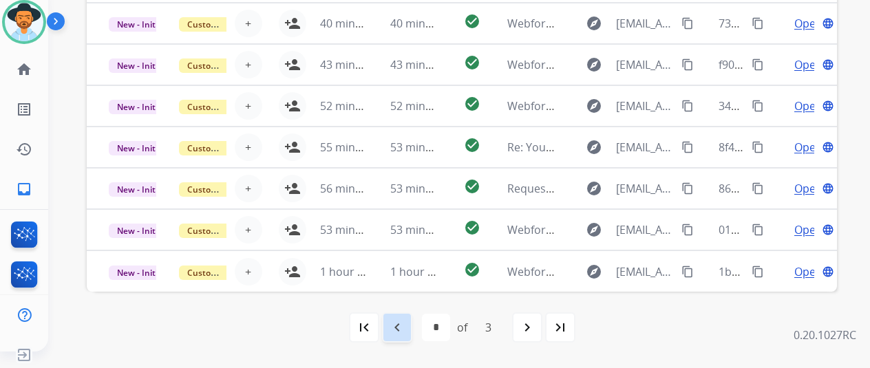
click at [402, 323] on mat-icon "navigate_before" at bounding box center [397, 327] width 17 height 17
select select "*"
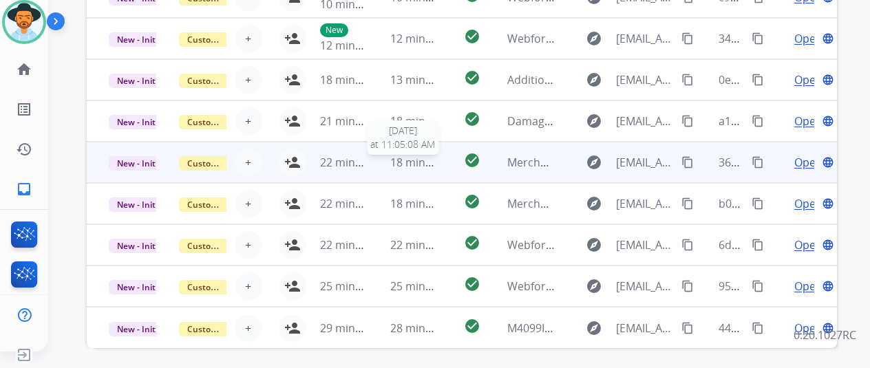
scroll to position [482, 0]
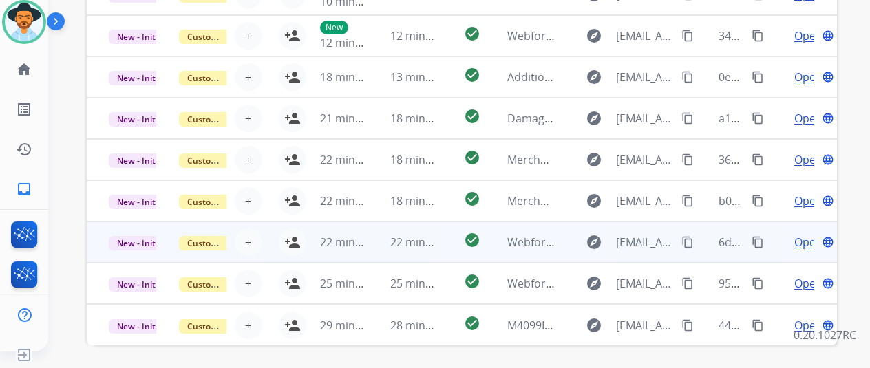
click at [804, 239] on span "Open" at bounding box center [808, 242] width 28 height 17
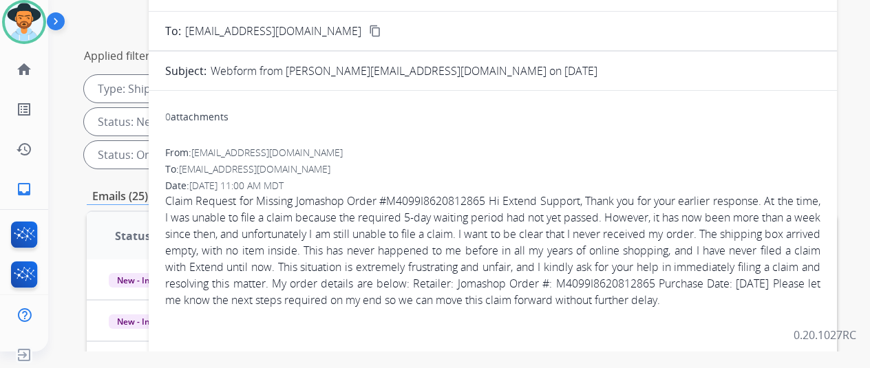
scroll to position [0, 0]
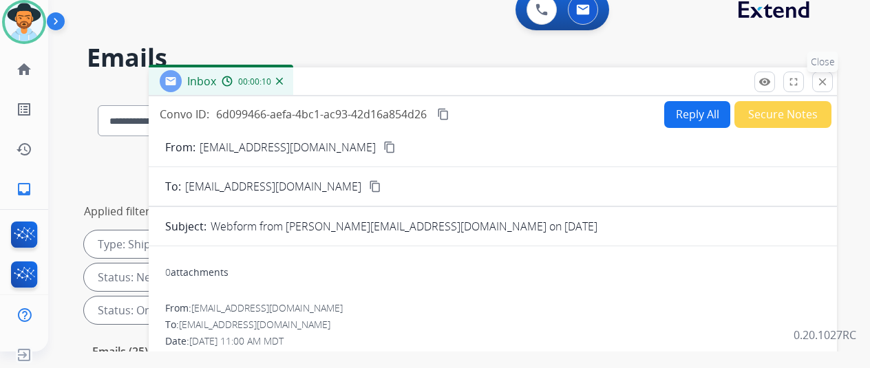
click at [828, 76] on mat-icon "close" at bounding box center [822, 82] width 12 height 12
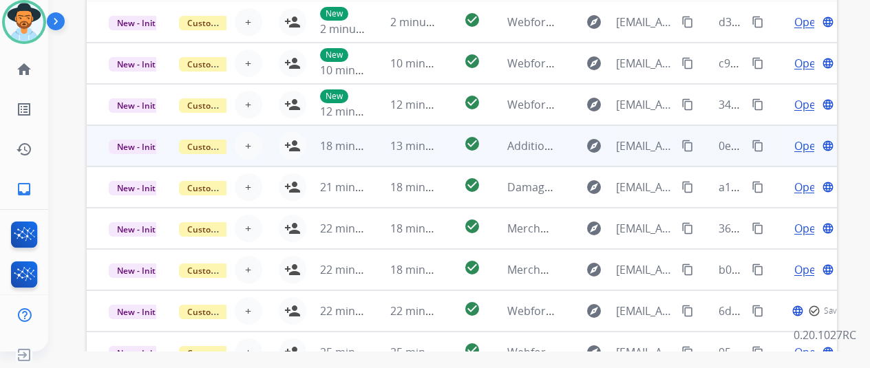
scroll to position [424, 0]
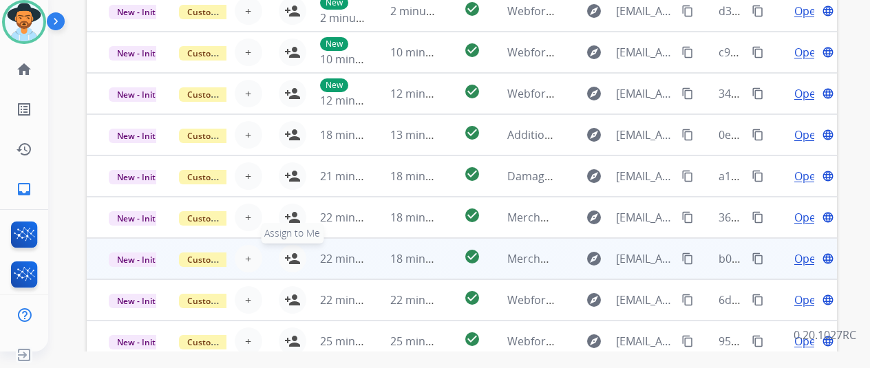
drag, startPoint x: 291, startPoint y: 294, endPoint x: 279, endPoint y: 261, distance: 35.7
click at [289, 292] on mat-icon "person_add" at bounding box center [292, 300] width 17 height 17
click at [285, 252] on mat-icon "person_add" at bounding box center [292, 258] width 17 height 17
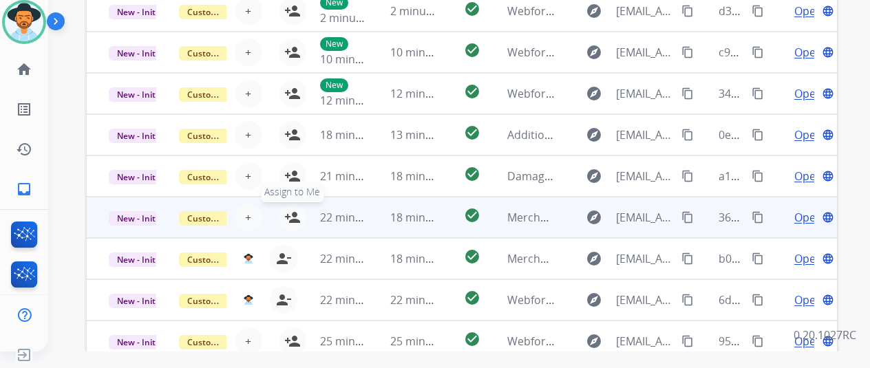
click at [293, 214] on mat-icon "person_add" at bounding box center [292, 217] width 17 height 17
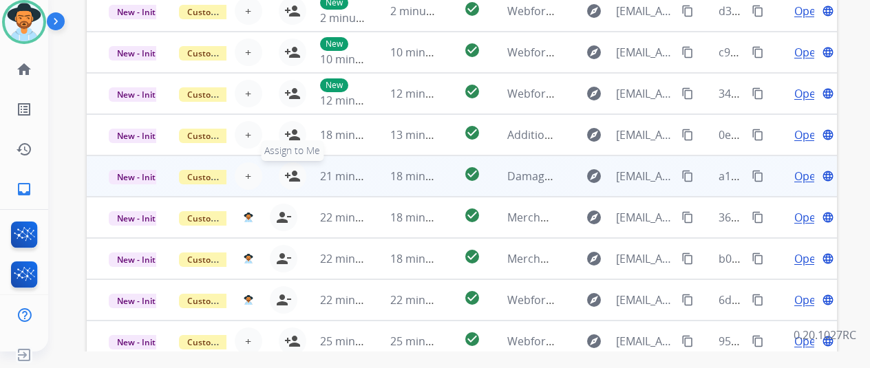
click at [294, 175] on mat-icon "person_add" at bounding box center [292, 176] width 17 height 17
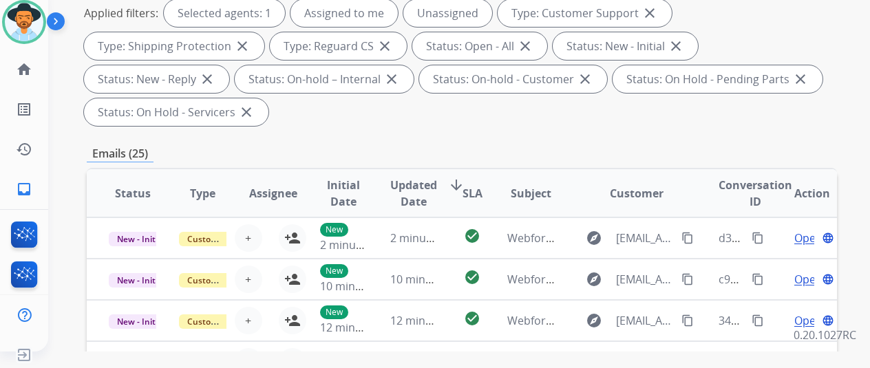
scroll to position [0, 0]
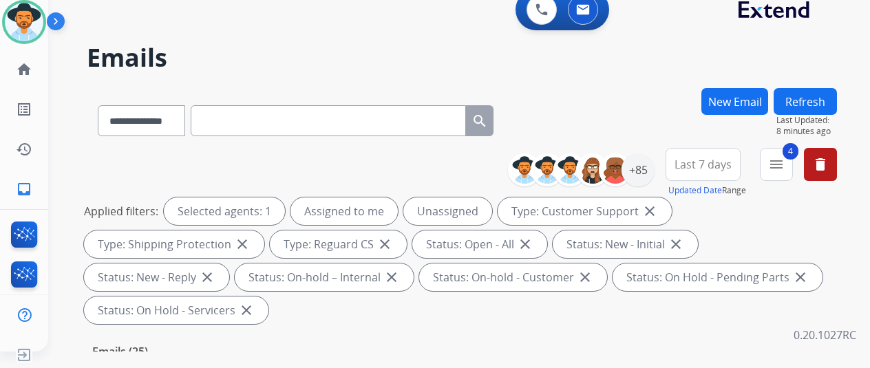
click at [97, 127] on div "**********" at bounding box center [296, 117] width 418 height 47
click at [21, 186] on mat-icon "inbox" at bounding box center [24, 189] width 17 height 17
click at [654, 164] on div "+85" at bounding box center [637, 169] width 33 height 33
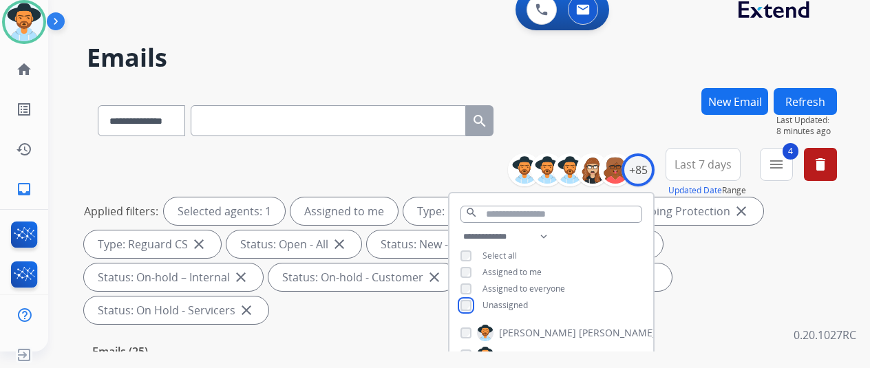
scroll to position [206, 0]
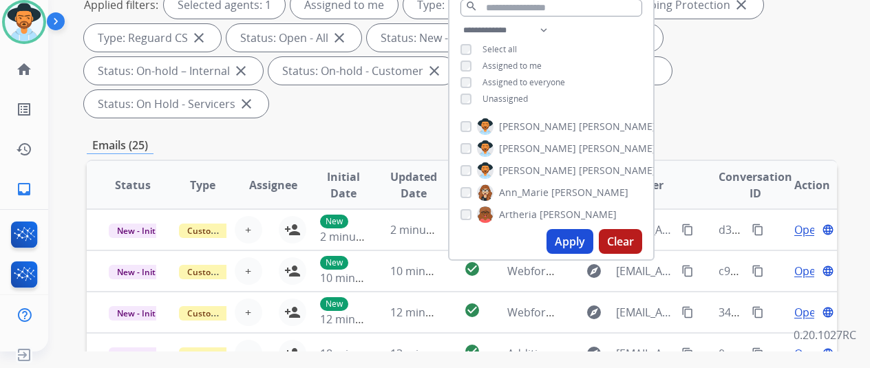
click at [575, 237] on button "Apply" at bounding box center [569, 241] width 47 height 25
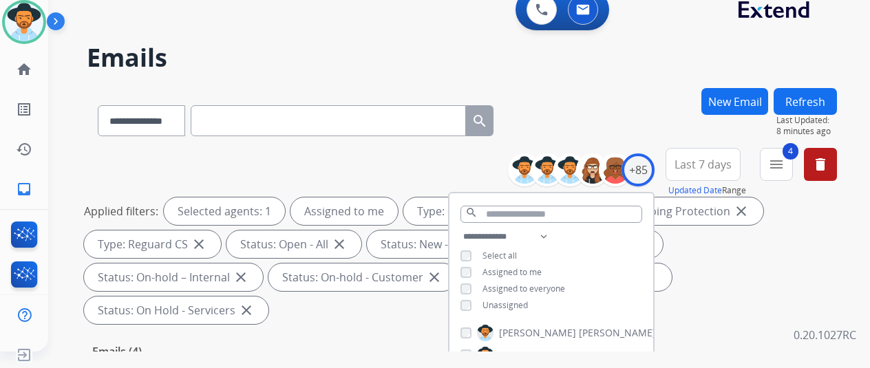
click at [601, 129] on div "**********" at bounding box center [462, 118] width 750 height 60
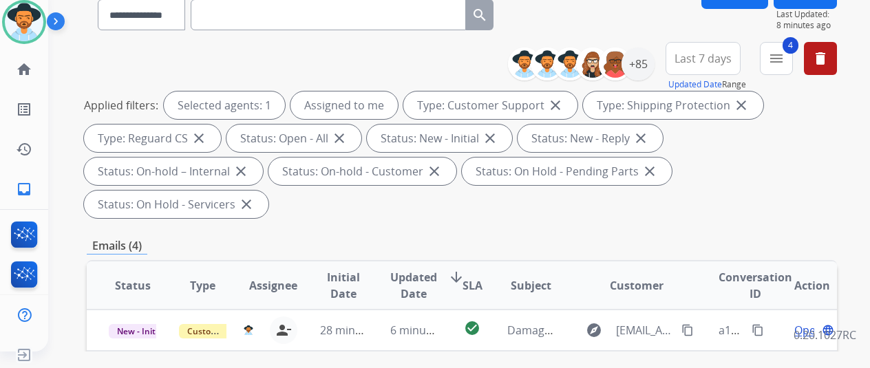
scroll to position [344, 0]
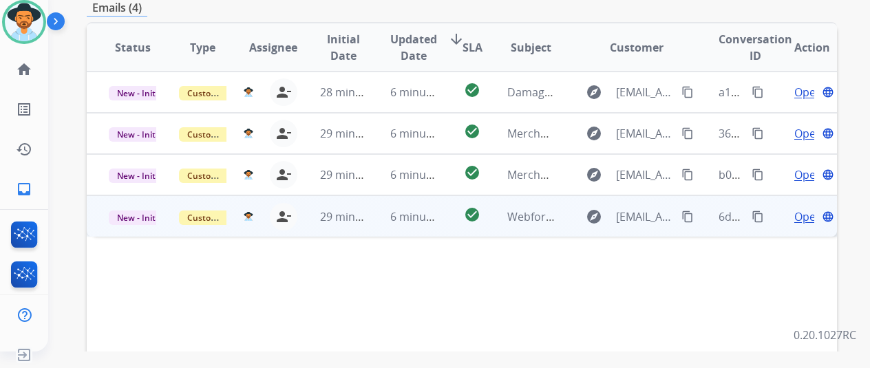
click at [805, 208] on span "Open" at bounding box center [808, 216] width 28 height 17
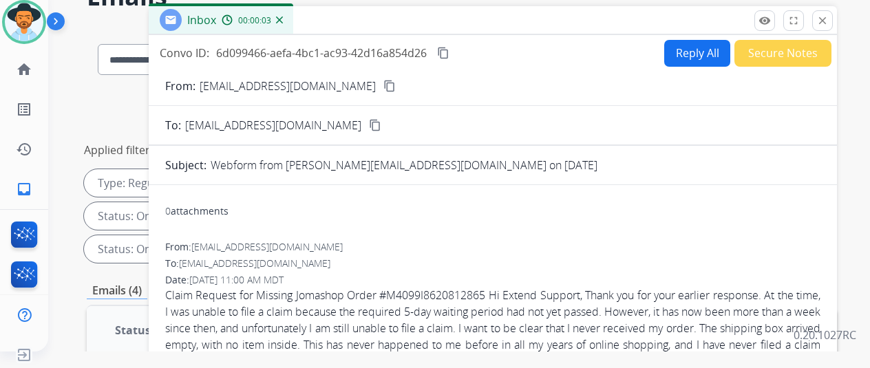
scroll to position [0, 0]
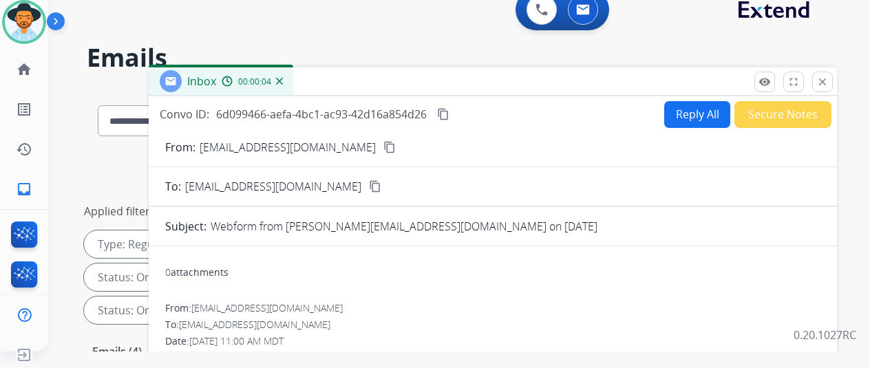
click at [383, 144] on mat-icon "content_copy" at bounding box center [389, 147] width 12 height 12
click at [685, 109] on button "Reply All" at bounding box center [697, 114] width 66 height 27
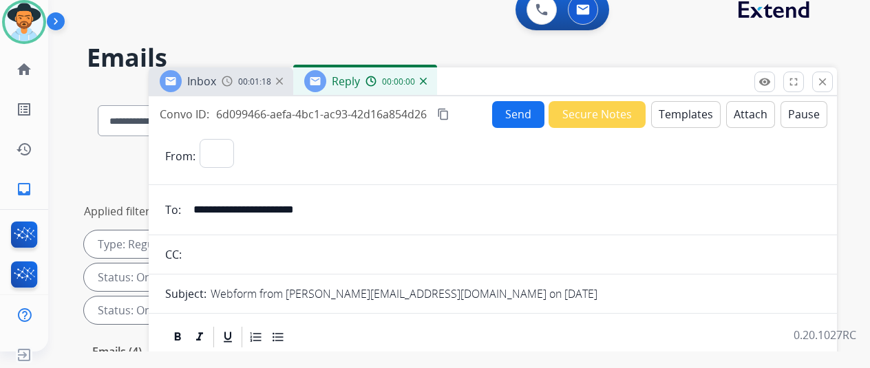
select select "**********"
click at [689, 113] on button "Templates" at bounding box center [685, 114] width 69 height 27
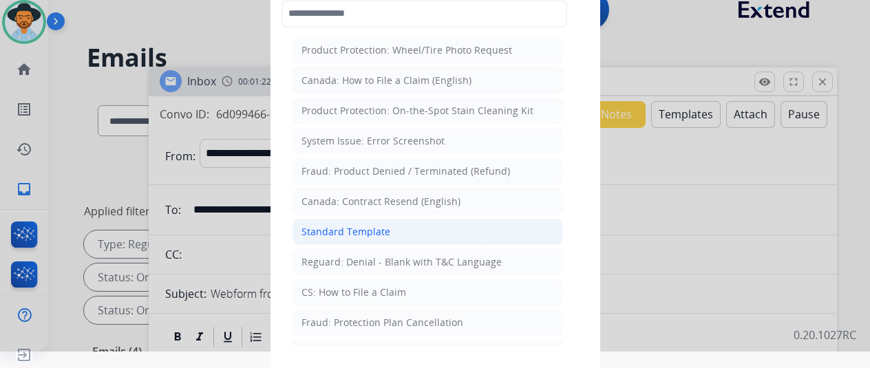
click at [325, 226] on div "Standard Template" at bounding box center [345, 232] width 89 height 14
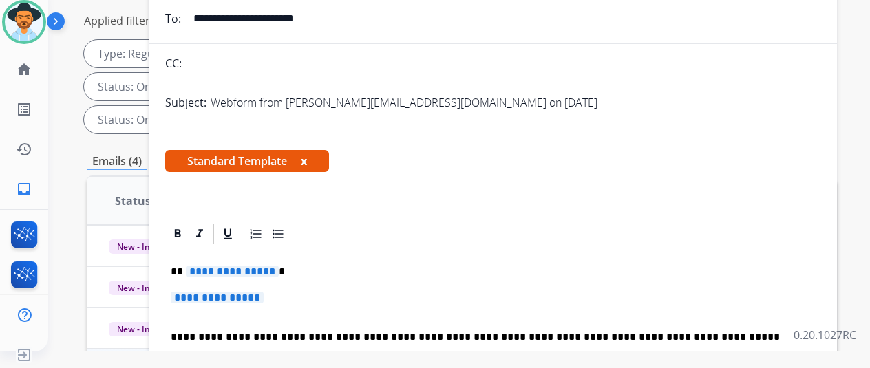
scroll to position [344, 0]
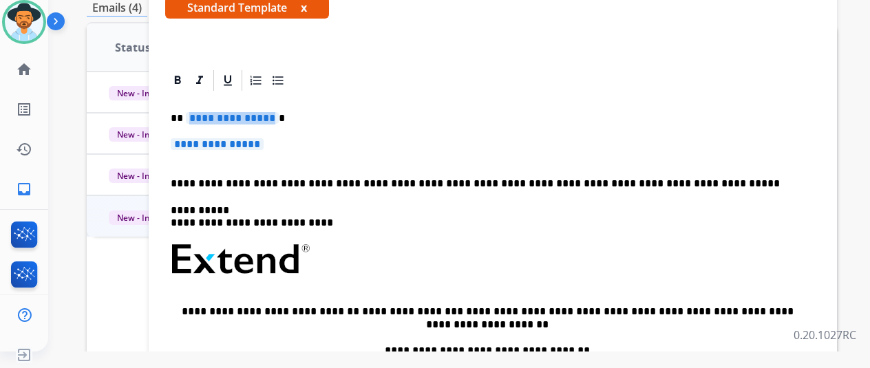
drag, startPoint x: 280, startPoint y: 115, endPoint x: 272, endPoint y: 115, distance: 7.6
click at [274, 114] on span "**********" at bounding box center [232, 118] width 93 height 12
paste div
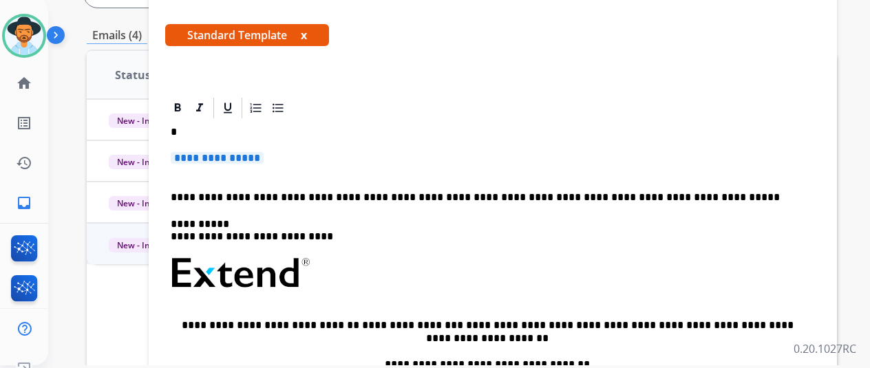
scroll to position [17, 0]
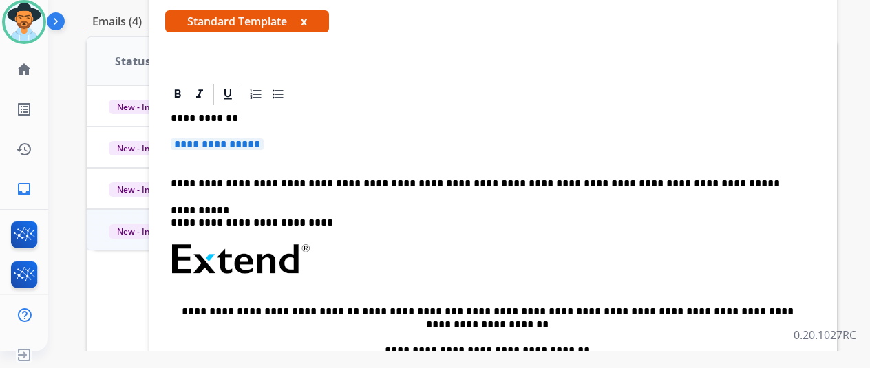
drag, startPoint x: 277, startPoint y: 144, endPoint x: 255, endPoint y: 140, distance: 22.3
click at [255, 141] on span "**********" at bounding box center [217, 144] width 93 height 12
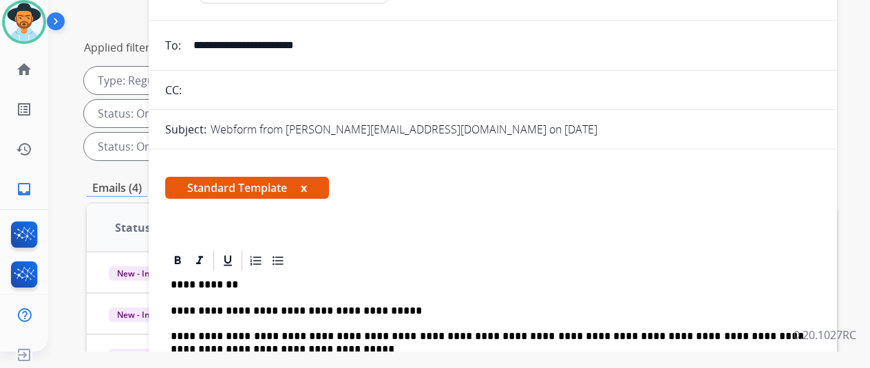
scroll to position [0, 0]
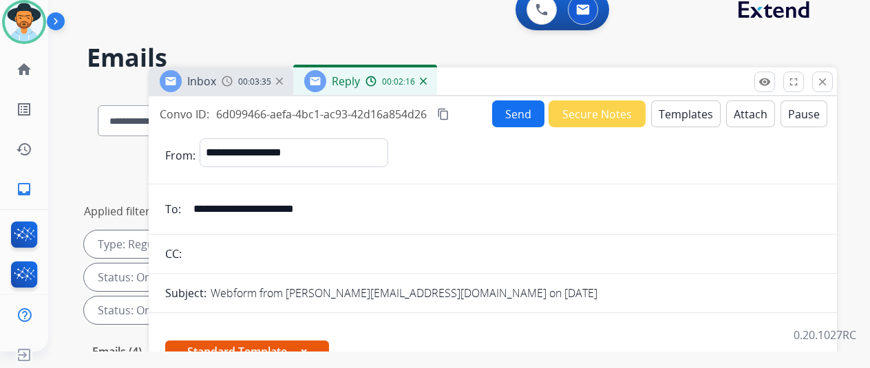
click at [449, 111] on mat-icon "content_copy" at bounding box center [443, 114] width 12 height 12
click at [524, 109] on button "Send" at bounding box center [518, 113] width 52 height 27
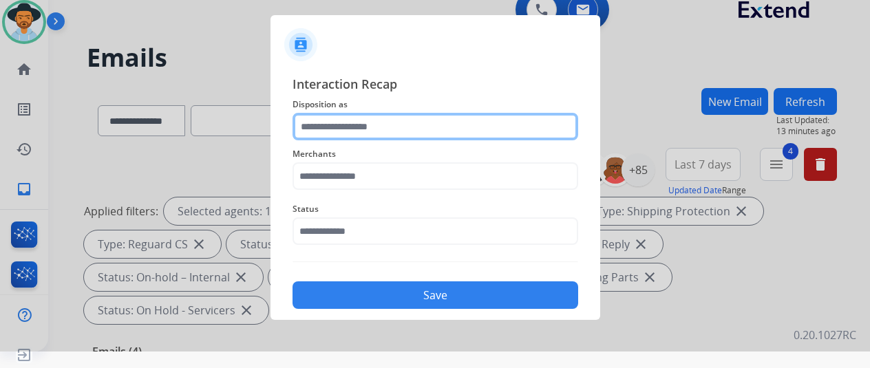
click at [350, 119] on input "text" at bounding box center [435, 127] width 286 height 28
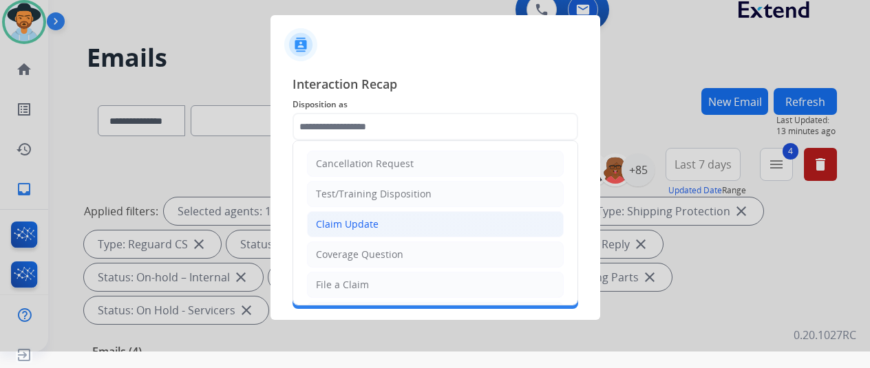
click at [347, 217] on div "Claim Update" at bounding box center [347, 224] width 63 height 14
type input "**********"
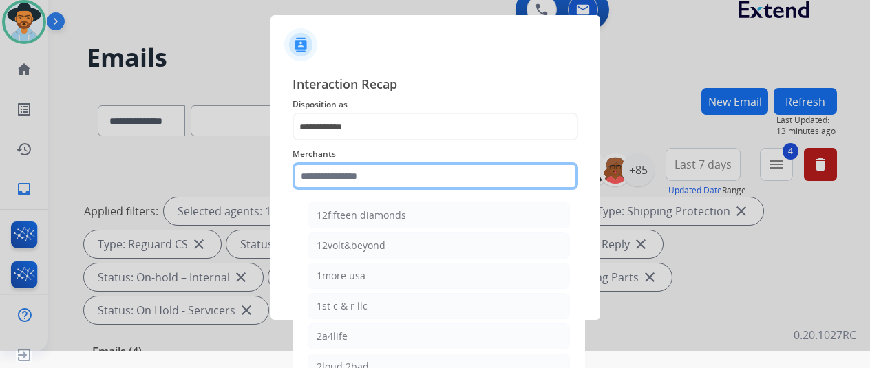
click at [336, 177] on input "text" at bounding box center [435, 176] width 286 height 28
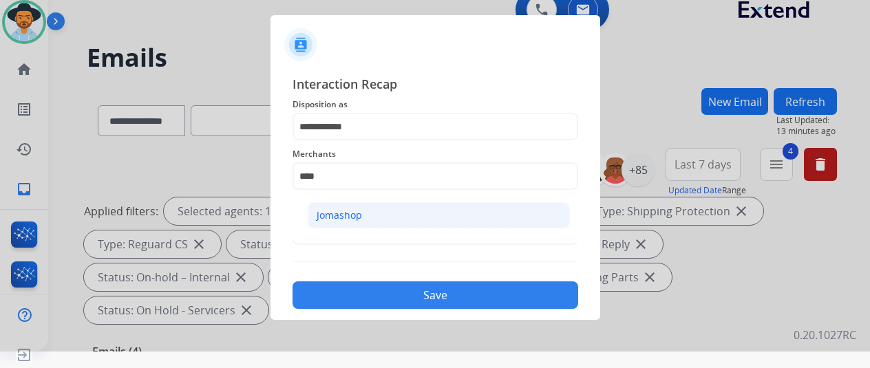
click at [354, 210] on div "Jomashop" at bounding box center [338, 215] width 45 height 14
type input "********"
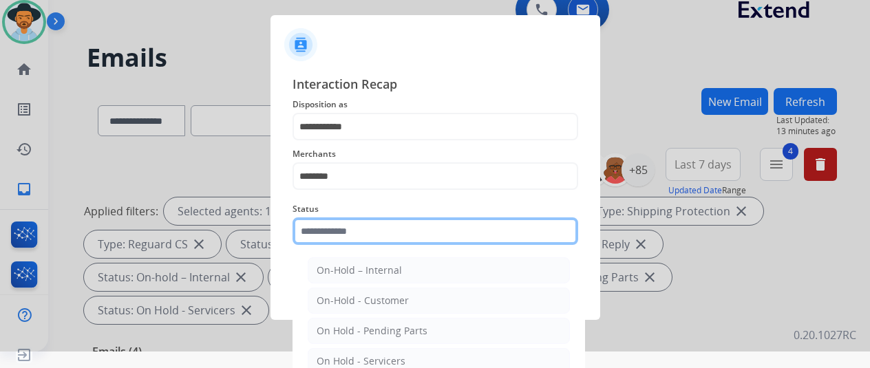
click at [341, 231] on input "text" at bounding box center [435, 231] width 286 height 28
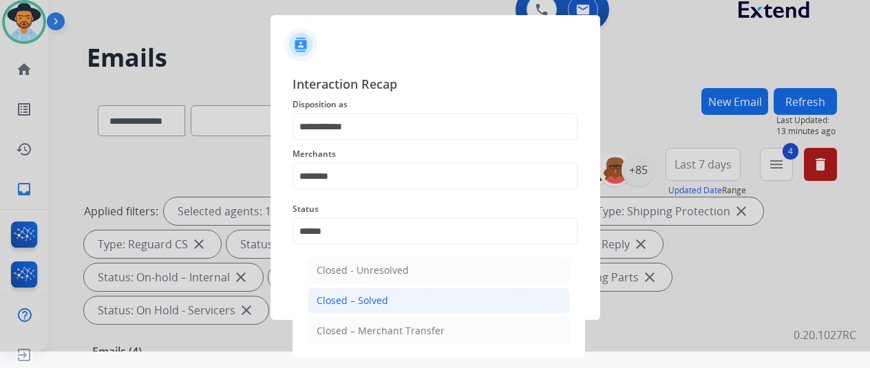
click at [345, 299] on div "Closed – Solved" at bounding box center [352, 301] width 72 height 14
type input "**********"
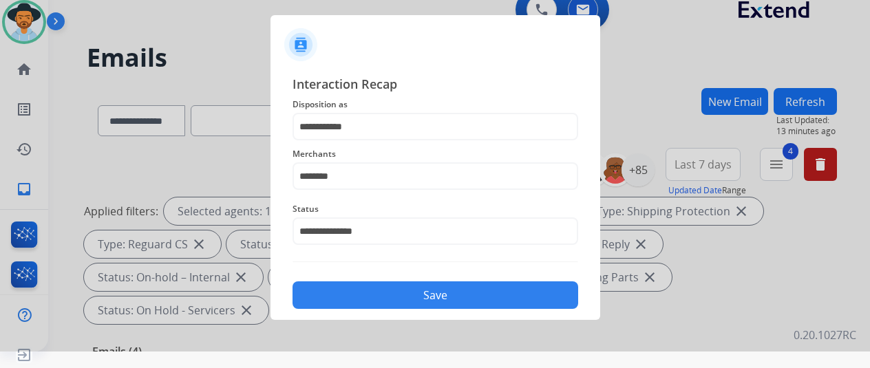
click at [392, 295] on button "Save" at bounding box center [435, 295] width 286 height 28
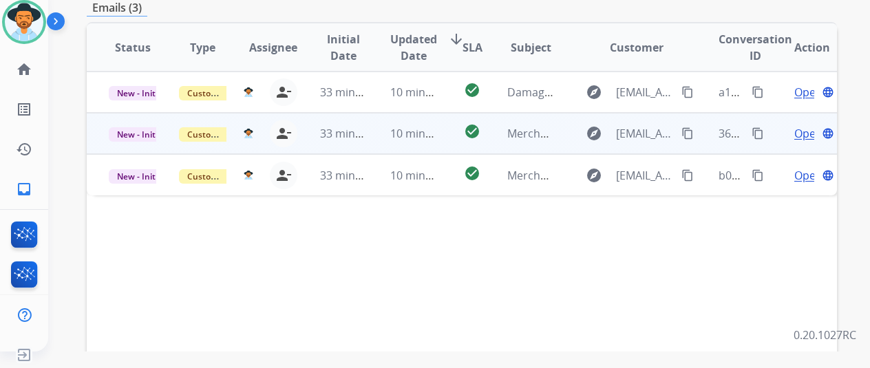
scroll to position [206, 0]
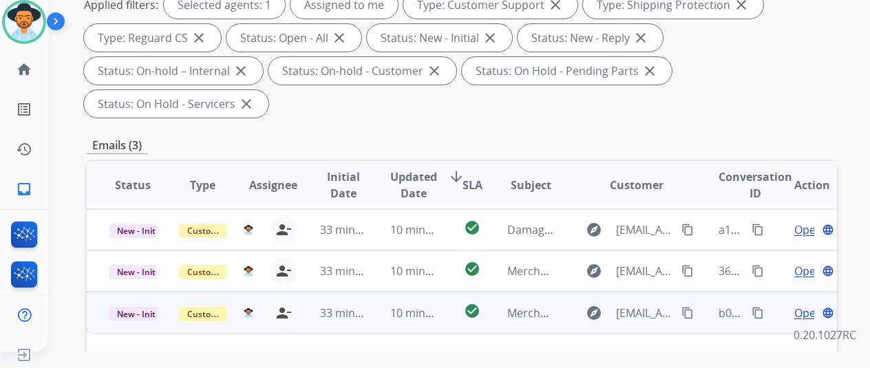
click at [799, 305] on span "Open" at bounding box center [808, 313] width 28 height 17
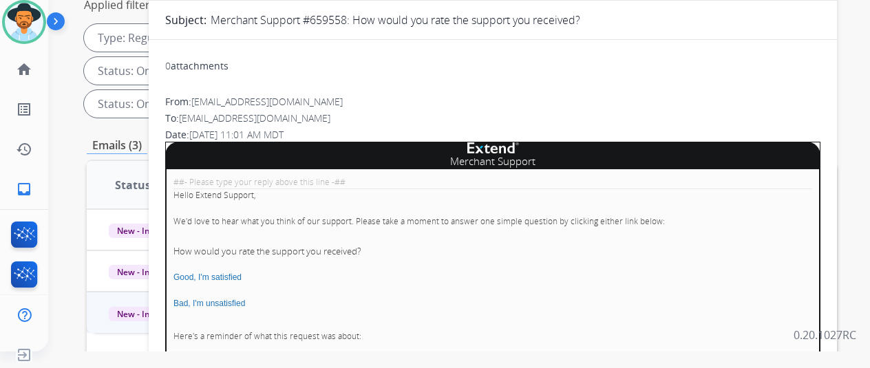
scroll to position [0, 0]
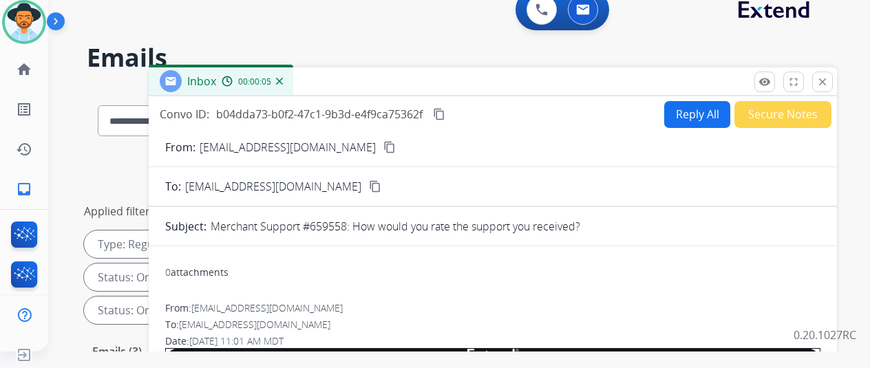
click at [283, 78] on img at bounding box center [279, 81] width 7 height 7
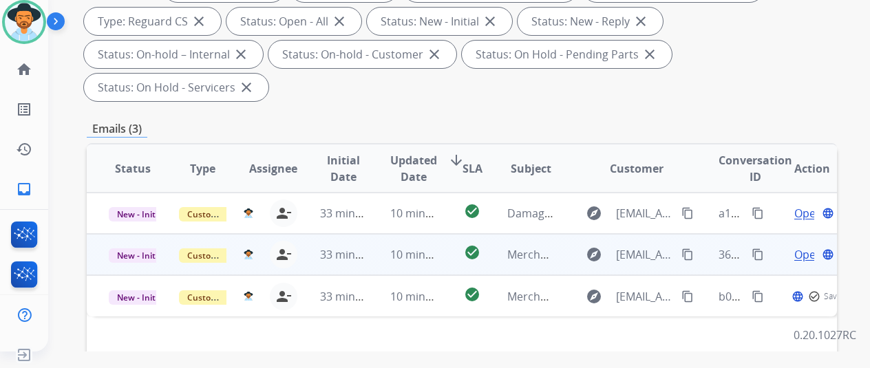
scroll to position [344, 0]
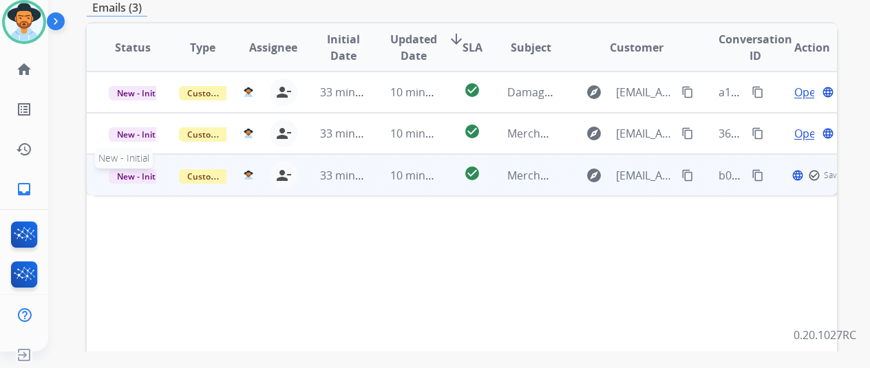
click at [142, 169] on span "New - Initial" at bounding box center [141, 176] width 64 height 14
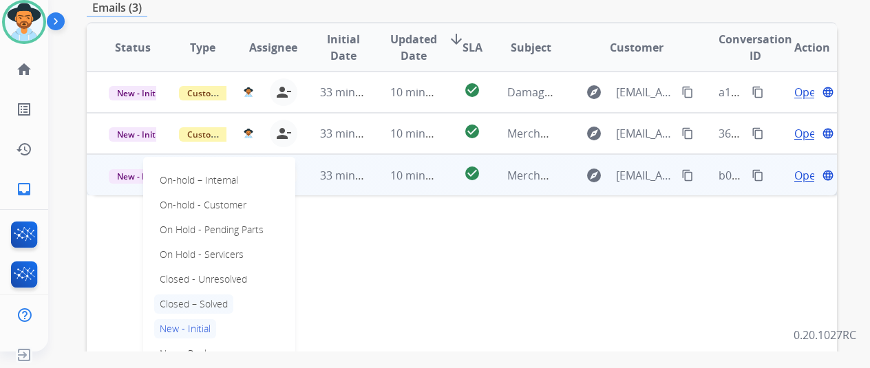
click at [218, 294] on p "Closed – Solved" at bounding box center [193, 303] width 79 height 19
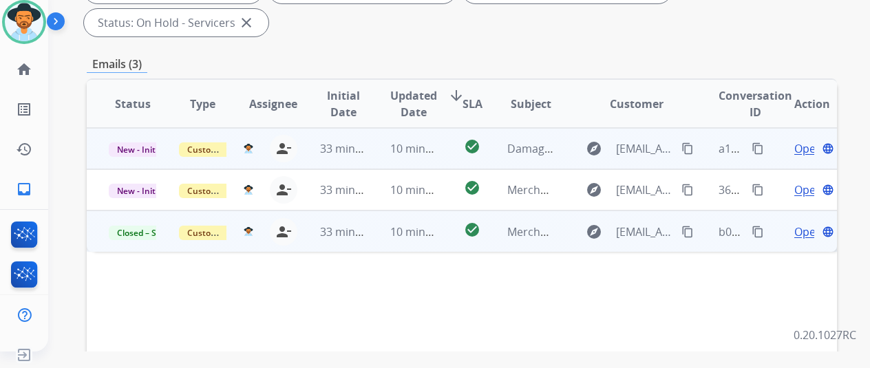
scroll to position [275, 0]
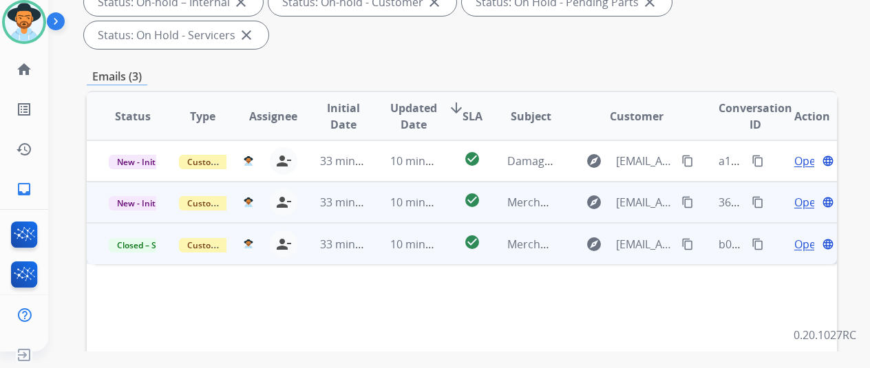
click at [806, 194] on span "Open" at bounding box center [808, 202] width 28 height 17
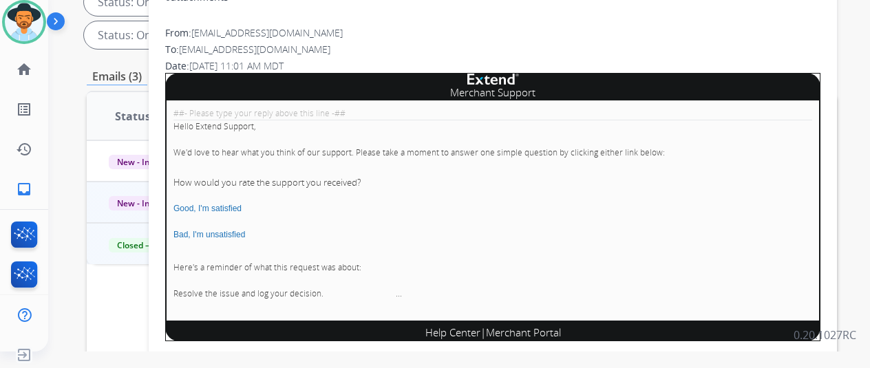
scroll to position [0, 0]
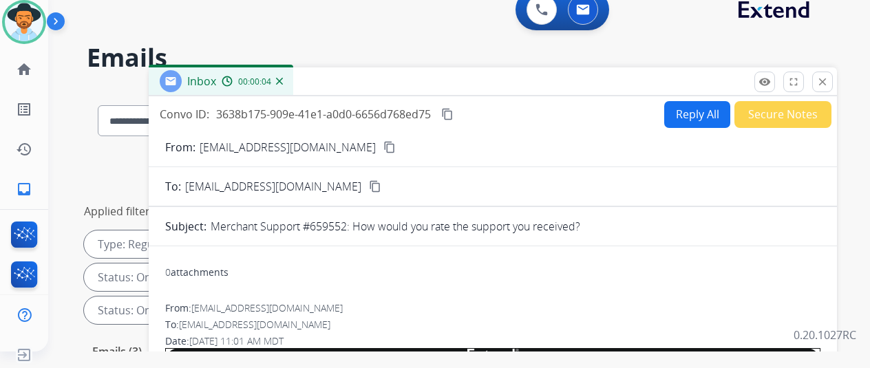
click at [283, 79] on img at bounding box center [279, 81] width 7 height 7
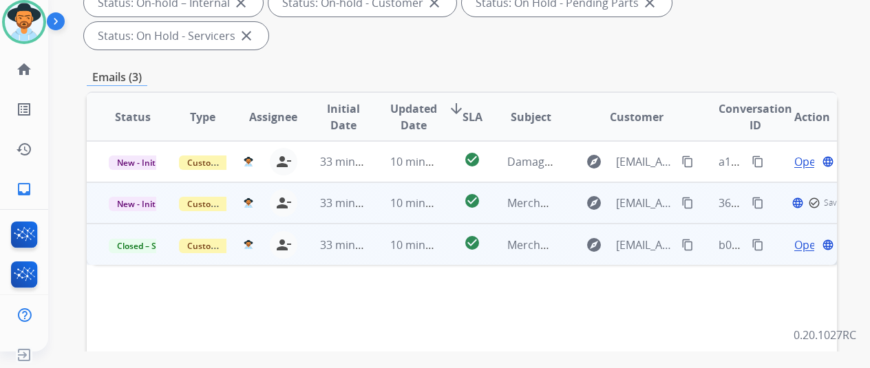
scroll to position [275, 0]
click at [128, 196] on span "New - Initial" at bounding box center [141, 203] width 64 height 14
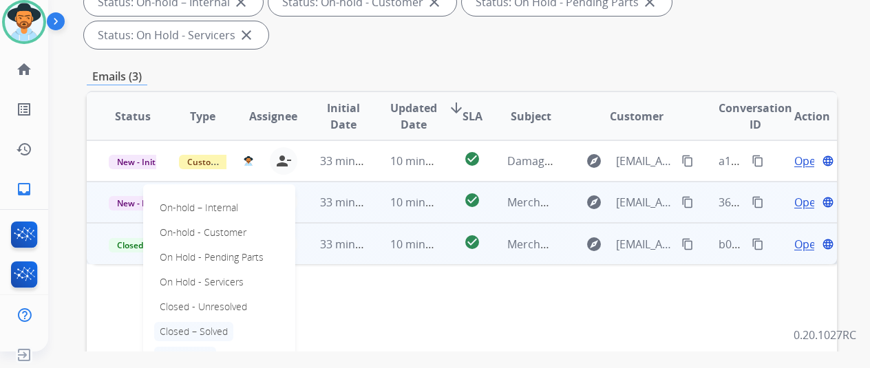
click at [183, 322] on p "Closed – Solved" at bounding box center [193, 331] width 79 height 19
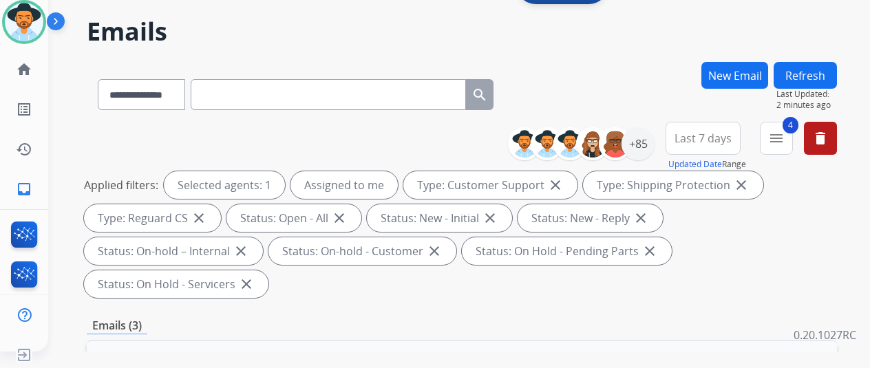
scroll to position [0, 0]
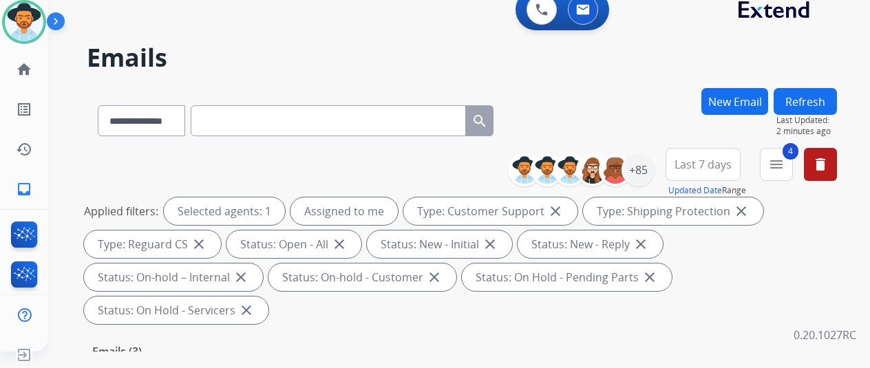
click at [827, 92] on button "Refresh" at bounding box center [804, 101] width 63 height 27
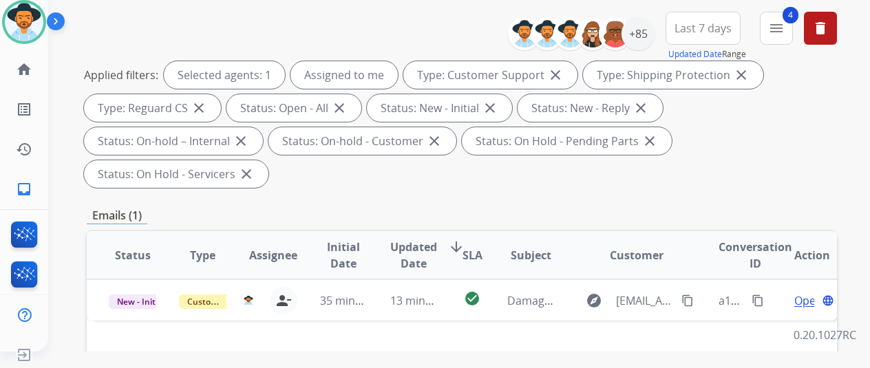
scroll to position [275, 0]
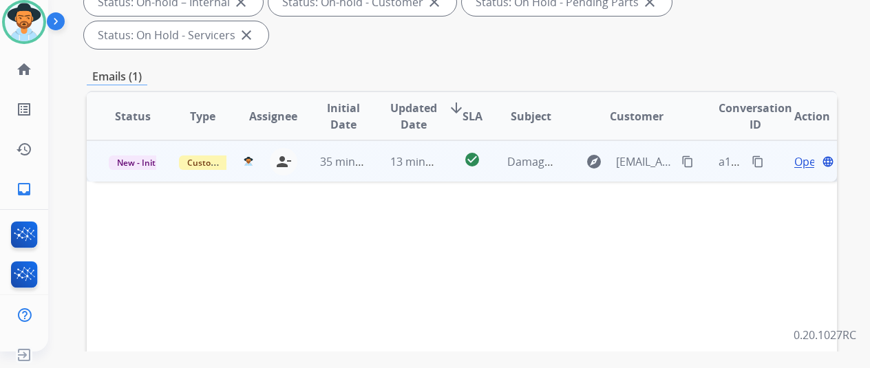
click at [798, 153] on span "Open" at bounding box center [808, 161] width 28 height 17
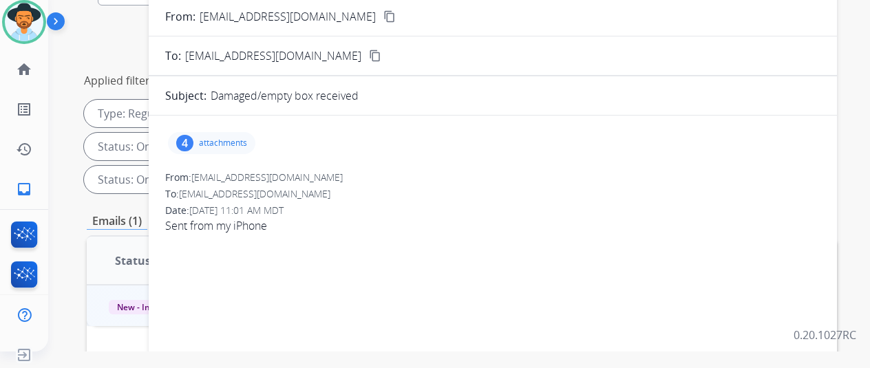
scroll to position [0, 0]
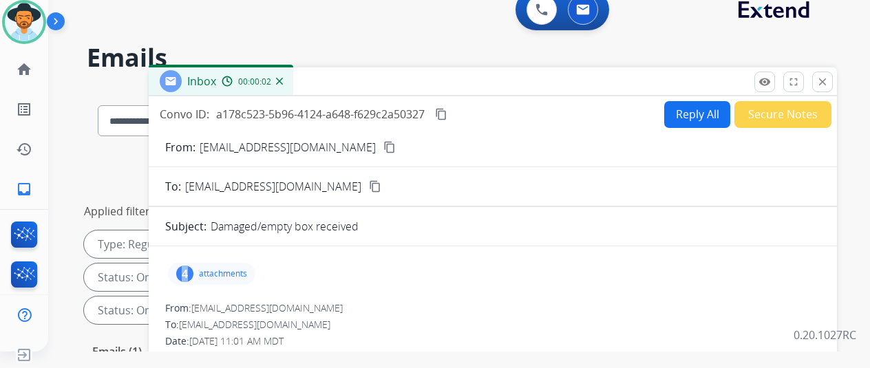
click at [193, 270] on div "4" at bounding box center [184, 274] width 17 height 17
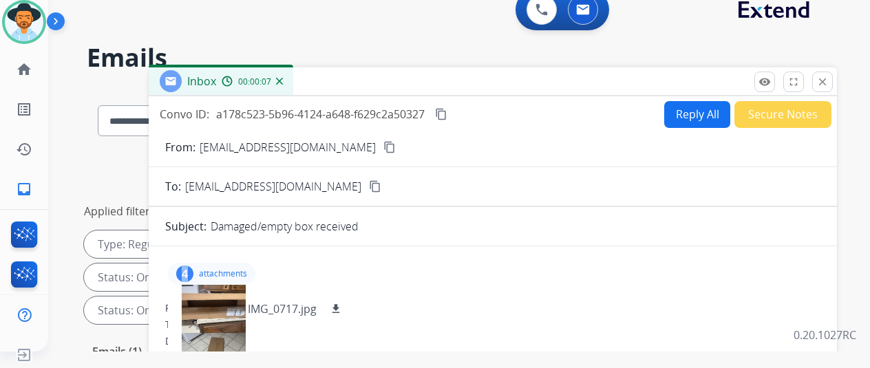
drag, startPoint x: 338, startPoint y: 144, endPoint x: 315, endPoint y: 158, distance: 26.5
click at [383, 143] on mat-icon "content_copy" at bounding box center [389, 147] width 12 height 12
click at [447, 109] on mat-icon "content_copy" at bounding box center [441, 114] width 12 height 12
click at [92, 160] on div "**********" at bounding box center [462, 239] width 750 height 182
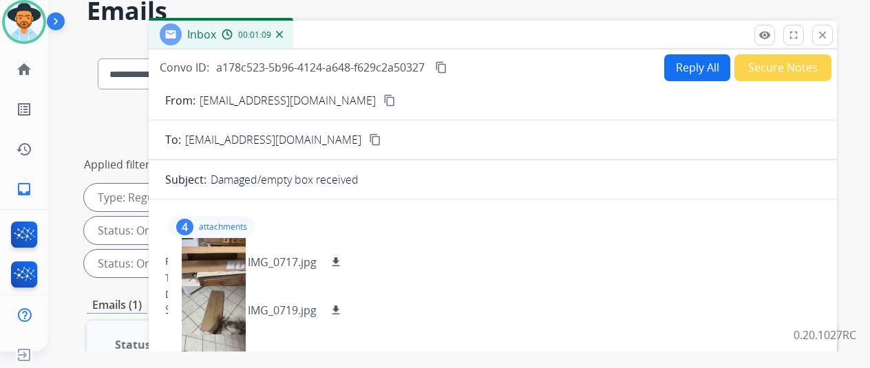
scroll to position [69, 0]
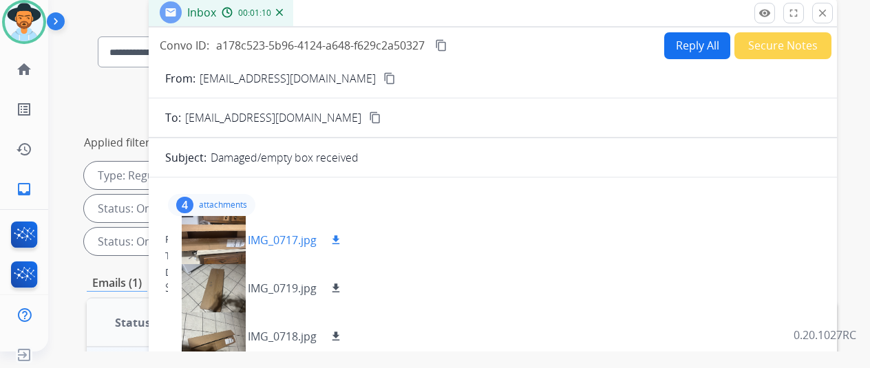
click at [342, 235] on mat-icon "download" at bounding box center [336, 240] width 12 height 12
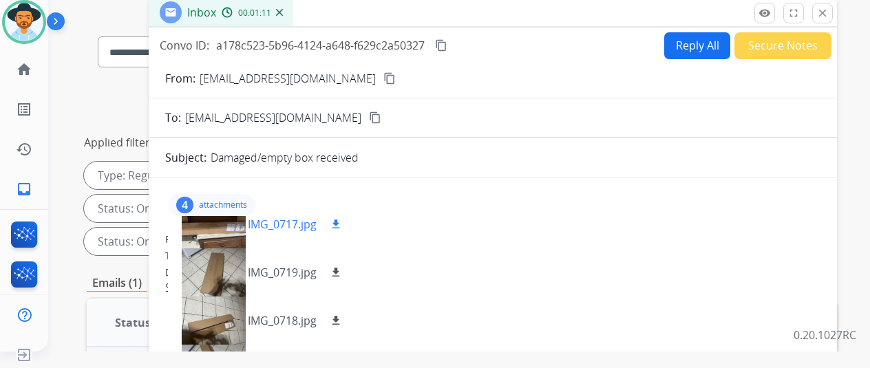
scroll to position [21, 0]
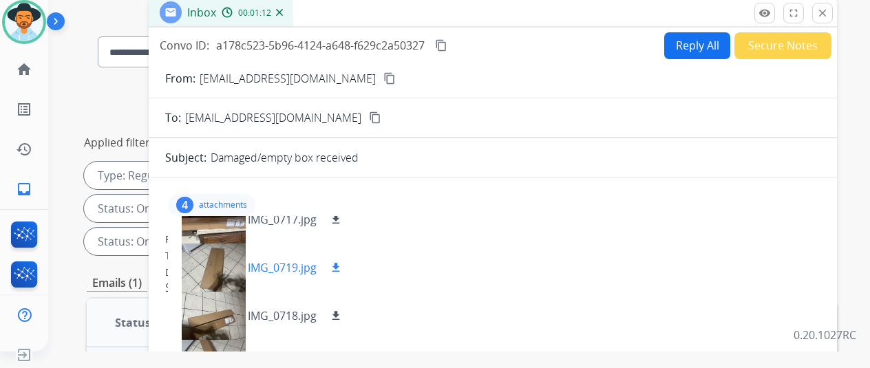
click at [342, 261] on mat-icon "download" at bounding box center [336, 267] width 12 height 12
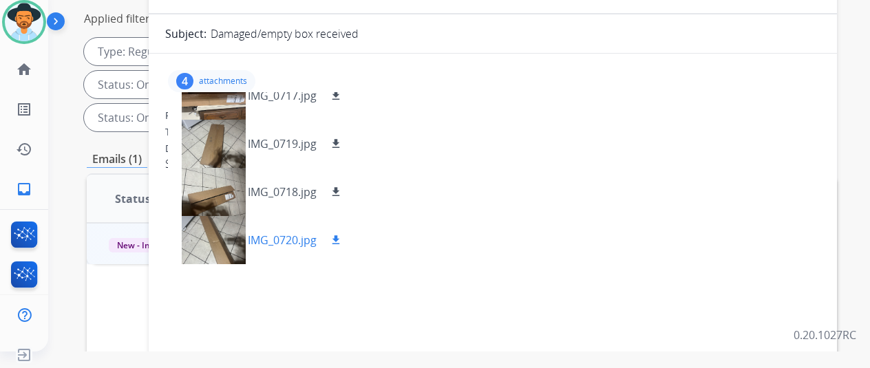
scroll to position [206, 0]
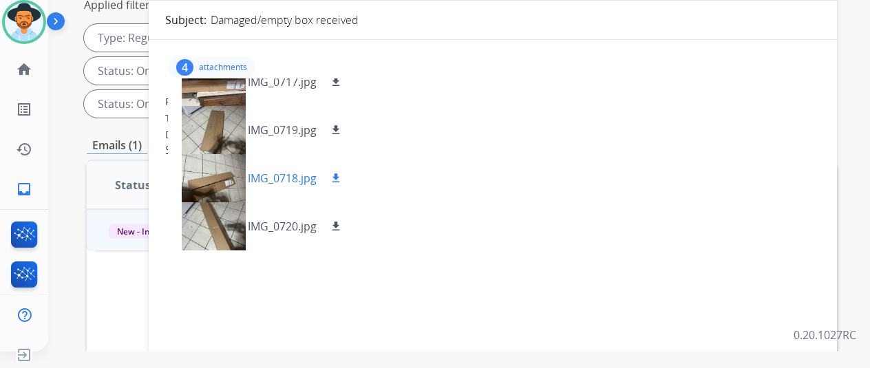
click at [342, 176] on mat-icon "download" at bounding box center [336, 178] width 12 height 12
click at [342, 222] on mat-icon "download" at bounding box center [336, 226] width 12 height 12
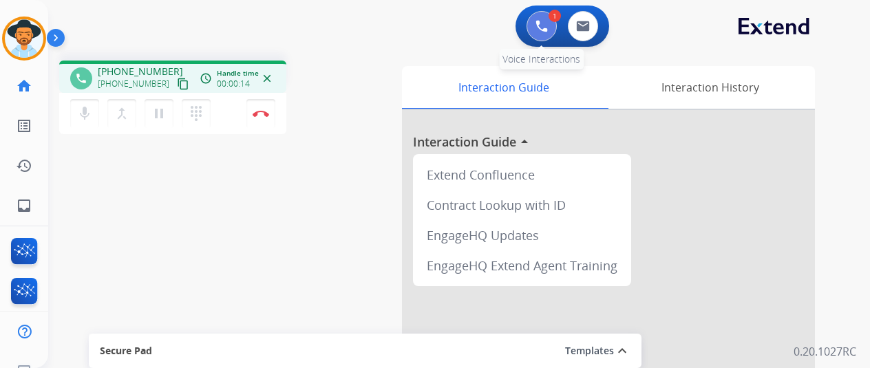
click at [553, 25] on button at bounding box center [541, 26] width 30 height 30
click at [546, 21] on img at bounding box center [541, 26] width 12 height 12
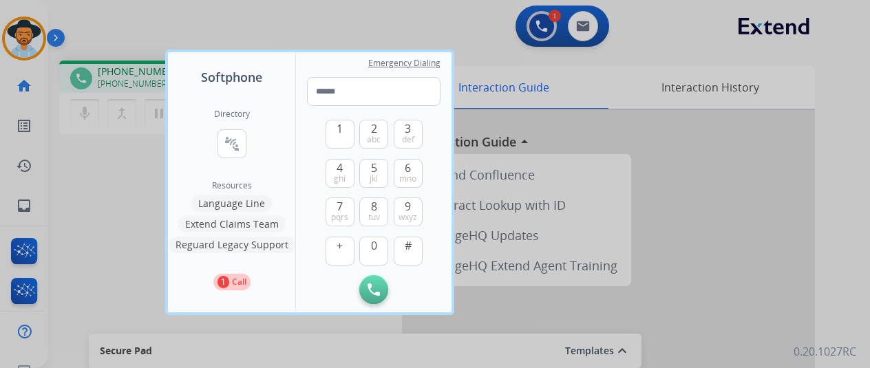
click at [231, 200] on button "Language Line" at bounding box center [231, 203] width 80 height 17
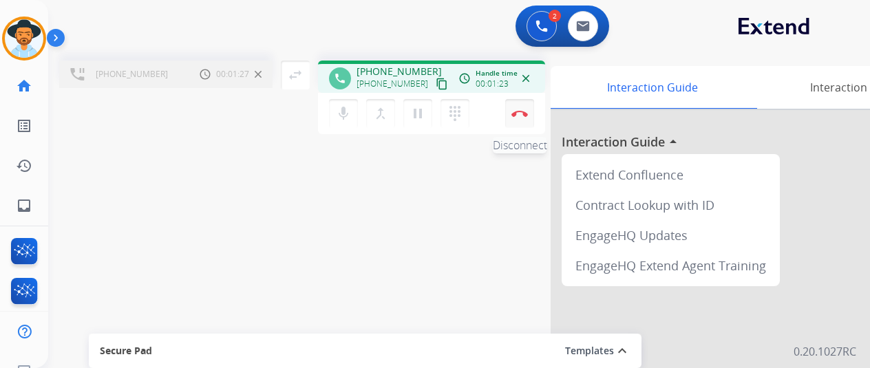
click at [512, 112] on img at bounding box center [519, 113] width 17 height 7
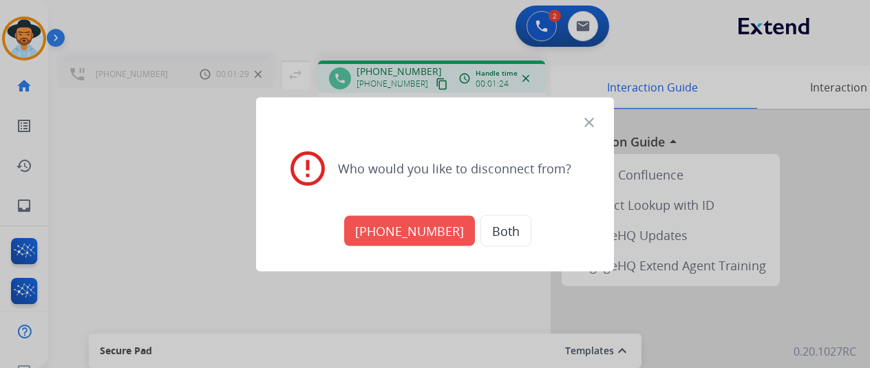
click at [501, 228] on button "Both" at bounding box center [505, 231] width 51 height 32
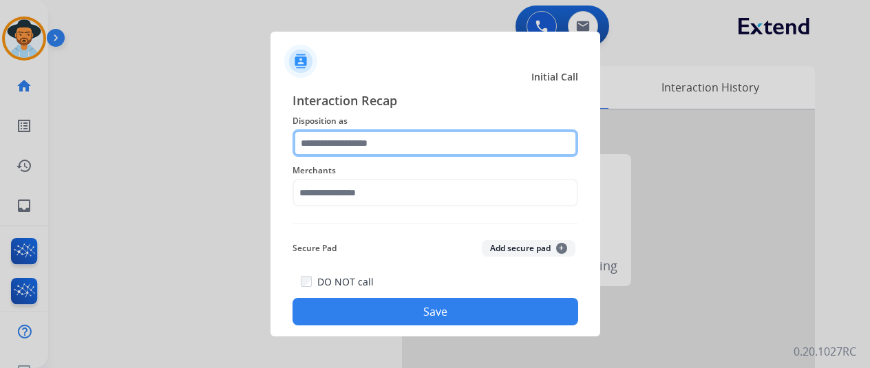
click at [325, 139] on input "text" at bounding box center [435, 143] width 286 height 28
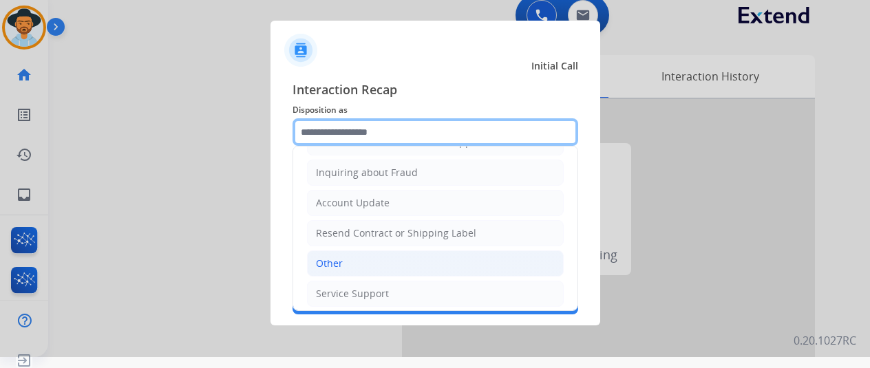
scroll to position [17, 0]
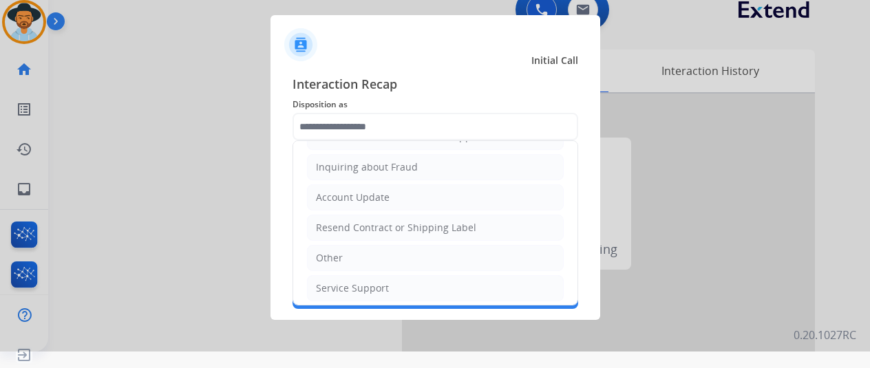
drag, startPoint x: 352, startPoint y: 250, endPoint x: 363, endPoint y: 235, distance: 18.2
click at [352, 249] on li "Other" at bounding box center [435, 258] width 257 height 26
type input "*****"
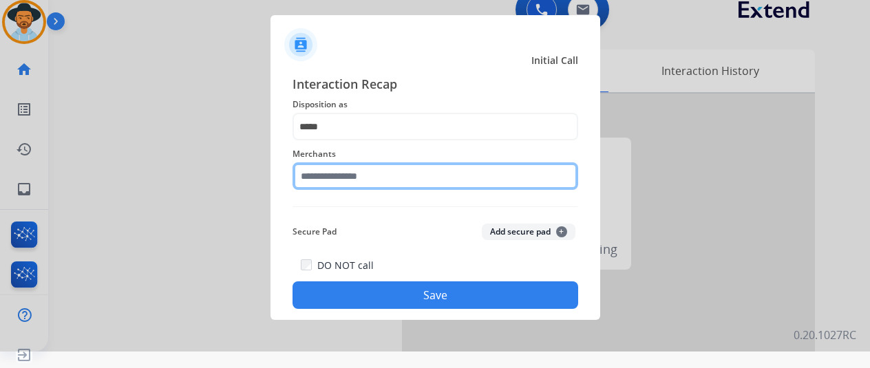
click at [345, 171] on input "text" at bounding box center [435, 176] width 286 height 28
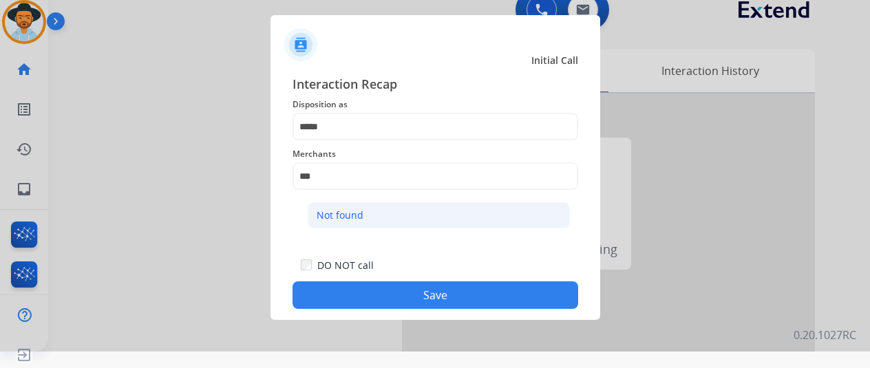
click at [369, 206] on li "Not found" at bounding box center [439, 215] width 262 height 26
type input "*********"
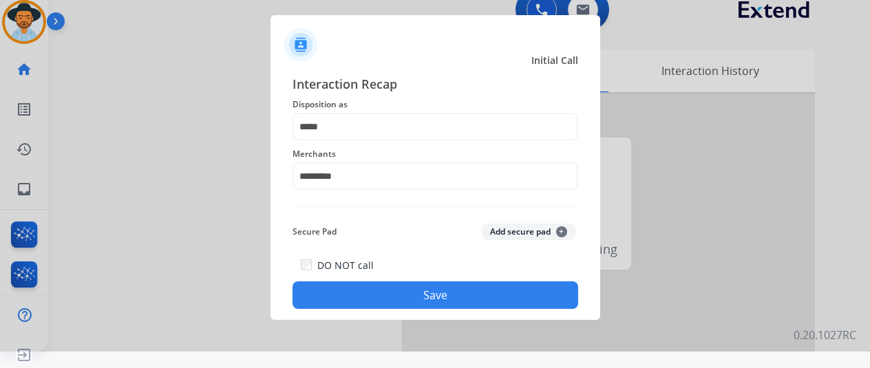
click at [424, 294] on button "Save" at bounding box center [435, 295] width 286 height 28
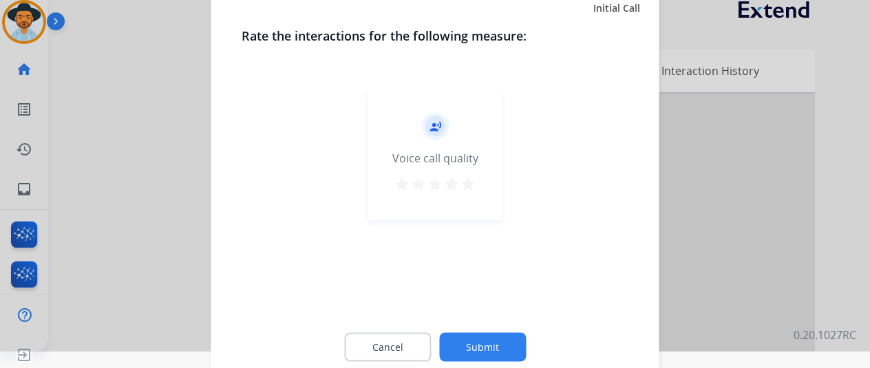
click at [477, 343] on button "Submit" at bounding box center [482, 346] width 87 height 29
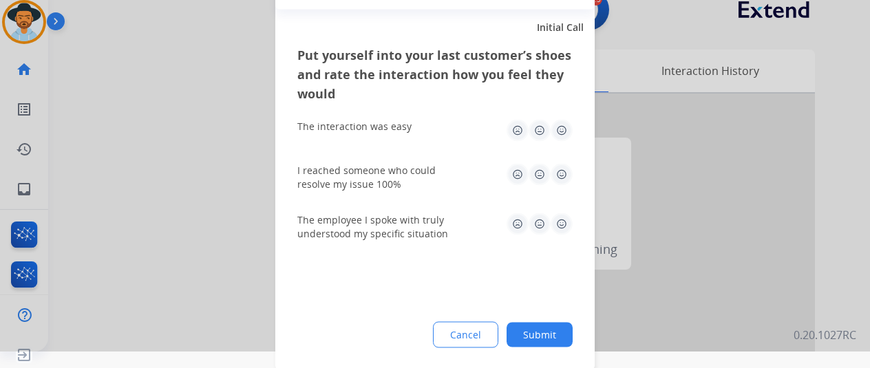
click at [541, 335] on button "Submit" at bounding box center [539, 334] width 66 height 25
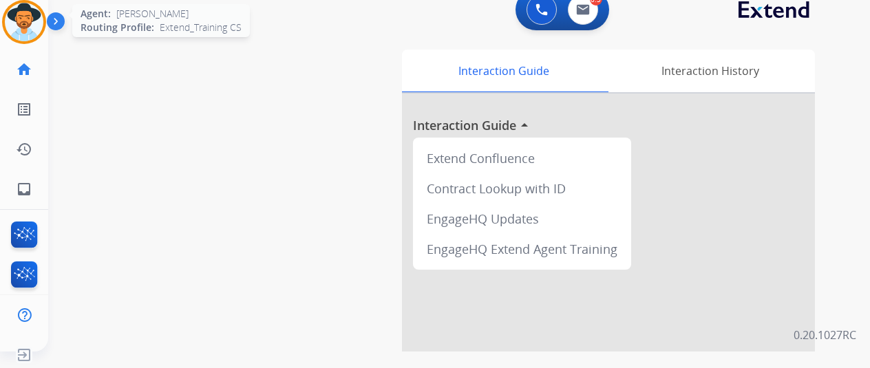
click at [26, 14] on img at bounding box center [24, 22] width 39 height 39
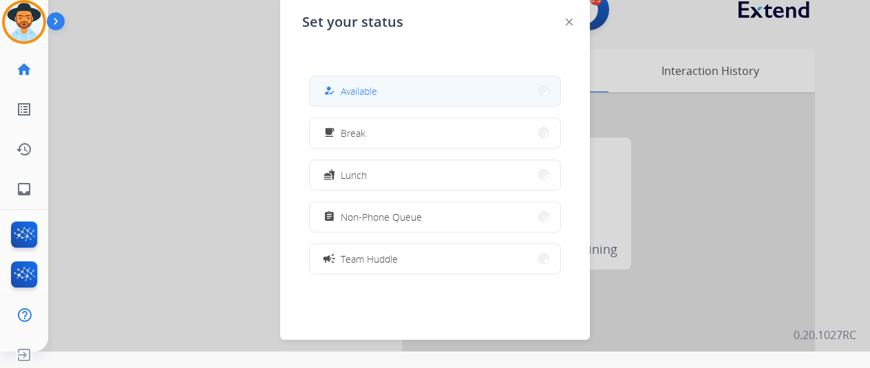
click at [365, 89] on span "Available" at bounding box center [359, 91] width 36 height 14
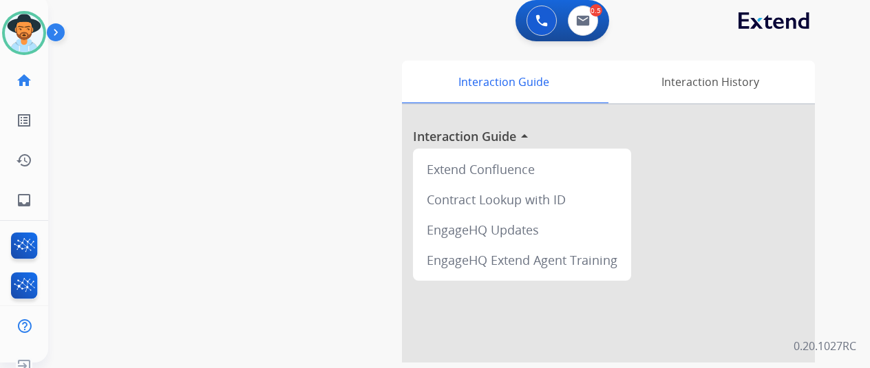
scroll to position [0, 0]
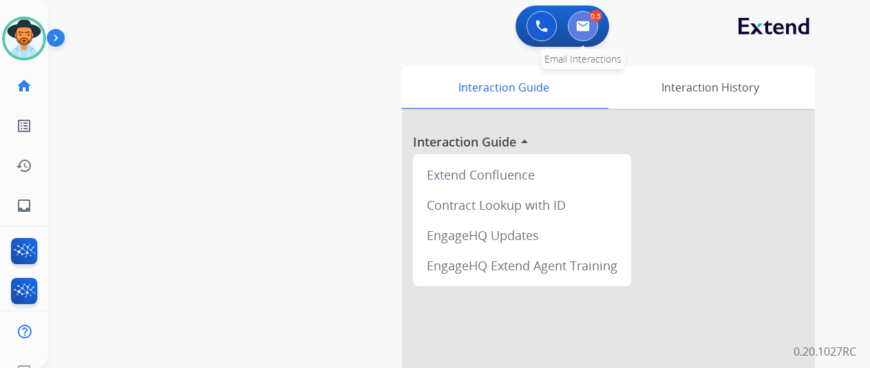
click at [590, 28] on img at bounding box center [583, 26] width 14 height 11
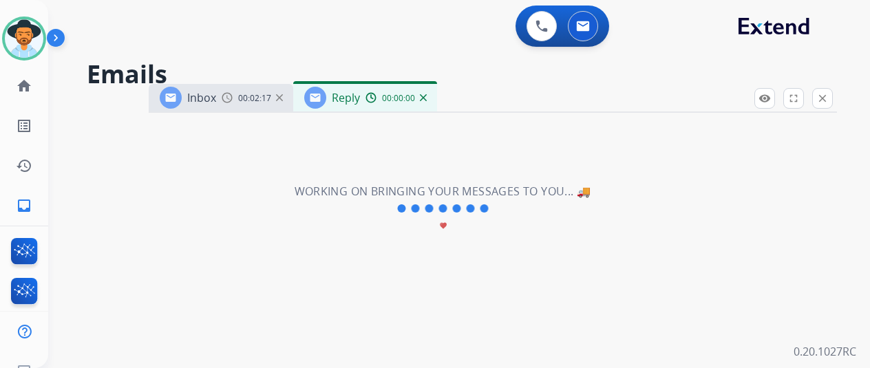
select select "**********"
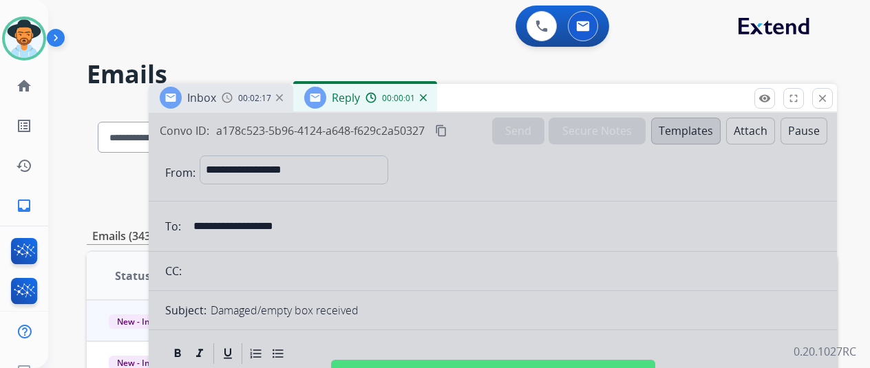
click at [293, 206] on div at bounding box center [493, 370] width 688 height 514
select select
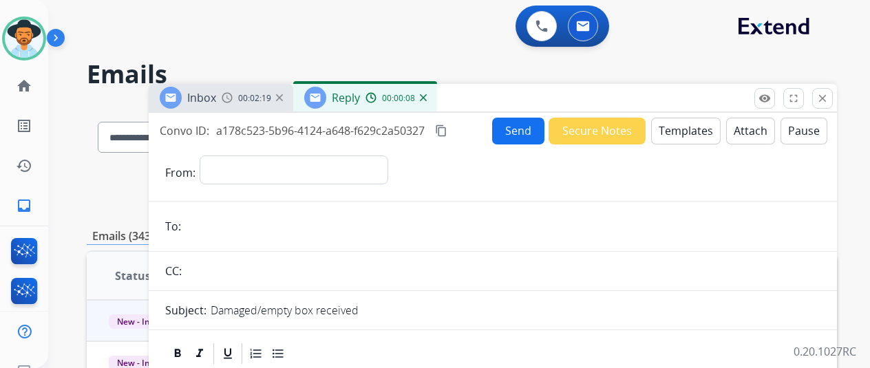
click at [427, 94] on img at bounding box center [423, 97] width 7 height 7
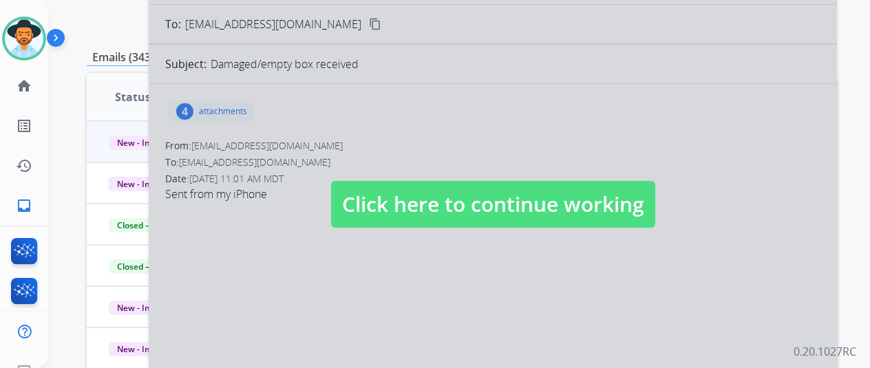
scroll to position [344, 0]
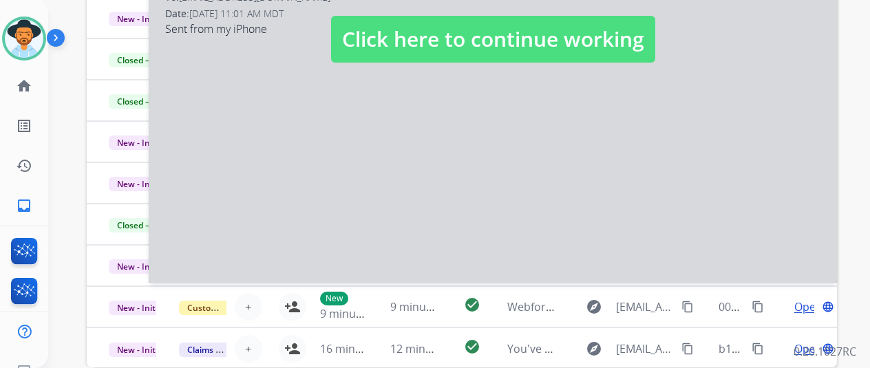
click at [367, 197] on div at bounding box center [493, 26] width 688 height 514
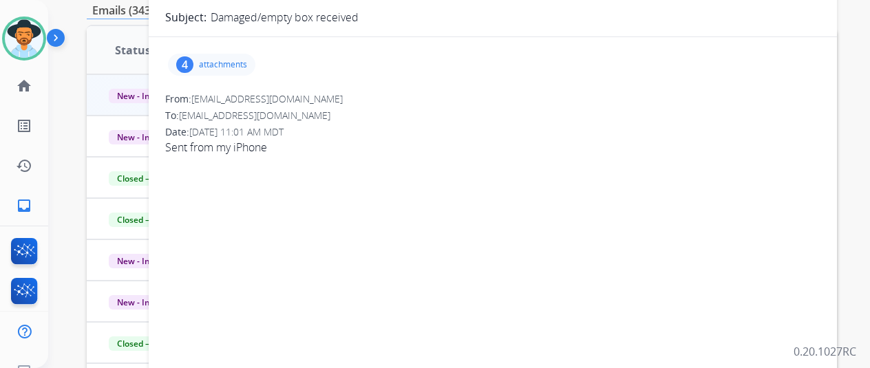
scroll to position [0, 0]
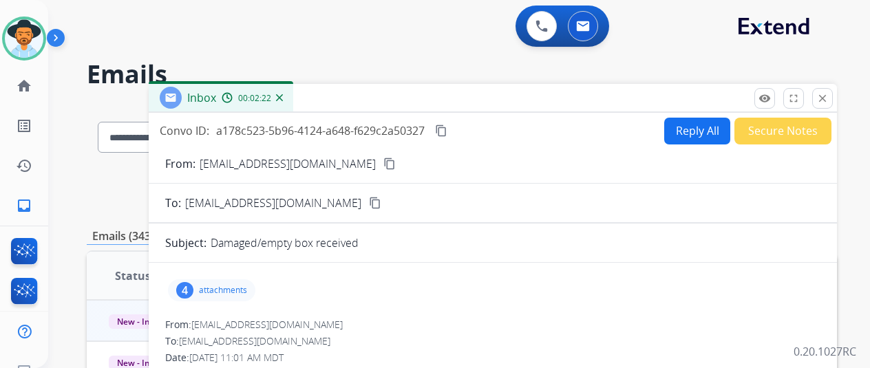
click at [691, 123] on button "Reply All" at bounding box center [697, 131] width 66 height 27
select select "**********"
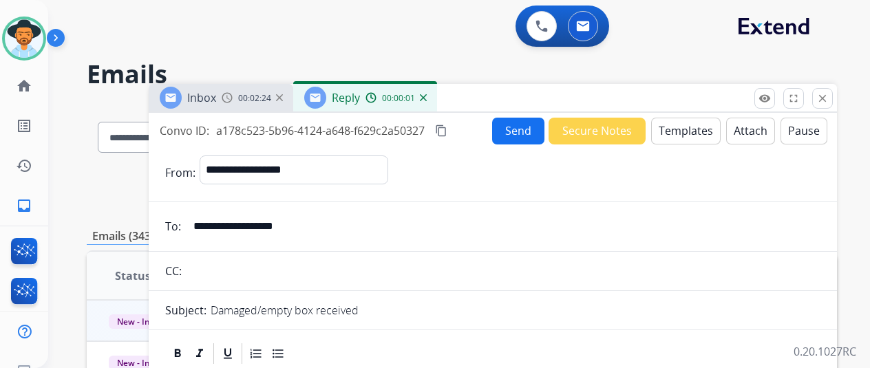
click at [687, 129] on button "Templates" at bounding box center [685, 131] width 69 height 27
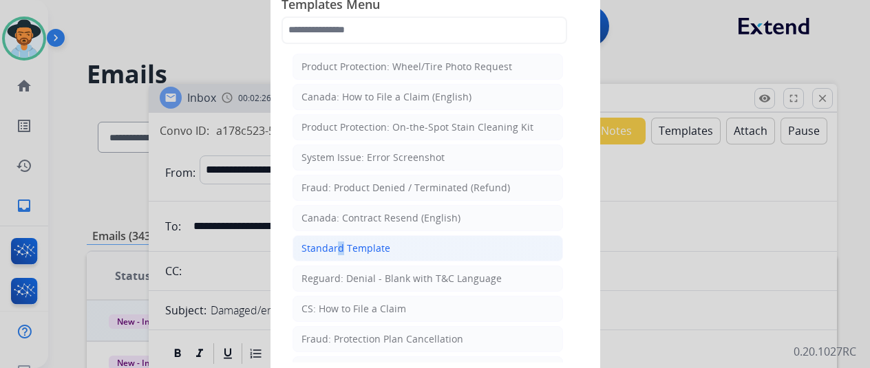
click at [333, 241] on div "Standard Template" at bounding box center [345, 248] width 89 height 14
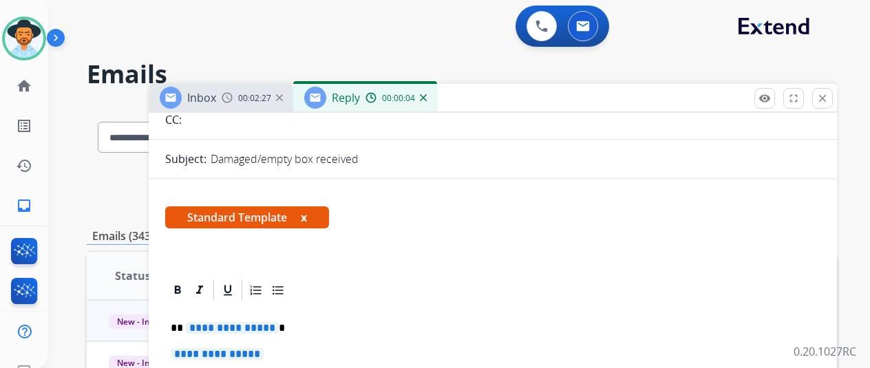
scroll to position [305, 0]
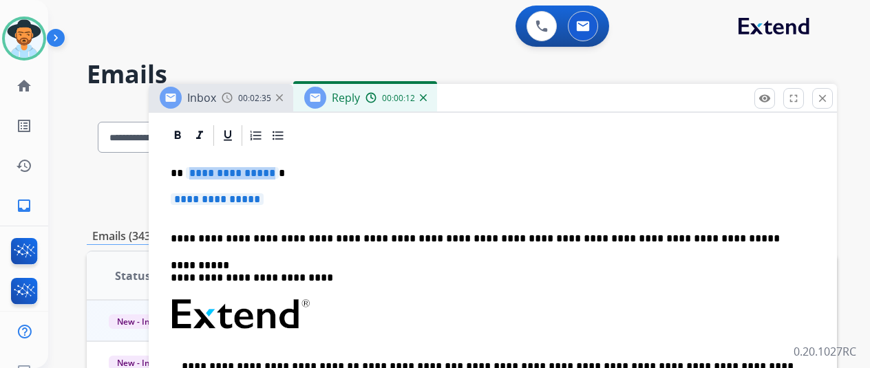
drag, startPoint x: 281, startPoint y: 173, endPoint x: 242, endPoint y: 173, distance: 39.2
click at [242, 173] on p "**********" at bounding box center [487, 173] width 633 height 12
drag, startPoint x: 281, startPoint y: 199, endPoint x: 239, endPoint y: 192, distance: 42.5
click at [239, 193] on span "**********" at bounding box center [217, 199] width 93 height 12
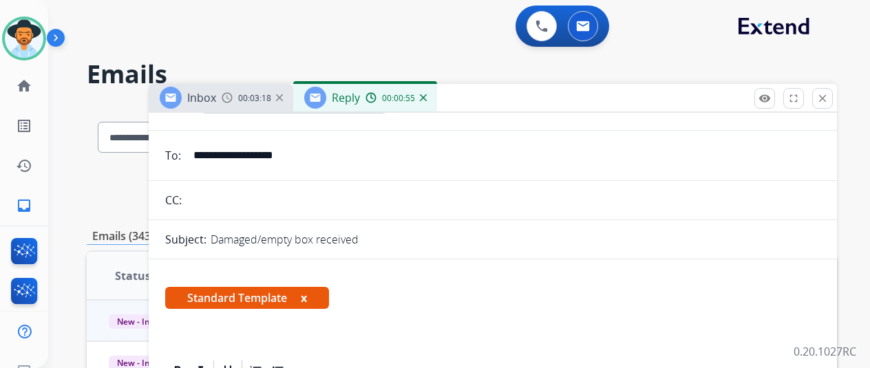
scroll to position [0, 0]
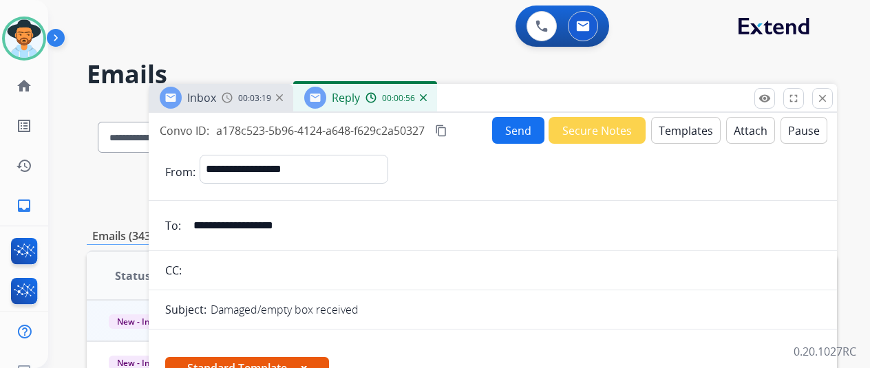
click at [530, 127] on button "Send" at bounding box center [518, 130] width 52 height 27
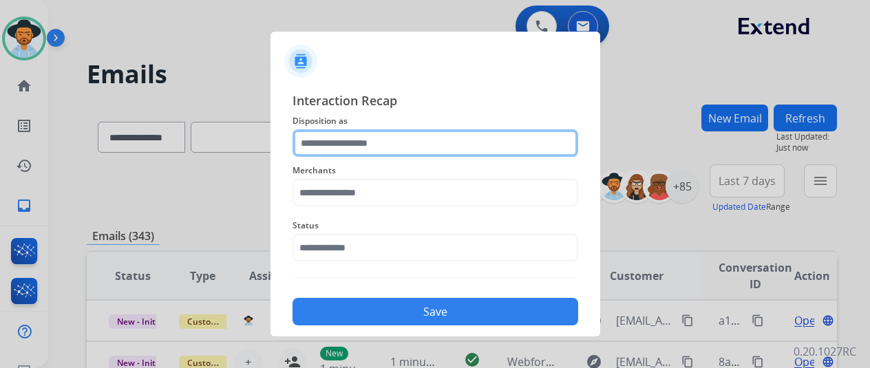
click at [365, 136] on input "text" at bounding box center [435, 143] width 286 height 28
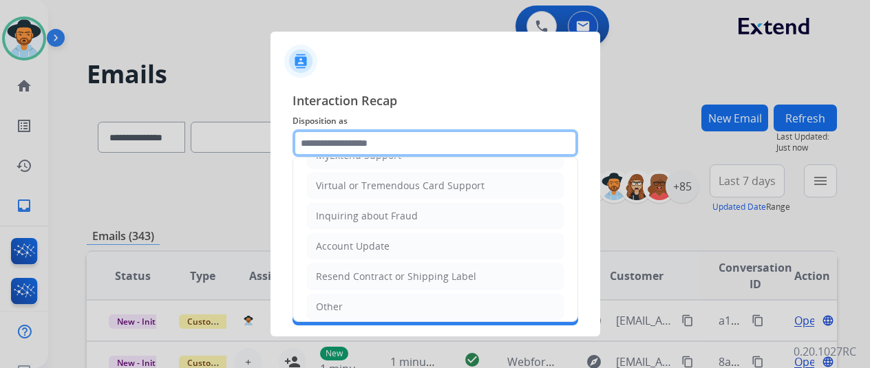
scroll to position [206, 0]
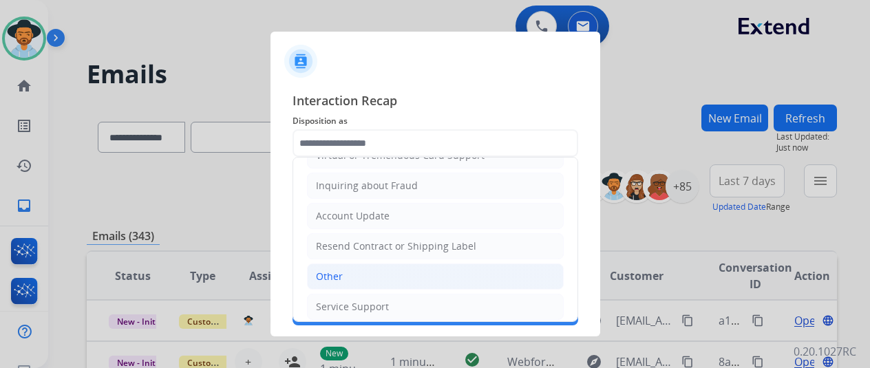
click at [346, 269] on li "Other" at bounding box center [435, 276] width 257 height 26
type input "*****"
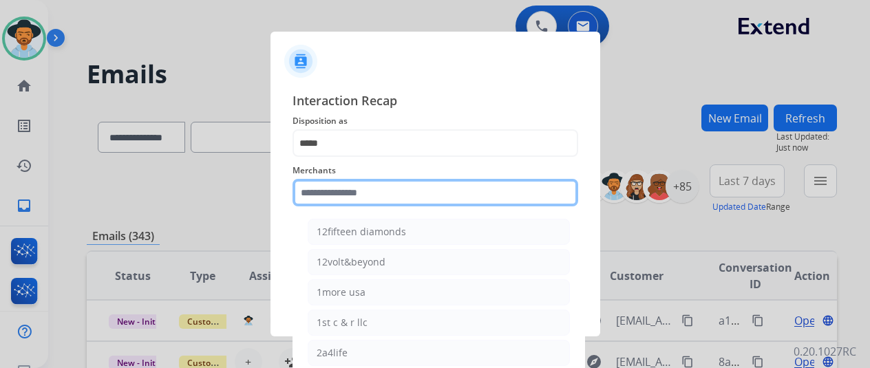
click at [337, 197] on input "text" at bounding box center [435, 193] width 286 height 28
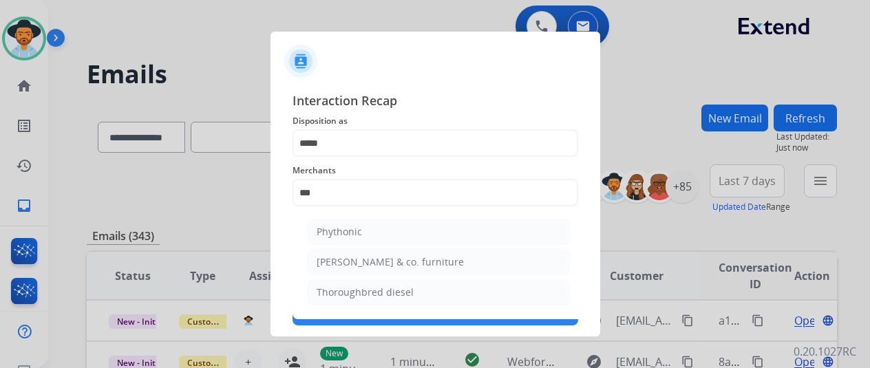
click at [376, 295] on div "Thoroughbred diesel" at bounding box center [364, 293] width 97 height 14
type input "**********"
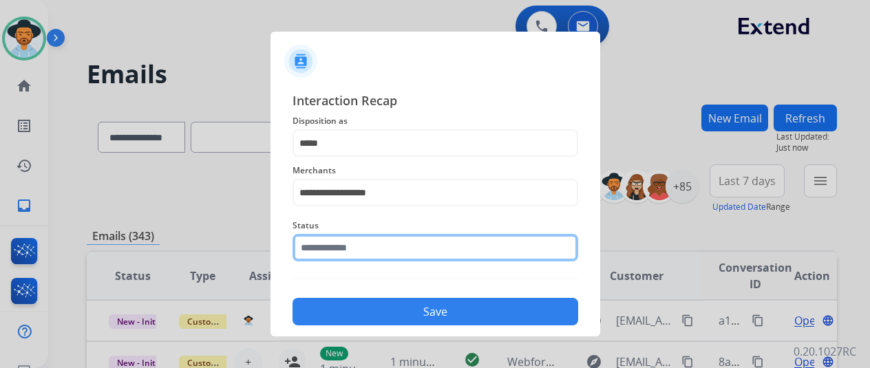
click at [332, 250] on input "text" at bounding box center [435, 248] width 286 height 28
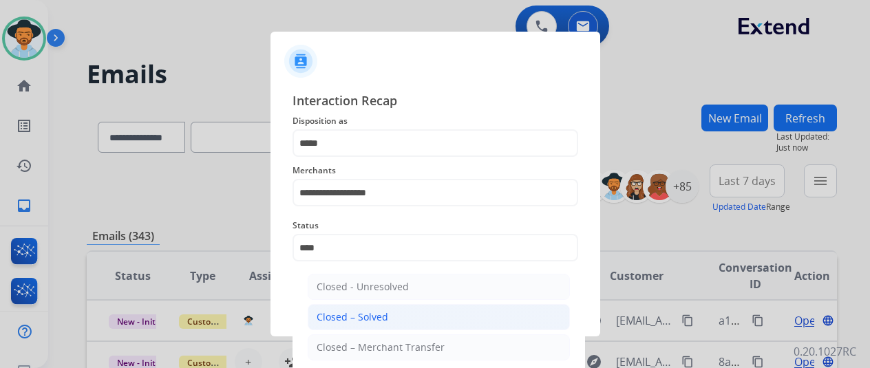
click at [358, 316] on div "Closed – Solved" at bounding box center [352, 317] width 72 height 14
type input "**********"
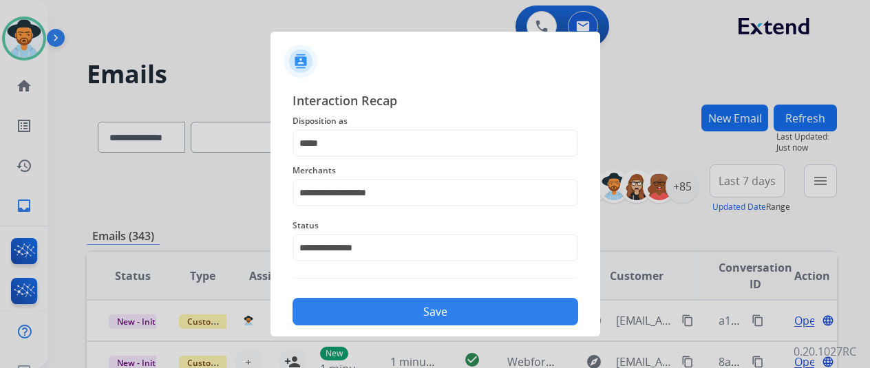
click at [377, 302] on button "Save" at bounding box center [435, 312] width 286 height 28
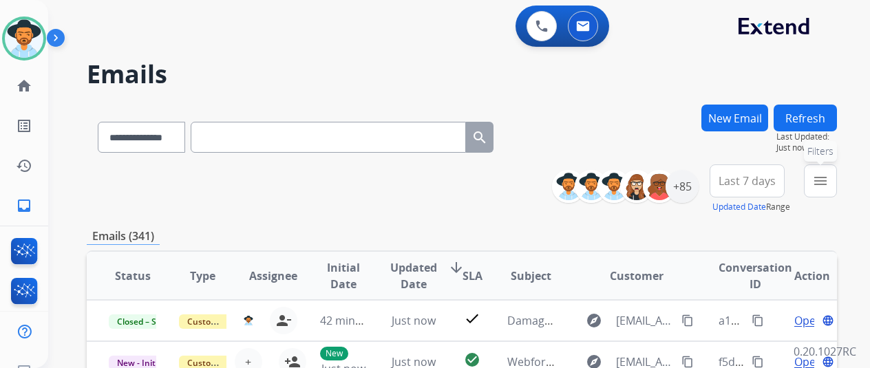
click at [837, 177] on button "menu Filters" at bounding box center [820, 180] width 33 height 33
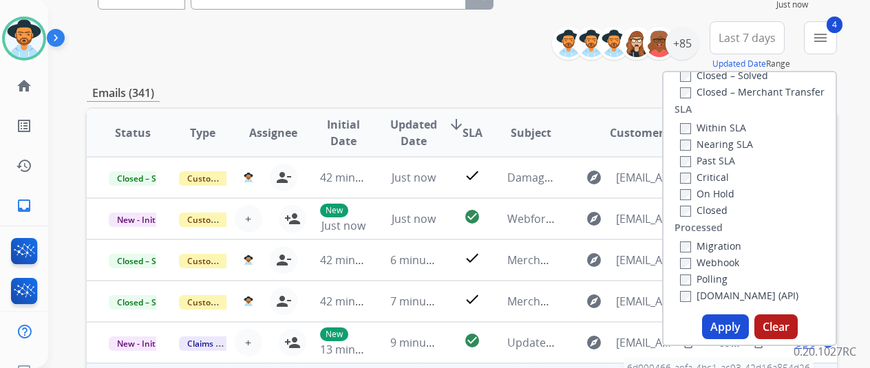
scroll to position [275, 0]
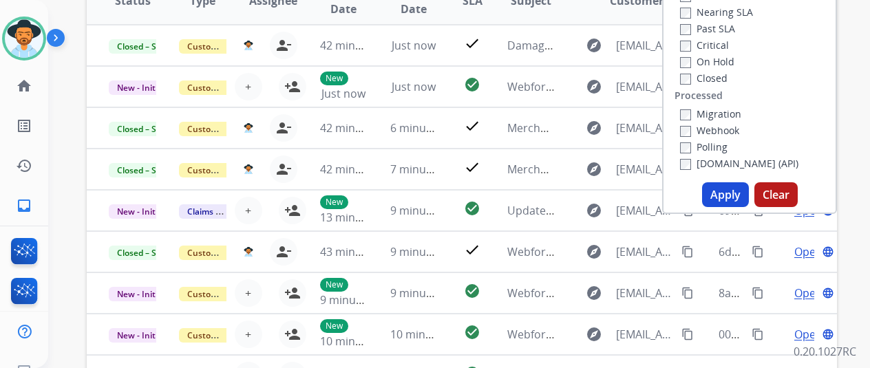
click at [731, 197] on button "Apply" at bounding box center [725, 194] width 47 height 25
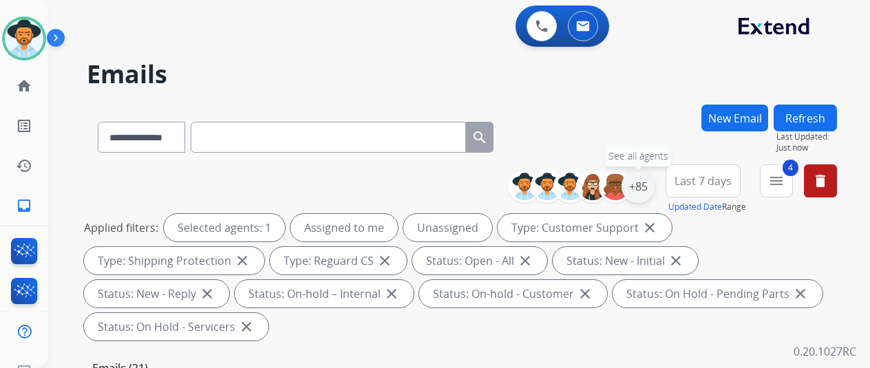
click at [654, 181] on div "+85" at bounding box center [637, 186] width 33 height 33
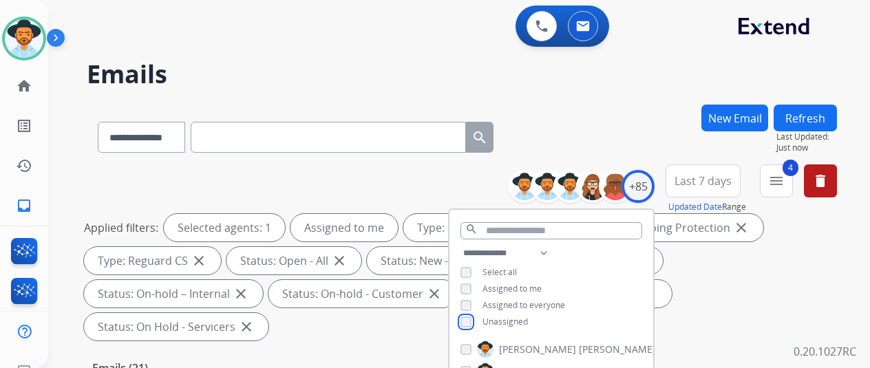
scroll to position [275, 0]
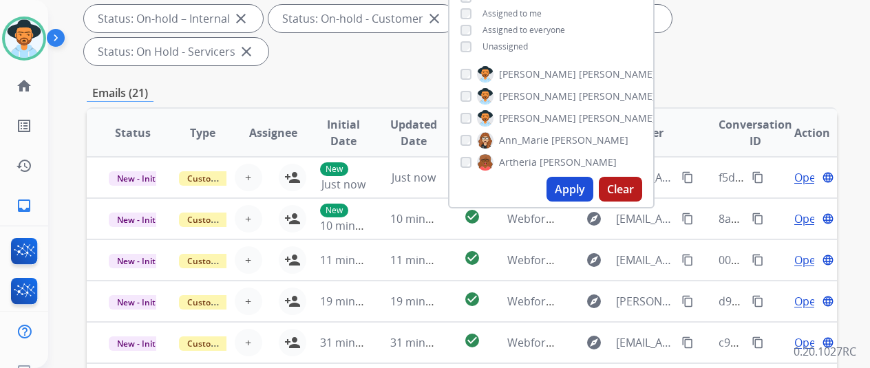
click at [582, 177] on button "Apply" at bounding box center [569, 189] width 47 height 25
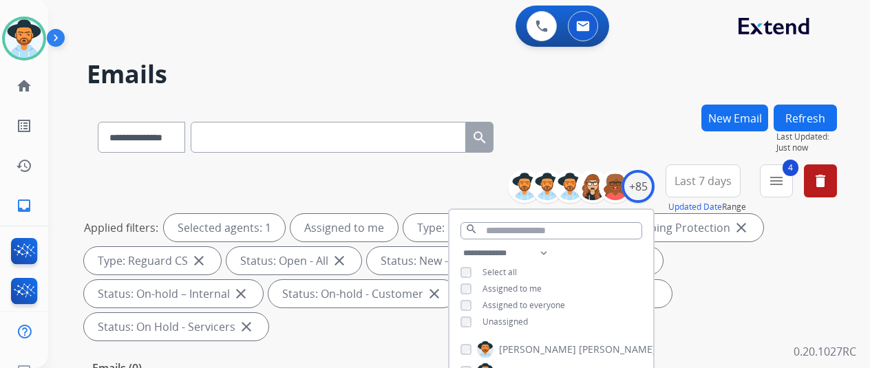
click at [621, 84] on h2 "Emails" at bounding box center [462, 75] width 750 height 28
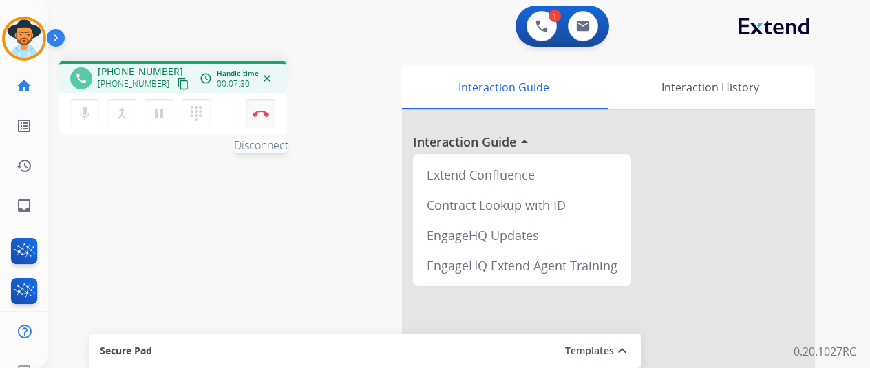
click at [263, 110] on img at bounding box center [260, 113] width 17 height 7
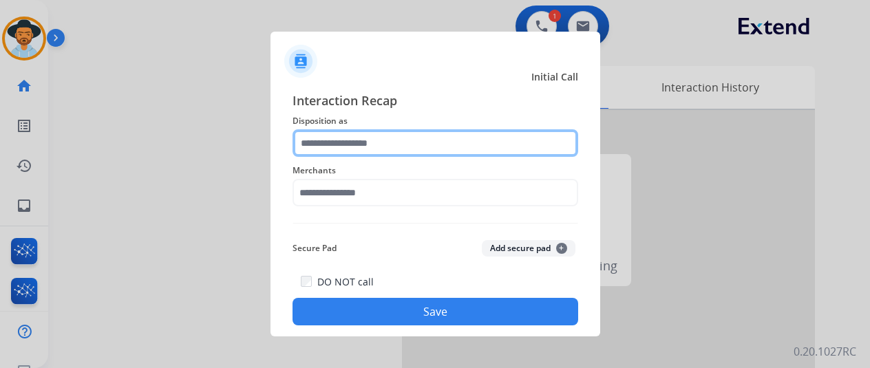
click at [325, 134] on input "text" at bounding box center [435, 143] width 286 height 28
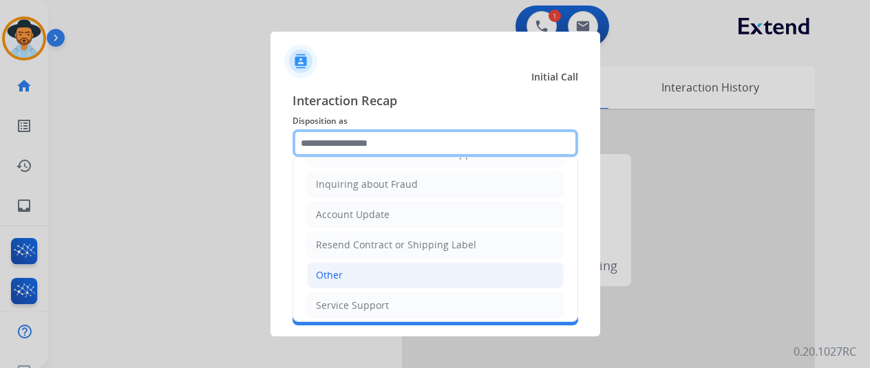
scroll to position [208, 0]
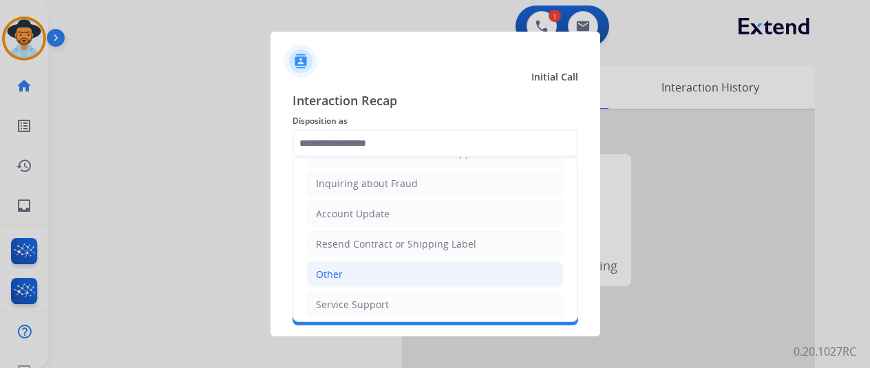
click at [338, 268] on div "Other" at bounding box center [329, 275] width 27 height 14
type input "*****"
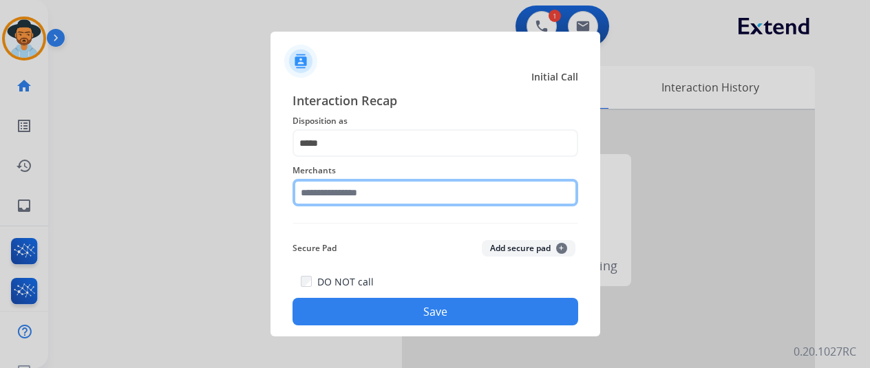
click at [314, 184] on input "text" at bounding box center [435, 193] width 286 height 28
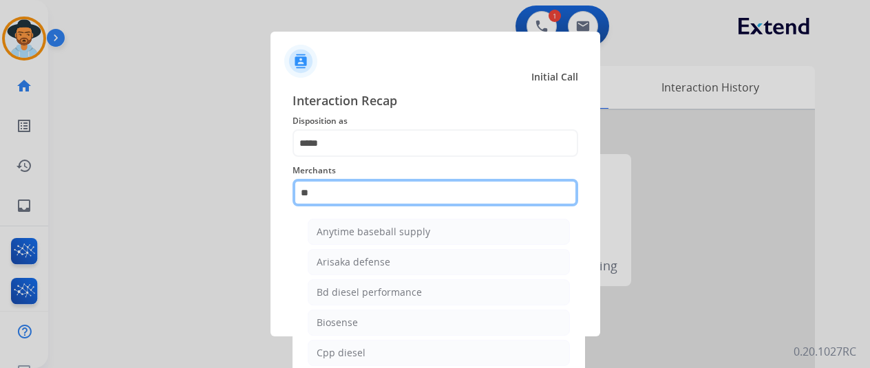
type input "**"
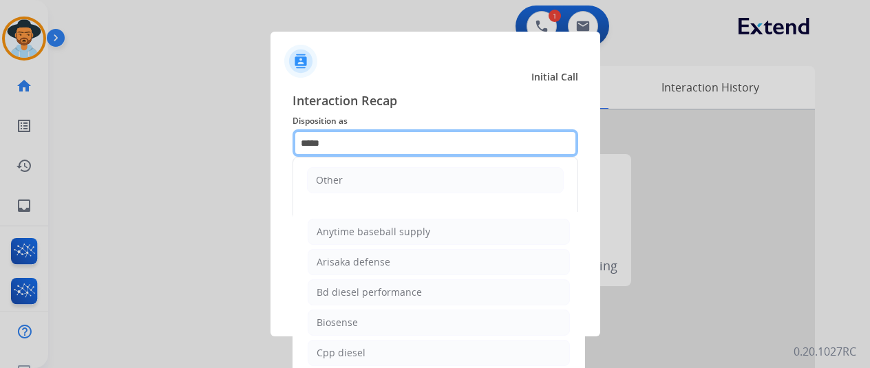
drag, startPoint x: 337, startPoint y: 142, endPoint x: 227, endPoint y: 137, distance: 110.2
click at [0, 137] on app-contact-recap-modal "Initial Call Interaction Recap Disposition as ***** Other Merchants ** Anytime …" at bounding box center [0, 184] width 0 height 368
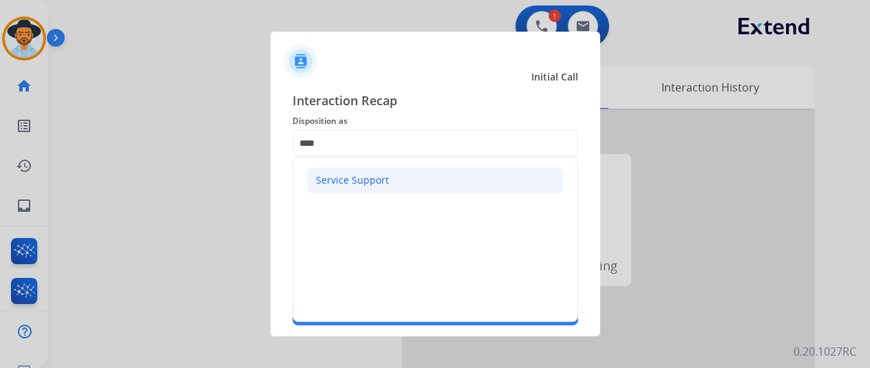
click at [356, 176] on div "Service Support" at bounding box center [352, 180] width 73 height 14
type input "**********"
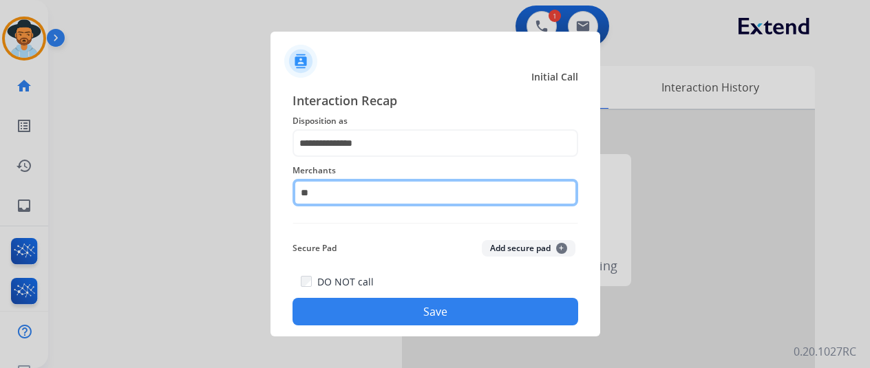
click at [342, 193] on input "**" at bounding box center [435, 193] width 286 height 28
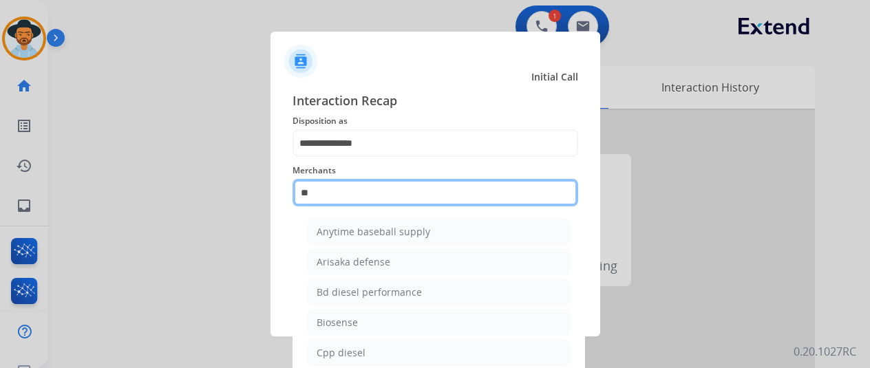
type input "*"
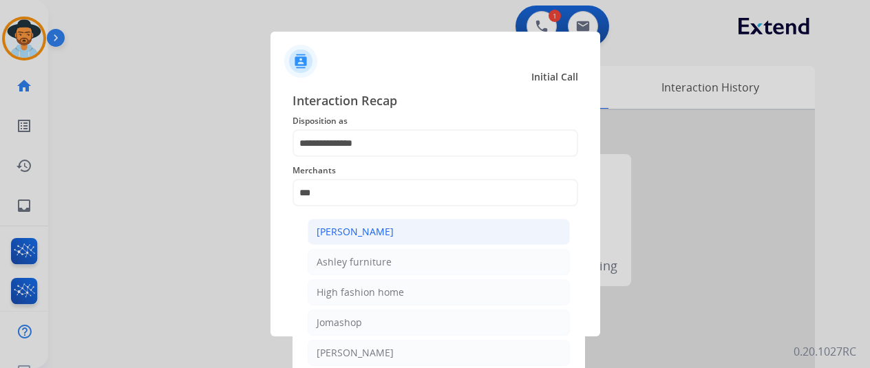
click at [343, 232] on div "[PERSON_NAME]" at bounding box center [354, 232] width 77 height 14
type input "**********"
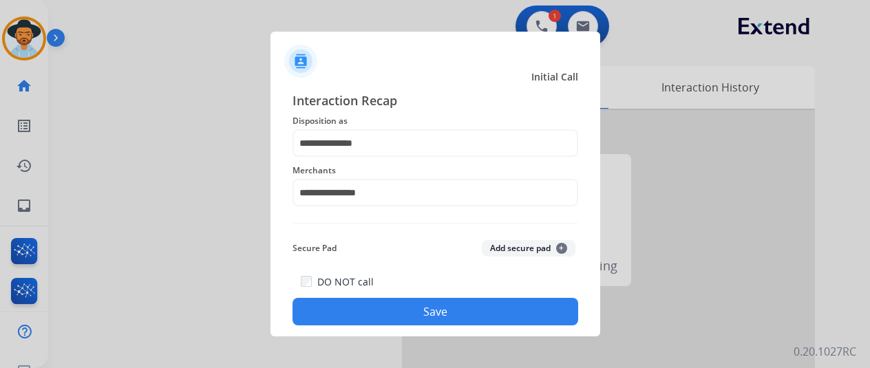
click at [420, 316] on button "Save" at bounding box center [435, 312] width 286 height 28
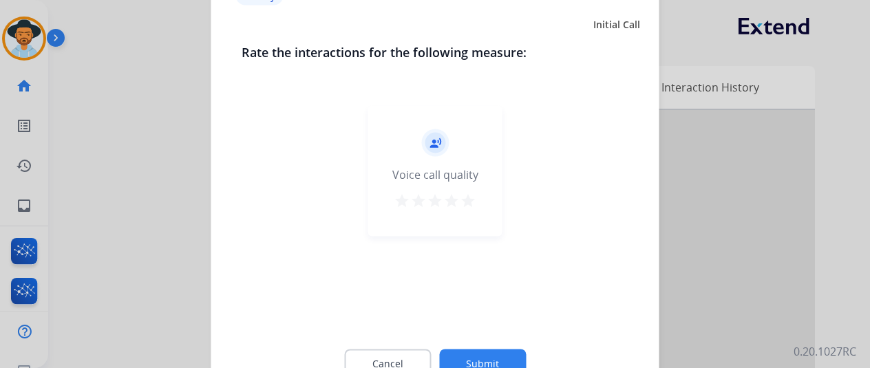
click at [469, 363] on button "Submit" at bounding box center [482, 363] width 87 height 29
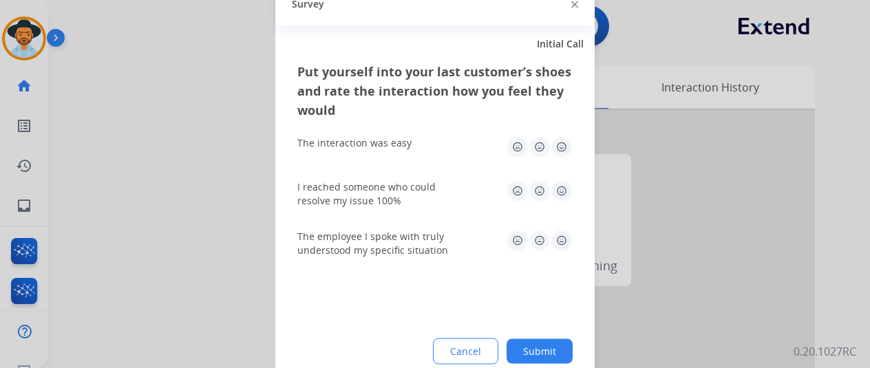
click at [552, 342] on button "Submit" at bounding box center [539, 350] width 66 height 25
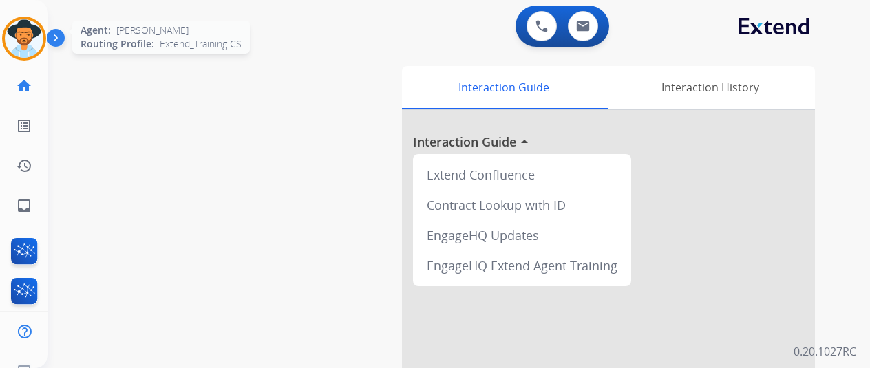
click at [25, 36] on img at bounding box center [24, 38] width 39 height 39
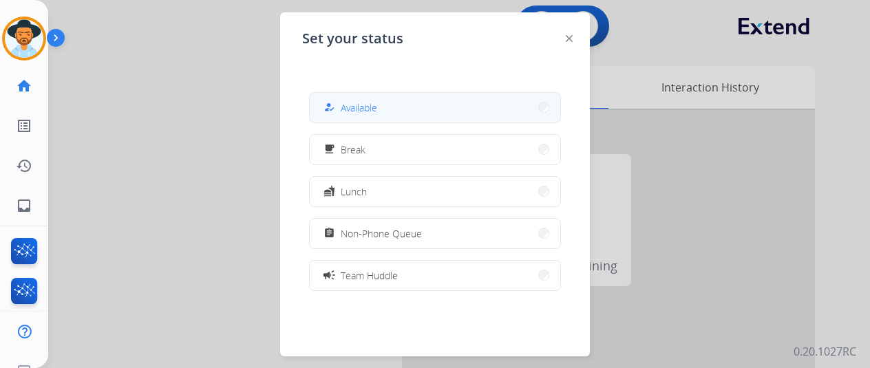
click at [388, 112] on button "how_to_reg Available" at bounding box center [435, 108] width 250 height 30
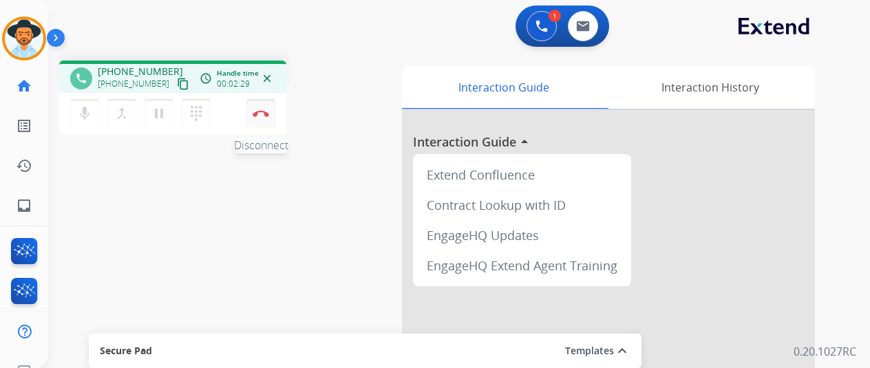
click at [264, 111] on img at bounding box center [260, 113] width 17 height 7
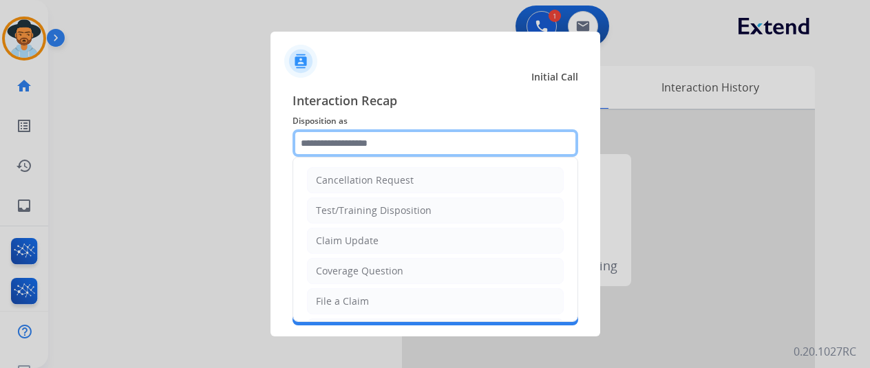
click at [328, 144] on input "text" at bounding box center [435, 143] width 286 height 28
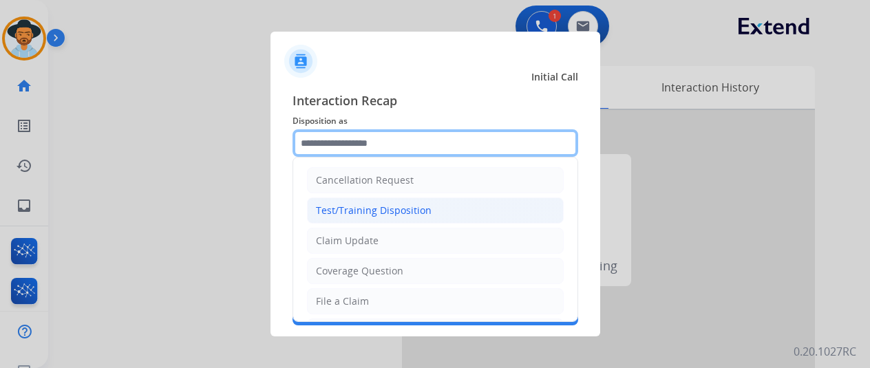
scroll to position [138, 0]
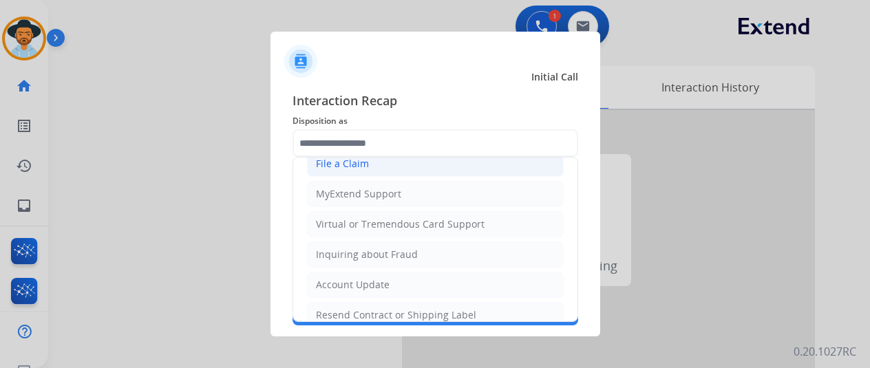
click at [338, 164] on div "File a Claim" at bounding box center [342, 164] width 53 height 14
type input "**********"
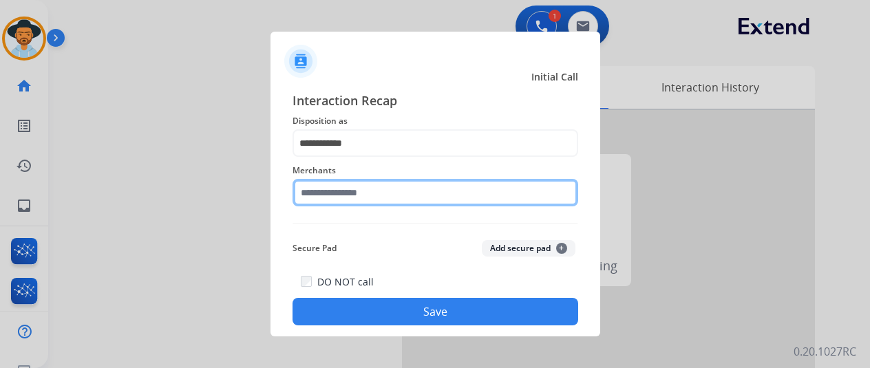
click at [338, 195] on input "text" at bounding box center [435, 193] width 286 height 28
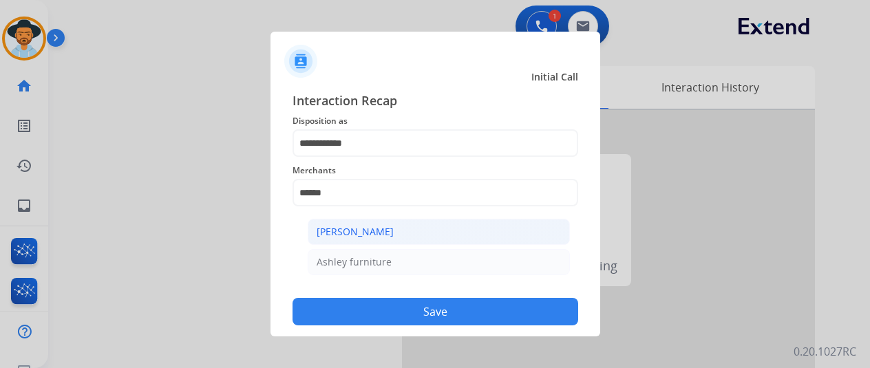
click at [353, 239] on li "[PERSON_NAME]" at bounding box center [439, 232] width 262 height 26
type input "**********"
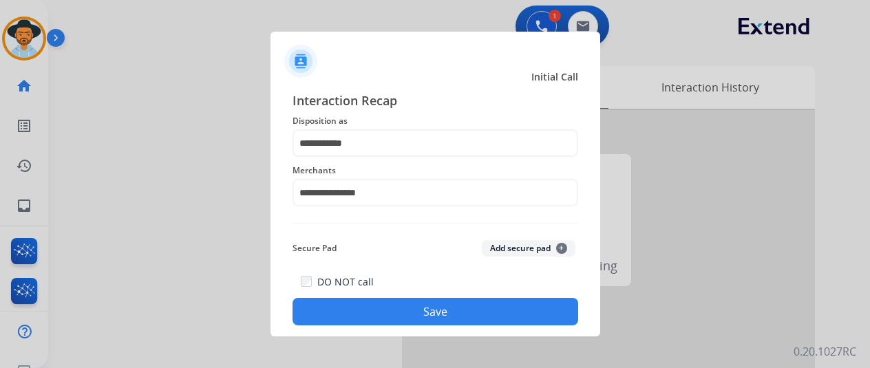
click at [411, 310] on button "Save" at bounding box center [435, 312] width 286 height 28
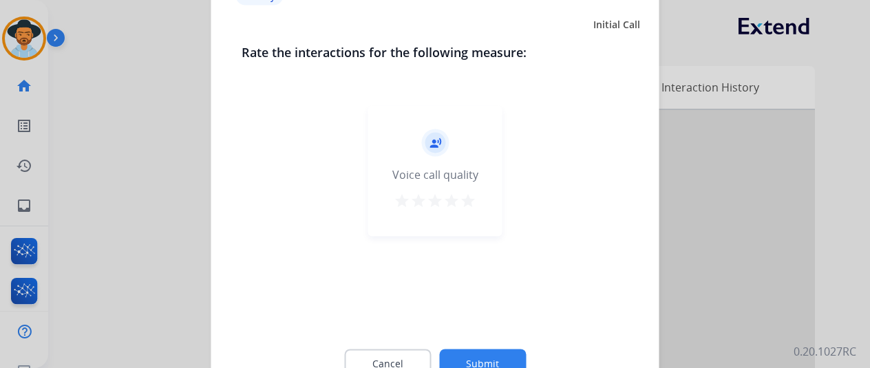
click at [473, 354] on button "Submit" at bounding box center [482, 363] width 87 height 29
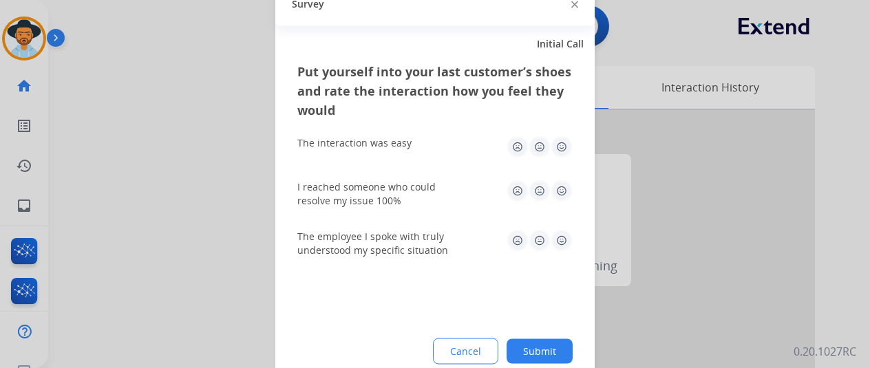
drag, startPoint x: 555, startPoint y: 352, endPoint x: 542, endPoint y: 344, distance: 14.5
click at [550, 349] on button "Submit" at bounding box center [539, 350] width 66 height 25
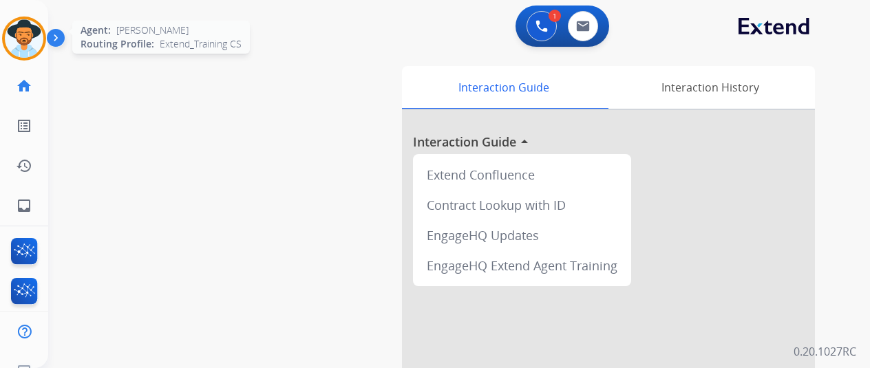
click at [33, 39] on img at bounding box center [24, 38] width 39 height 39
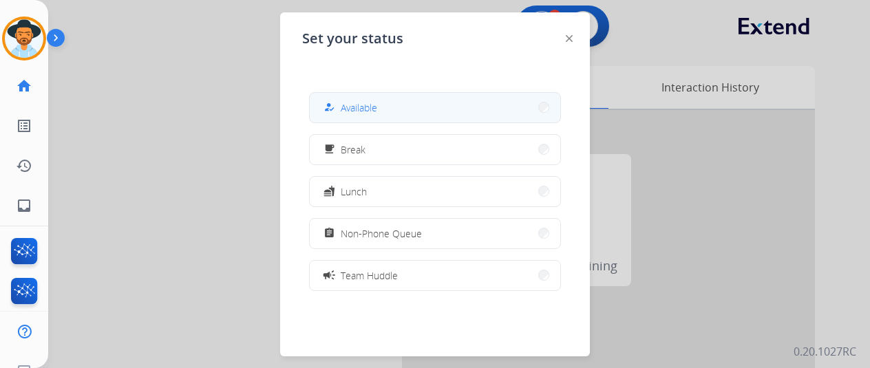
click at [341, 104] on div "how_to_reg Available" at bounding box center [349, 107] width 56 height 17
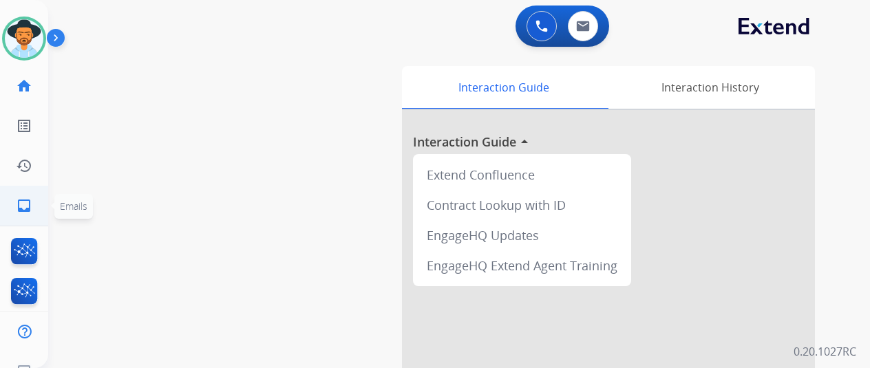
click at [33, 202] on link "inbox Emails" at bounding box center [24, 205] width 39 height 39
select select "**********"
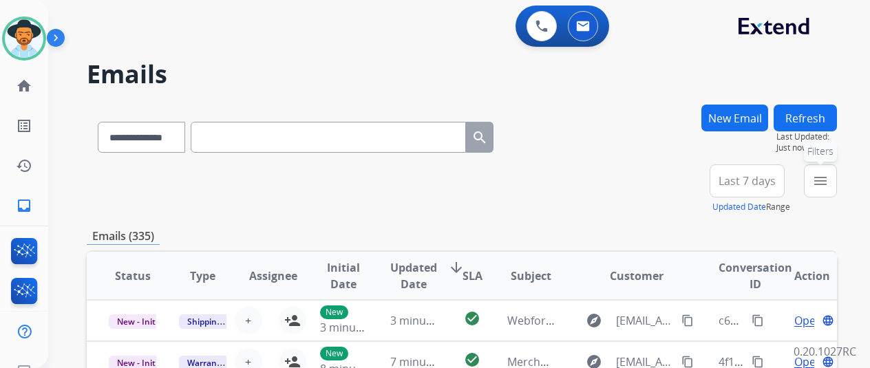
click at [828, 184] on mat-icon "menu" at bounding box center [820, 181] width 17 height 17
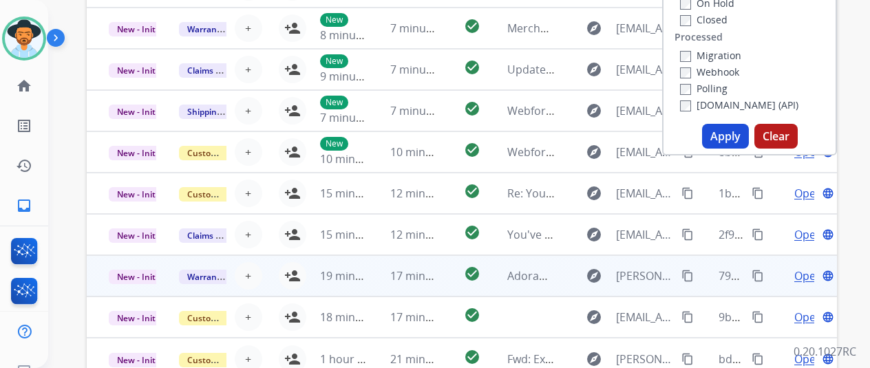
scroll to position [344, 0]
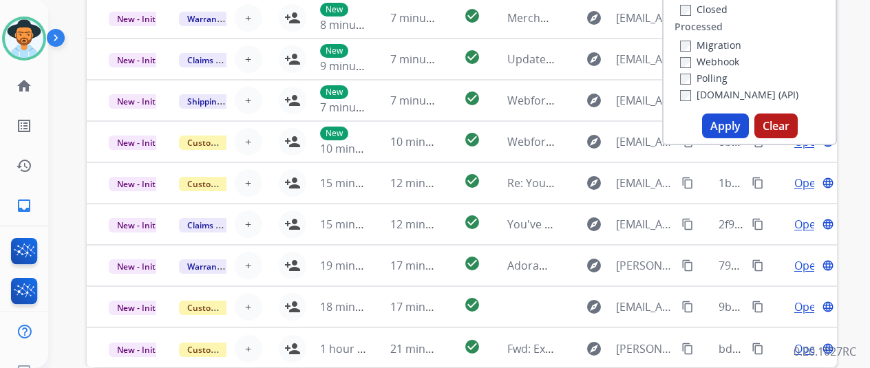
click at [733, 127] on button "Apply" at bounding box center [725, 126] width 47 height 25
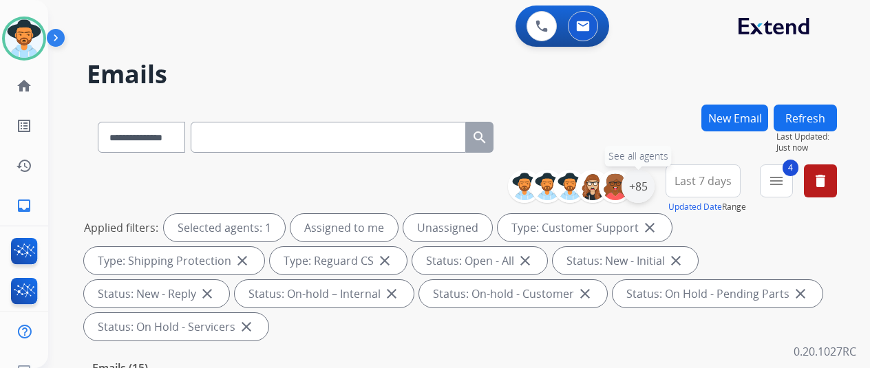
click at [646, 186] on div "+85" at bounding box center [637, 186] width 33 height 33
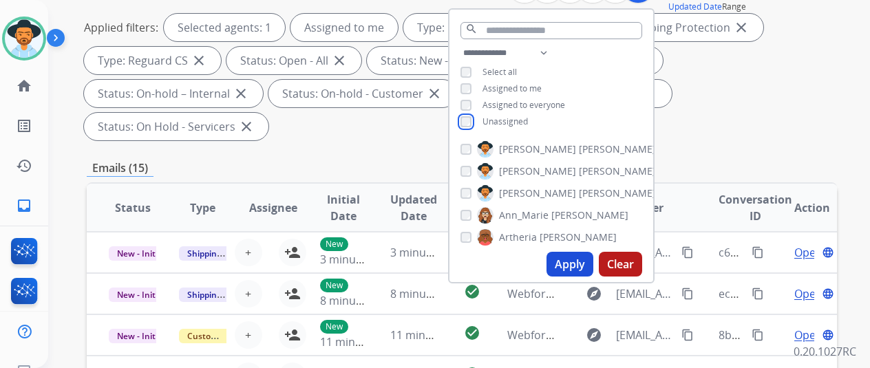
scroll to position [206, 0]
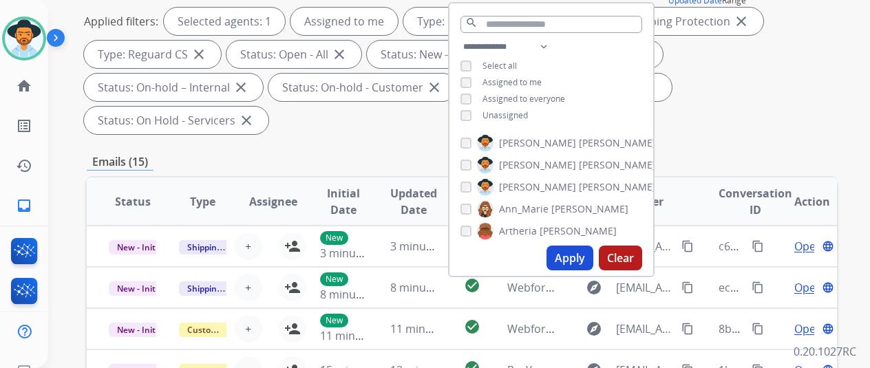
click at [570, 257] on button "Apply" at bounding box center [569, 258] width 47 height 25
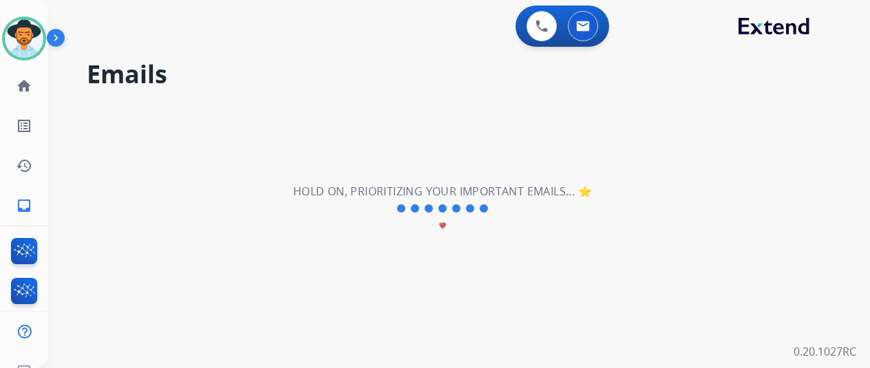
scroll to position [0, 0]
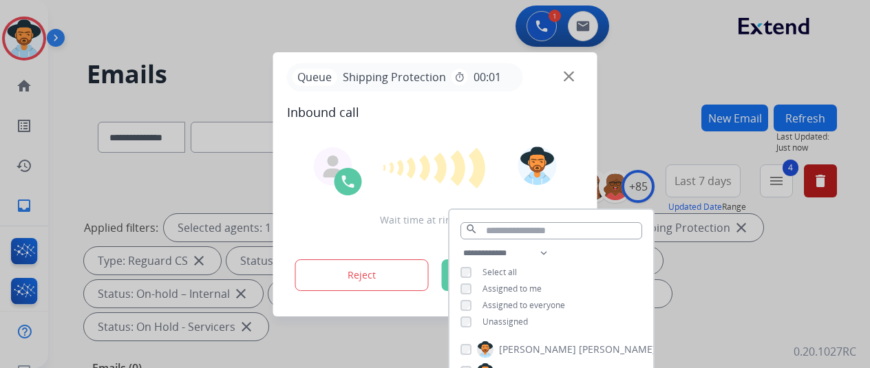
click at [589, 115] on div "Queue Shipping Protection timer 00:01 Inbound call Wait time at ring: 00:00 Rej…" at bounding box center [435, 184] width 324 height 264
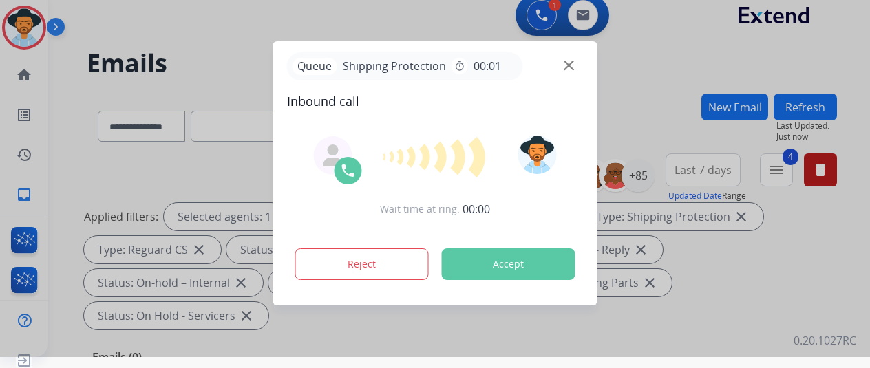
scroll to position [17, 0]
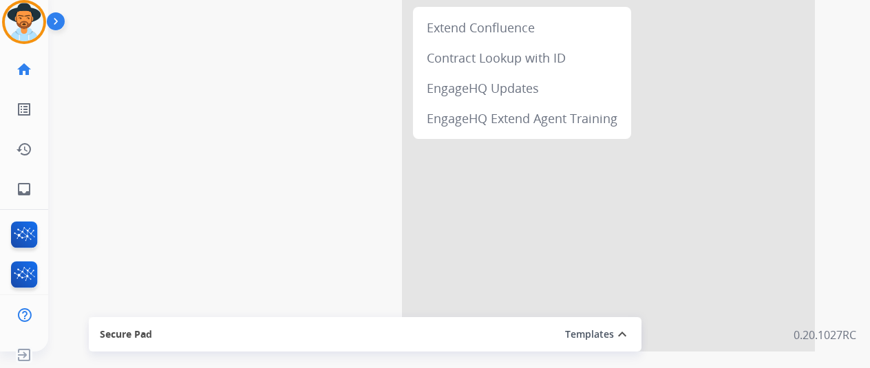
scroll to position [244, 0]
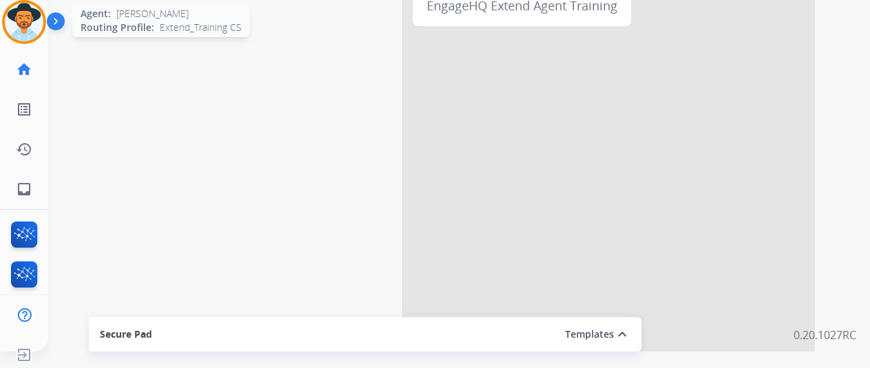
click at [19, 18] on img at bounding box center [24, 22] width 39 height 39
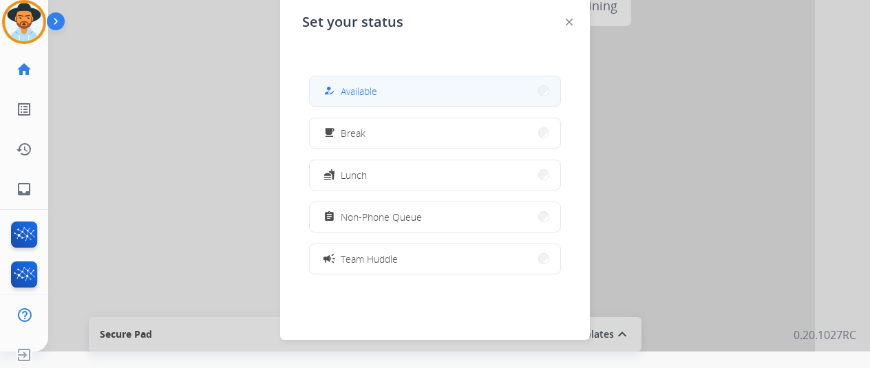
click at [334, 83] on div "how_to_reg" at bounding box center [331, 91] width 20 height 17
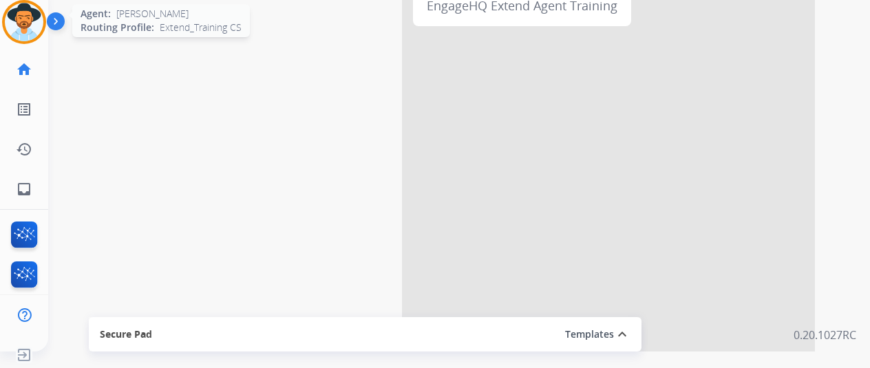
click at [20, 19] on img at bounding box center [24, 22] width 39 height 39
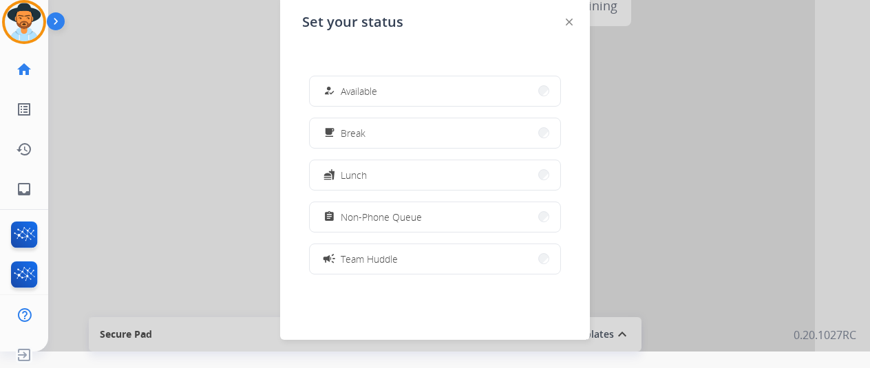
drag, startPoint x: 352, startPoint y: 80, endPoint x: 284, endPoint y: 104, distance: 72.0
click at [340, 92] on button "how_to_reg Available" at bounding box center [435, 91] width 250 height 30
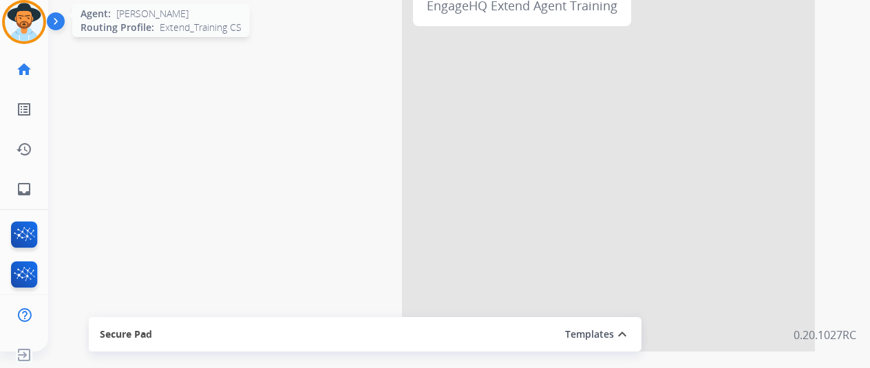
click at [23, 14] on img at bounding box center [24, 22] width 39 height 39
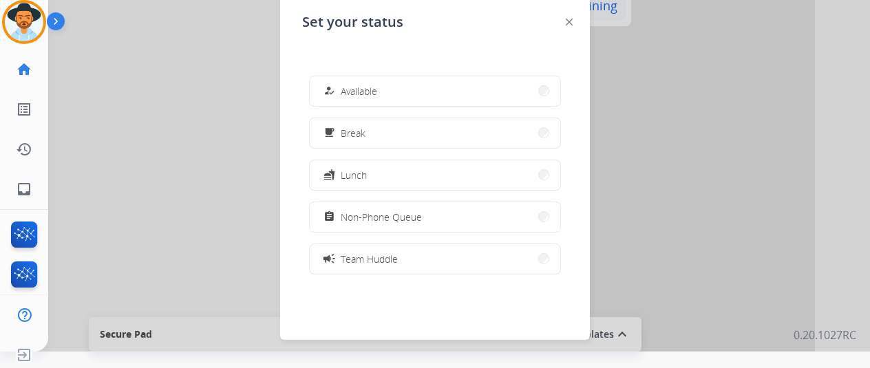
click at [568, 19] on img at bounding box center [569, 22] width 7 height 7
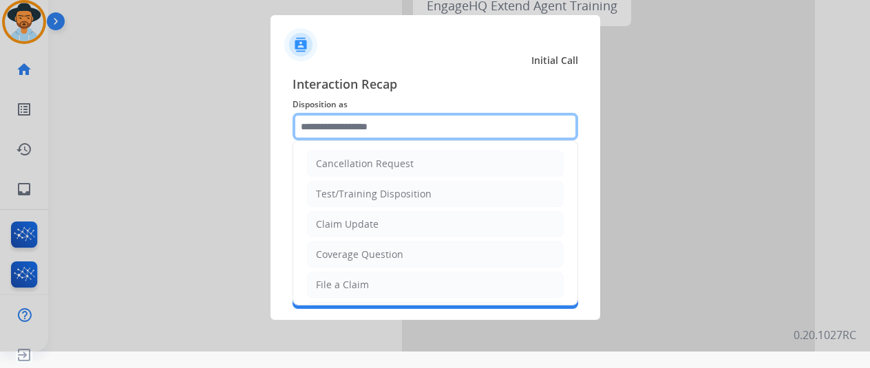
click at [335, 122] on input "text" at bounding box center [435, 127] width 286 height 28
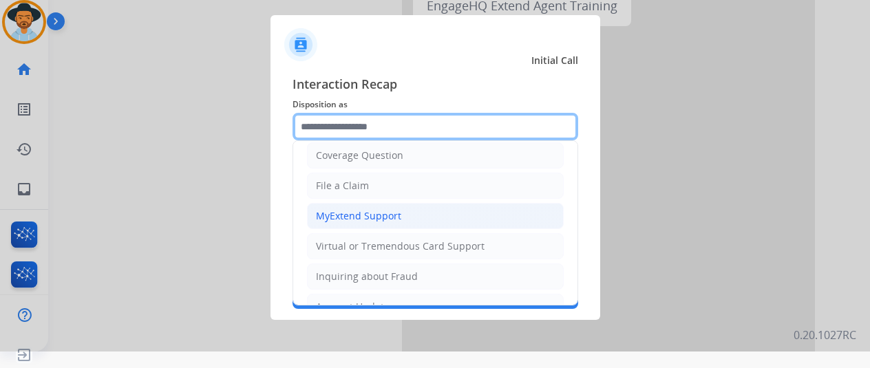
scroll to position [69, 0]
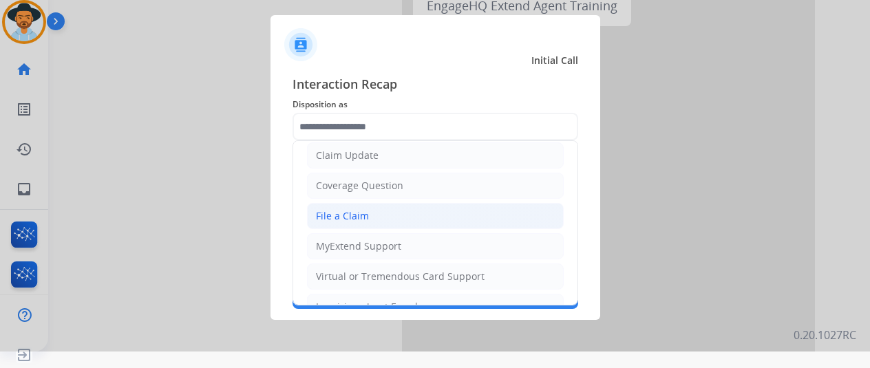
click at [330, 209] on div "File a Claim" at bounding box center [342, 216] width 53 height 14
type input "**********"
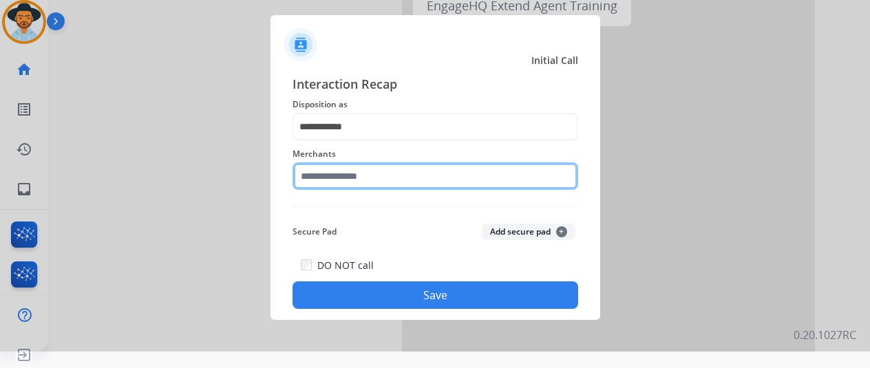
click at [333, 174] on input "text" at bounding box center [435, 176] width 286 height 28
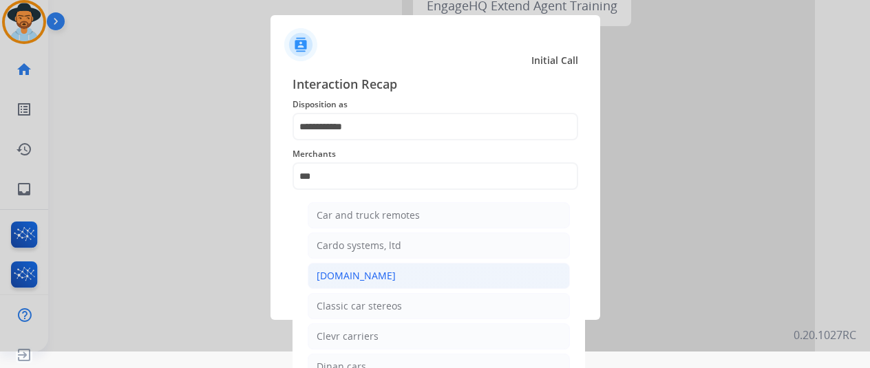
click at [333, 276] on div "[DOMAIN_NAME]" at bounding box center [355, 276] width 79 height 14
type input "**********"
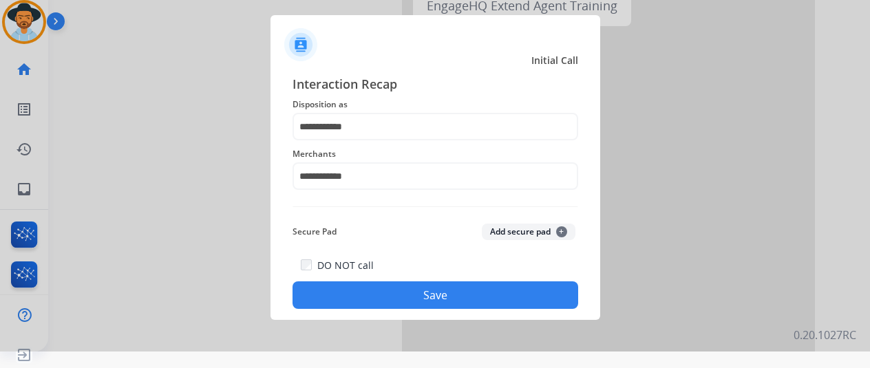
click at [403, 301] on button "Save" at bounding box center [435, 295] width 286 height 28
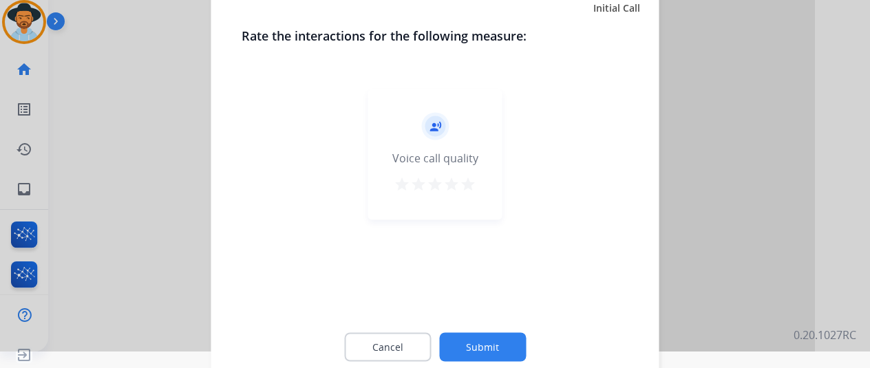
click at [472, 342] on button "Submit" at bounding box center [482, 346] width 87 height 29
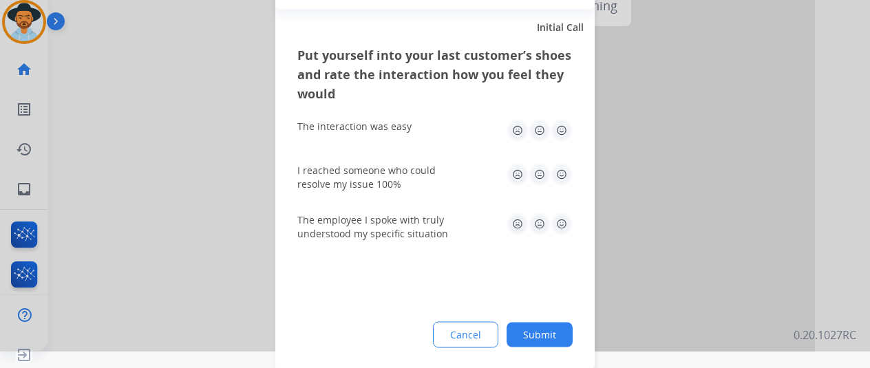
click at [555, 332] on button "Submit" at bounding box center [539, 334] width 66 height 25
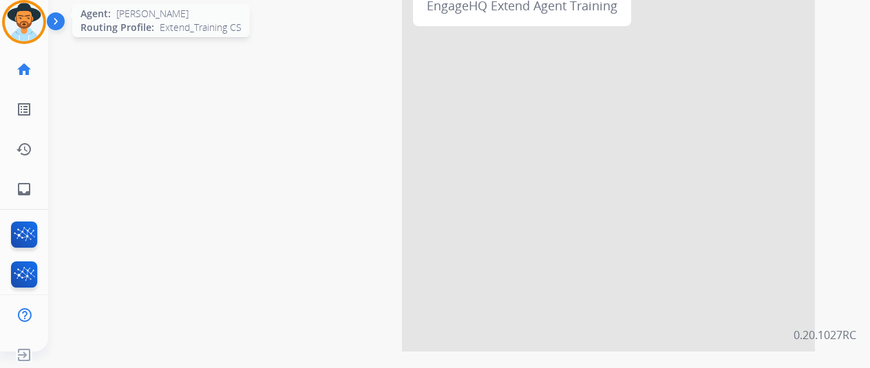
click at [25, 17] on img at bounding box center [24, 22] width 39 height 39
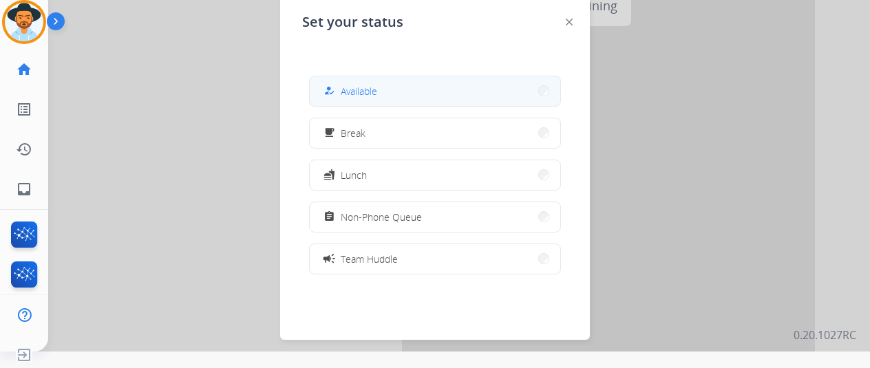
click at [356, 91] on span "Available" at bounding box center [359, 91] width 36 height 14
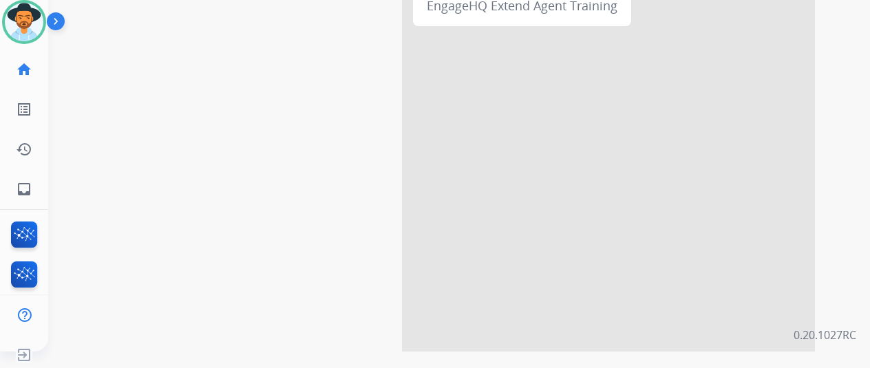
click at [110, 162] on div "swap_horiz Break voice bridge close_fullscreen Connect 3-Way Call merge_type Se…" at bounding box center [442, 76] width 788 height 574
click at [21, 177] on link "inbox Emails" at bounding box center [24, 189] width 39 height 39
select select "**********"
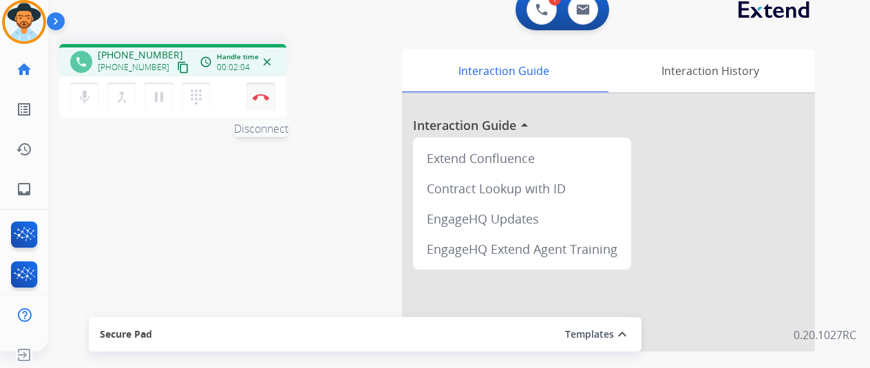
click at [258, 92] on button "Disconnect" at bounding box center [260, 97] width 29 height 29
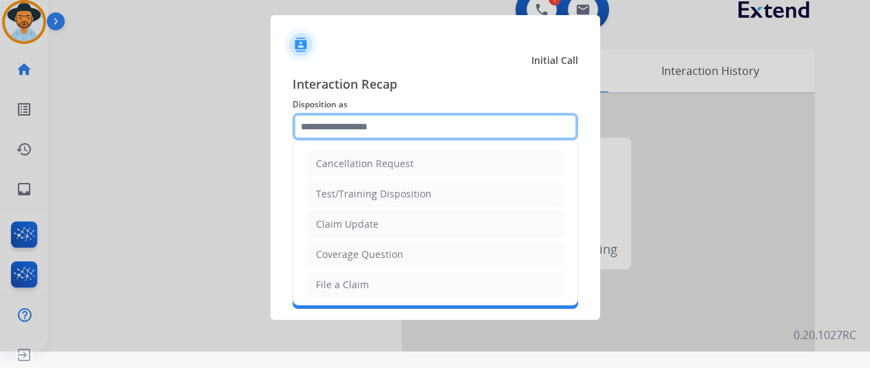
click at [337, 127] on input "text" at bounding box center [435, 127] width 286 height 28
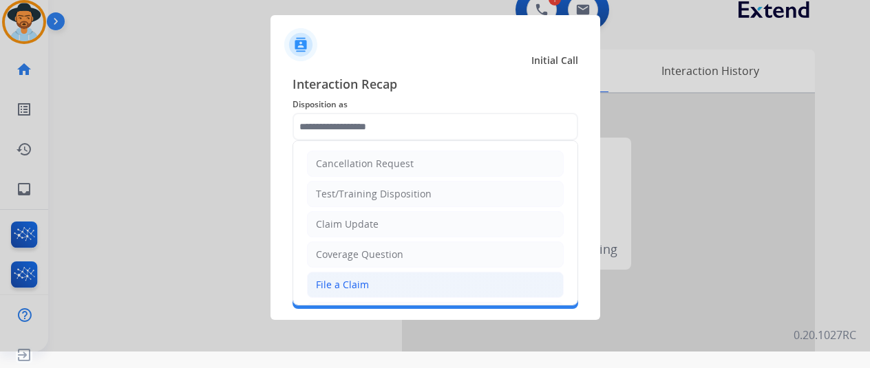
click at [340, 287] on div "File a Claim" at bounding box center [342, 285] width 53 height 14
type input "**********"
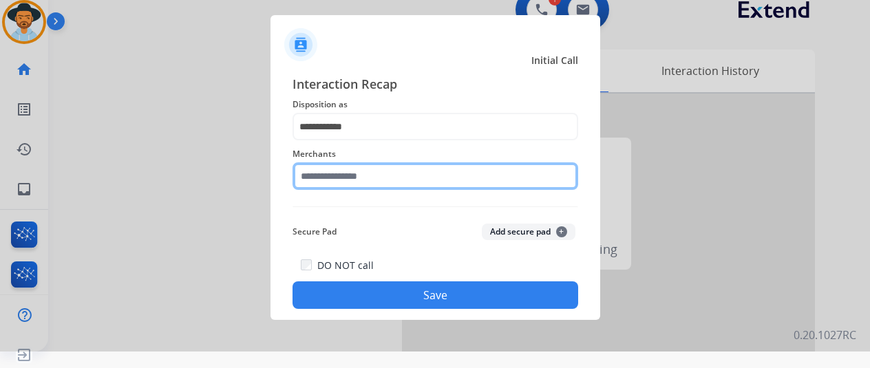
click at [341, 171] on input "text" at bounding box center [435, 176] width 286 height 28
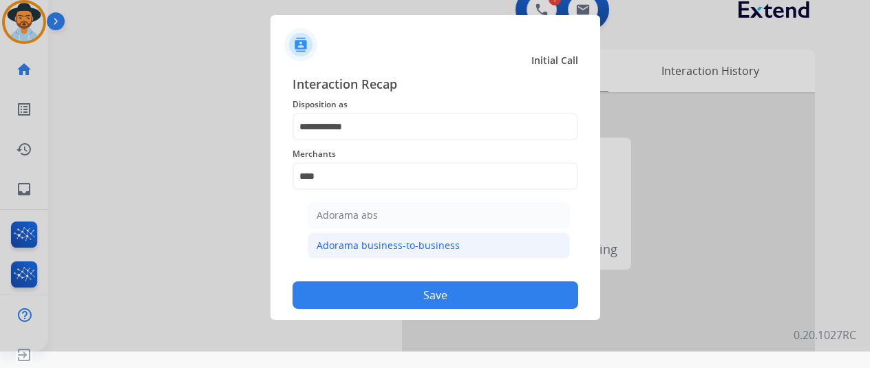
click at [405, 233] on li "Adorama business-to-business" at bounding box center [439, 246] width 262 height 26
type input "**********"
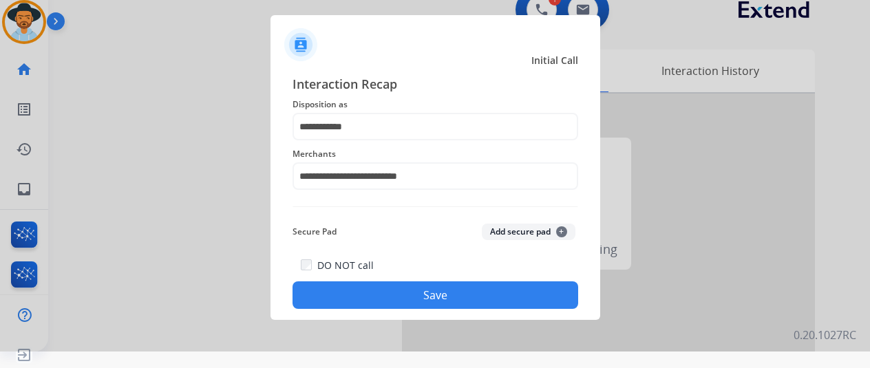
click at [421, 297] on button "Save" at bounding box center [435, 295] width 286 height 28
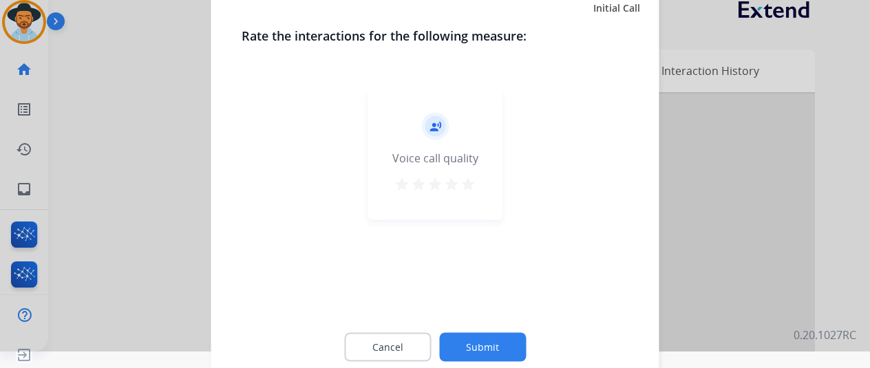
click at [475, 354] on button "Submit" at bounding box center [482, 346] width 87 height 29
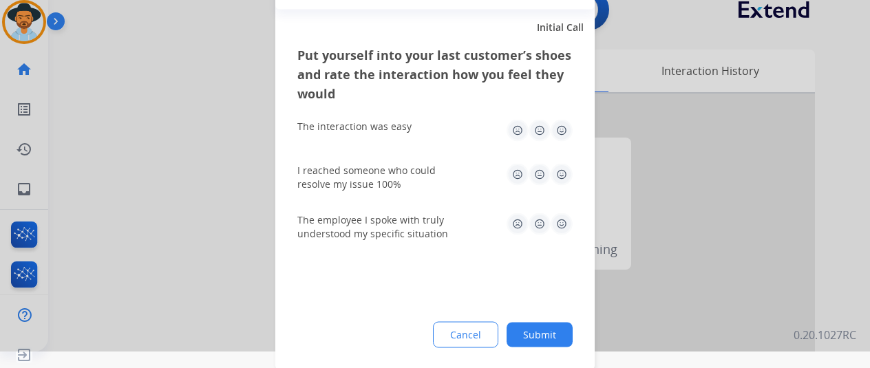
click at [536, 339] on button "Submit" at bounding box center [539, 334] width 66 height 25
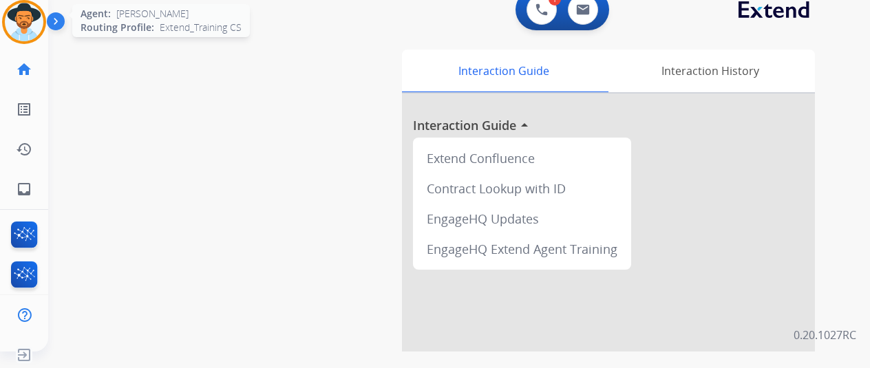
click at [27, 14] on img at bounding box center [24, 22] width 39 height 39
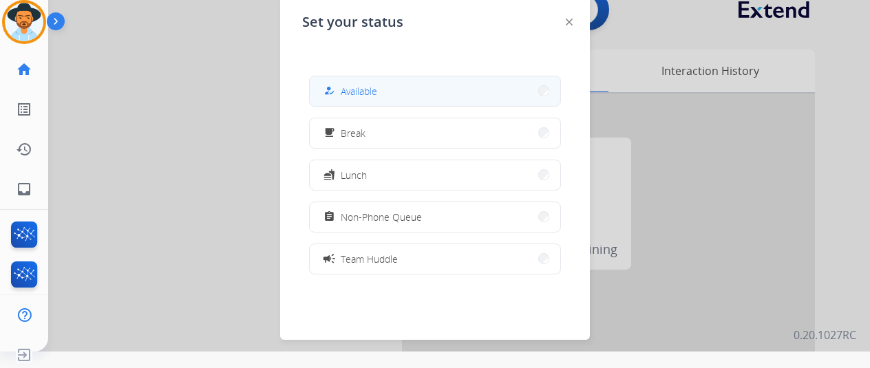
click at [420, 80] on button "how_to_reg Available" at bounding box center [435, 91] width 250 height 30
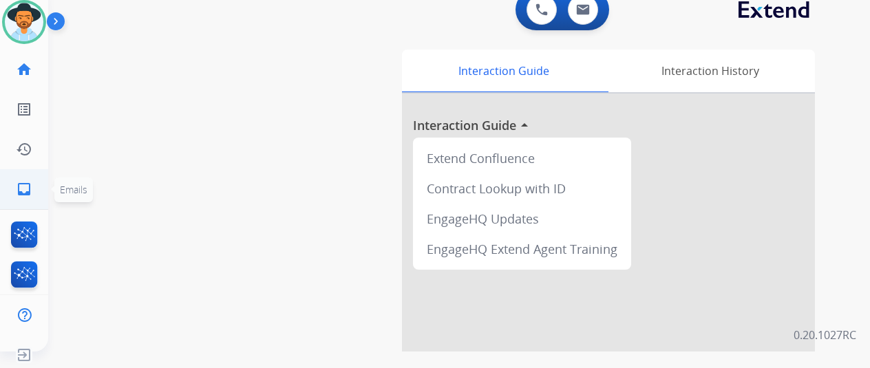
click at [23, 184] on mat-icon "inbox" at bounding box center [24, 189] width 17 height 17
select select "**********"
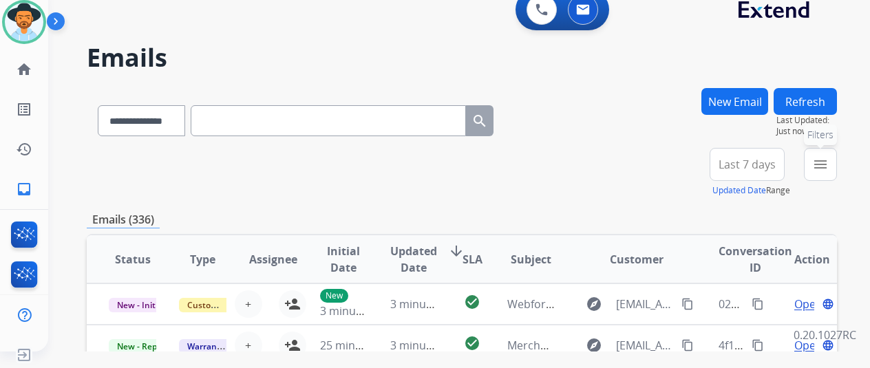
click at [828, 160] on mat-icon "menu" at bounding box center [820, 164] width 17 height 17
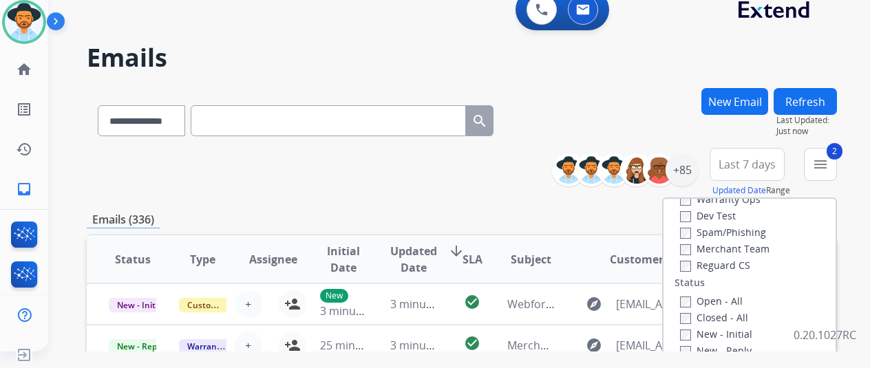
scroll to position [138, 0]
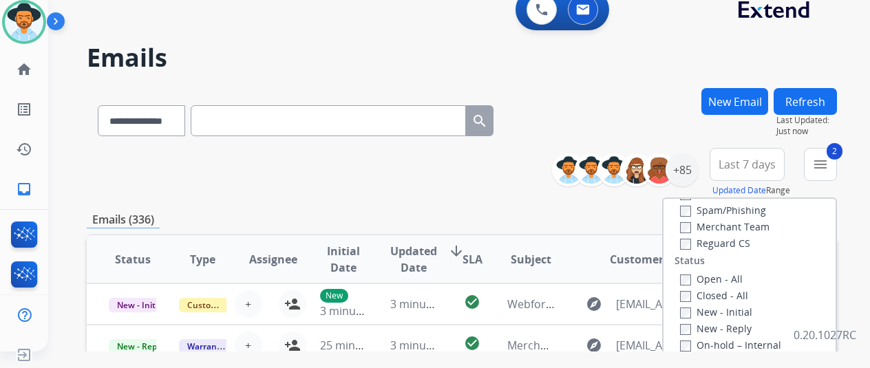
click at [689, 250] on div "Reguard CS" at bounding box center [734, 243] width 109 height 17
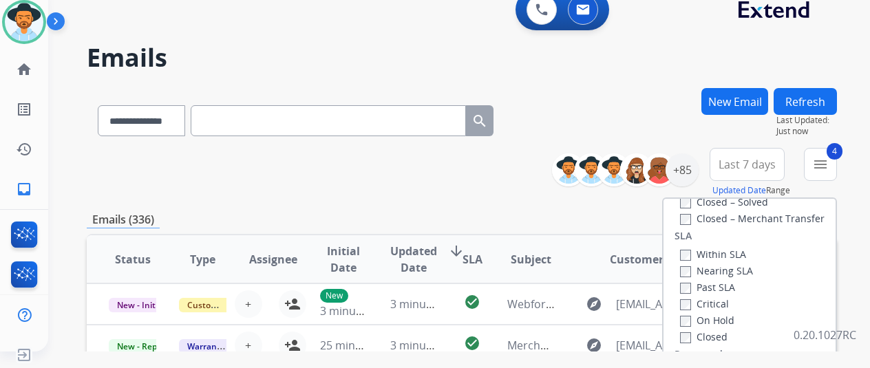
scroll to position [275, 0]
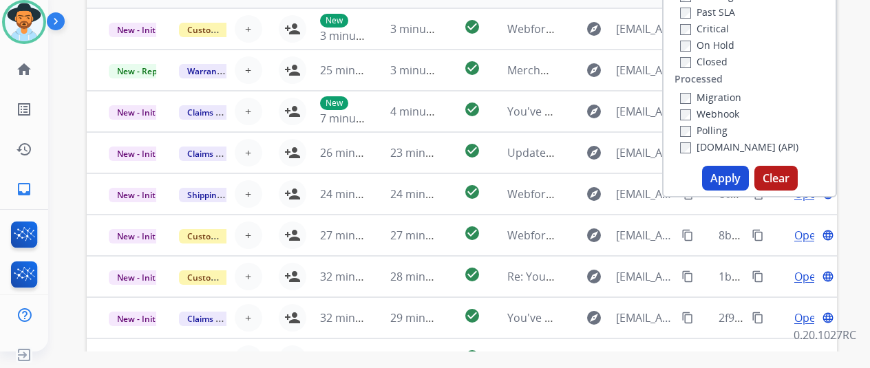
click at [720, 173] on button "Apply" at bounding box center [725, 178] width 47 height 25
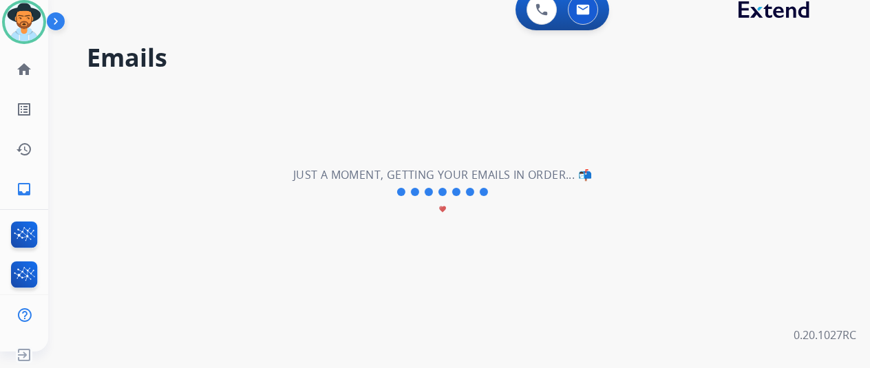
scroll to position [0, 0]
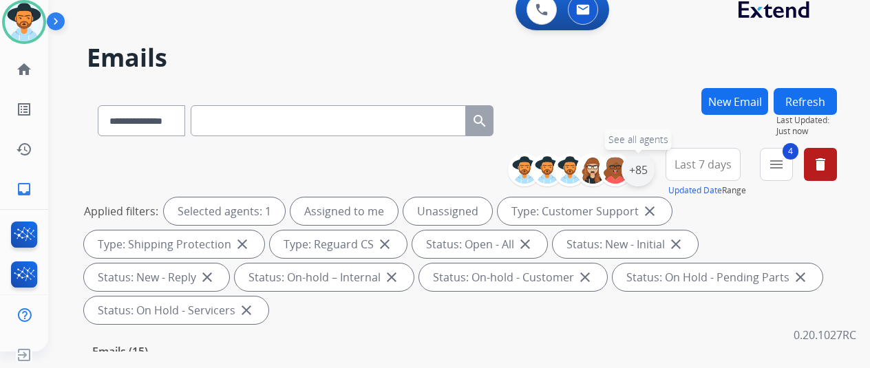
click at [649, 157] on div "+85" at bounding box center [637, 169] width 33 height 33
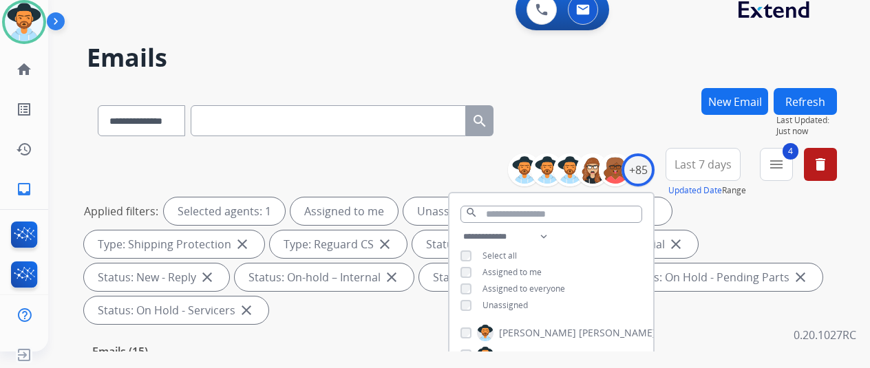
click at [482, 306] on div "Unassigned" at bounding box center [493, 305] width 67 height 11
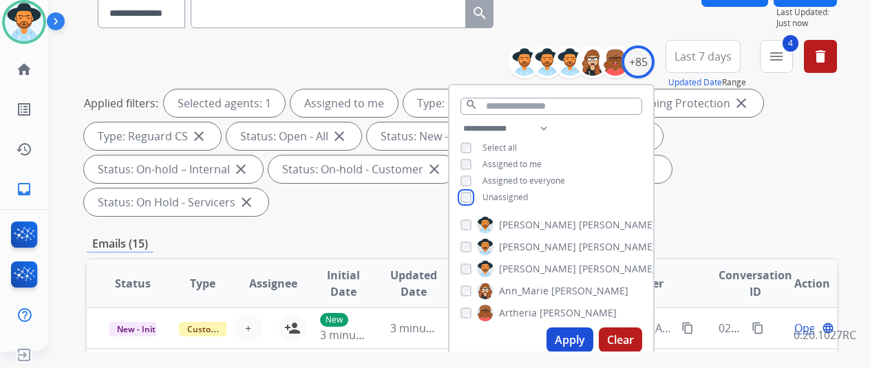
scroll to position [206, 0]
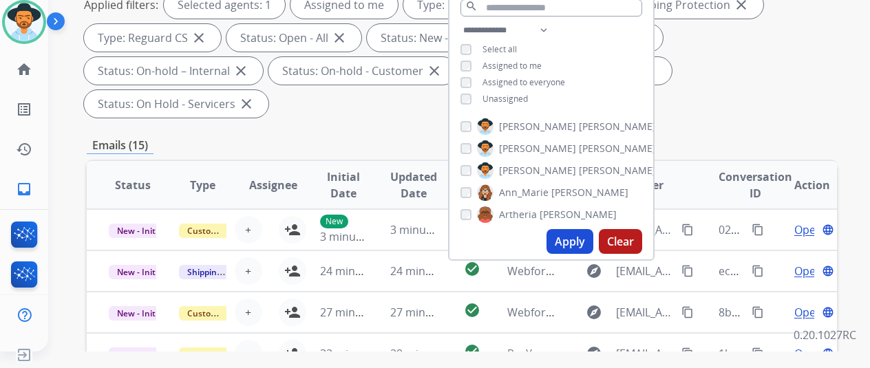
click at [574, 242] on button "Apply" at bounding box center [569, 241] width 47 height 25
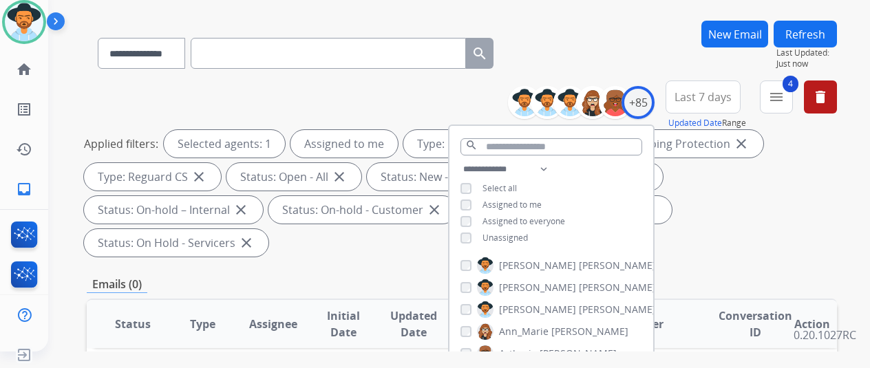
scroll to position [0, 0]
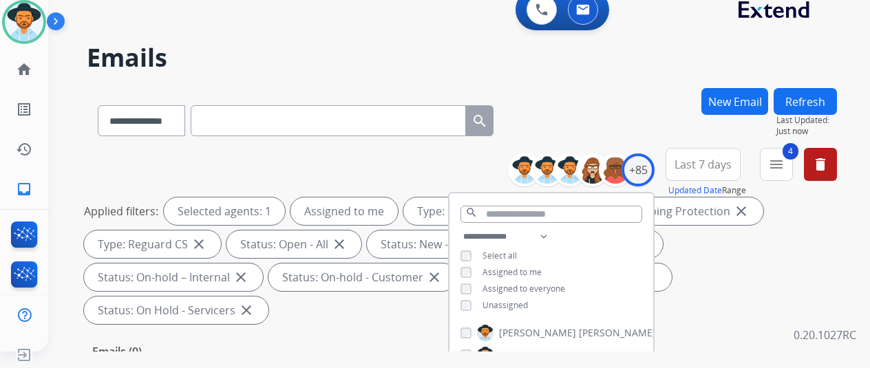
click at [586, 101] on div "**********" at bounding box center [462, 118] width 750 height 60
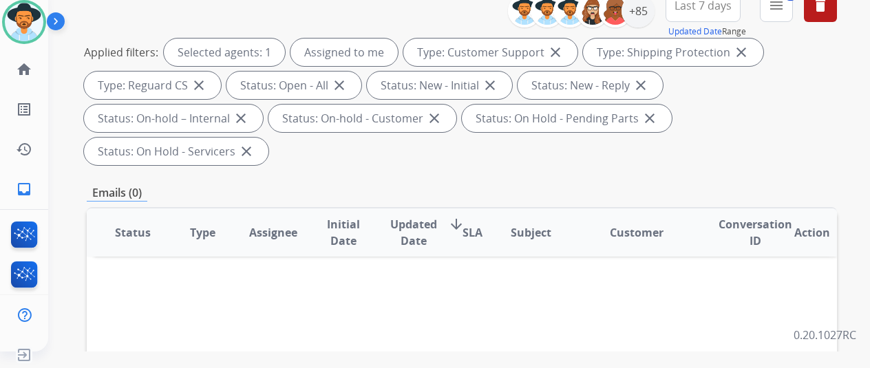
scroll to position [138, 0]
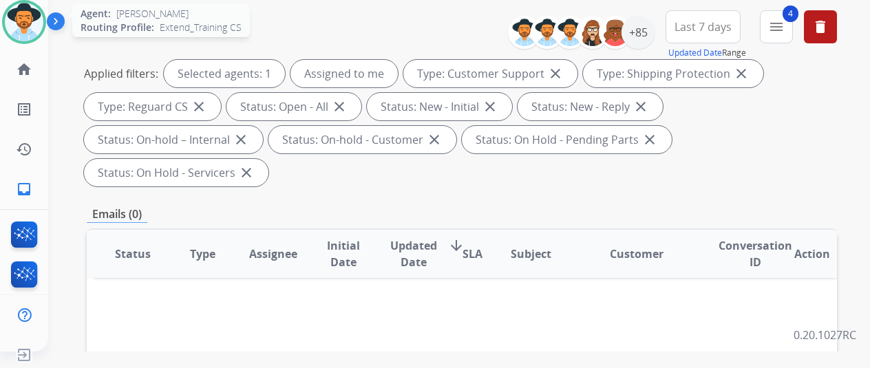
click at [30, 25] on img at bounding box center [24, 22] width 39 height 39
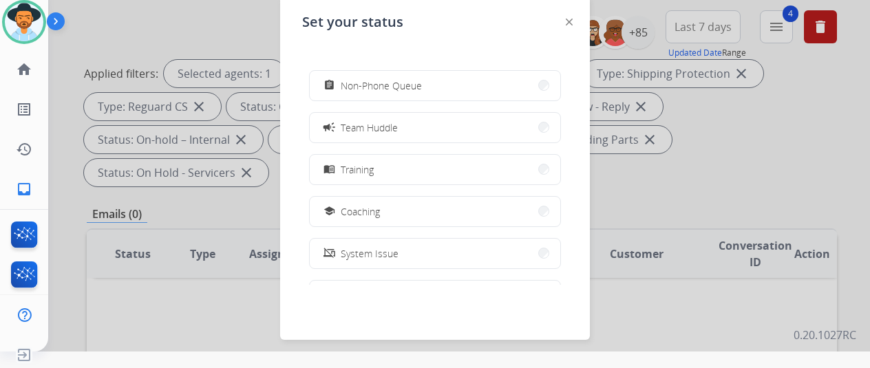
scroll to position [217, 0]
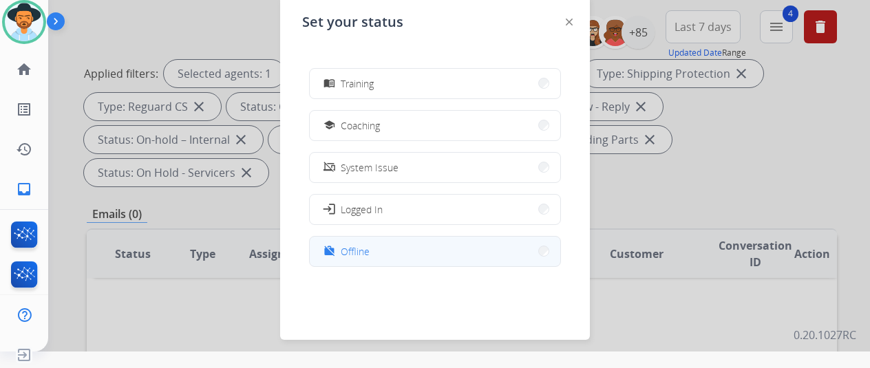
click at [365, 246] on span "Offline" at bounding box center [355, 251] width 29 height 14
